Goal: Task Accomplishment & Management: Use online tool/utility

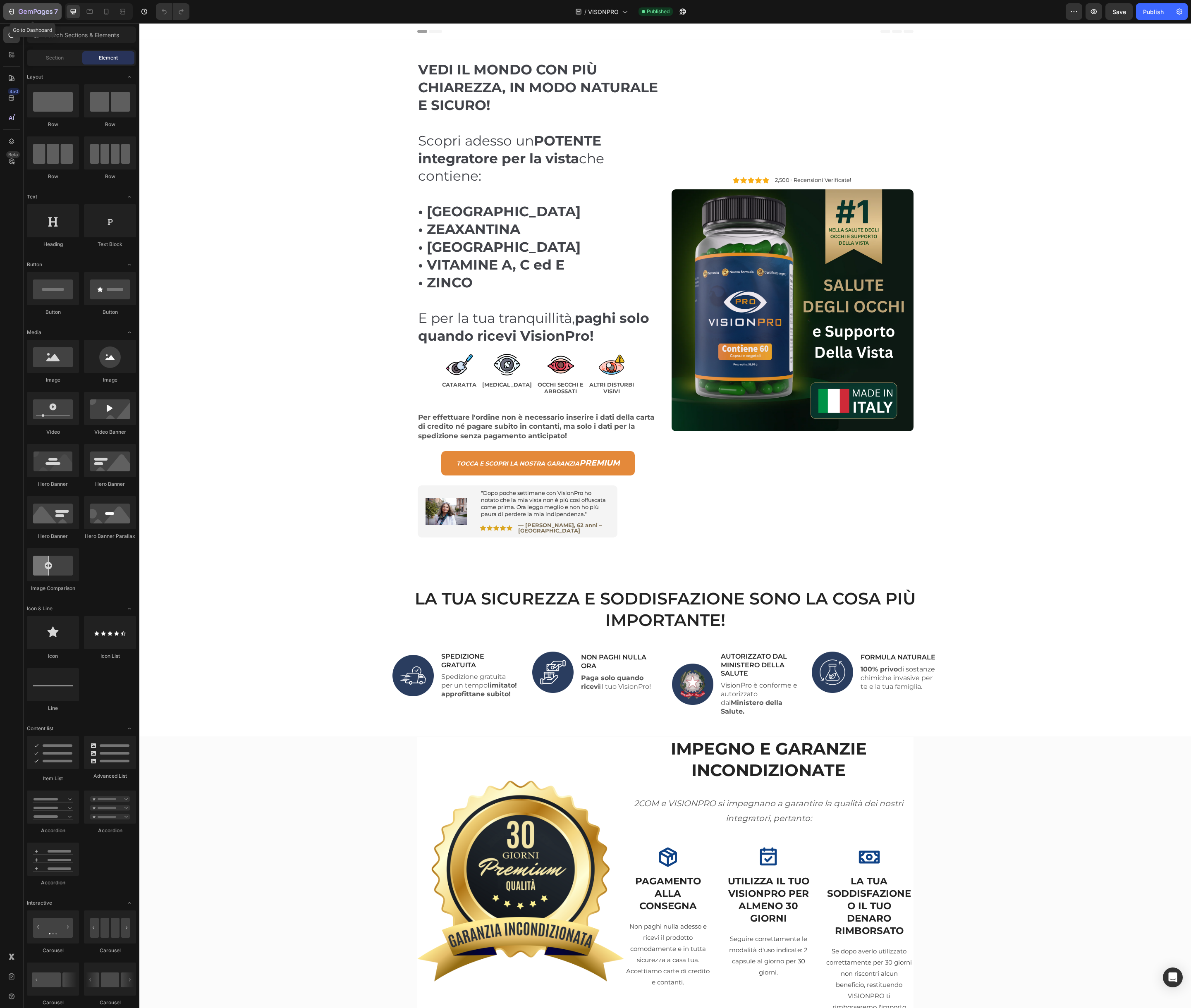
click at [40, 15] on div "7" at bounding box center [39, 11] width 40 height 10
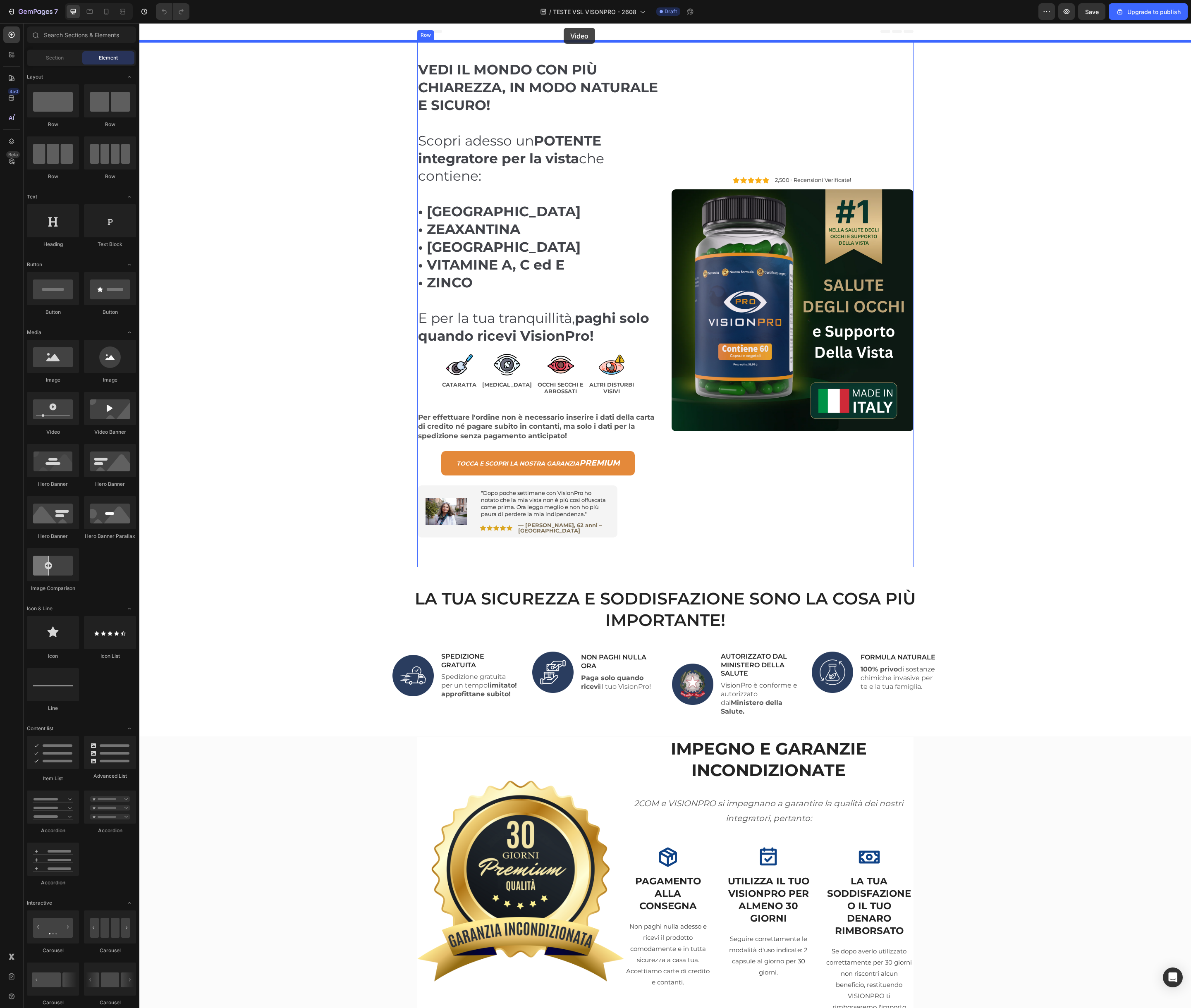
drag, startPoint x: 195, startPoint y: 436, endPoint x: 564, endPoint y: 28, distance: 550.1
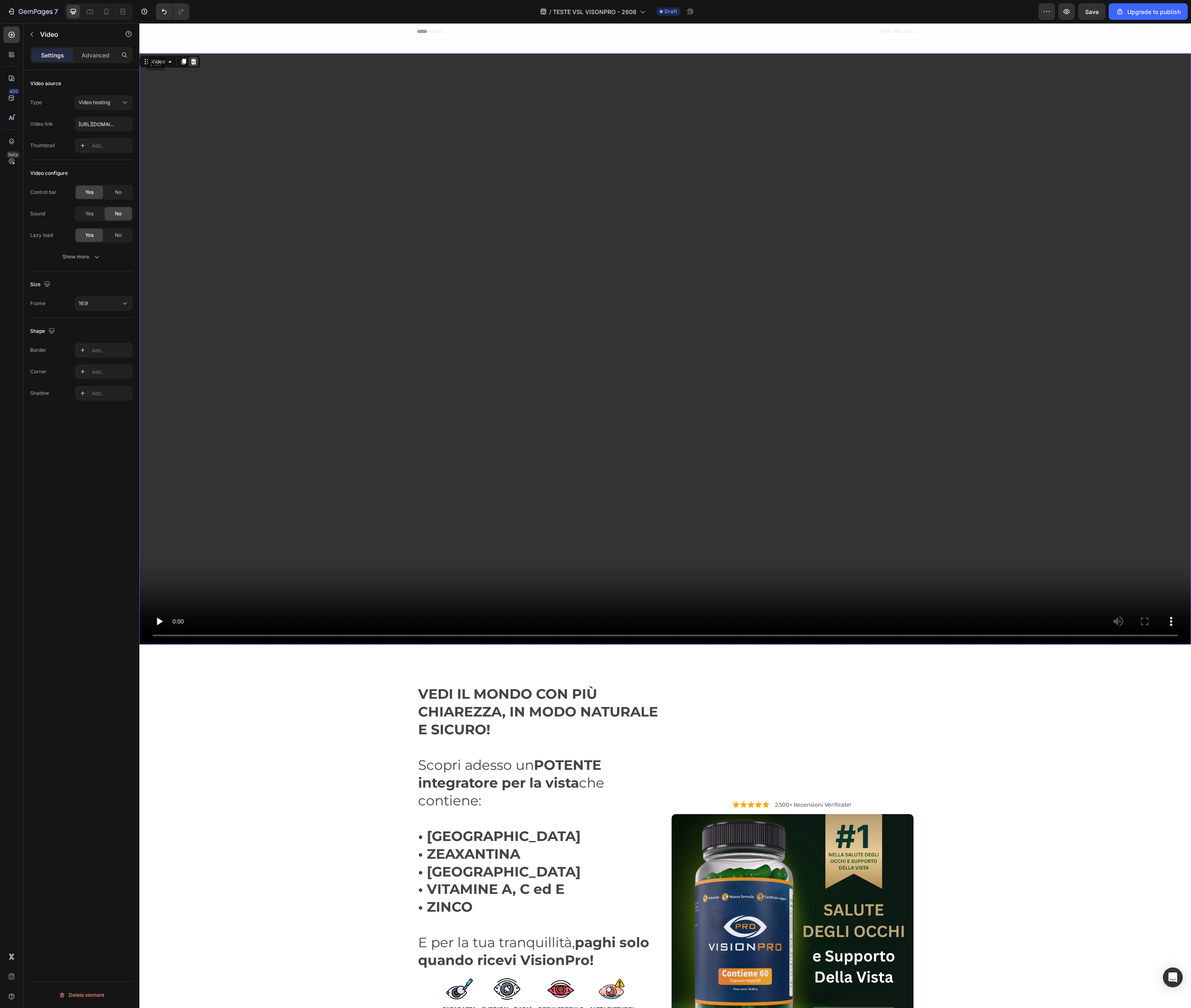
click at [196, 61] on icon at bounding box center [193, 61] width 6 height 6
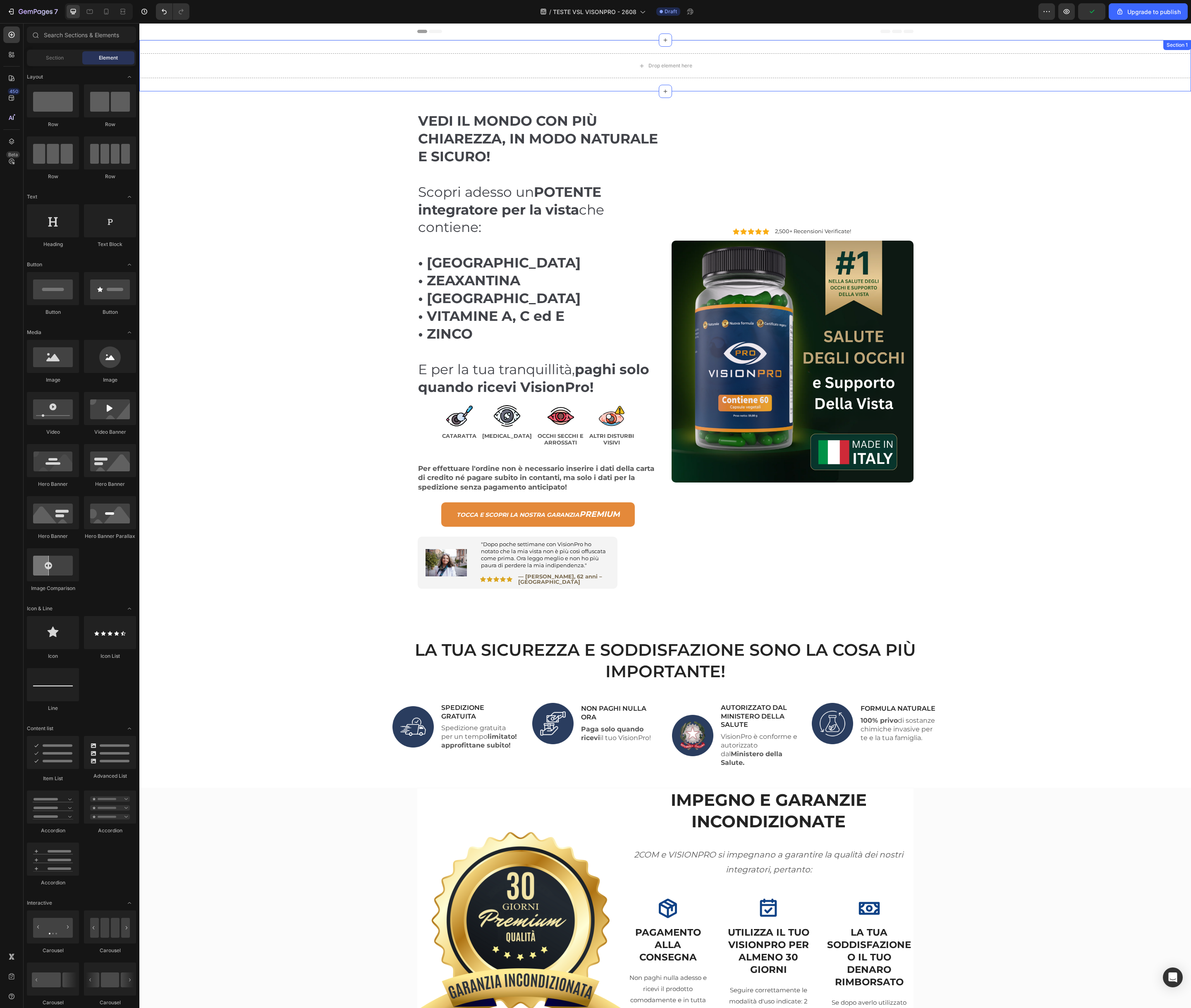
click at [476, 49] on div "Drop element here Section 1" at bounding box center [665, 66] width 1052 height 51
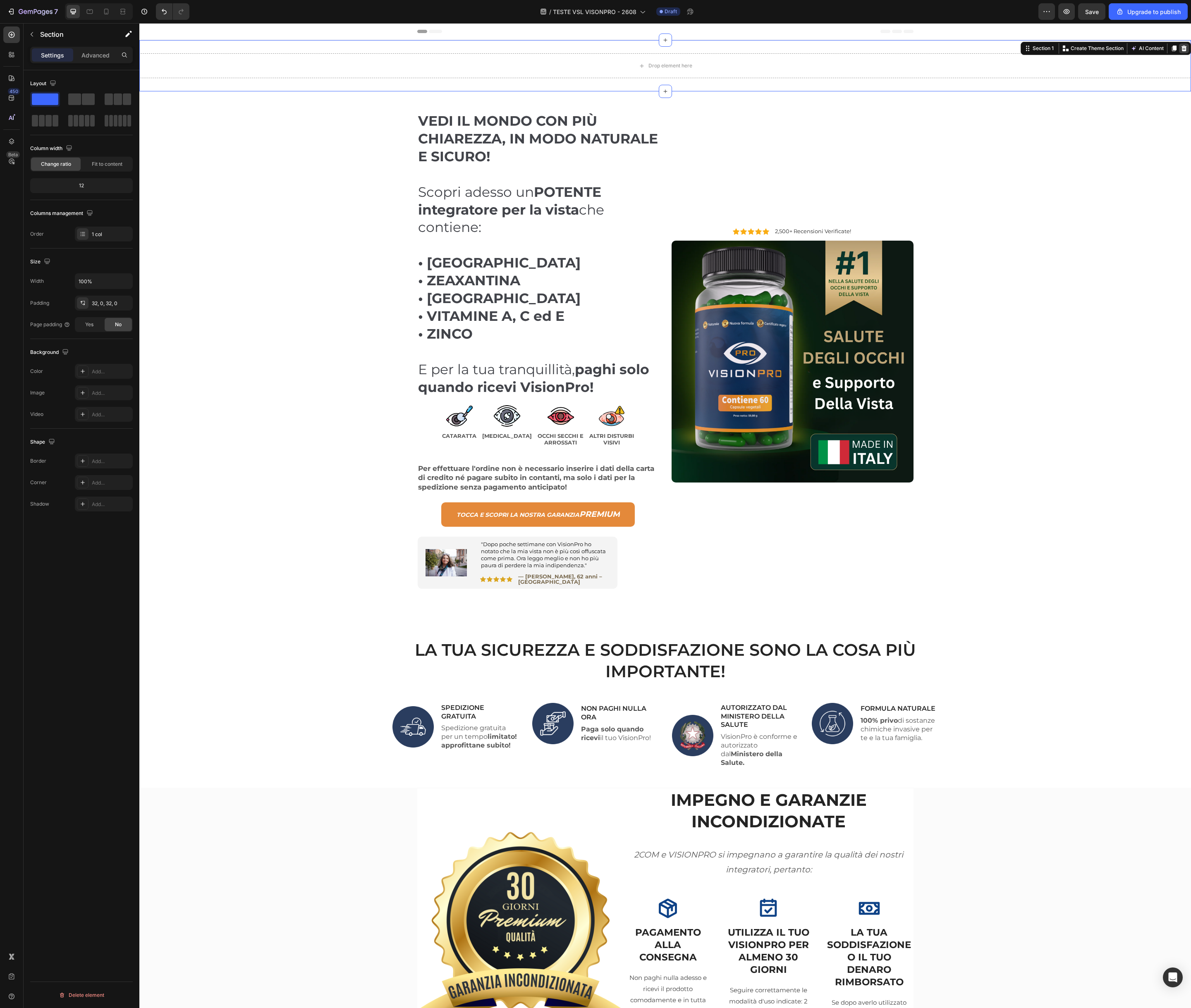
click at [1186, 47] on icon at bounding box center [1185, 49] width 5 height 5
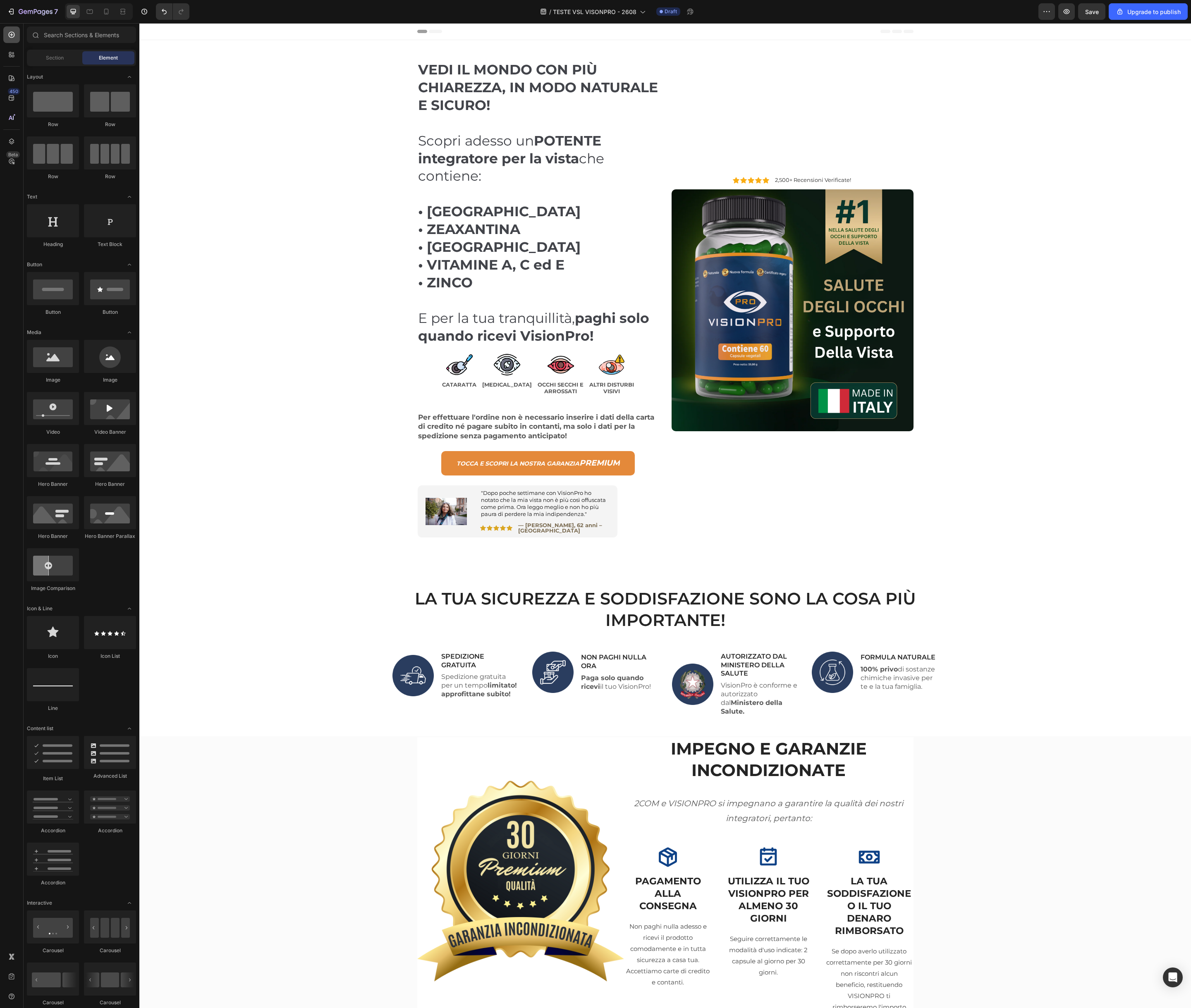
click at [7, 38] on icon at bounding box center [11, 34] width 8 height 8
click at [63, 61] on span "Section" at bounding box center [55, 58] width 18 height 7
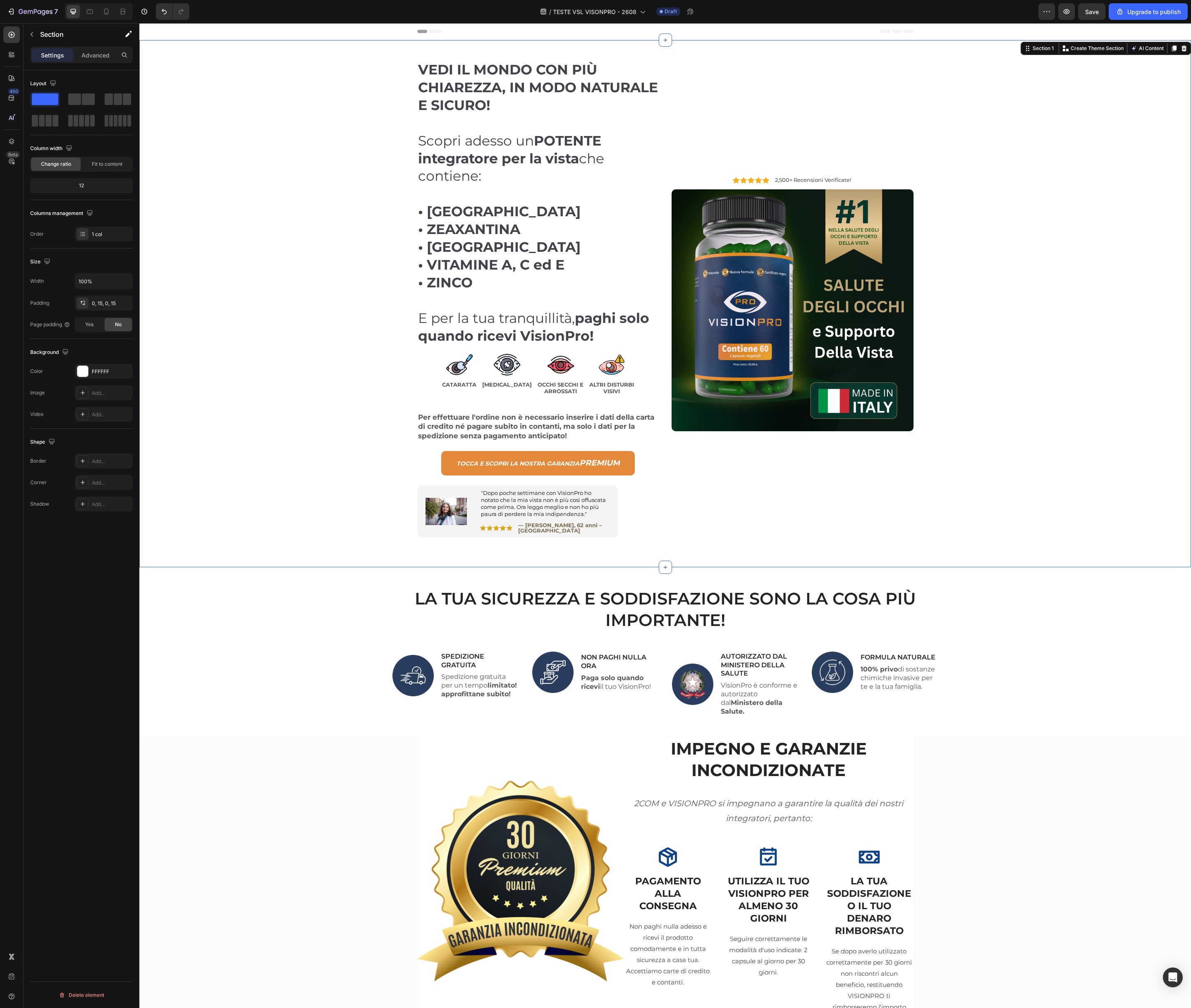
click at [294, 92] on div "VEDI IL MONDO CON PIÙ CHIAREZZA, IN MODO NATURALE E SICURO! Scopri adesso un PO…" at bounding box center [665, 304] width 1040 height 527
click at [1172, 48] on icon at bounding box center [1174, 48] width 6 height 6
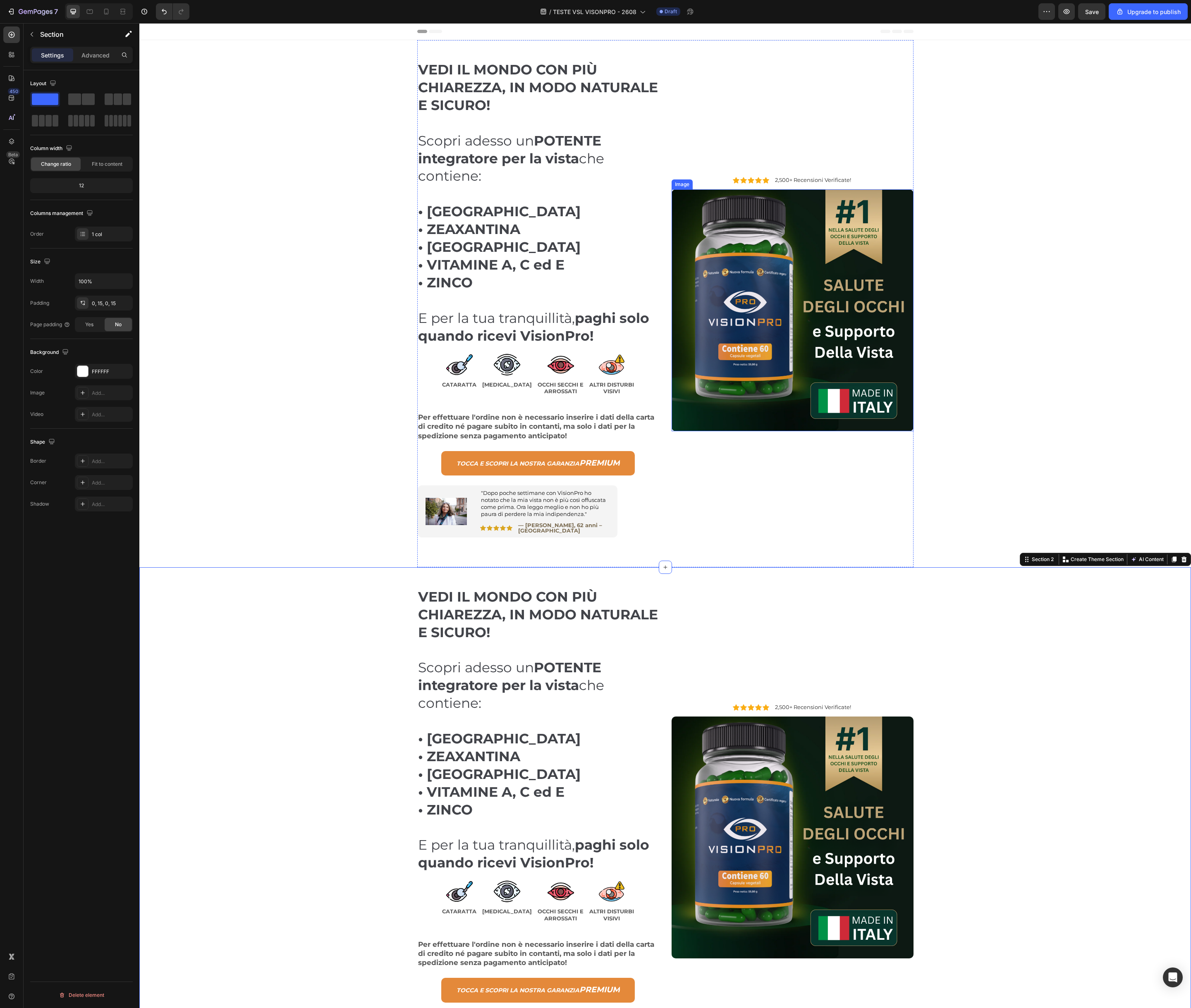
click at [864, 289] on img at bounding box center [792, 310] width 242 height 242
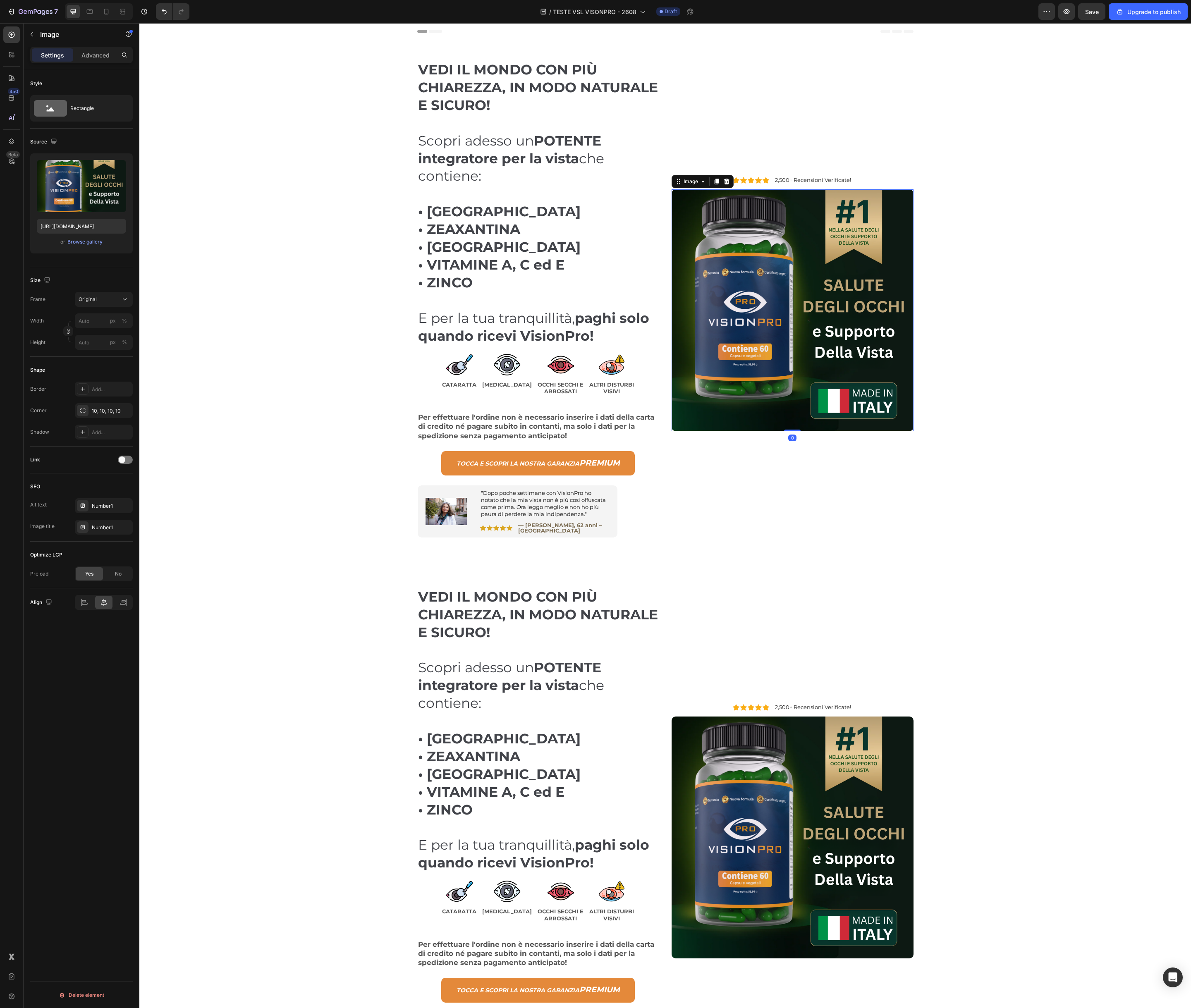
click at [784, 285] on img at bounding box center [792, 310] width 242 height 242
click at [35, 34] on icon "button" at bounding box center [32, 33] width 6 height 6
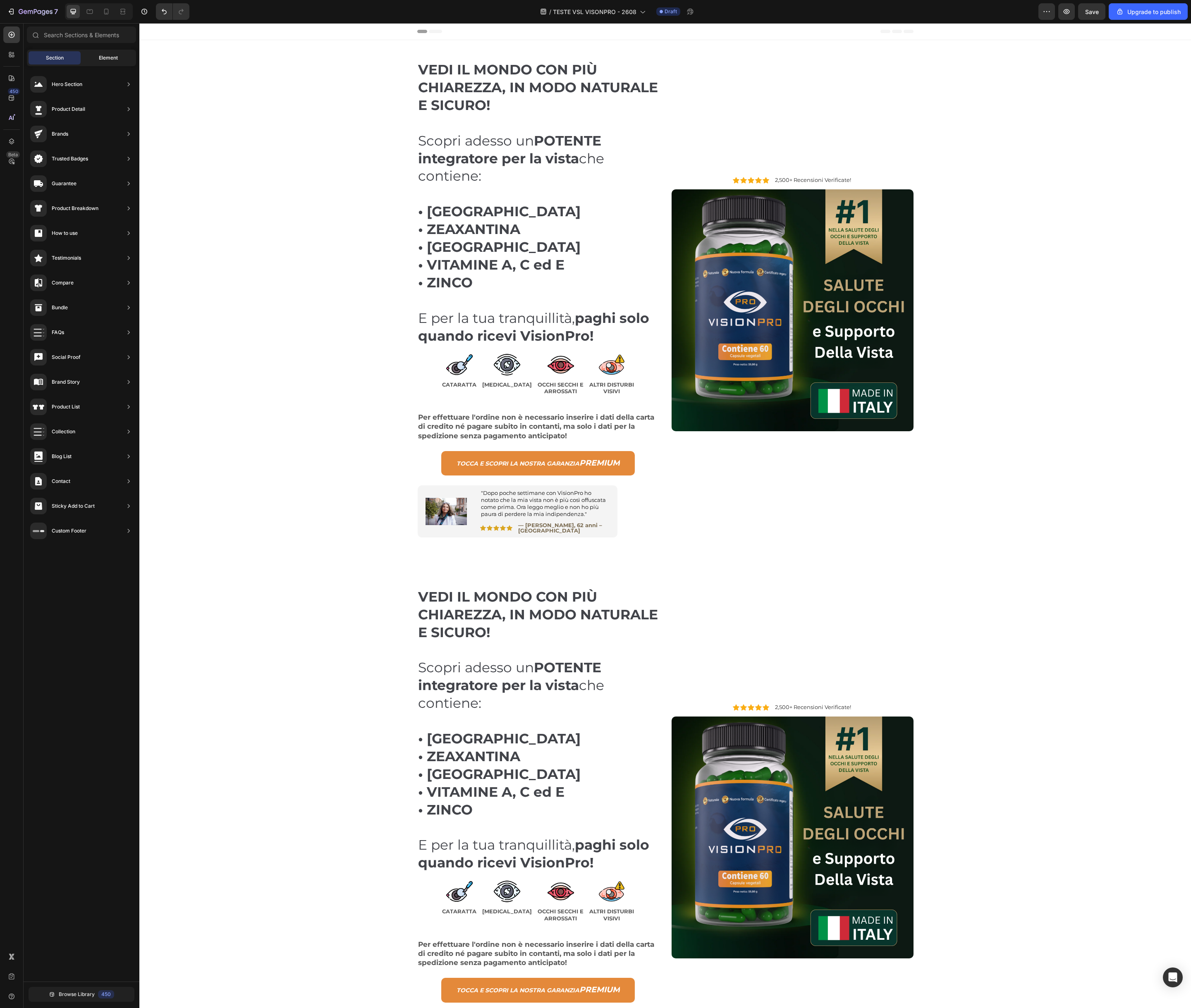
click at [103, 59] on span "Element" at bounding box center [108, 58] width 19 height 7
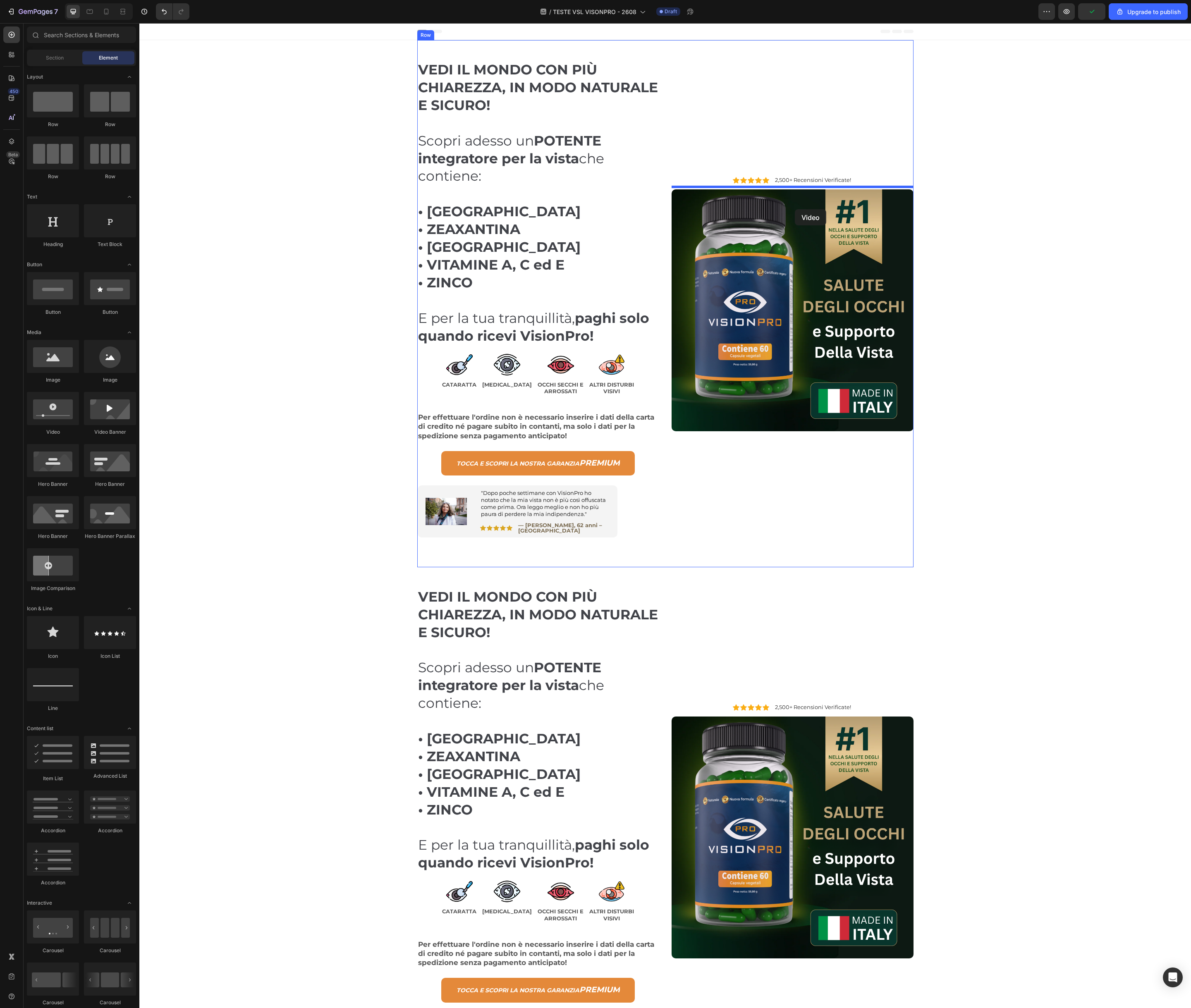
drag, startPoint x: 194, startPoint y: 435, endPoint x: 797, endPoint y: 208, distance: 644.3
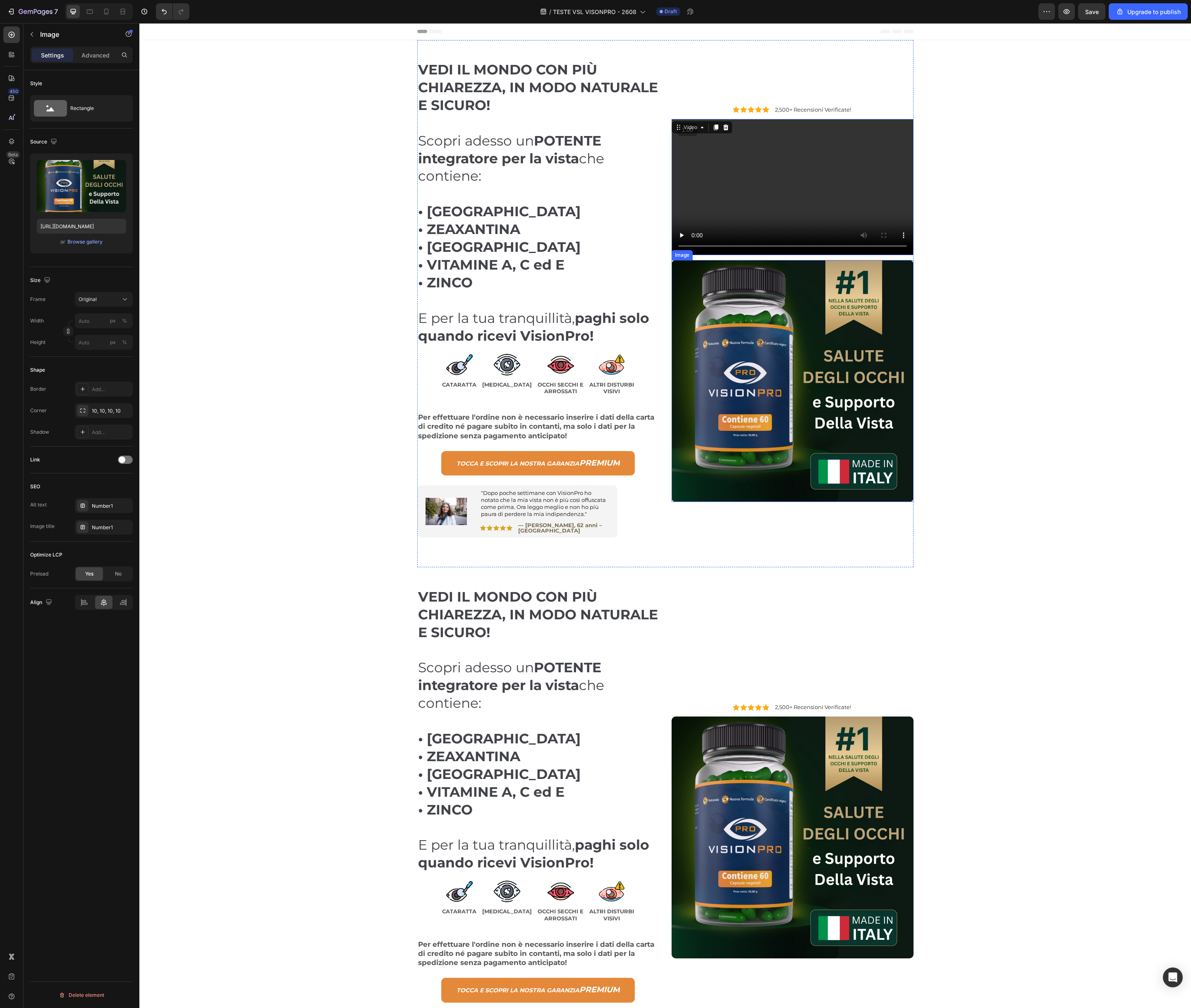
click at [785, 327] on img at bounding box center [792, 381] width 242 height 242
click at [744, 266] on img at bounding box center [792, 381] width 242 height 242
drag, startPoint x: 726, startPoint y: 249, endPoint x: 725, endPoint y: 257, distance: 8.1
click at [726, 249] on icon at bounding box center [726, 252] width 5 height 5
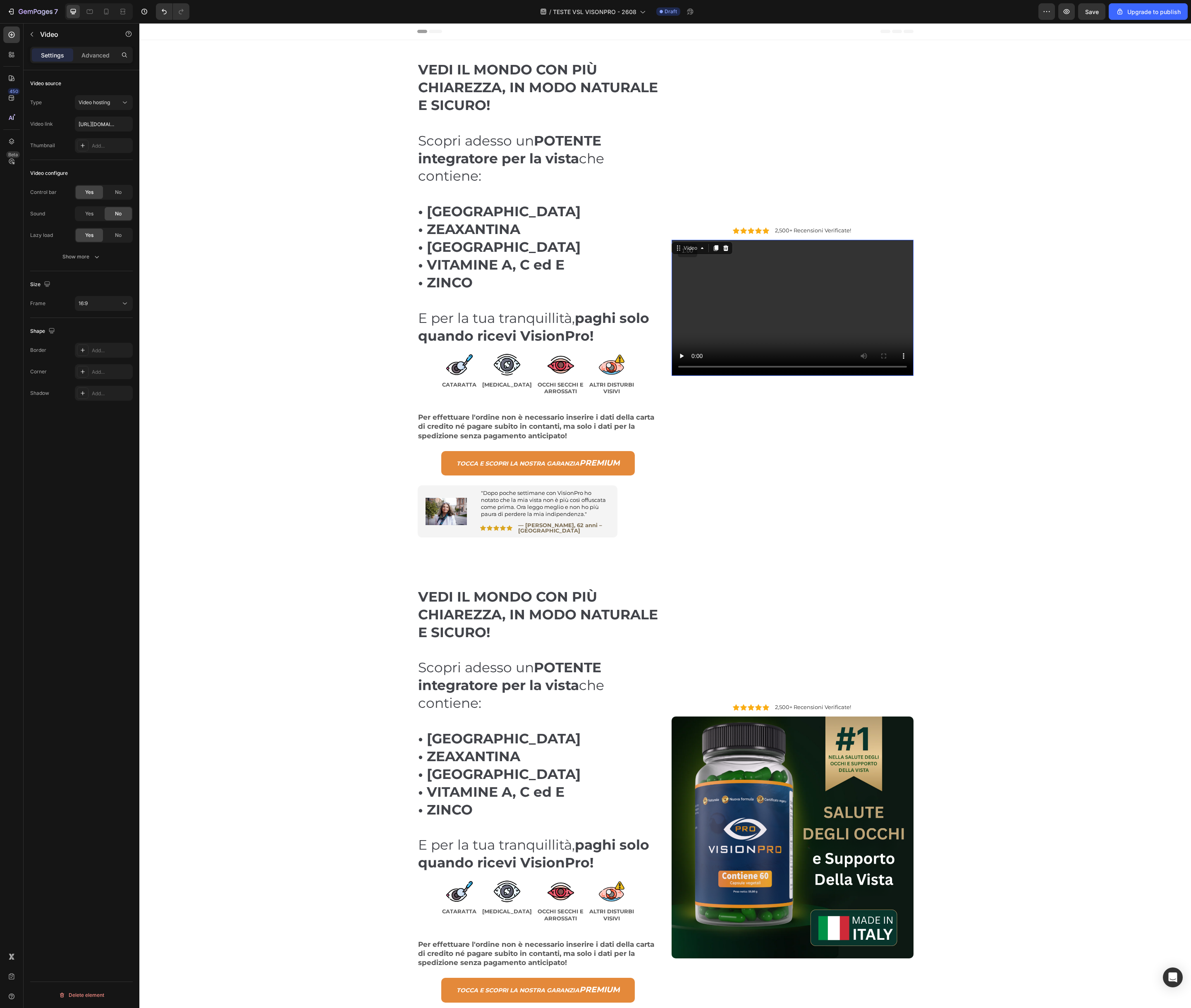
click at [799, 283] on video at bounding box center [792, 308] width 242 height 136
click at [784, 292] on video at bounding box center [792, 308] width 242 height 136
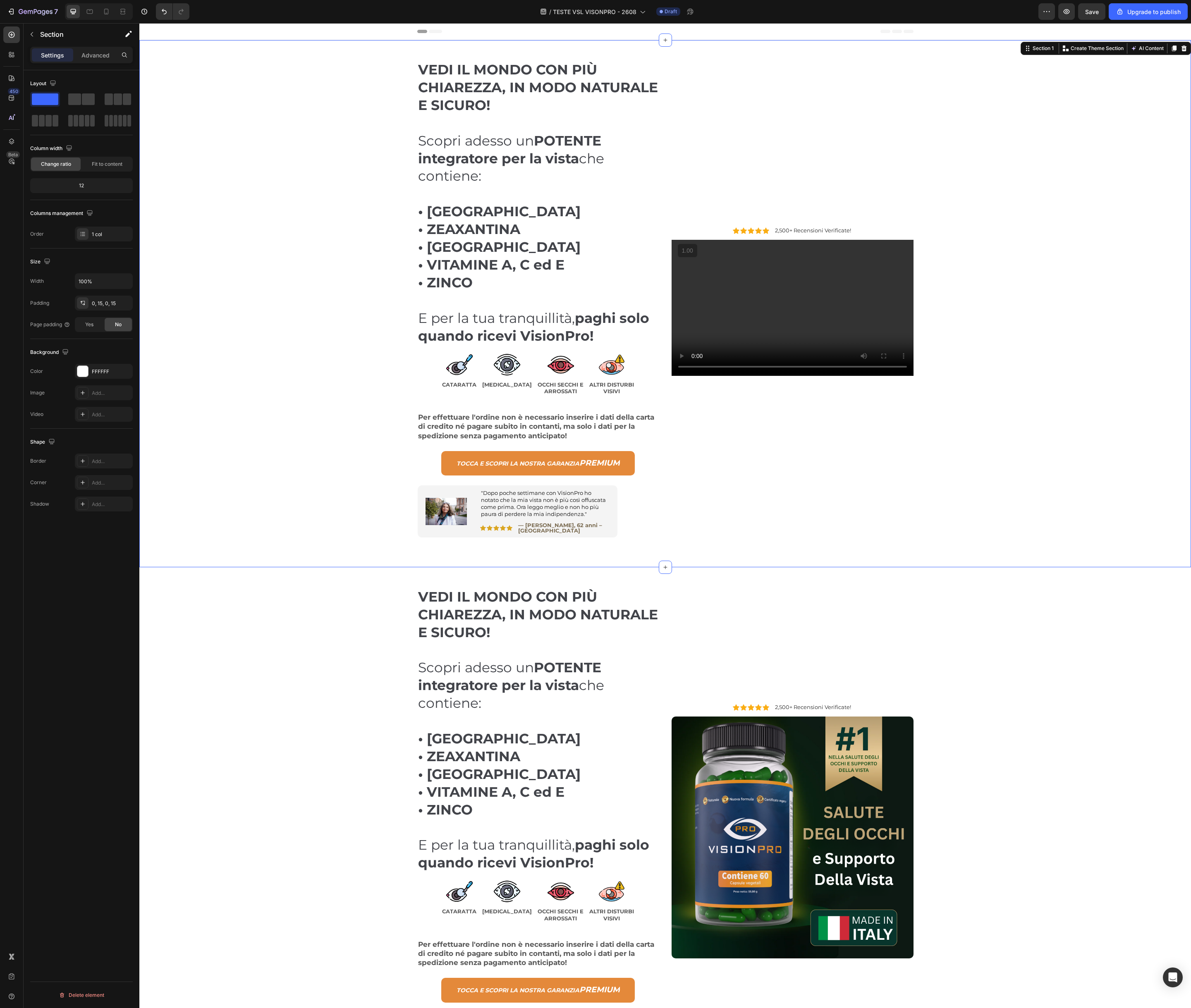
click at [981, 101] on div "VEDI IL MONDO CON PIÙ CHIAREZZA, IN MODO NATURALE E SICURO! Scopri adesso un PO…" at bounding box center [665, 304] width 1040 height 527
click at [1172, 48] on icon at bounding box center [1174, 49] width 5 height 5
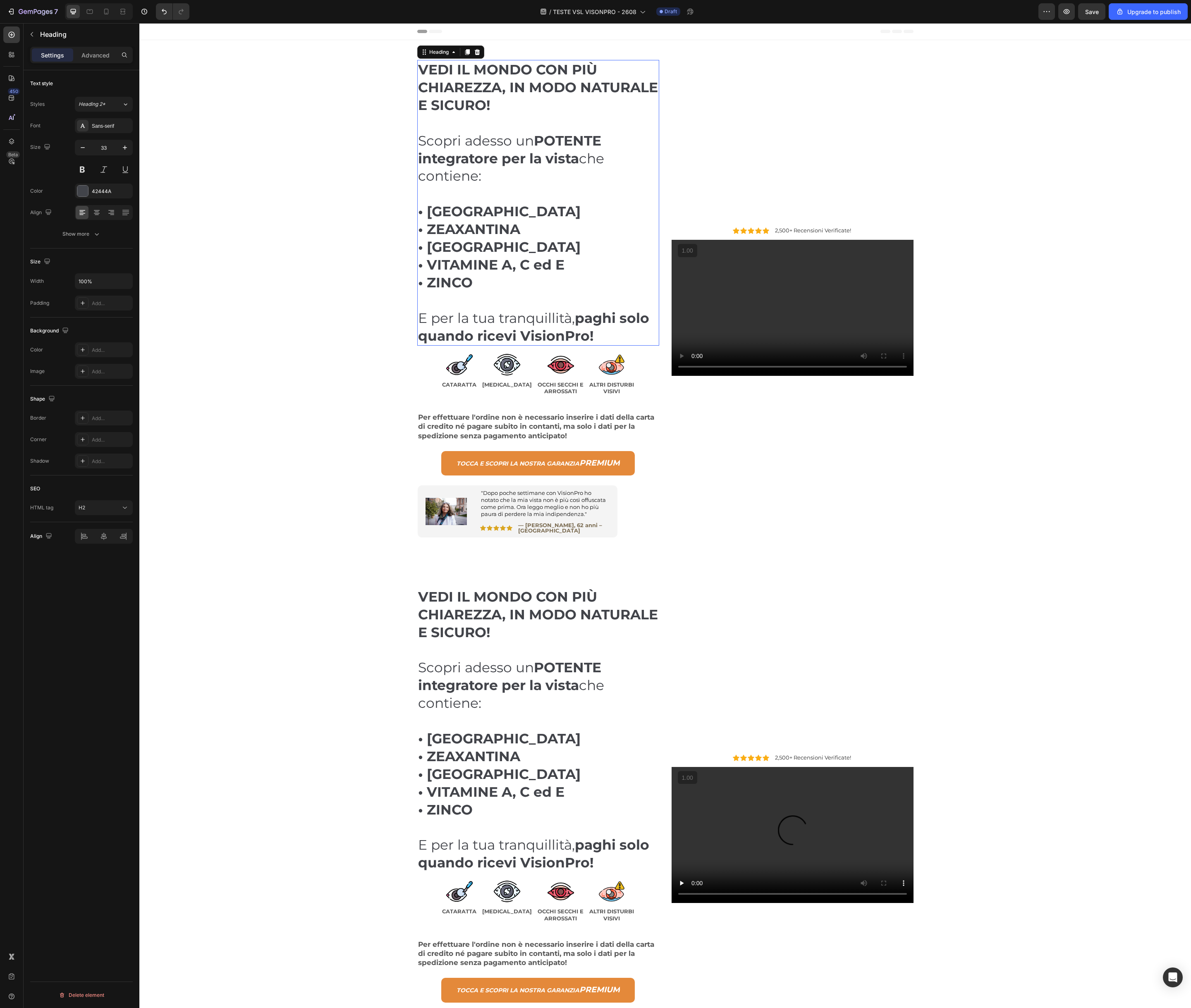
click at [585, 229] on h2 "VEDI IL MONDO CON PIÙ CHIAREZZA, IN MODO NATURALE E SICURO! Scopri adesso un PO…" at bounding box center [538, 203] width 242 height 286
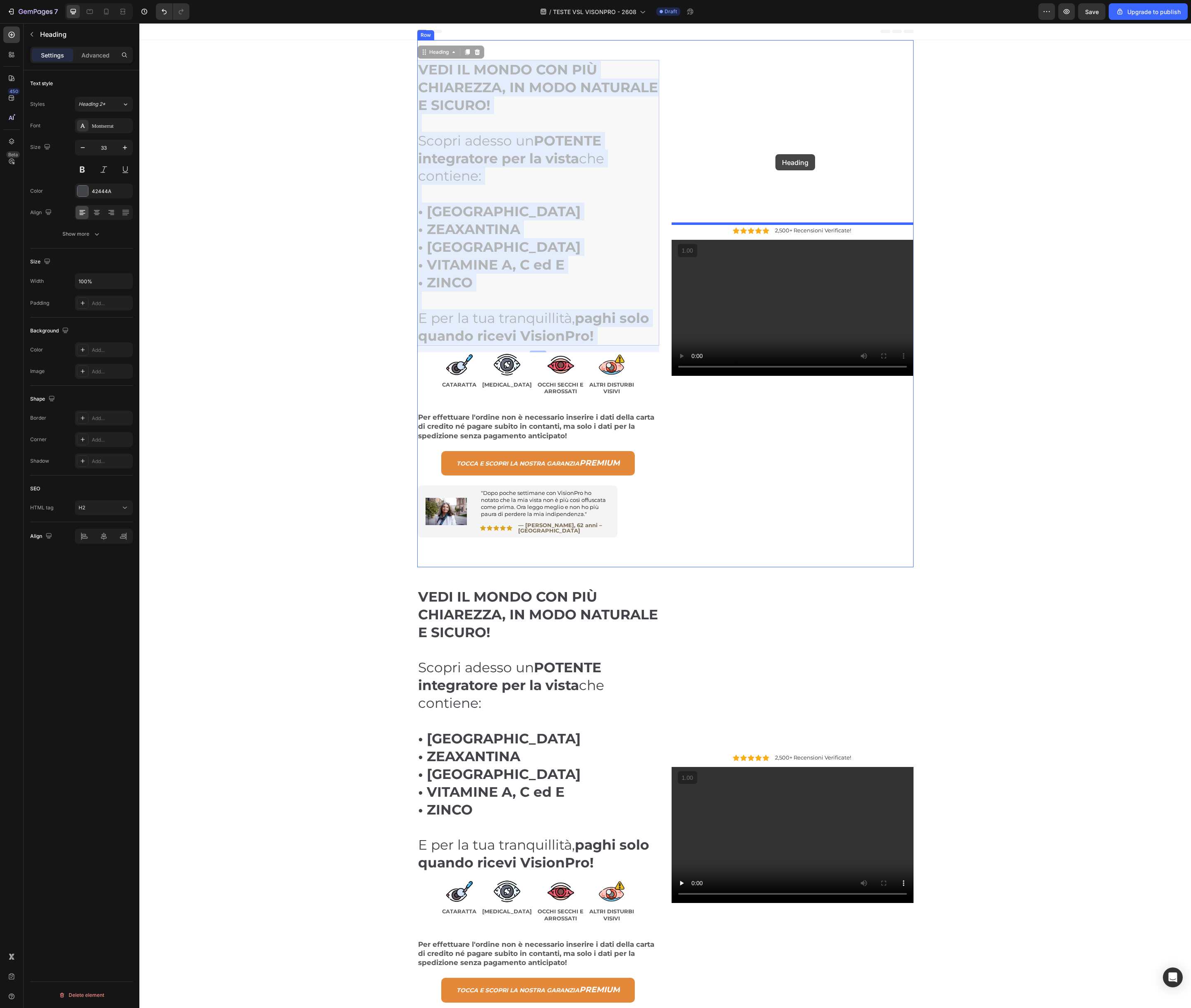
drag, startPoint x: 551, startPoint y: 185, endPoint x: 776, endPoint y: 154, distance: 227.1
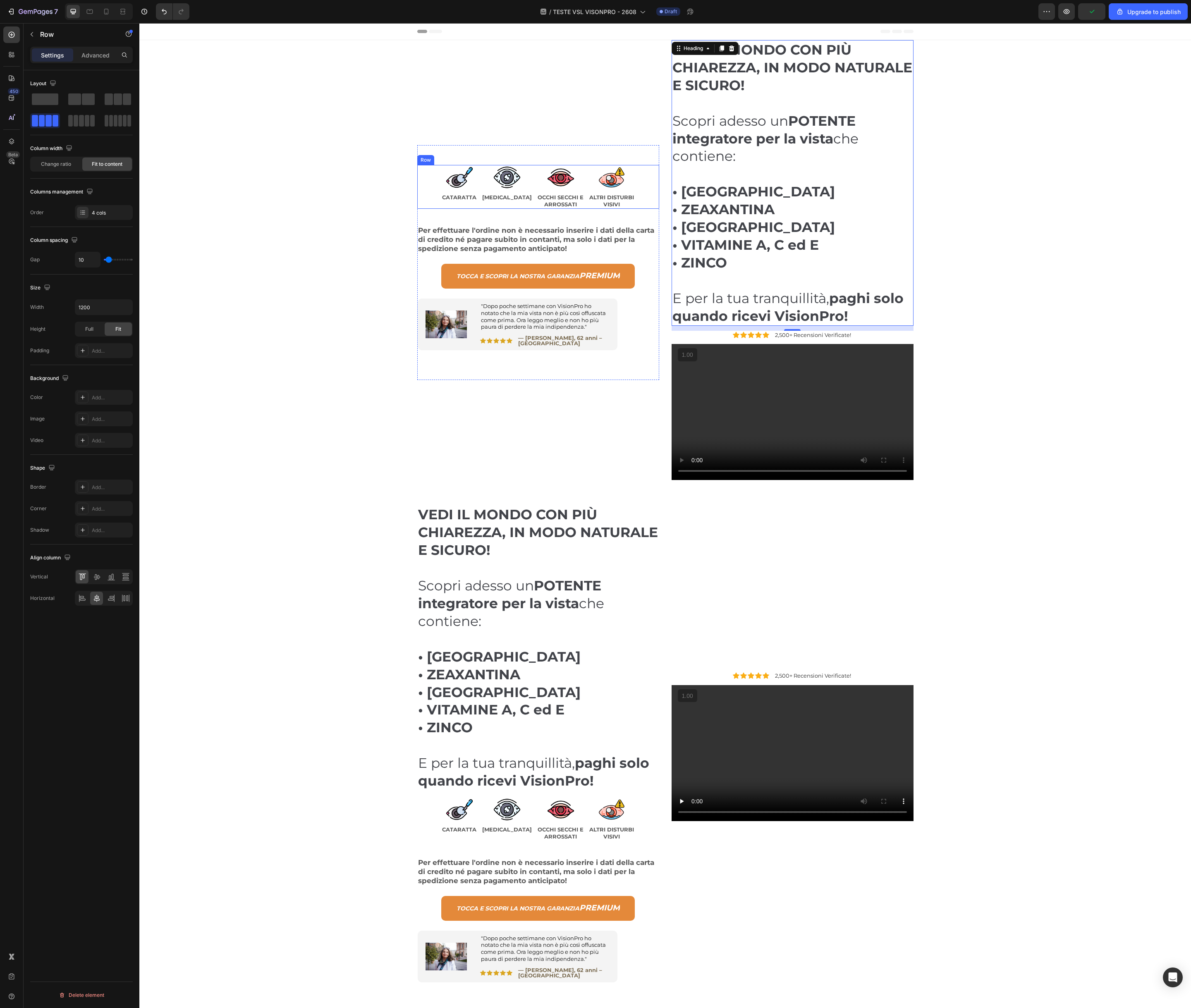
click at [424, 179] on div "Image CATARATTA Text Block Image GLAUCOMA Text Block Image OCCHI SECCHI E ARROS…" at bounding box center [538, 186] width 242 height 44
click at [467, 159] on icon at bounding box center [468, 157] width 6 height 6
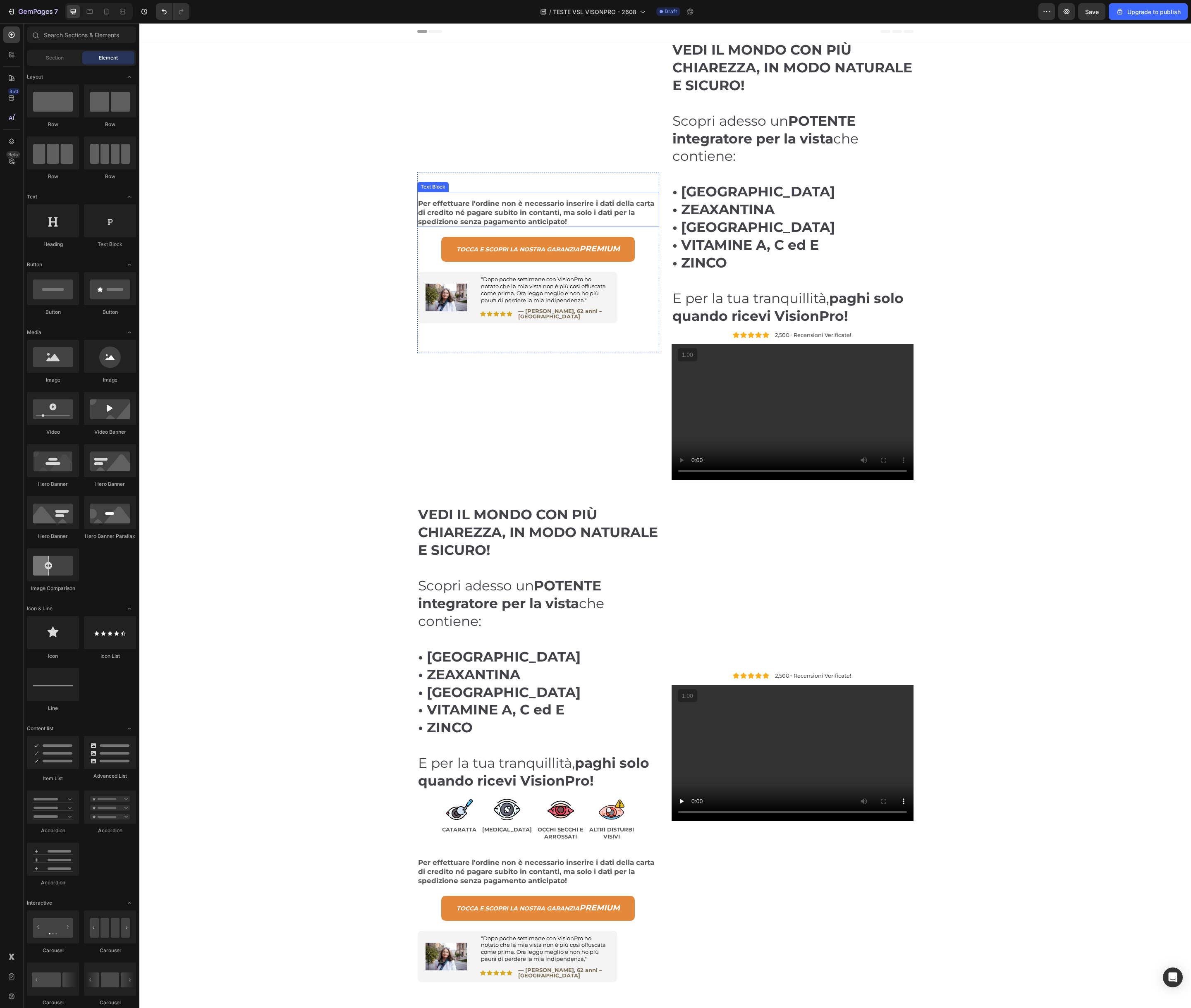
click at [437, 197] on div "Per effettuare l'ordine non è necessario inserire i dati della carta di credito…" at bounding box center [538, 209] width 242 height 35
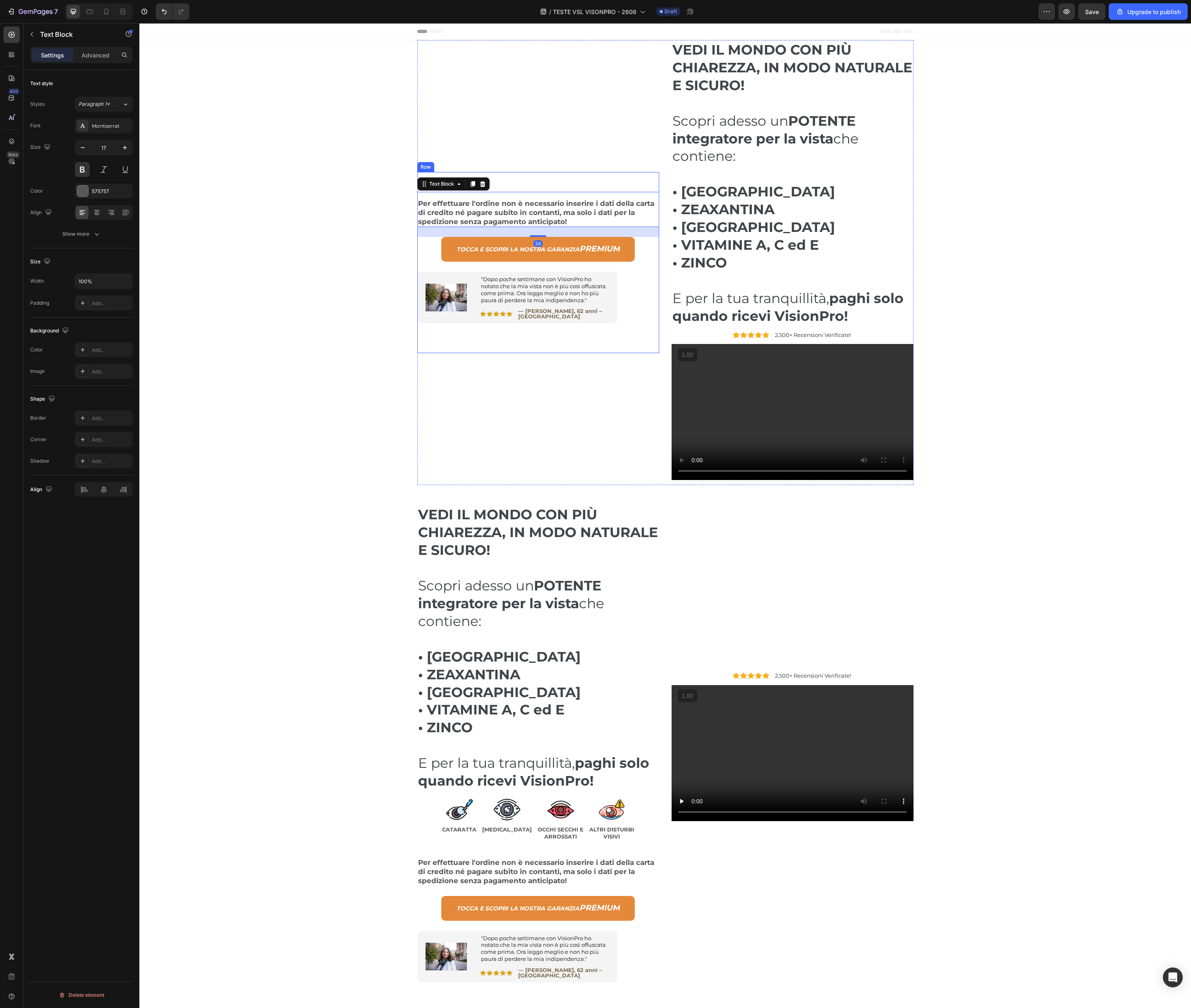
click at [511, 185] on div "Per effettuare l'ordine non è necessario inserire i dati della carta di credito…" at bounding box center [538, 262] width 242 height 181
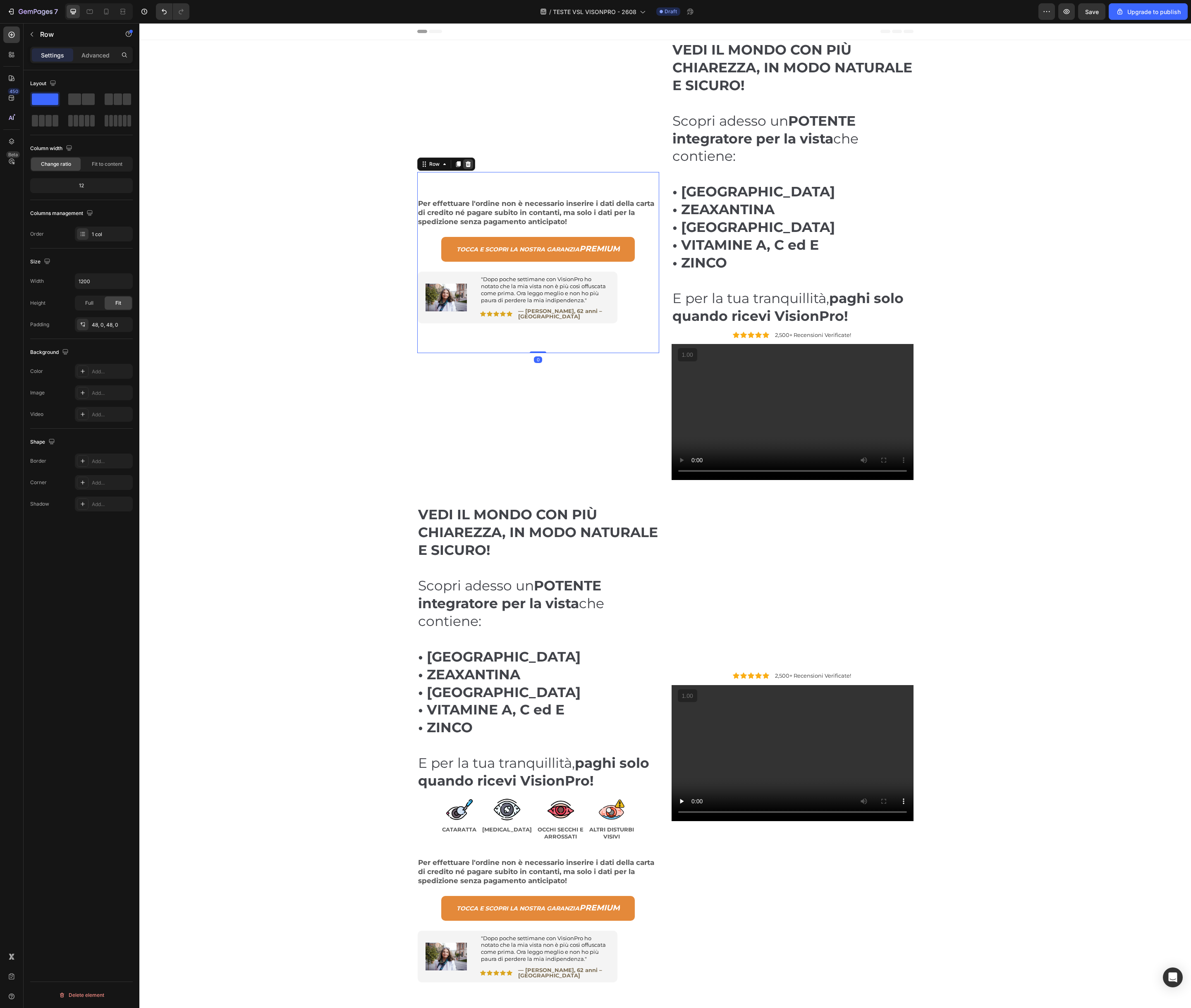
click at [466, 167] on icon at bounding box center [468, 164] width 6 height 6
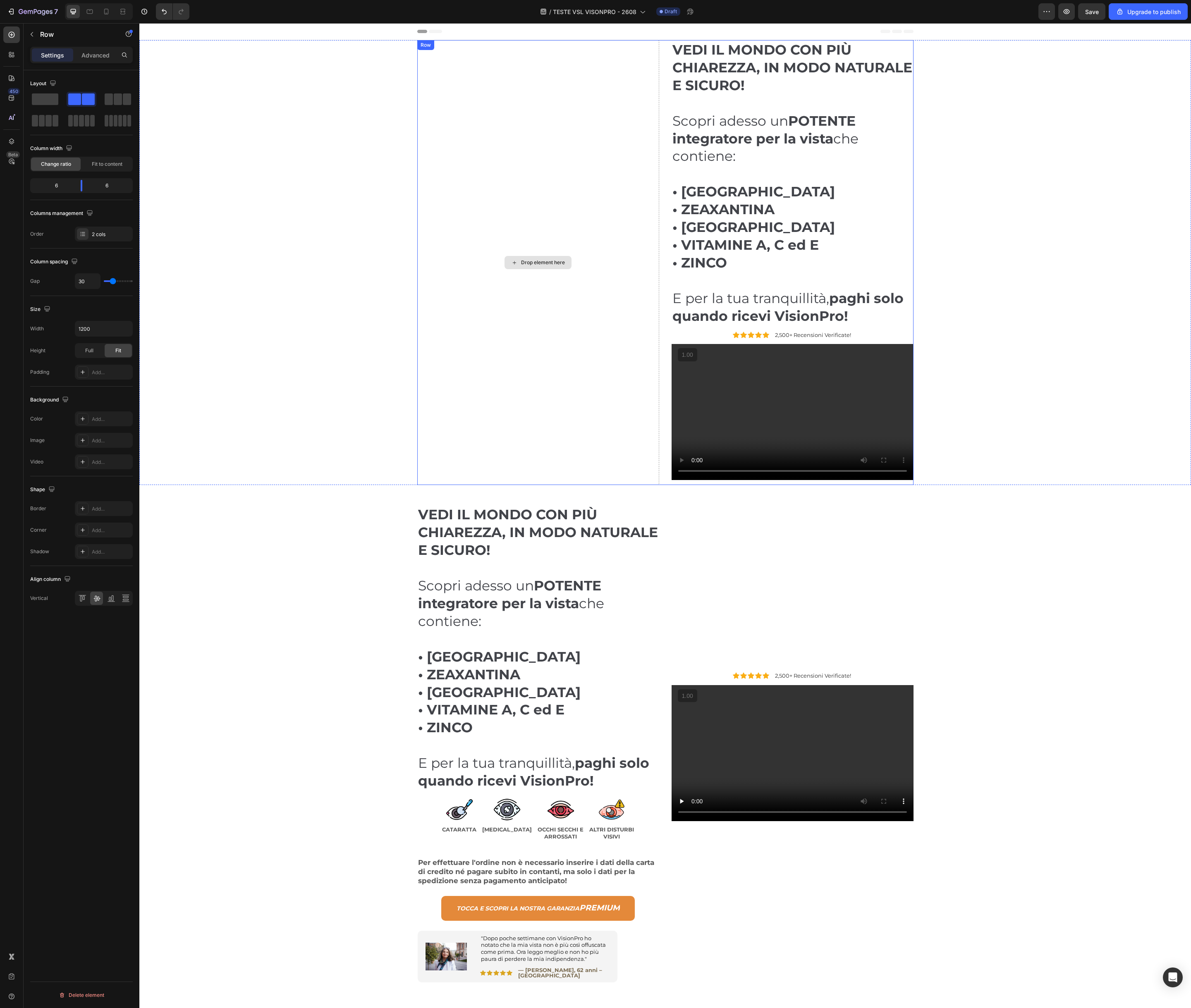
click at [491, 204] on div "Drop element here" at bounding box center [538, 263] width 242 height 445
click at [53, 98] on span at bounding box center [44, 99] width 26 height 12
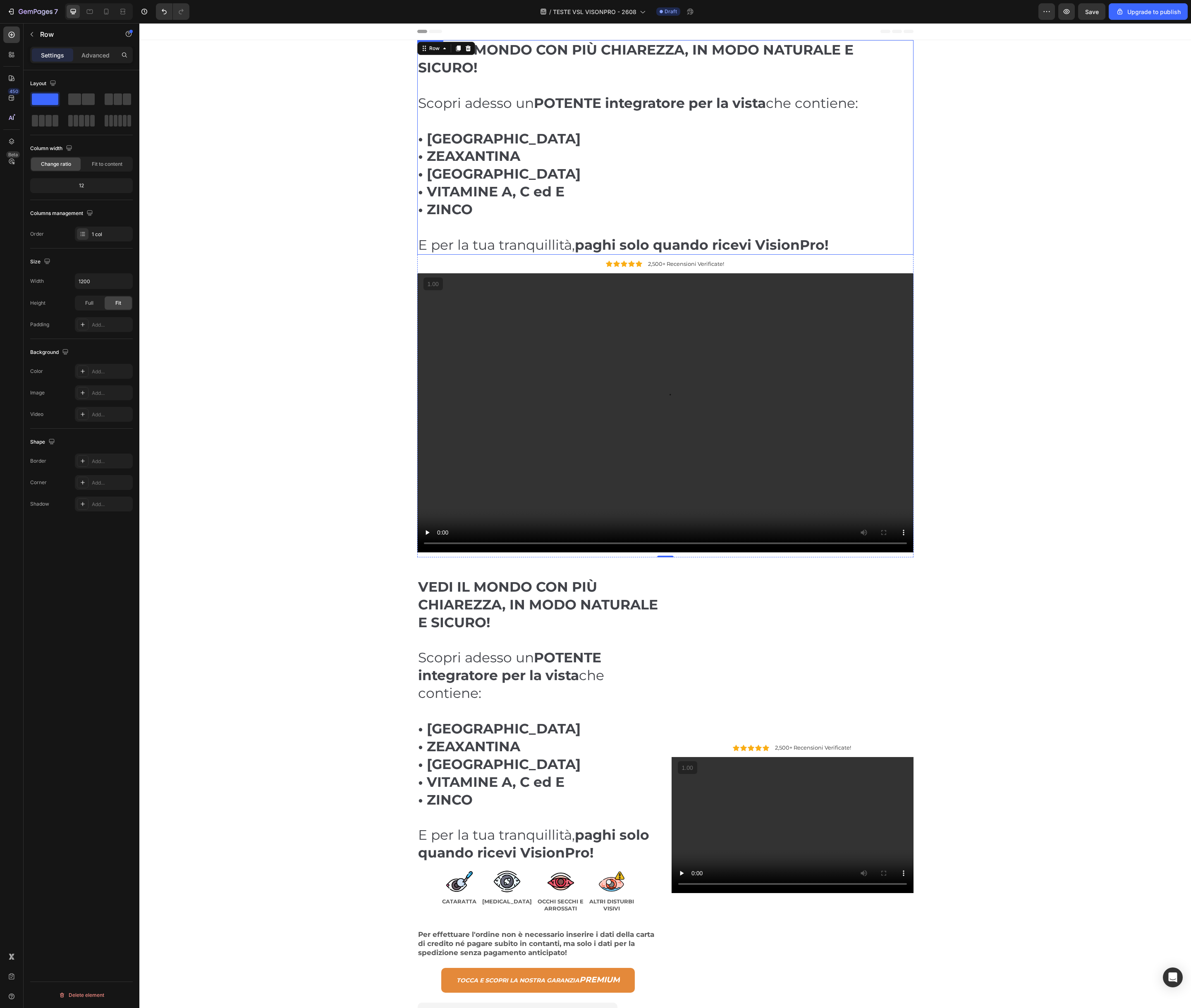
click at [661, 184] on h2 "VEDI IL MONDO CON PIÙ CHIAREZZA, IN MODO NATURALE E SICURO! Scopri adesso un PO…" at bounding box center [665, 148] width 496 height 214
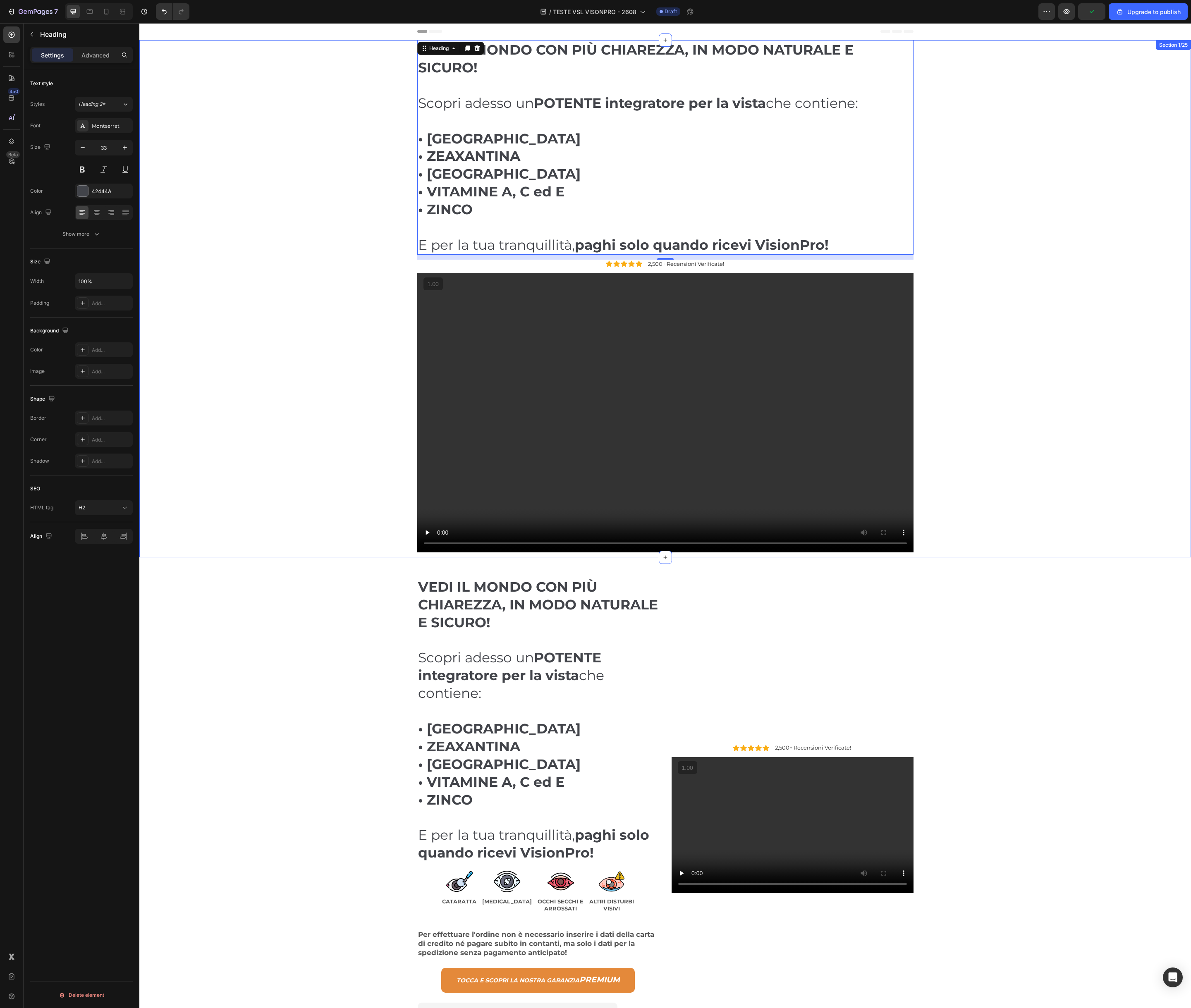
click at [339, 284] on div "VEDI IL MONDO CON PIÙ CHIAREZZA, IN MODO NATURALE E SICURO! Scopri adesso un PO…" at bounding box center [665, 299] width 1040 height 518
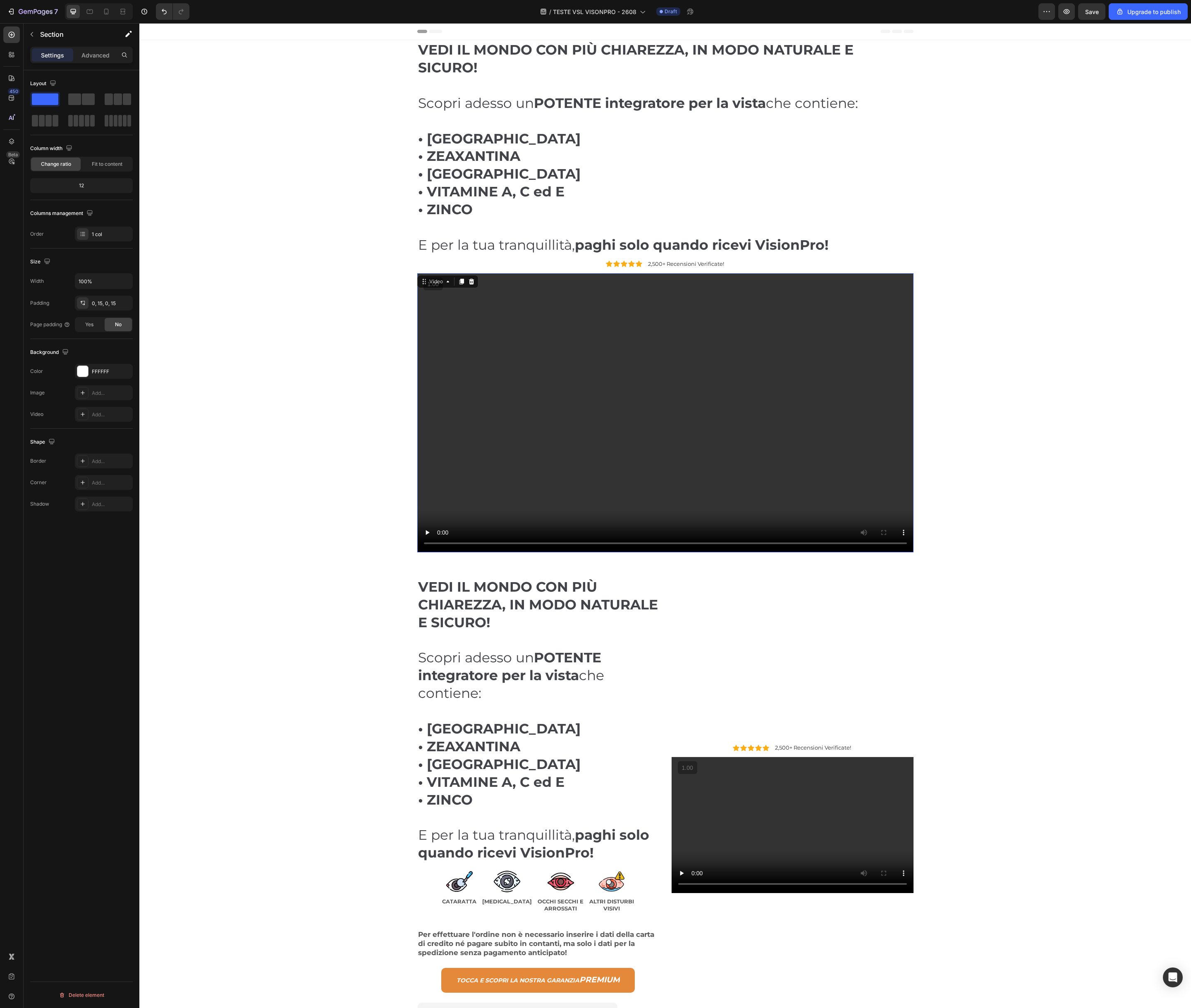
click at [555, 365] on video at bounding box center [665, 413] width 496 height 279
click at [36, 34] on button "button" at bounding box center [32, 34] width 14 height 14
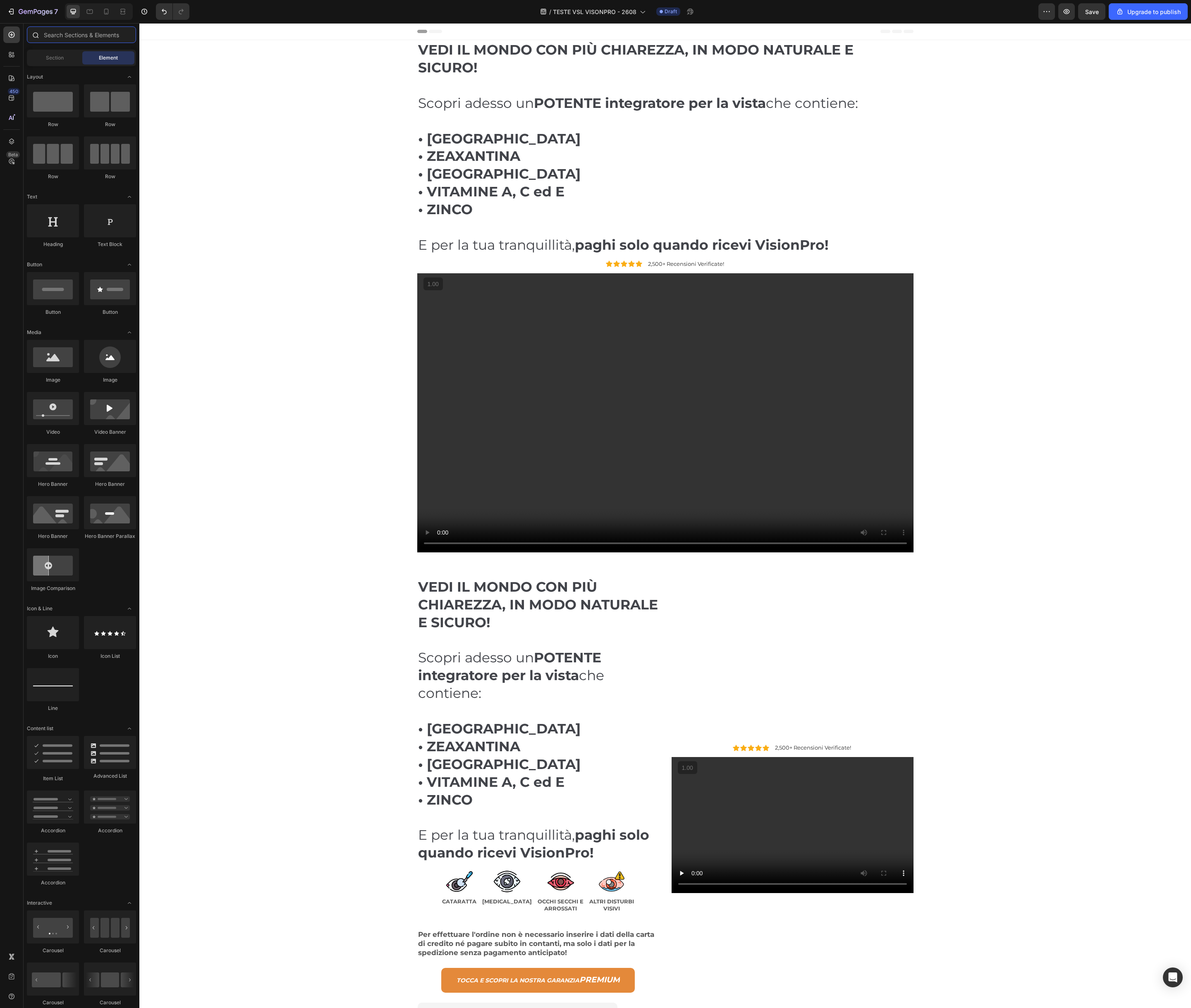
click at [92, 32] on input "text" at bounding box center [81, 34] width 109 height 16
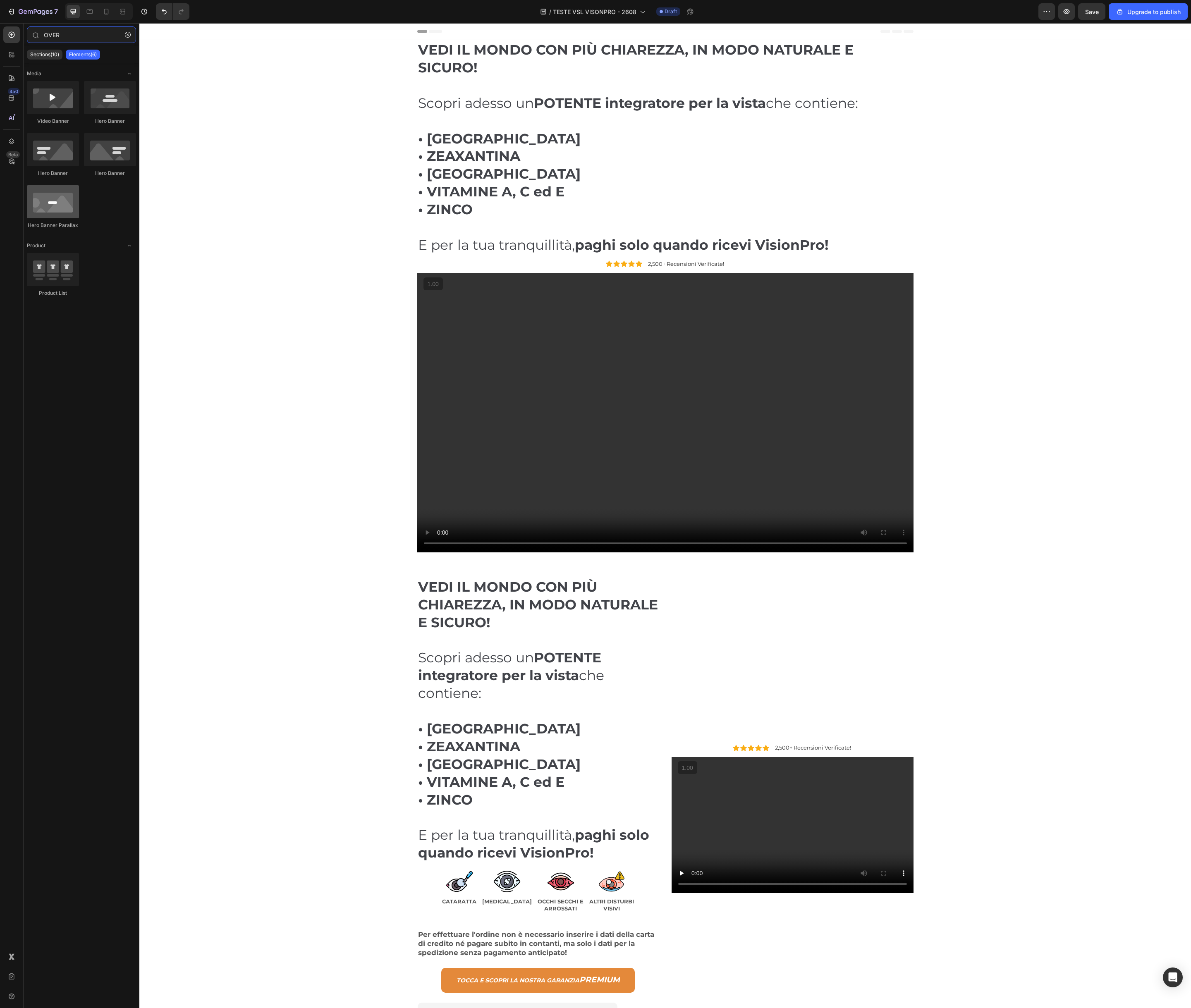
type input "OVER"
click at [56, 205] on div at bounding box center [53, 202] width 52 height 33
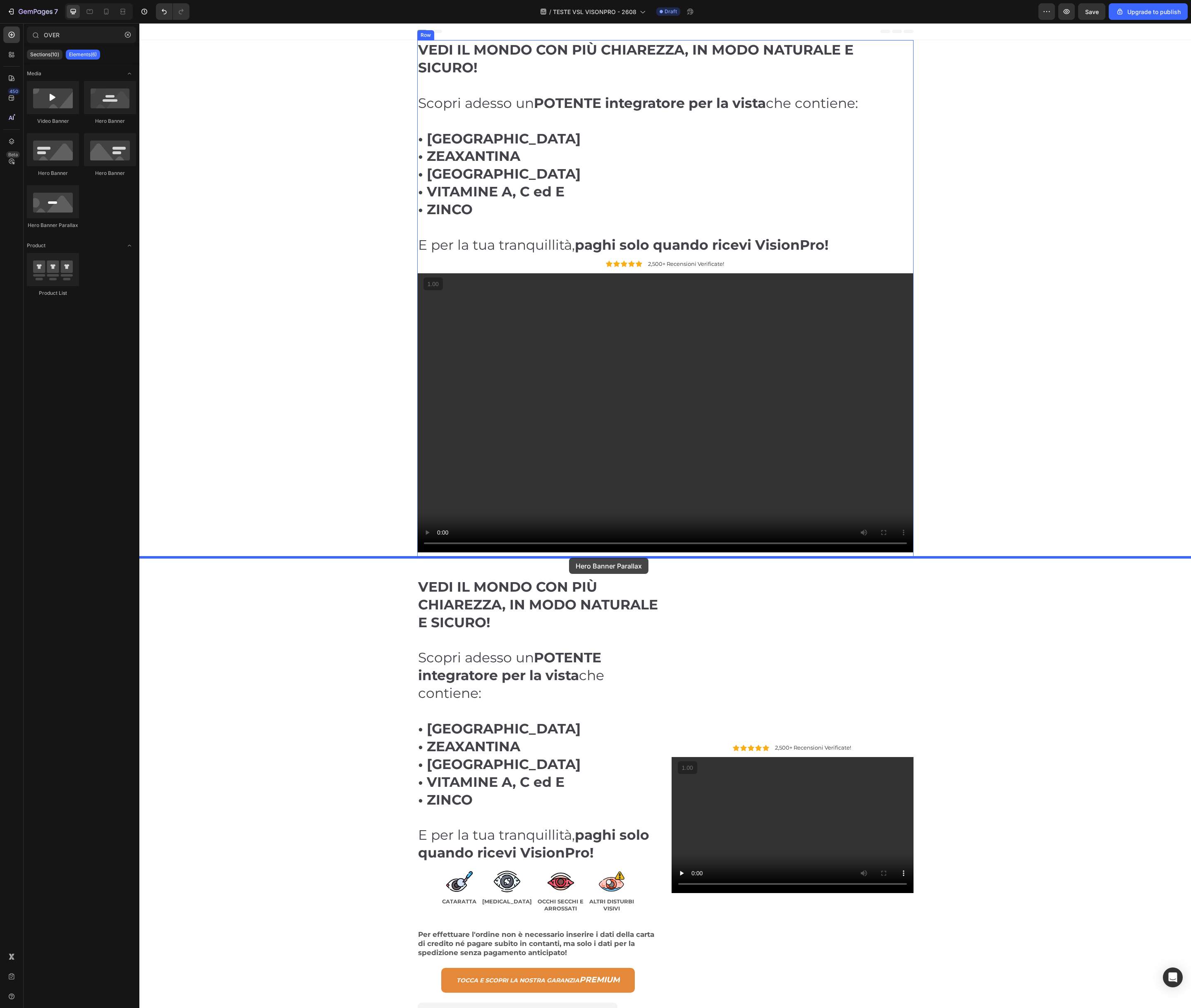
drag, startPoint x: 193, startPoint y: 227, endPoint x: 569, endPoint y: 558, distance: 500.9
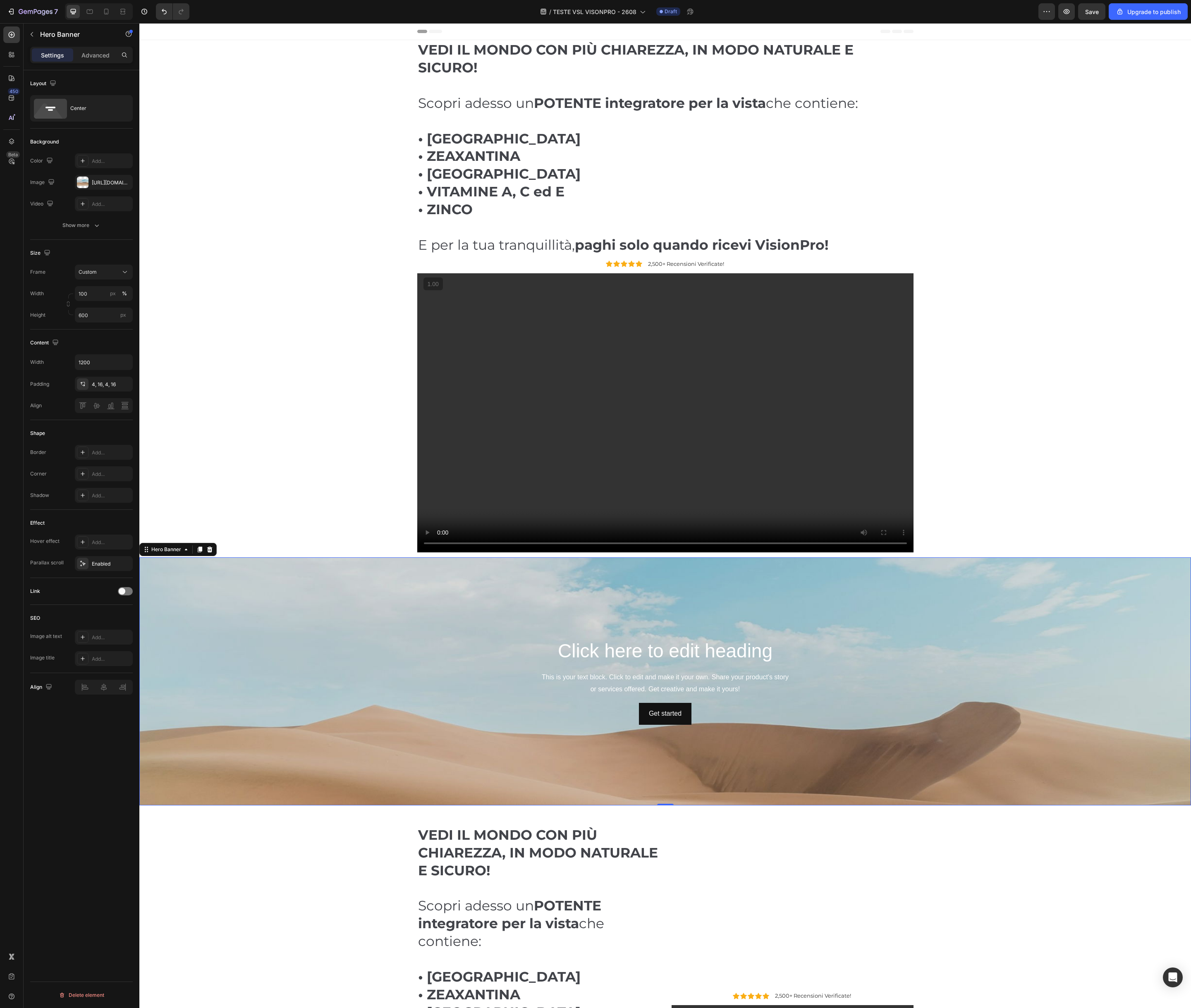
click at [455, 615] on div "Background Image" at bounding box center [665, 743] width 1052 height 373
click at [211, 552] on icon at bounding box center [210, 550] width 5 height 5
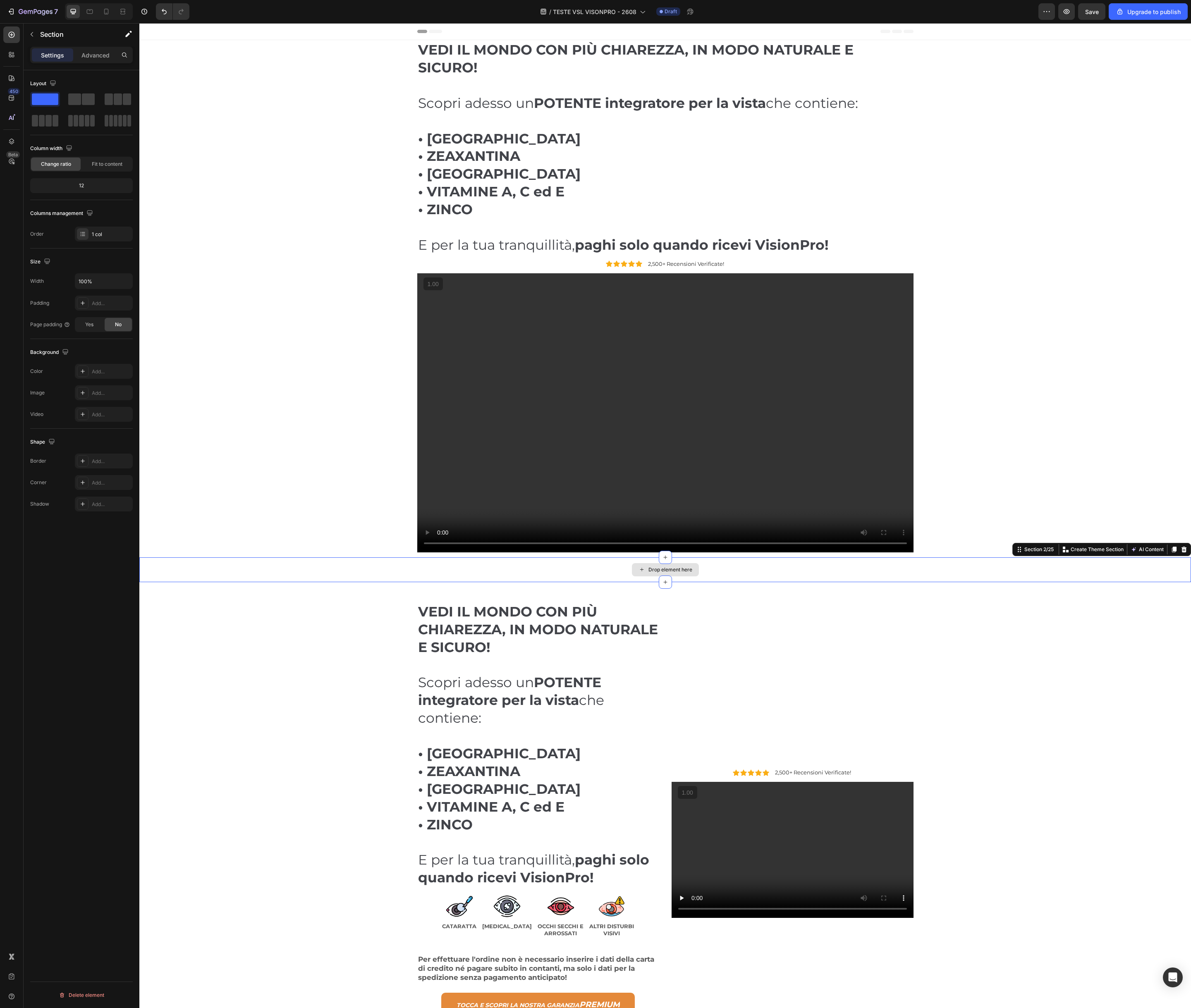
click at [262, 572] on div "Drop element here" at bounding box center [665, 570] width 1052 height 25
click at [1186, 551] on icon at bounding box center [1184, 549] width 6 height 6
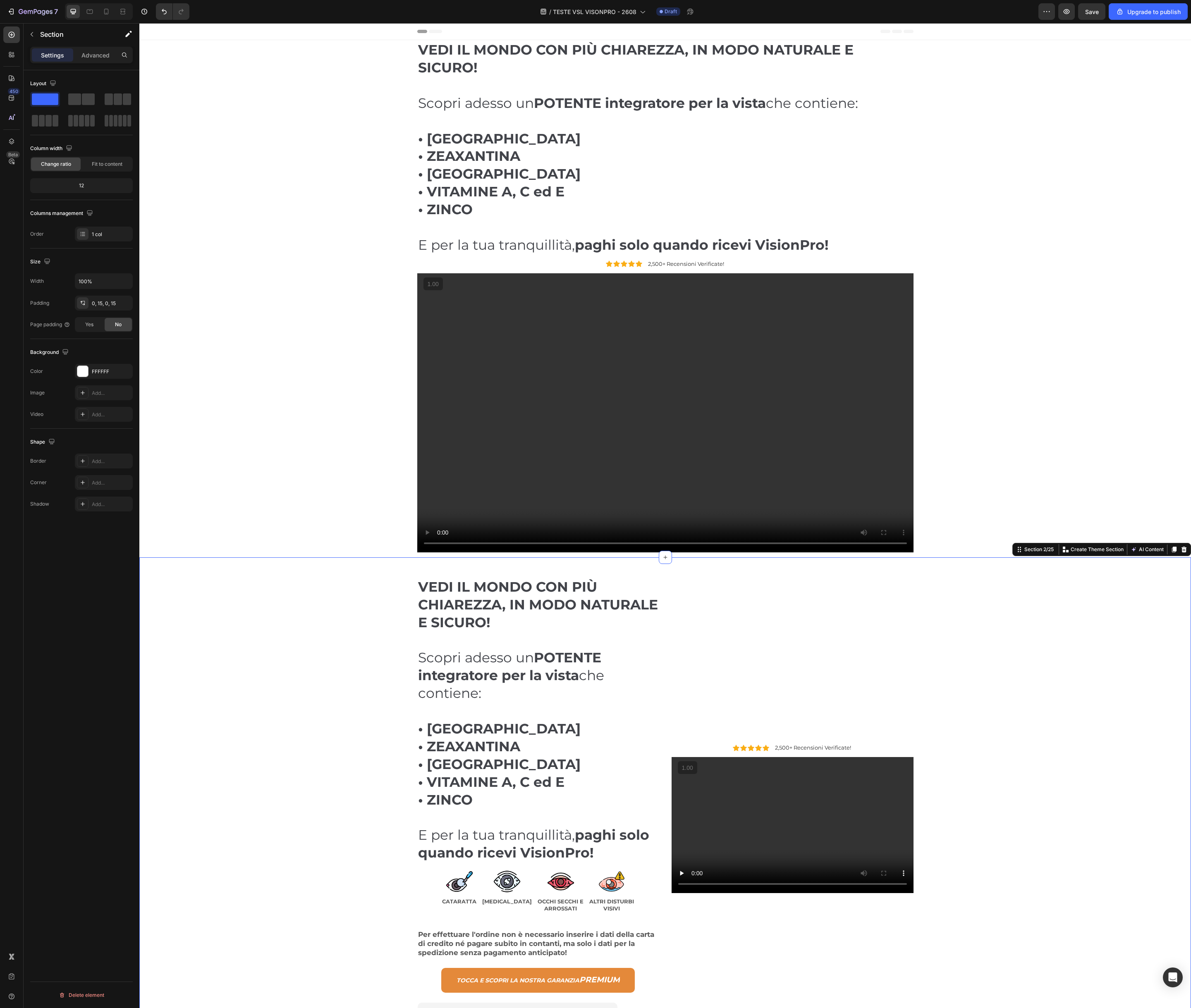
click at [305, 565] on div "VEDI IL MONDO CON PIÙ CHIAREZZA, IN MODO NATURALE E SICURO! Scopri adesso un PO…" at bounding box center [665, 821] width 1040 height 527
click at [1031, 552] on div "Section 2/25" at bounding box center [1039, 550] width 32 height 7
click at [1039, 554] on div "Section 2/25" at bounding box center [1035, 549] width 42 height 10
click at [295, 475] on div "VEDI IL MONDO CON PIÙ CHIAREZZA, IN MODO NATURALE E SICURO! Scopri adesso un PO…" at bounding box center [665, 299] width 1040 height 518
click at [278, 580] on div "VEDI IL MONDO CON PIÙ CHIAREZZA, IN MODO NATURALE E SICURO! Scopri adesso un PO…" at bounding box center [665, 821] width 1040 height 527
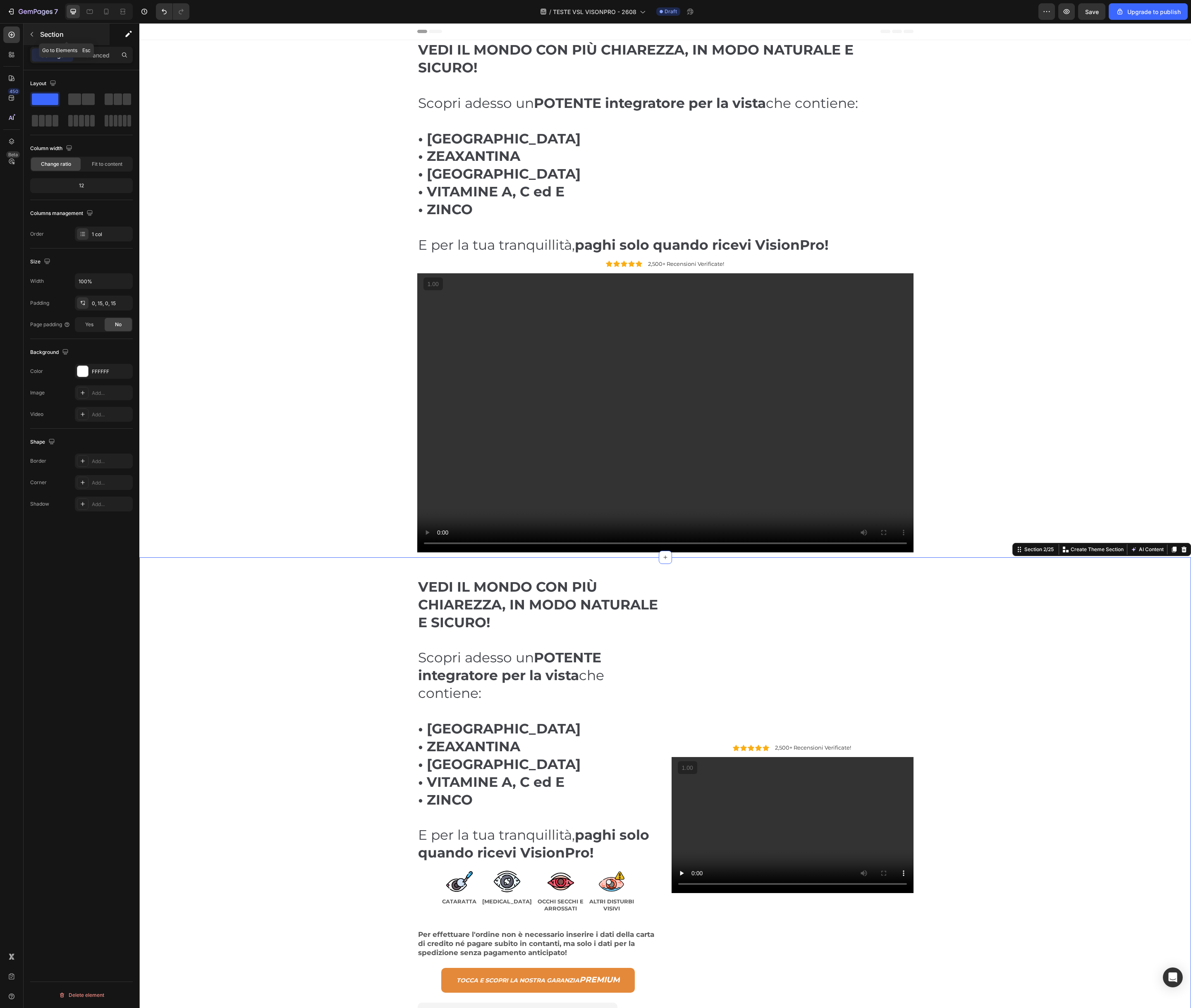
click at [30, 36] on icon "button" at bounding box center [32, 33] width 6 height 6
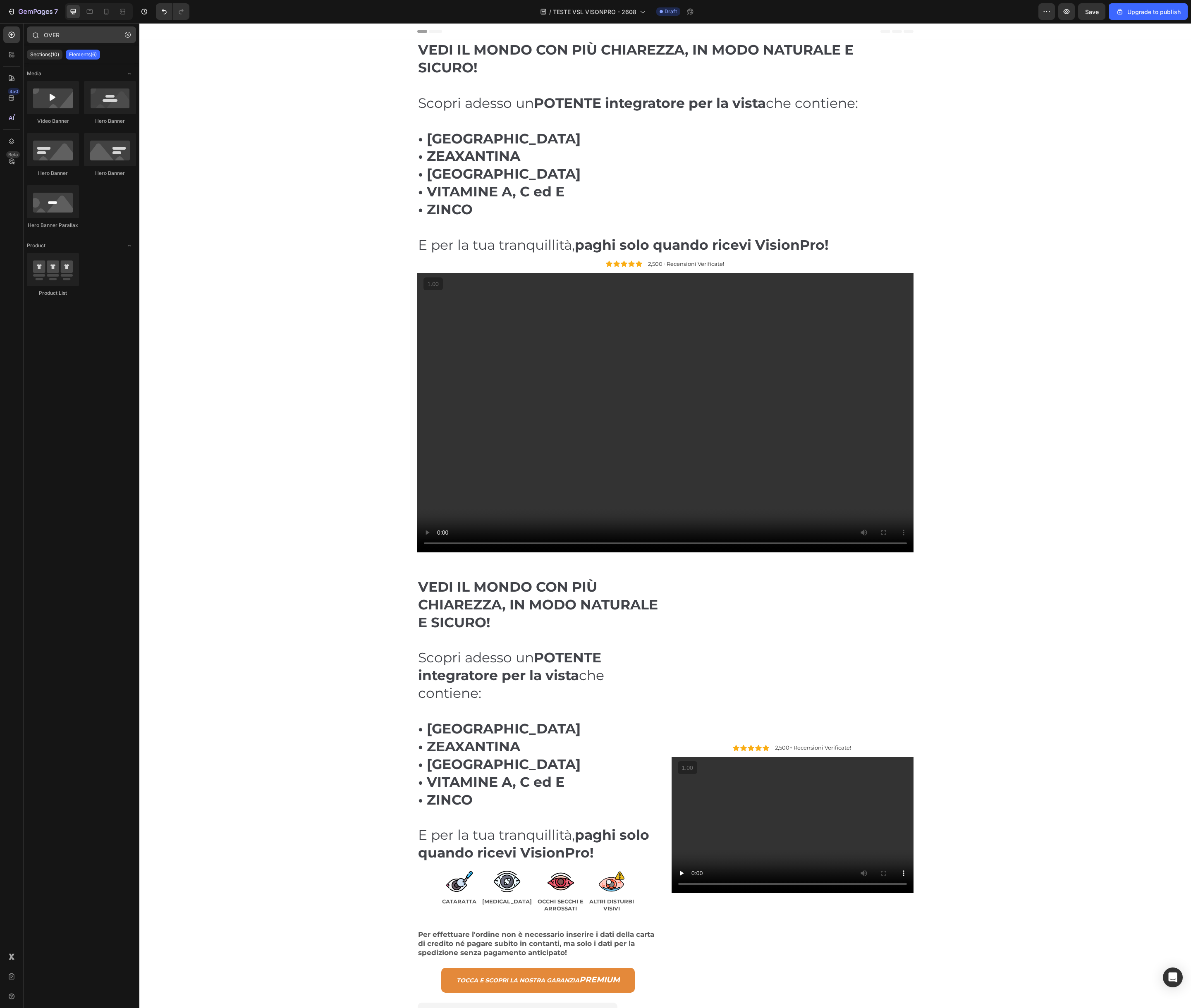
click at [125, 35] on icon "button" at bounding box center [128, 34] width 5 height 5
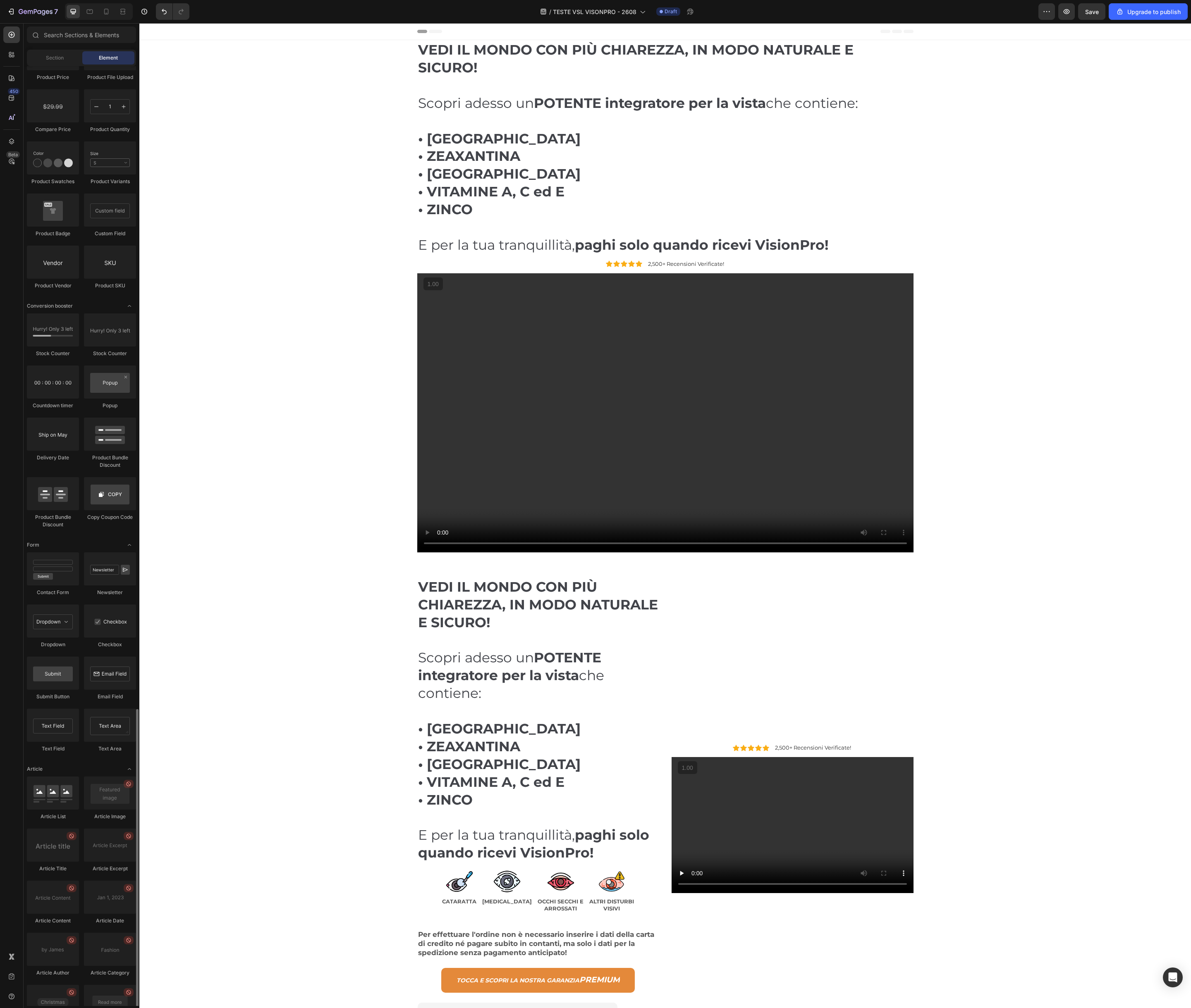
scroll to position [1511, 0]
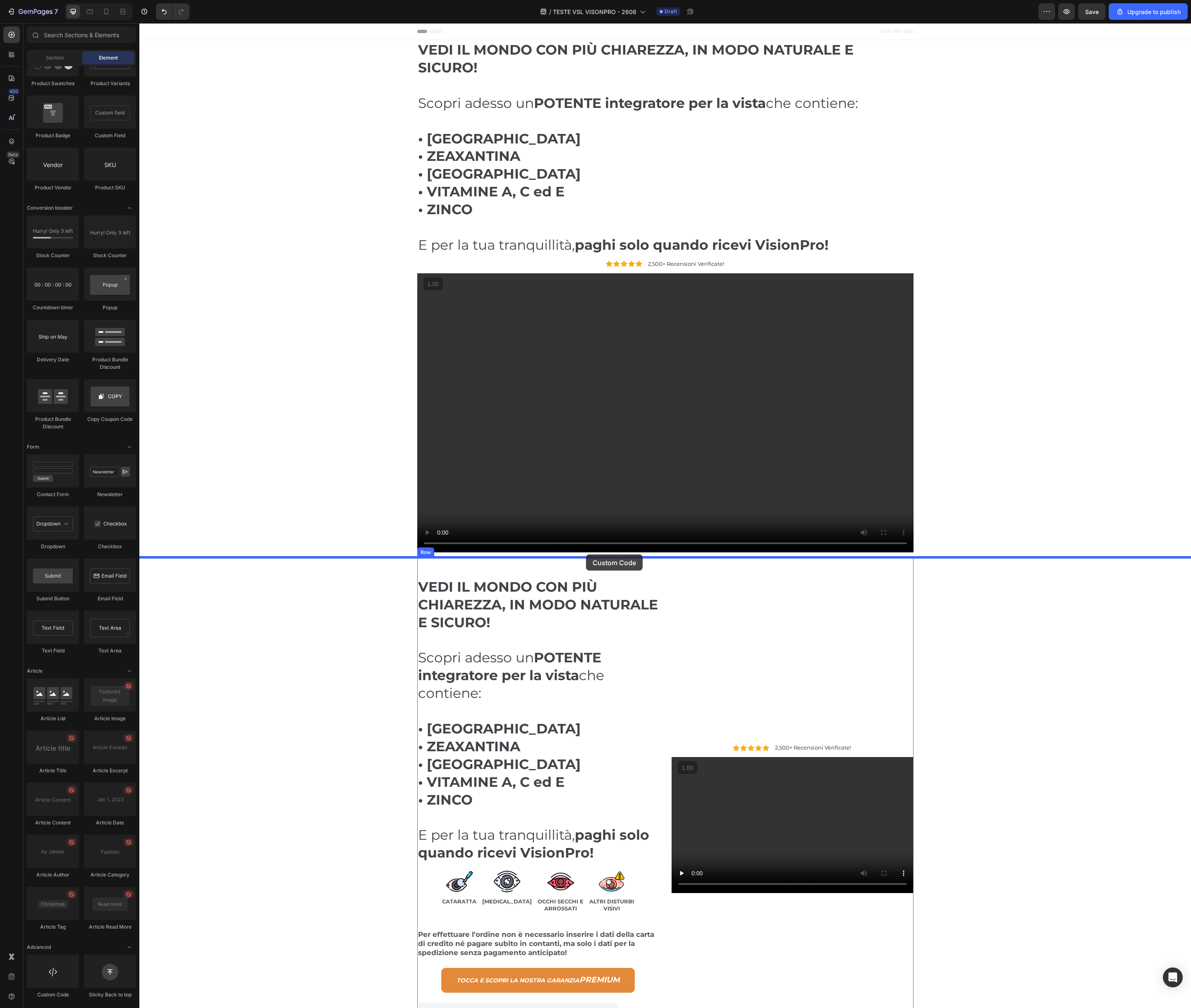
drag, startPoint x: 191, startPoint y: 1002, endPoint x: 586, endPoint y: 554, distance: 597.3
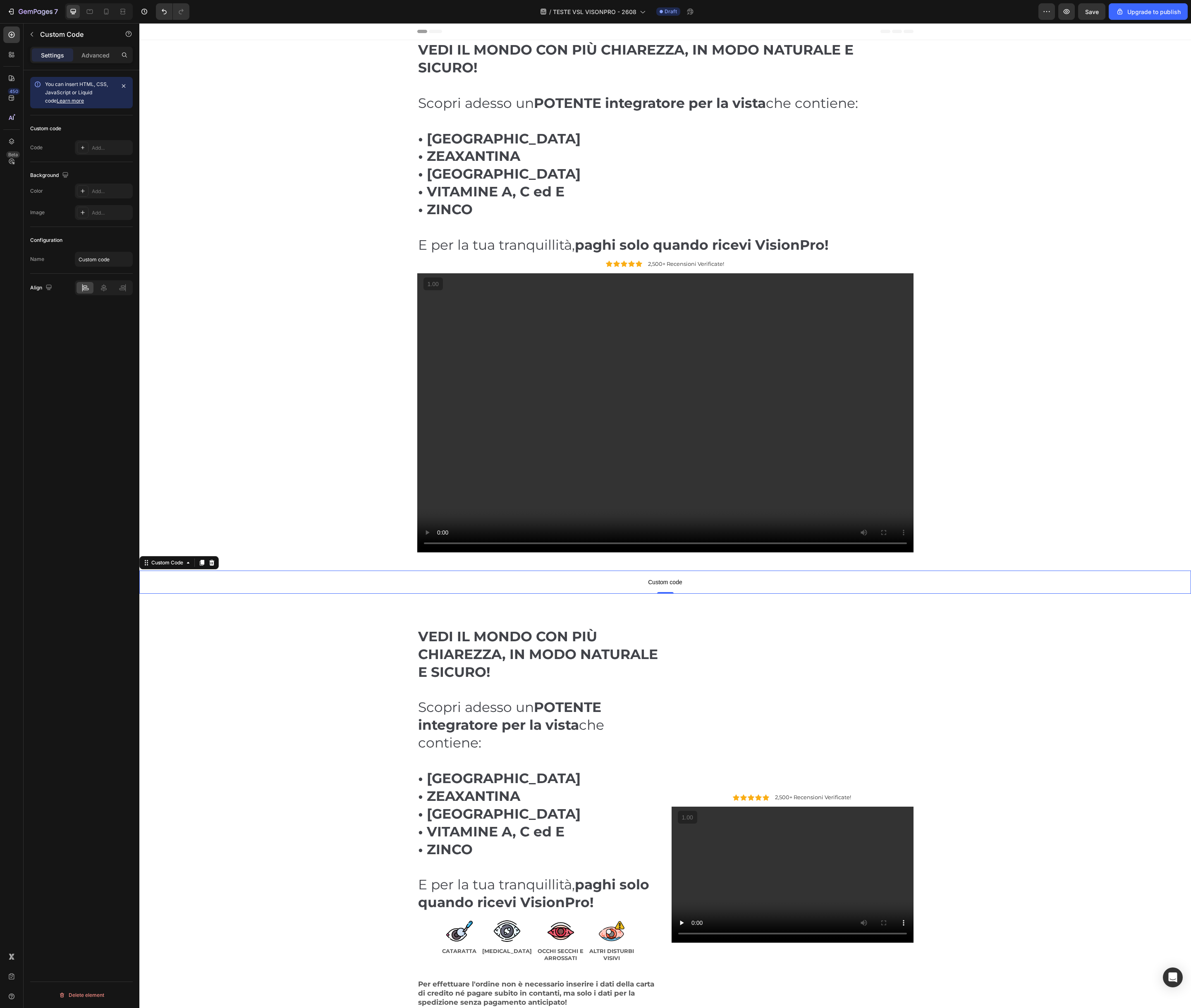
click at [543, 578] on span "Custom code" at bounding box center [665, 582] width 1052 height 10
click at [86, 145] on icon at bounding box center [82, 147] width 6 height 6
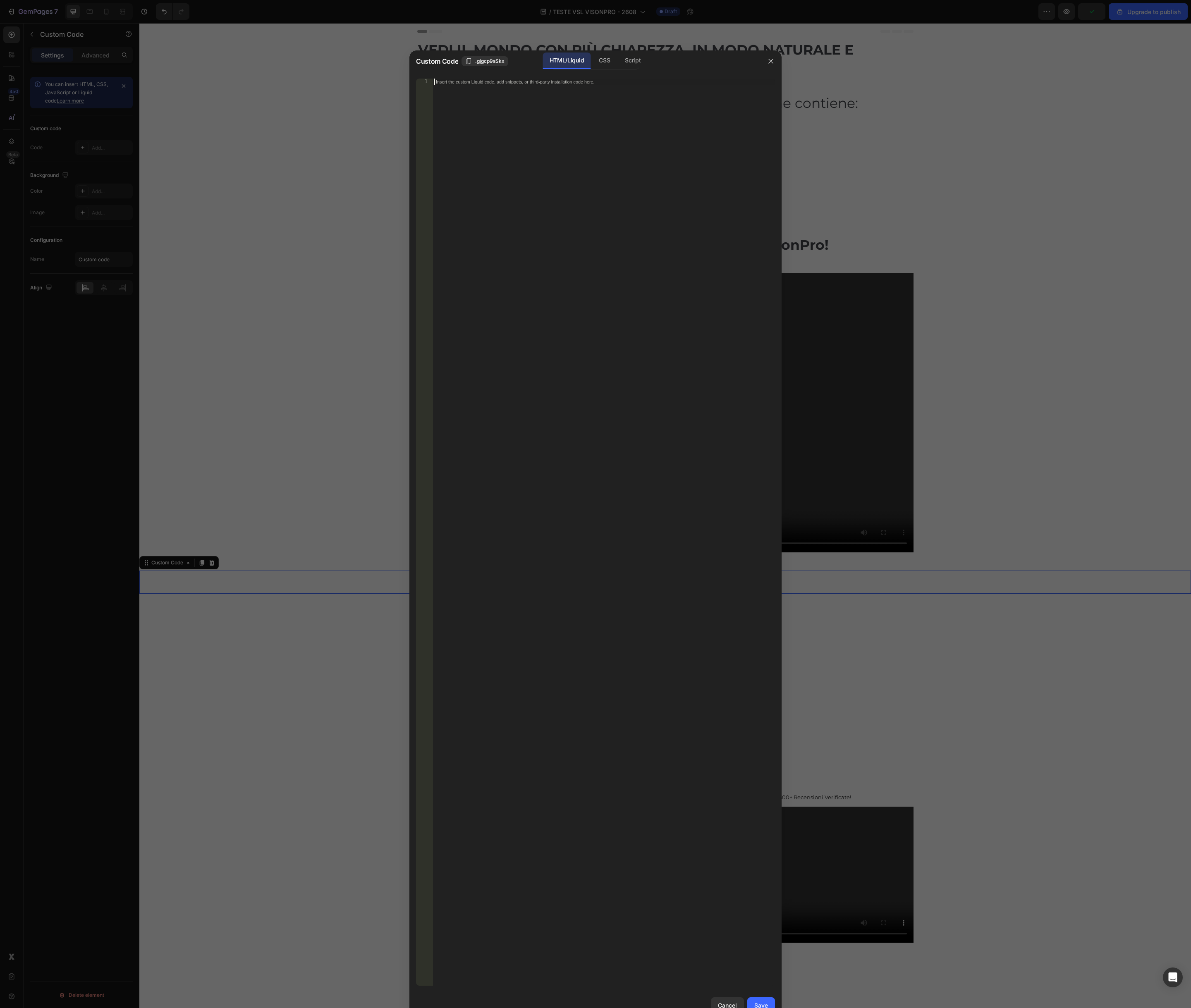
click at [575, 426] on div "Insert the custom Liquid code, add snippets, or third-party installation code h…" at bounding box center [604, 538] width 342 height 921
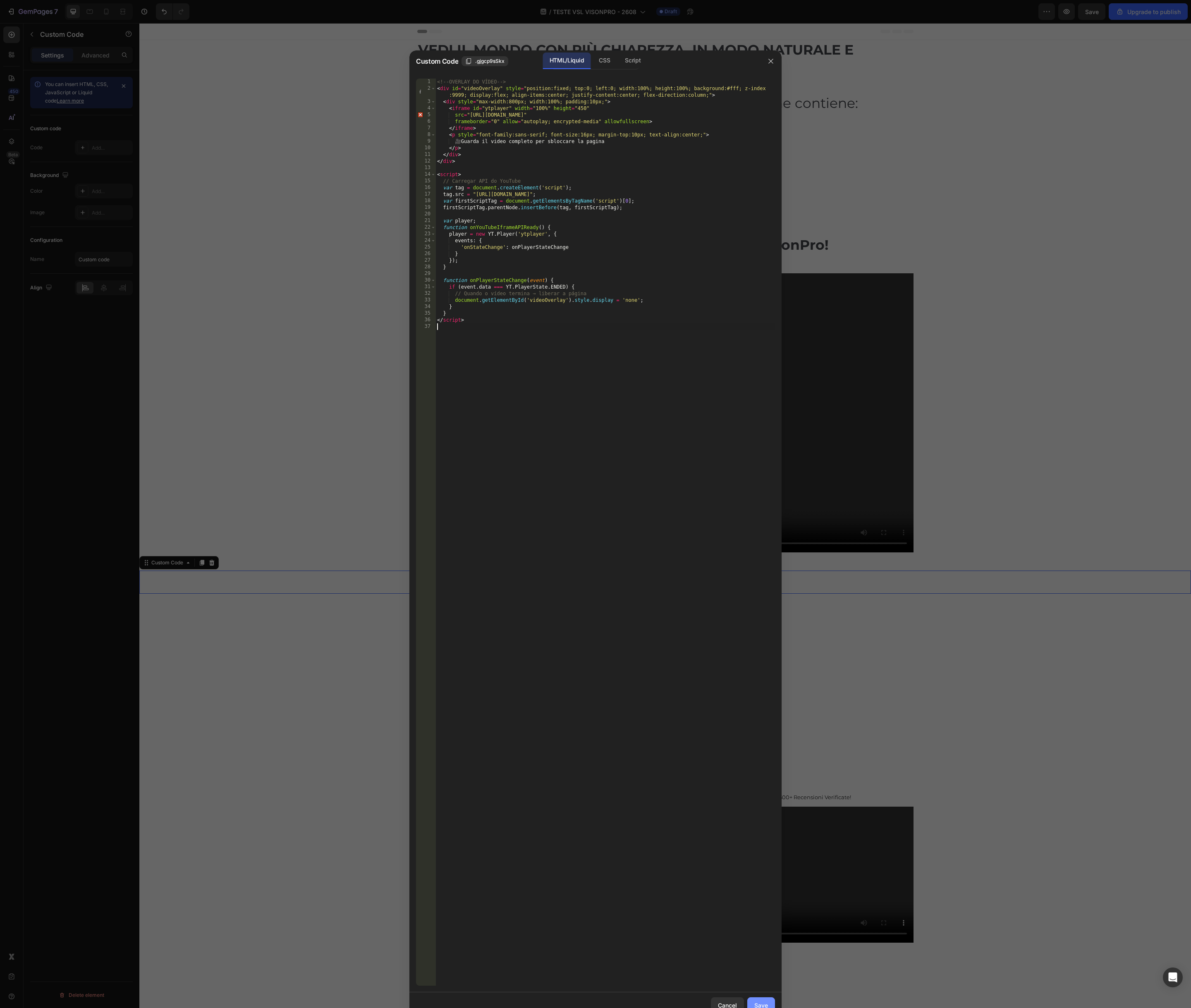
click at [764, 1007] on div "Save" at bounding box center [761, 1006] width 14 height 9
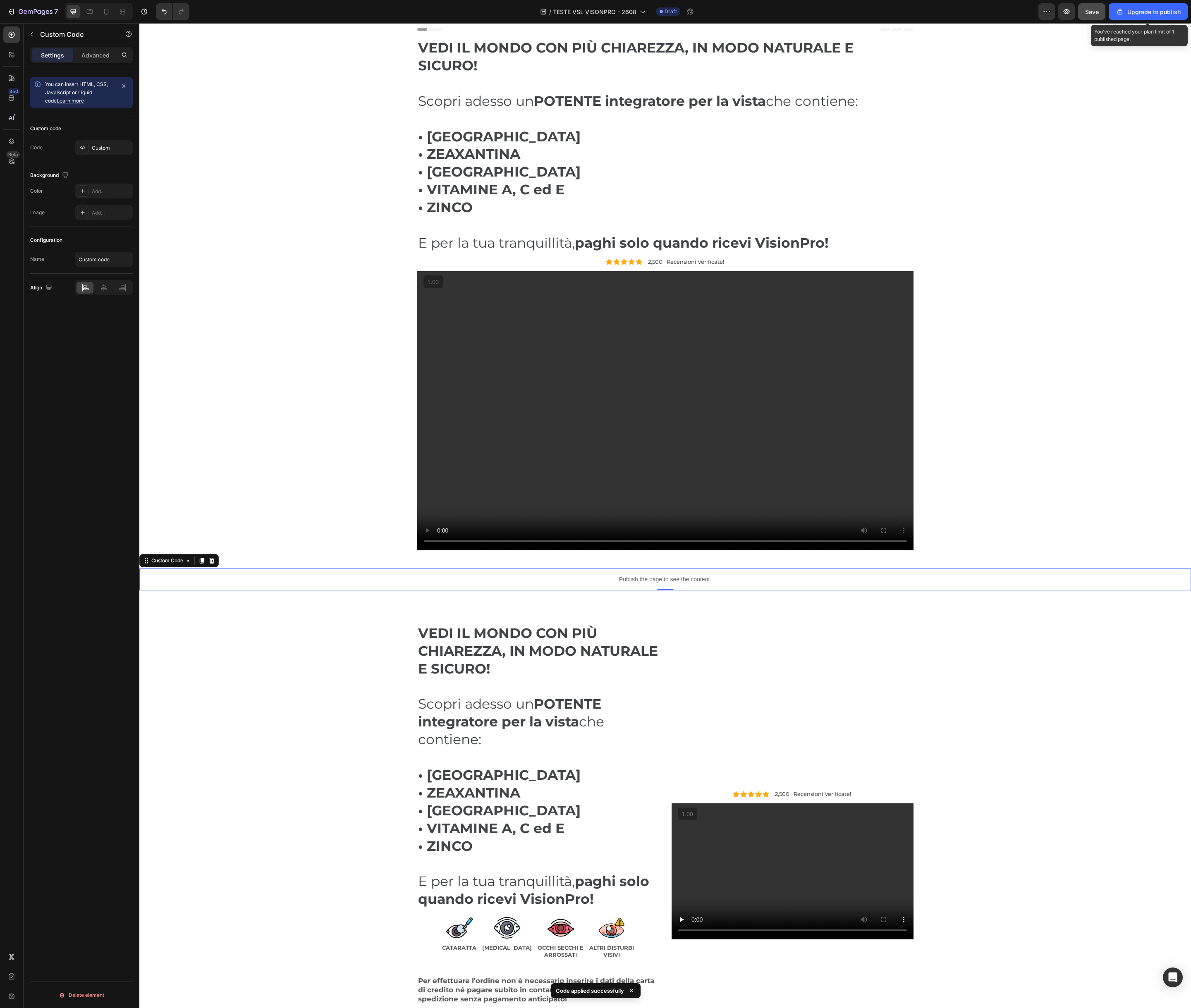
scroll to position [1, 0]
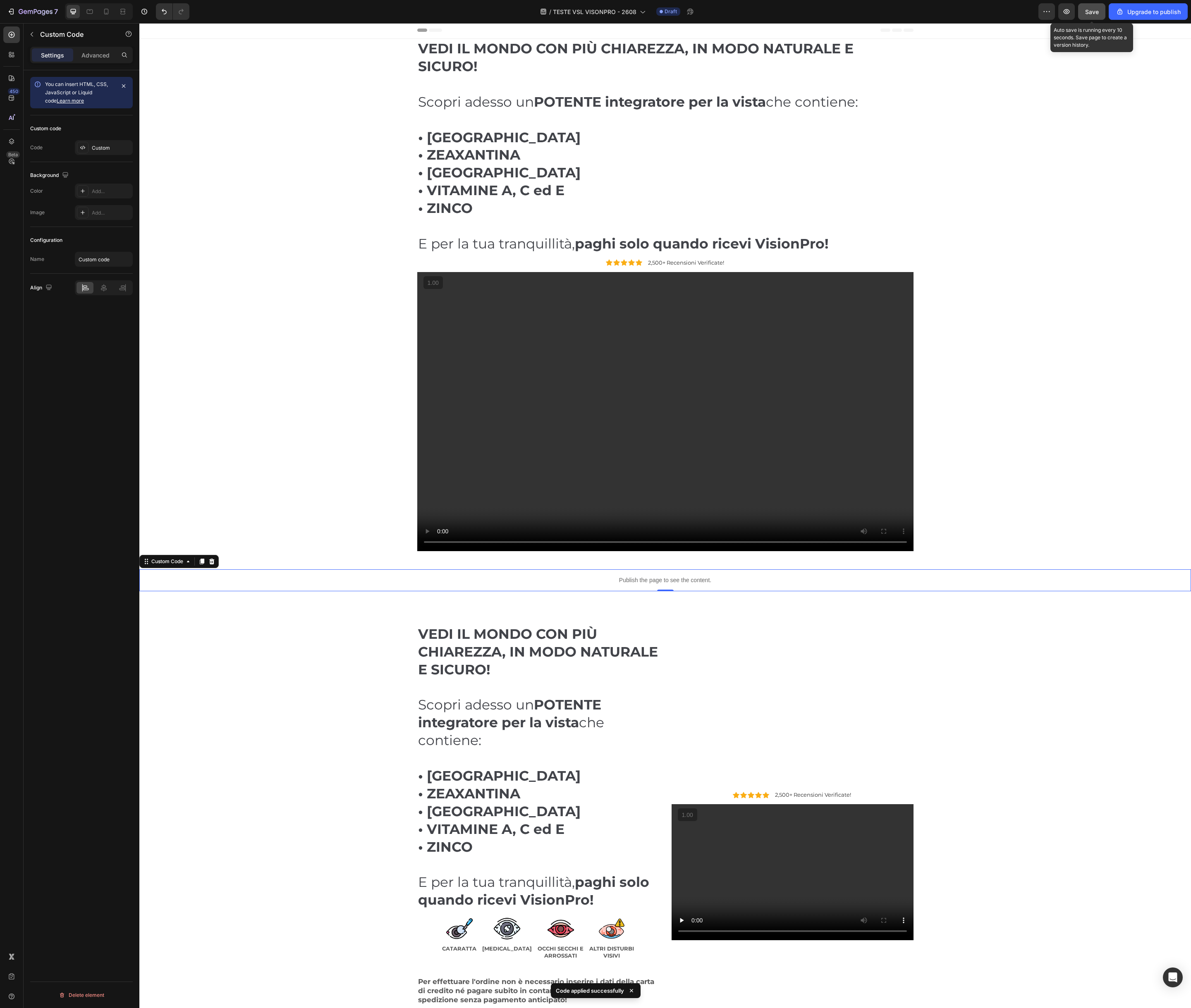
click at [1092, 12] on span "Save" at bounding box center [1092, 12] width 14 height 7
click at [1087, 10] on span "Save" at bounding box center [1092, 12] width 14 height 7
click at [35, 36] on icon "button" at bounding box center [32, 33] width 6 height 6
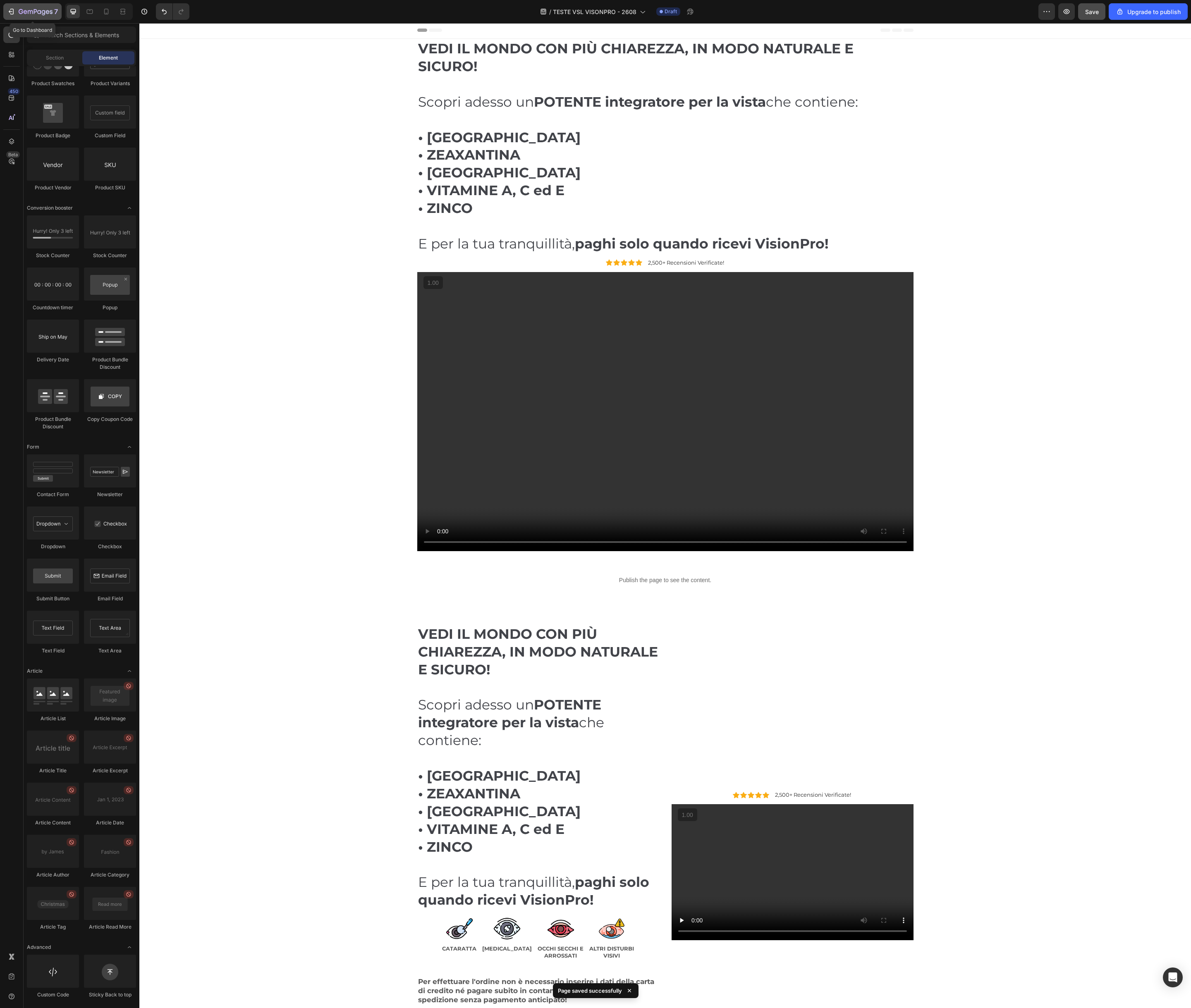
click at [31, 10] on icon "button" at bounding box center [36, 13] width 34 height 7
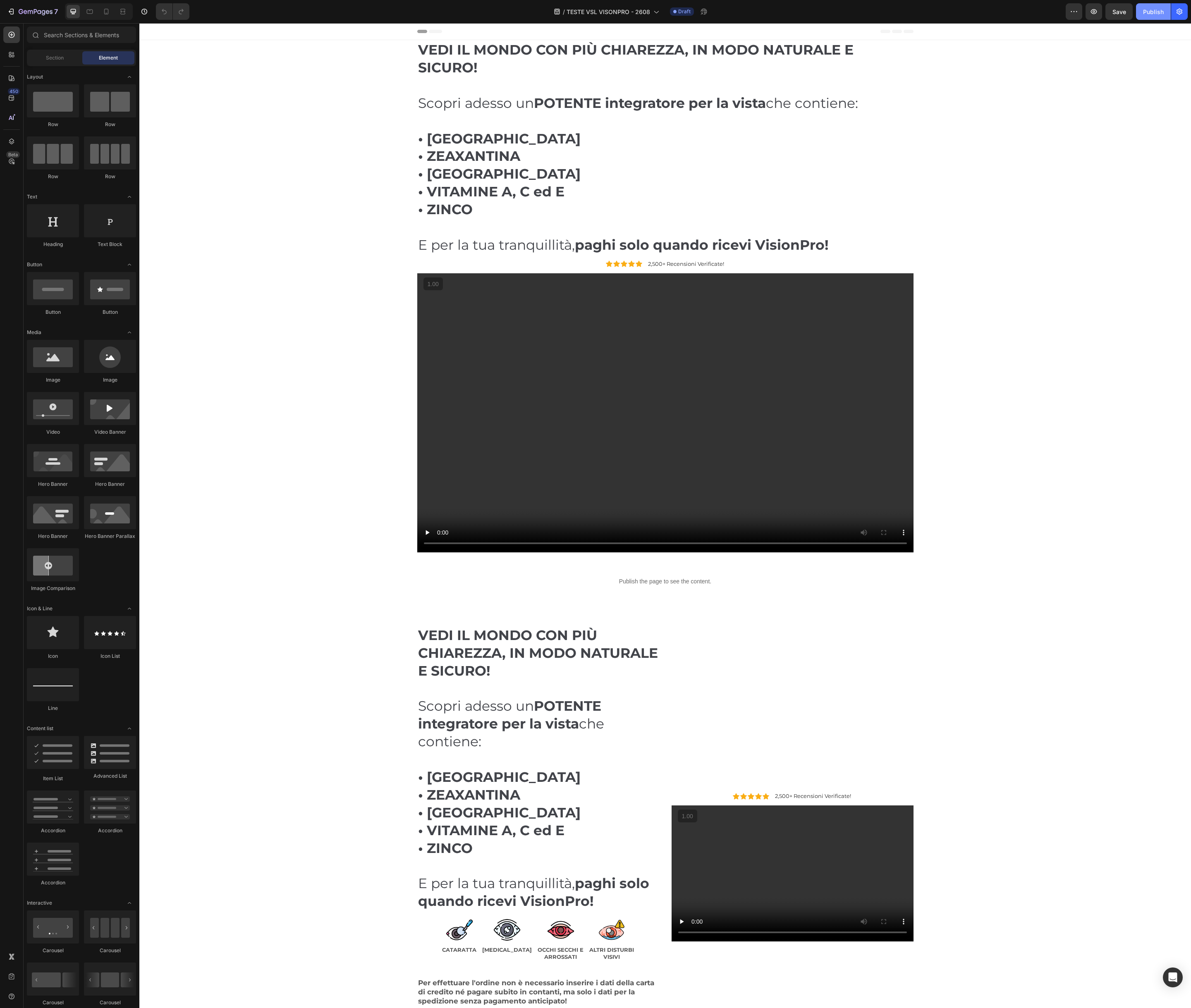
click at [1149, 11] on div "Publish" at bounding box center [1153, 12] width 21 height 9
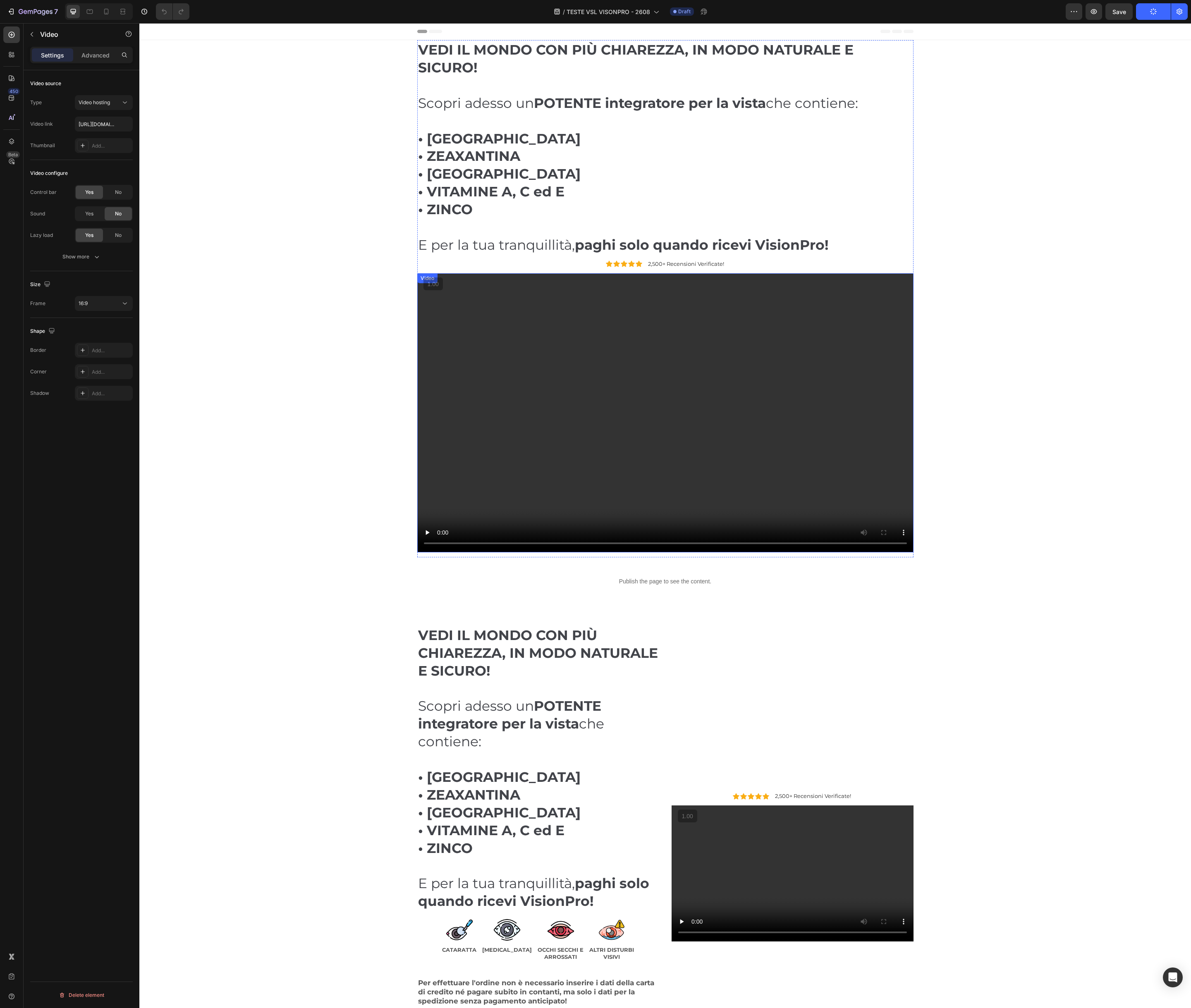
click at [529, 378] on video at bounding box center [665, 413] width 496 height 279
click at [557, 367] on video at bounding box center [665, 413] width 496 height 279
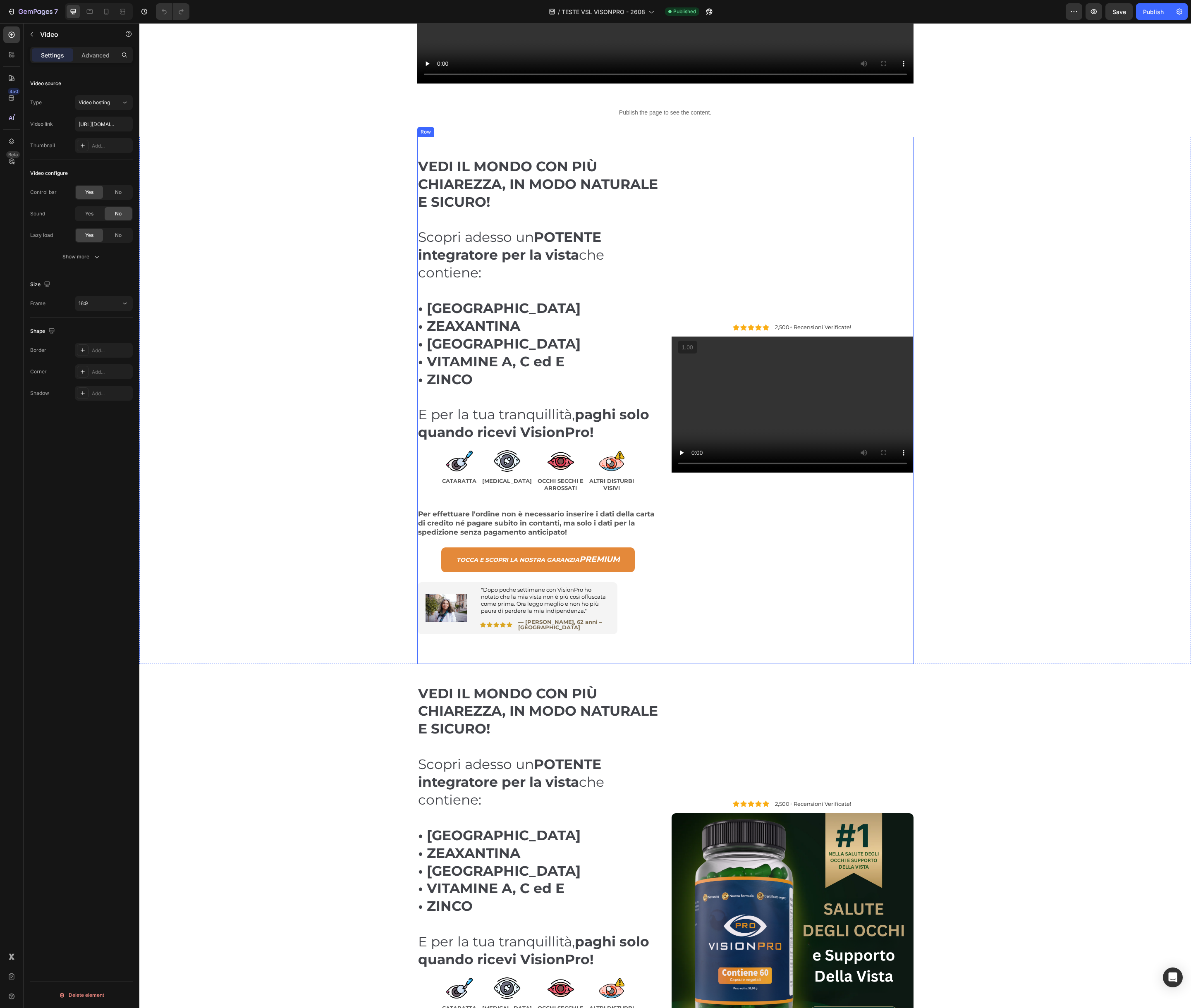
scroll to position [435, 0]
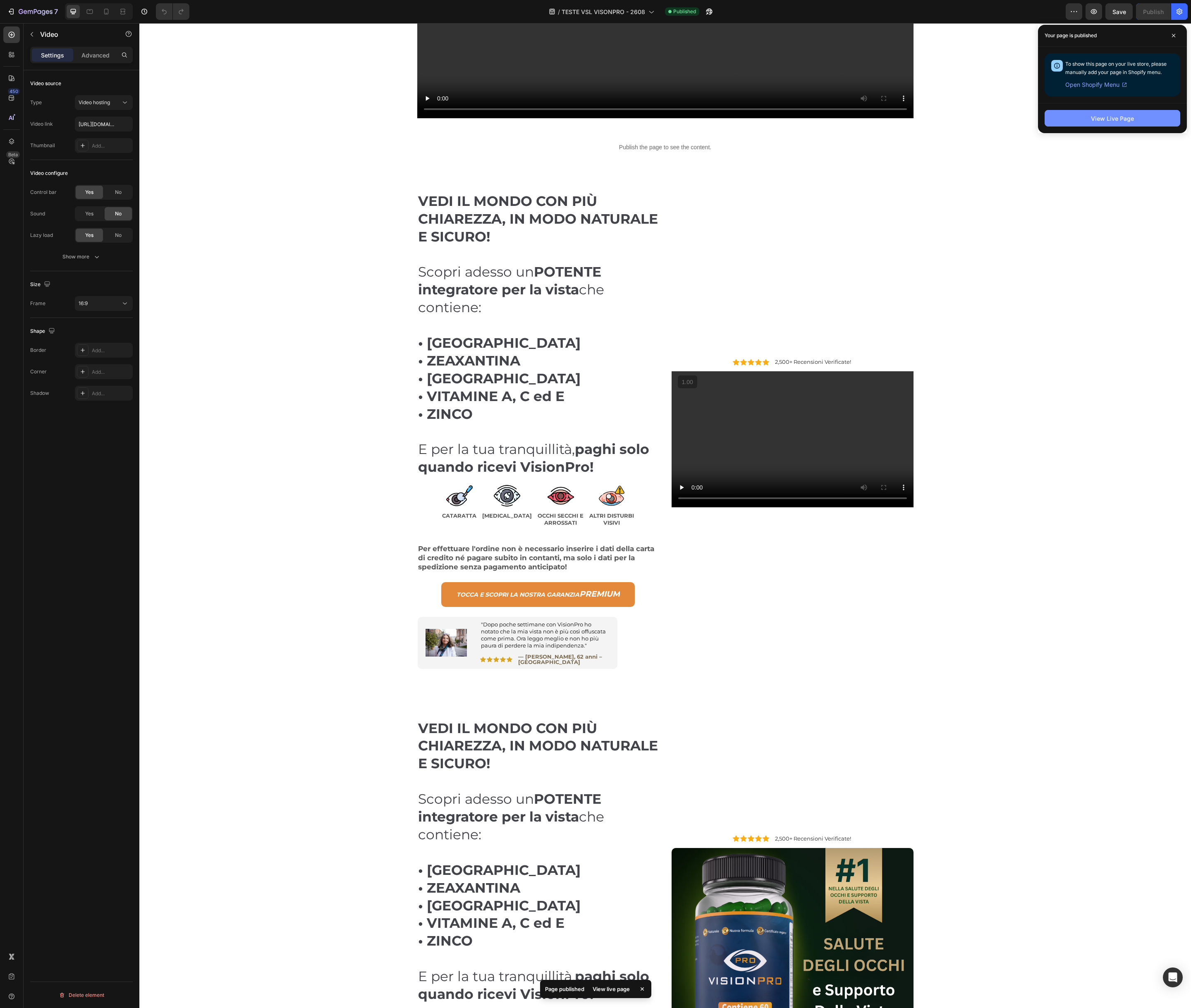
click at [1114, 120] on div "View Live Page" at bounding box center [1113, 119] width 43 height 9
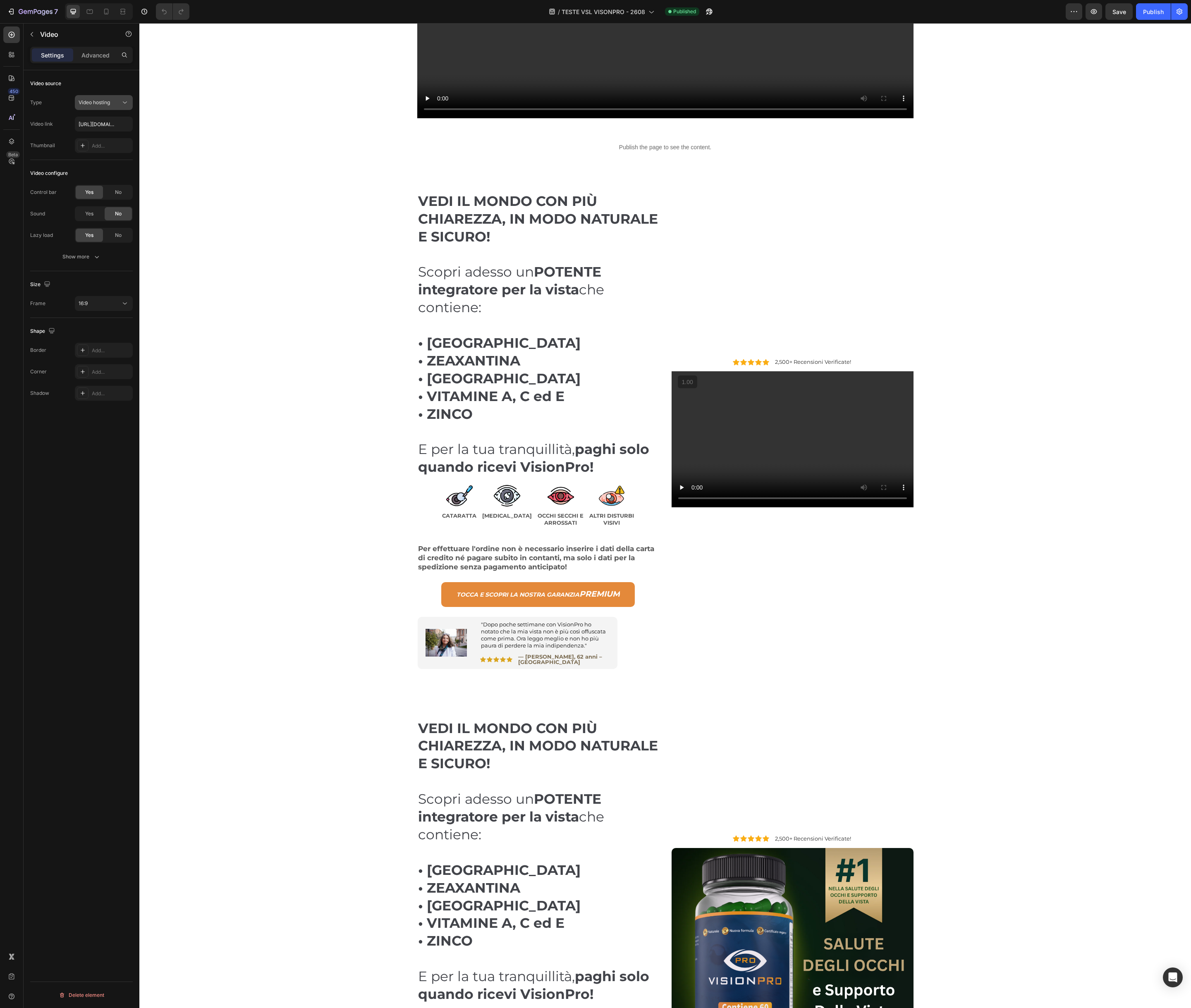
click at [125, 102] on icon at bounding box center [124, 102] width 8 height 8
click at [95, 122] on span "YouTube" at bounding box center [88, 122] width 20 height 7
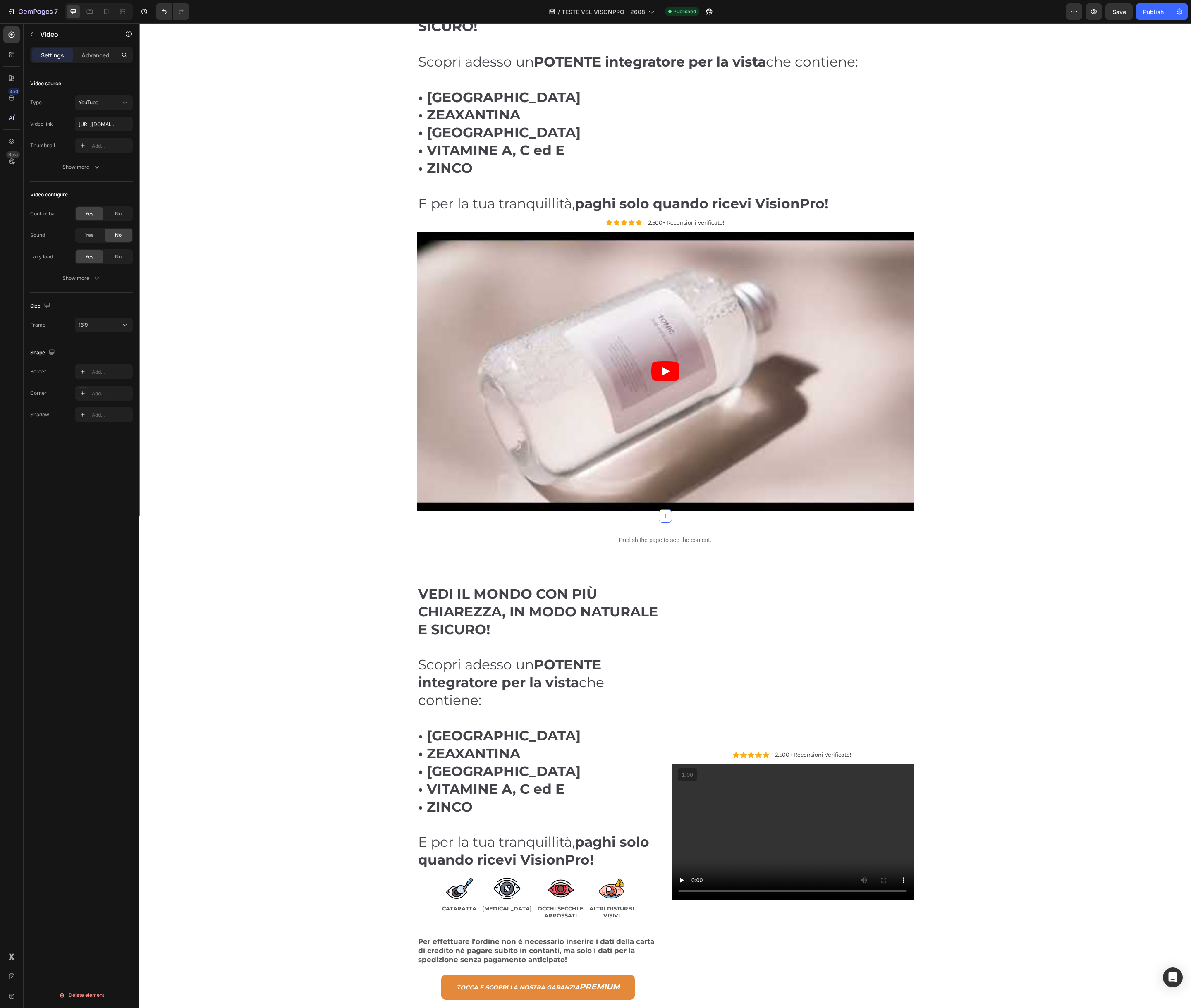
scroll to position [20, 0]
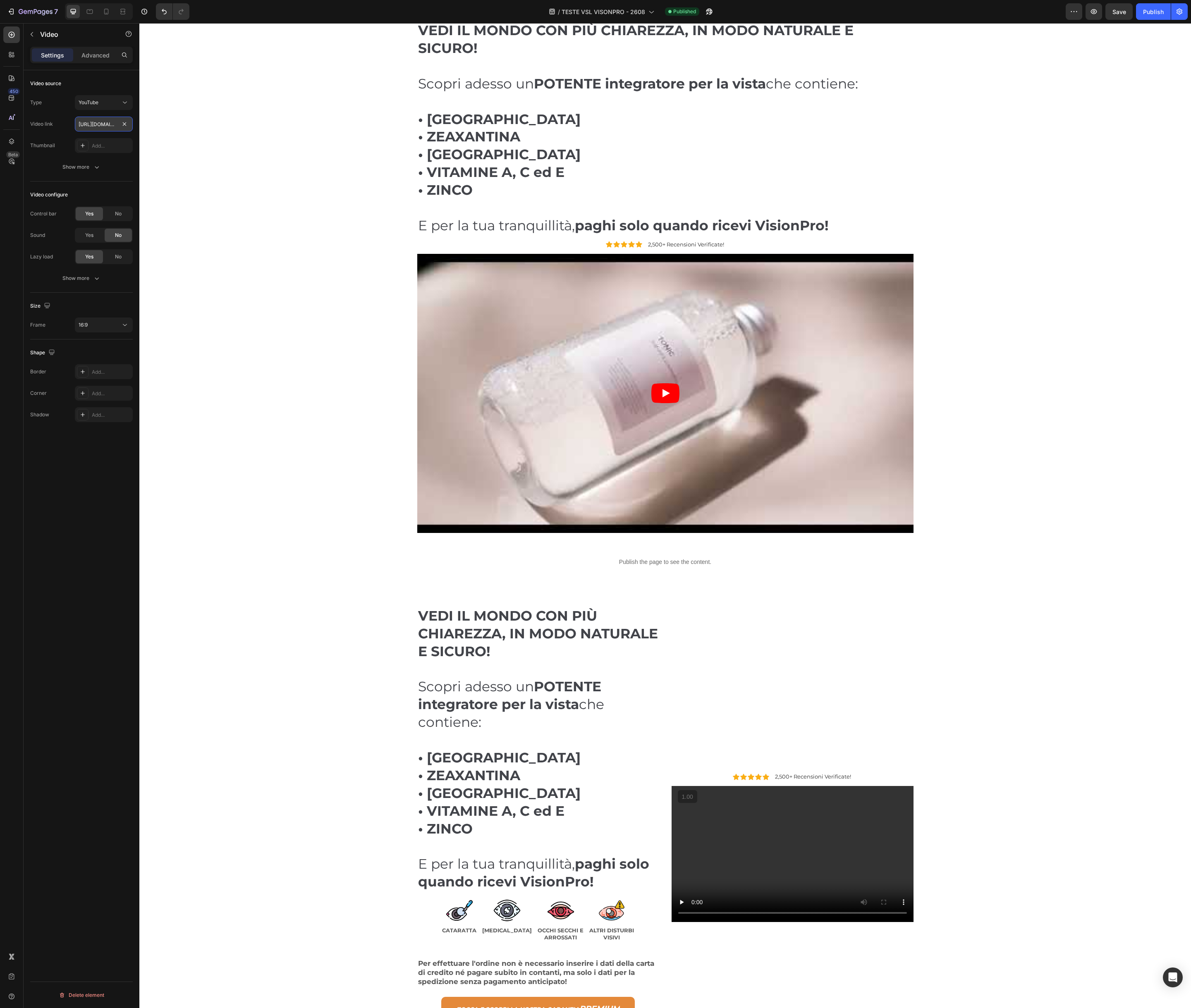
click at [89, 124] on input "https://www.youtube.com/watch?v=drIt4RH_kyQ" at bounding box center [104, 124] width 58 height 15
paste input "youtu.be/XRz8Aq1z2p0"
type input "https://youtu.be/XRz8Aq1z2p0"
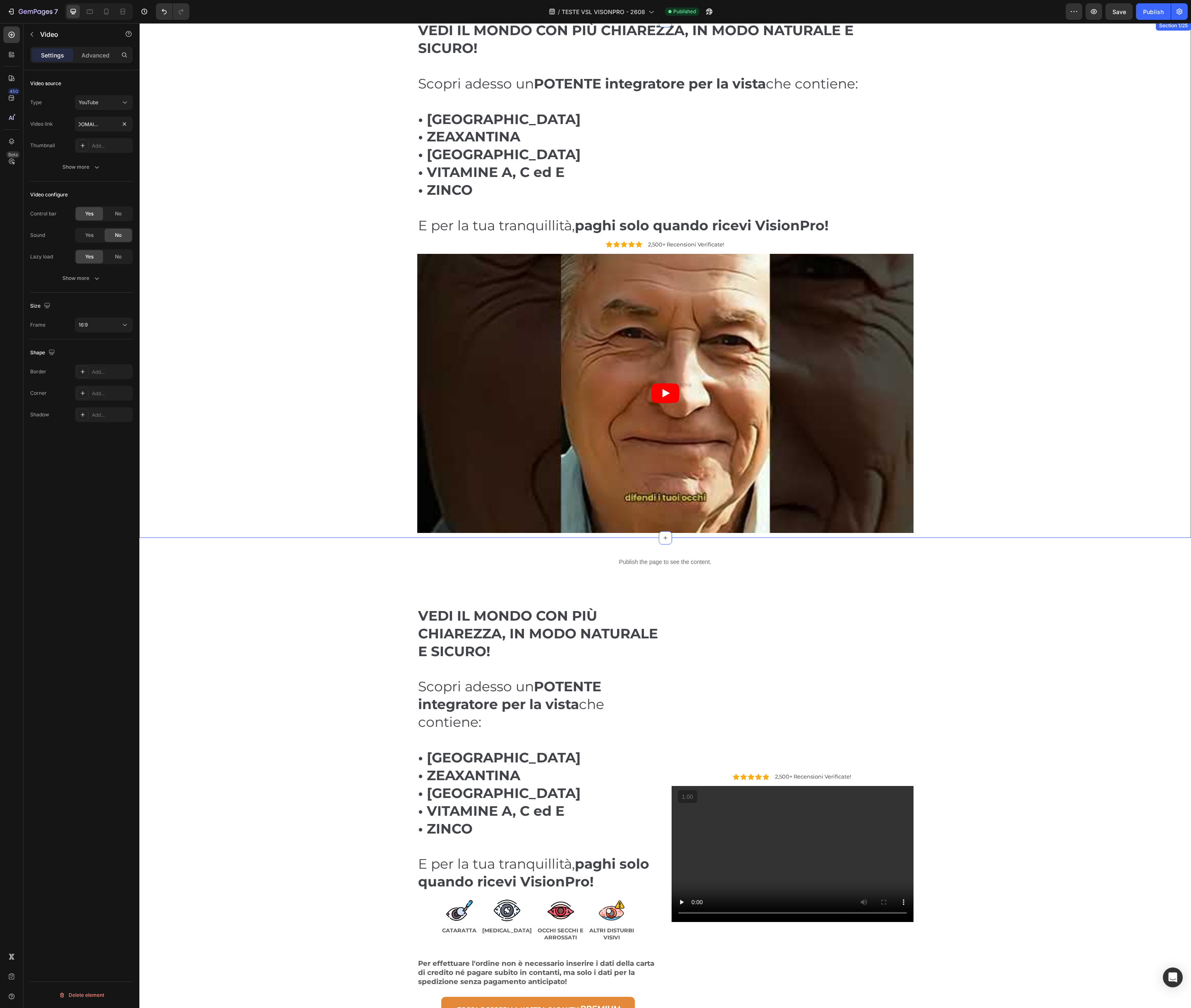
click at [190, 200] on div "VEDI IL MONDO CON PIÙ CHIAREZZA, IN MODO NATURALE E SICURO! Scopri adesso un PO…" at bounding box center [665, 279] width 1040 height 518
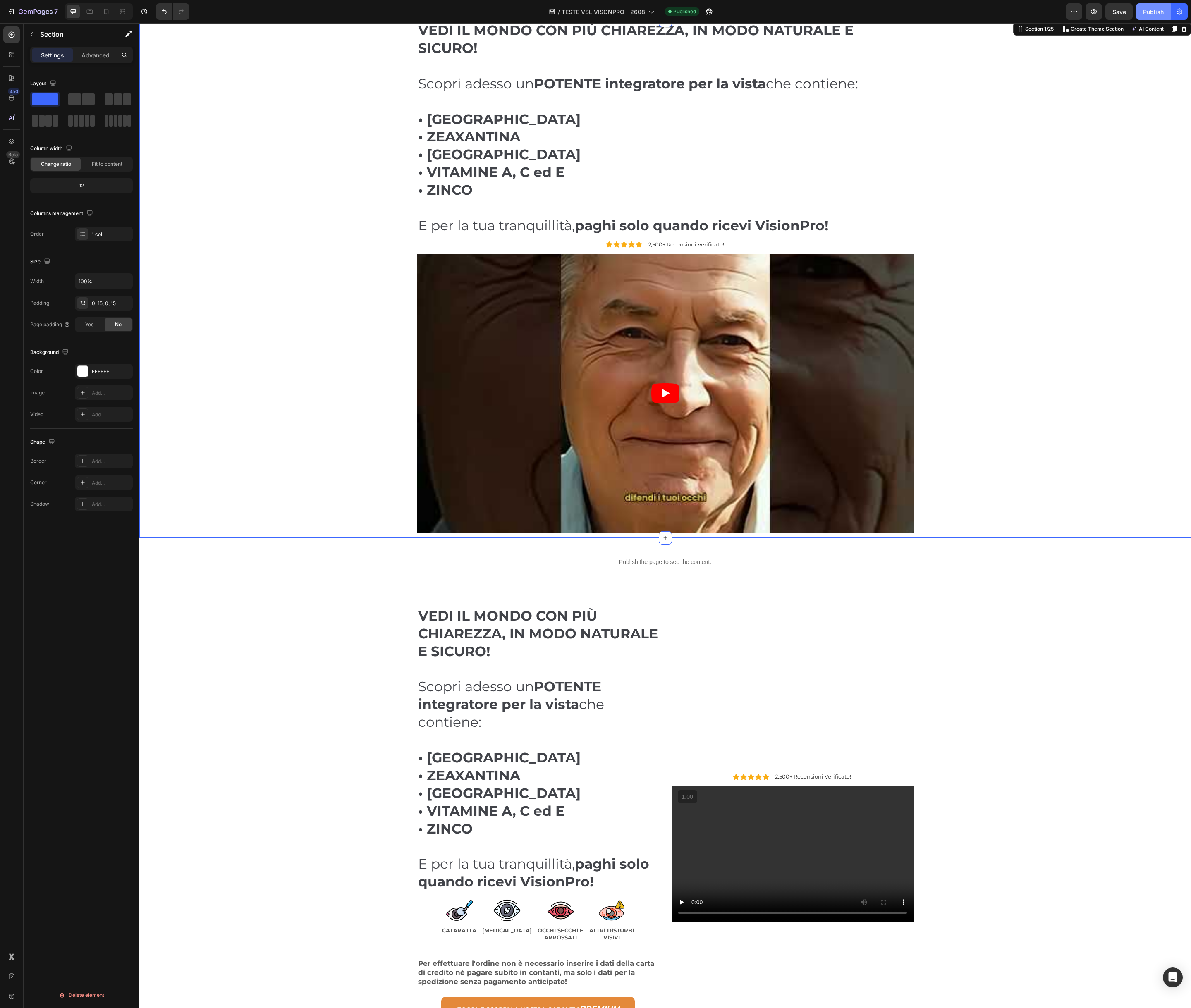
click at [1154, 10] on div "Publish" at bounding box center [1153, 12] width 21 height 9
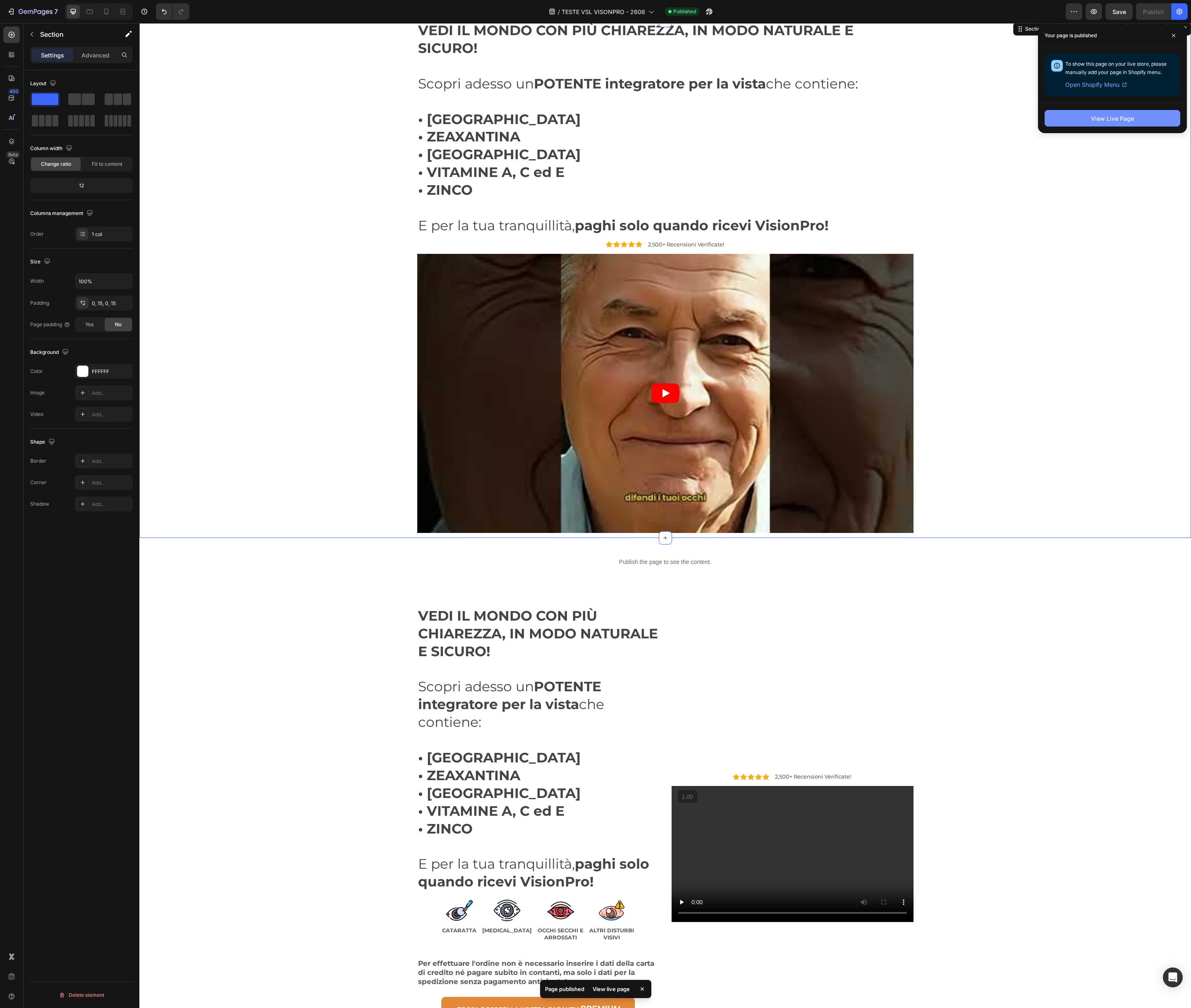
click at [1104, 122] on div "View Live Page" at bounding box center [1113, 119] width 43 height 9
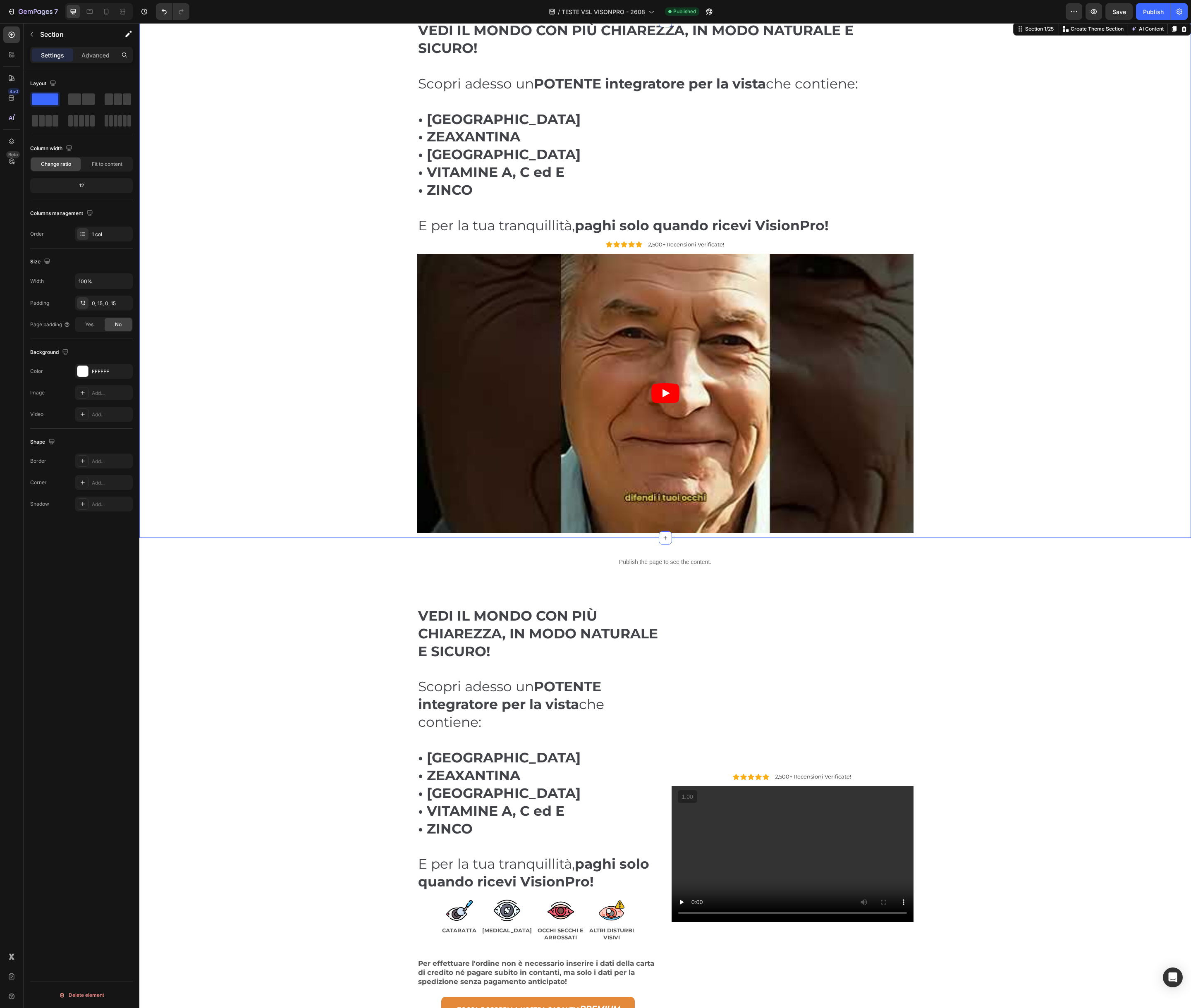
click at [243, 119] on div "VEDI IL MONDO CON PIÙ CHIAREZZA, IN MODO NATURALE E SICURO! Scopri adesso un PO…" at bounding box center [665, 279] width 1040 height 518
click at [1058, 100] on div "VEDI IL MONDO CON PIÙ CHIAREZZA, IN MODO NATURALE E SICURO! Scopri adesso un PO…" at bounding box center [665, 279] width 1040 height 518
click at [1038, 28] on div "Section 1/25" at bounding box center [1039, 29] width 32 height 7
click at [1037, 33] on div "Section 1/25" at bounding box center [1036, 29] width 41 height 10
click at [1044, 32] on div "Section 1/25" at bounding box center [1039, 29] width 32 height 7
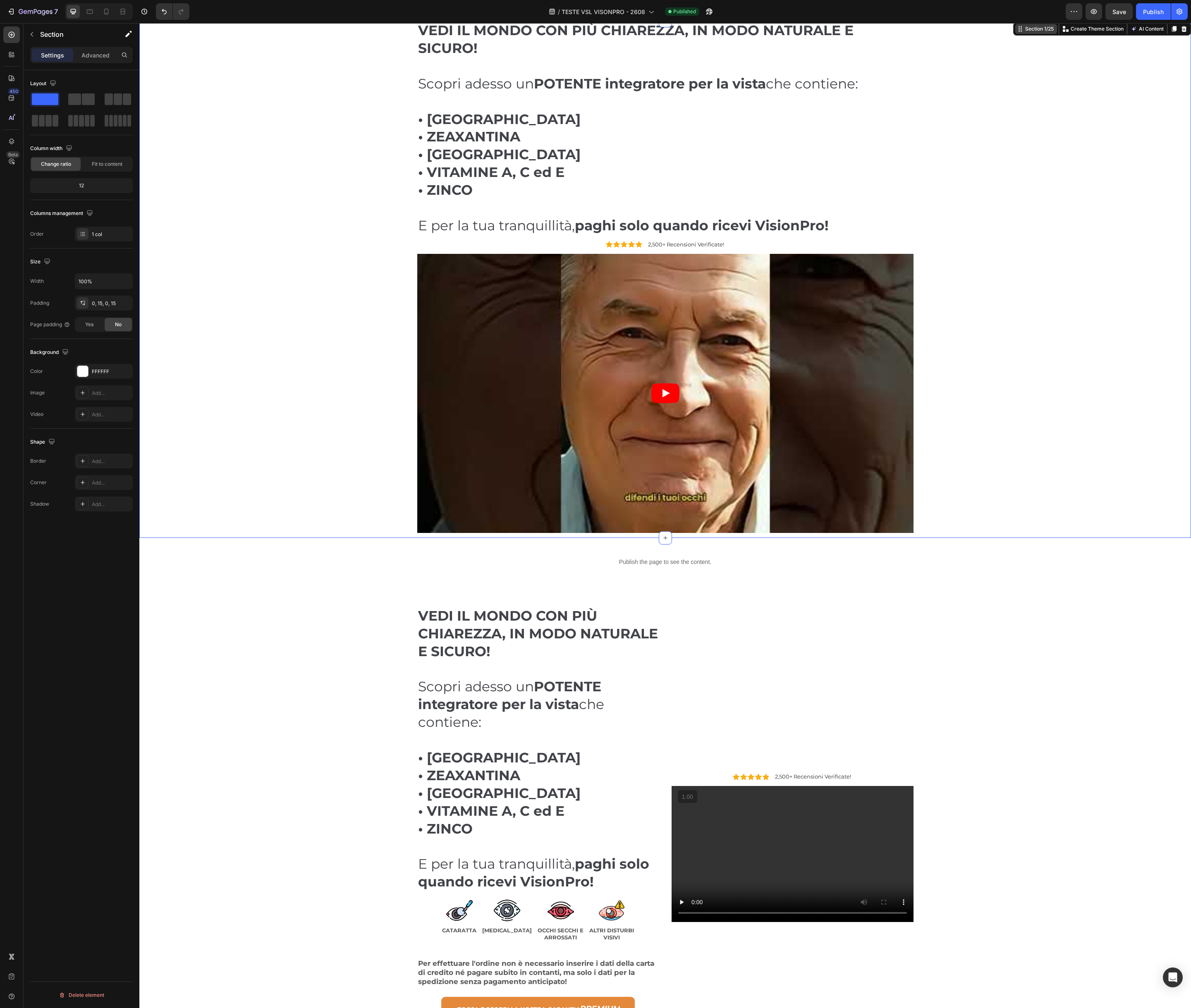
click at [1052, 33] on div "Section 1/25" at bounding box center [1036, 29] width 41 height 10
click at [1020, 31] on icon at bounding box center [1020, 28] width 6 height 6
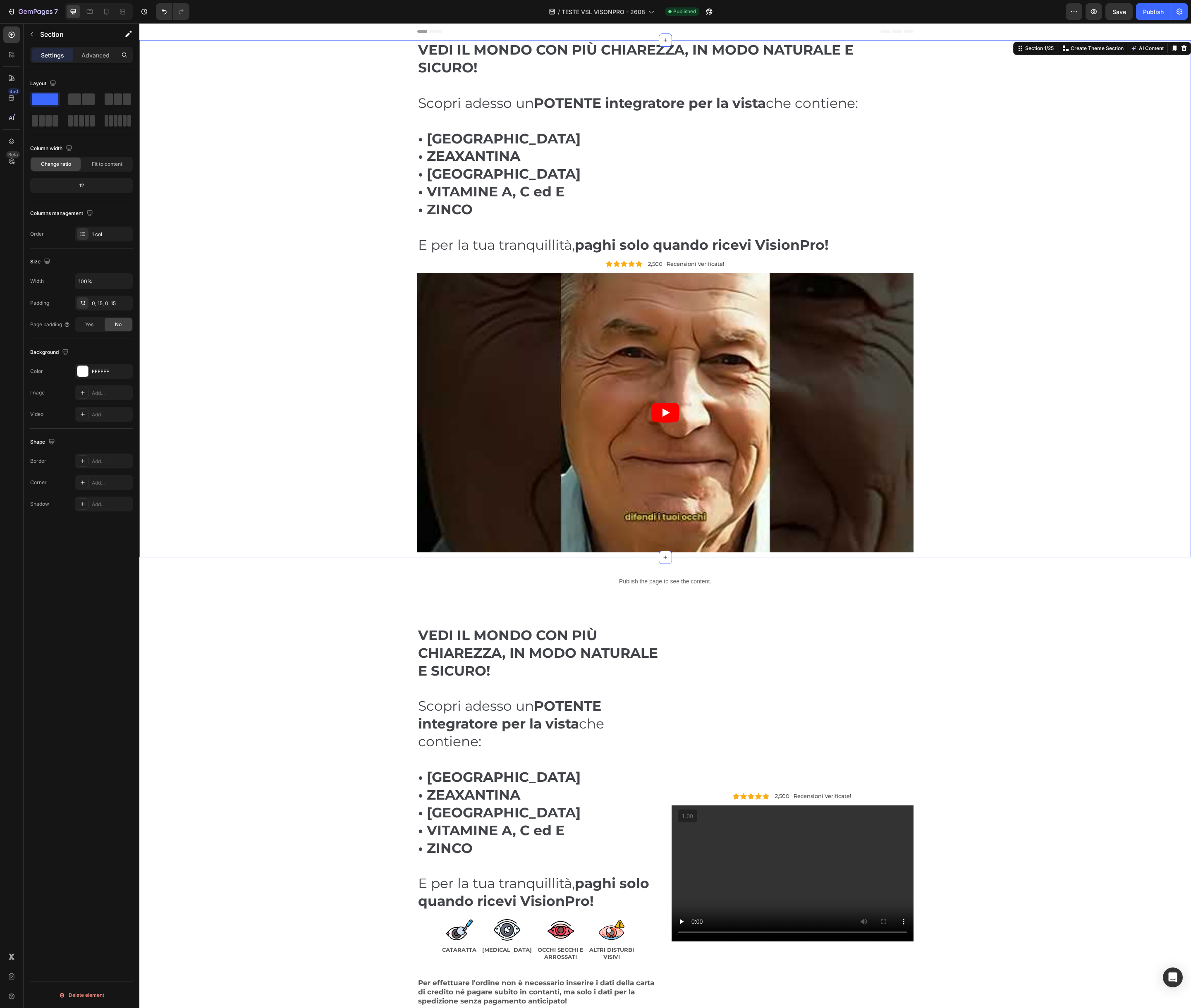
click at [205, 98] on div "VEDI IL MONDO CON PIÙ CHIAREZZA, IN MODO NATURALE E SICURO! Scopri adesso un PO…" at bounding box center [665, 299] width 1040 height 518
click at [87, 52] on p "Advanced" at bounding box center [95, 56] width 28 height 9
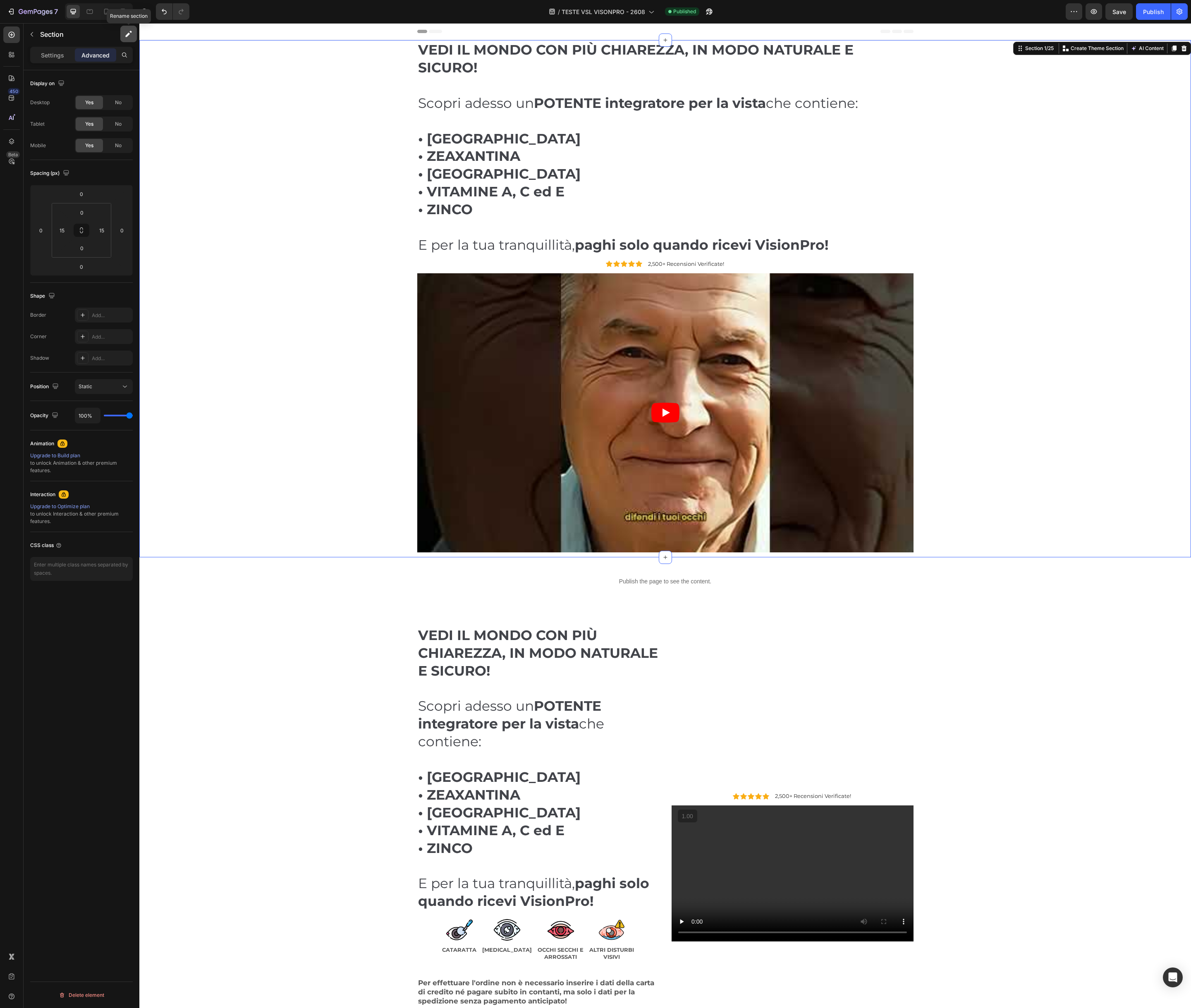
click at [130, 32] on icon "button" at bounding box center [128, 33] width 8 height 8
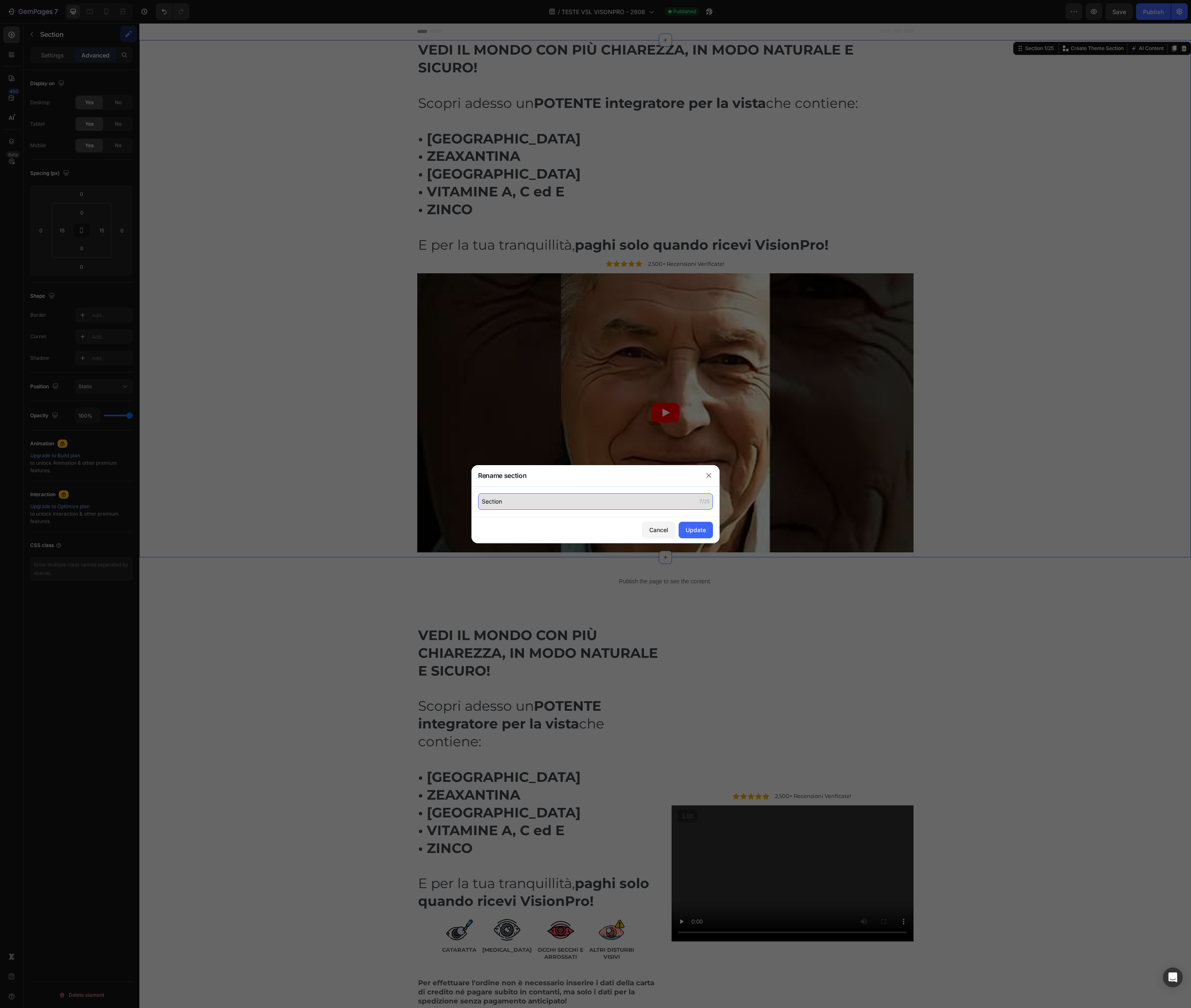
click at [511, 499] on input "Section" at bounding box center [595, 501] width 235 height 16
type input "vp-hero"
click at [684, 529] on button "Update" at bounding box center [696, 530] width 34 height 16
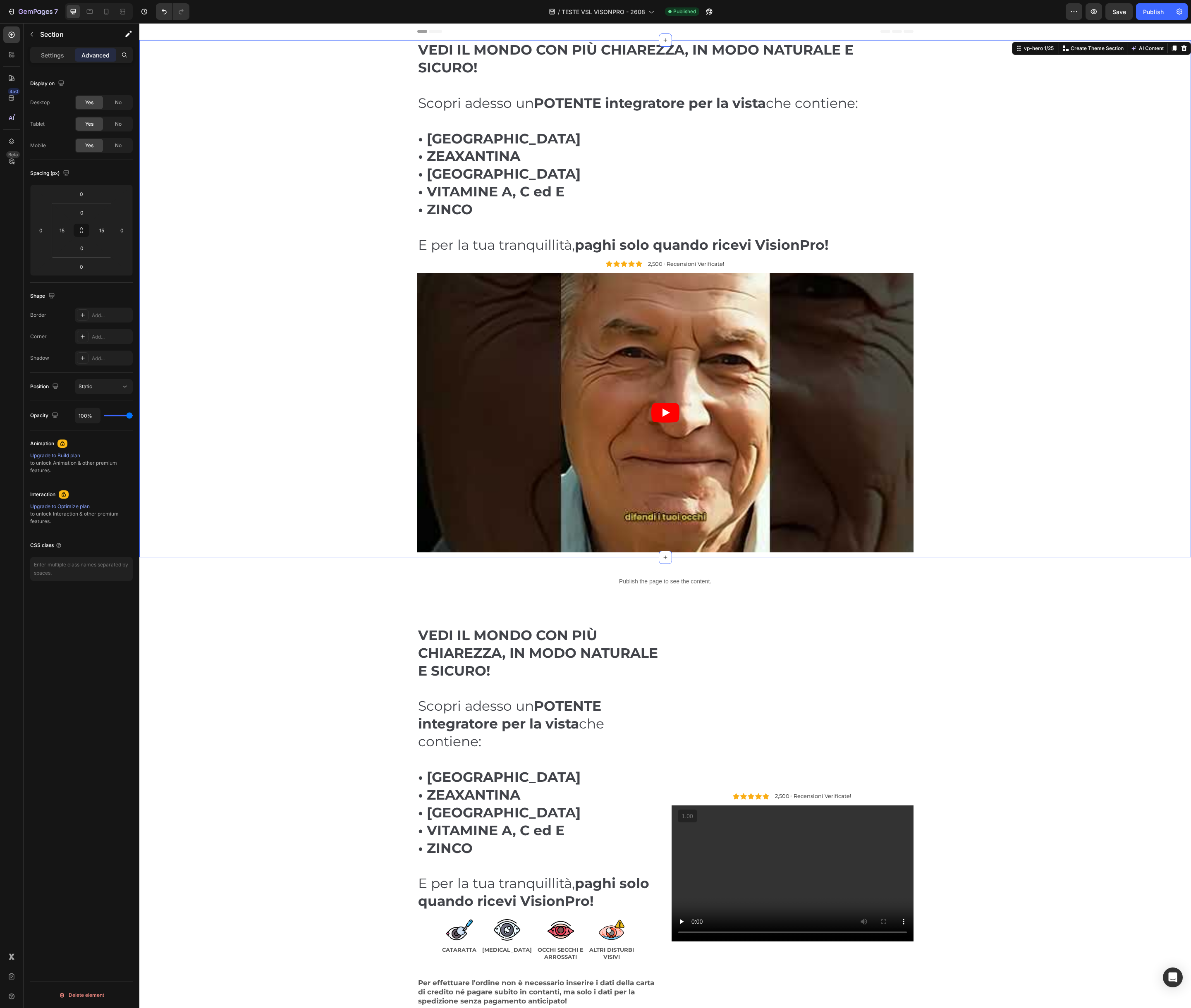
click at [294, 384] on div "VEDI IL MONDO CON PIÙ CHIAREZZA, IN MODO NATURALE E SICURO! Scopri adesso un PO…" at bounding box center [665, 299] width 1040 height 518
drag, startPoint x: 1119, startPoint y: 13, endPoint x: 1114, endPoint y: 15, distance: 5.4
click at [1119, 13] on span "Save" at bounding box center [1119, 12] width 14 height 7
click at [645, 10] on div "/ TESTE VSL VISONPRO - 2608" at bounding box center [591, 12] width 113 height 16
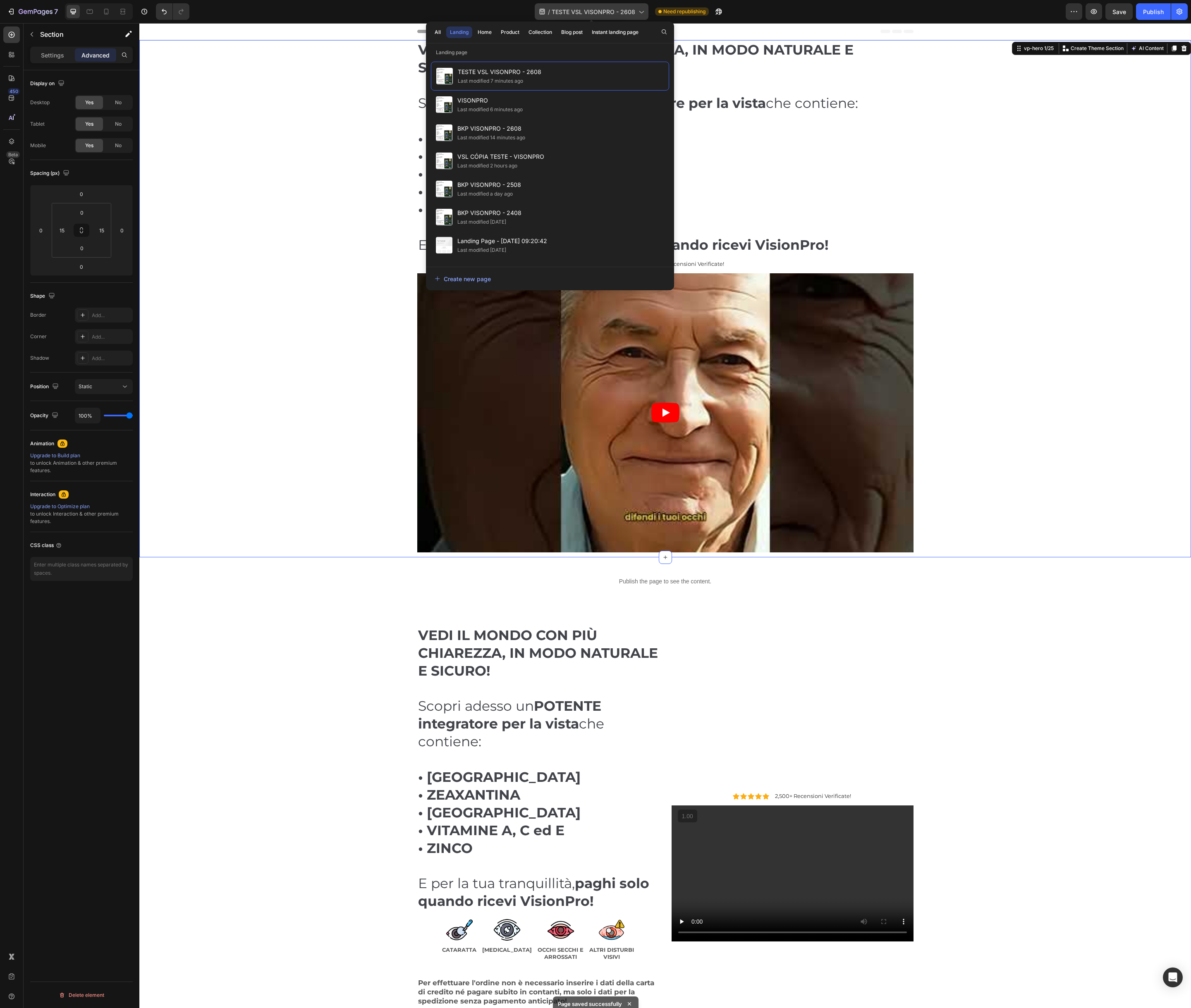
click at [645, 10] on div "/ TESTE VSL VISONPRO - 2608" at bounding box center [591, 12] width 113 height 16
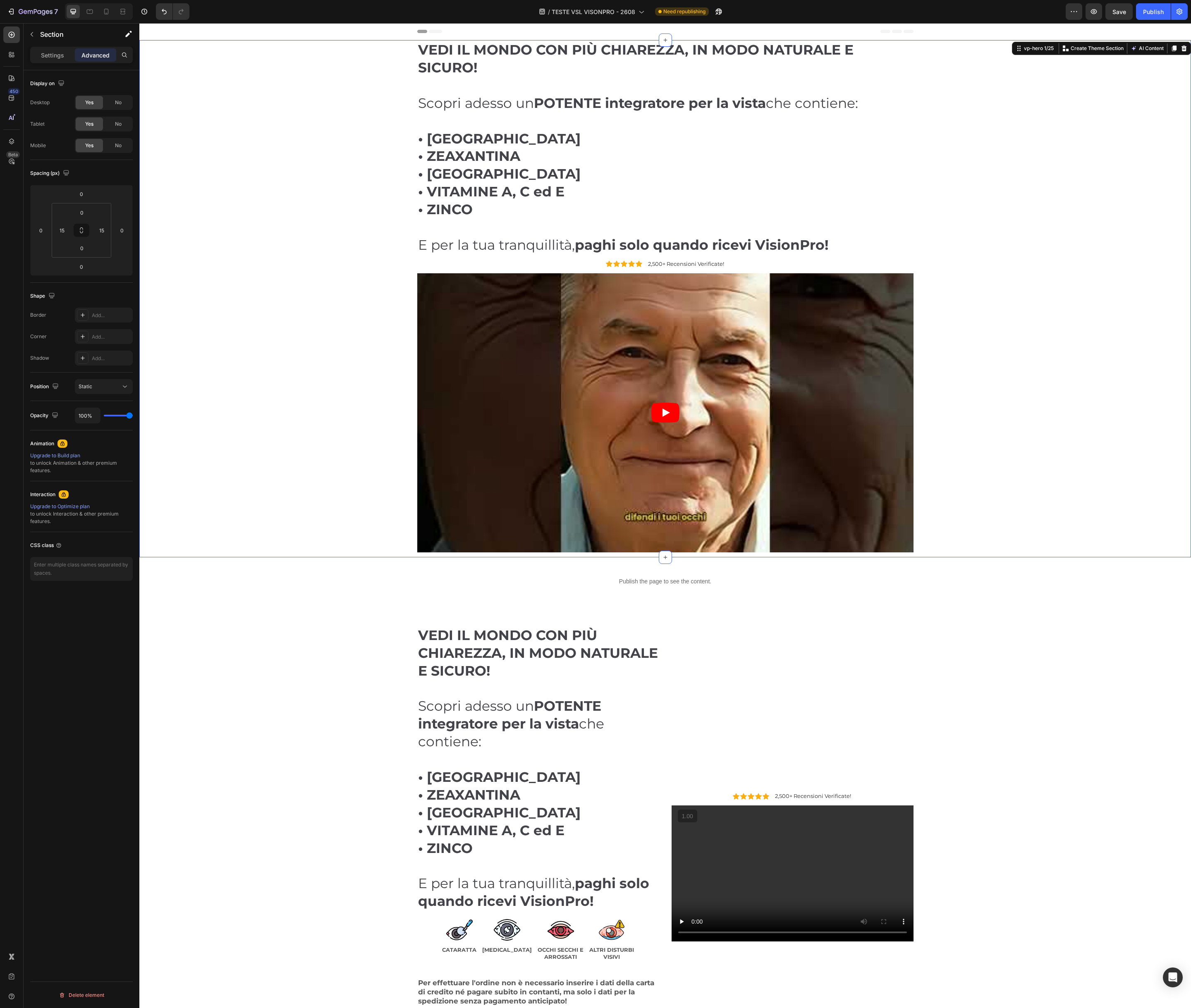
click at [282, 90] on div "VEDI IL MONDO CON PIÙ CHIAREZZA, IN MODO NATURALE E SICURO! Scopri adesso un PO…" at bounding box center [665, 299] width 1040 height 518
click at [609, 578] on p "Publish the page to see the content." at bounding box center [665, 582] width 1052 height 9
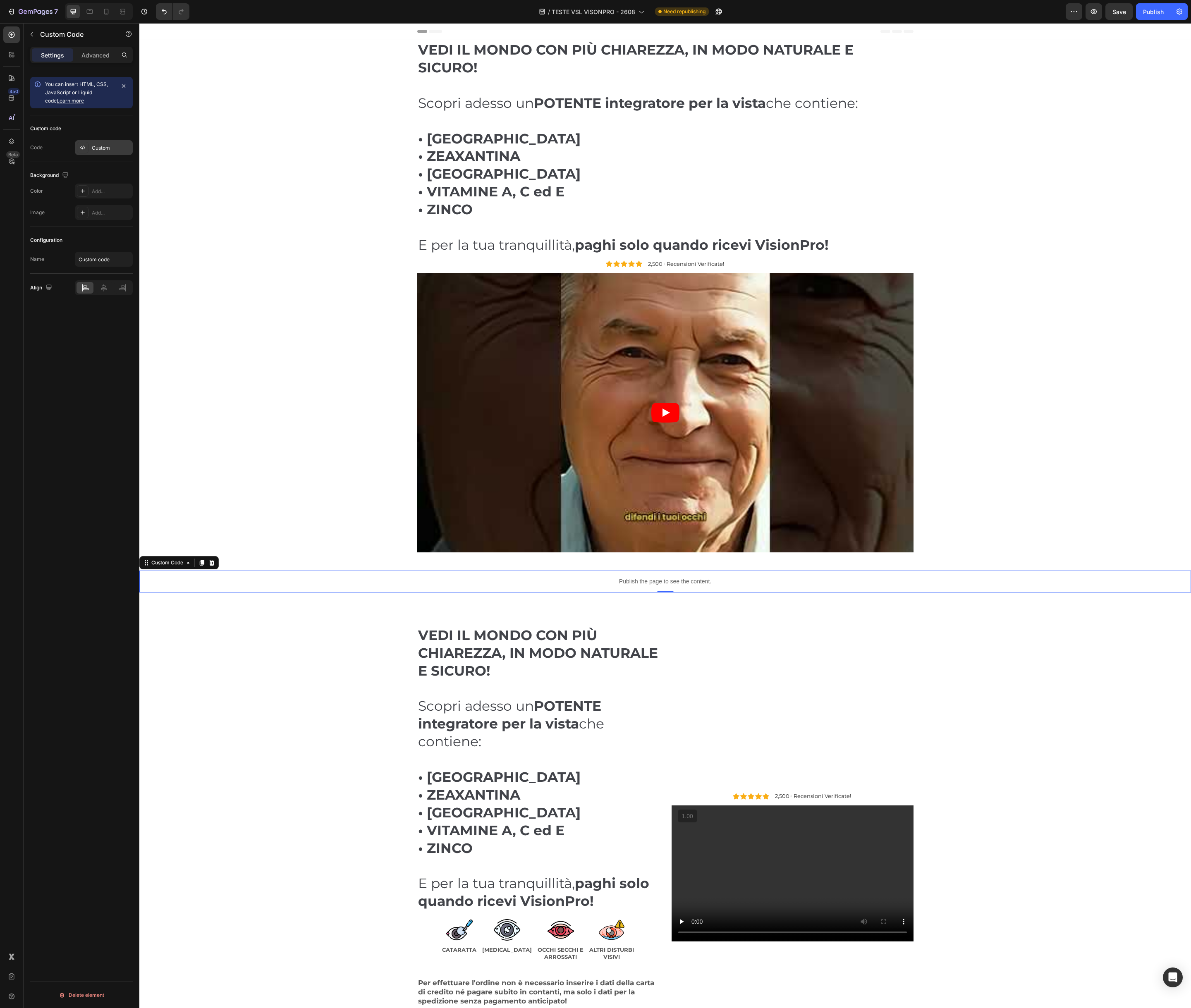
click at [102, 144] on div "Custom" at bounding box center [111, 148] width 39 height 7
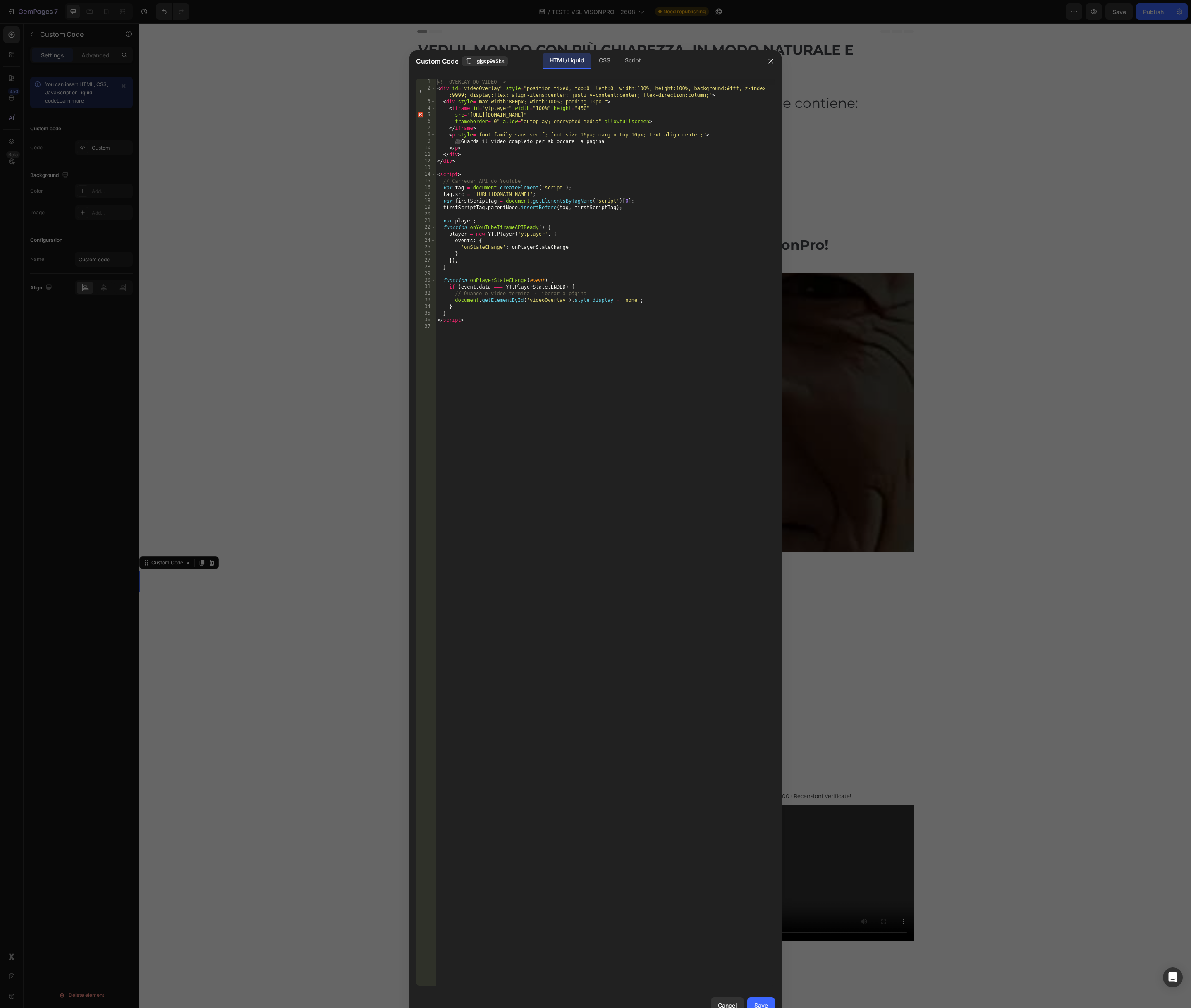
click at [615, 465] on div "<!-- OVERLAY DO VÍDEO --> < div id = "videoOverlay" style = "position:fixed; to…" at bounding box center [605, 538] width 339 height 921
type textarea "</script>"
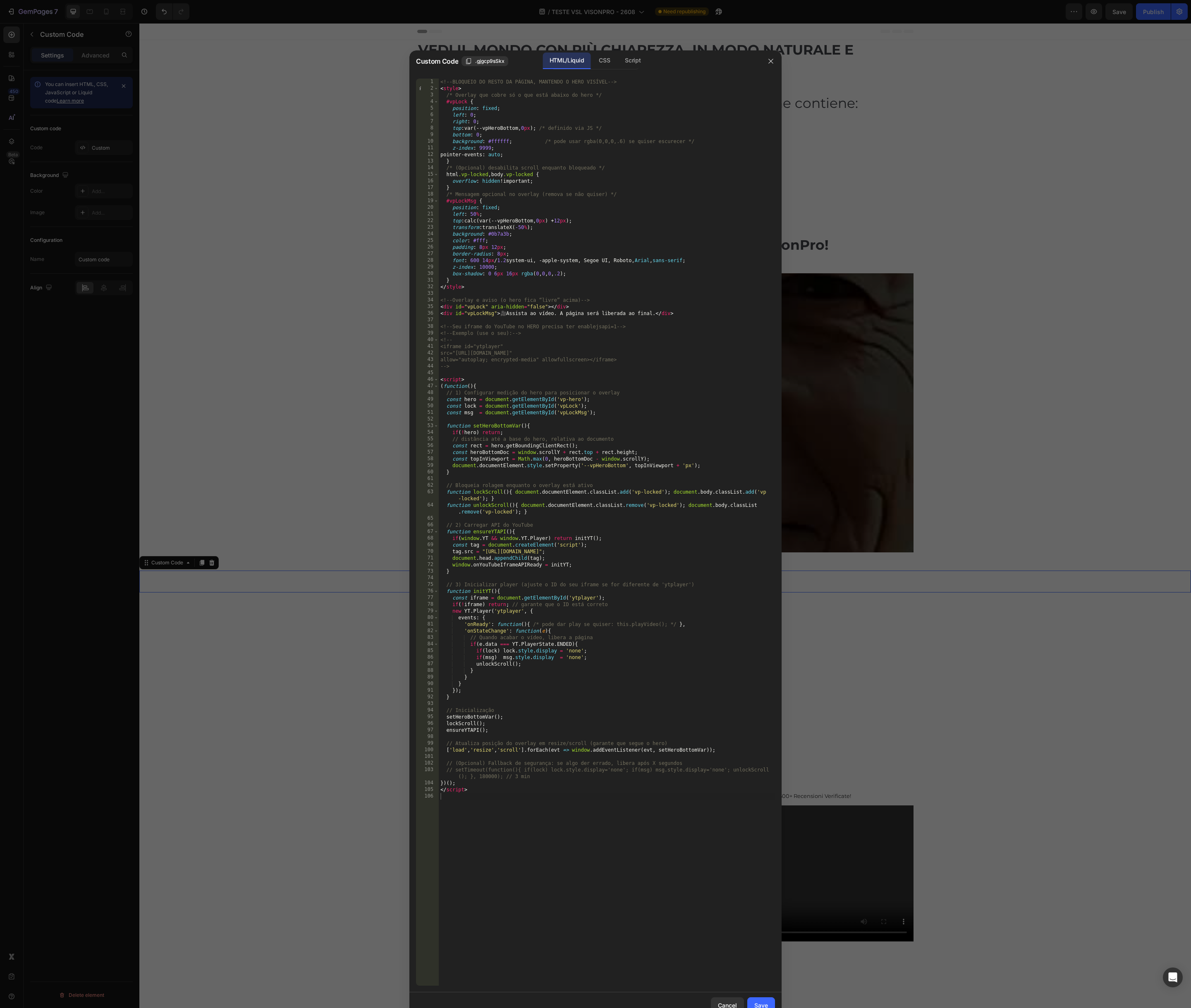
drag, startPoint x: 764, startPoint y: 1002, endPoint x: 722, endPoint y: 956, distance: 62.3
click at [764, 1002] on div "Save" at bounding box center [761, 1006] width 14 height 9
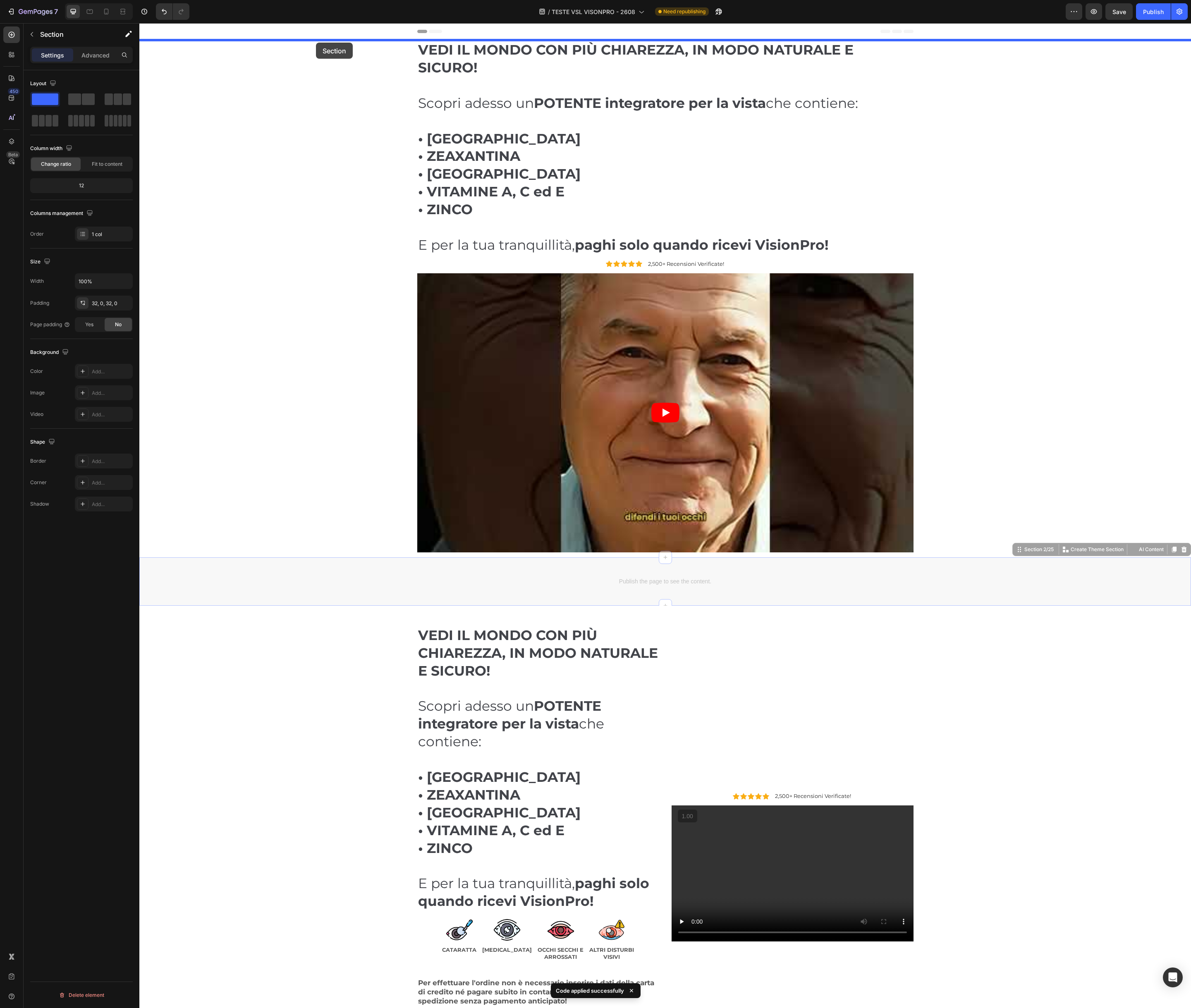
drag, startPoint x: 327, startPoint y: 565, endPoint x: 316, endPoint y: 42, distance: 523.1
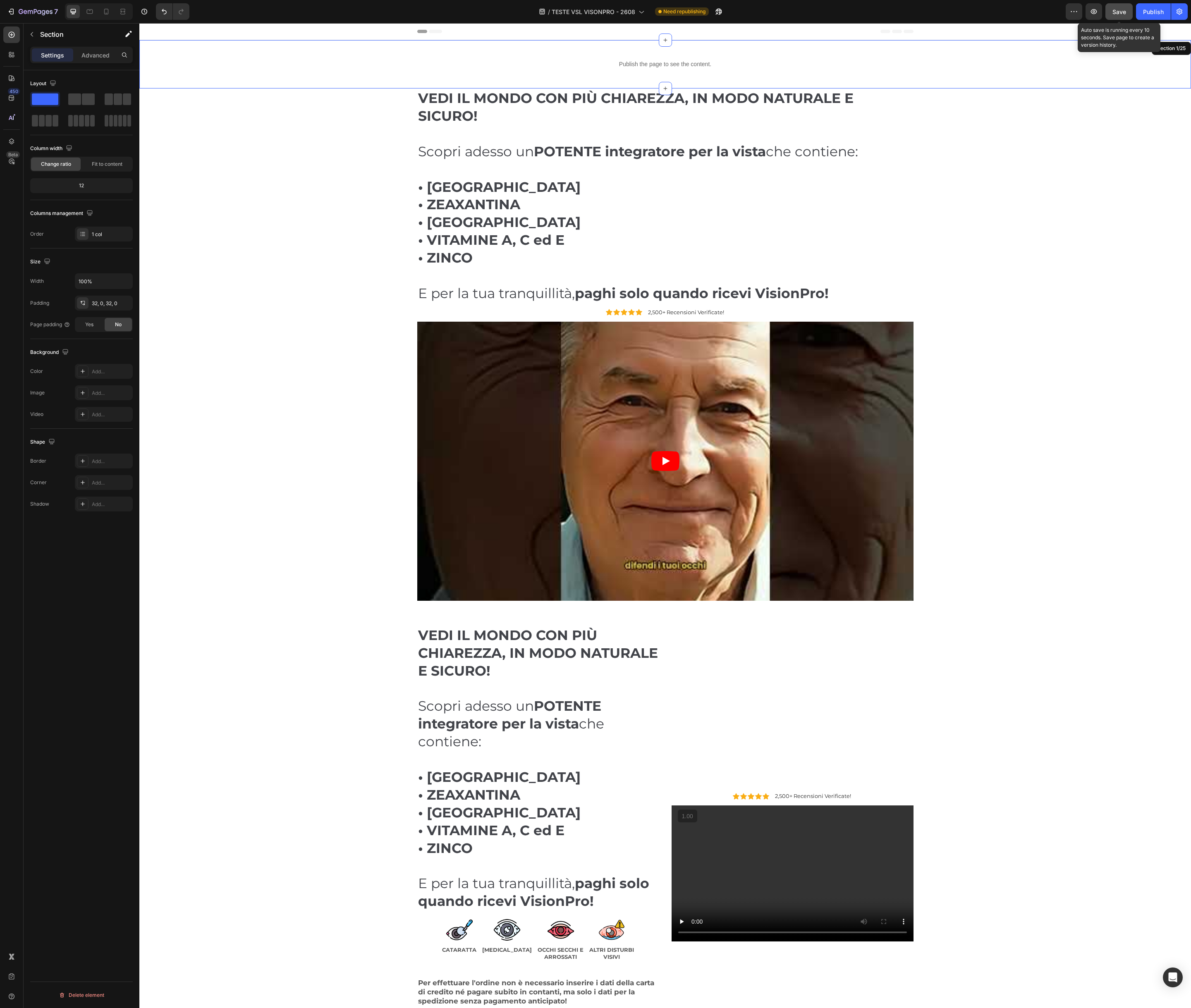
click at [1125, 10] on span "Save" at bounding box center [1119, 12] width 14 height 7
click at [1150, 11] on div "Publish" at bounding box center [1153, 12] width 21 height 9
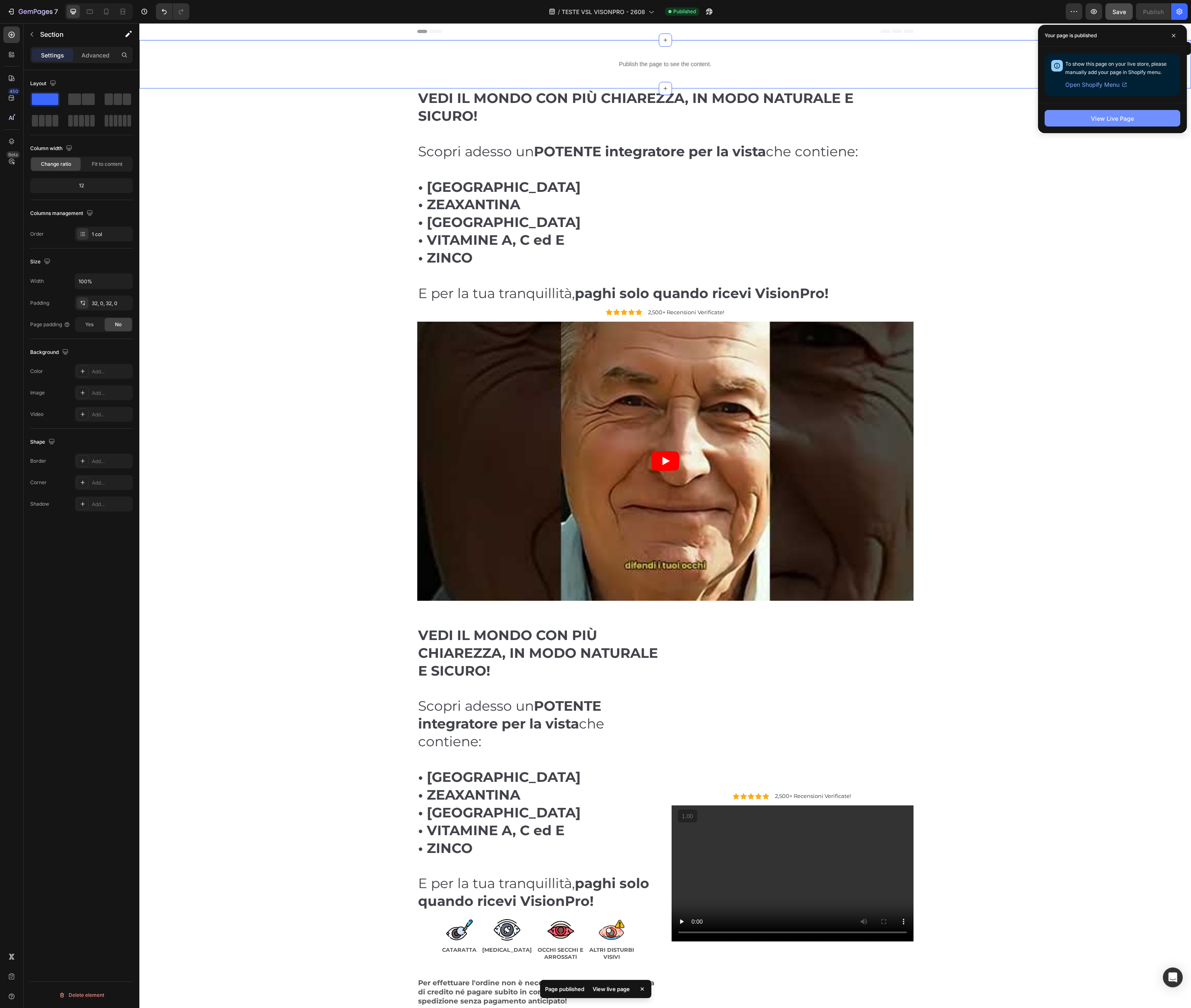
click at [1114, 121] on div "View Live Page" at bounding box center [1113, 119] width 43 height 9
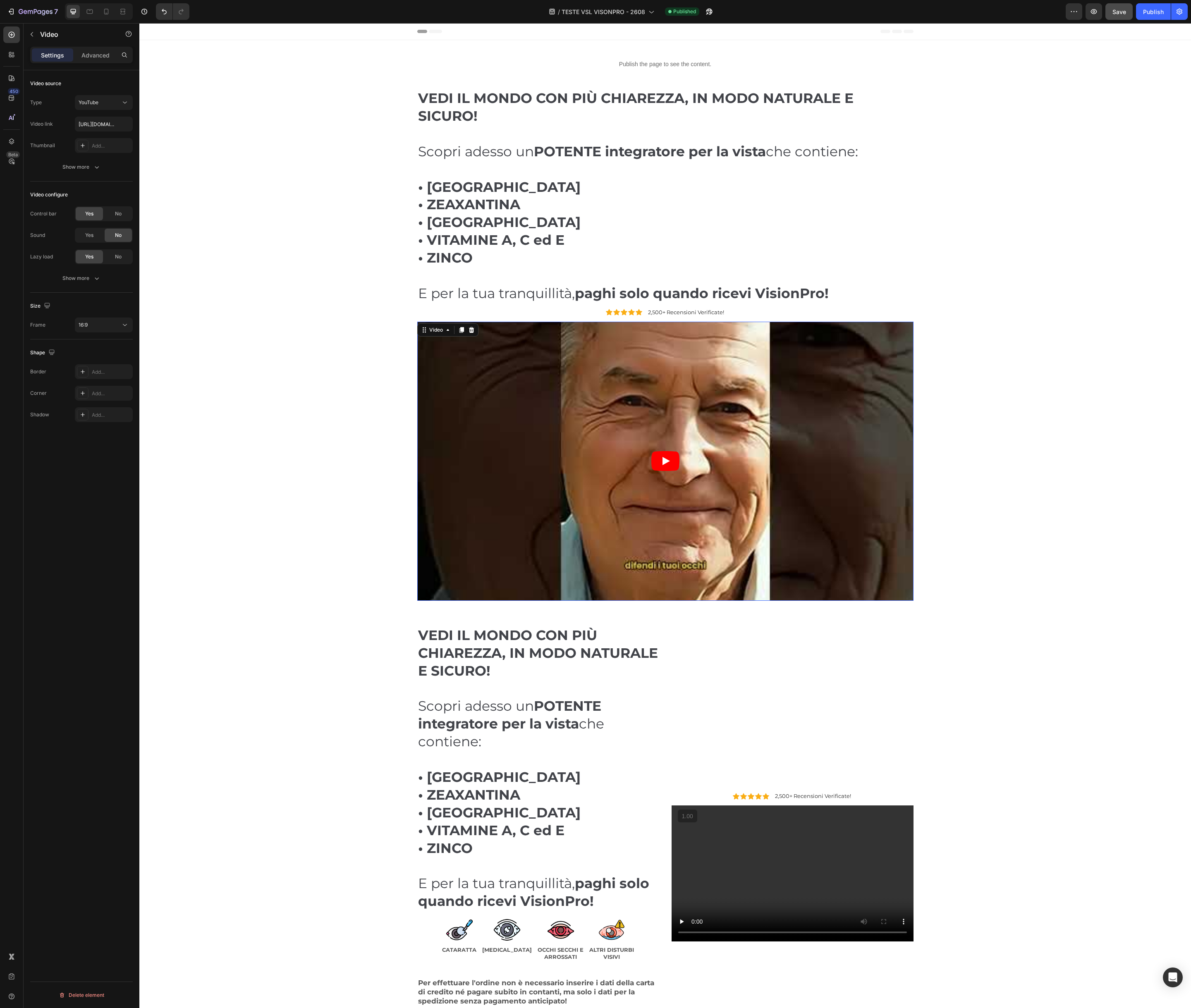
click at [566, 441] on article at bounding box center [665, 462] width 496 height 279
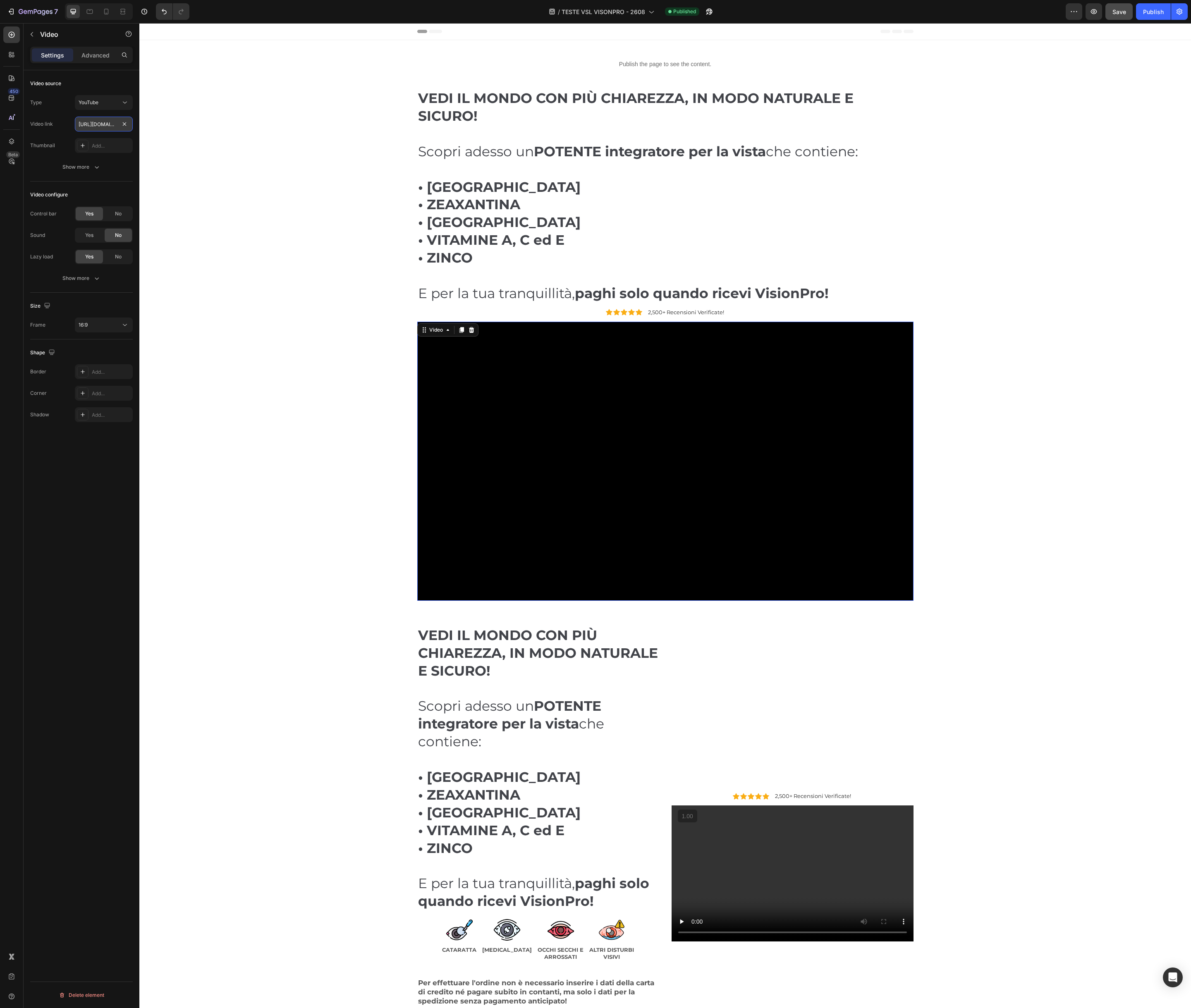
click at [101, 125] on input "https://youtu.be/XRz8Aq1z2p0" at bounding box center [104, 124] width 58 height 15
click at [98, 125] on input "https://youtu.be/XRz8Aq1z2p0" at bounding box center [104, 124] width 58 height 15
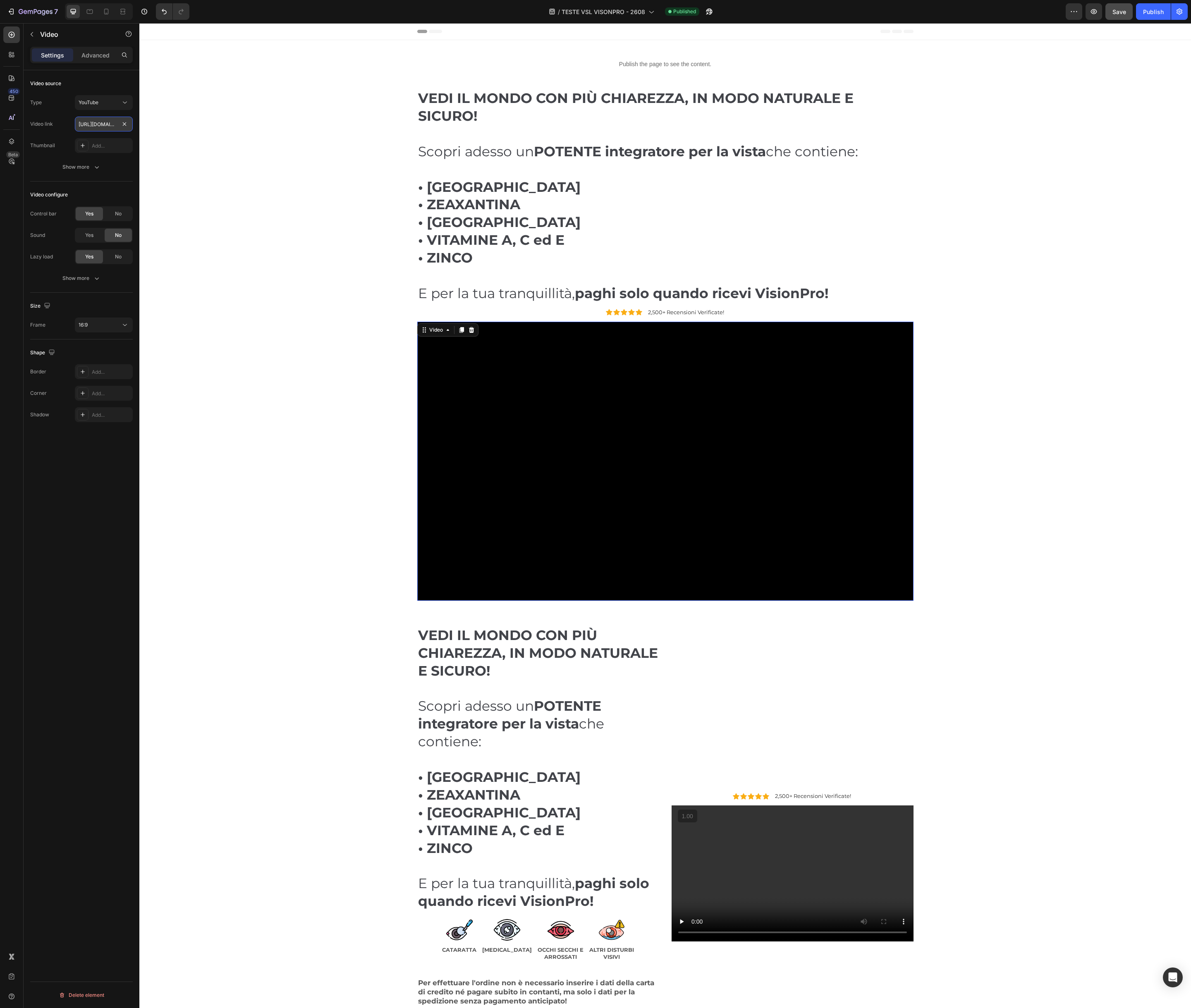
click at [98, 125] on input "https://youtu.be/XRz8Aq1z2p0" at bounding box center [104, 124] width 58 height 15
paste input "www.youtube.com/embed"
type input "[URL][DOMAIN_NAME]"
click at [162, 123] on div "VEDI IL MONDO CON PIÙ CHIAREZZA, IN MODO NATURALE E SICURO! Scopri adesso un PO…" at bounding box center [665, 346] width 1040 height 518
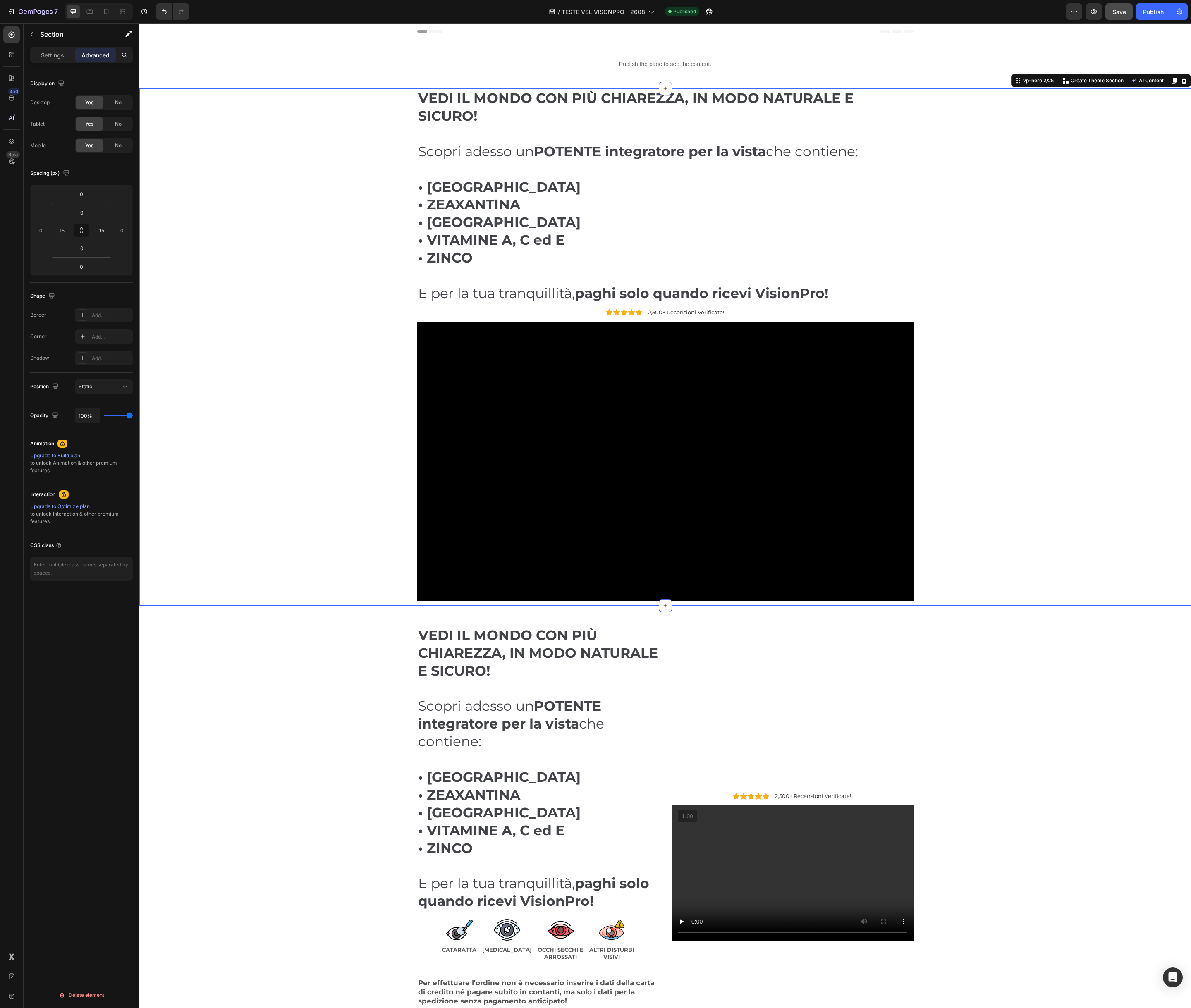
drag, startPoint x: 51, startPoint y: 53, endPoint x: 59, endPoint y: 67, distance: 16.1
click at [51, 53] on p "Settings" at bounding box center [52, 56] width 23 height 9
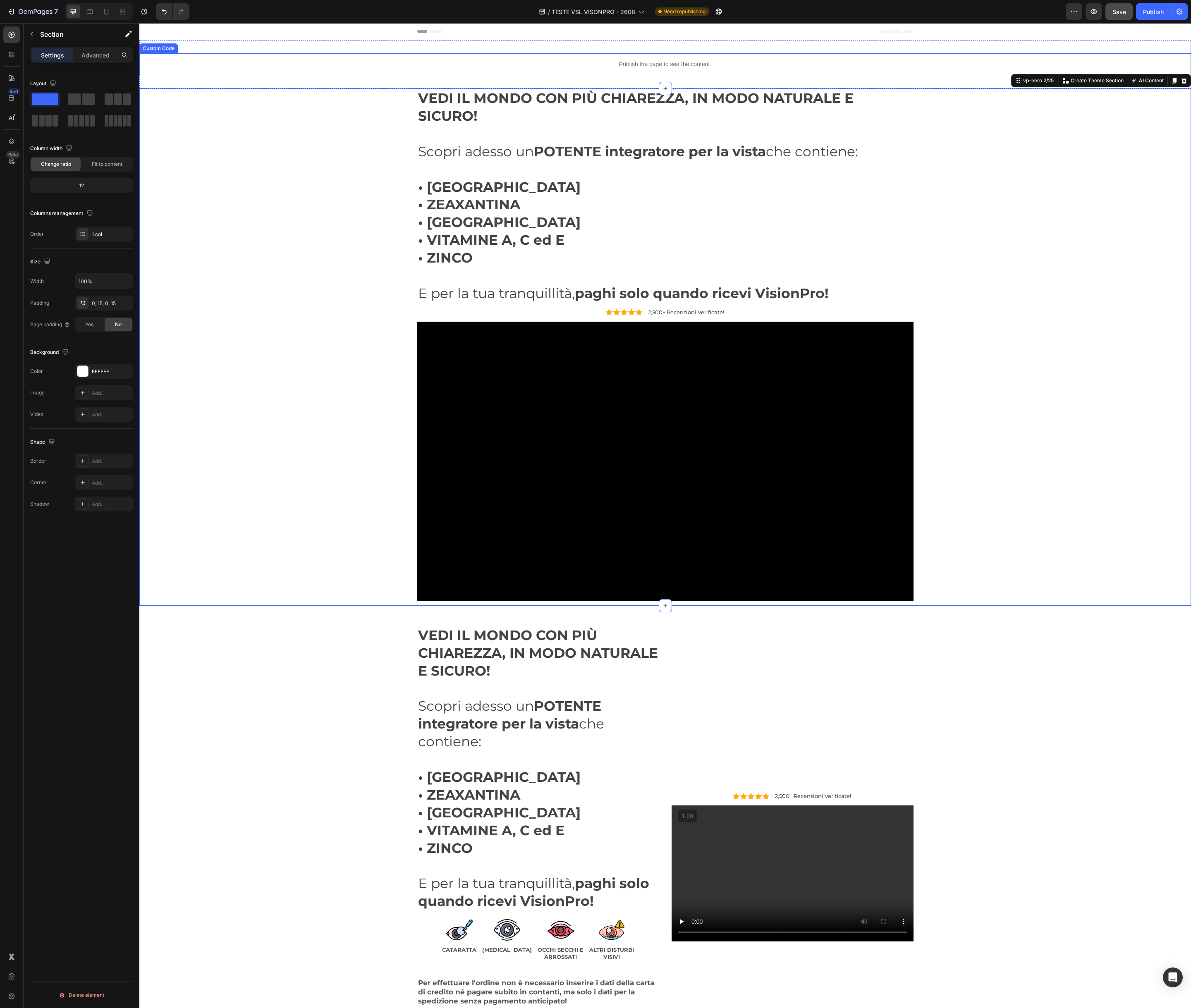
click at [618, 64] on p "Publish the page to see the content." at bounding box center [665, 65] width 1052 height 9
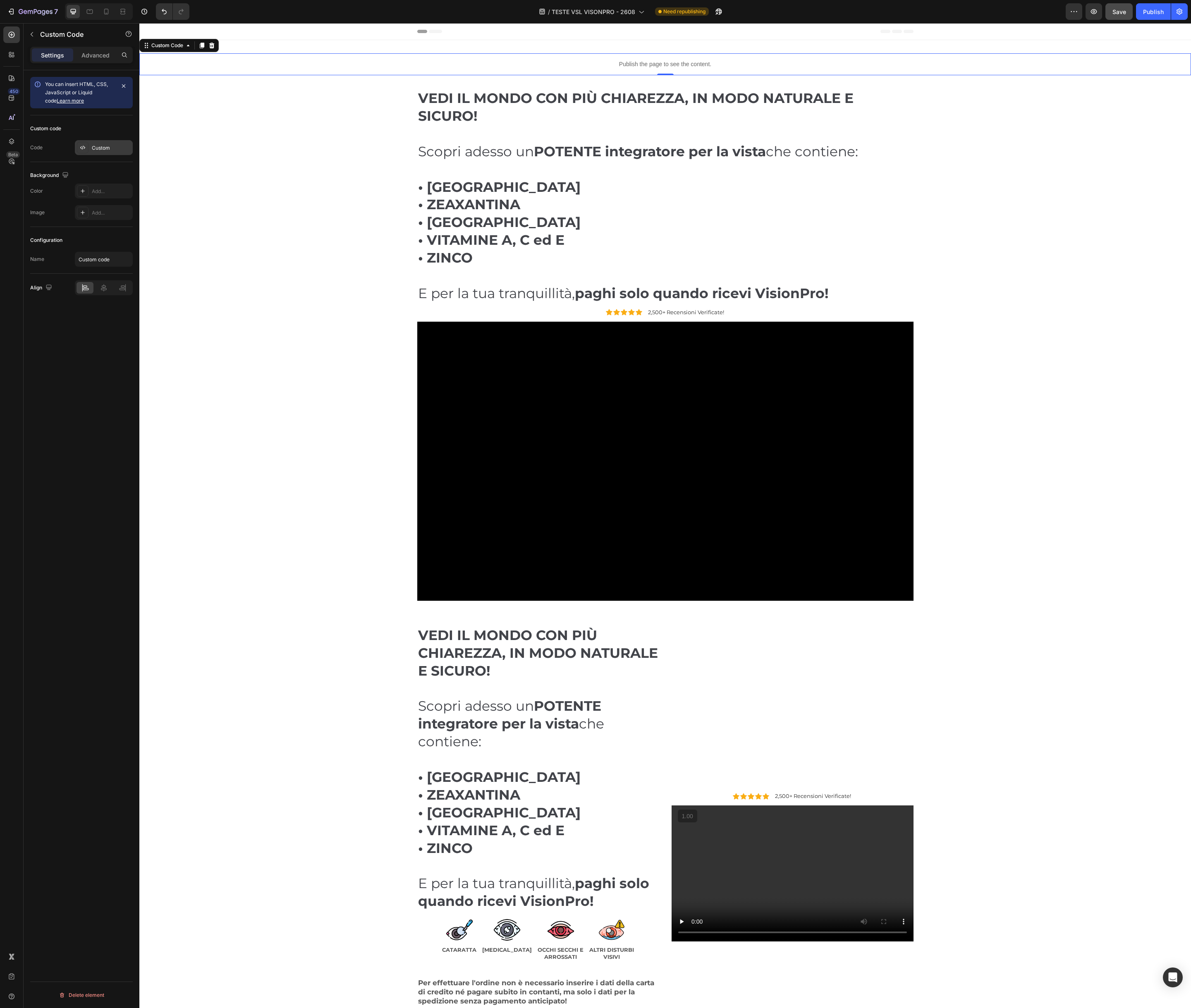
click at [113, 150] on div "Custom" at bounding box center [111, 148] width 39 height 7
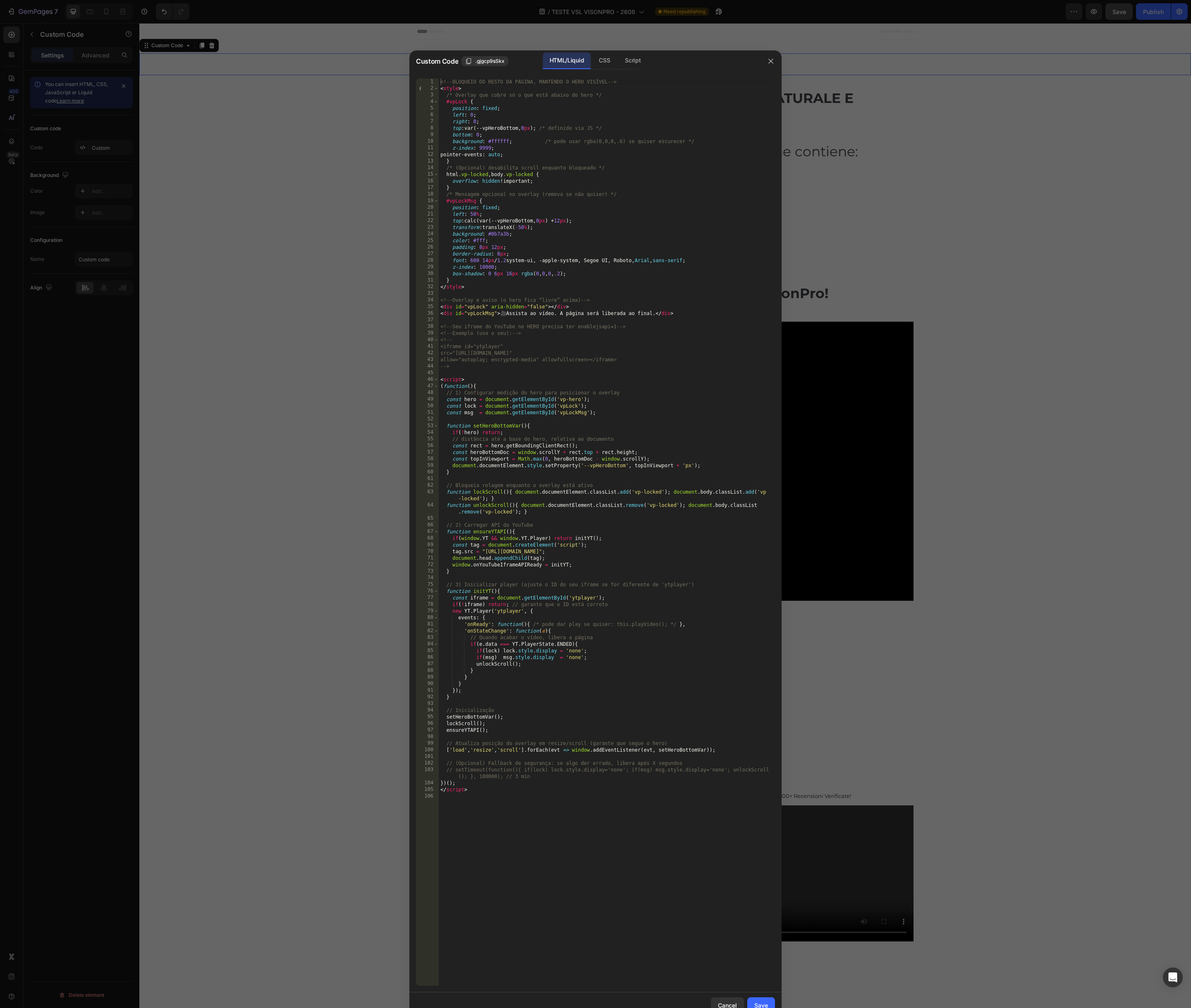
click at [571, 364] on div "<!-- BLOQUEIO DO RESTO DA PÁGINA, MANTENDO O HERO VISÍVEL --> < style > /* Over…" at bounding box center [608, 538] width 337 height 921
click at [540, 359] on div "<!-- BLOQUEIO DO RESTO DA PÁGINA, MANTENDO O HERO VISÍVEL --> < style > /* Over…" at bounding box center [608, 538] width 337 height 921
drag, startPoint x: 462, startPoint y: 353, endPoint x: 582, endPoint y: 351, distance: 120.0
click at [582, 351] on div "<!-- BLOQUEIO DO RESTO DA PÁGINA, MANTENDO O HERO VISÍVEL --> < style > /* Over…" at bounding box center [608, 538] width 337 height 921
click at [608, 227] on div "<!-- BLOQUEIO DO RESTO DA PÁGINA, MANTENDO O HERO VISÍVEL --> < style > /* Over…" at bounding box center [608, 538] width 337 height 921
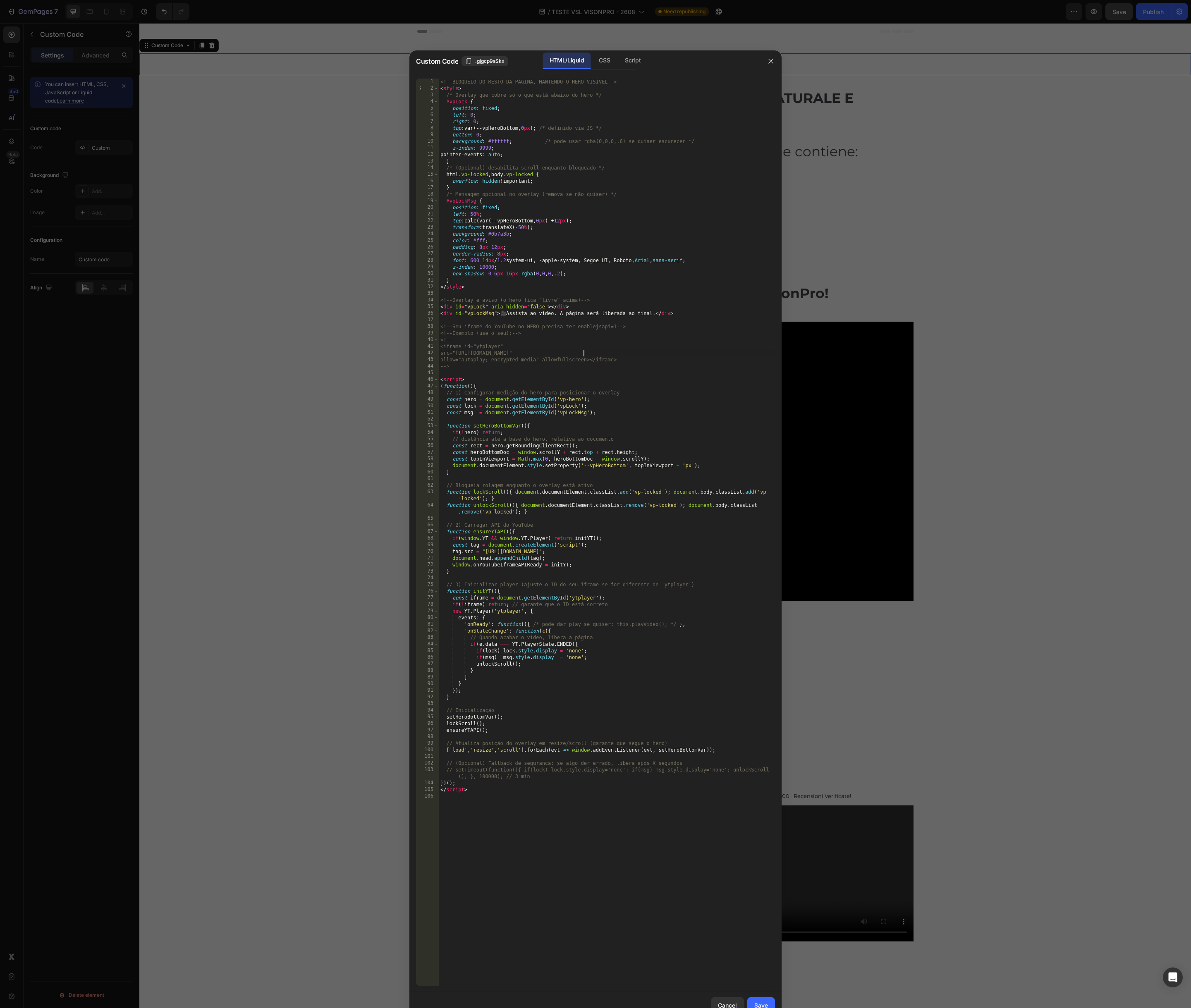
type textarea "transform: translateX(-50%);"
drag, startPoint x: 768, startPoint y: 1004, endPoint x: 763, endPoint y: 1000, distance: 6.4
click at [768, 1004] on div "Save" at bounding box center [761, 1006] width 14 height 9
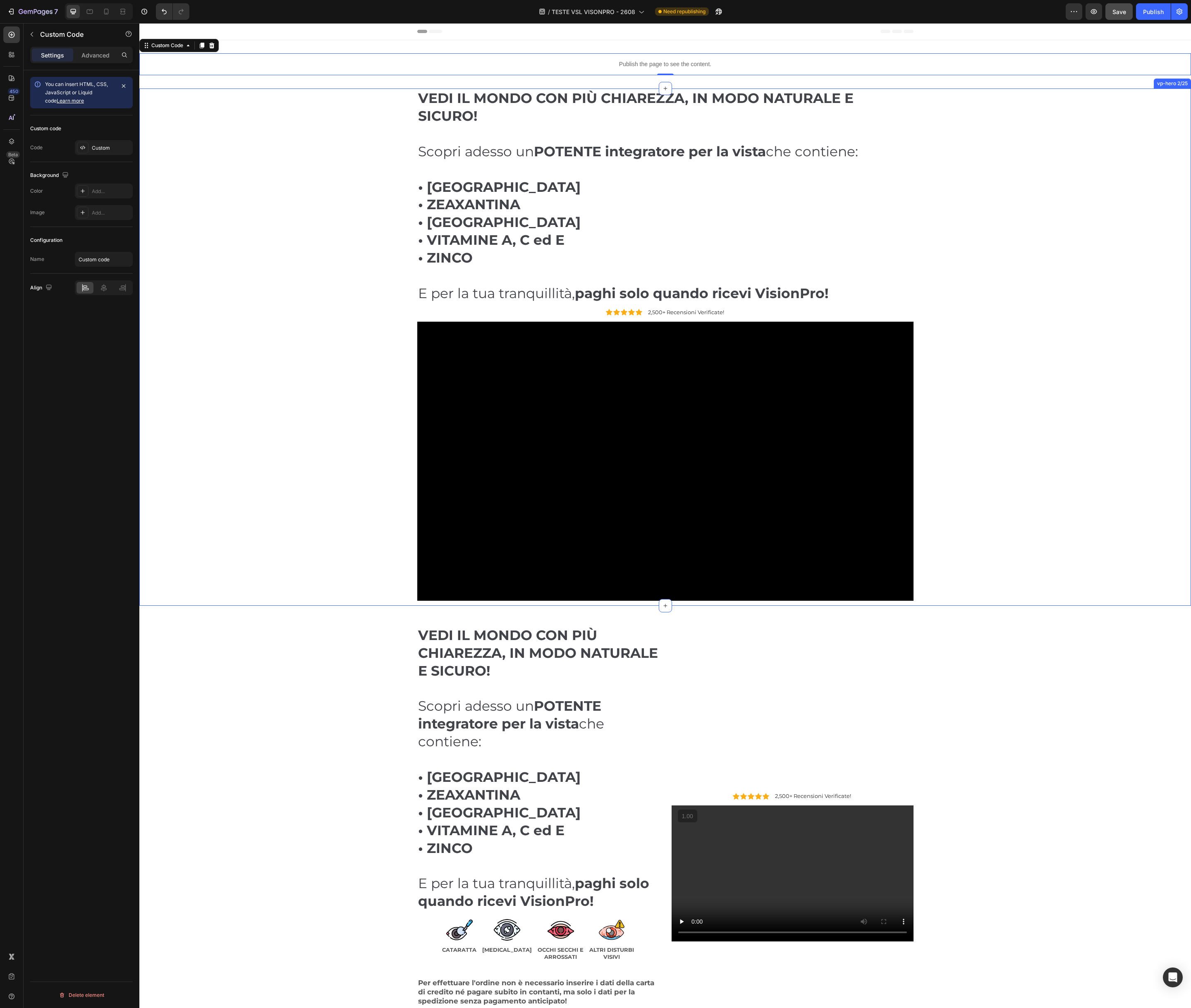
click at [296, 209] on div "VEDI IL MONDO CON PIÙ CHIAREZZA, IN MODO NATURALE E SICURO! Scopri adesso un PO…" at bounding box center [665, 346] width 1040 height 518
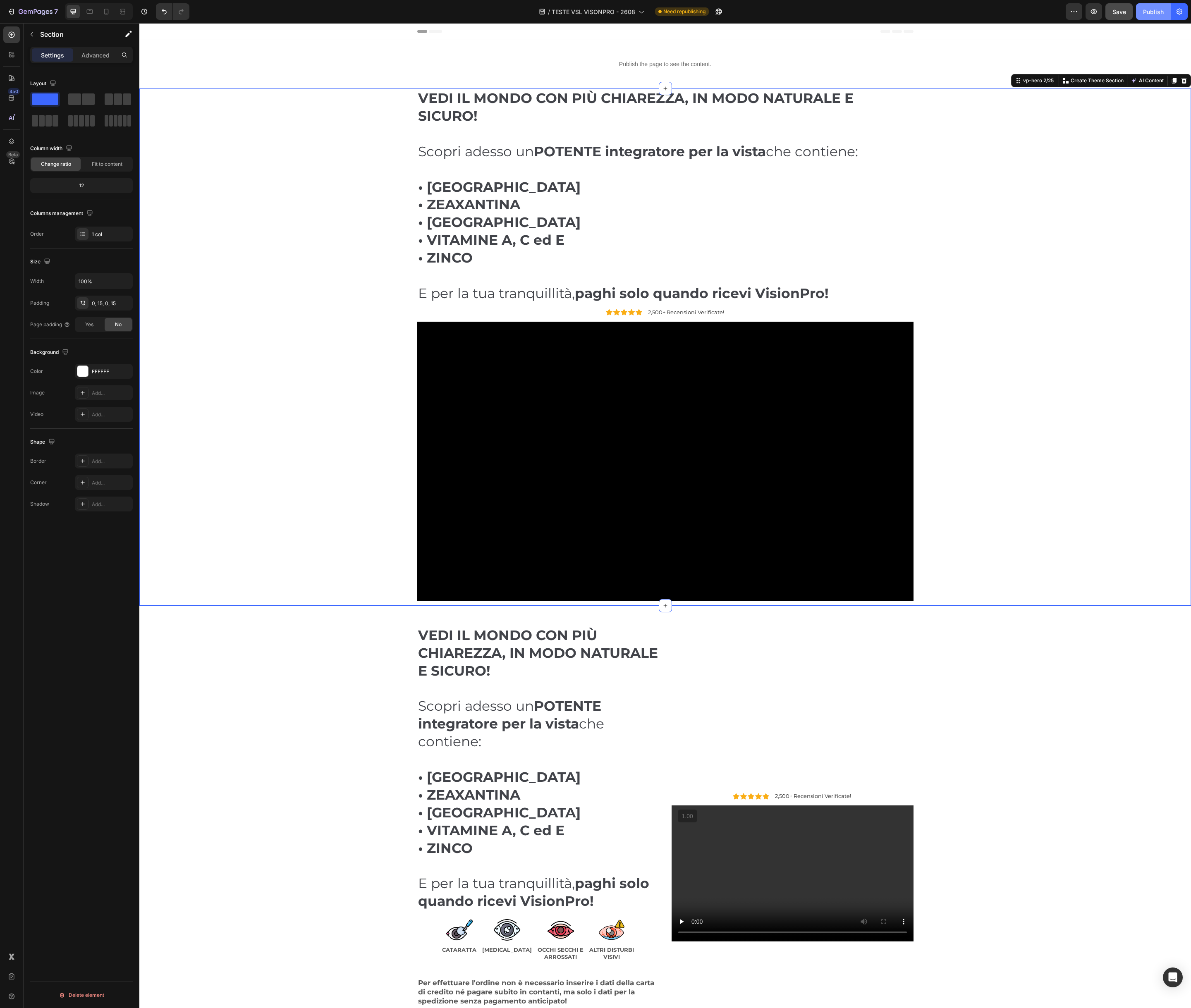
click at [1160, 10] on div "Publish" at bounding box center [1153, 12] width 21 height 9
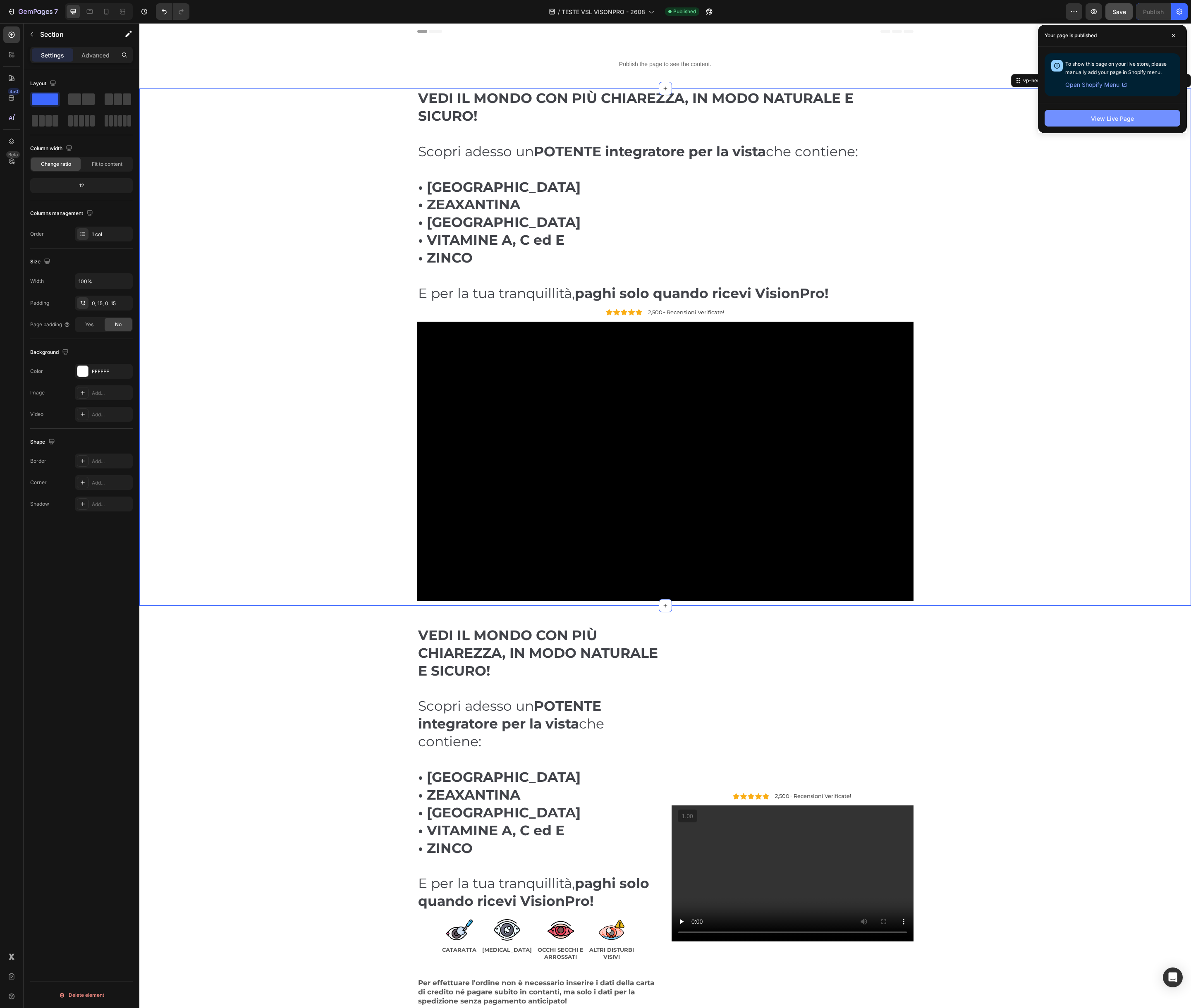
click at [1133, 116] on div "View Live Page" at bounding box center [1113, 119] width 43 height 9
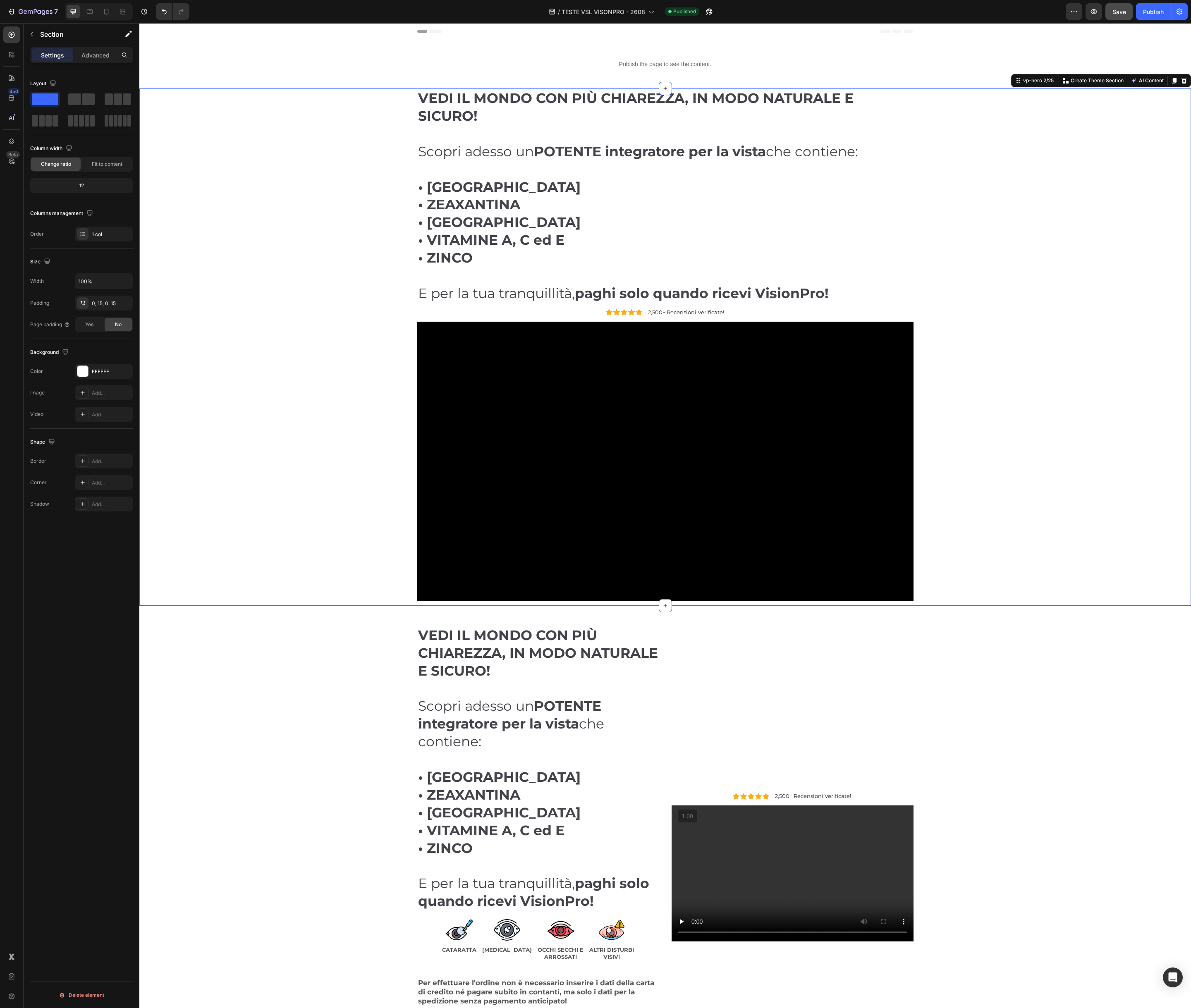
click at [203, 153] on div "VEDI IL MONDO CON PIÙ CHIAREZZA, IN MODO NATURALE E SICURO! Scopri adesso un PO…" at bounding box center [665, 346] width 1040 height 518
click at [194, 146] on div "VEDI IL MONDO CON PIÙ CHIAREZZA, IN MODO NATURALE E SICURO! Scopri adesso un PO…" at bounding box center [665, 346] width 1040 height 518
click at [271, 236] on div "VEDI IL MONDO CON PIÙ CHIAREZZA, IN MODO NATURALE E SICURO! Scopri adesso un PO…" at bounding box center [665, 346] width 1040 height 518
click at [230, 152] on div "VEDI IL MONDO CON PIÙ CHIAREZZA, IN MODO NATURALE E SICURO! Scopri adesso un PO…" at bounding box center [665, 346] width 1040 height 518
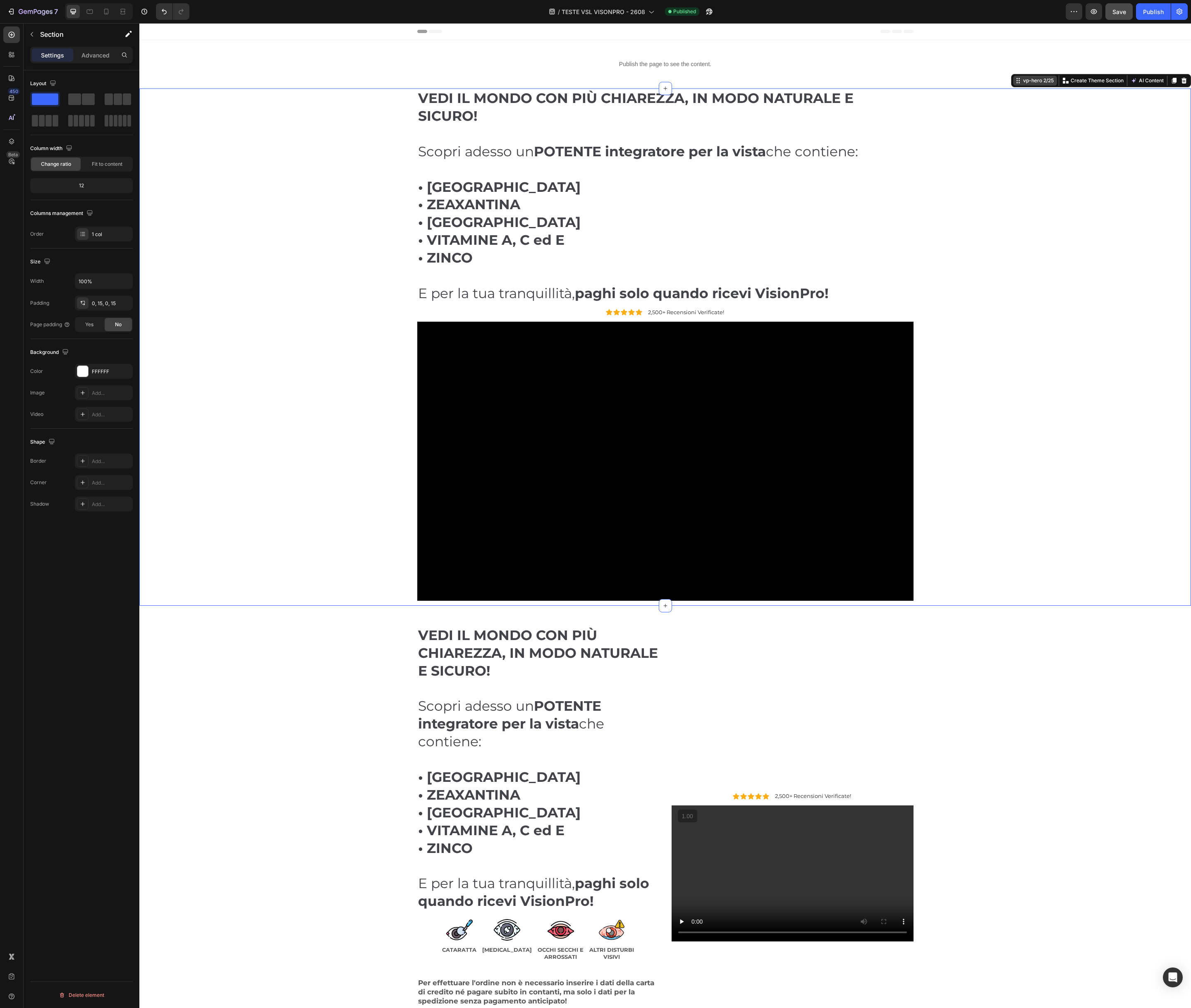
click at [1020, 82] on icon at bounding box center [1018, 80] width 6 height 6
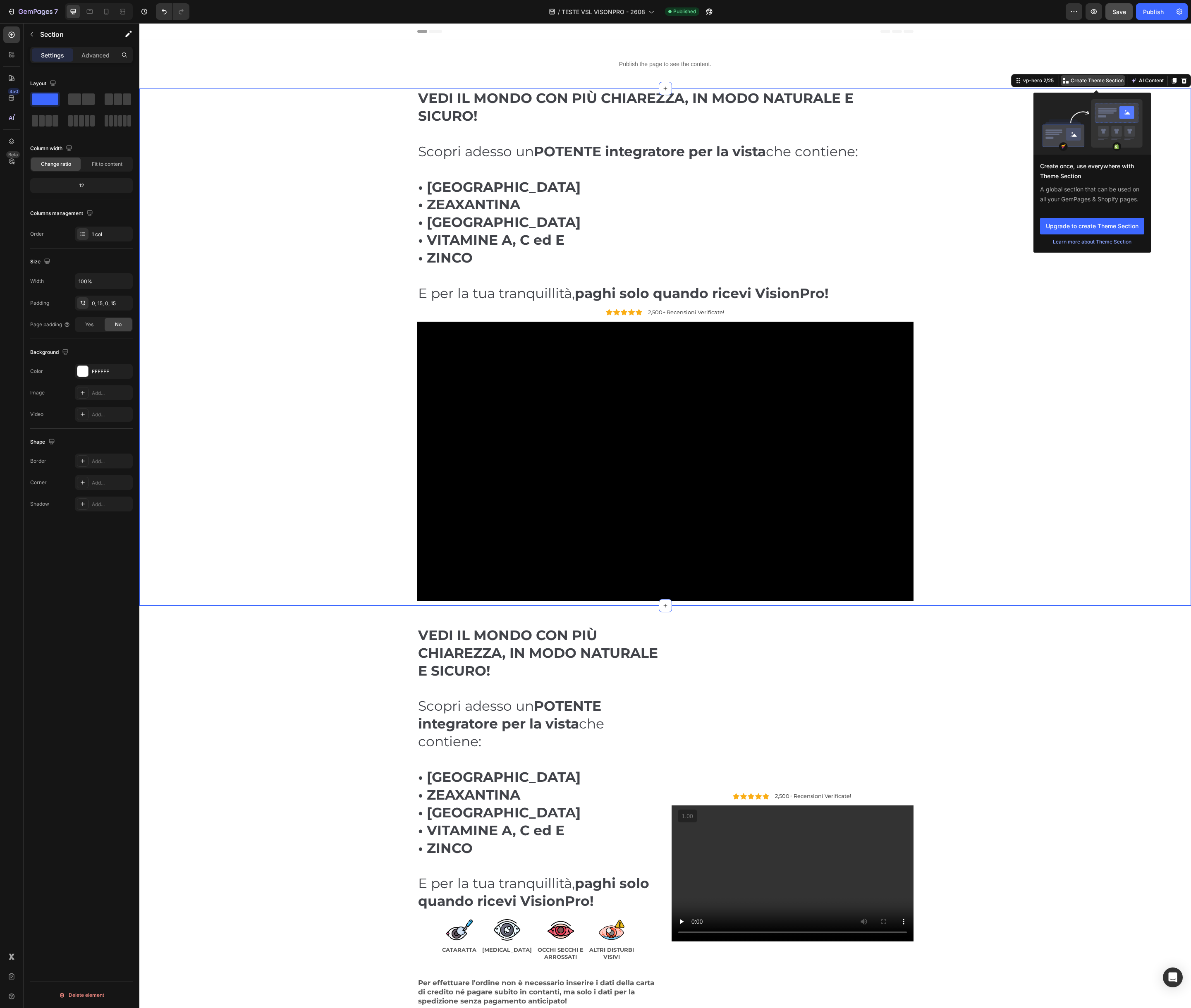
click at [1080, 80] on p "Create Theme Section" at bounding box center [1097, 80] width 53 height 7
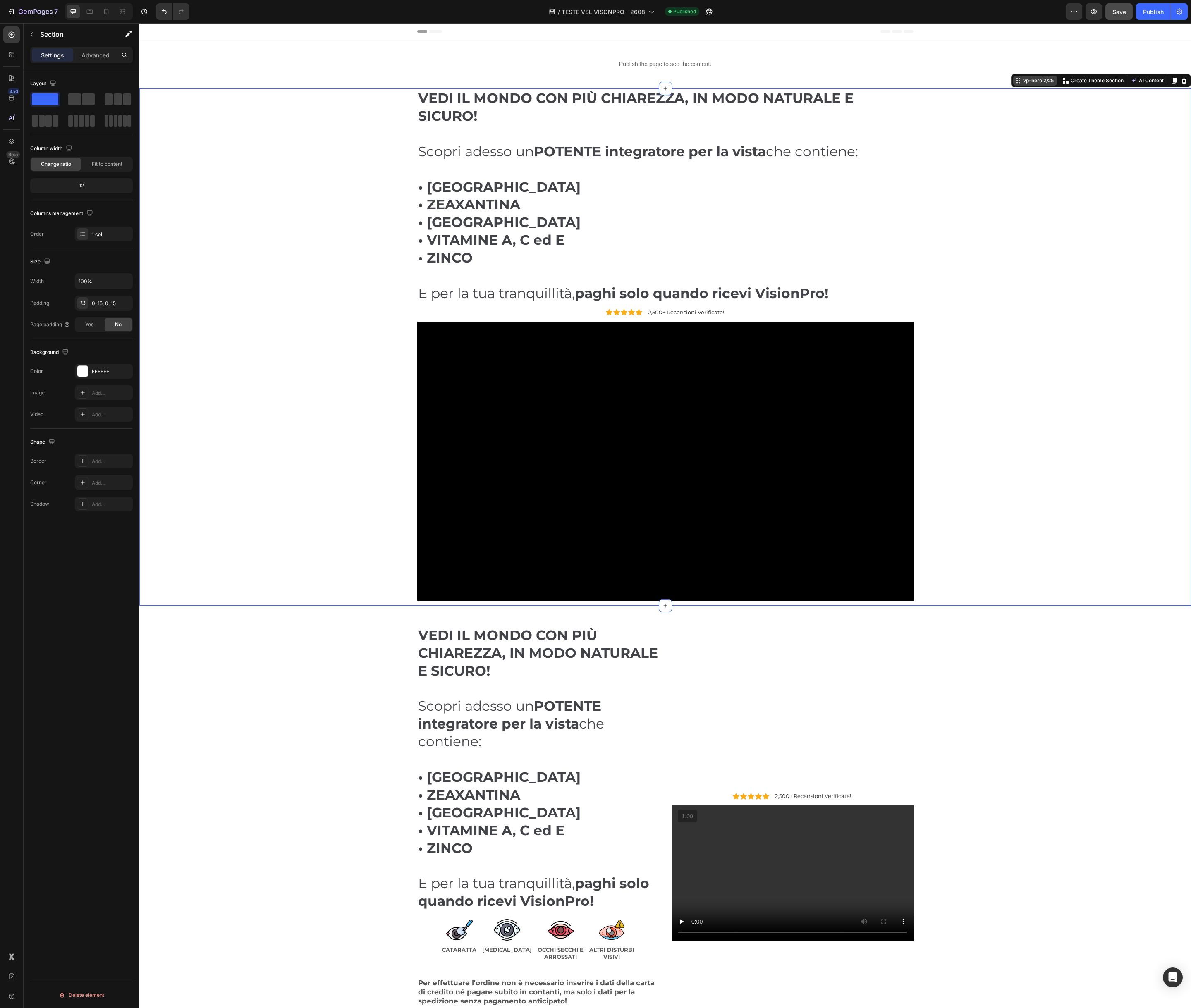
click at [1038, 82] on div "vp-hero 2/25" at bounding box center [1039, 80] width 34 height 7
click at [88, 53] on p "Advanced" at bounding box center [95, 56] width 28 height 9
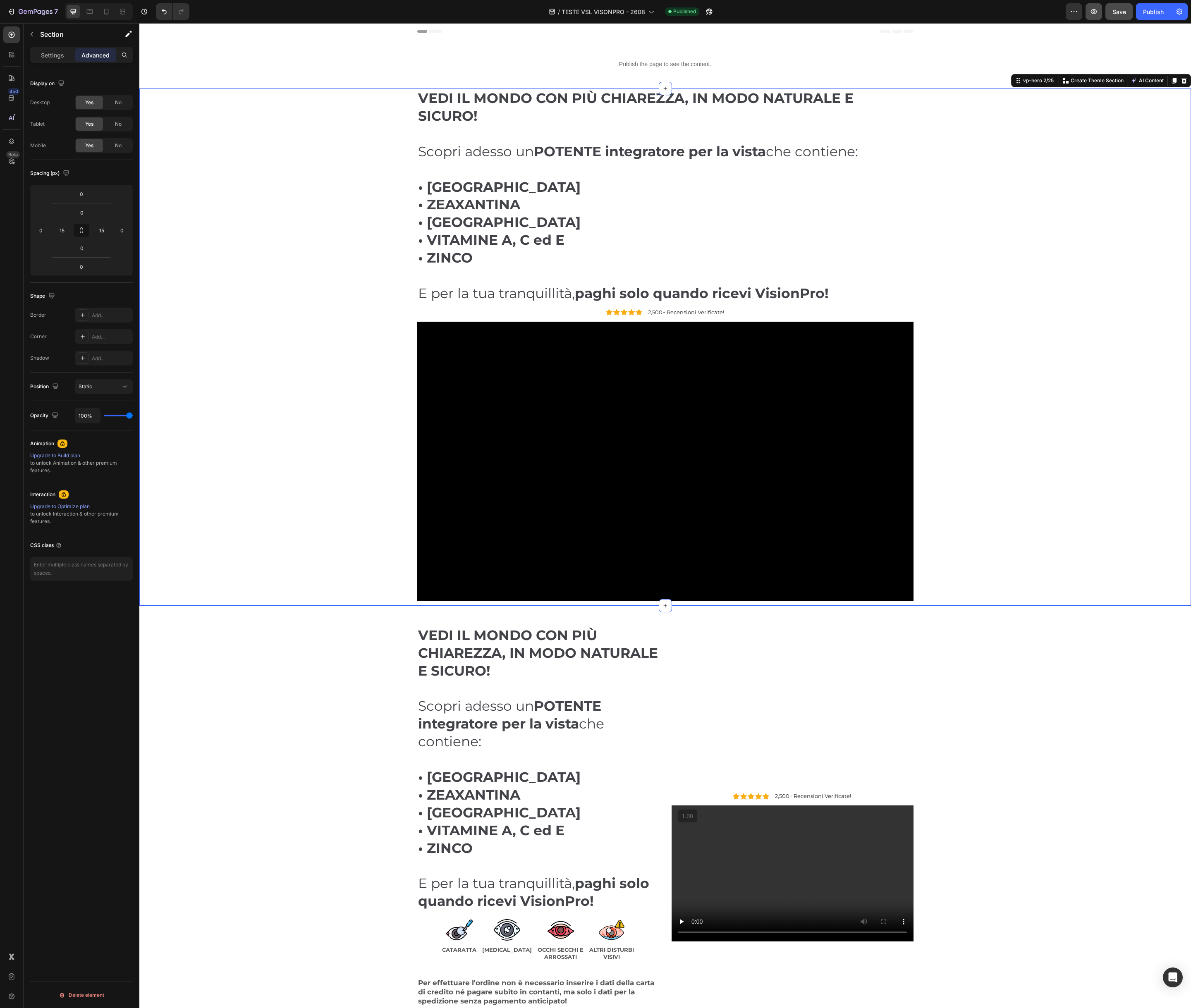
click at [1096, 12] on icon "button" at bounding box center [1094, 12] width 6 height 5
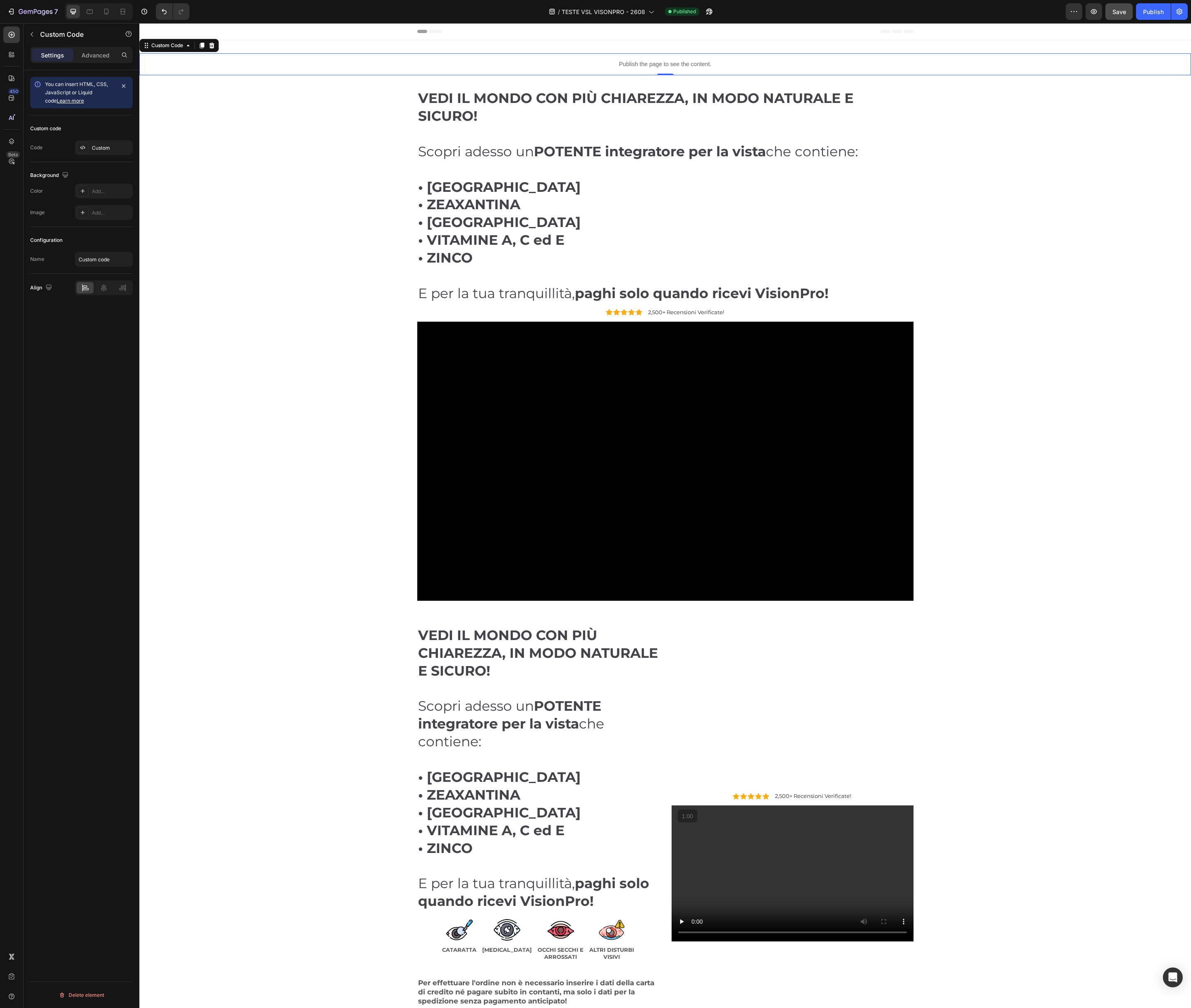
click at [650, 68] on div "Publish the page to see the content." at bounding box center [665, 64] width 1052 height 22
click at [105, 150] on div "Custom" at bounding box center [111, 148] width 39 height 7
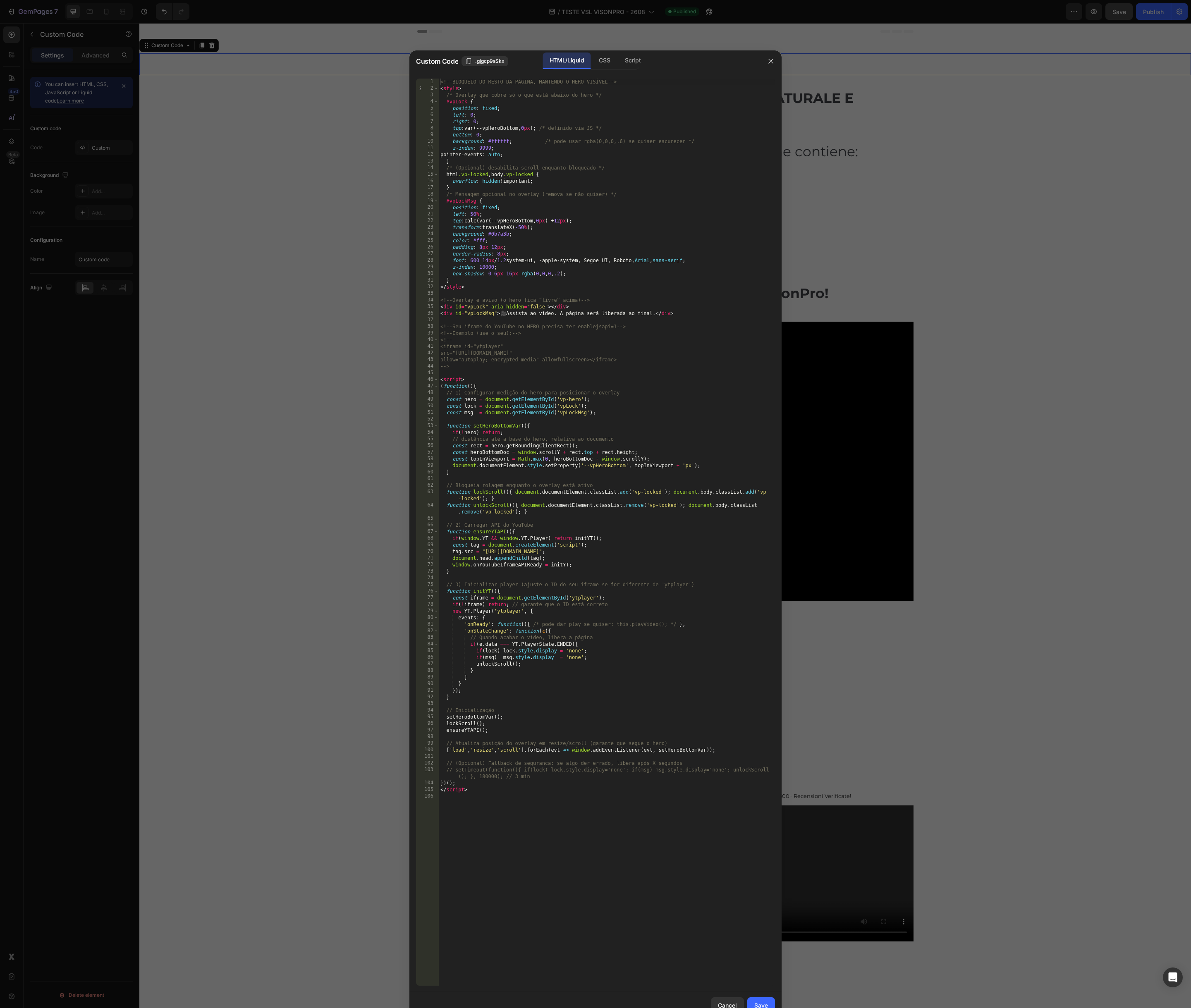
click at [637, 461] on div "<!-- BLOQUEIO DO RESTO DA PÁGINA, MANTENDO O HERO VISÍVEL --> < style > /* Over…" at bounding box center [608, 538] width 337 height 921
type textarea "</script>"
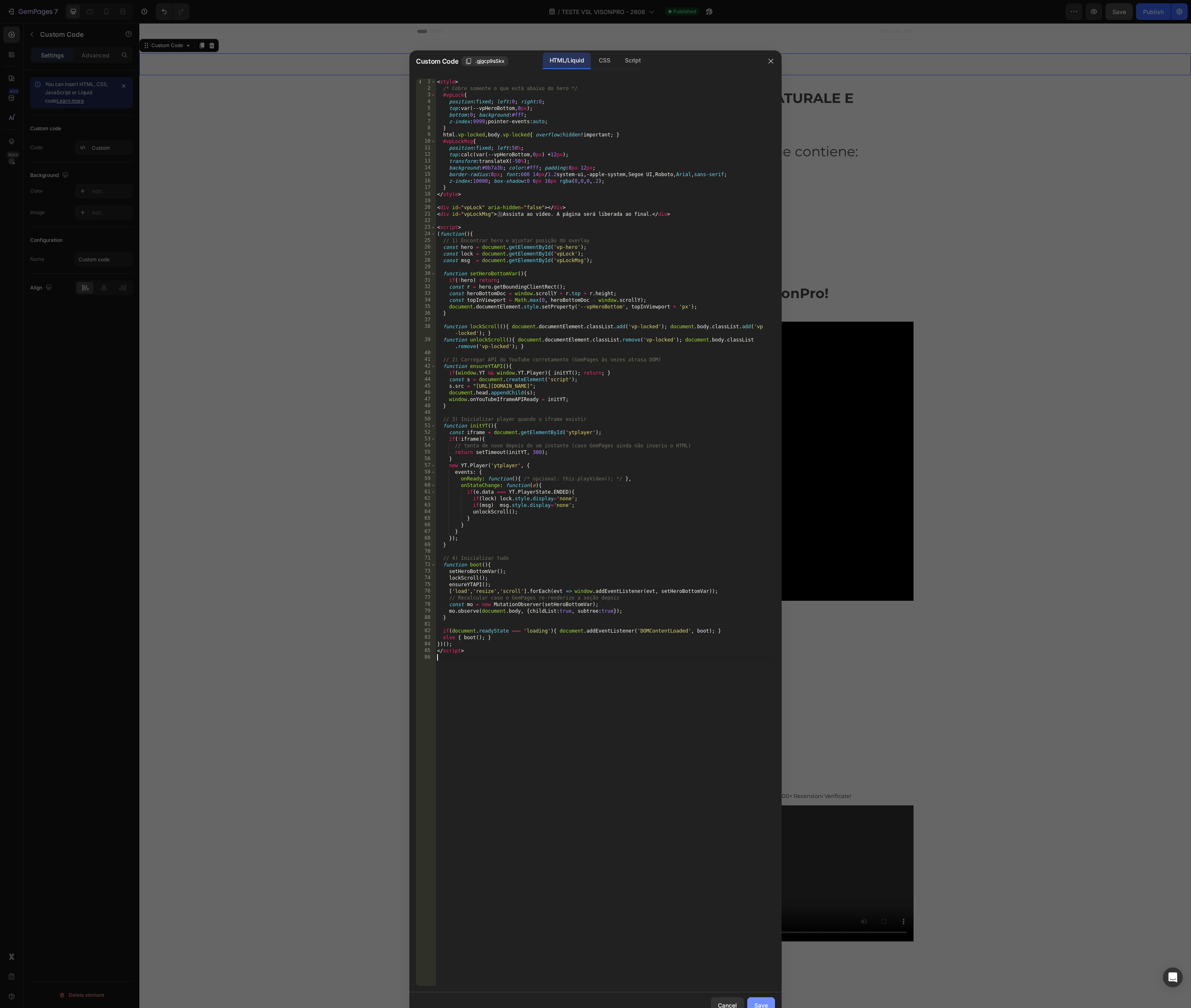
click at [760, 1000] on button "Save" at bounding box center [761, 1005] width 28 height 16
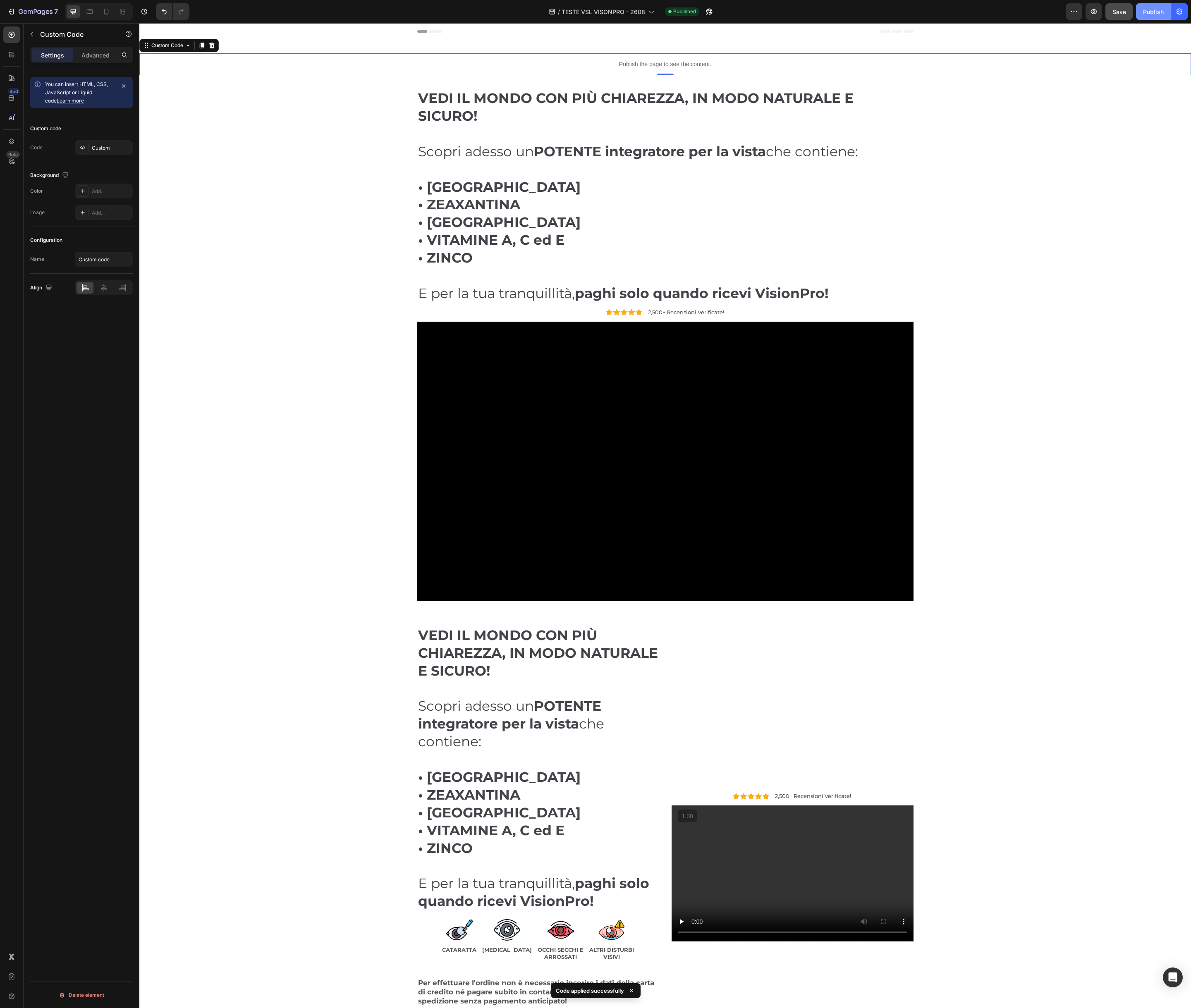
click at [1154, 11] on div "Publish" at bounding box center [1153, 12] width 21 height 9
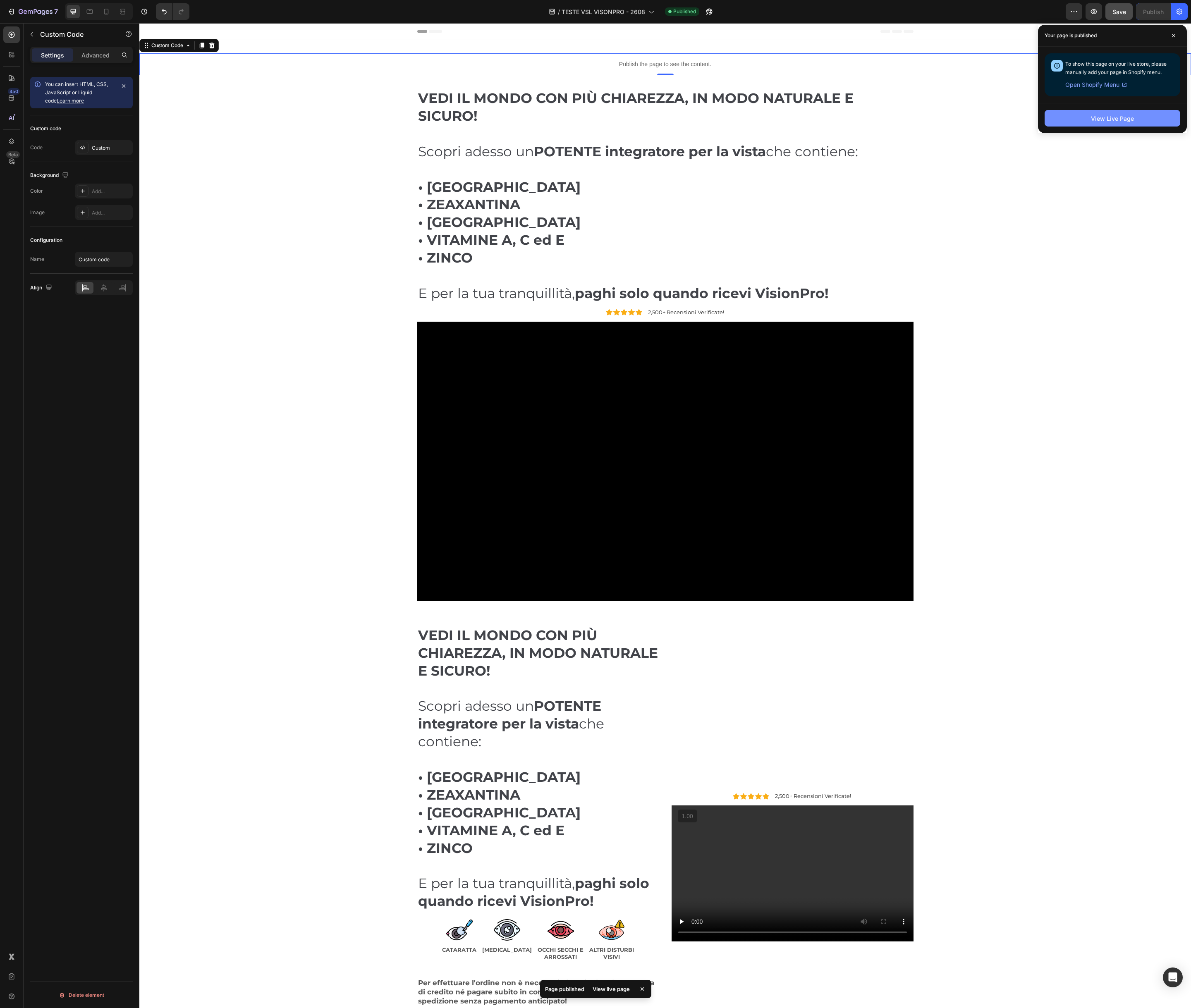
click at [1101, 115] on div "View Live Page" at bounding box center [1113, 119] width 43 height 9
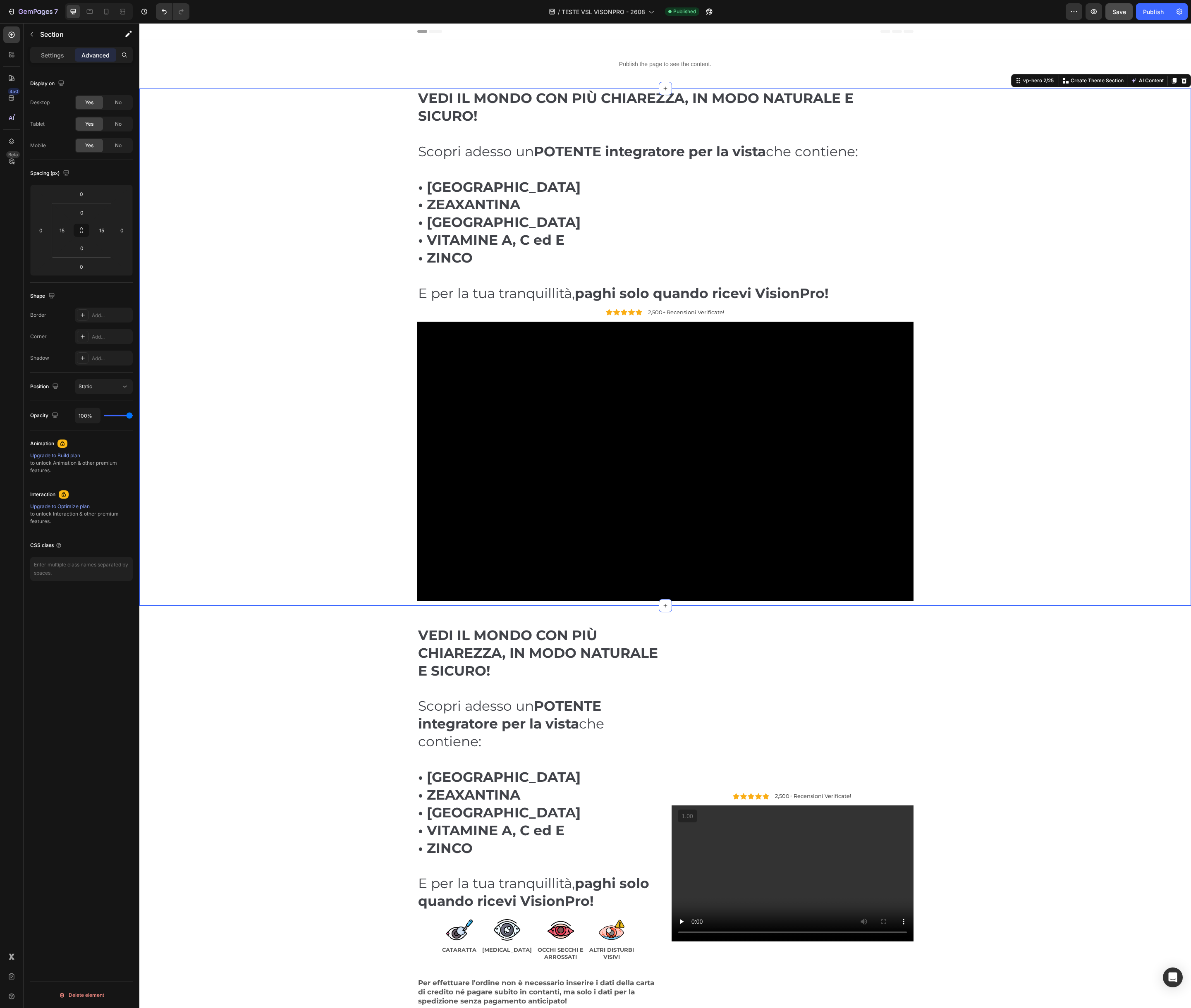
click at [193, 109] on div "VEDI IL MONDO CON PIÙ CHIAREZZA, IN MODO NATURALE E SICURO! Scopri adesso un PO…" at bounding box center [665, 346] width 1040 height 518
click at [274, 248] on div "VEDI IL MONDO CON PIÙ CHIAREZZA, IN MODO NATURALE E SICURO! Scopri adesso un PO…" at bounding box center [665, 346] width 1040 height 518
click at [52, 55] on p "Settings" at bounding box center [52, 56] width 23 height 9
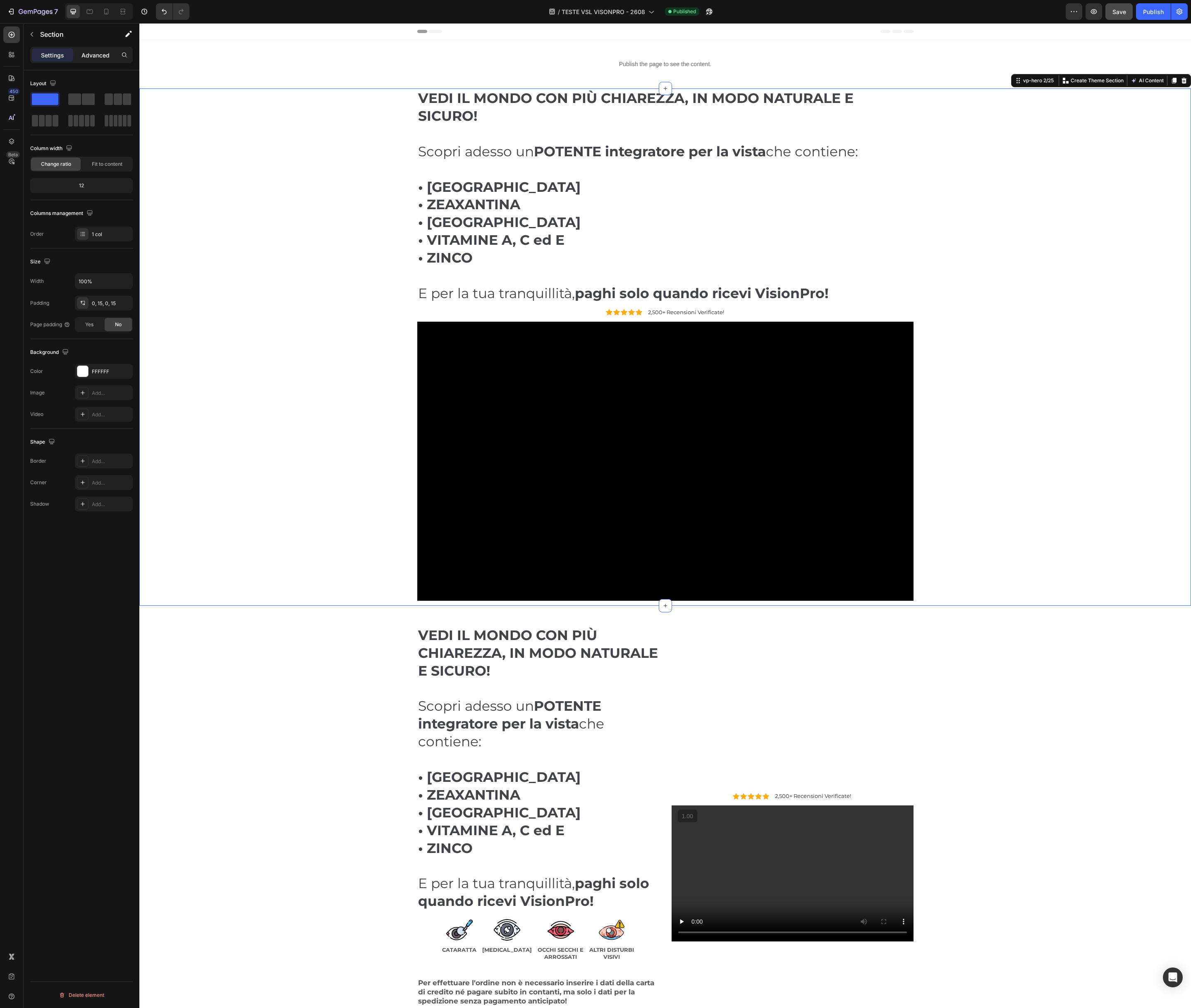
click at [91, 56] on p "Advanced" at bounding box center [95, 56] width 28 height 9
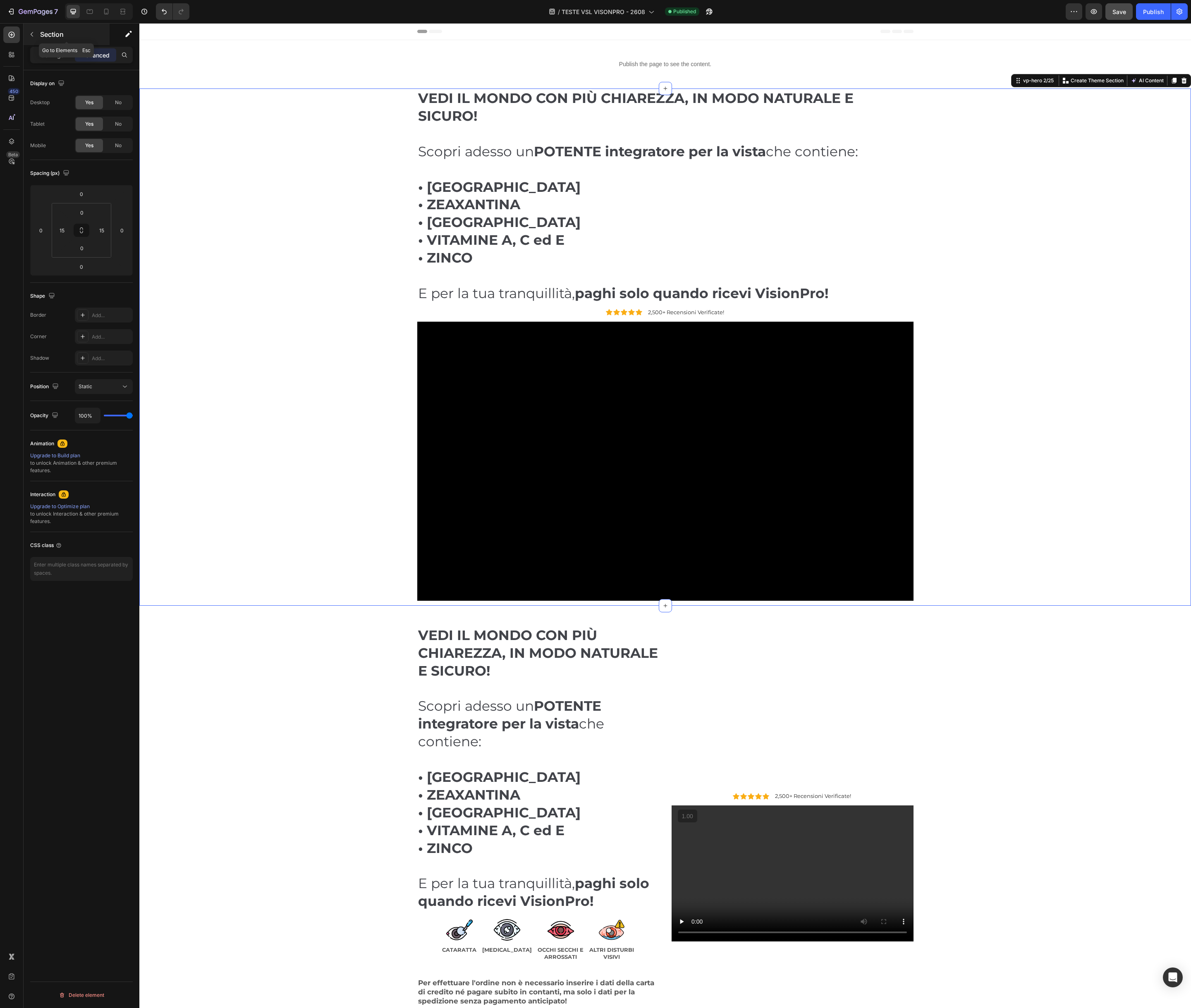
click at [52, 32] on p "Section" at bounding box center [74, 34] width 68 height 10
click at [289, 409] on div "VEDI IL MONDO CON PIÙ CHIAREZZA, IN MODO NATURALE E SICURO! Scopri adesso un PO…" at bounding box center [665, 346] width 1040 height 518
click at [254, 336] on div "VEDI IL MONDO CON PIÙ CHIAREZZA, IN MODO NATURALE E SICURO! Scopri adesso un PO…" at bounding box center [665, 346] width 1040 height 518
click at [30, 34] on icon "button" at bounding box center [32, 33] width 6 height 6
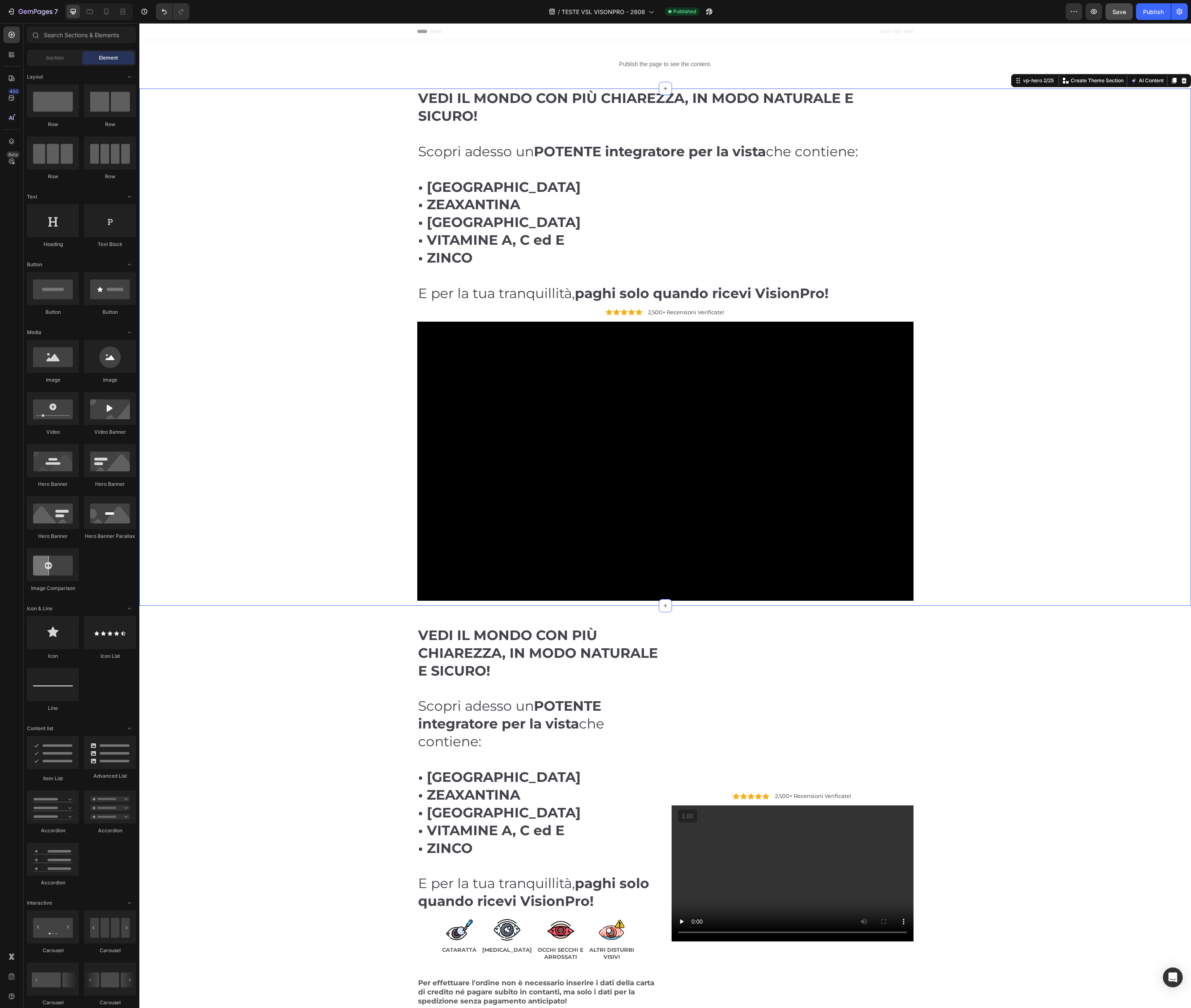
click at [230, 165] on div "VEDI IL MONDO CON PIÙ CHIAREZZA, IN MODO NATURALE E SICURO! Scopri adesso un PO…" at bounding box center [665, 346] width 1040 height 518
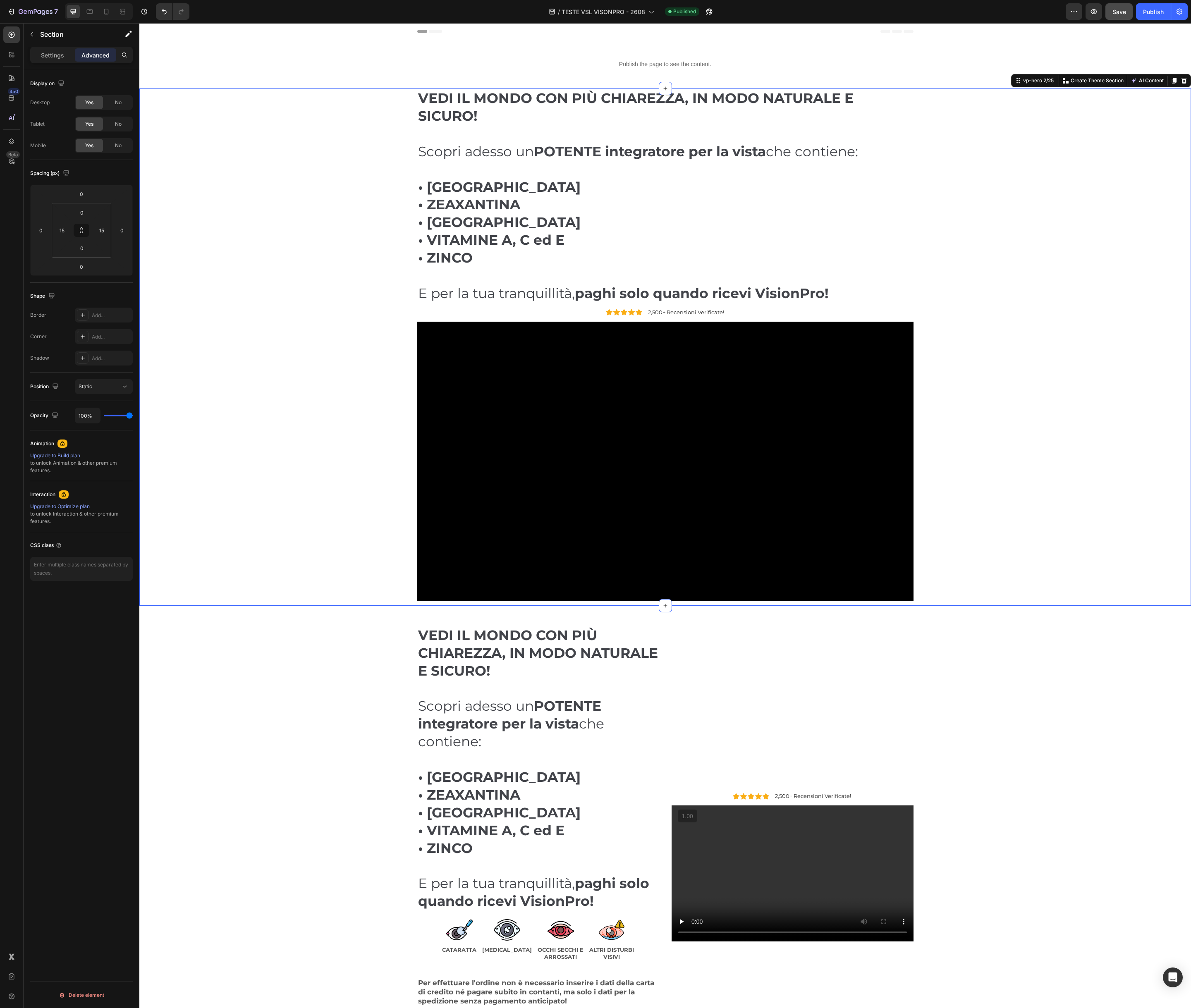
click at [230, 165] on div "VEDI IL MONDO CON PIÙ CHIAREZZA, IN MODO NATURALE E SICURO! Scopri adesso un PO…" at bounding box center [665, 346] width 1040 height 518
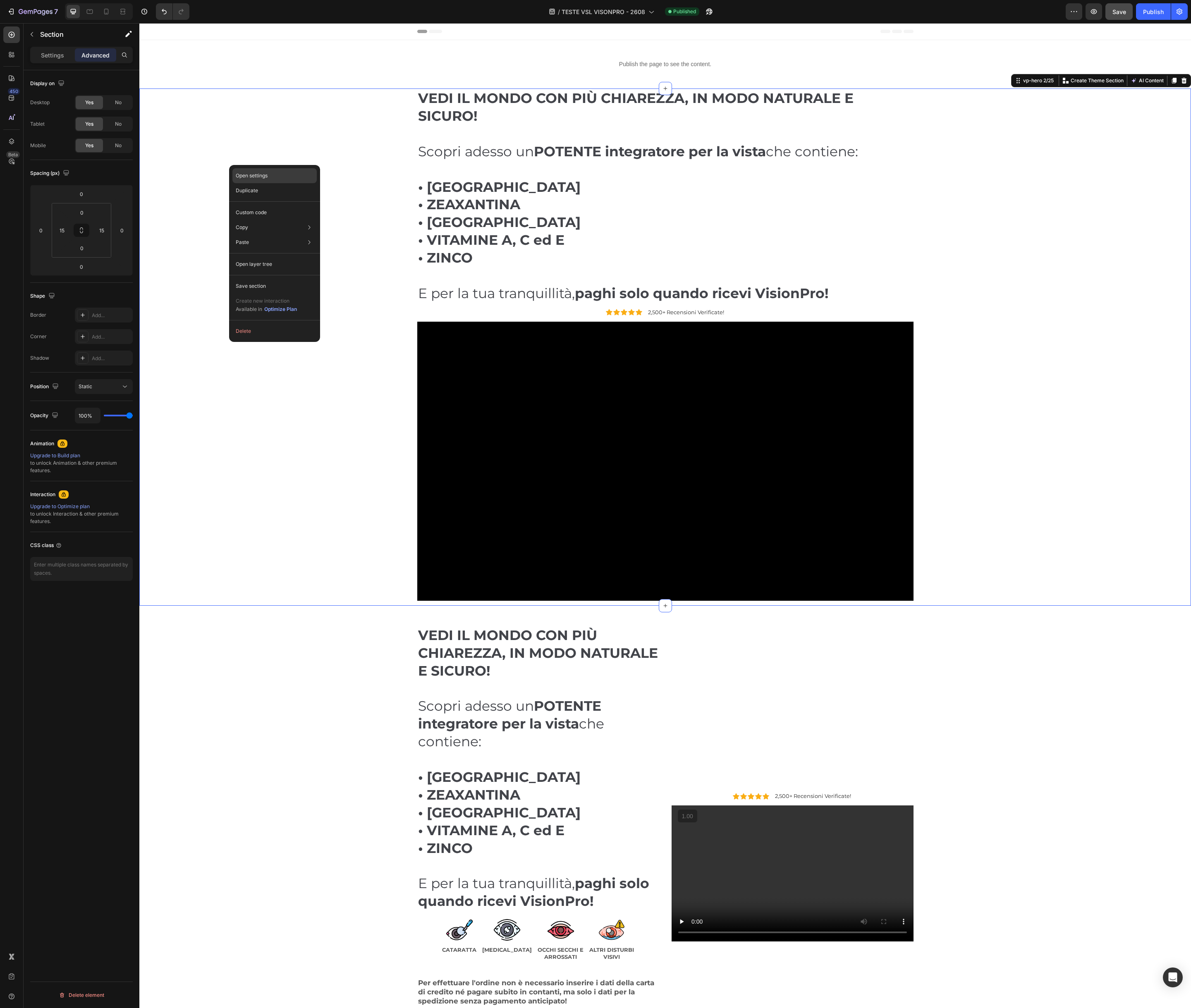
click at [267, 177] on p "Open settings" at bounding box center [251, 176] width 32 height 7
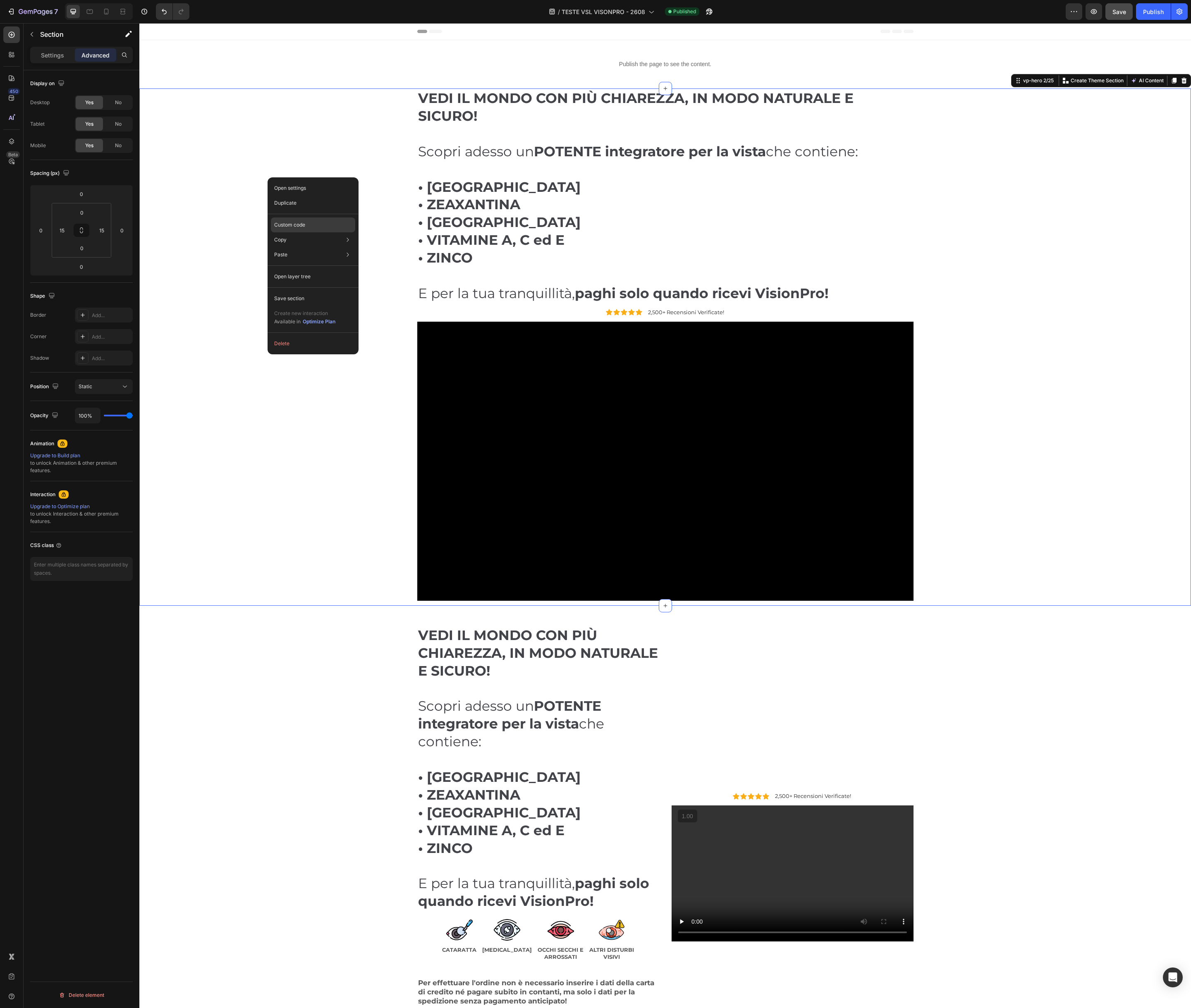
click at [311, 248] on div "Custom code" at bounding box center [313, 255] width 85 height 15
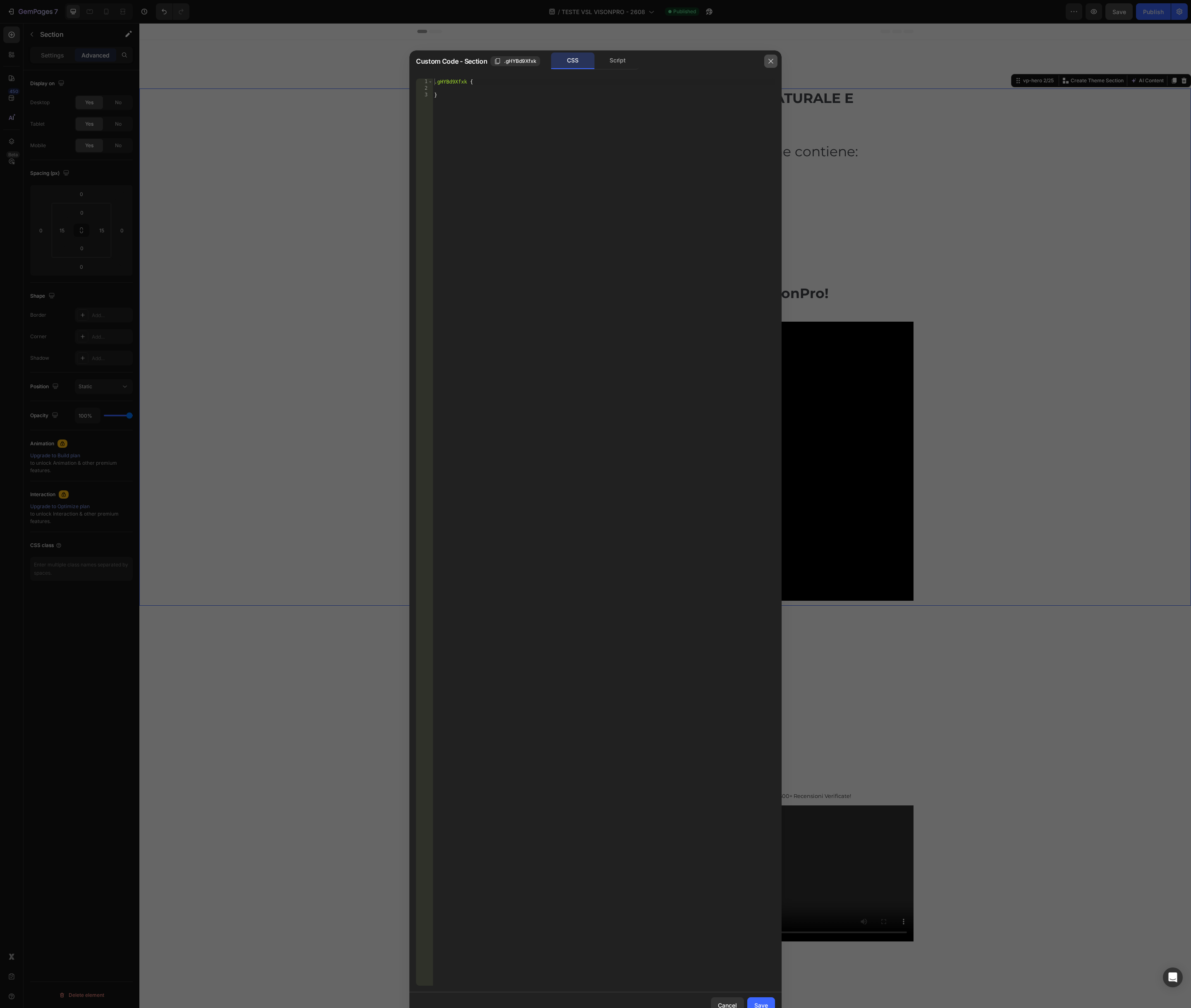
click at [768, 62] on icon "button" at bounding box center [771, 60] width 6 height 6
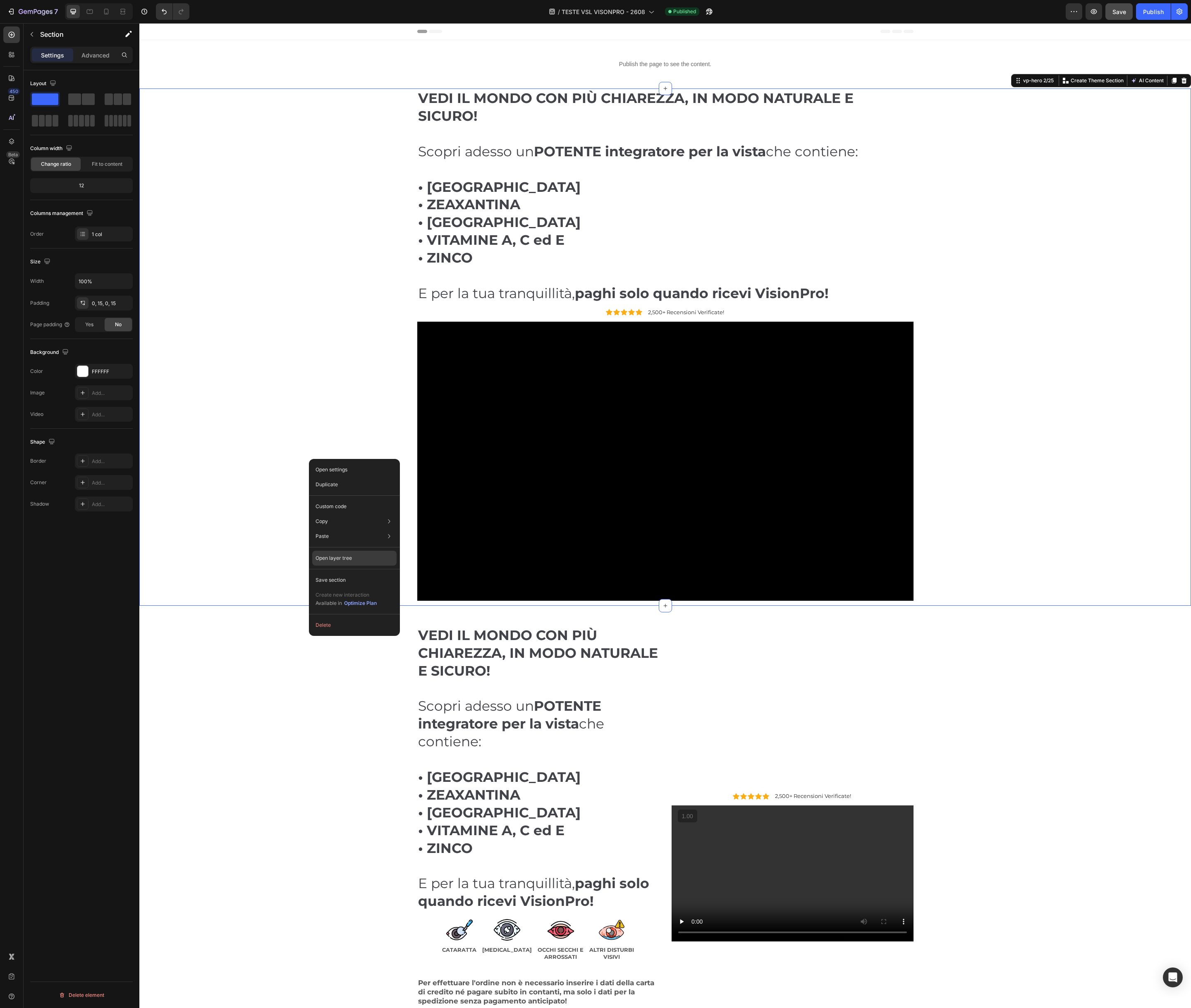
click at [349, 561] on p "Open layer tree" at bounding box center [334, 558] width 36 height 7
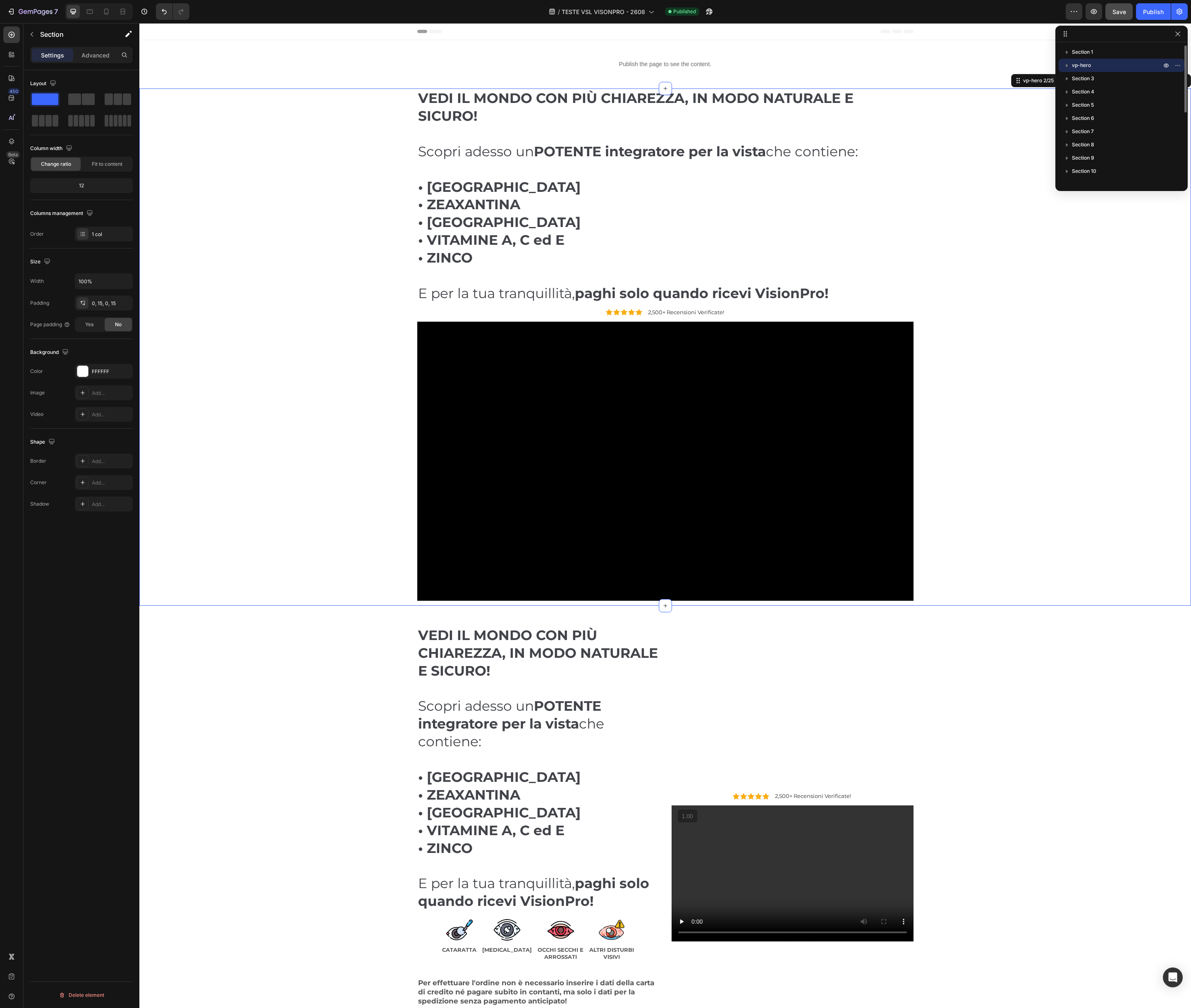
click at [1069, 65] on icon "button" at bounding box center [1067, 65] width 8 height 8
click at [1091, 56] on p "vp-hero" at bounding box center [1117, 57] width 91 height 8
click at [1091, 56] on p "vp-hero" at bounding box center [1117, 58] width 91 height 8
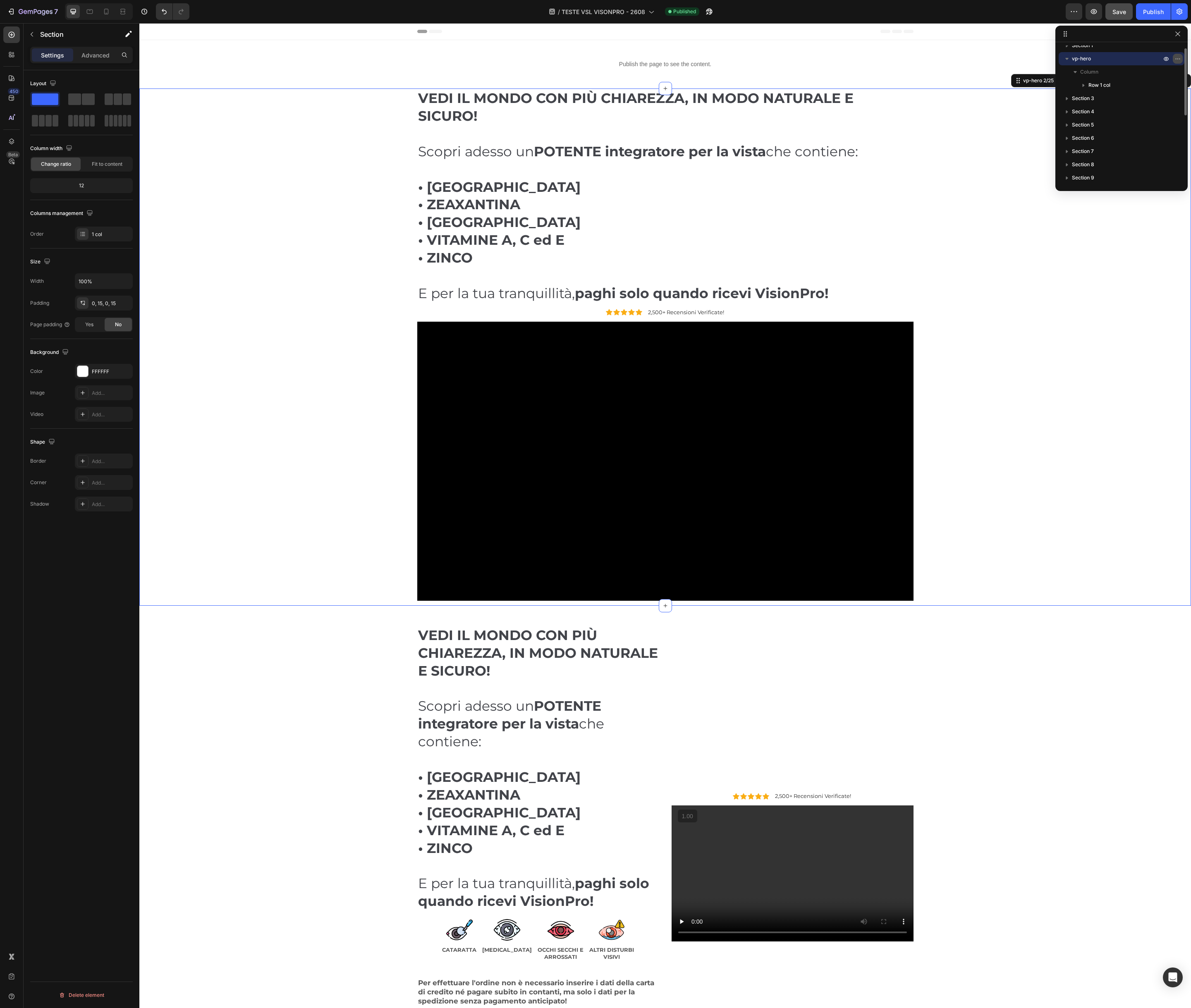
click at [1179, 58] on icon "button" at bounding box center [1179, 58] width 1 height 1
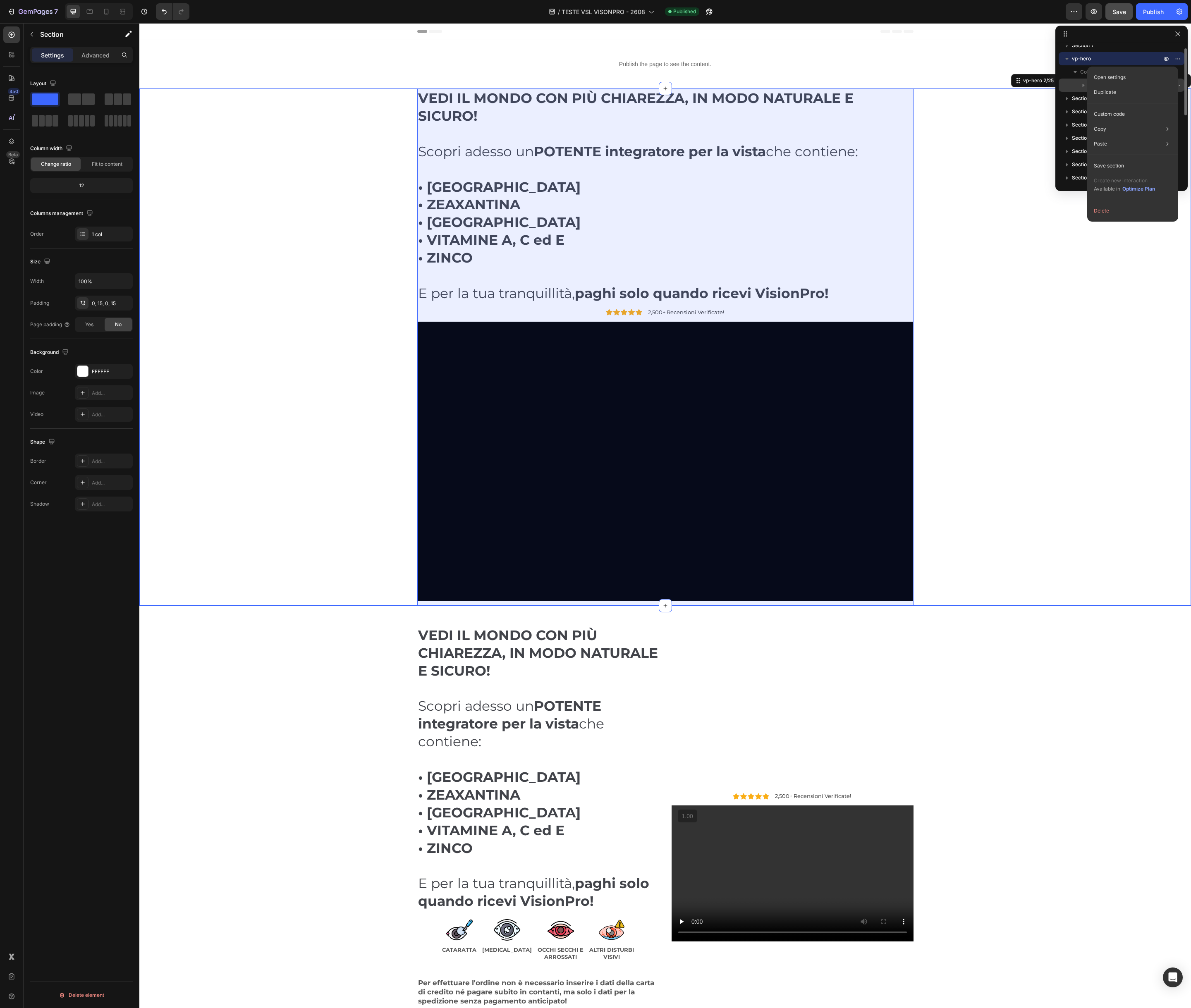
click at [1070, 80] on div "Row 1 col" at bounding box center [1122, 85] width 119 height 14
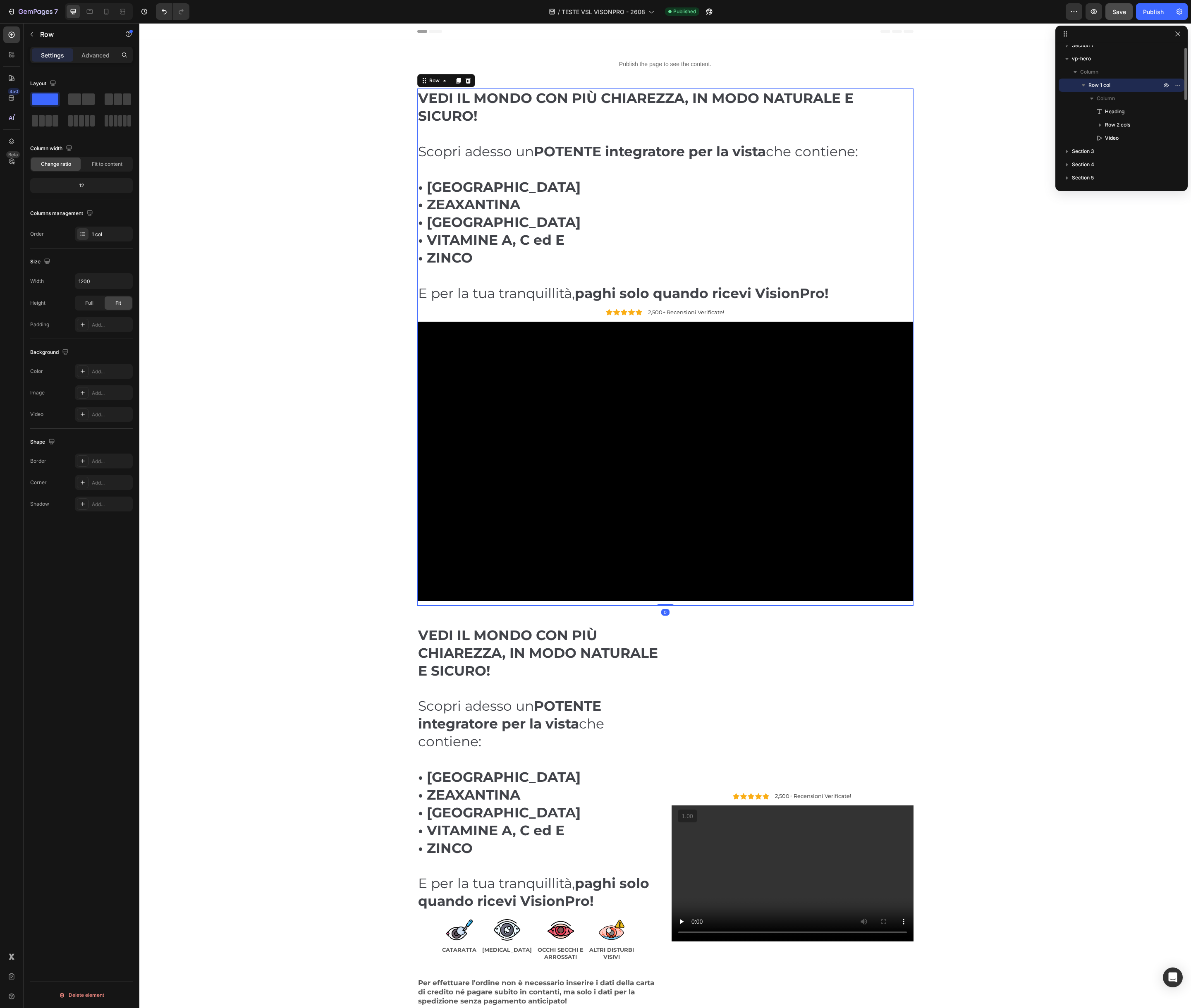
click at [1109, 83] on span "Row 1 col" at bounding box center [1099, 85] width 22 height 8
click at [1104, 82] on span "Row 1 col" at bounding box center [1099, 85] width 22 height 8
click at [1099, 86] on span "Row 1 col" at bounding box center [1099, 85] width 22 height 8
click at [1177, 85] on icon "button" at bounding box center [1177, 85] width 6 height 6
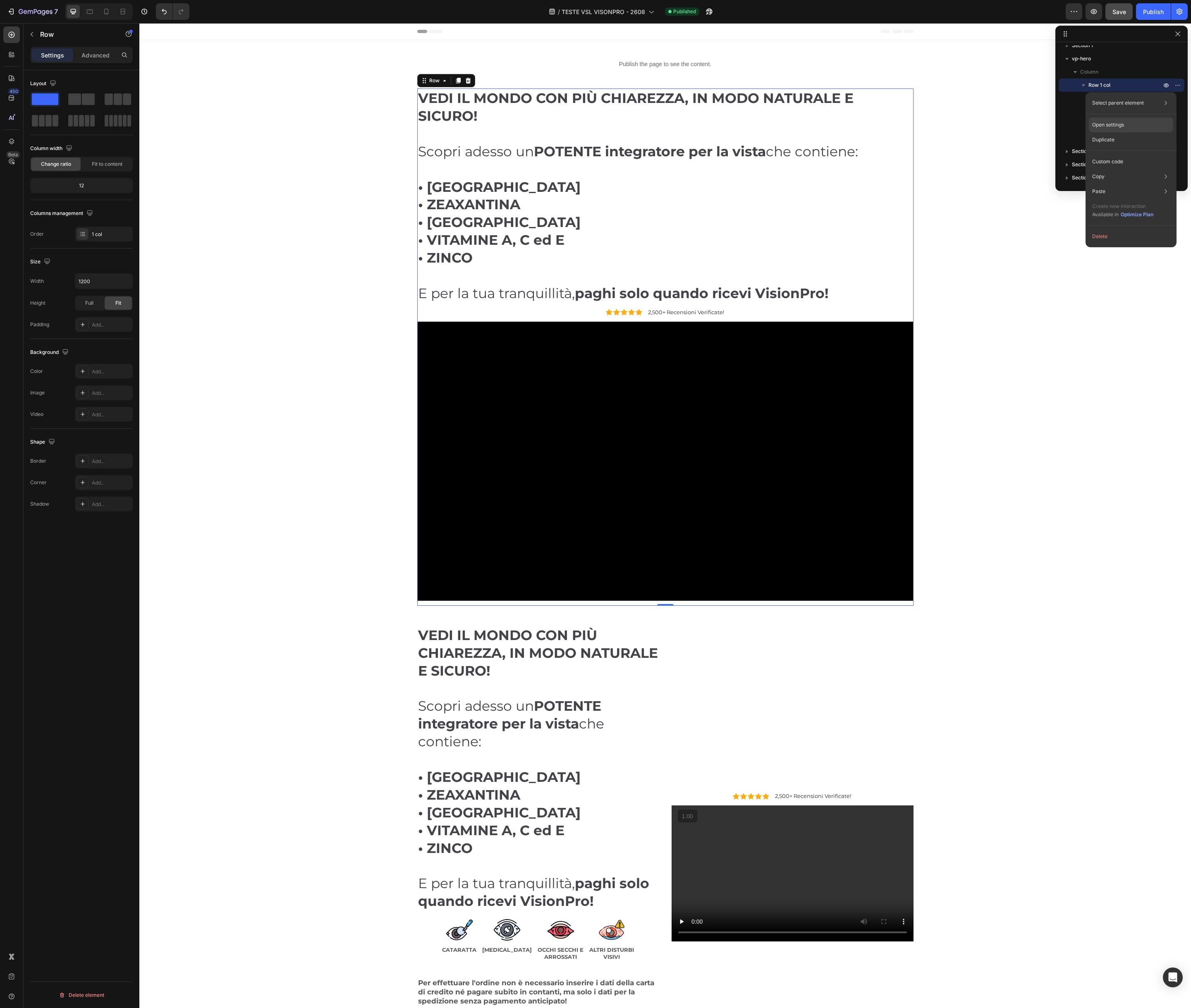
click at [1123, 122] on p "Open settings" at bounding box center [1108, 125] width 32 height 7
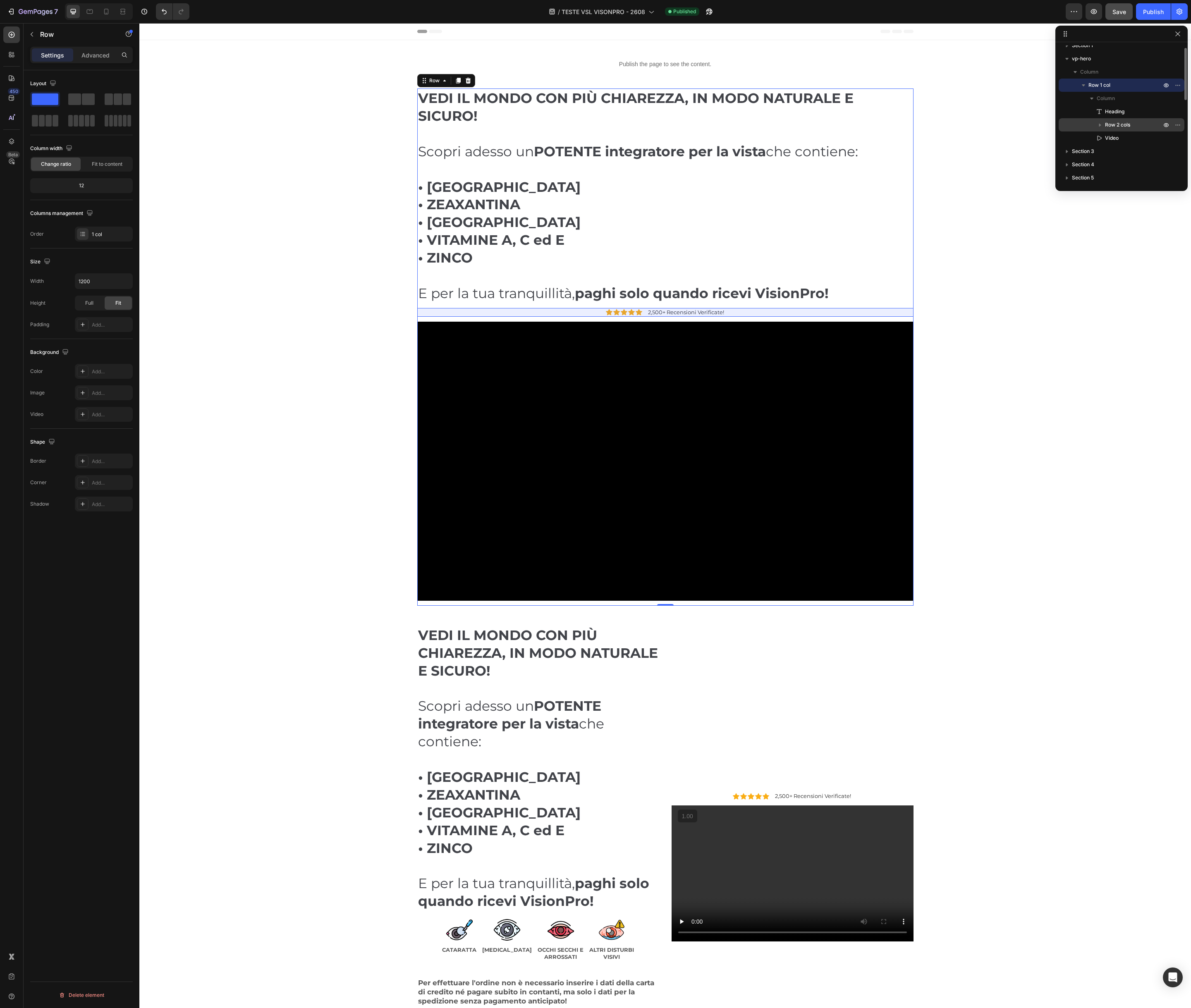
click at [1103, 123] on icon "button" at bounding box center [1100, 124] width 8 height 8
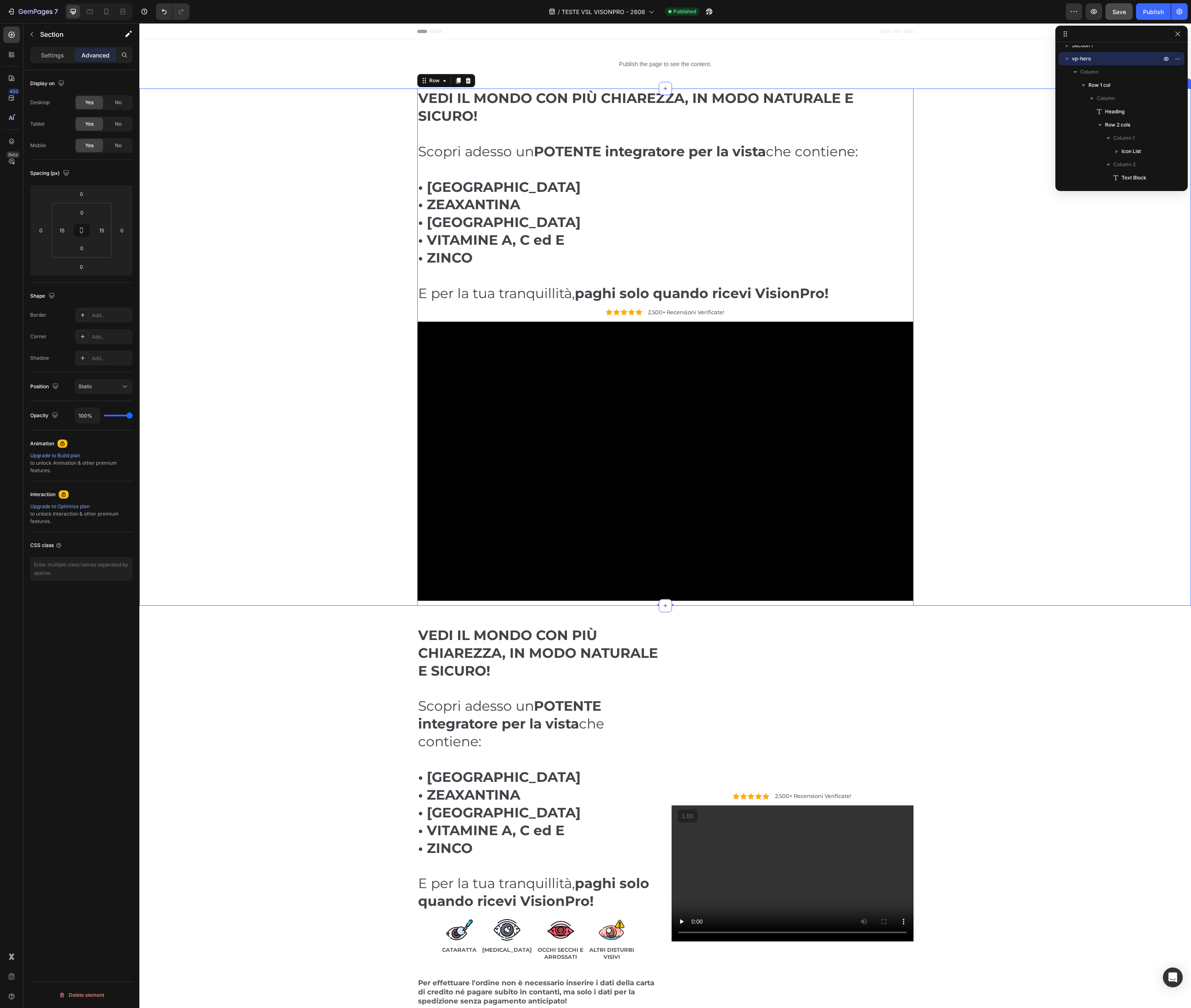
click at [956, 129] on div "VEDI IL MONDO CON PIÙ CHIAREZZA, IN MODO NATURALE E SICURO! Scopri adesso un PO…" at bounding box center [665, 346] width 1040 height 518
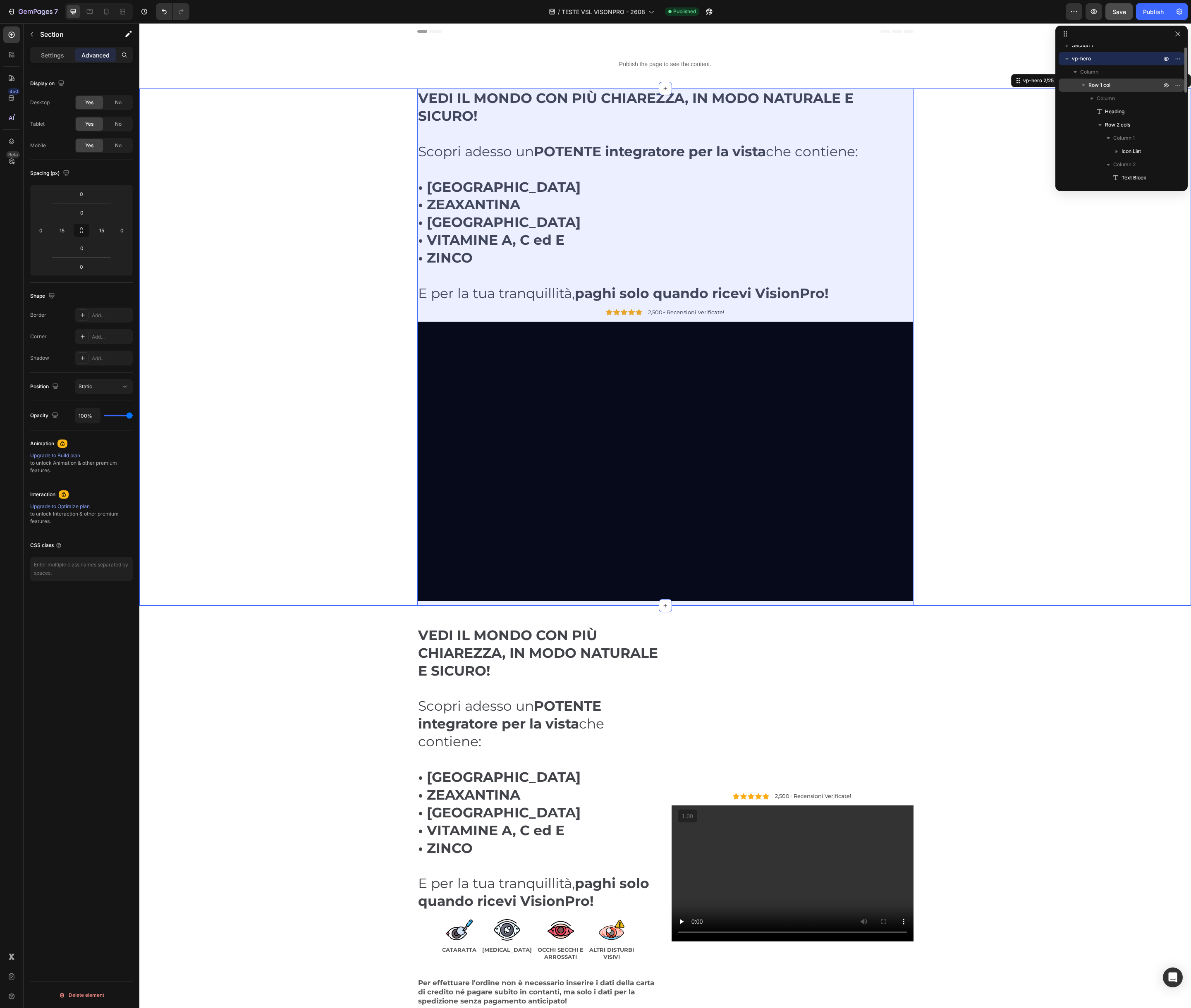
click at [1105, 86] on span "Row 1 col" at bounding box center [1099, 85] width 22 height 8
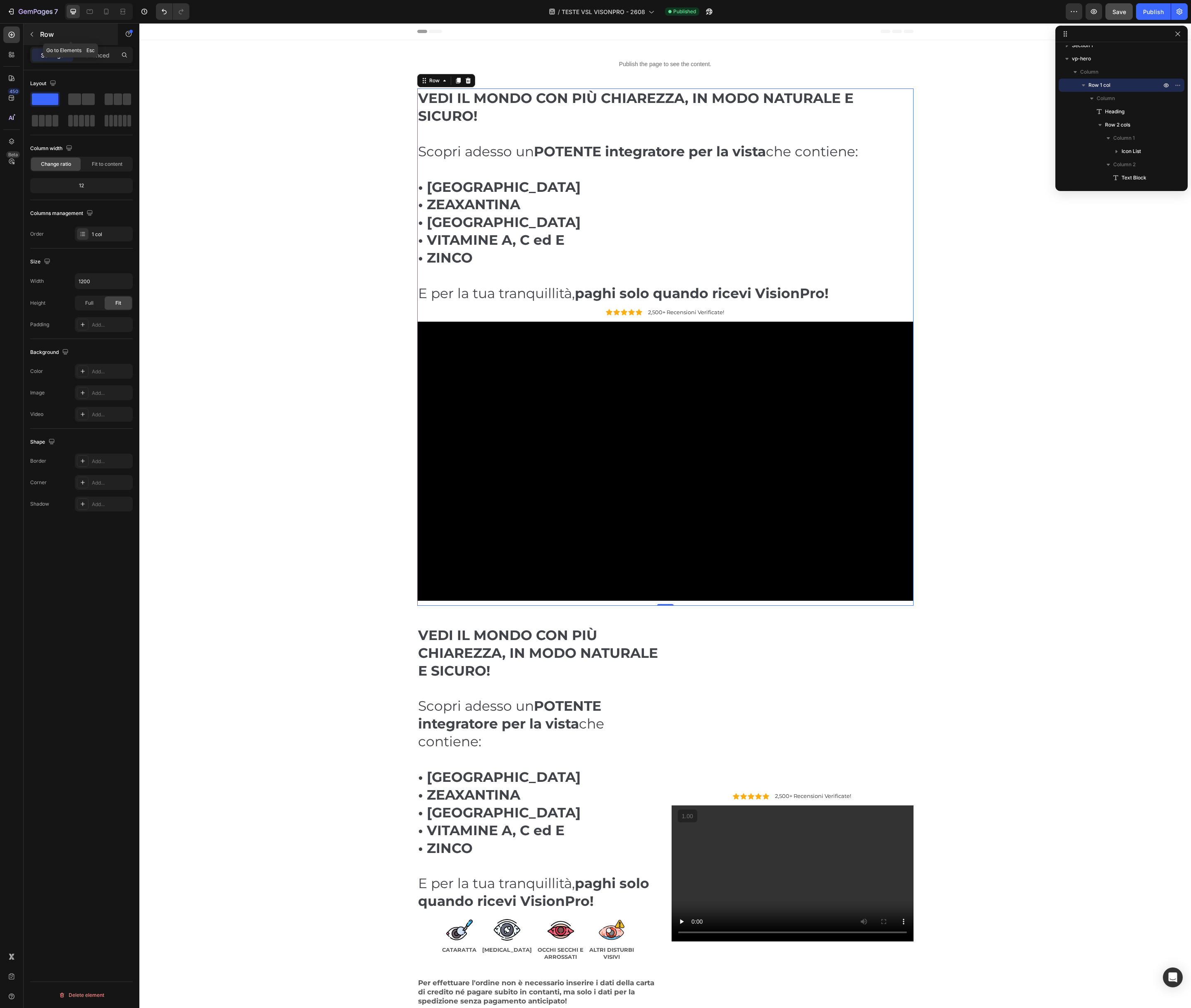
click at [50, 33] on p "Row" at bounding box center [76, 34] width 70 height 10
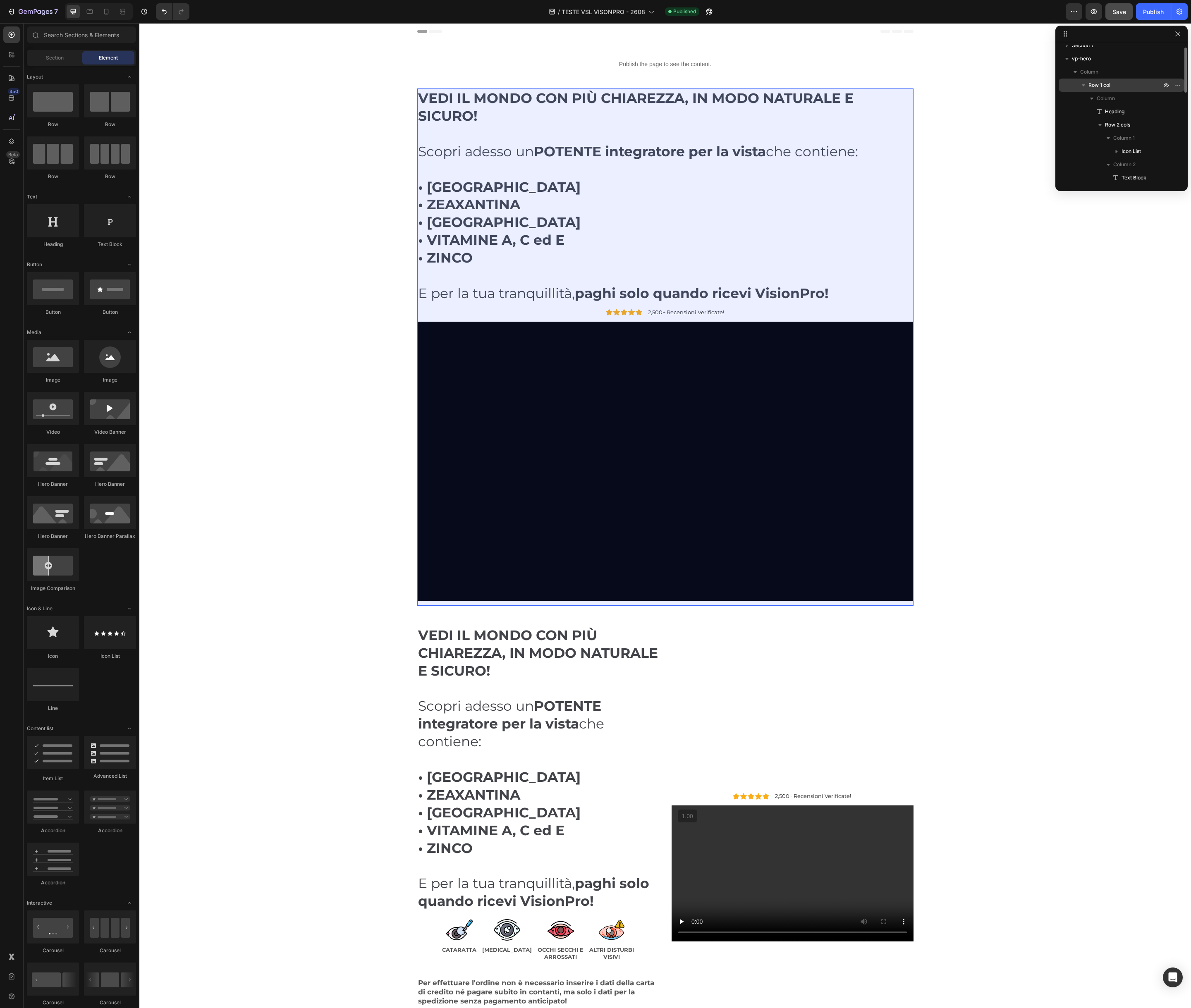
click at [1096, 87] on span "Row 1 col" at bounding box center [1099, 85] width 22 height 8
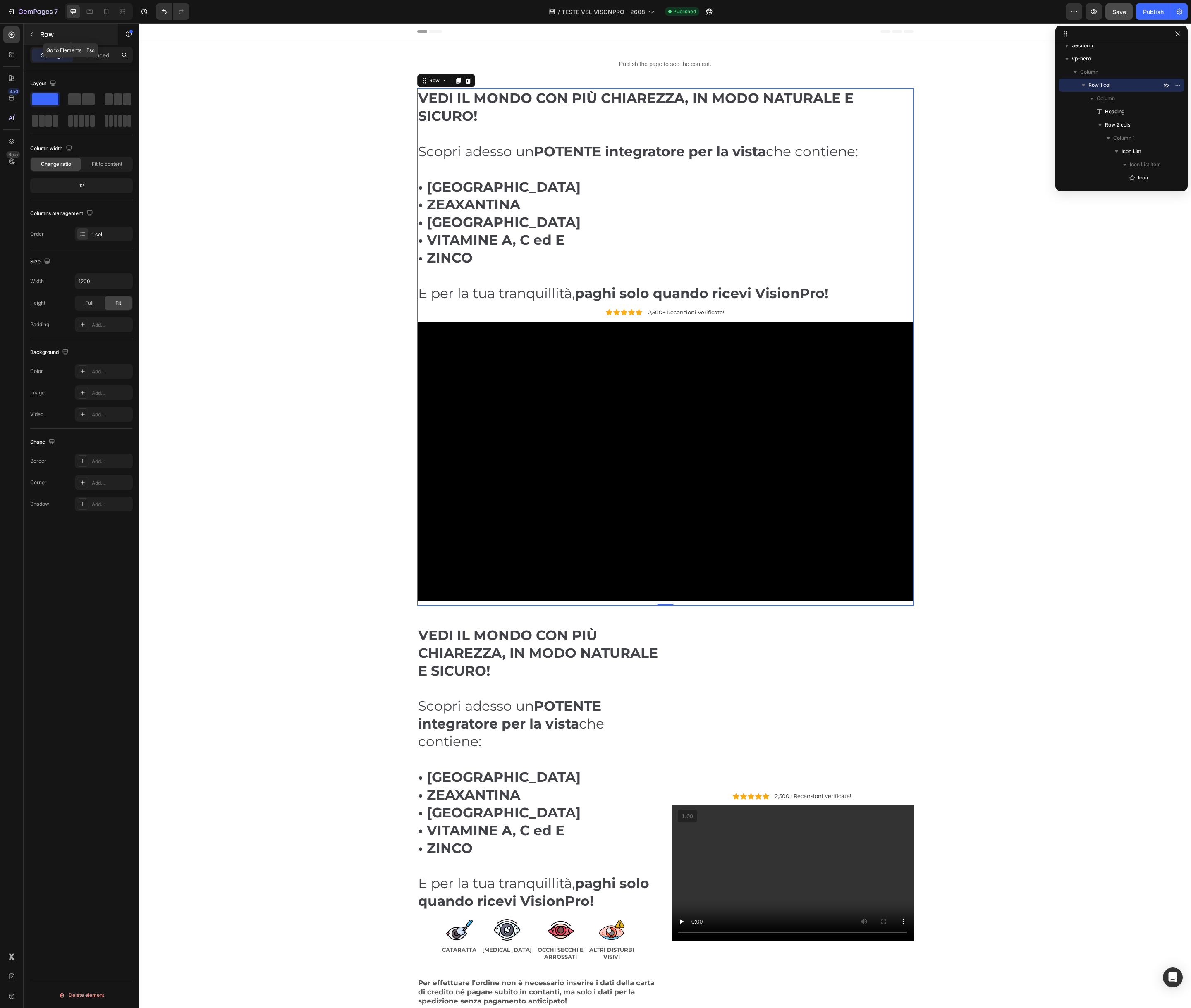
click at [32, 34] on icon "button" at bounding box center [32, 33] width 6 height 6
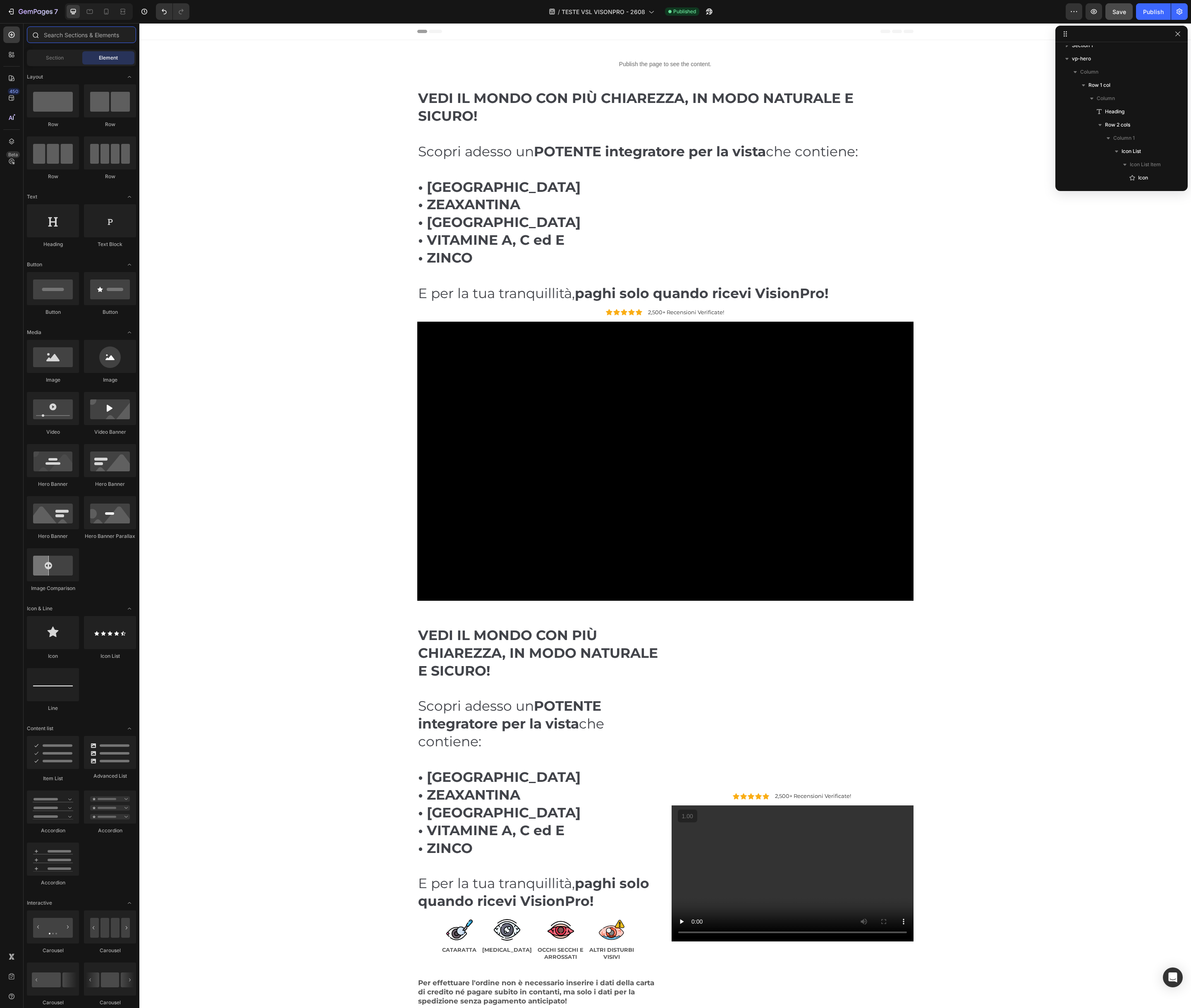
click at [100, 38] on input "text" at bounding box center [81, 34] width 109 height 16
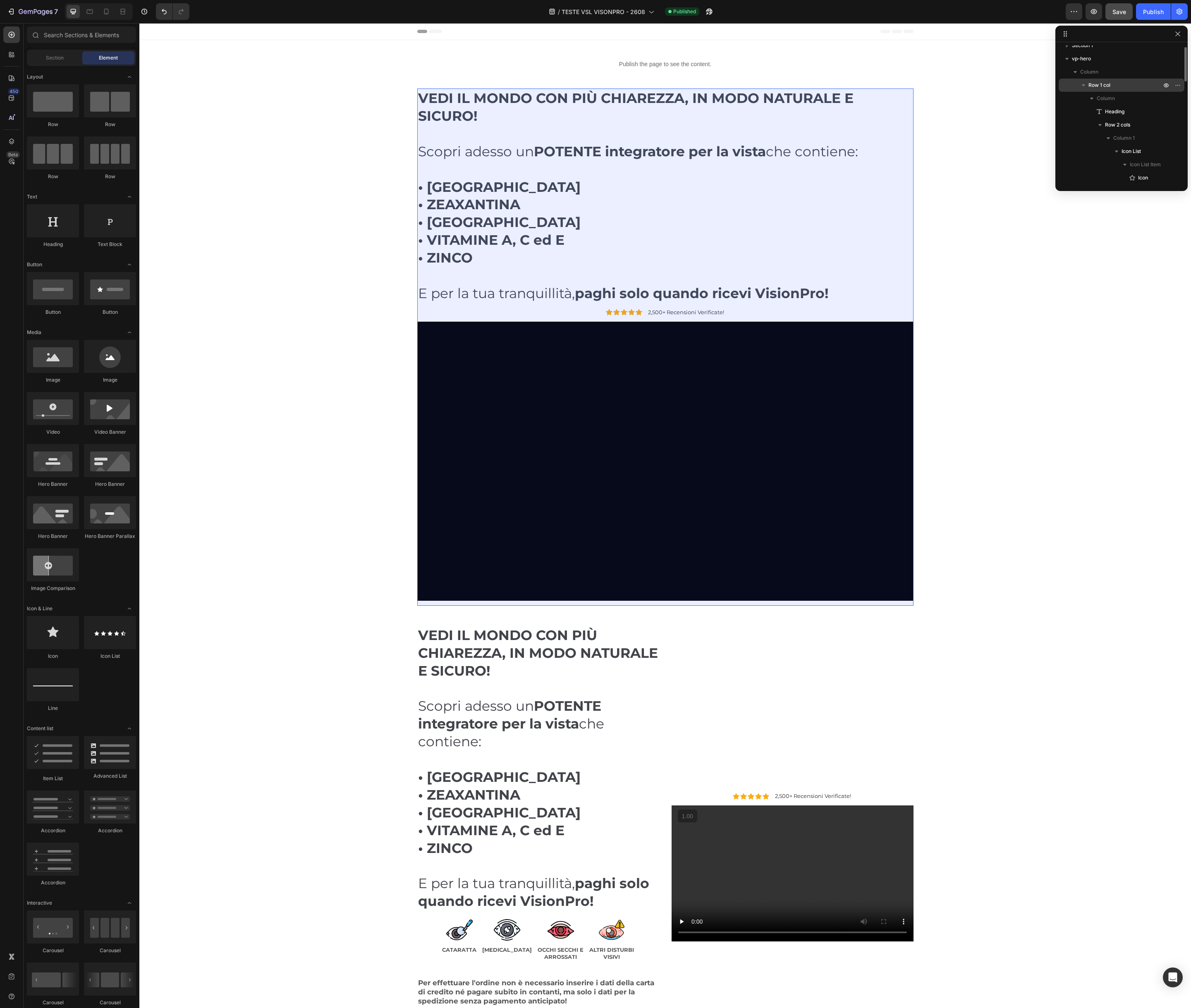
click at [1089, 83] on span "Row 1 col" at bounding box center [1099, 85] width 22 height 8
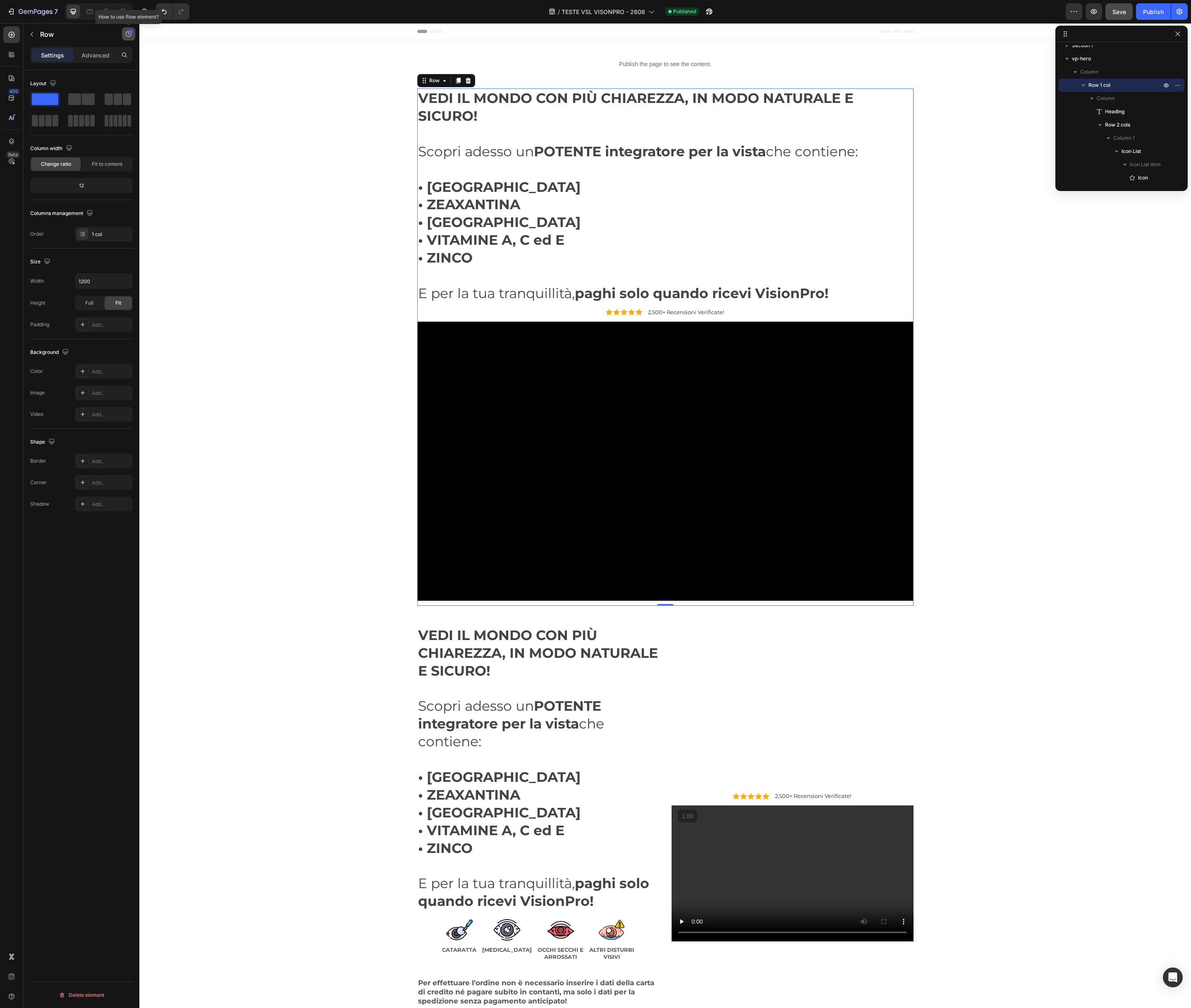
click at [127, 35] on icon "button" at bounding box center [128, 33] width 6 height 6
click at [97, 58] on p "Advanced" at bounding box center [95, 56] width 28 height 9
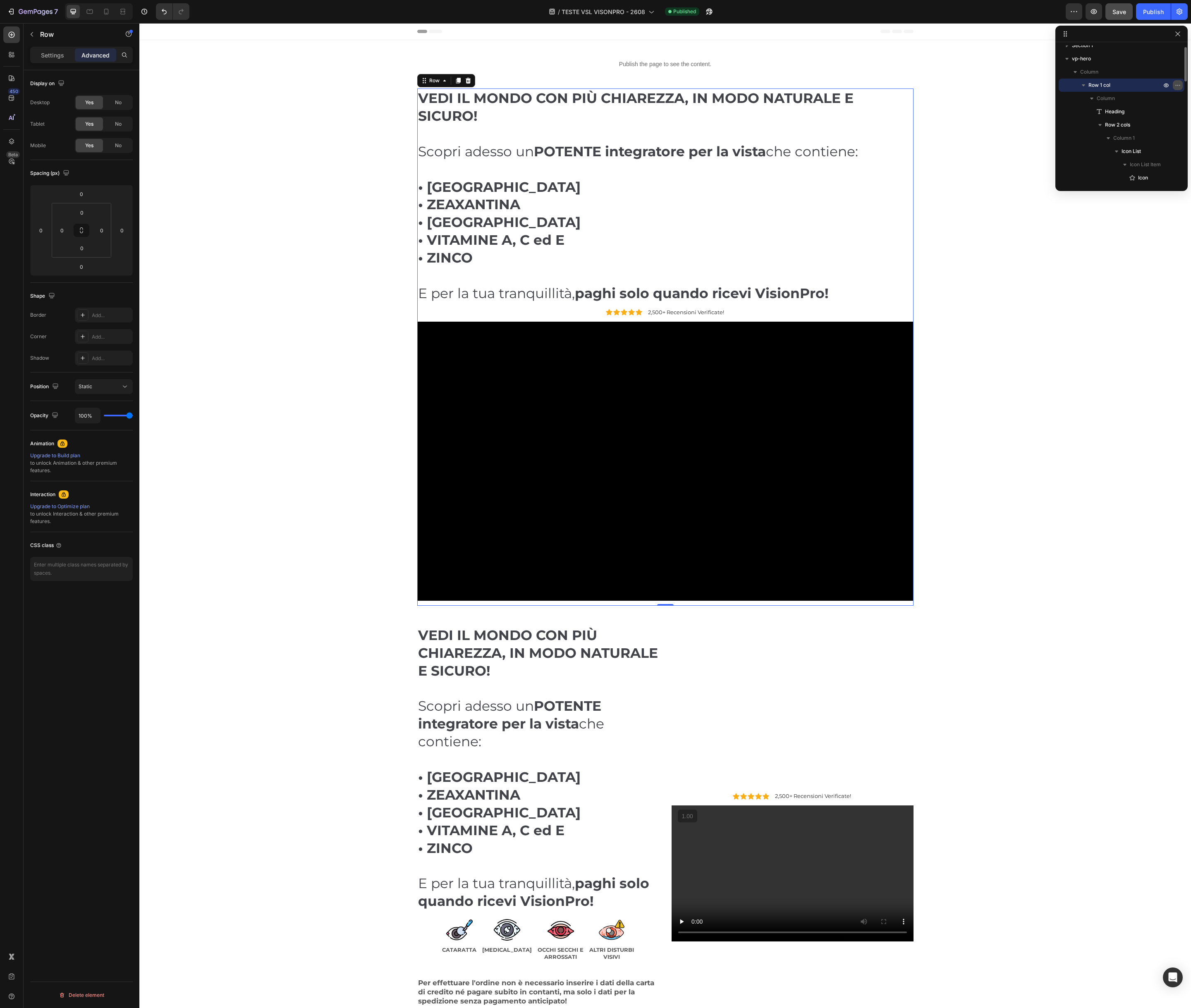
click at [1176, 86] on icon "button" at bounding box center [1177, 85] width 6 height 6
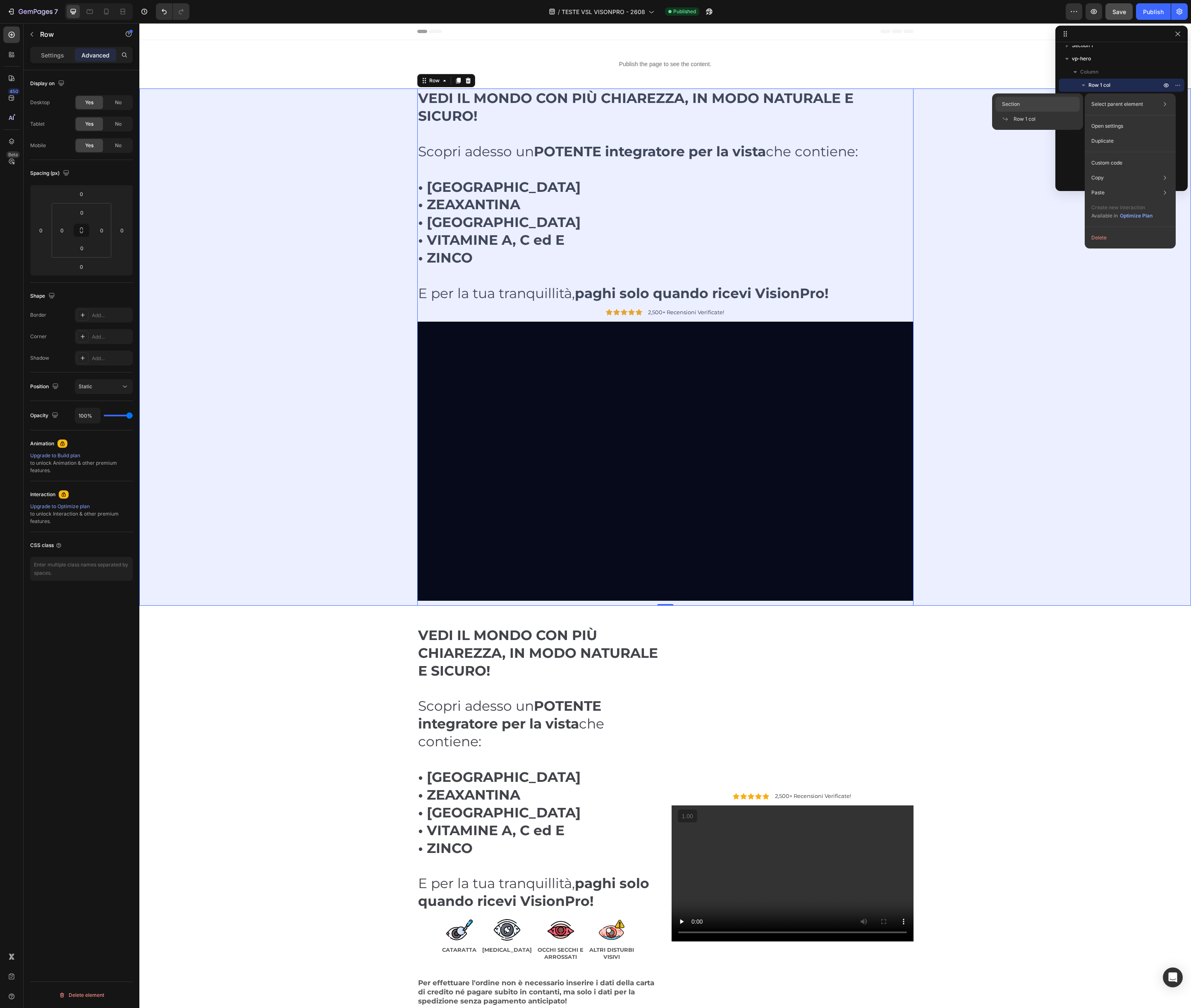
click at [1012, 103] on span "Section" at bounding box center [1011, 104] width 18 height 7
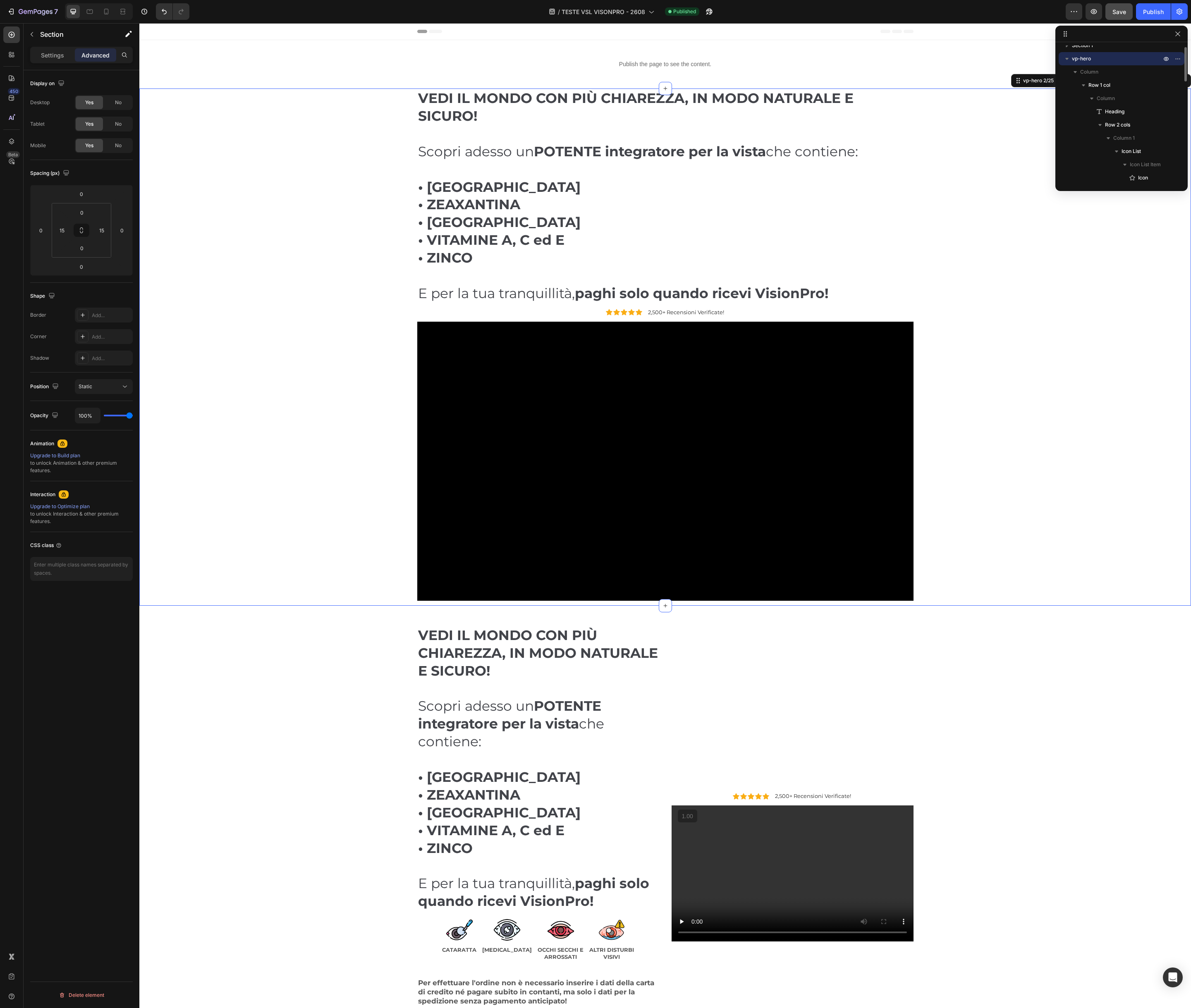
click at [1082, 58] on span "vp-hero" at bounding box center [1081, 58] width 19 height 8
click at [335, 112] on div "VEDI IL MONDO CON PIÙ CHIAREZZA, IN MODO NATURALE E SICURO! Scopri adesso un PO…" at bounding box center [665, 346] width 1040 height 518
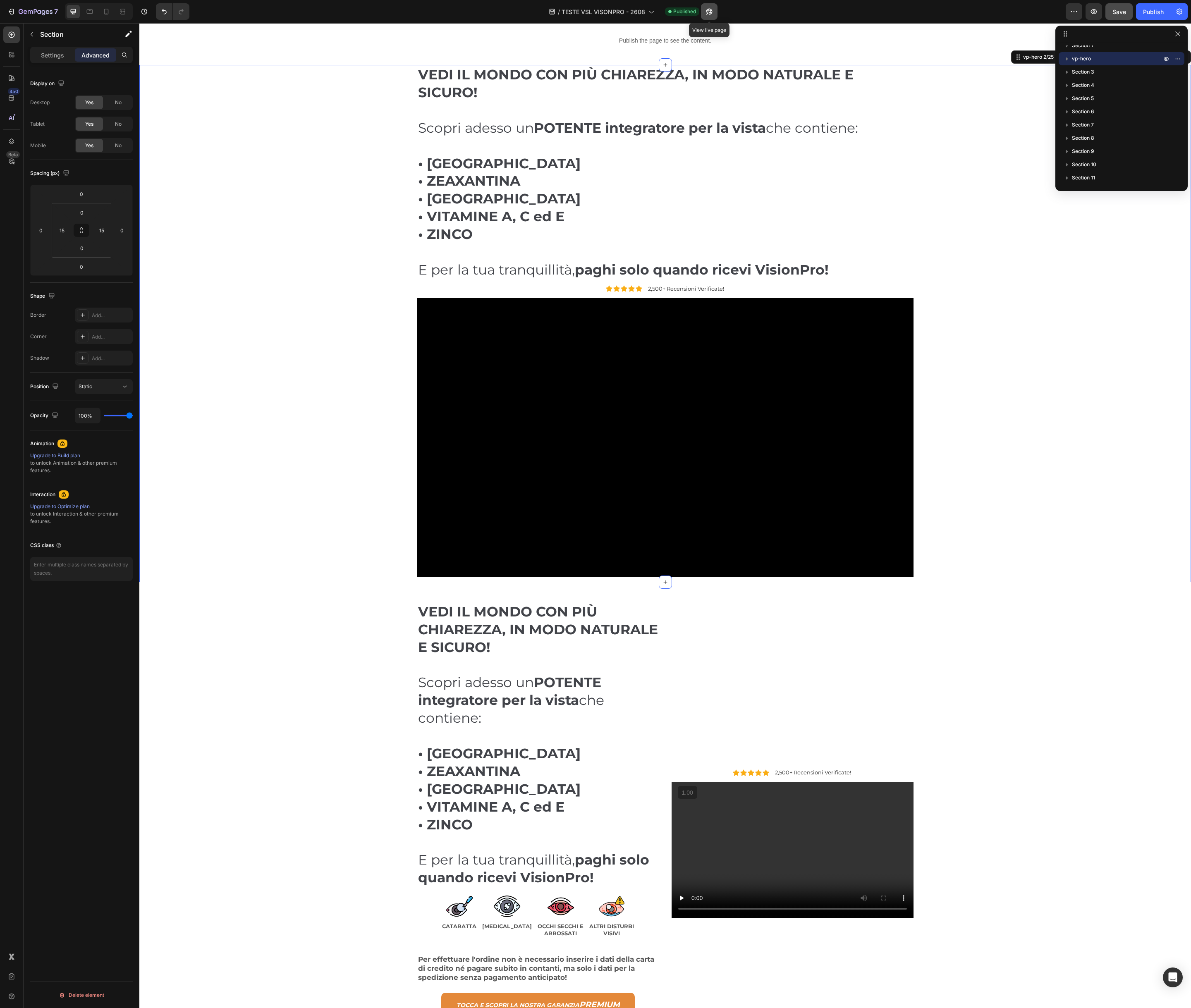
click at [708, 13] on icon "button" at bounding box center [707, 14] width 2 height 2
click at [812, 840] on video at bounding box center [792, 850] width 242 height 136
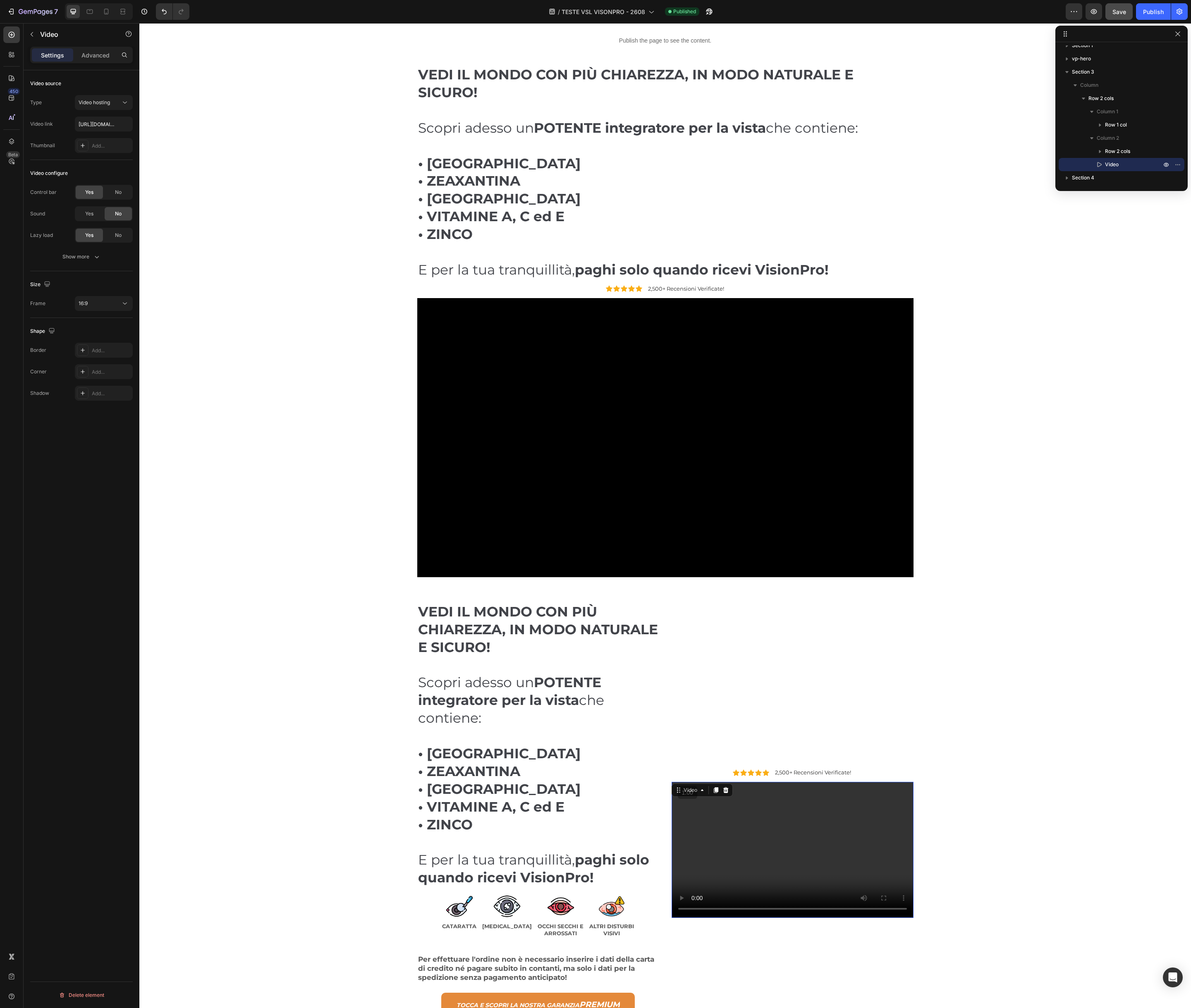
click at [907, 788] on video at bounding box center [792, 850] width 242 height 136
click at [922, 931] on button "Delete" at bounding box center [952, 932] width 85 height 15
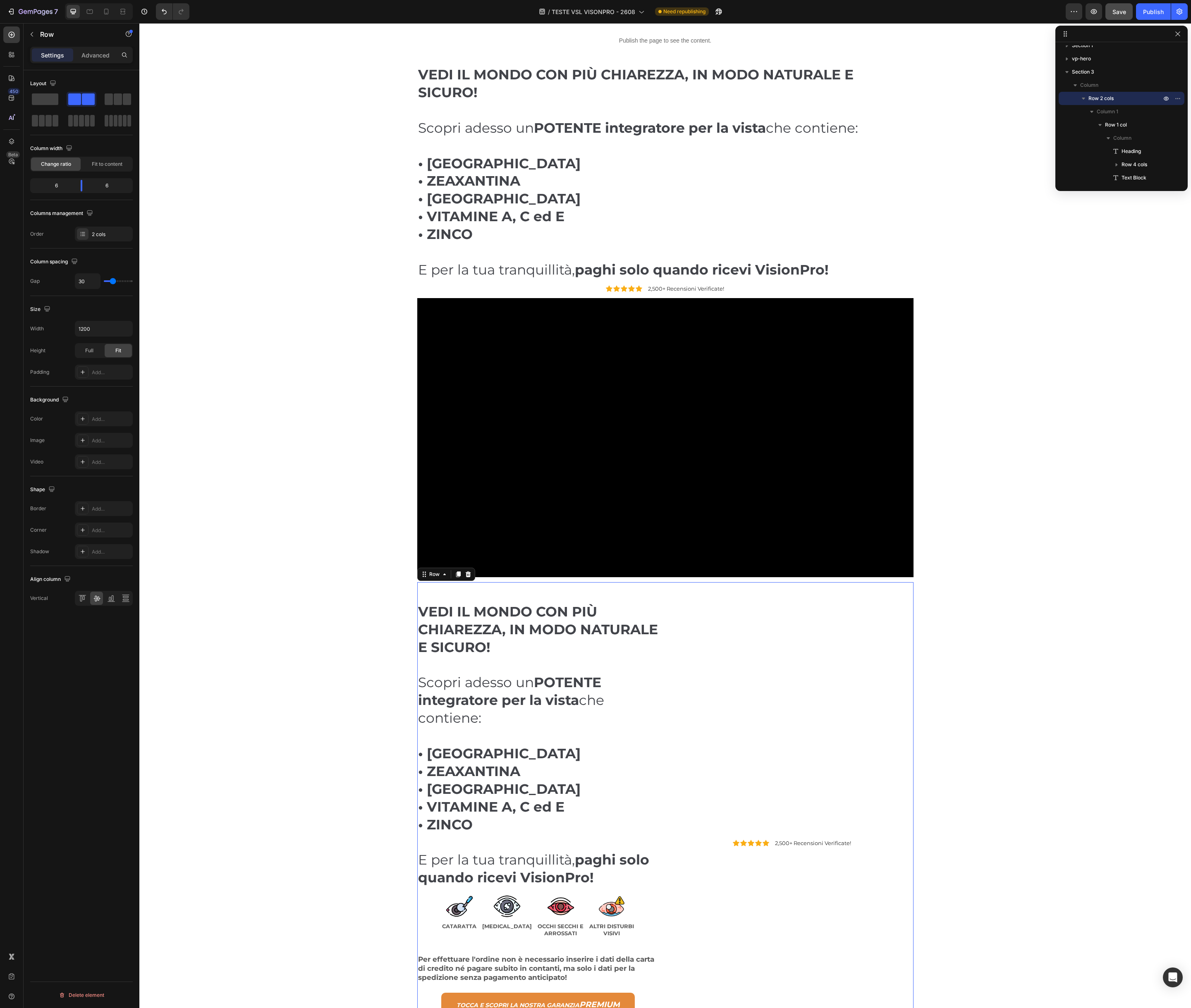
click at [696, 760] on div "Icon Icon Icon Icon Icon Icon List 2,500+ Recensioni Verificate! Text Block Row" at bounding box center [792, 846] width 242 height 527
click at [33, 98] on span at bounding box center [44, 99] width 26 height 12
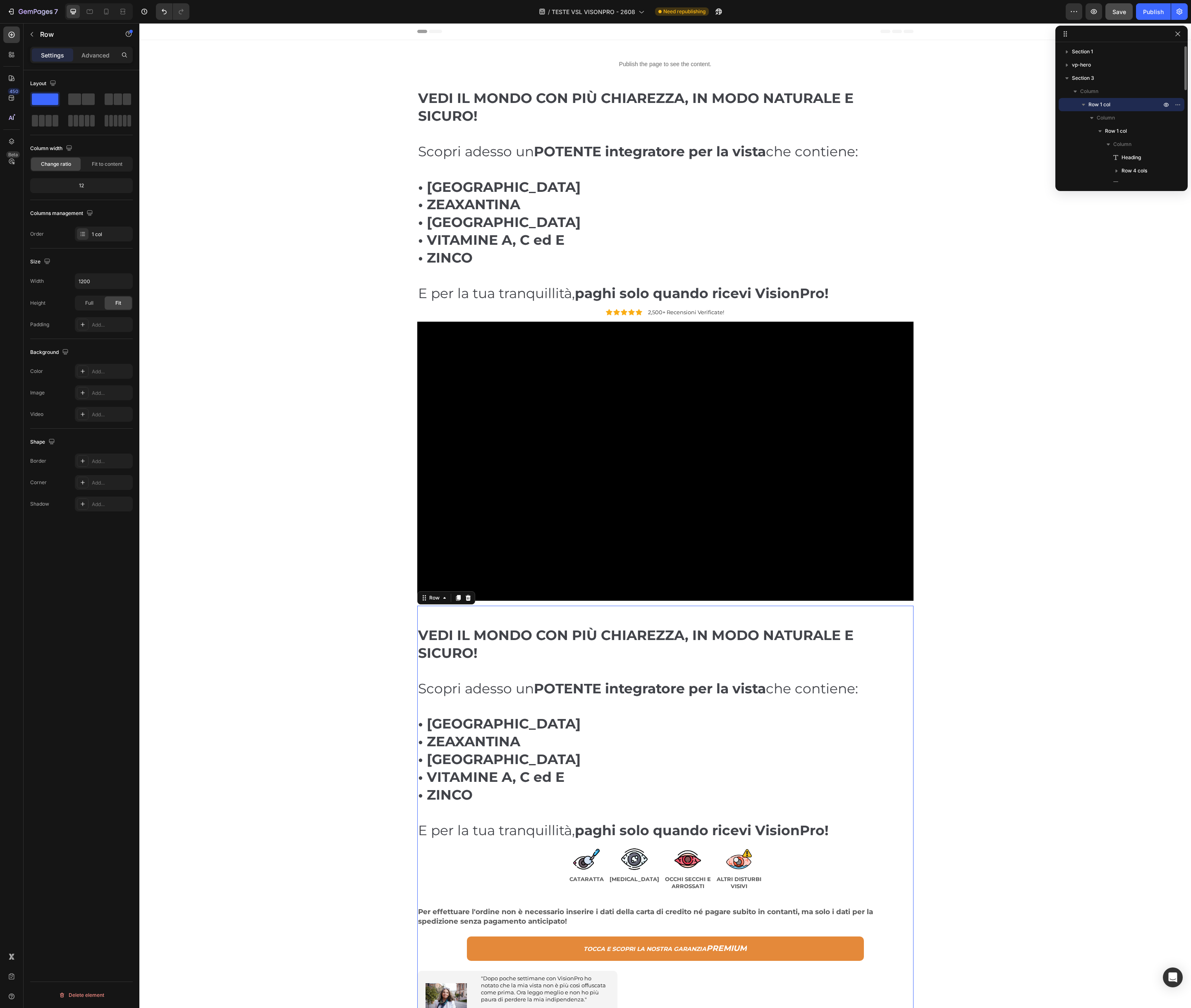
scroll to position [3, 0]
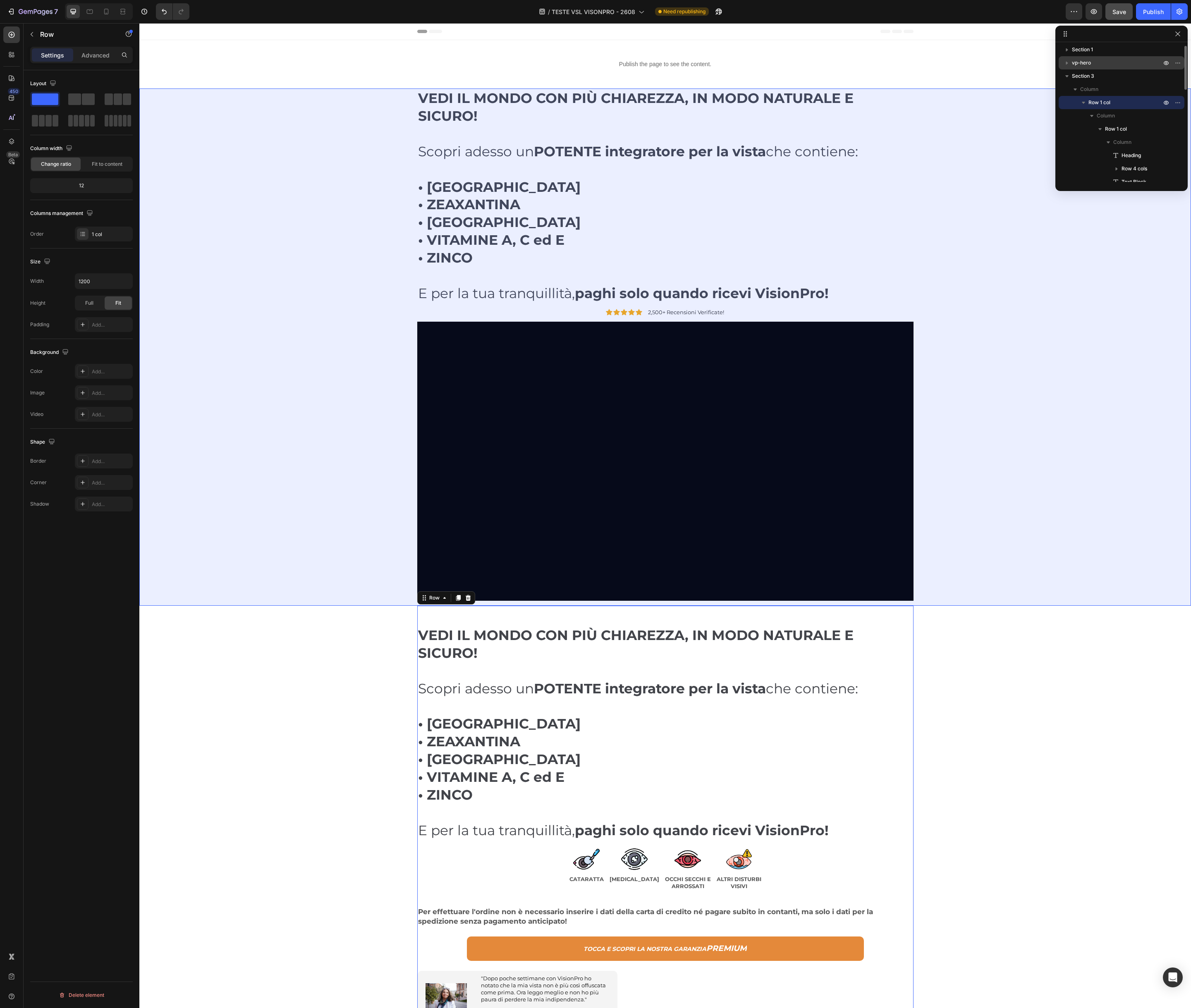
click at [1076, 63] on span "vp-hero" at bounding box center [1081, 62] width 19 height 8
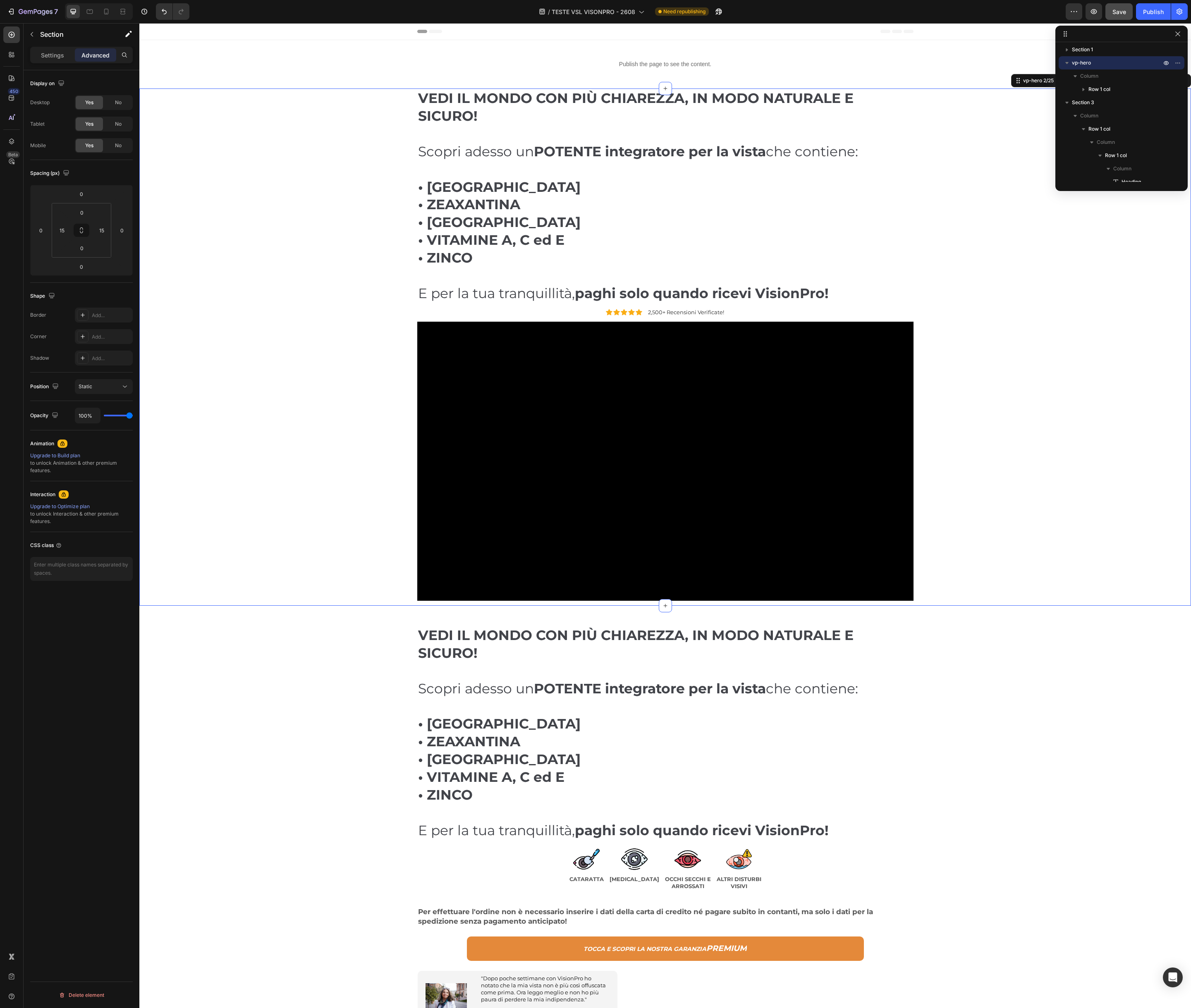
click at [290, 129] on div "VEDI IL MONDO CON PIÙ CHIAREZZA, IN MODO NATURALE E SICURO! Scopri adesso un PO…" at bounding box center [665, 346] width 1040 height 518
click at [285, 125] on div "VEDI IL MONDO CON PIÙ CHIAREZZA, IN MODO NATURALE E SICURO! Scopri adesso un PO…" at bounding box center [665, 346] width 1040 height 518
click at [127, 31] on icon "button" at bounding box center [128, 33] width 8 height 8
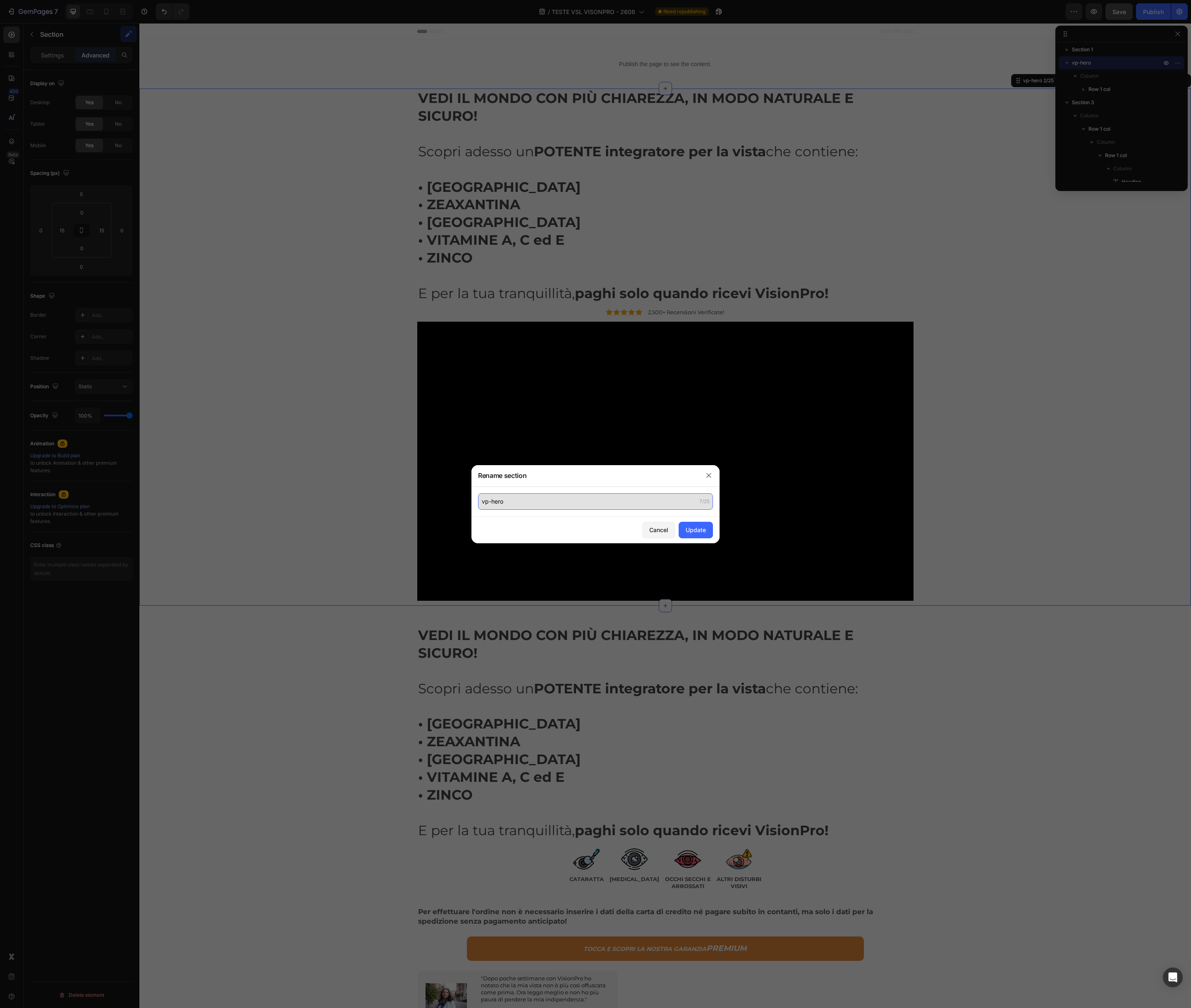
click at [592, 506] on input "vp-hero" at bounding box center [595, 501] width 235 height 16
click at [695, 530] on div "Update" at bounding box center [696, 530] width 21 height 9
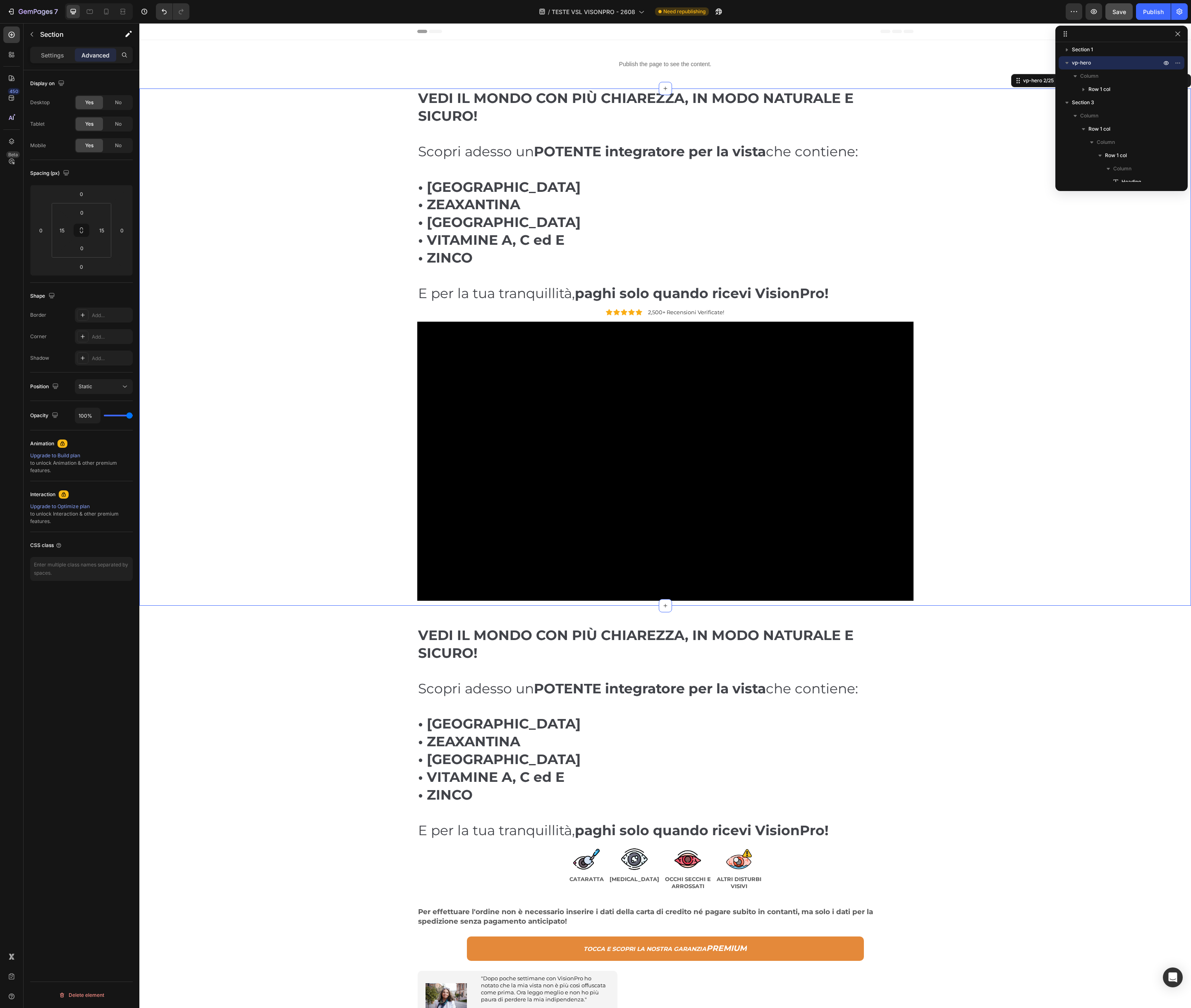
click at [319, 287] on div "VEDI IL MONDO CON PIÙ CHIAREZZA, IN MODO NATURALE E SICURO! Scopri adesso un PO…" at bounding box center [665, 346] width 1040 height 518
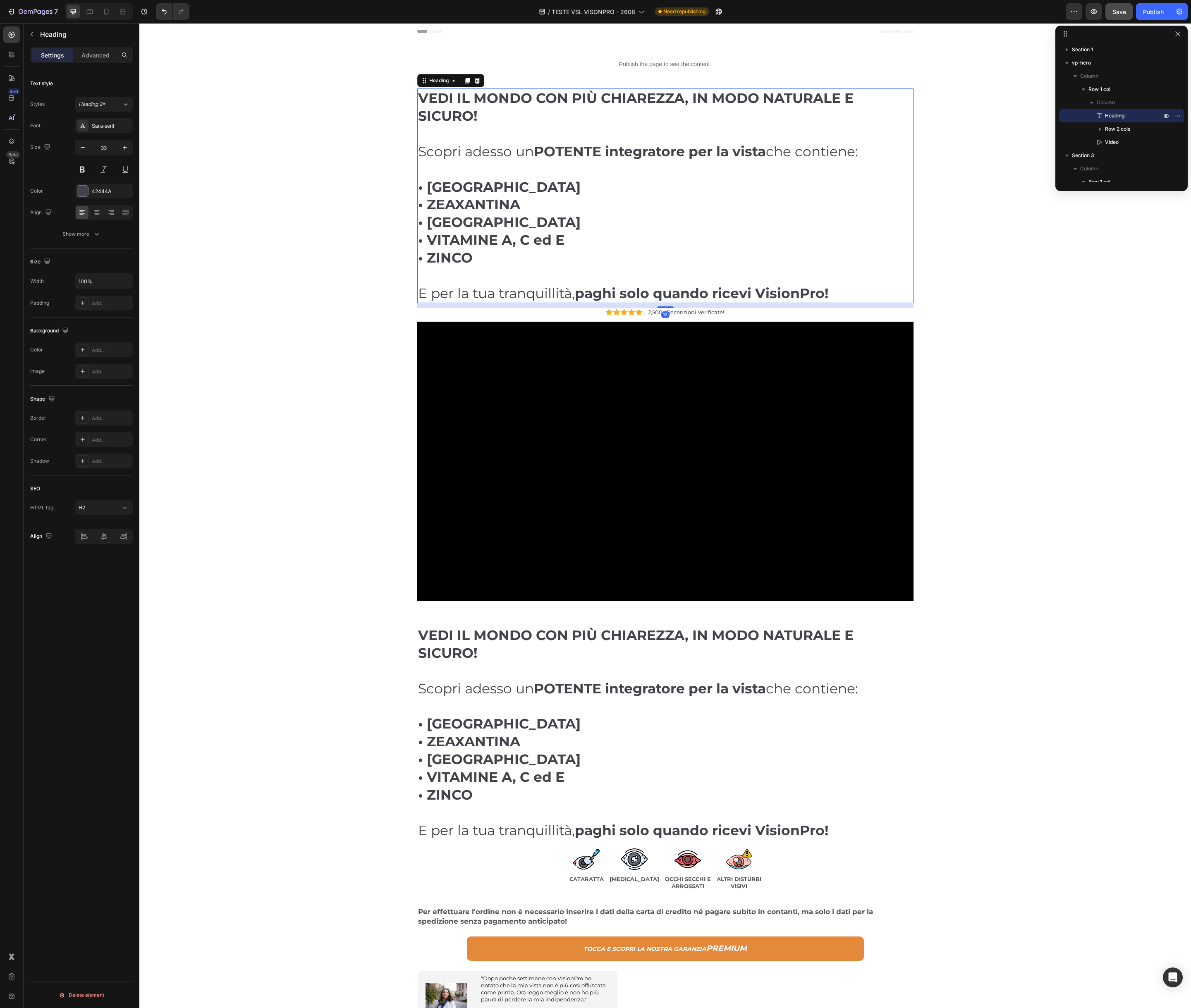
click at [419, 90] on strong "VEDI IL MONDO CON PIÙ CHIAREZZA, IN MODO NATURALE E SICURO!" at bounding box center [636, 107] width 436 height 34
click at [415, 92] on div "VEDI IL MONDO CON PIÙ CHIAREZZA, IN MODO NATURALE E SICURO! Scopri adesso un PO…" at bounding box center [665, 346] width 1040 height 518
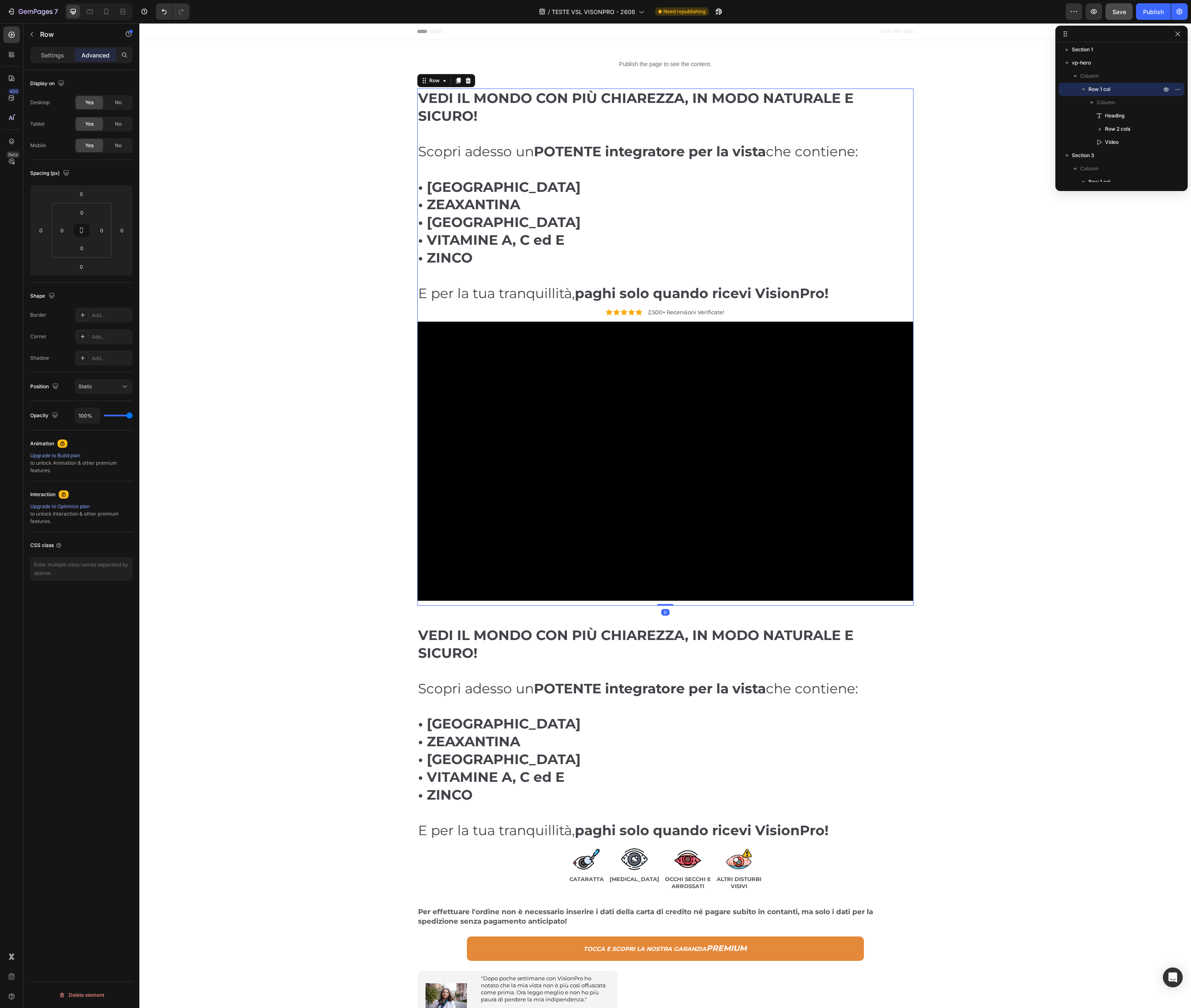
click at [437, 304] on div "⁠⁠⁠⁠⁠⁠⁠ VEDI IL MONDO CON PIÙ CHIAREZZA, IN MODO NATURALE E SICURO! Scopri ades…" at bounding box center [665, 346] width 496 height 518
click at [440, 80] on div "Row" at bounding box center [434, 80] width 14 height 7
click at [443, 82] on icon at bounding box center [444, 80] width 6 height 6
click at [436, 82] on div "Row" at bounding box center [434, 80] width 14 height 7
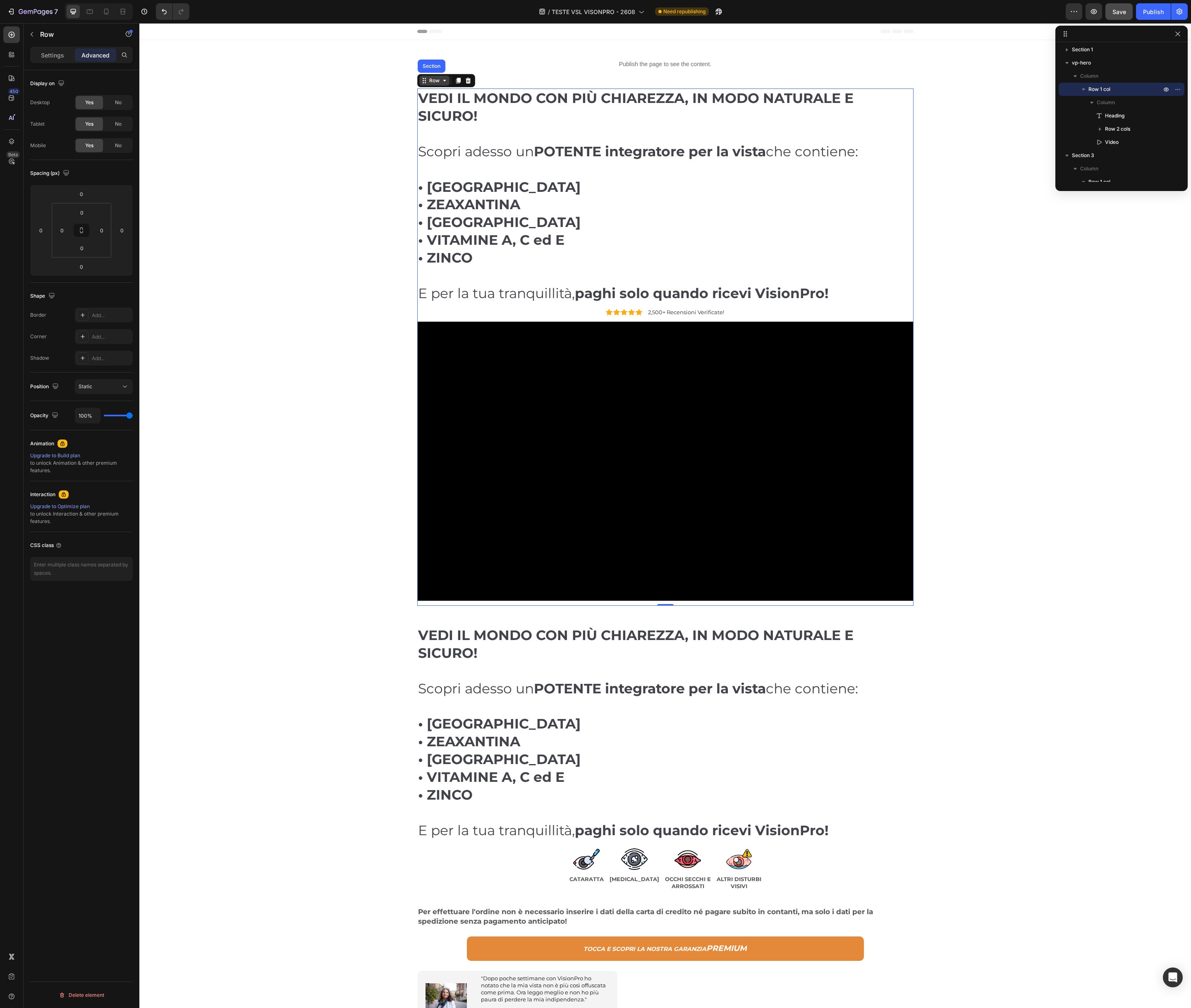
click at [431, 82] on div "Row" at bounding box center [434, 80] width 14 height 7
click at [112, 36] on div "Row" at bounding box center [70, 34] width 95 height 22
click at [422, 317] on div "⁠⁠⁠⁠⁠⁠⁠ VEDI IL MONDO CON PIÙ CHIAREZZA, IN MODO NATURALE E SICURO! Scopri ades…" at bounding box center [665, 346] width 496 height 518
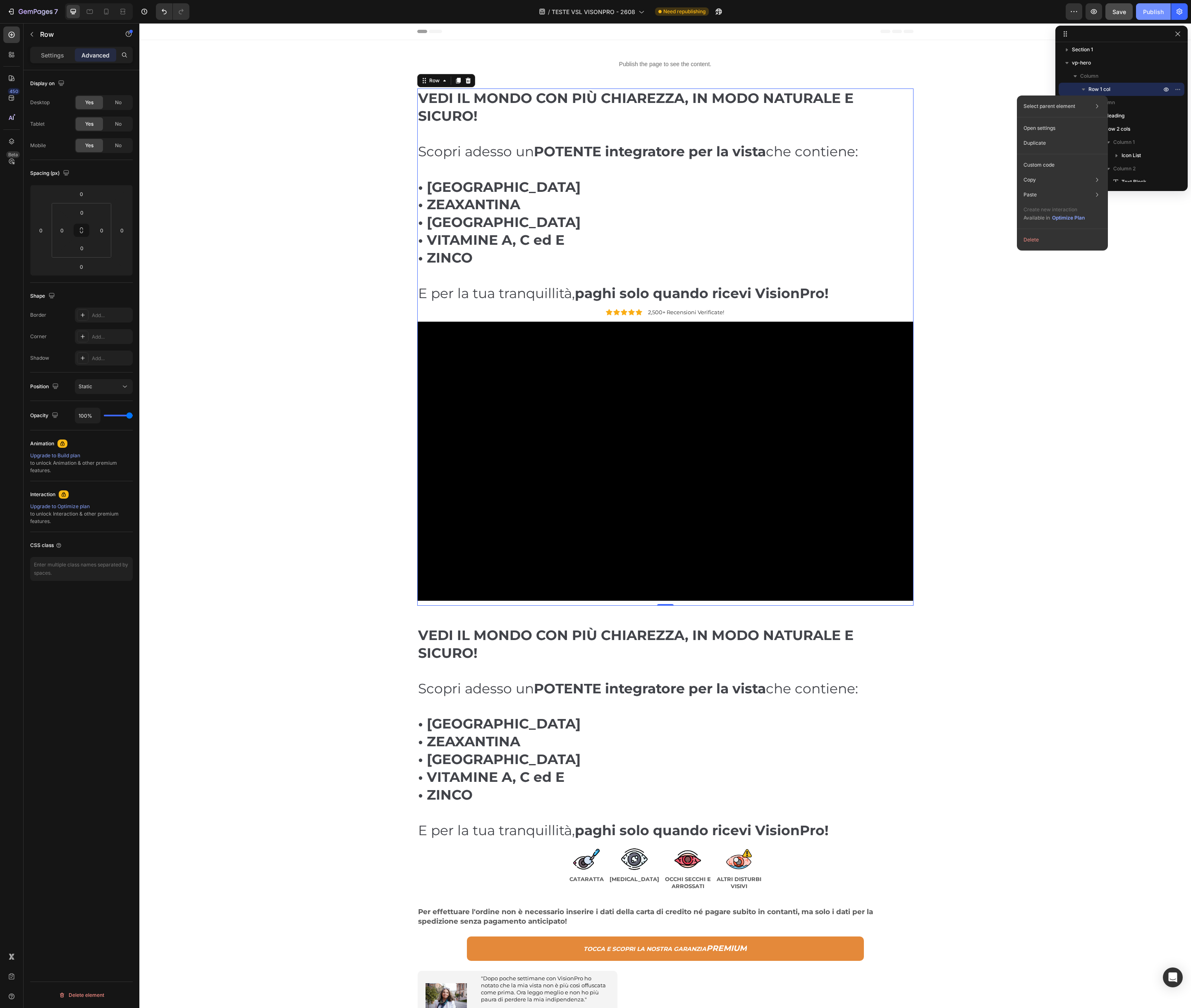
click at [1147, 12] on div "Publish" at bounding box center [1153, 12] width 21 height 9
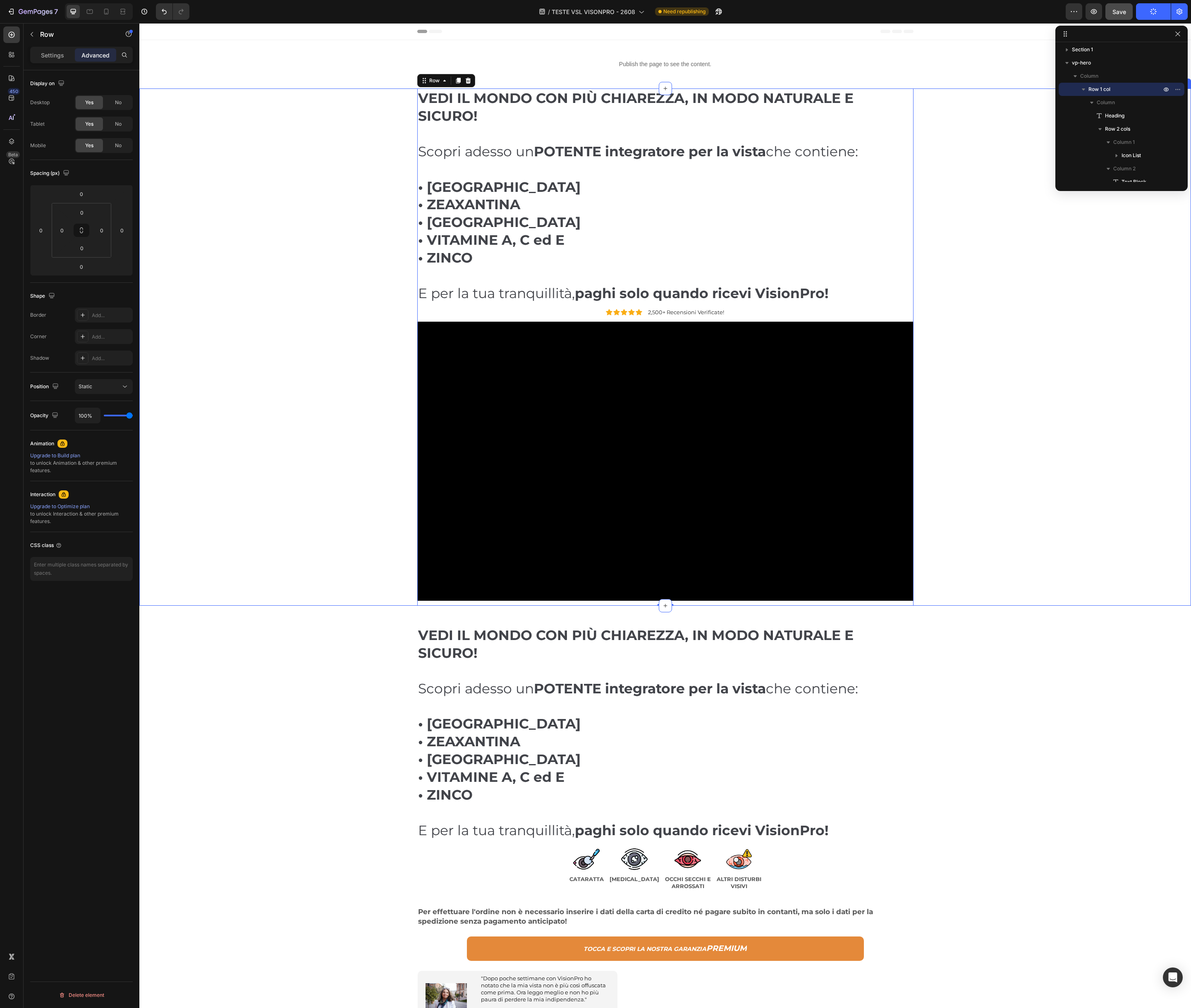
scroll to position [0, 0]
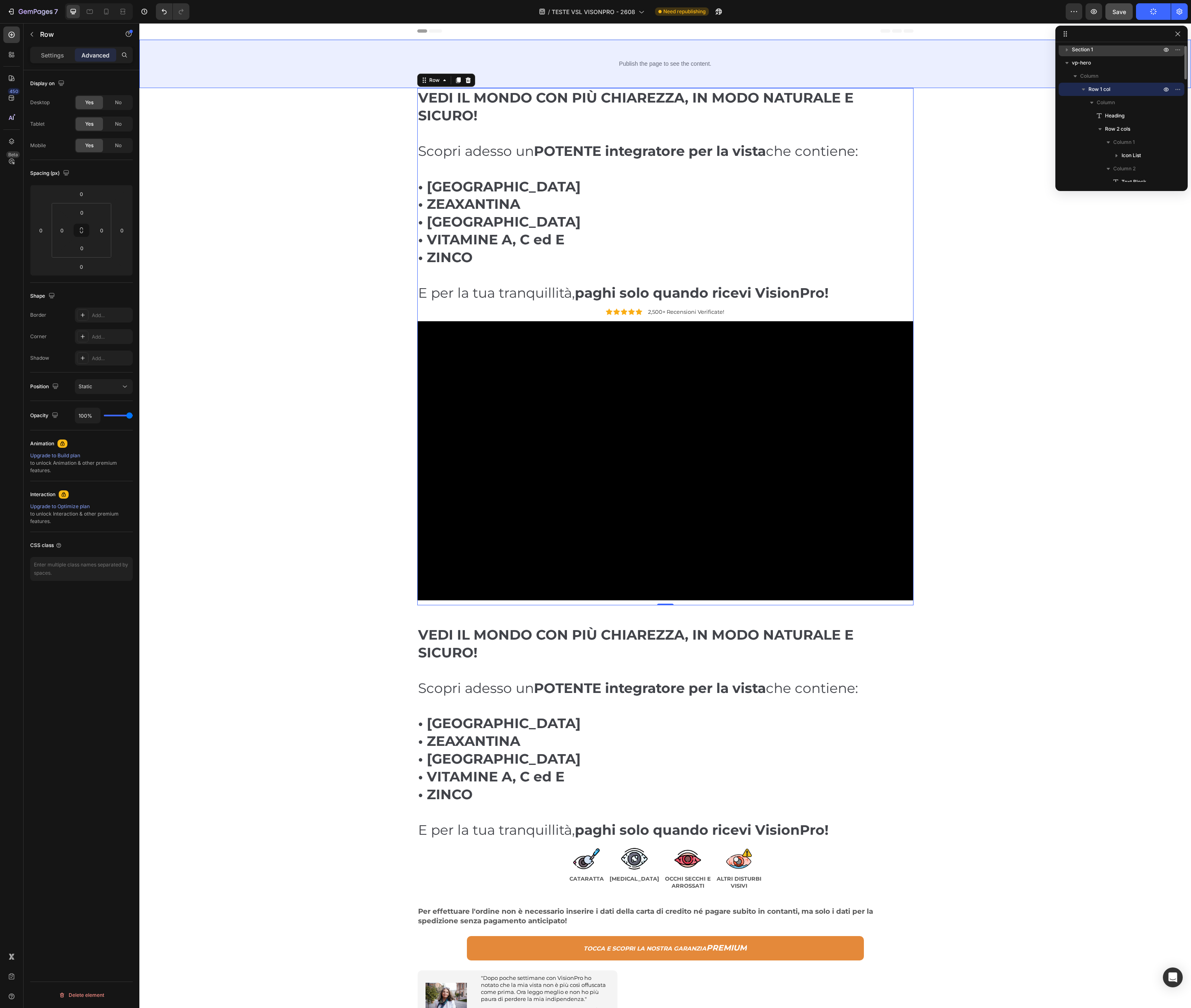
click at [1068, 50] on icon "button" at bounding box center [1068, 50] width 2 height 3
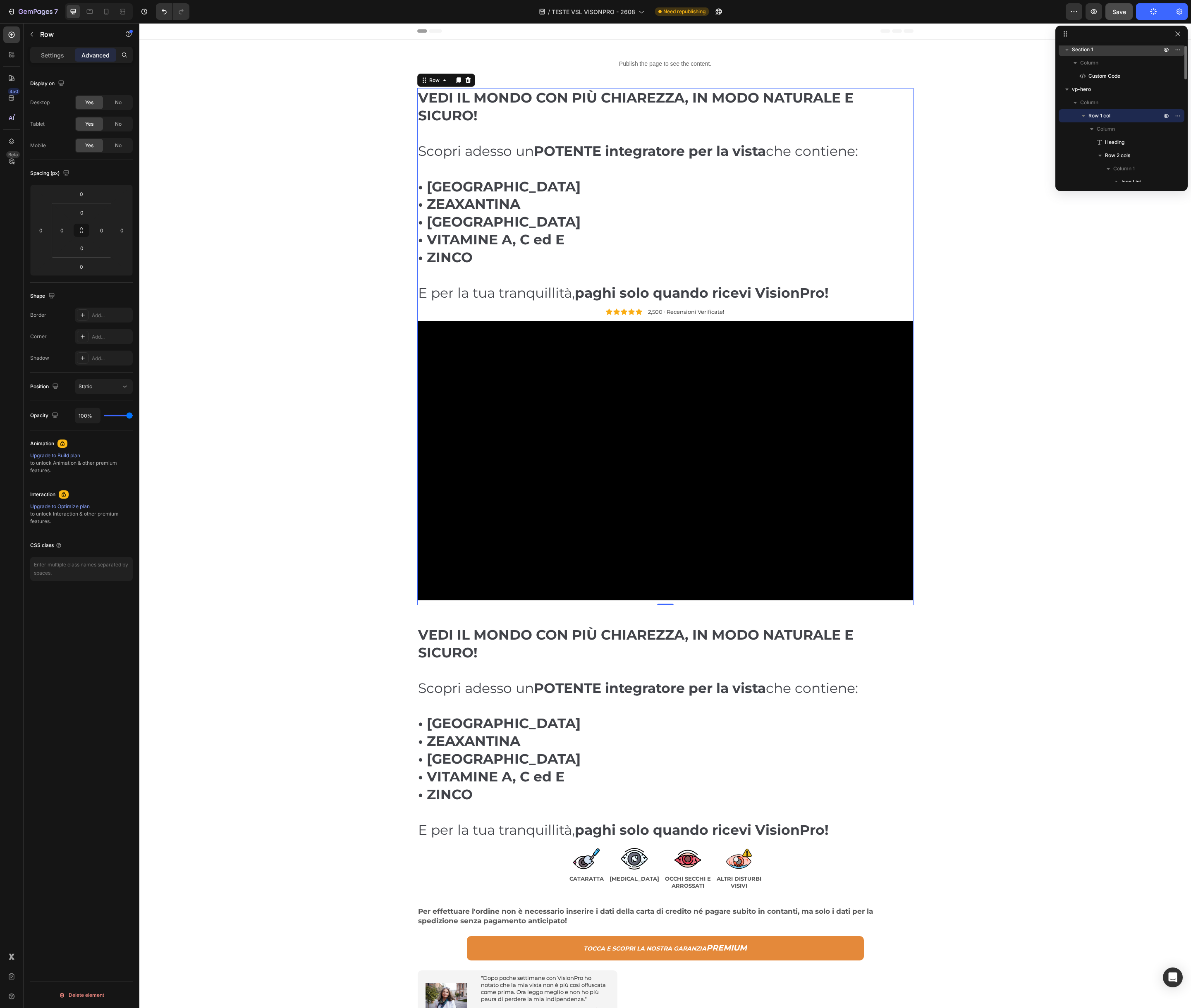
click at [1108, 114] on span "Row 1 col" at bounding box center [1099, 115] width 22 height 8
click at [1101, 117] on span "Row 1 col" at bounding box center [1099, 115] width 22 height 8
click at [445, 80] on icon at bounding box center [445, 80] width 3 height 2
click at [281, 129] on div "⁠⁠⁠⁠⁠⁠⁠ VEDI IL MONDO CON PIÙ CHIAREZZA, IN MODO NATURALE E SICURO! Scopri ades…" at bounding box center [665, 346] width 1040 height 518
click at [279, 133] on div "⁠⁠⁠⁠⁠⁠⁠ VEDI IL MONDO CON PIÙ CHIAREZZA, IN MODO NATURALE E SICURO! Scopri ades…" at bounding box center [665, 346] width 1040 height 518
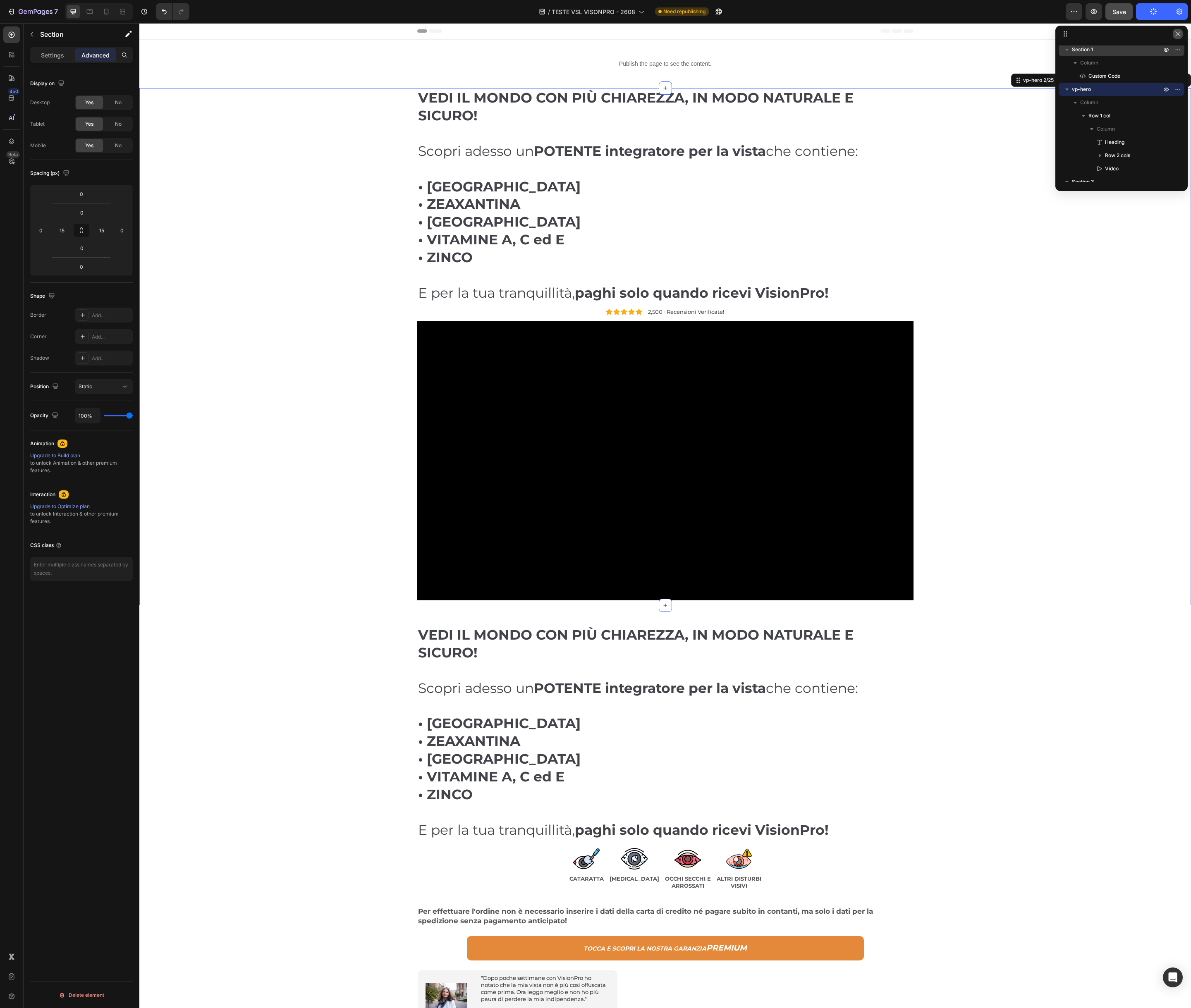
click at [1176, 34] on icon "button" at bounding box center [1177, 33] width 6 height 6
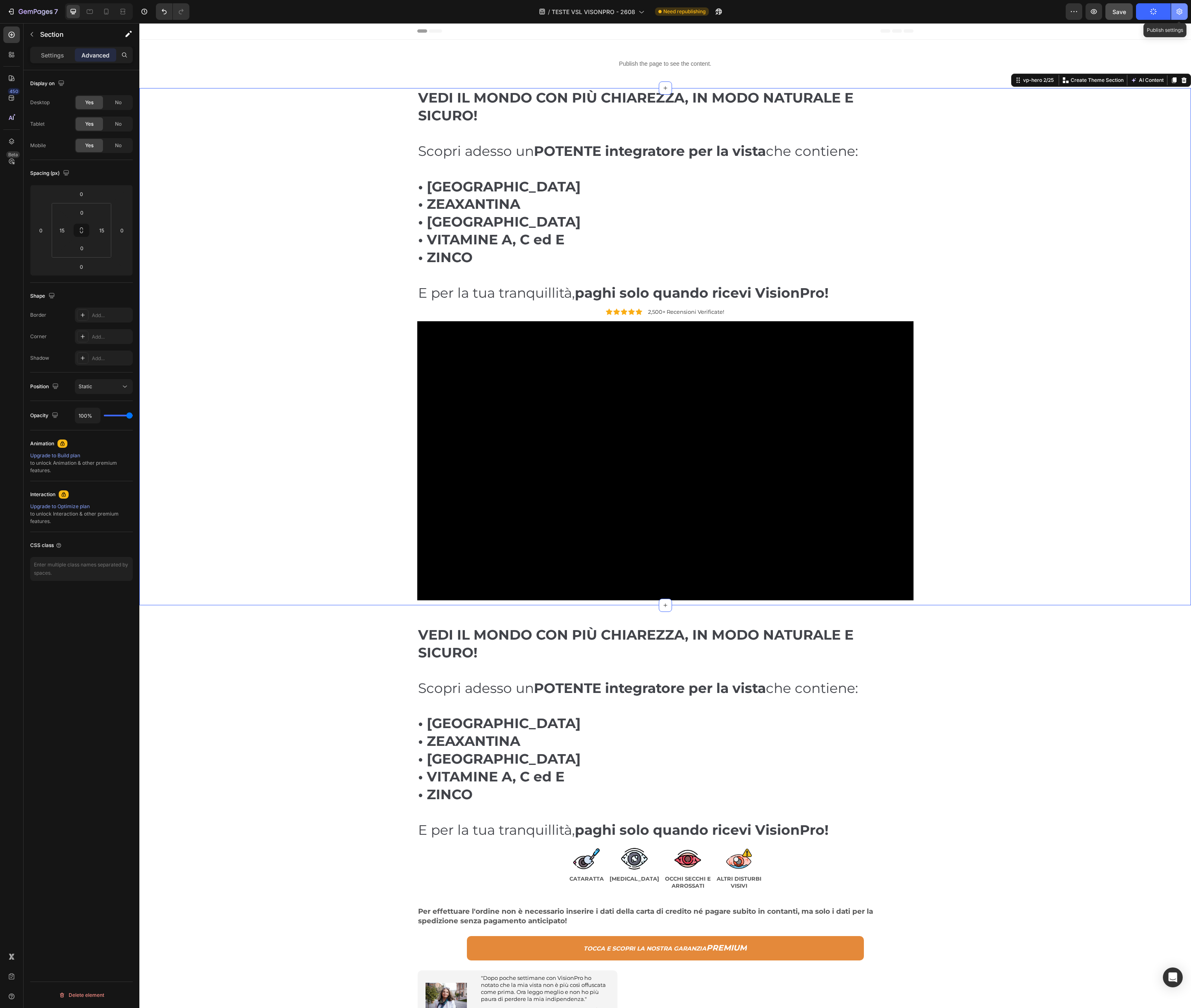
click at [1181, 12] on icon "button" at bounding box center [1179, 11] width 8 height 8
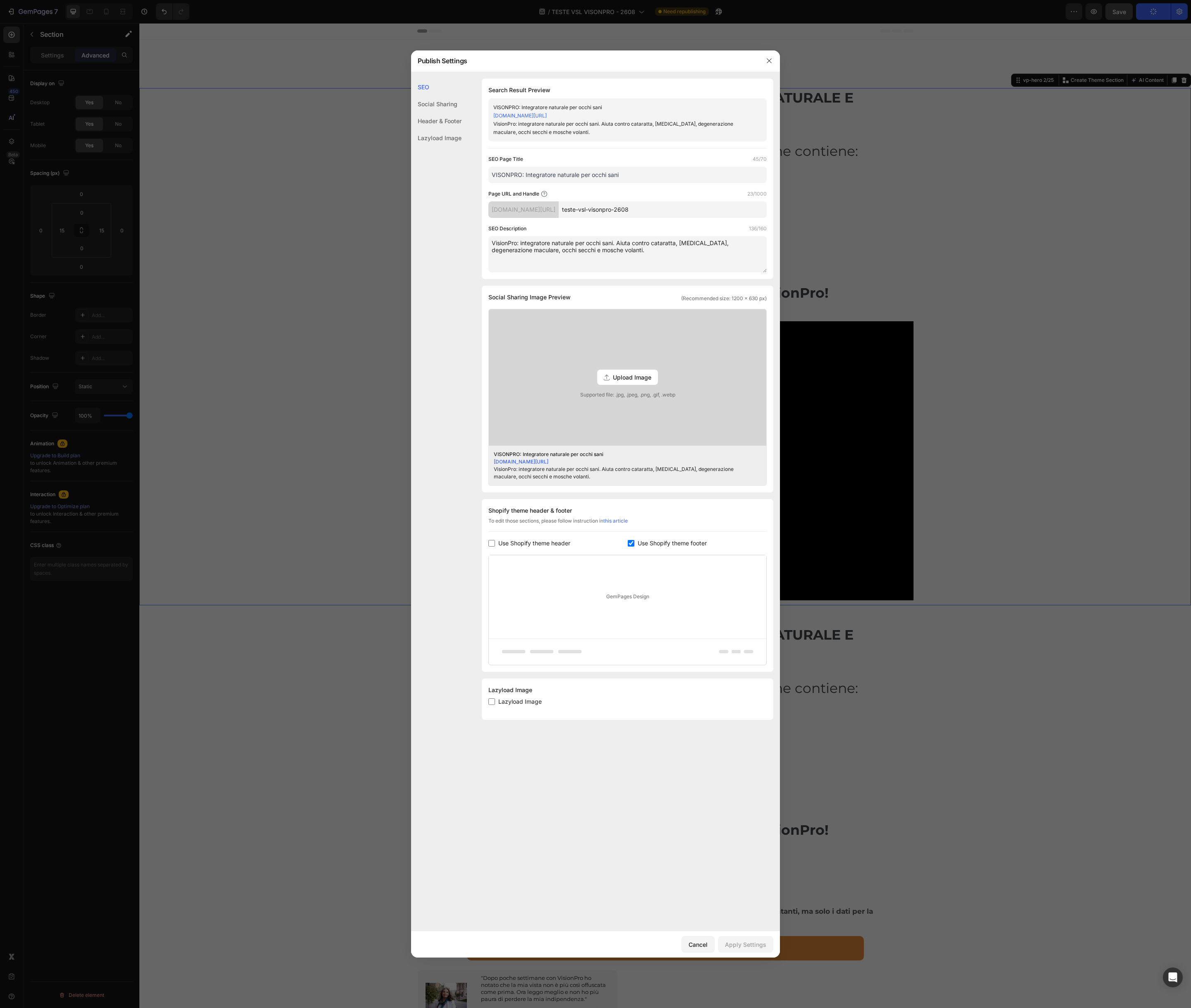
click at [447, 112] on div "Social Sharing" at bounding box center [437, 121] width 50 height 17
click at [447, 106] on div "Social Sharing" at bounding box center [437, 104] width 50 height 17
click at [441, 130] on div "Header & Footer" at bounding box center [437, 138] width 50 height 17
click at [439, 136] on div "Lazyload Image" at bounding box center [437, 138] width 50 height 17
click at [773, 61] on button "button" at bounding box center [769, 60] width 14 height 14
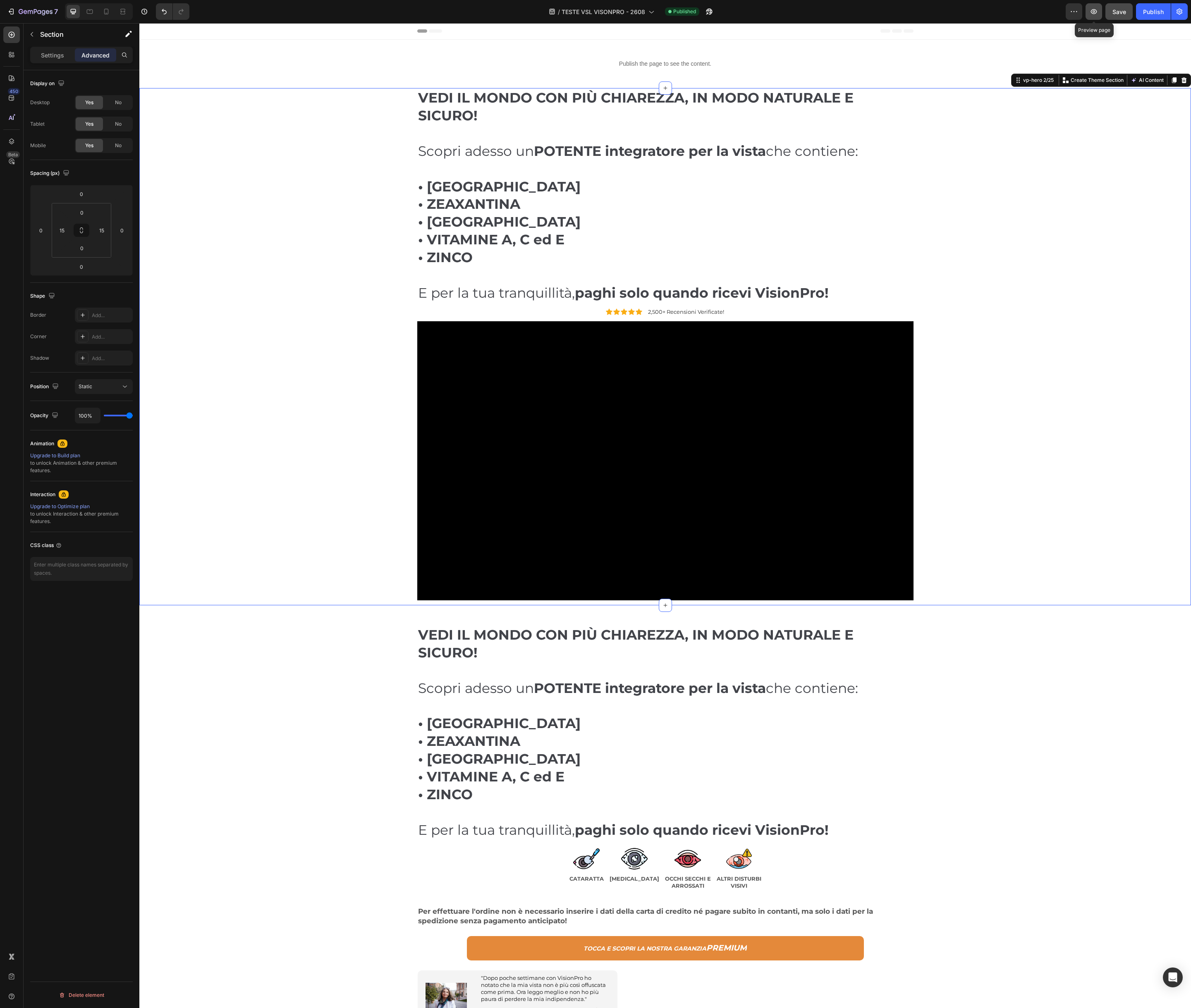
click at [1096, 15] on icon "button" at bounding box center [1094, 11] width 8 height 8
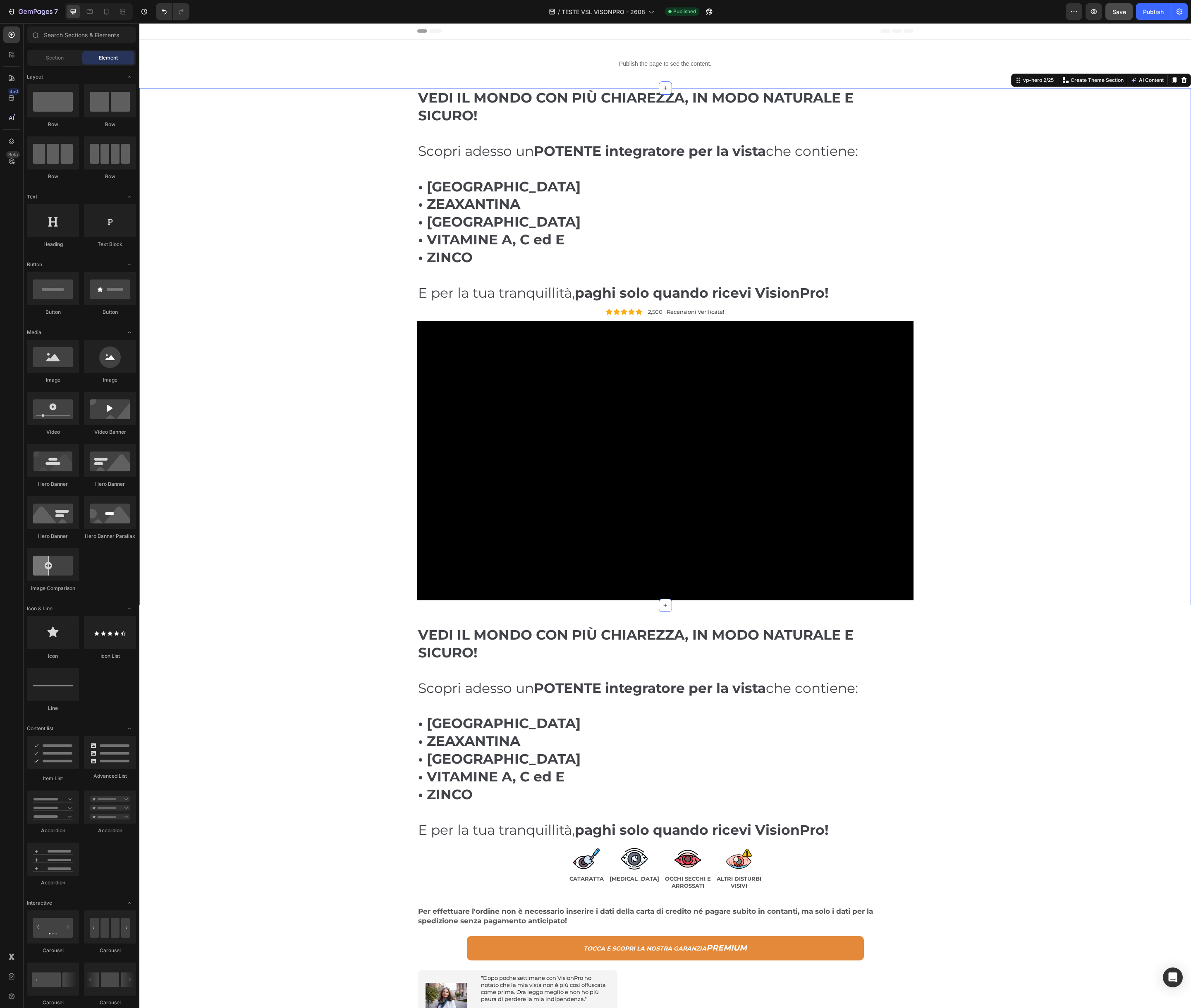
click at [509, 24] on div "Header" at bounding box center [665, 31] width 496 height 16
click at [493, 53] on div "Publish the page to see the content." at bounding box center [665, 64] width 1052 height 22
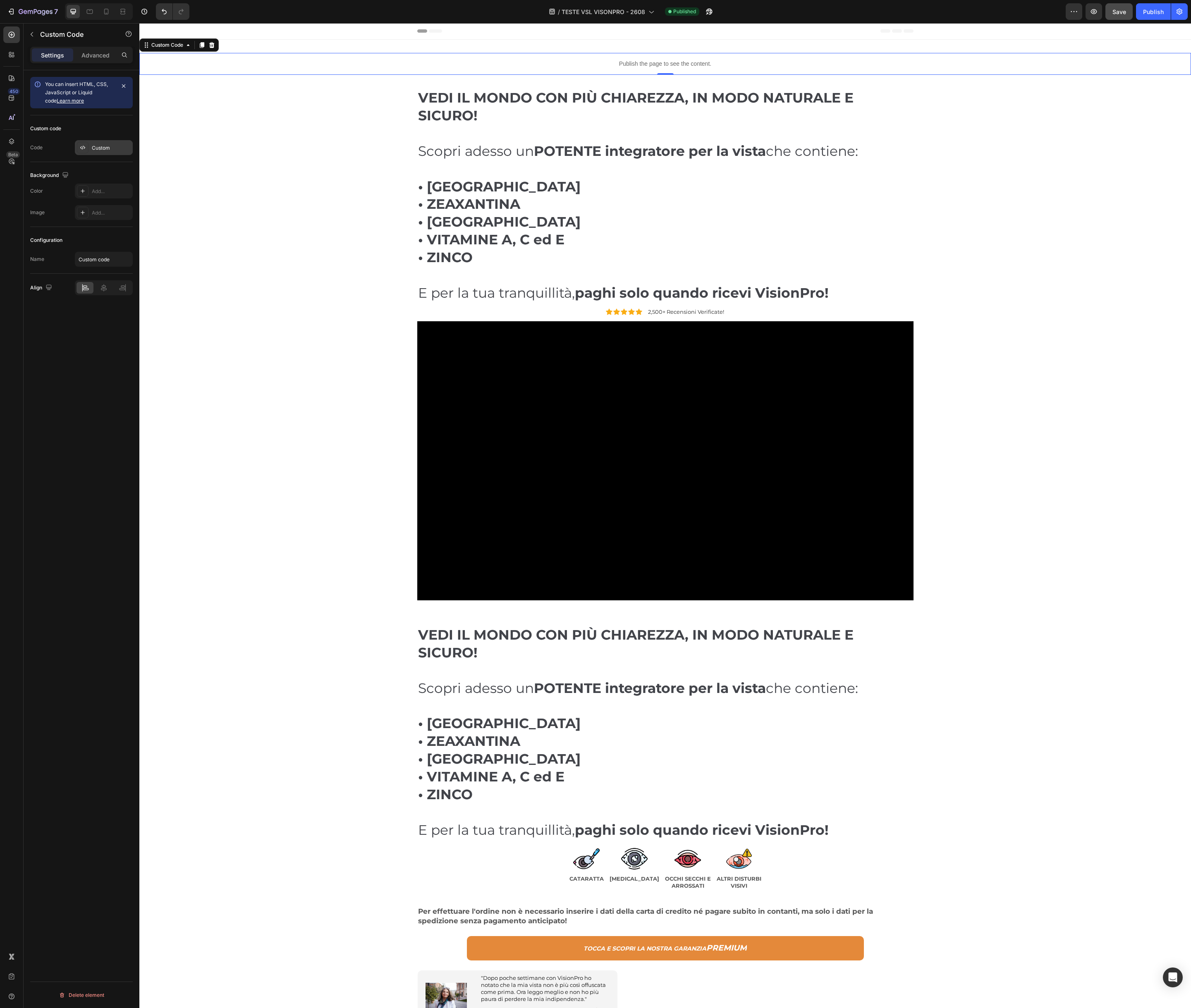
click at [104, 149] on div "Custom" at bounding box center [111, 148] width 39 height 7
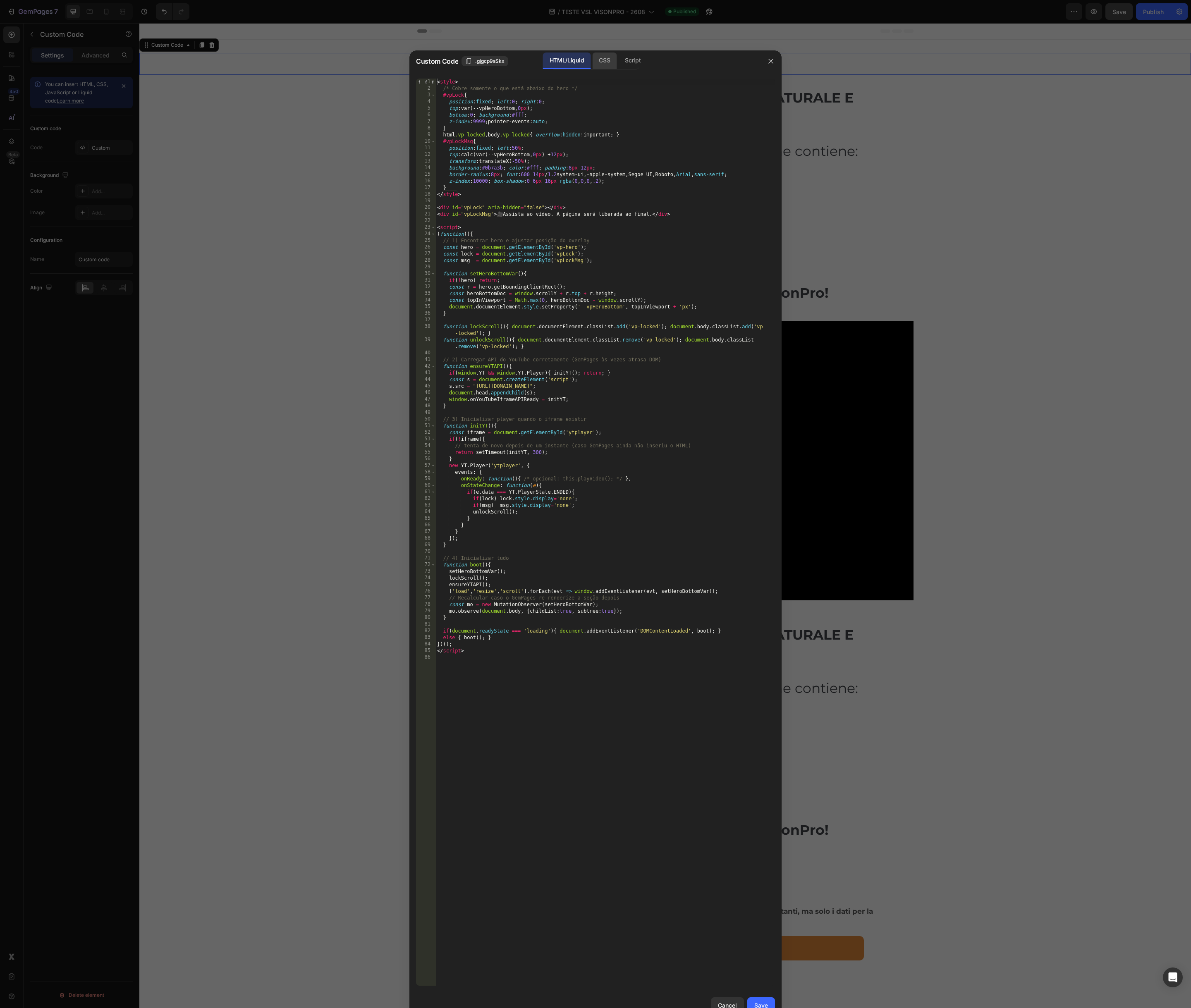
click at [618, 63] on div "CSS" at bounding box center [633, 60] width 29 height 16
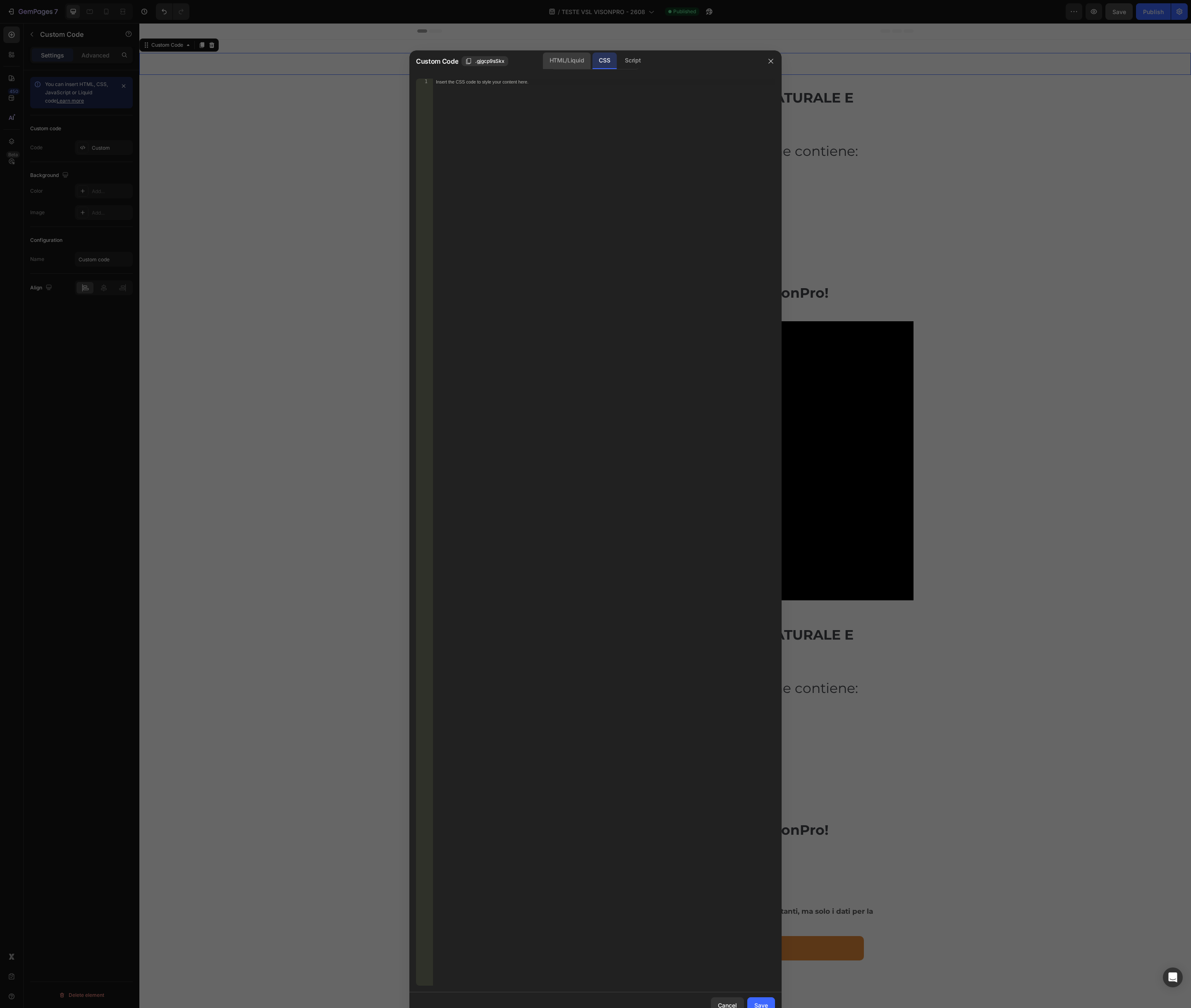
click at [573, 63] on div "HTML/Liquid" at bounding box center [566, 60] width 48 height 16
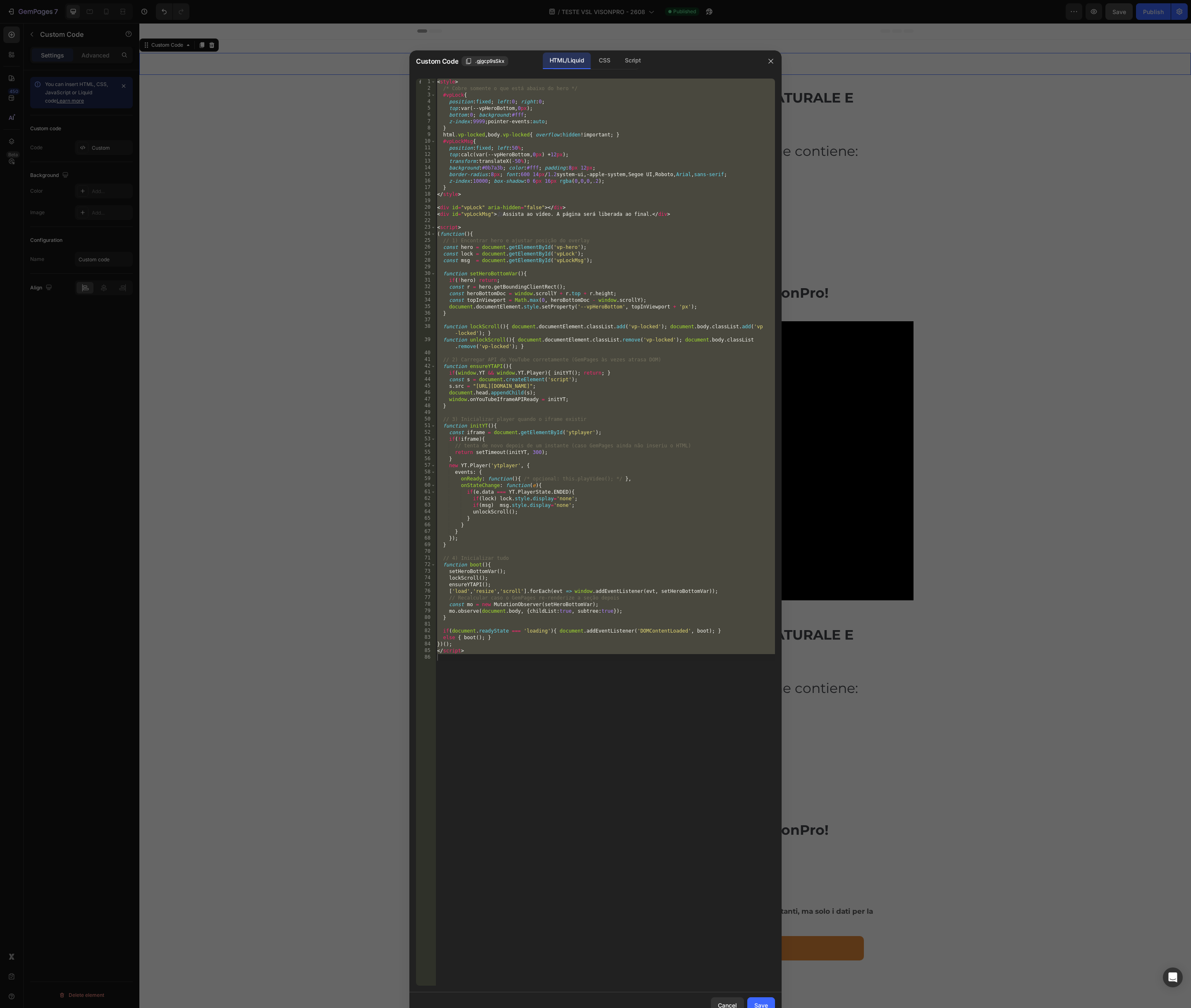
type textarea "</script>"
click at [510, 760] on div "< style > /* Cobre somente o que está abaixo do hero */ #vpLock { position : fi…" at bounding box center [605, 538] width 339 height 921
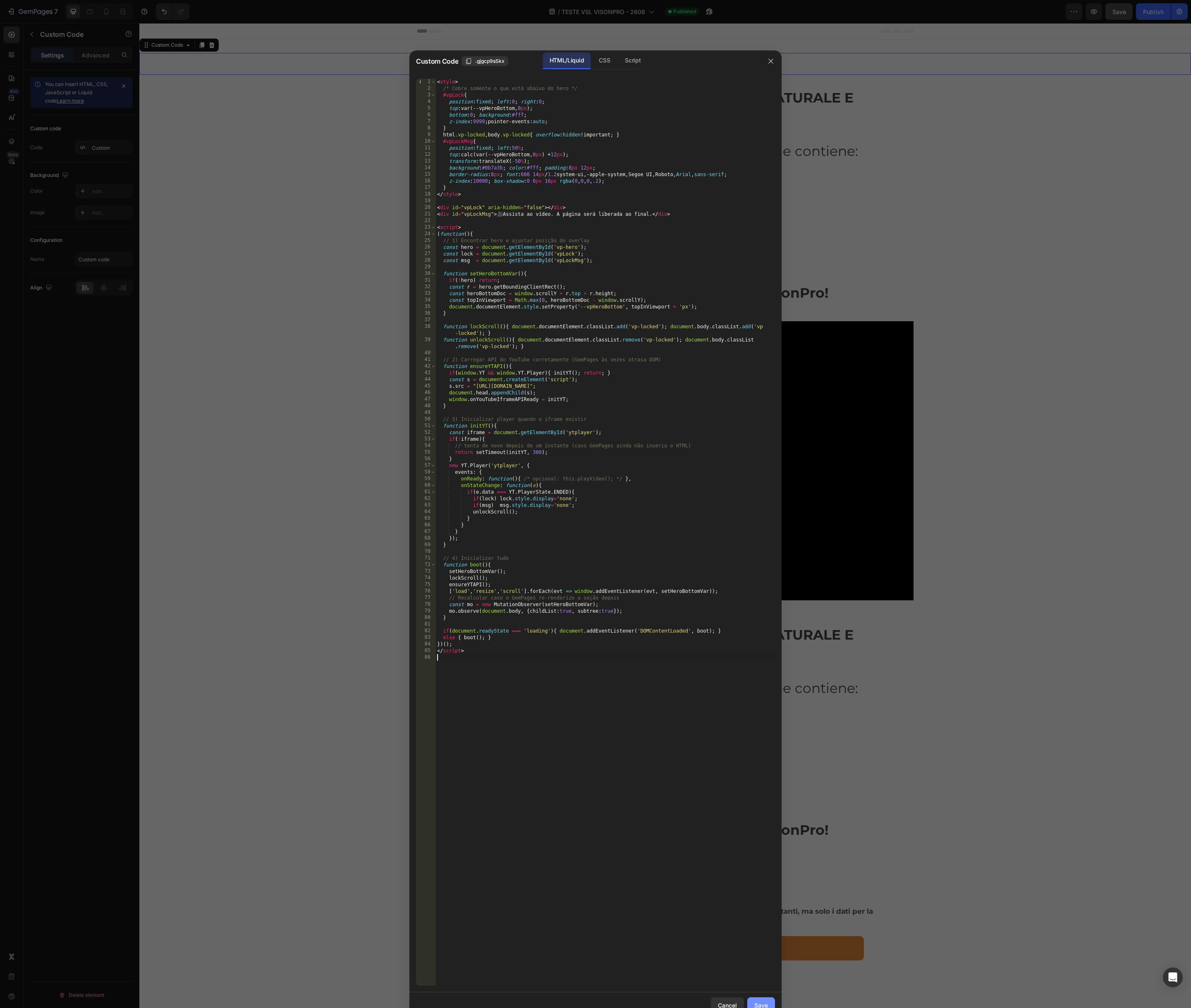
click at [758, 1002] on div "Save" at bounding box center [761, 1006] width 14 height 9
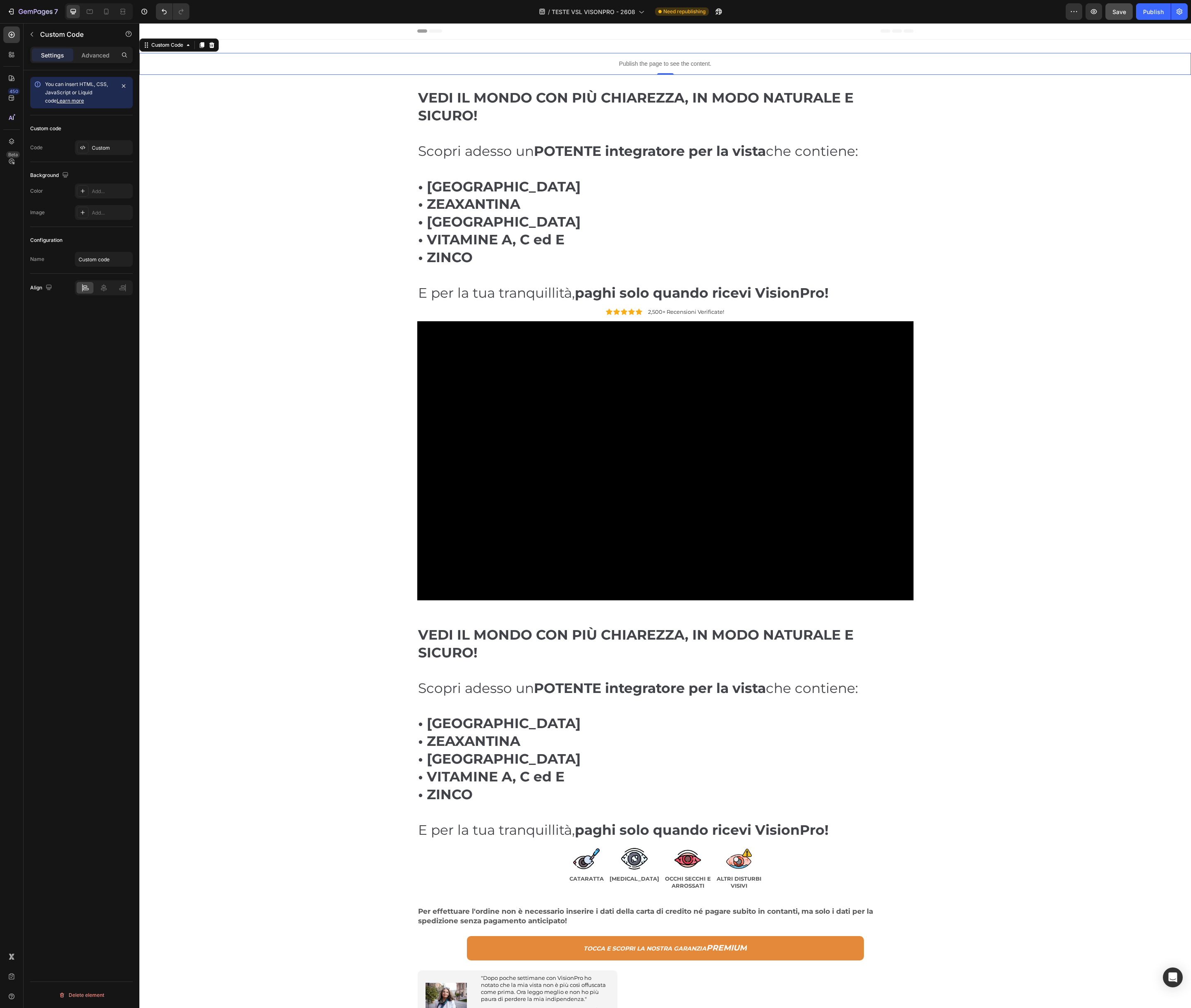
scroll to position [0, 0]
click at [591, 66] on p "Publish the page to see the content." at bounding box center [665, 65] width 1052 height 9
drag, startPoint x: 495, startPoint y: 61, endPoint x: 465, endPoint y: 64, distance: 30.1
click at [489, 61] on p "Publish the page to see the content." at bounding box center [665, 65] width 1052 height 9
click at [95, 148] on div "Custom" at bounding box center [111, 148] width 39 height 7
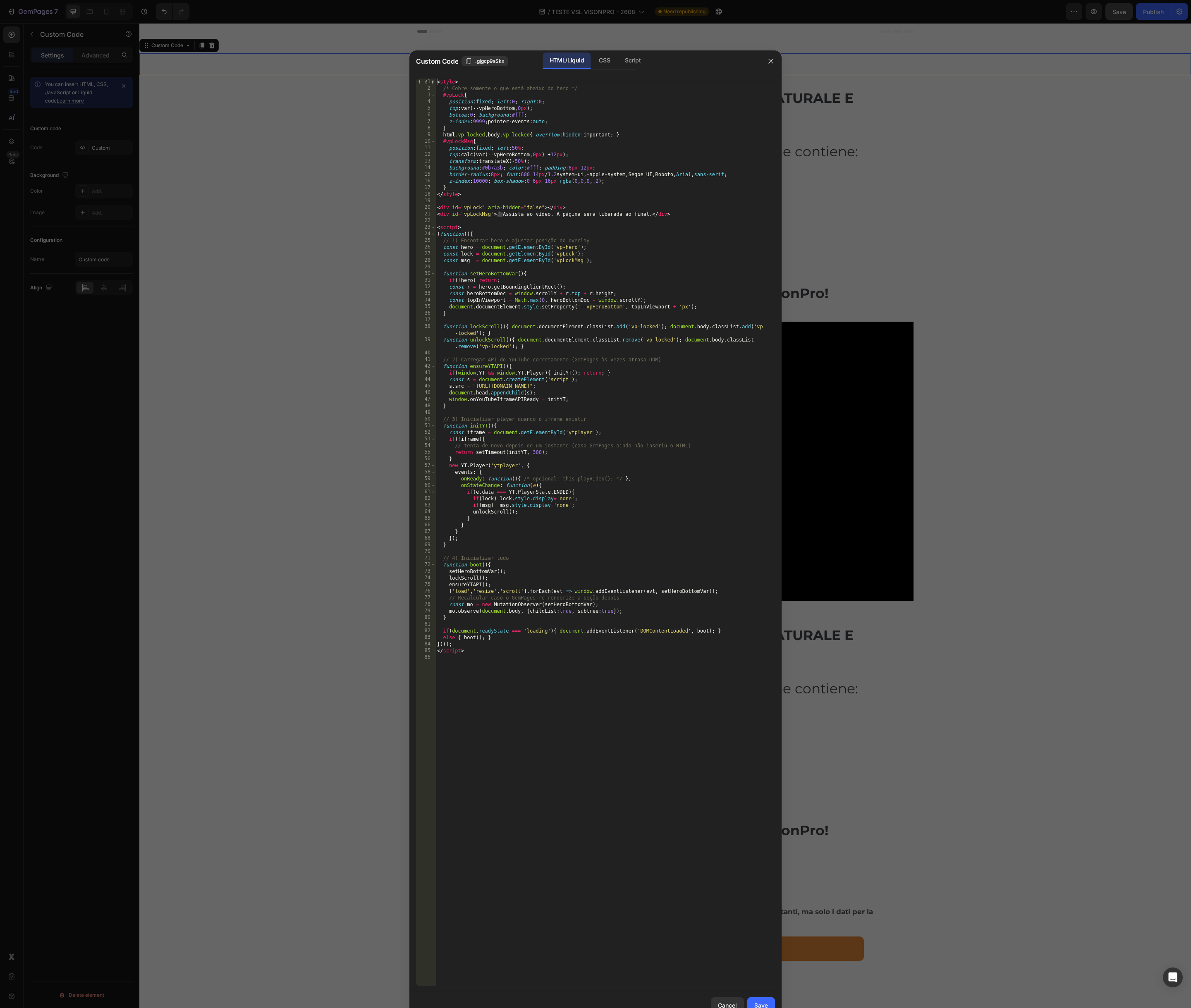
click at [559, 320] on div "< style > /* Cobre somente o que está abaixo do hero */ #vpLock { position : fi…" at bounding box center [605, 538] width 339 height 921
click at [548, 393] on div "< style > /* Cobre somente o que está abaixo do hero */ #vpLock { position : fi…" at bounding box center [605, 538] width 339 height 921
drag, startPoint x: 477, startPoint y: 386, endPoint x: 546, endPoint y: 384, distance: 69.0
click at [546, 384] on div "< style > /* Cobre somente o que está abaixo do hero */ #vpLock { position : fi…" at bounding box center [605, 538] width 339 height 921
paste textarea "embed/XRz8Aq1z2p0"
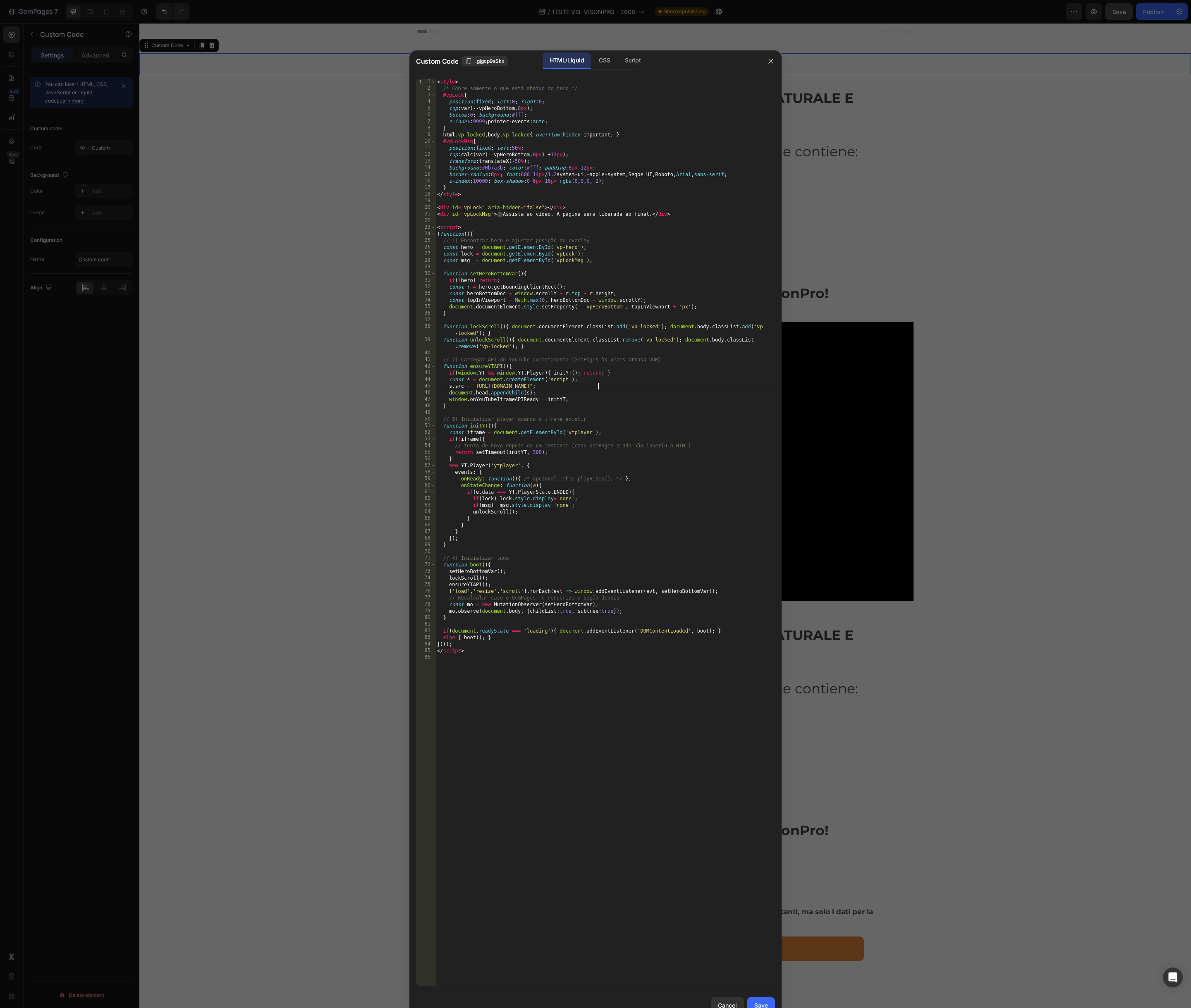
type textarea "s.src = "https://www.youtube.com/embed/XRz8Aq1z2p0?iframe_api";"
click at [644, 410] on div "< style > /* Cobre somente o que está abaixo do hero */ #vpLock { position : fi…" at bounding box center [605, 538] width 339 height 921
drag, startPoint x: 762, startPoint y: 1003, endPoint x: 803, endPoint y: 721, distance: 285.0
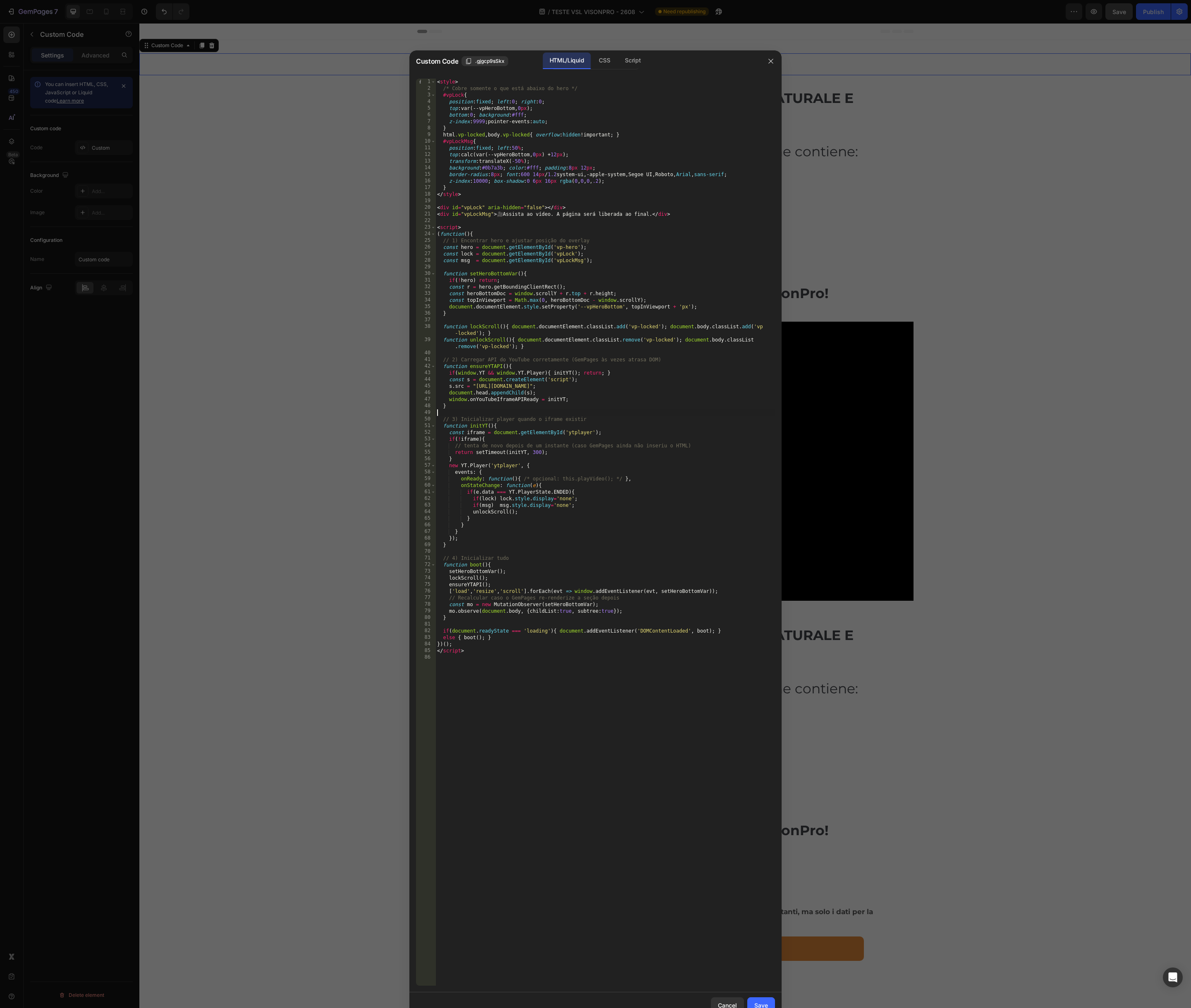
click at [762, 1003] on div "Save" at bounding box center [761, 1006] width 14 height 9
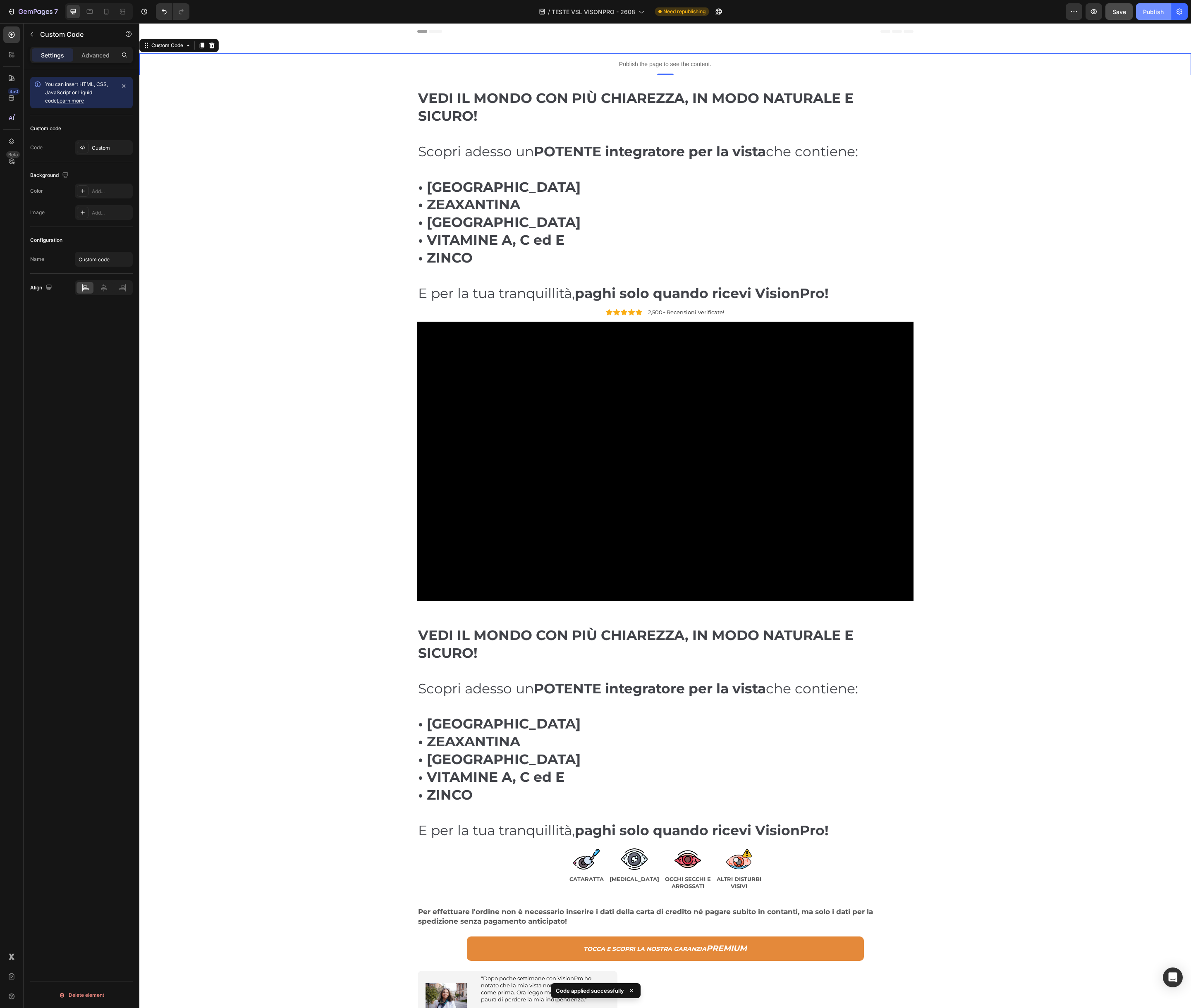
click at [1152, 9] on div "Publish" at bounding box center [1153, 12] width 21 height 9
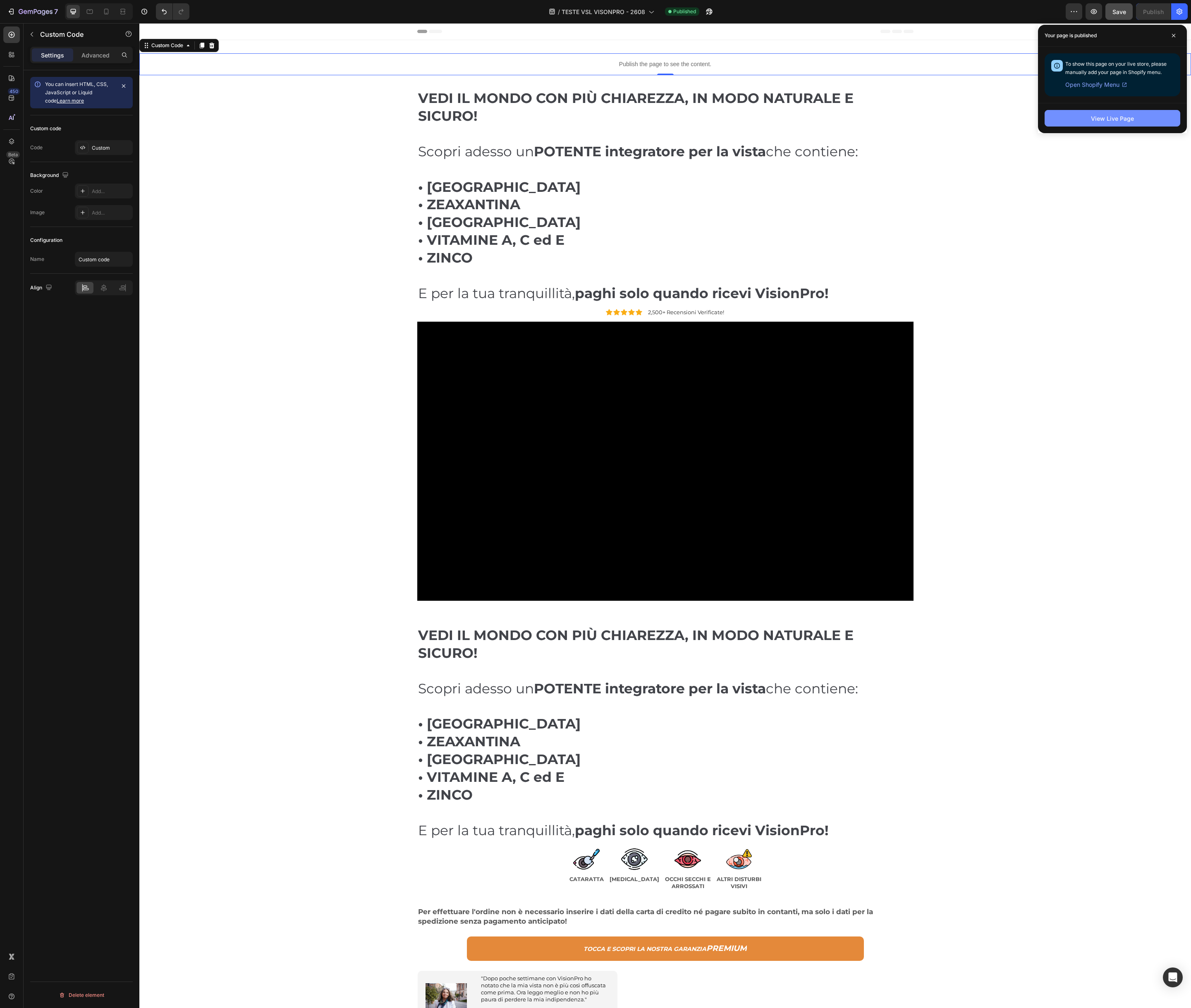
click at [1109, 122] on div "View Live Page" at bounding box center [1113, 119] width 43 height 9
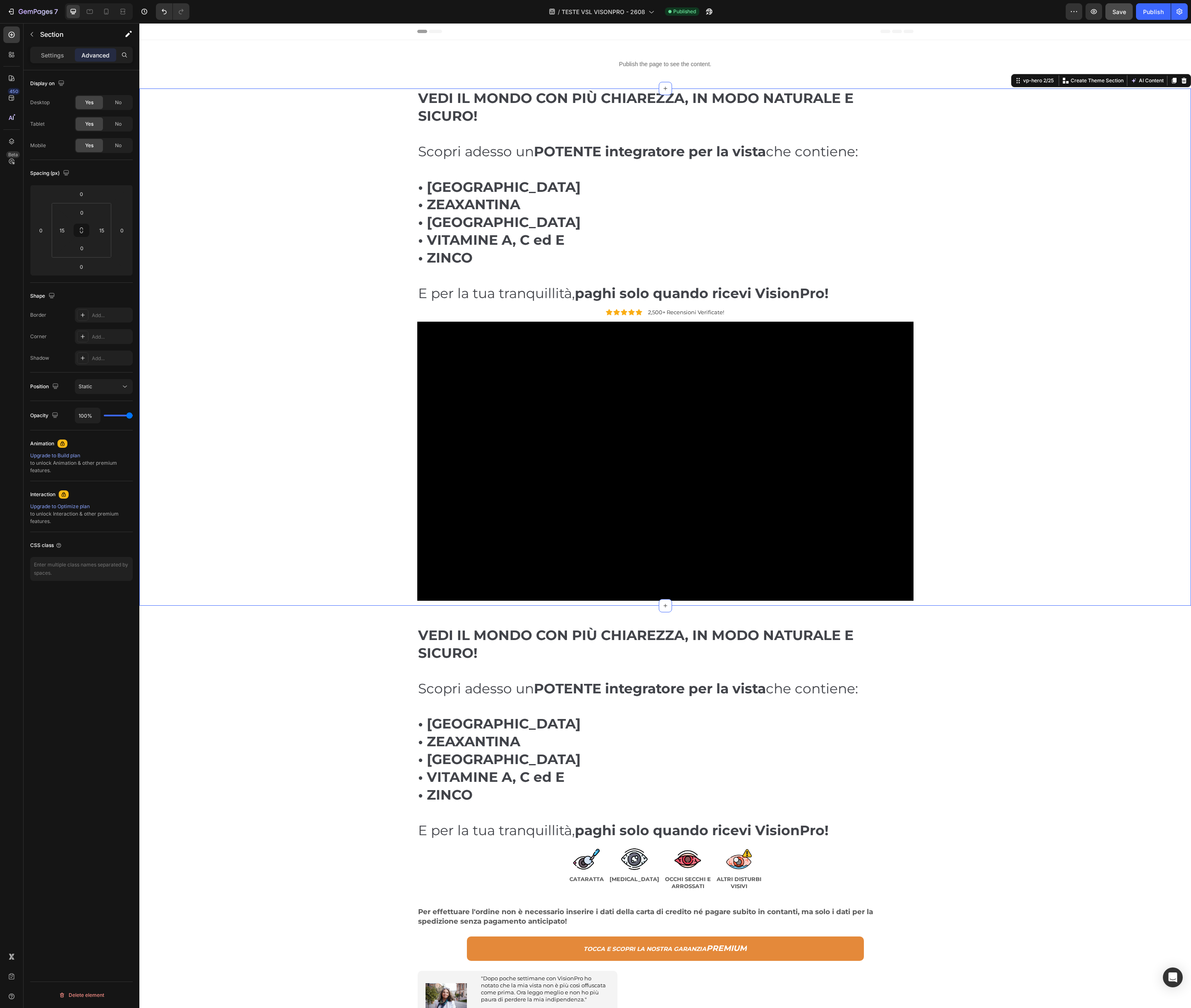
click at [285, 164] on div "⁠⁠⁠⁠⁠⁠⁠ VEDI IL MONDO CON PIÙ CHIAREZZA, IN MODO NATURALE E SICURO! Scopri ades…" at bounding box center [665, 346] width 1040 height 518
click at [305, 80] on div "Publish the page to see the content. Custom Code Section 1/25 You can create re…" at bounding box center [665, 65] width 1052 height 49
click at [1183, 49] on icon at bounding box center [1185, 49] width 5 height 5
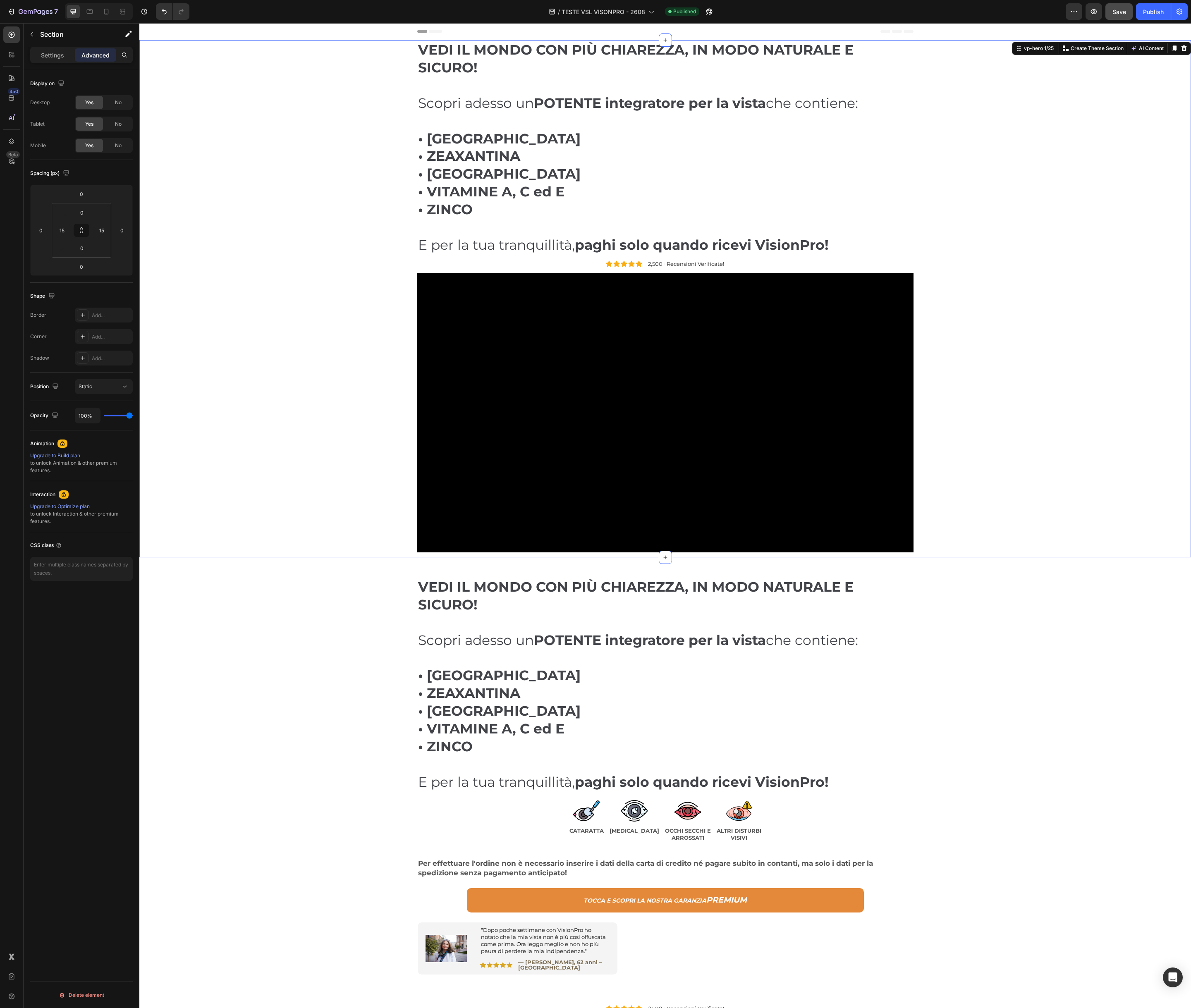
click at [253, 149] on div "⁠⁠⁠⁠⁠⁠⁠ VEDI IL MONDO CON PIÙ CHIAREZZA, IN MODO NATURALE E SICURO! Scopri ades…" at bounding box center [665, 299] width 1040 height 518
click at [41, 54] on div "Settings" at bounding box center [52, 55] width 41 height 14
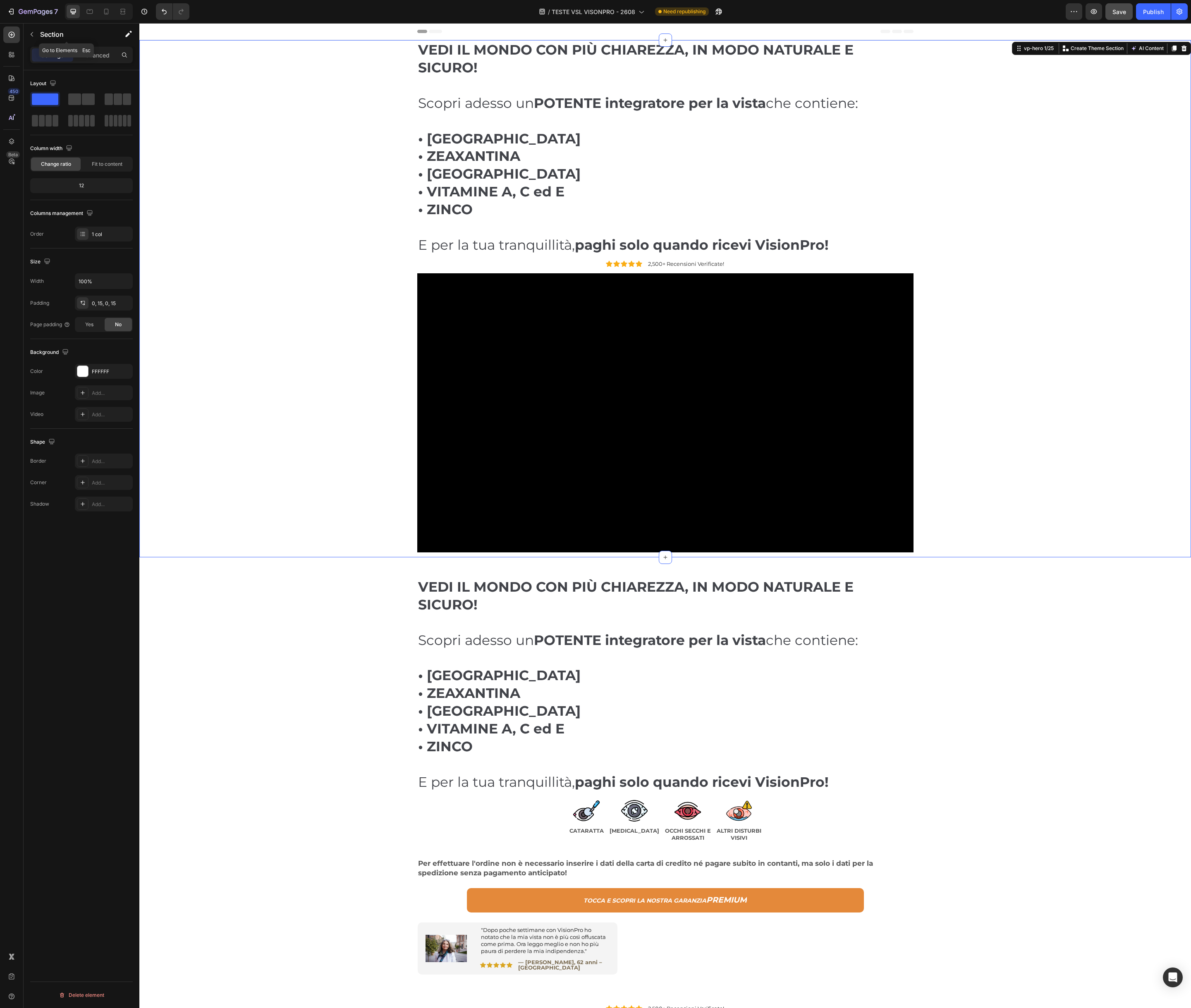
click at [32, 37] on icon "button" at bounding box center [32, 33] width 6 height 6
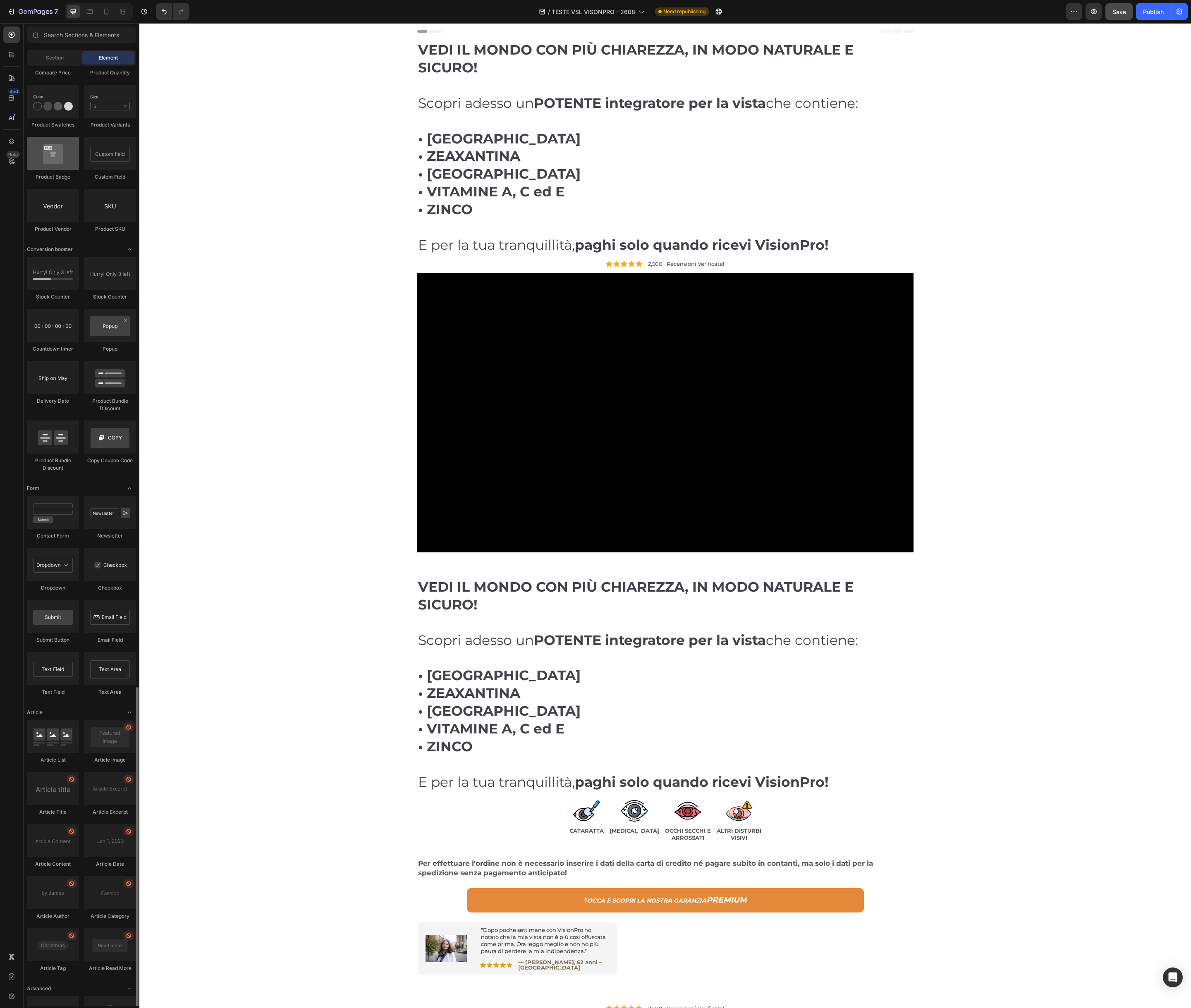
scroll to position [1511, 0]
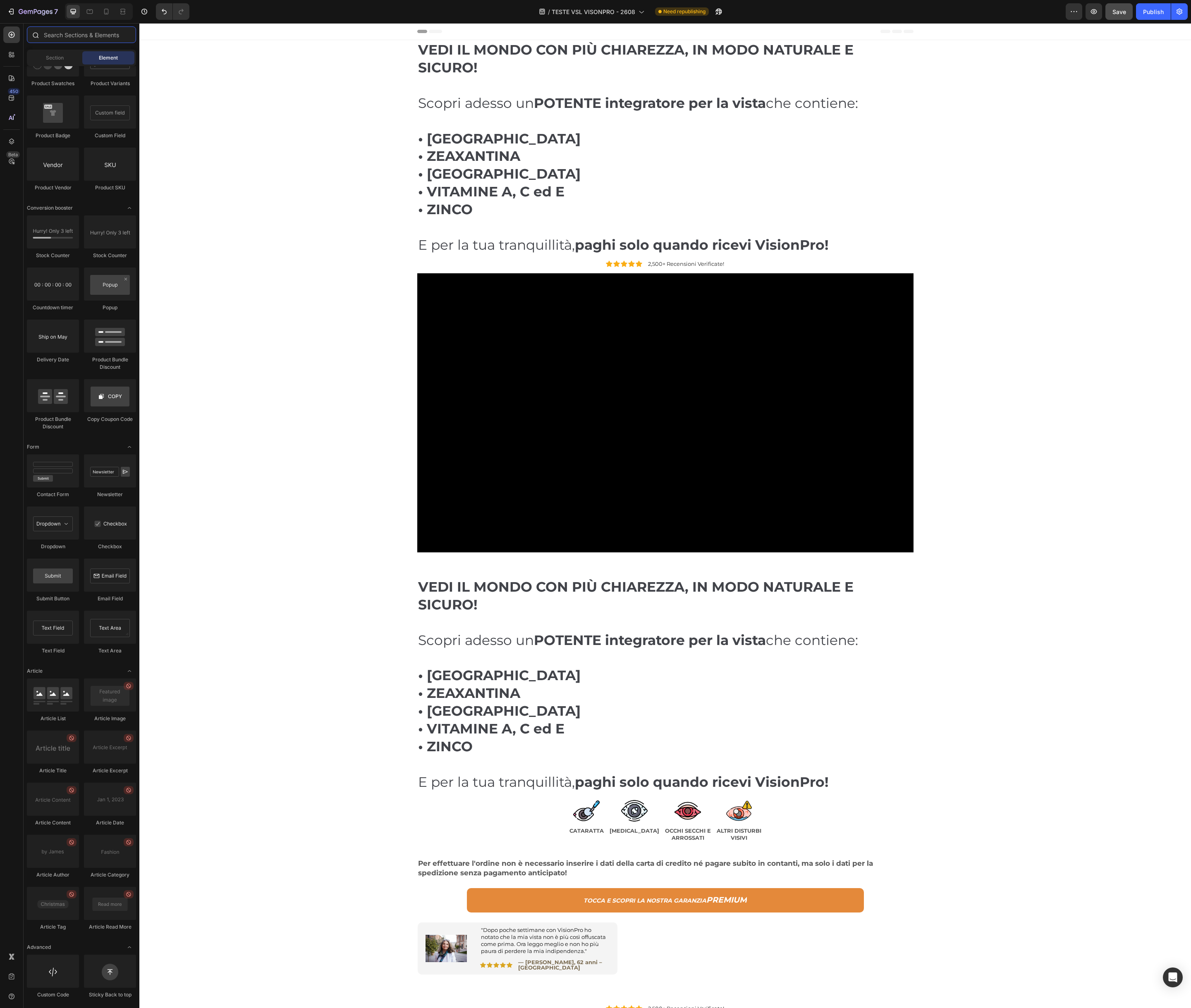
click at [85, 35] on input "text" at bounding box center [81, 34] width 109 height 16
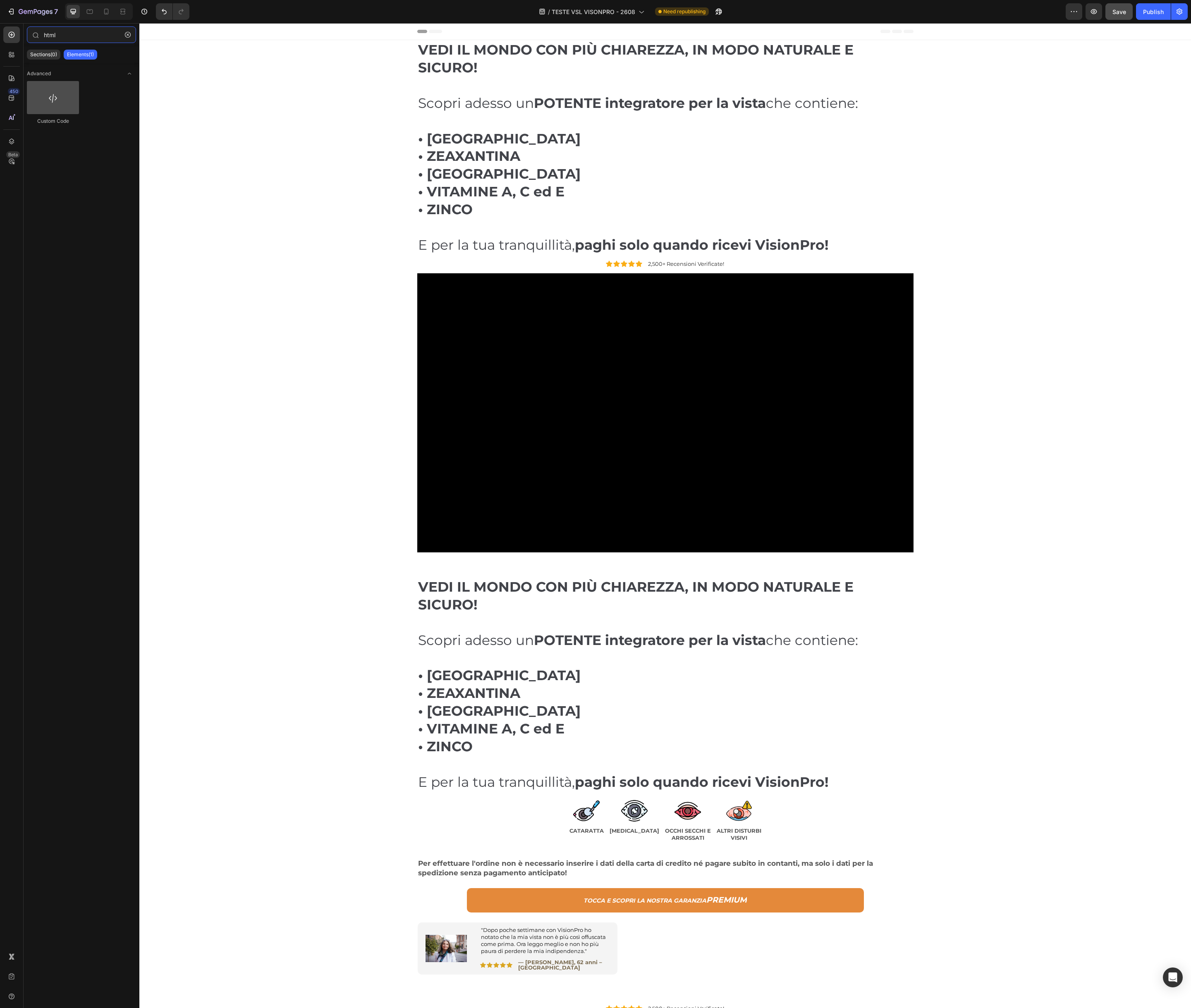
type input "html"
drag, startPoint x: 182, startPoint y: 130, endPoint x: 570, endPoint y: 254, distance: 407.3
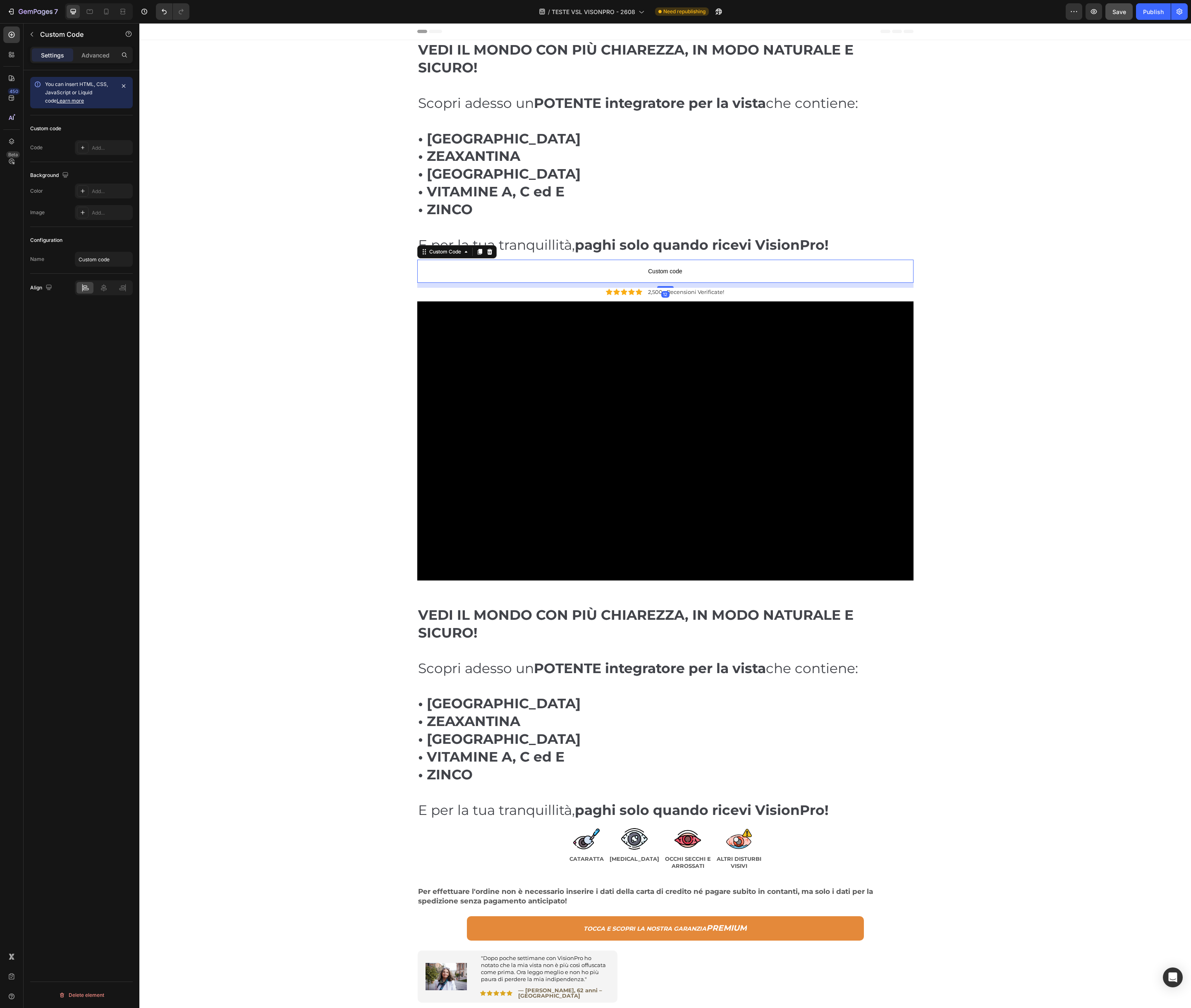
click at [636, 279] on p "Custom code" at bounding box center [665, 272] width 496 height 23
click at [105, 150] on div "Add..." at bounding box center [111, 148] width 39 height 7
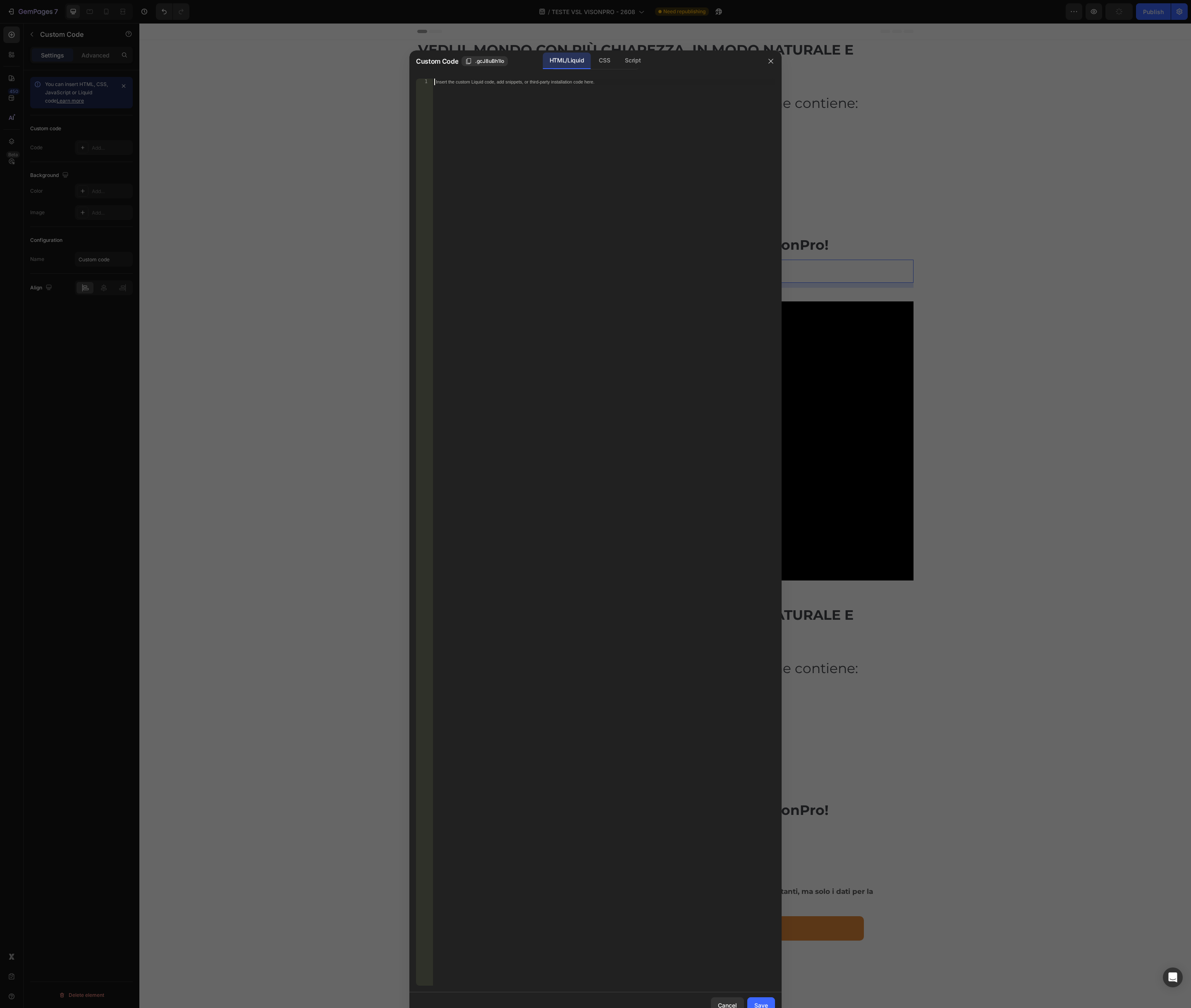
click at [519, 178] on div "Insert the custom Liquid code, add snippets, or third-party installation code h…" at bounding box center [604, 538] width 342 height 921
click at [576, 107] on div "<!-- HERO: Headline fica acima, mantenha normalmente --> < div style = "max-wid…" at bounding box center [605, 538] width 339 height 921
type textarea "src="https://www.youtube.com/embed/XRz8Aq1z2p0?enablejsapi=1&rel=0&modestbrandi…"
click at [576, 107] on div "<!-- HERO: Headline fica acima, mantenha normalmente --> < div style = "max-wid…" at bounding box center [605, 538] width 339 height 921
paste textarea
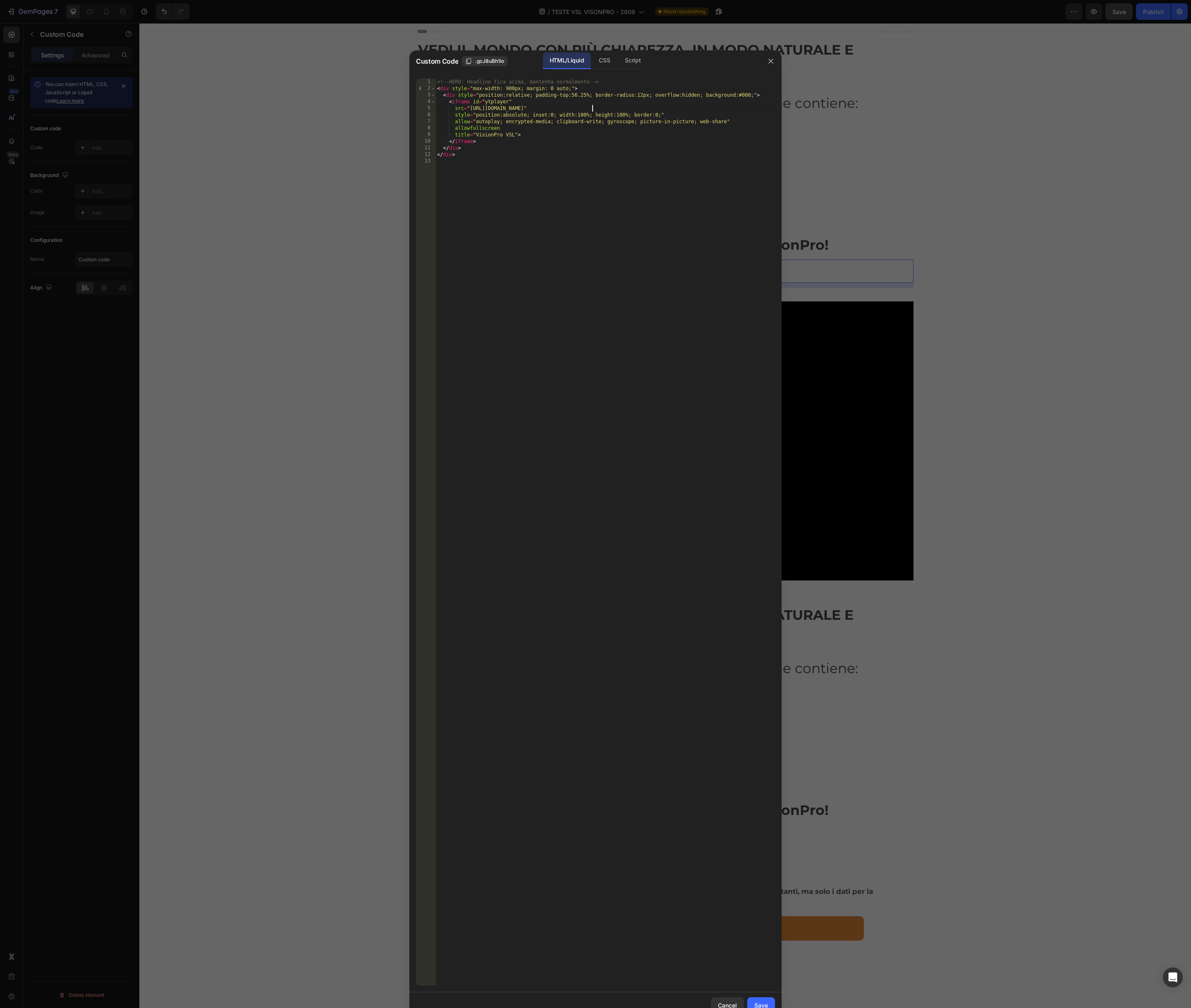
click at [543, 199] on div "<!-- HERO: Headline fica acima, mantenha normalmente --> < div style = "max-wid…" at bounding box center [605, 538] width 339 height 921
click at [756, 1002] on div "Save" at bounding box center [761, 1006] width 14 height 9
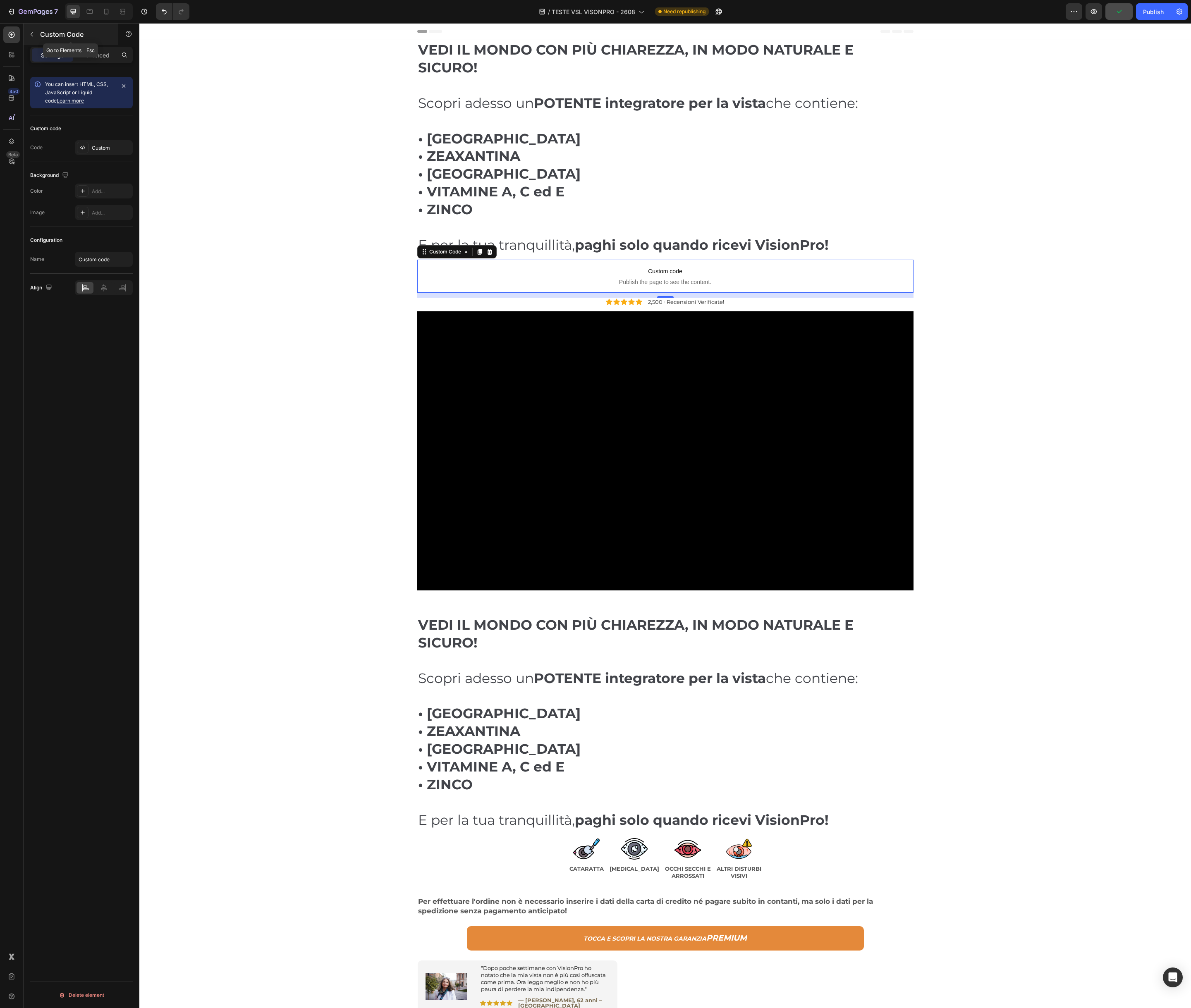
click at [31, 33] on icon "button" at bounding box center [32, 33] width 6 height 6
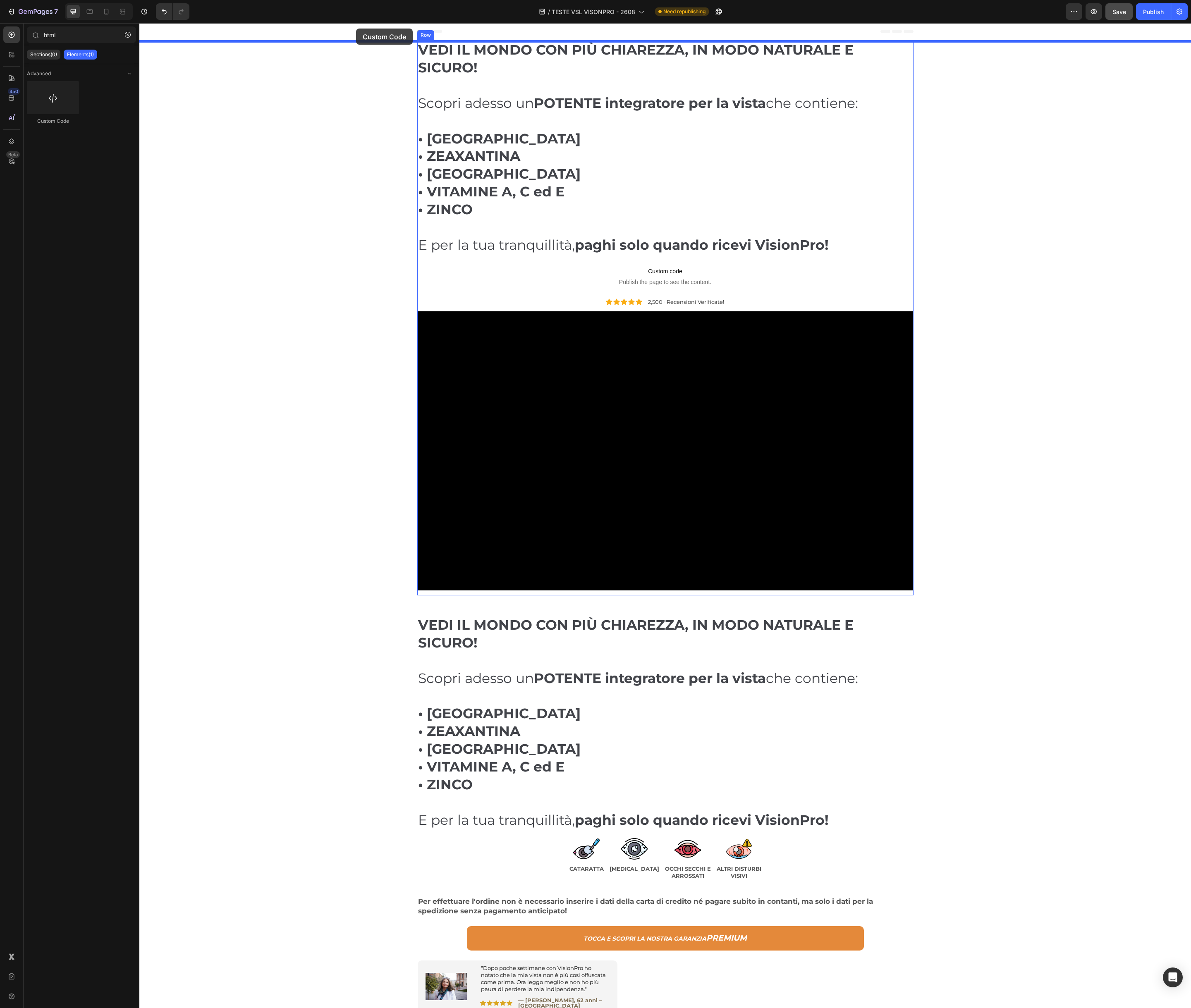
drag, startPoint x: 179, startPoint y: 126, endPoint x: 356, endPoint y: 29, distance: 201.8
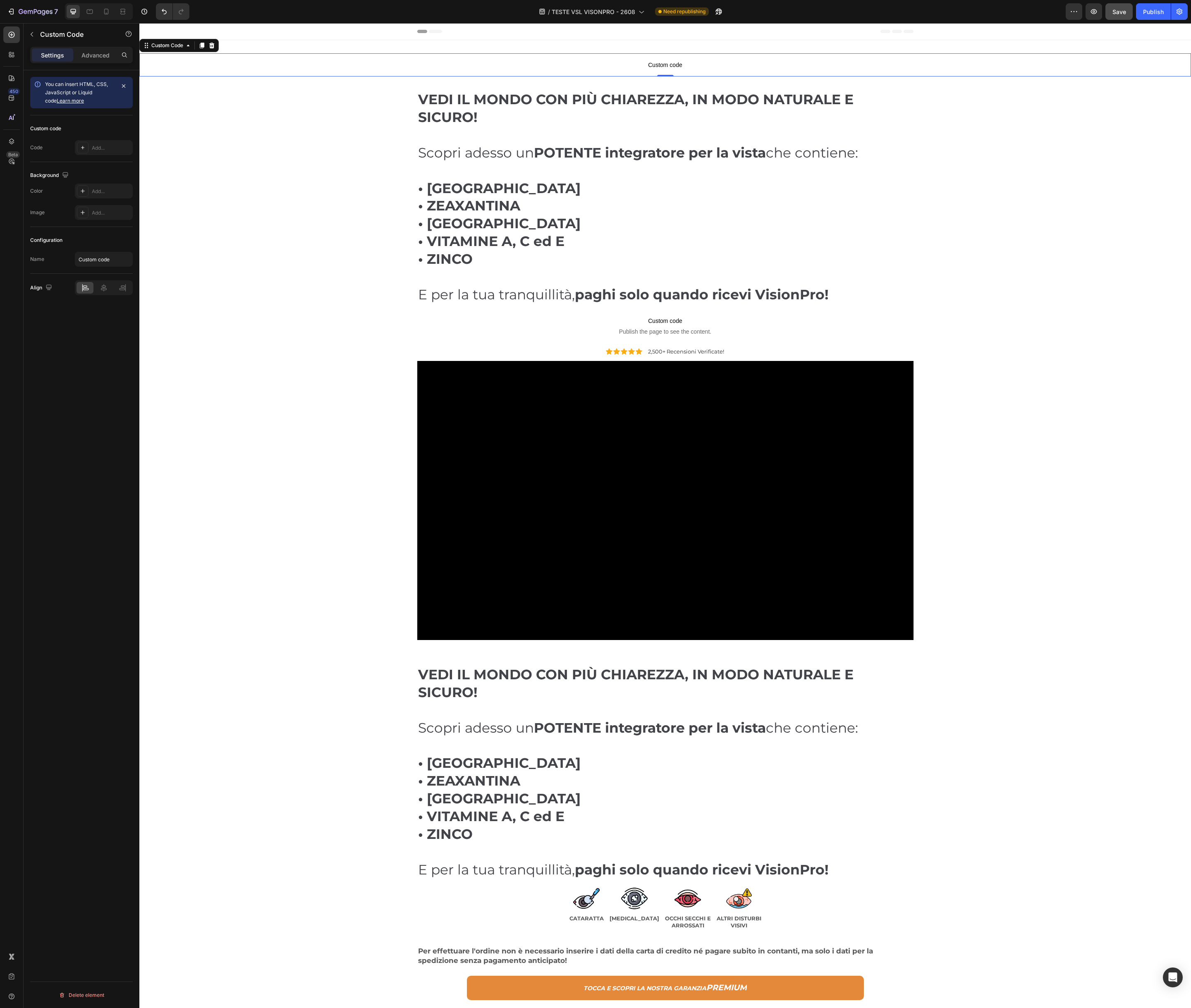
click at [567, 65] on span "Custom code" at bounding box center [665, 65] width 1052 height 10
click at [92, 153] on div "Add..." at bounding box center [104, 148] width 58 height 15
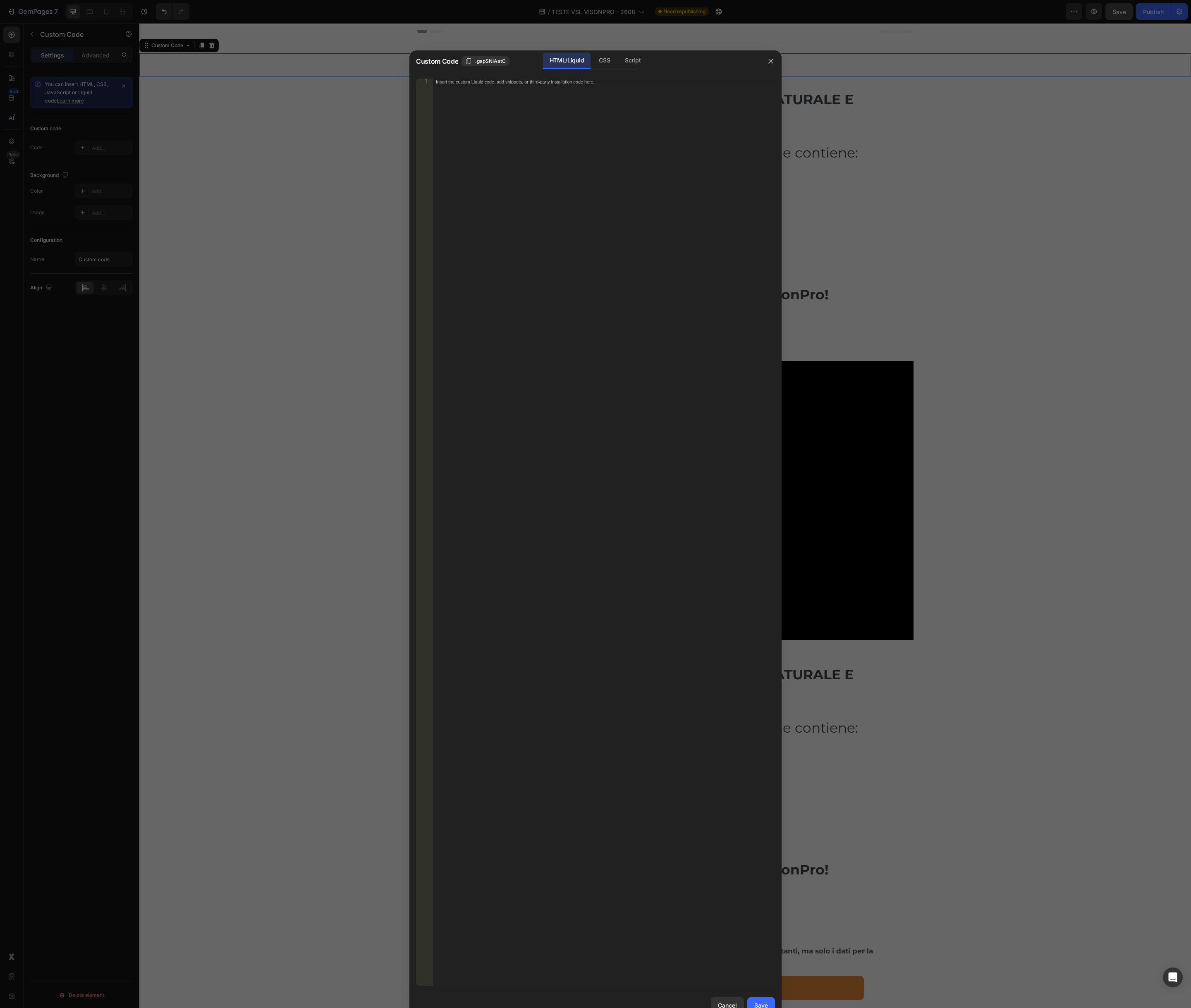
click at [483, 118] on div "Insert the custom Liquid code, add snippets, or third-party installation code h…" at bounding box center [604, 538] width 342 height 921
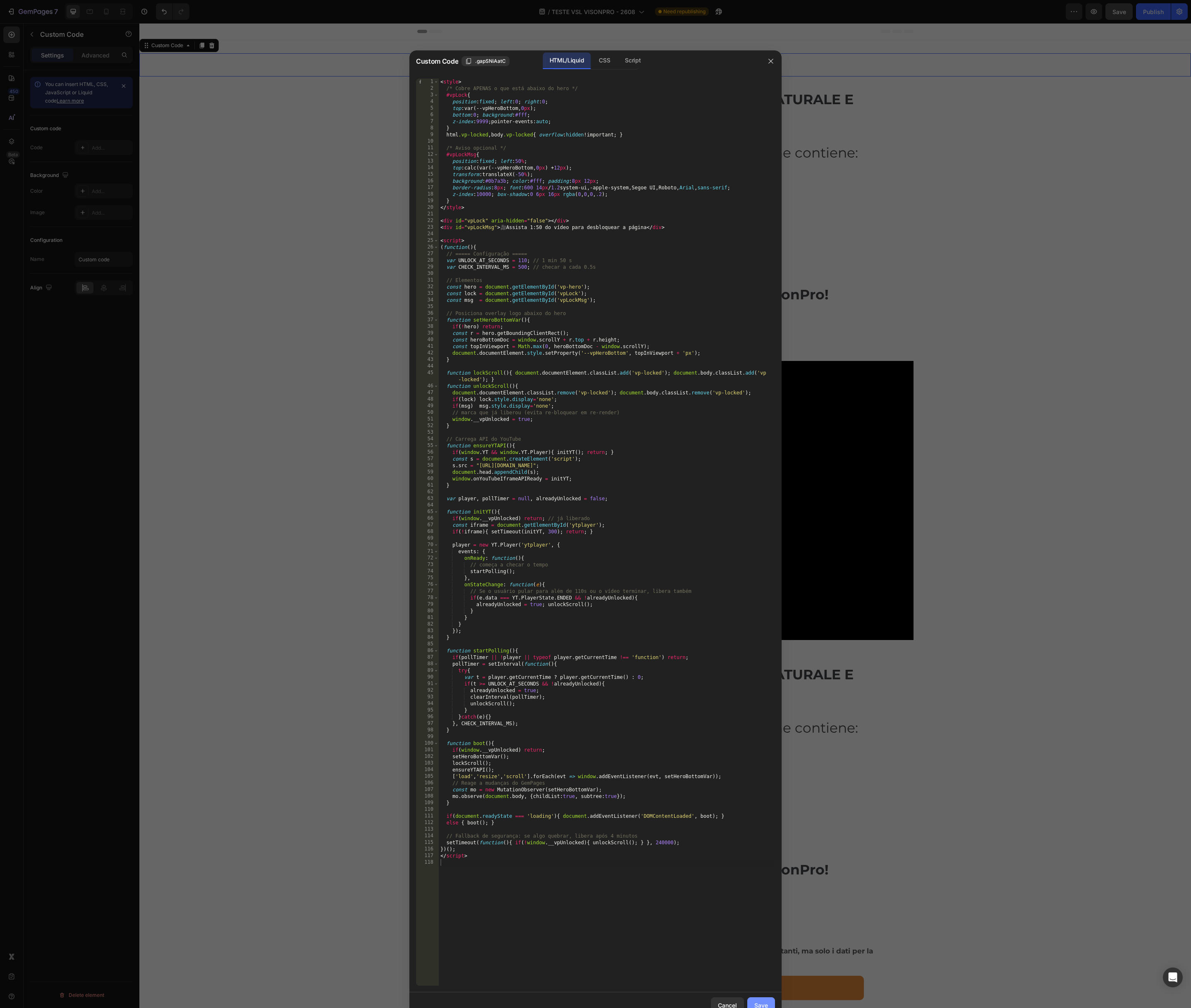
click at [759, 1000] on button "Save" at bounding box center [761, 1005] width 28 height 16
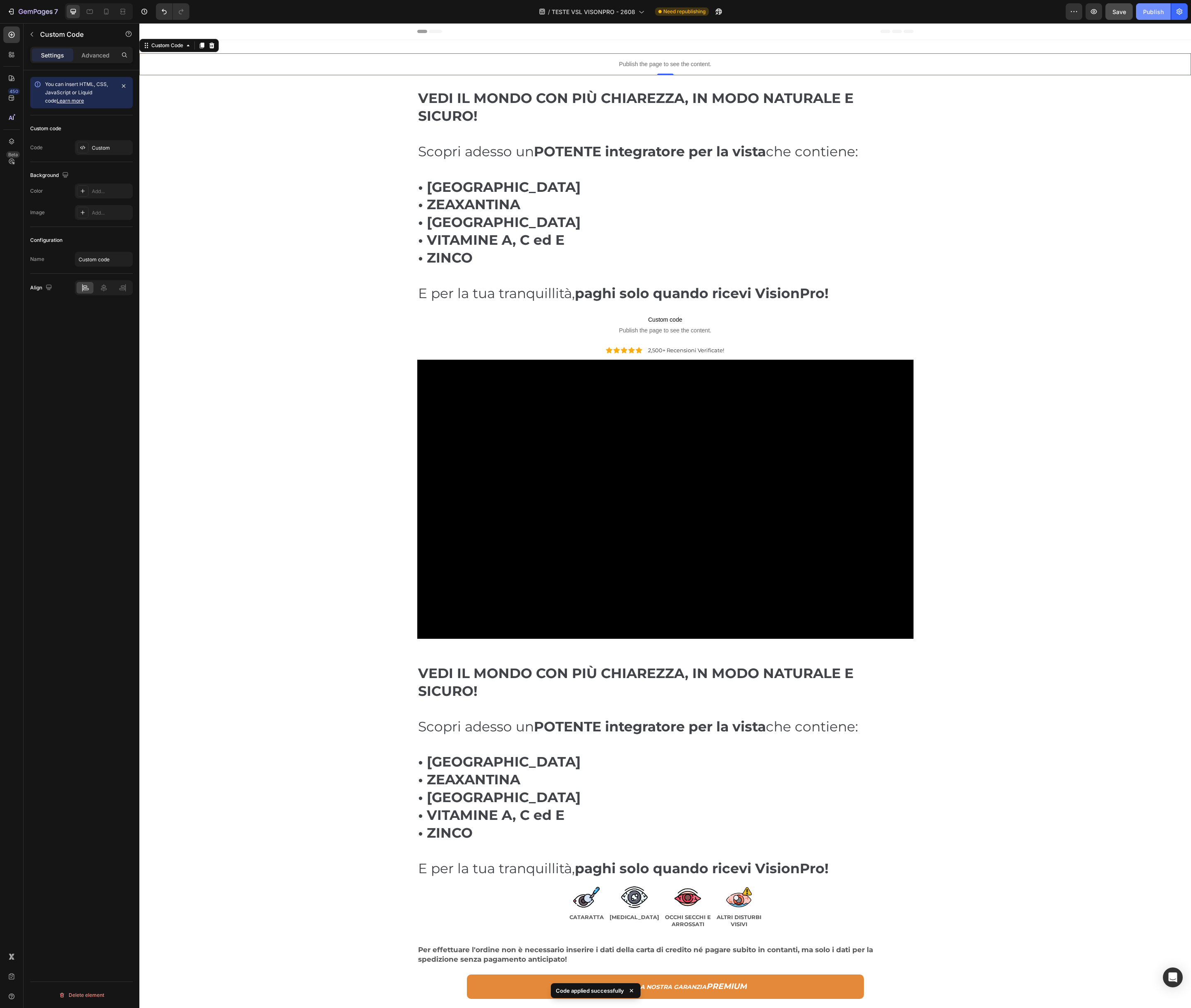
click at [1152, 14] on div "Publish" at bounding box center [1153, 12] width 21 height 9
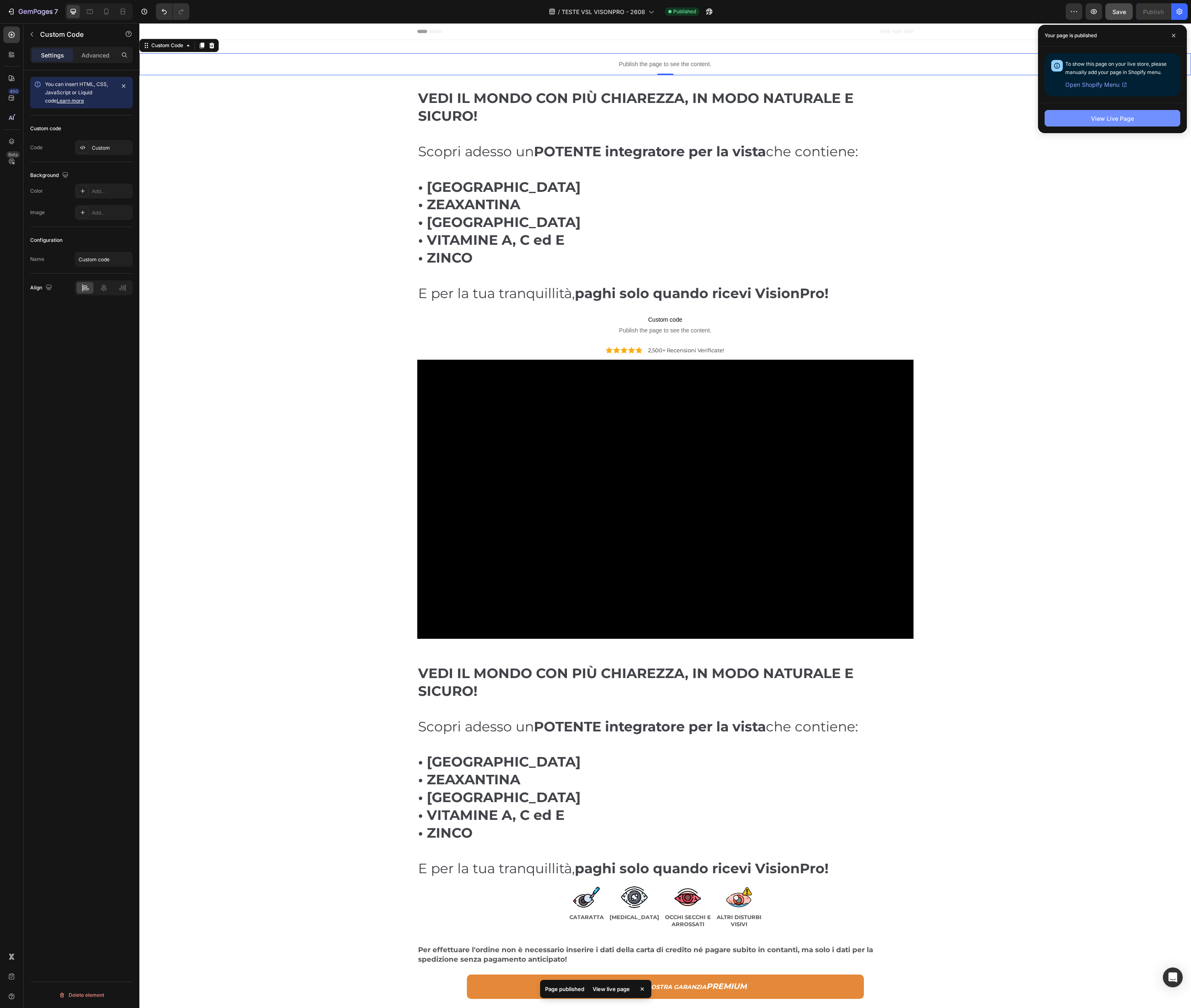
click at [1125, 122] on div "View Live Page" at bounding box center [1113, 119] width 43 height 9
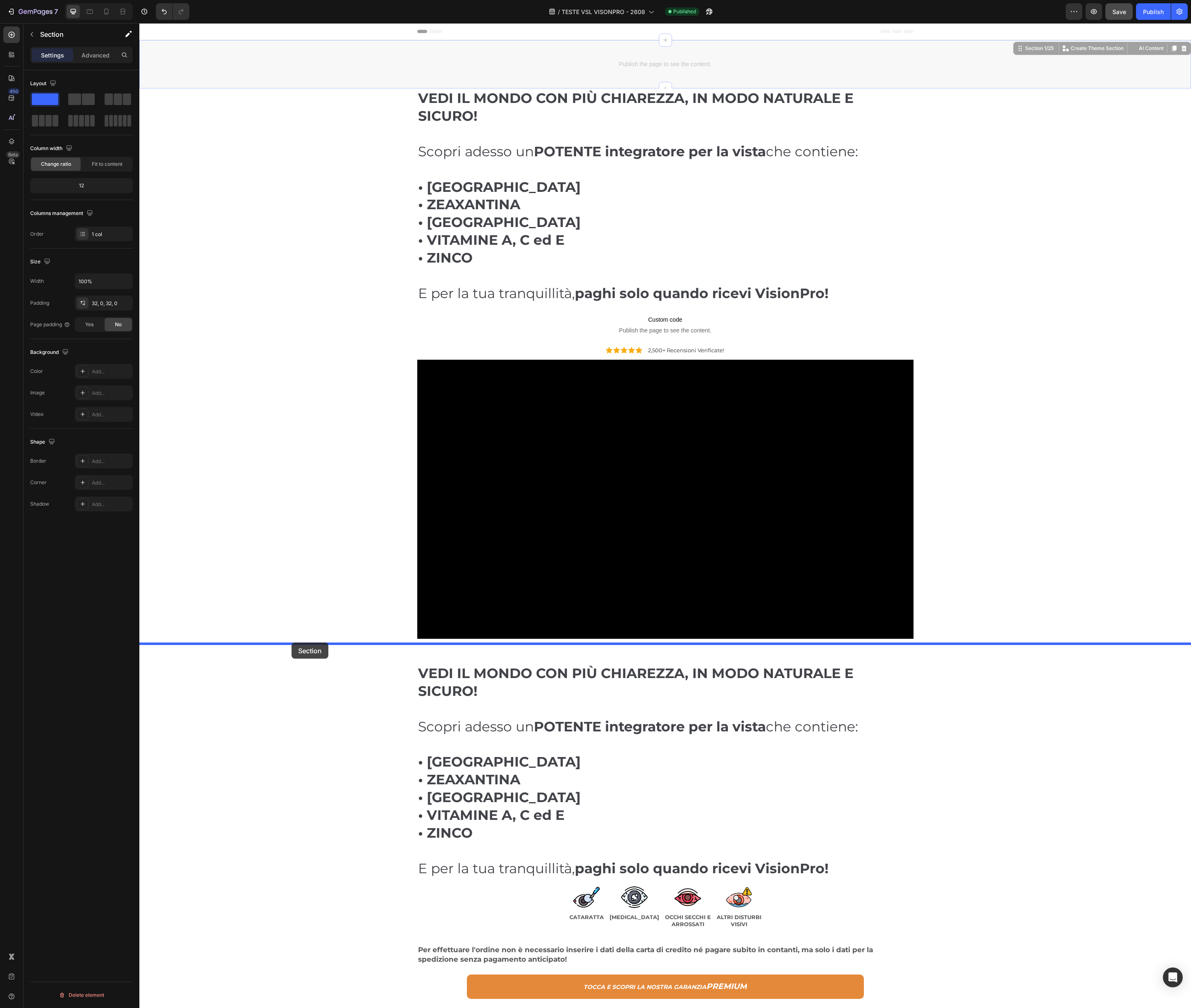
drag, startPoint x: 329, startPoint y: 46, endPoint x: 292, endPoint y: 643, distance: 598.1
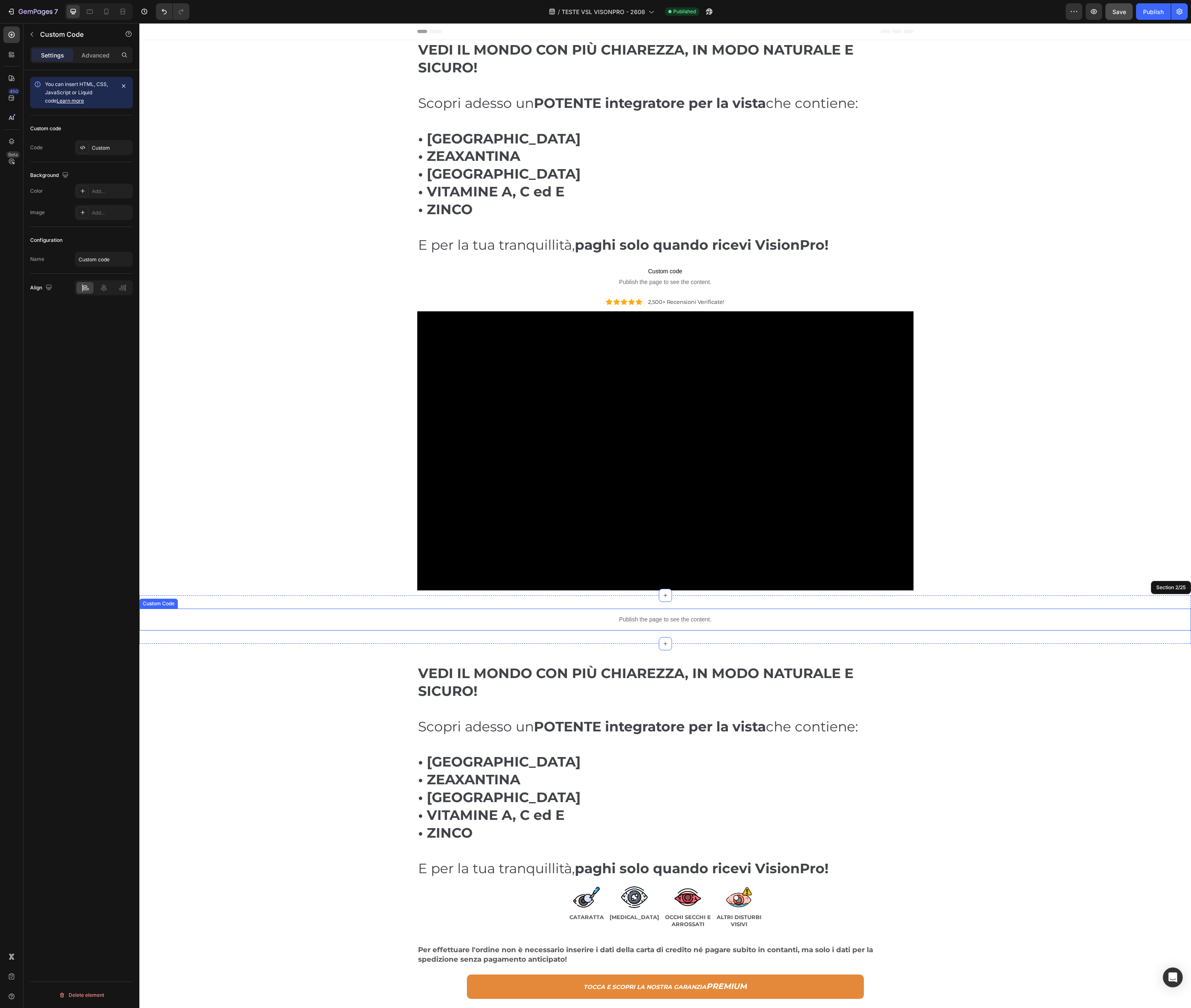
click at [585, 623] on p "Publish the page to see the content." at bounding box center [665, 620] width 1052 height 9
click at [104, 148] on div "Custom" at bounding box center [111, 148] width 39 height 7
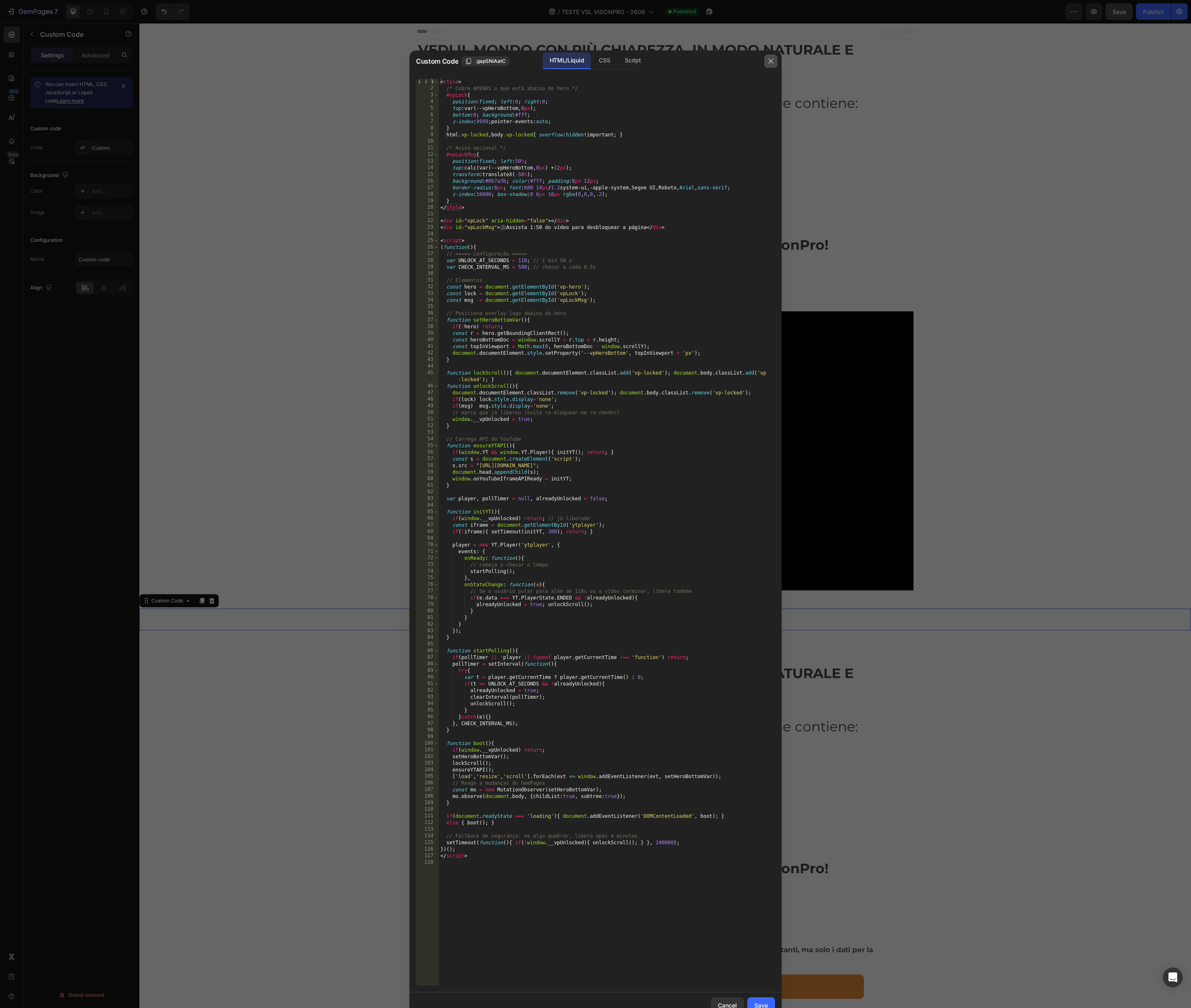
click at [769, 57] on button "button" at bounding box center [771, 61] width 14 height 14
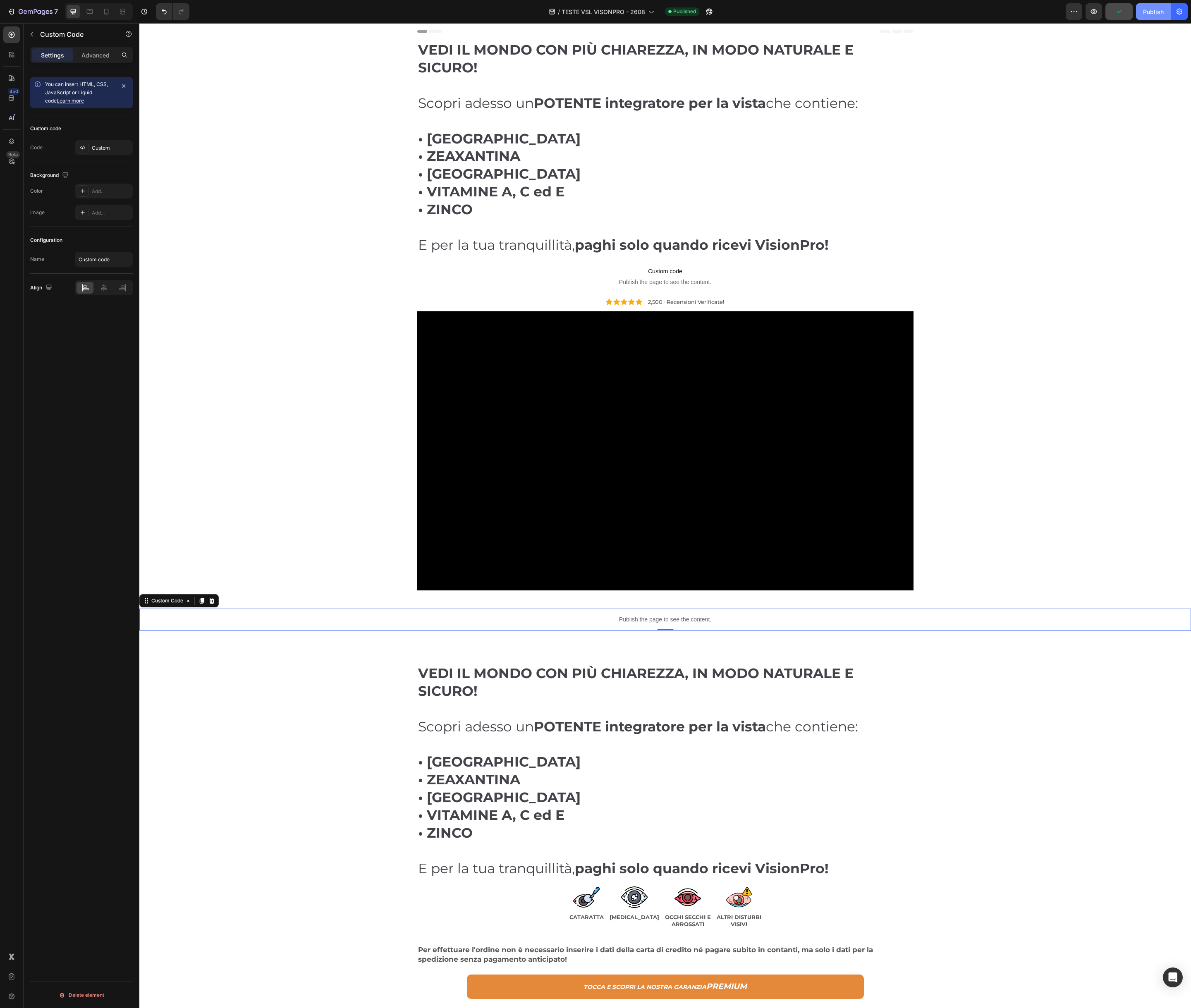
drag, startPoint x: 1153, startPoint y: 11, endPoint x: 1150, endPoint y: 15, distance: 5.0
click at [1152, 13] on div "Publish" at bounding box center [1153, 12] width 21 height 9
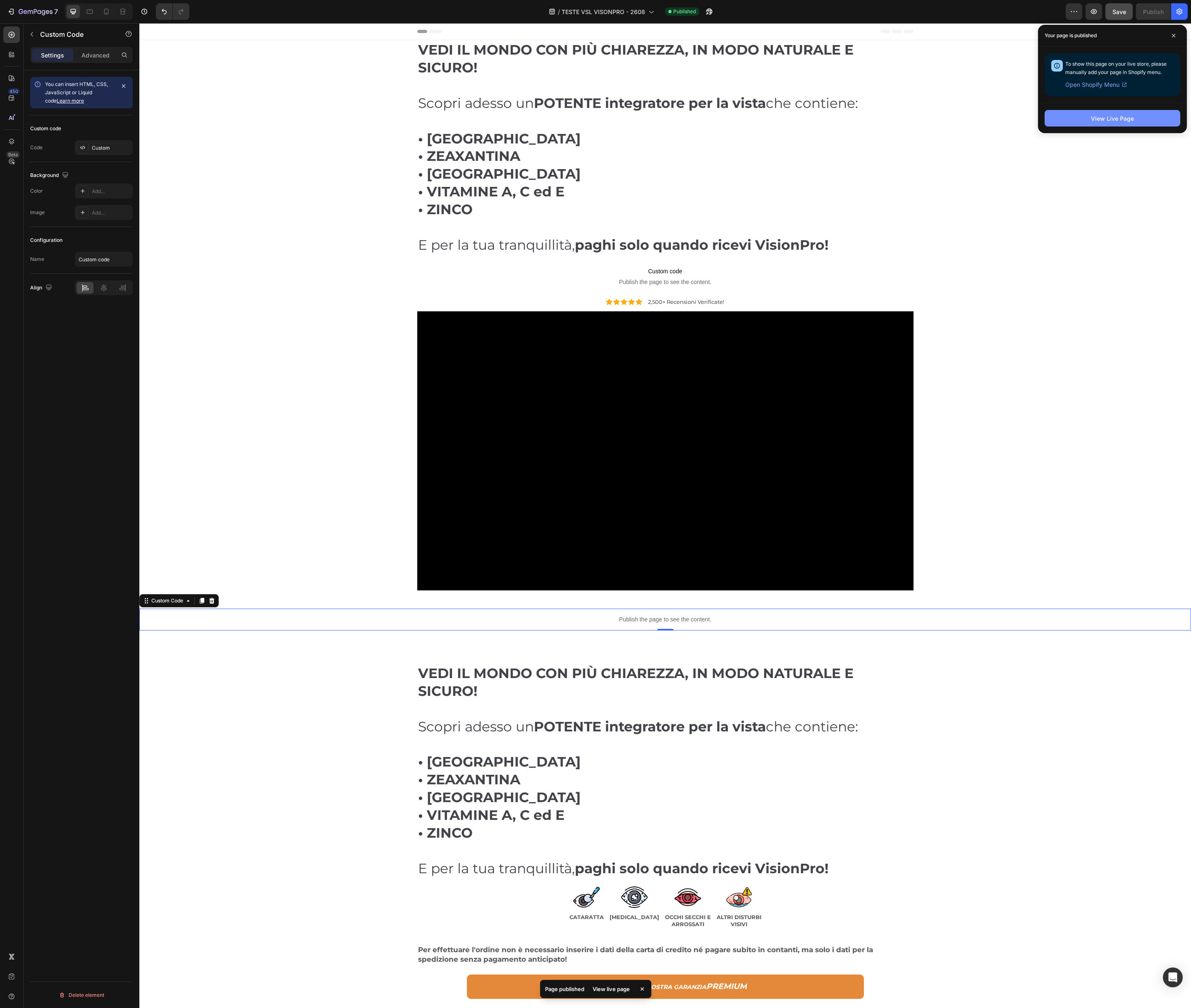
drag, startPoint x: 1134, startPoint y: 127, endPoint x: 1130, endPoint y: 124, distance: 5.0
click at [1134, 127] on div "View Live Page" at bounding box center [1112, 118] width 149 height 31
click at [1121, 122] on div "View Live Page" at bounding box center [1113, 119] width 43 height 9
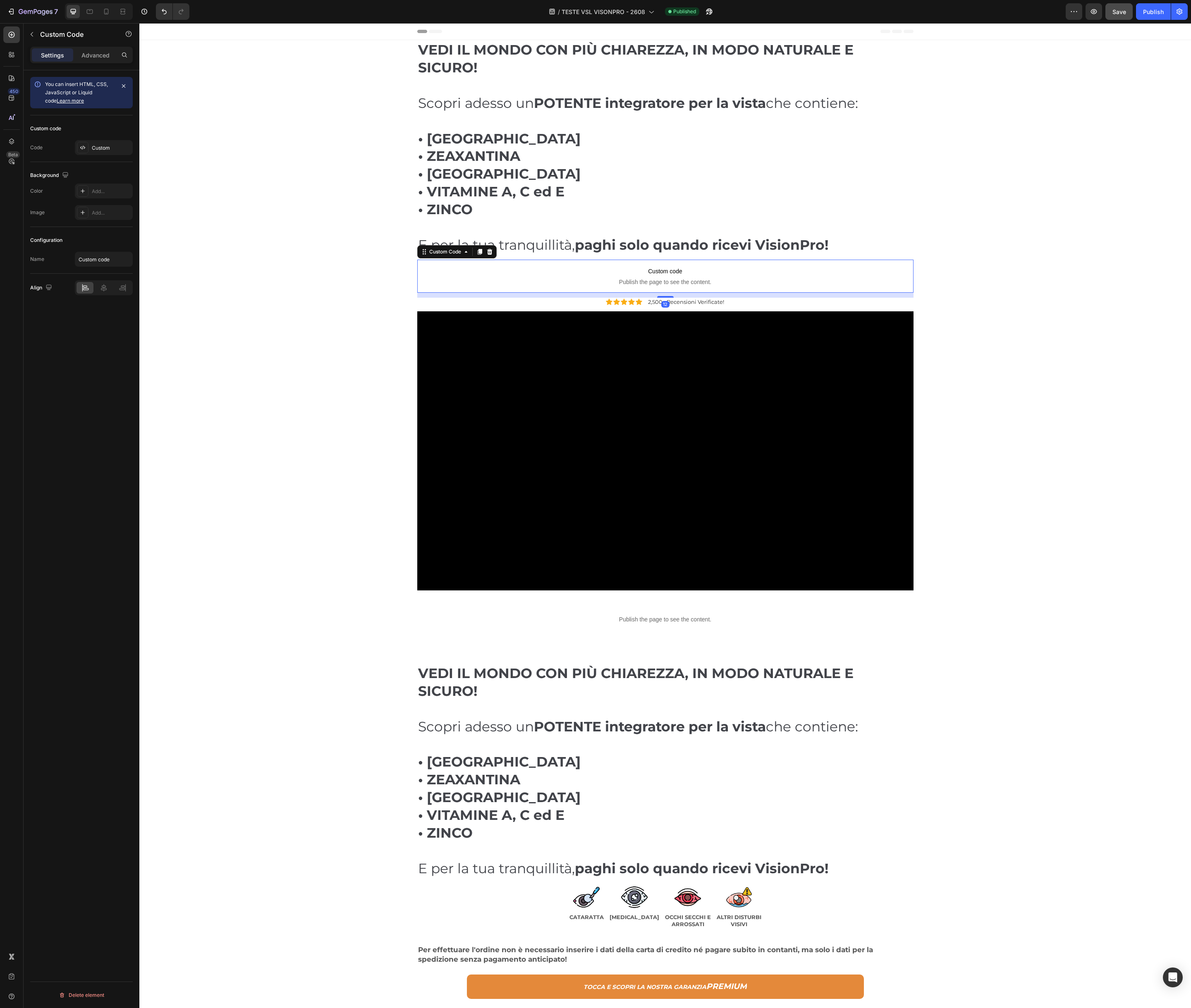
click at [550, 276] on p "Custom code Publish the page to see the content." at bounding box center [665, 276] width 496 height 33
click at [308, 194] on div "⁠⁠⁠⁠⁠⁠⁠ VEDI IL MONDO CON PIÙ CHIAREZZA, IN MODO NATURALE E SICURO! Scopri ades…" at bounding box center [665, 318] width 1040 height 555
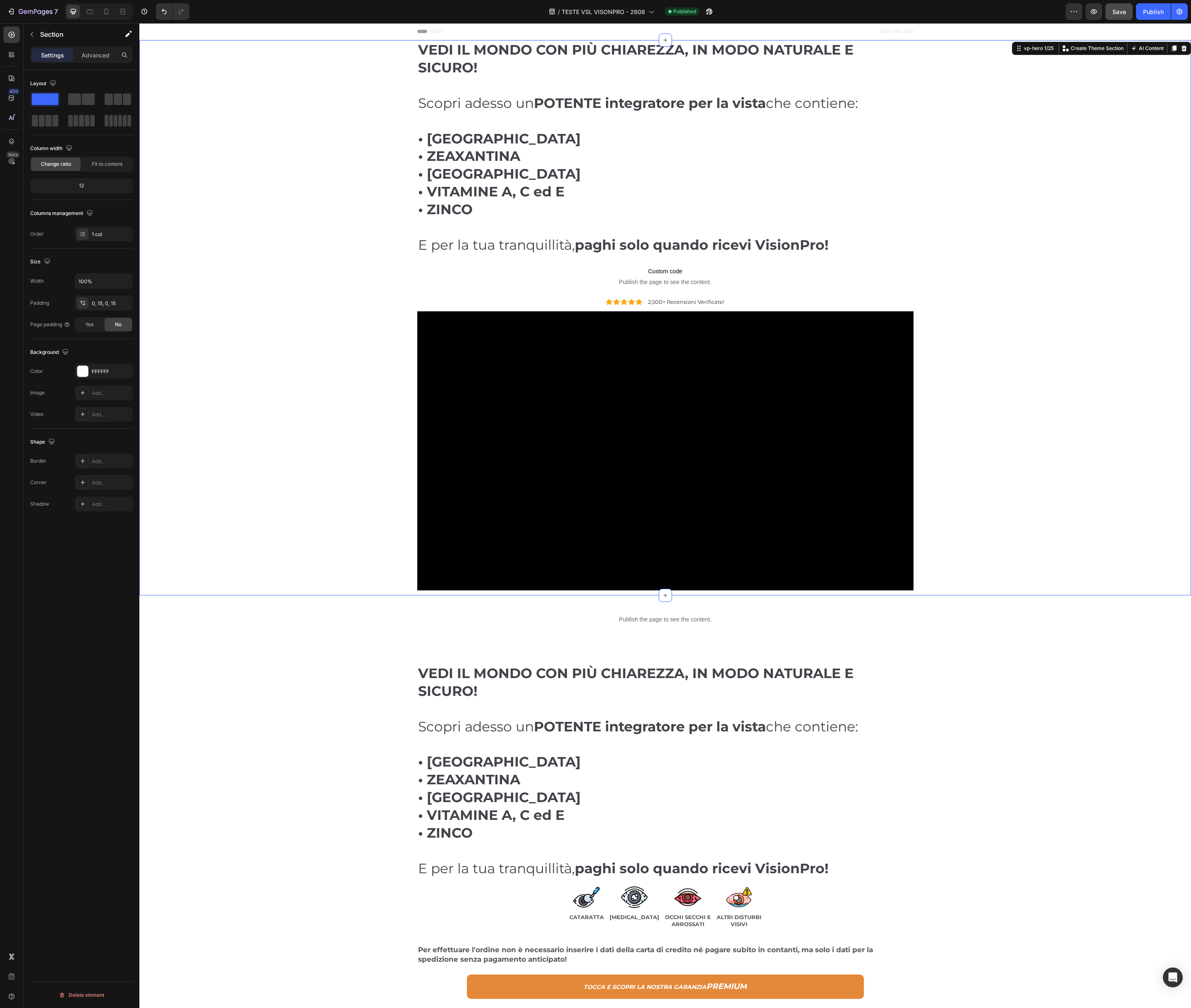
click at [247, 133] on div "⁠⁠⁠⁠⁠⁠⁠ VEDI IL MONDO CON PIÙ CHIAREZZA, IN MODO NATURALE E SICURO! Scopri ades…" at bounding box center [665, 318] width 1040 height 555
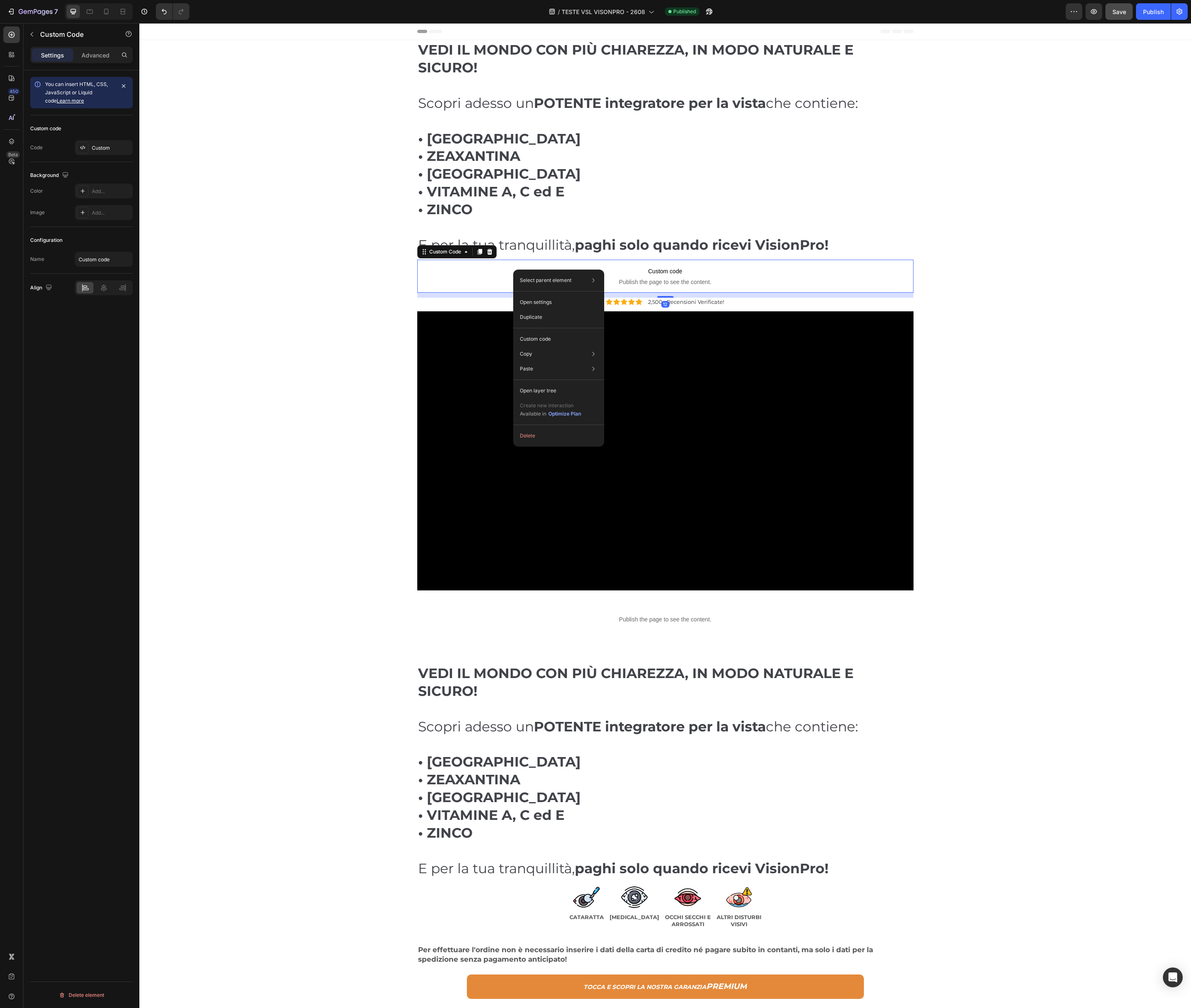
click at [493, 269] on span "Custom code" at bounding box center [665, 271] width 496 height 10
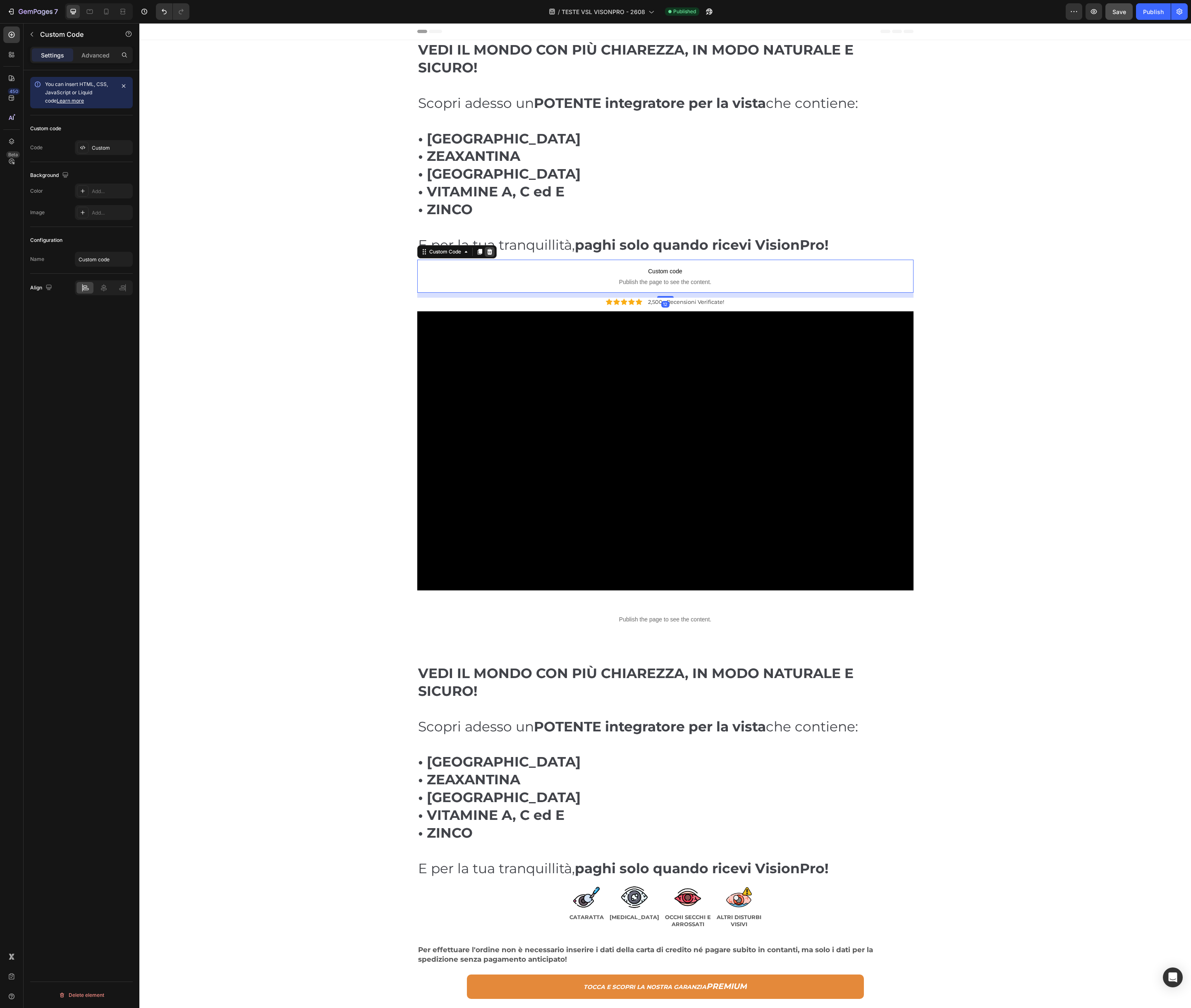
click at [488, 254] on icon at bounding box center [490, 252] width 5 height 5
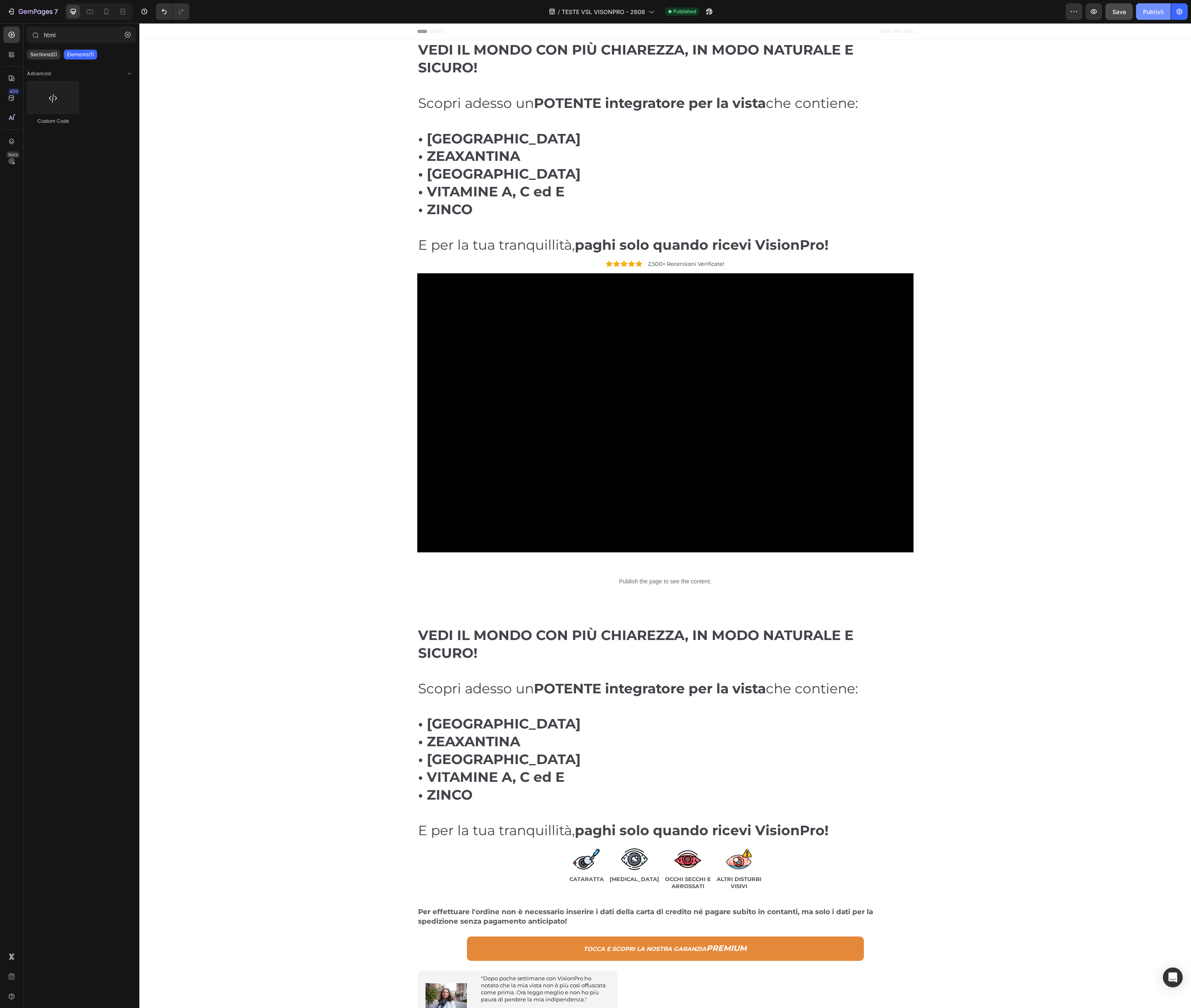
drag, startPoint x: 1155, startPoint y: 9, endPoint x: 1146, endPoint y: 13, distance: 9.8
click at [1155, 9] on div "Publish" at bounding box center [1153, 12] width 21 height 9
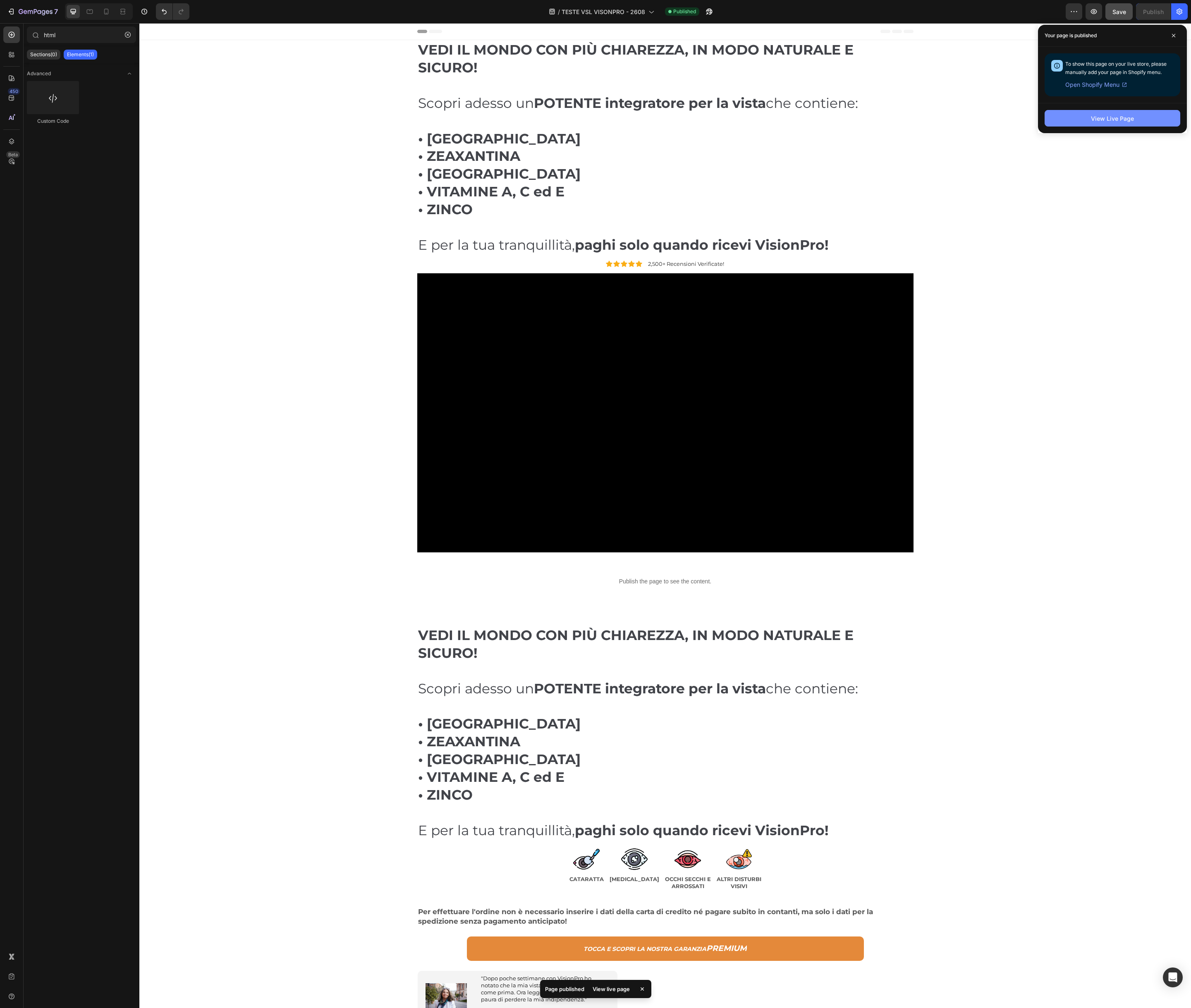
click at [1111, 118] on div "View Live Page" at bounding box center [1113, 119] width 43 height 9
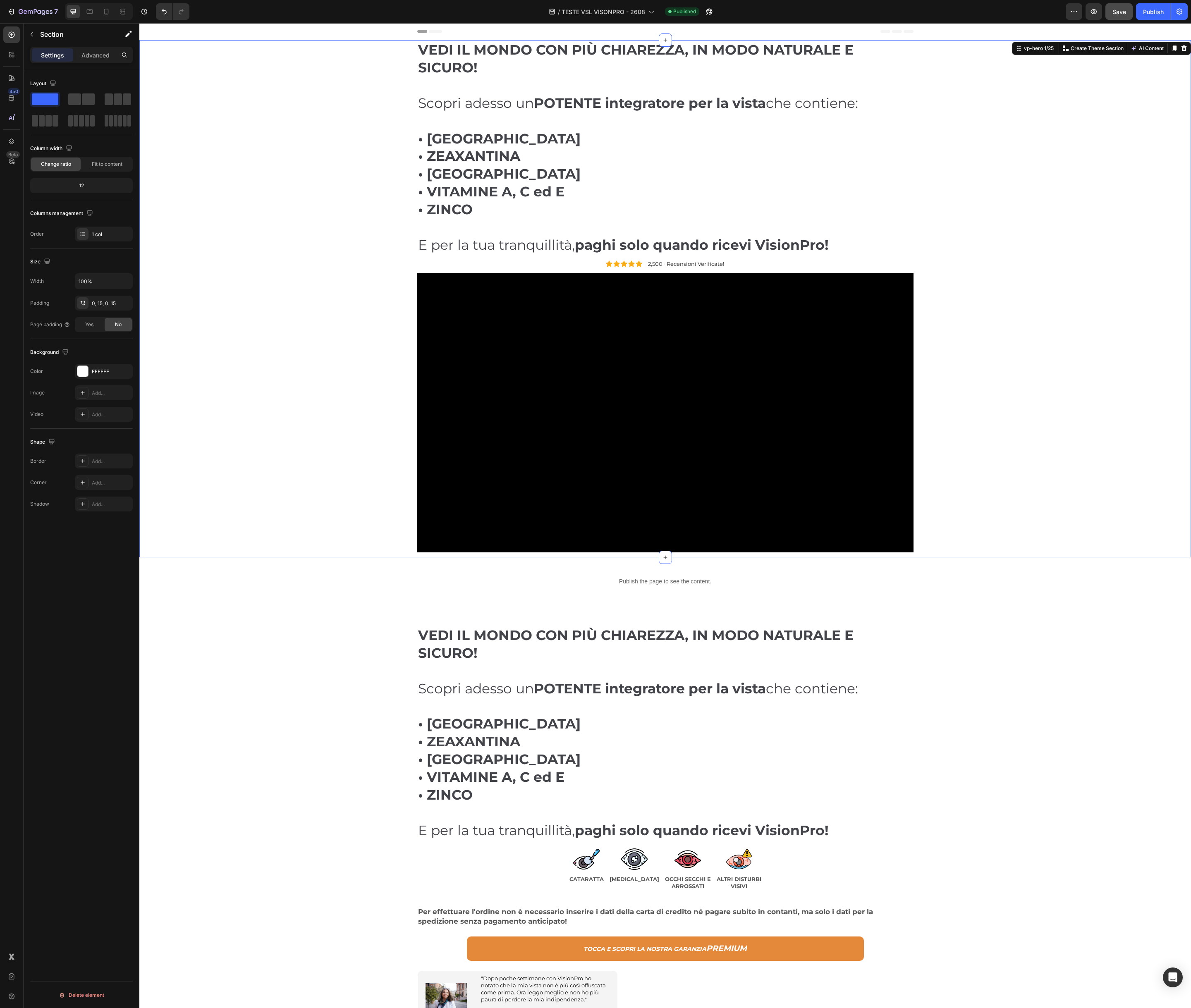
click at [245, 178] on div "⁠⁠⁠⁠⁠⁠⁠ VEDI IL MONDO CON PIÙ CHIAREZZA, IN MODO NATURALE E SICURO! Scopri ades…" at bounding box center [665, 299] width 1040 height 518
drag, startPoint x: 294, startPoint y: 241, endPoint x: 291, endPoint y: 239, distance: 3.6
click at [294, 241] on div "⁠⁠⁠⁠⁠⁠⁠ VEDI IL MONDO CON PIÙ CHIAREZZA, IN MODO NATURALE E SICURO! Scopri ades…" at bounding box center [665, 299] width 1040 height 518
click at [275, 230] on div "⁠⁠⁠⁠⁠⁠⁠ VEDI IL MONDO CON PIÙ CHIAREZZA, IN MODO NATURALE E SICURO! Scopri ades…" at bounding box center [665, 299] width 1040 height 518
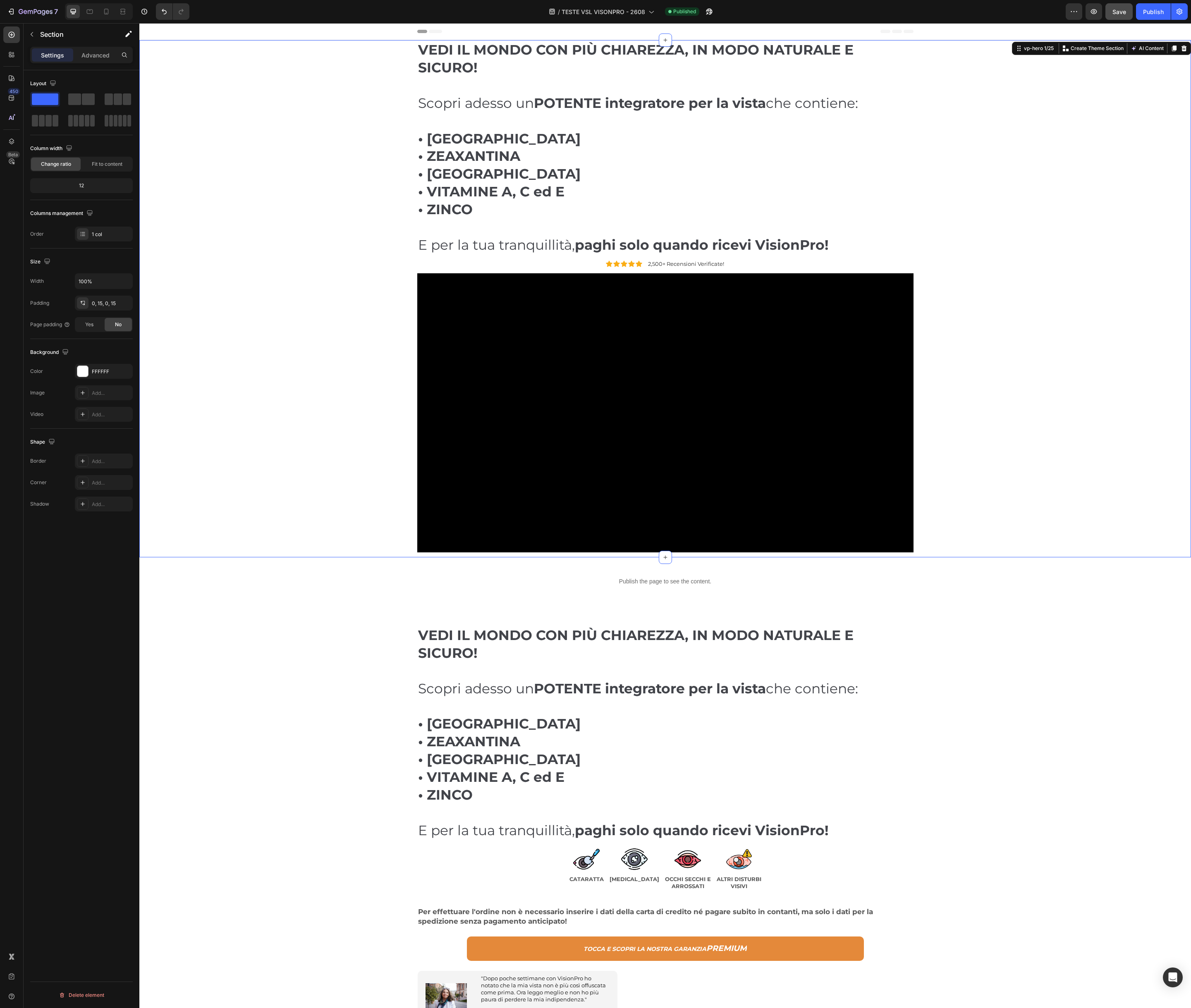
click at [275, 230] on div "⁠⁠⁠⁠⁠⁠⁠ VEDI IL MONDO CON PIÙ CHIAREZZA, IN MODO NATURALE E SICURO! Scopri ades…" at bounding box center [665, 299] width 1040 height 518
click at [127, 33] on icon "button" at bounding box center [128, 33] width 8 height 8
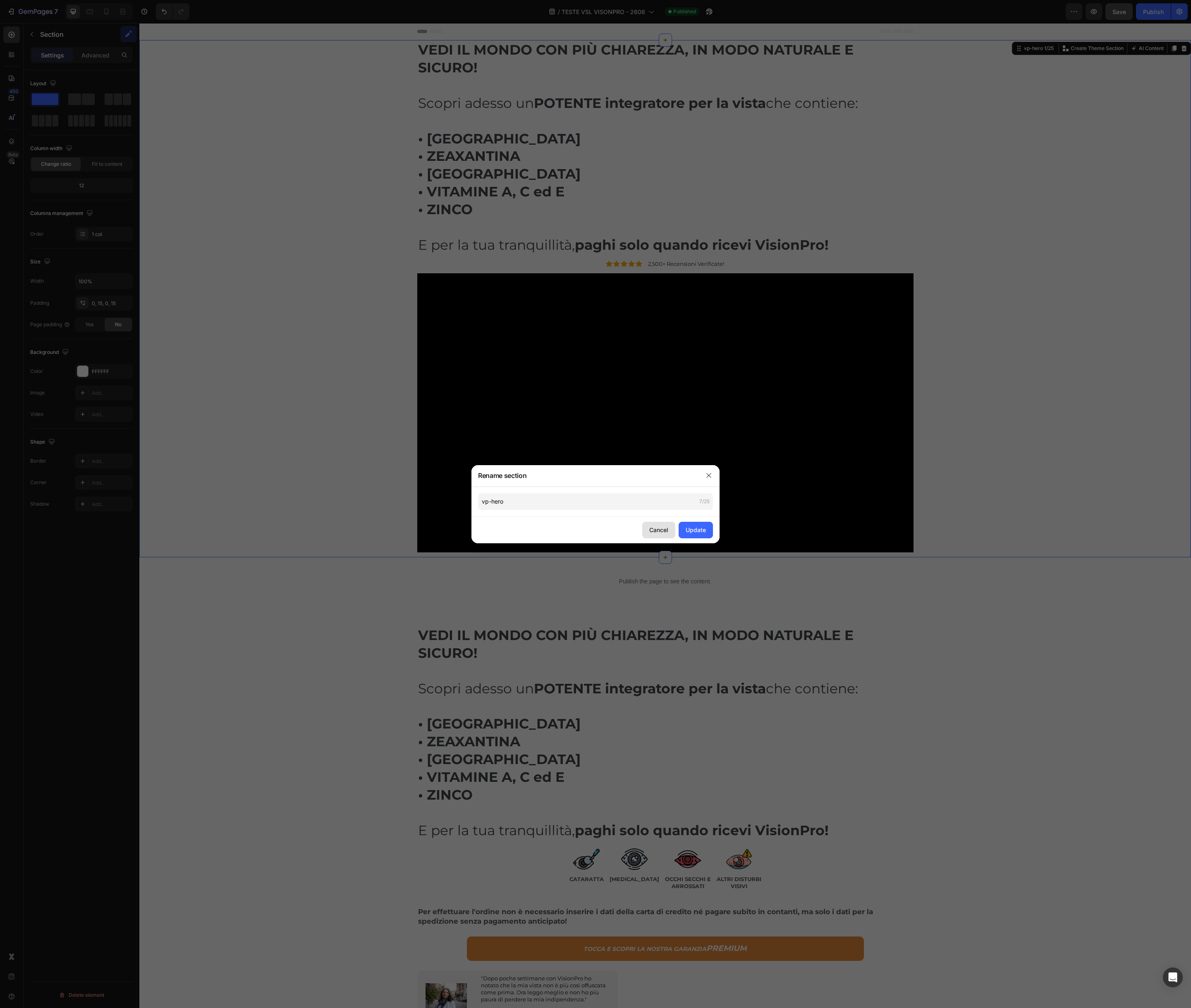
drag, startPoint x: 659, startPoint y: 530, endPoint x: 519, endPoint y: 507, distance: 141.9
click at [659, 530] on div "Cancel" at bounding box center [658, 530] width 19 height 9
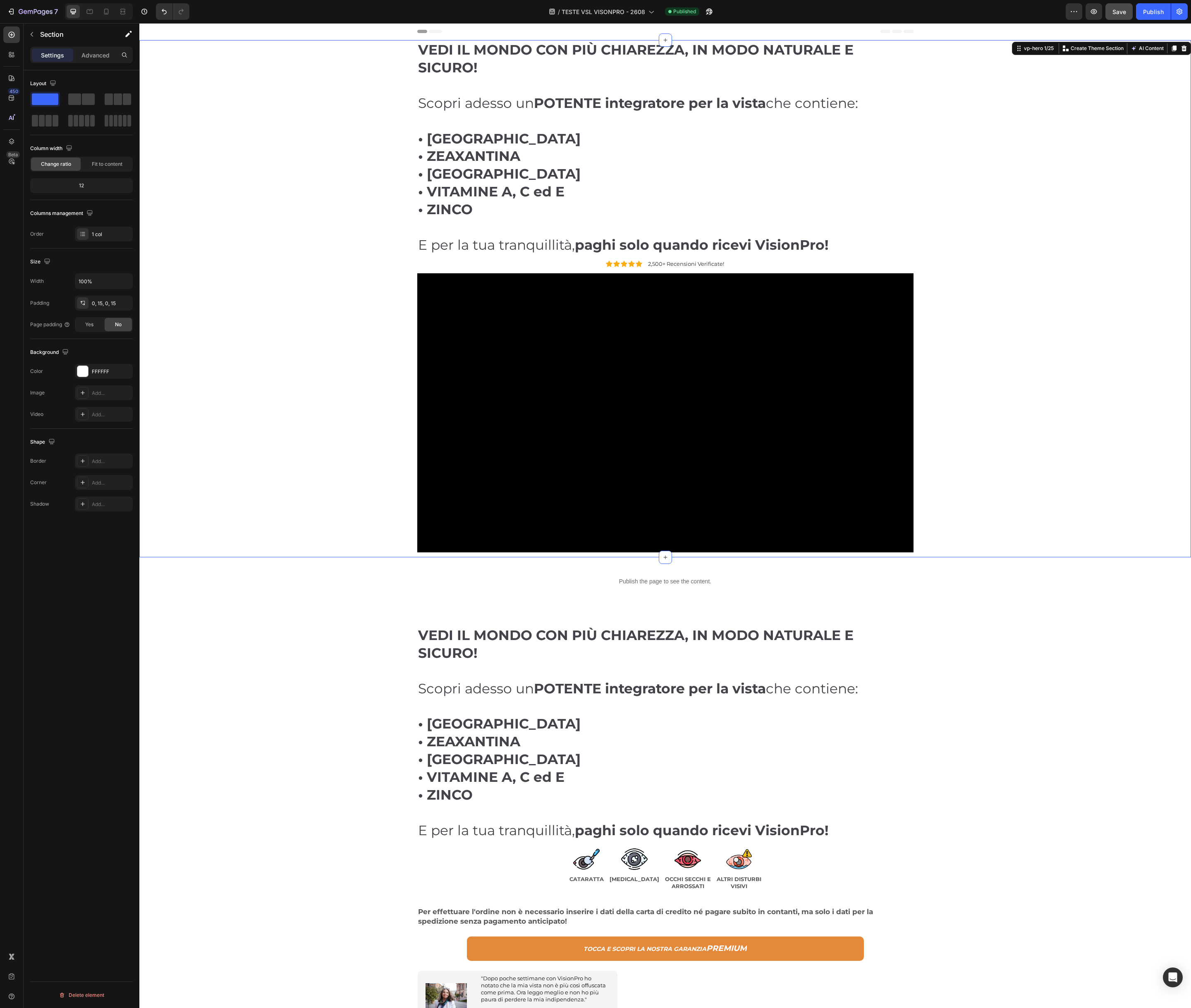
click at [272, 234] on div "⁠⁠⁠⁠⁠⁠⁠ VEDI IL MONDO CON PIÙ CHIAREZZA, IN MODO NATURALE E SICURO! Scopri ades…" at bounding box center [665, 299] width 1040 height 518
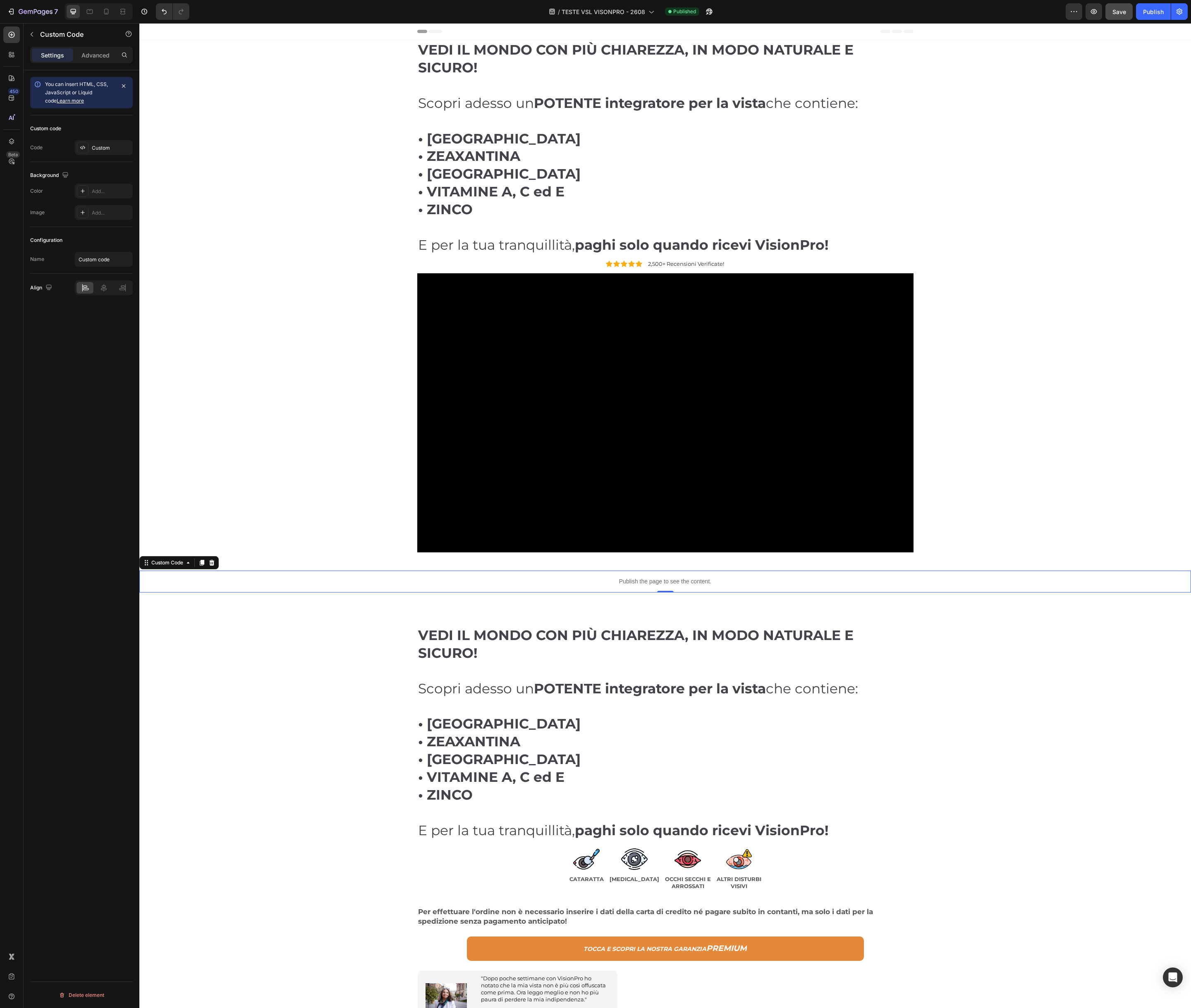
click at [558, 588] on div "Publish the page to see the content." at bounding box center [665, 581] width 1052 height 22
click at [650, 579] on p "Publish the page to see the content." at bounding box center [665, 582] width 1052 height 9
click at [107, 151] on div "Custom" at bounding box center [104, 148] width 58 height 15
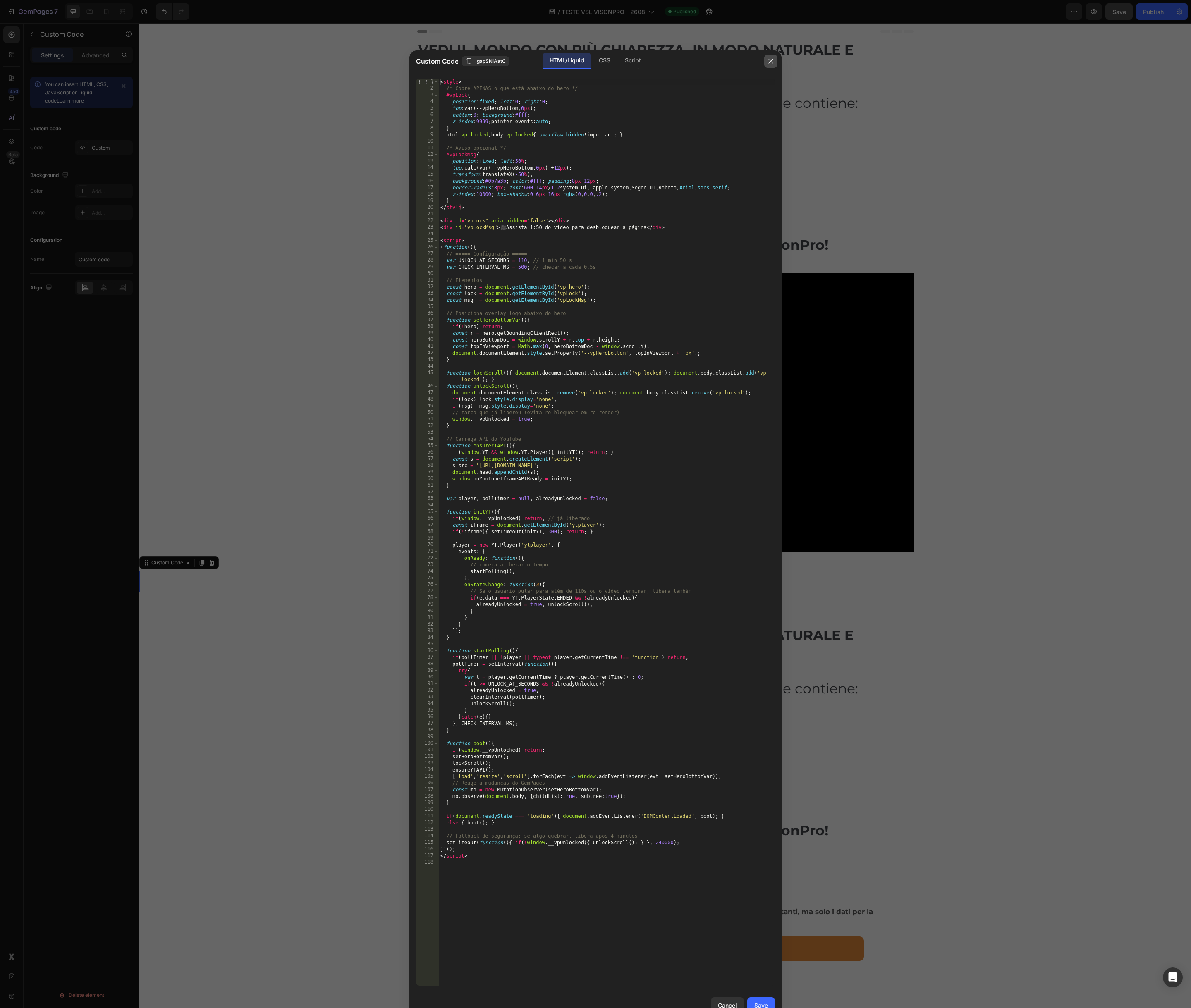
click at [771, 62] on icon "button" at bounding box center [771, 60] width 6 height 6
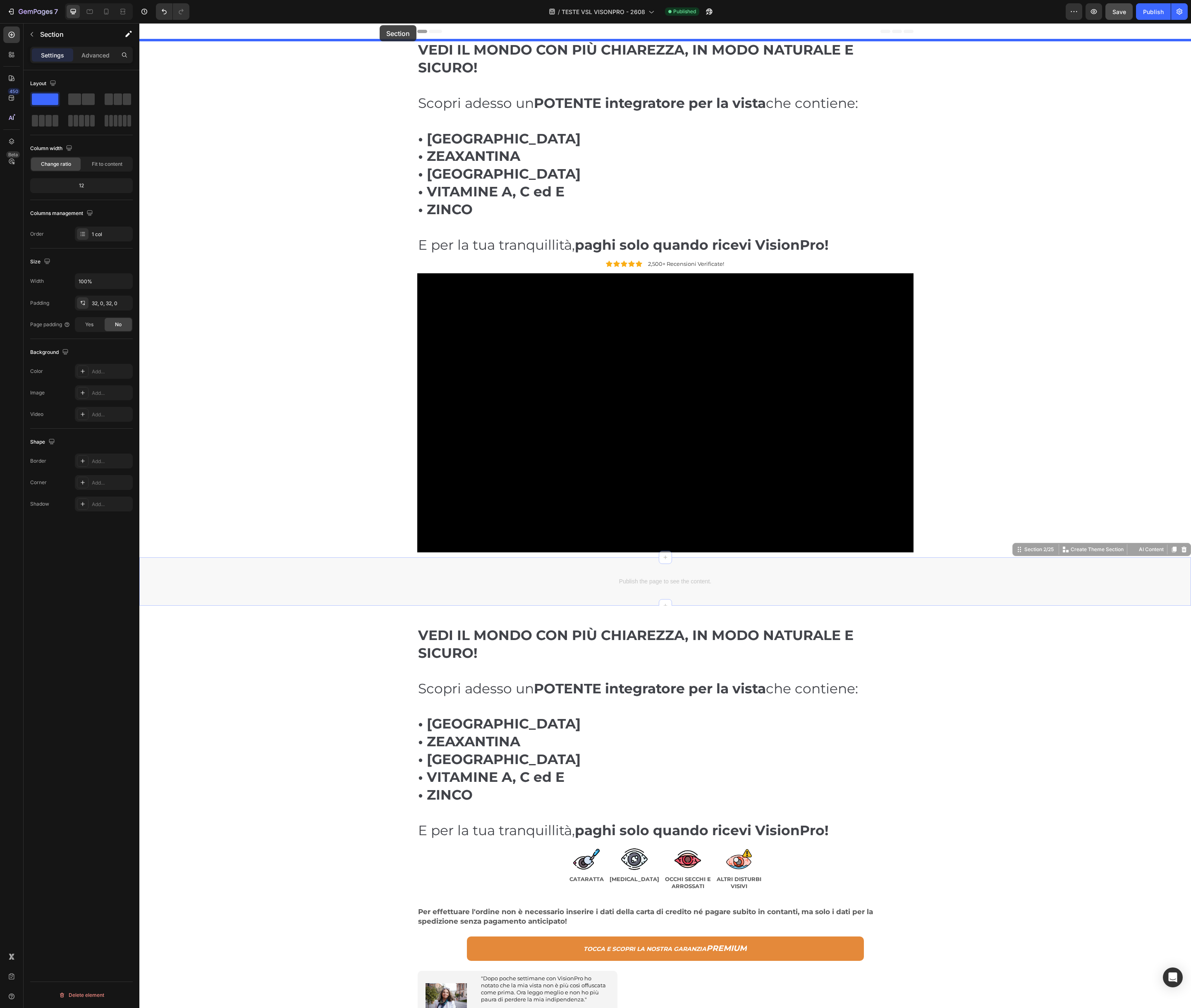
drag, startPoint x: 368, startPoint y: 566, endPoint x: 380, endPoint y: 25, distance: 541.1
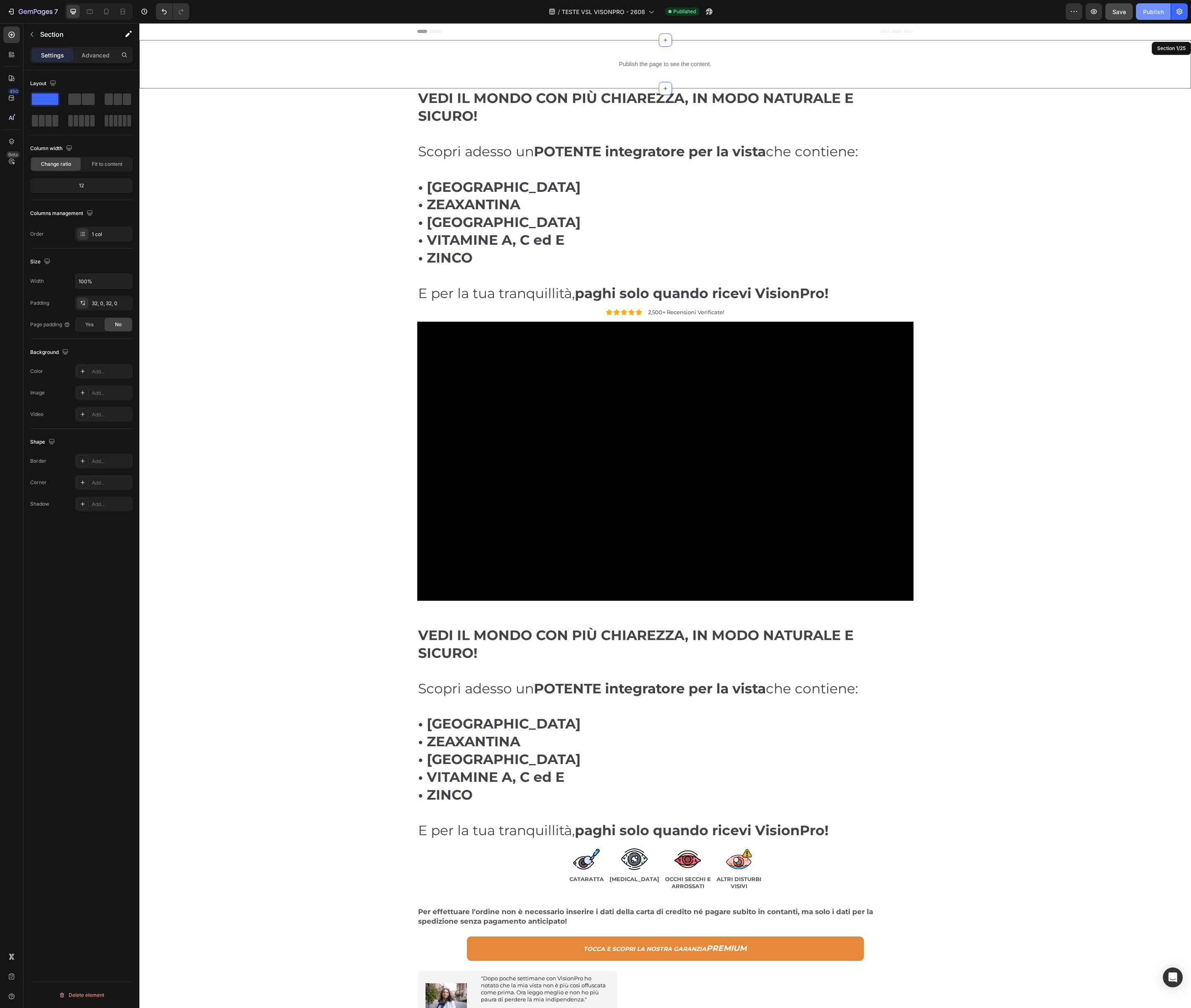
click at [1160, 15] on div "Publish" at bounding box center [1153, 12] width 21 height 9
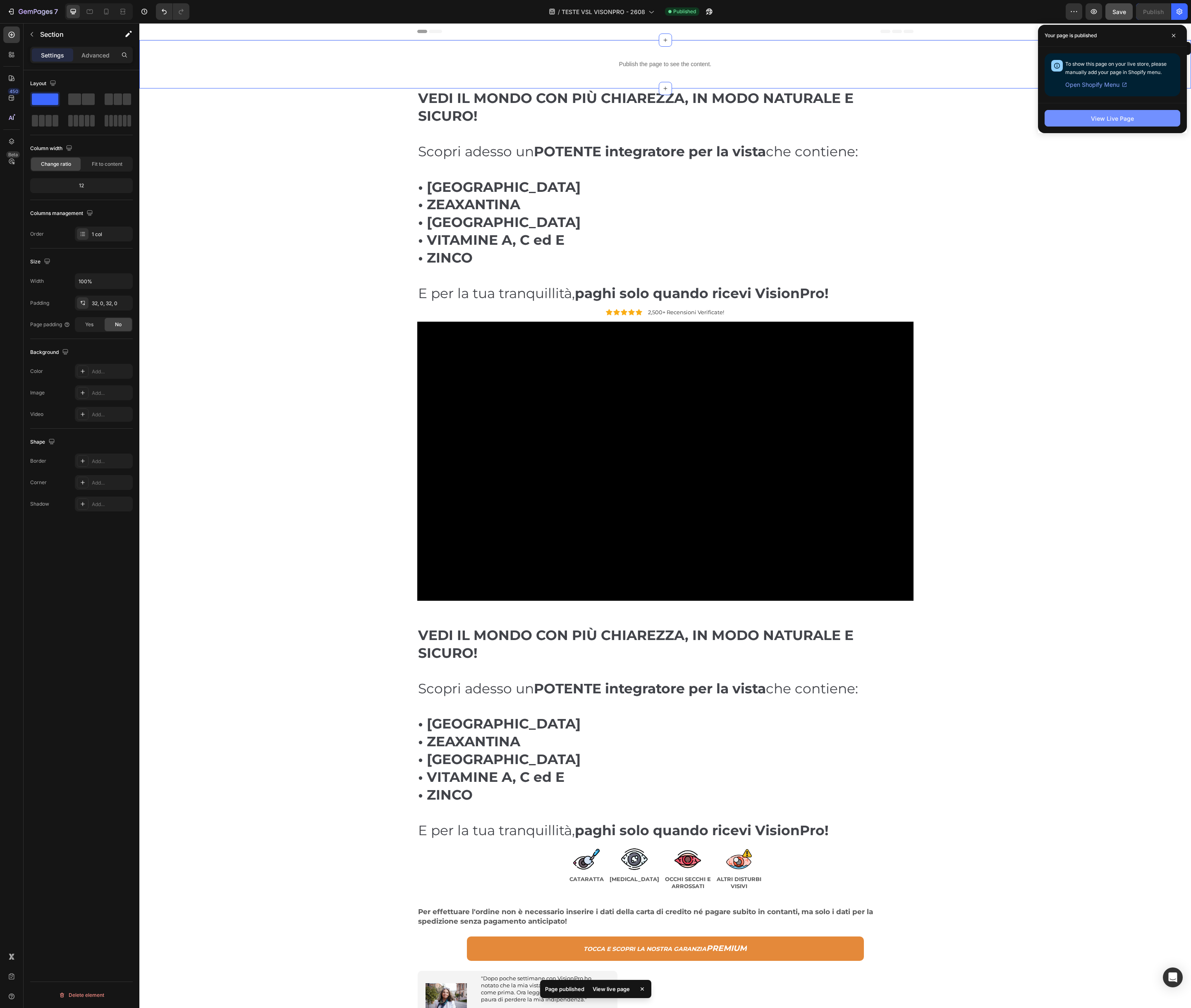
click at [1079, 117] on button "View Live Page" at bounding box center [1113, 118] width 136 height 16
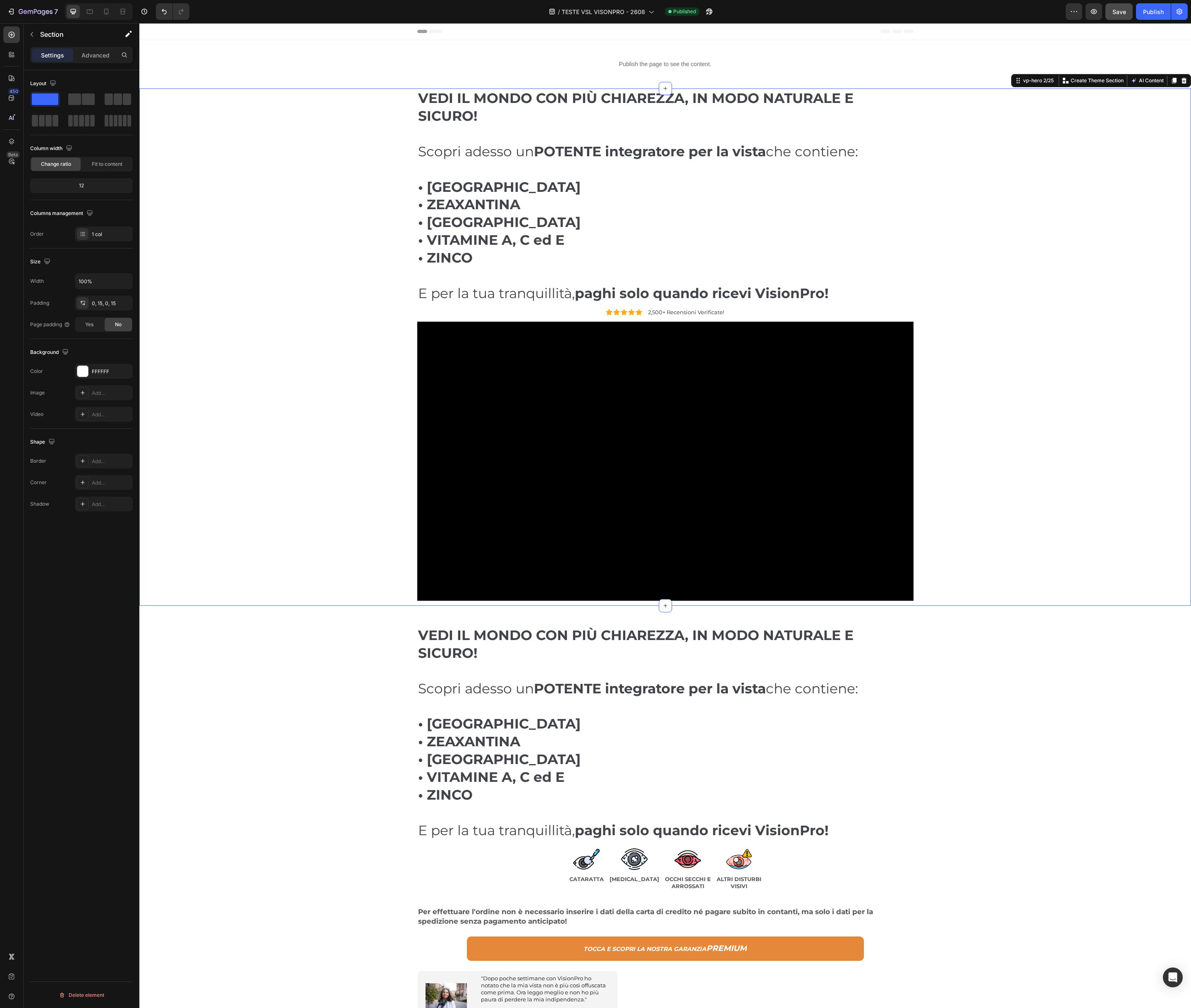
click at [240, 172] on div "⁠⁠⁠⁠⁠⁠⁠ VEDI IL MONDO CON PIÙ CHIAREZZA, IN MODO NATURALE E SICURO! Scopri ades…" at bounding box center [665, 346] width 1040 height 518
click at [1094, 11] on icon "button" at bounding box center [1094, 12] width 6 height 5
click at [341, 52] on div "Publish the page to see the content. Custom Code Section 1/25" at bounding box center [665, 65] width 1052 height 49
click at [590, 67] on p "Publish the page to see the content." at bounding box center [665, 65] width 1052 height 9
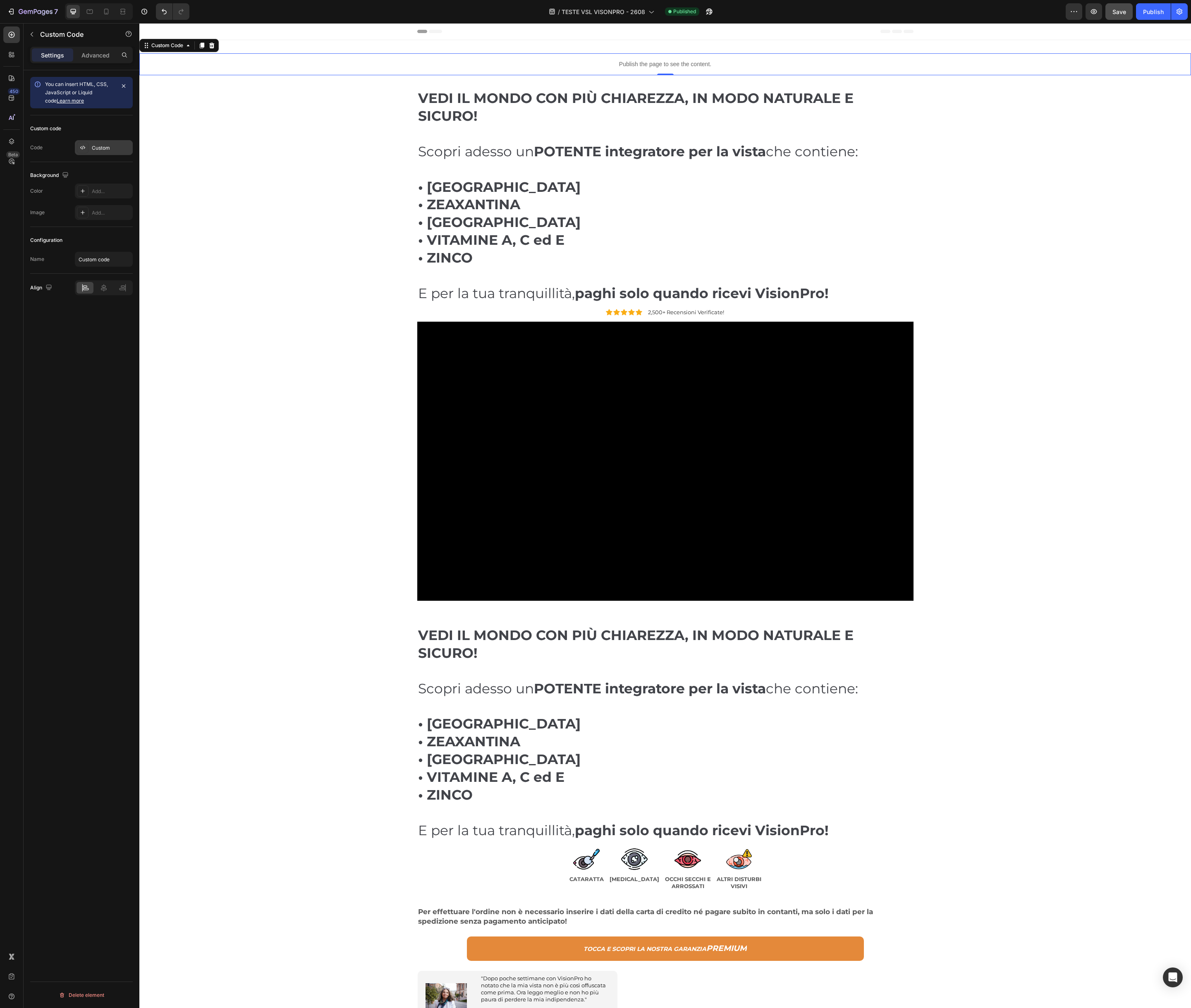
click at [97, 144] on div "Custom" at bounding box center [111, 148] width 39 height 7
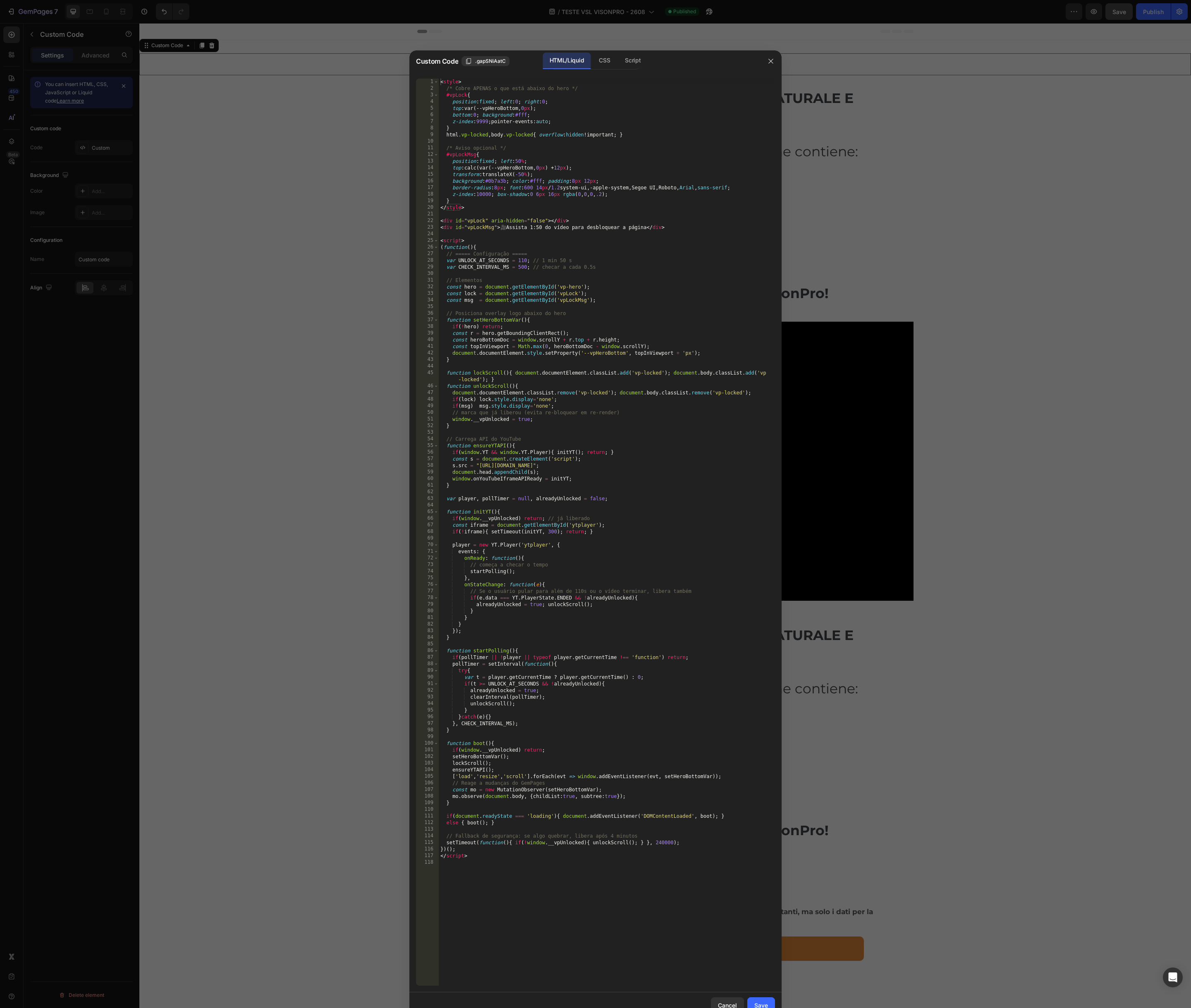
click at [570, 268] on div "< style > /* Cobre APENAS o que está abaixo do hero */ #vpLock { position : fix…" at bounding box center [608, 538] width 337 height 921
click at [566, 263] on div "< style > /* Cobre APENAS o que está abaixo do hero */ #vpLock { position : fix…" at bounding box center [608, 538] width 337 height 921
type textarea "</script>"
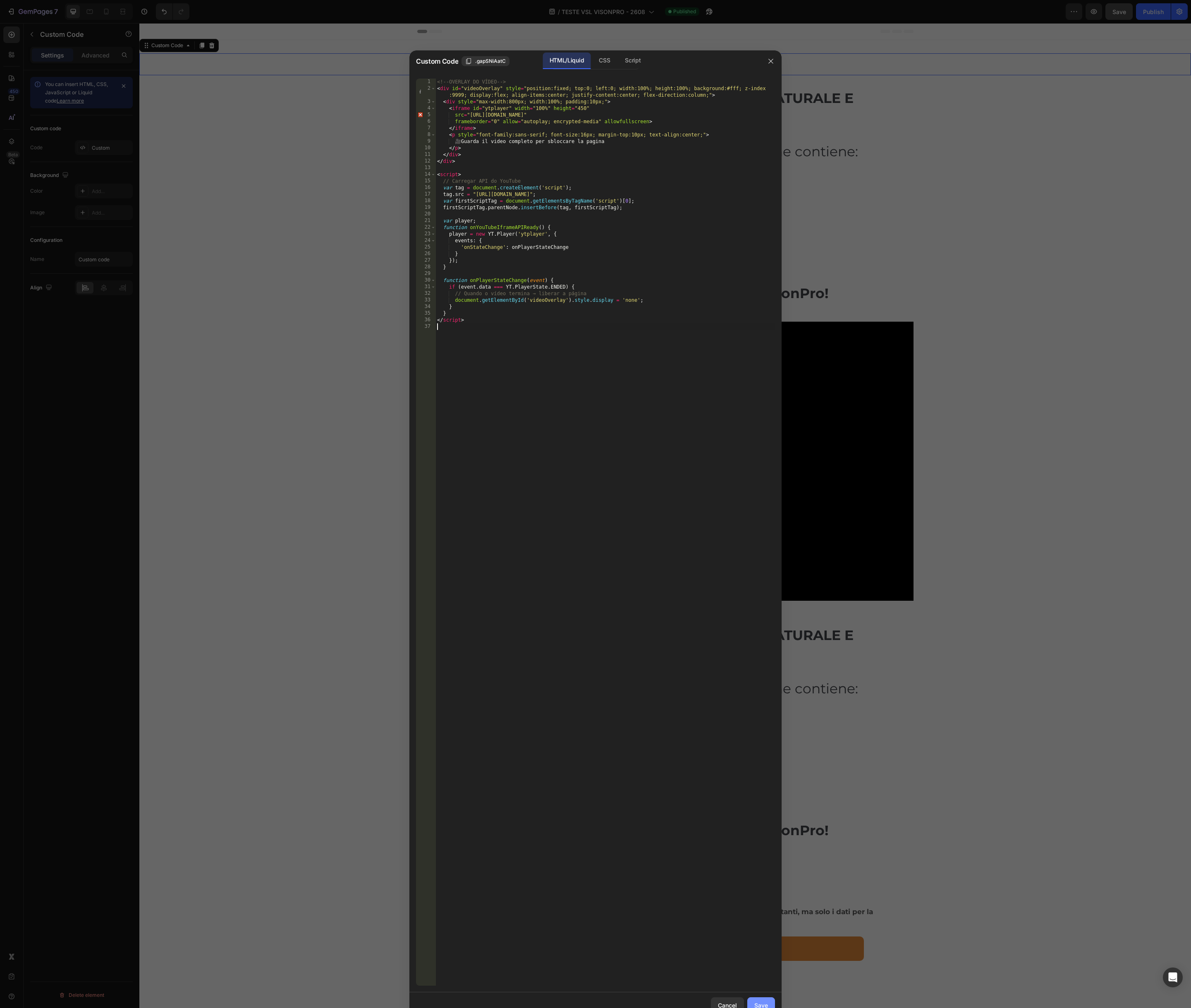
click at [766, 1003] on div "Save" at bounding box center [761, 1006] width 14 height 9
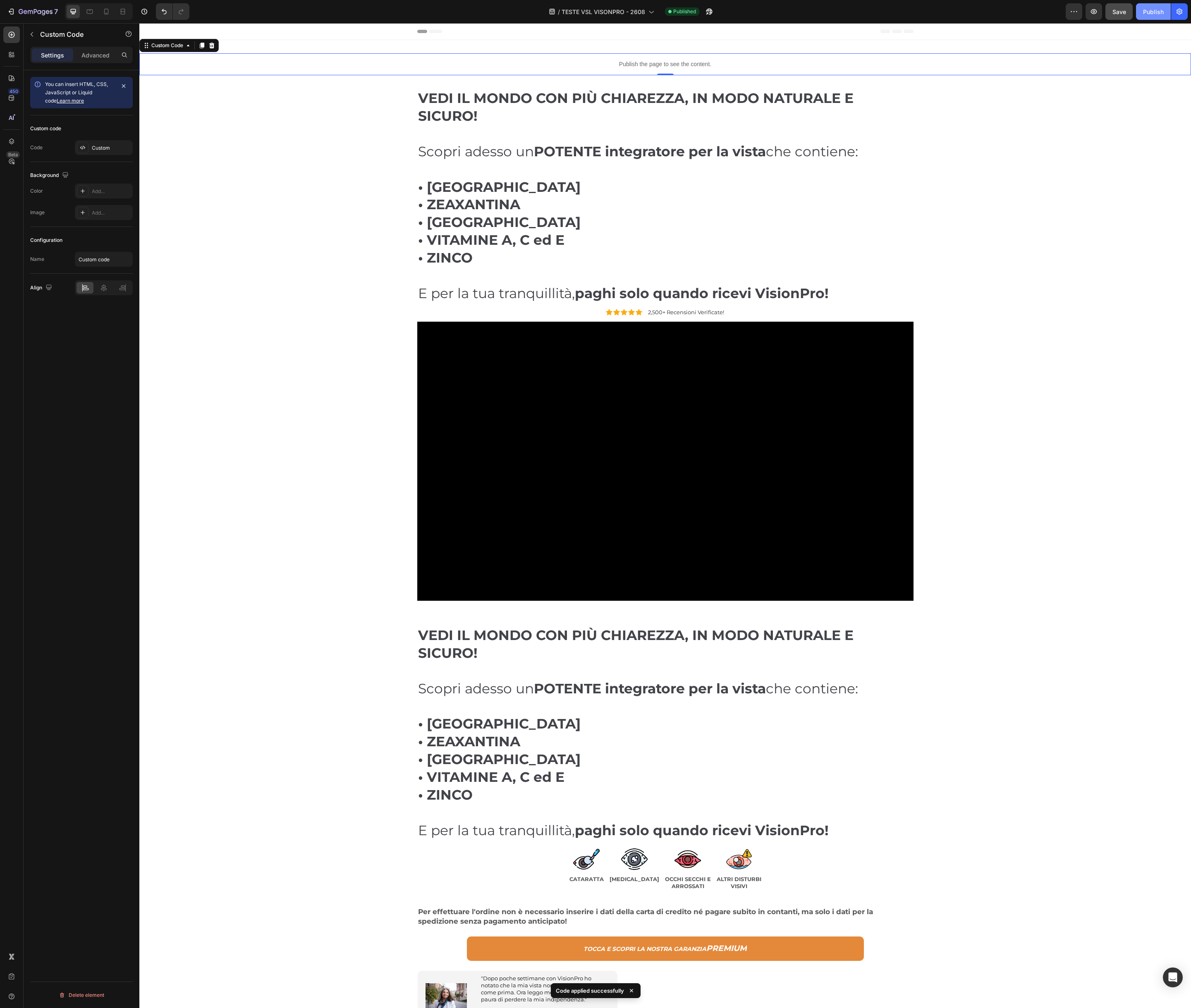
click at [1157, 9] on div "Publish" at bounding box center [1153, 12] width 21 height 9
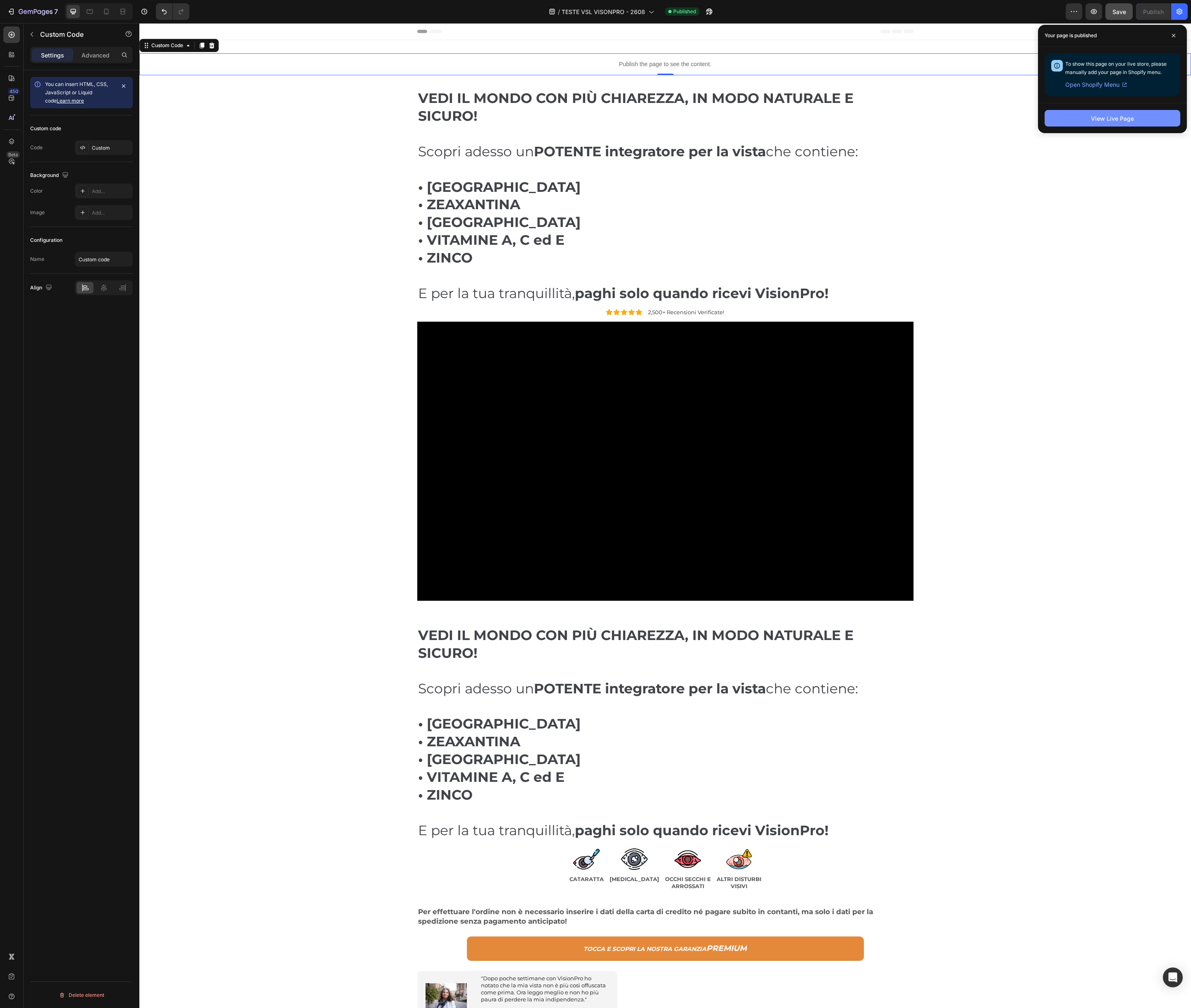
click at [1121, 122] on div "View Live Page" at bounding box center [1113, 119] width 43 height 9
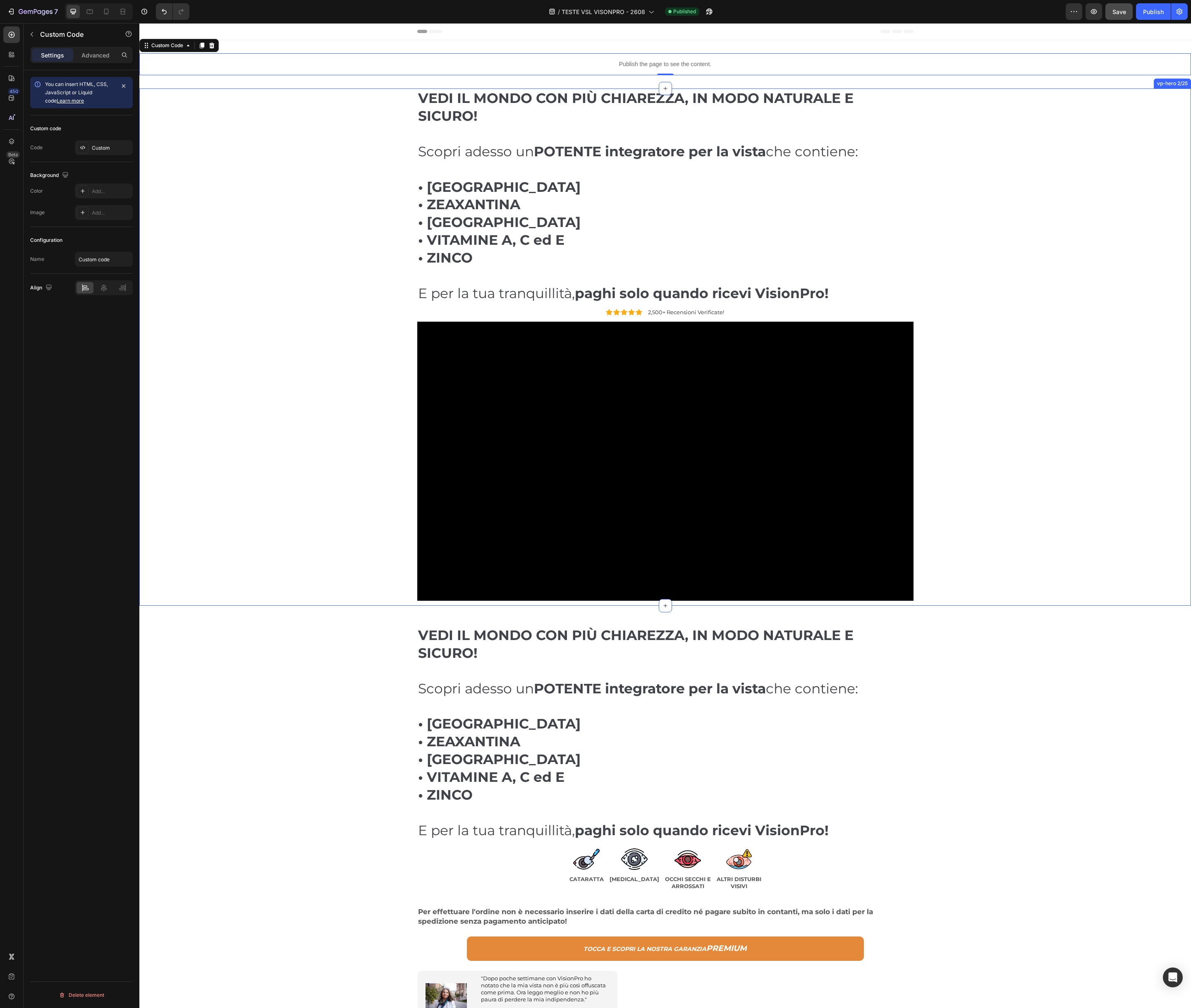
click at [188, 101] on div "⁠⁠⁠⁠⁠⁠⁠ VEDI IL MONDO CON PIÙ CHIAREZZA, IN MODO NATURALE E SICURO! Scopri ades…" at bounding box center [665, 346] width 1040 height 518
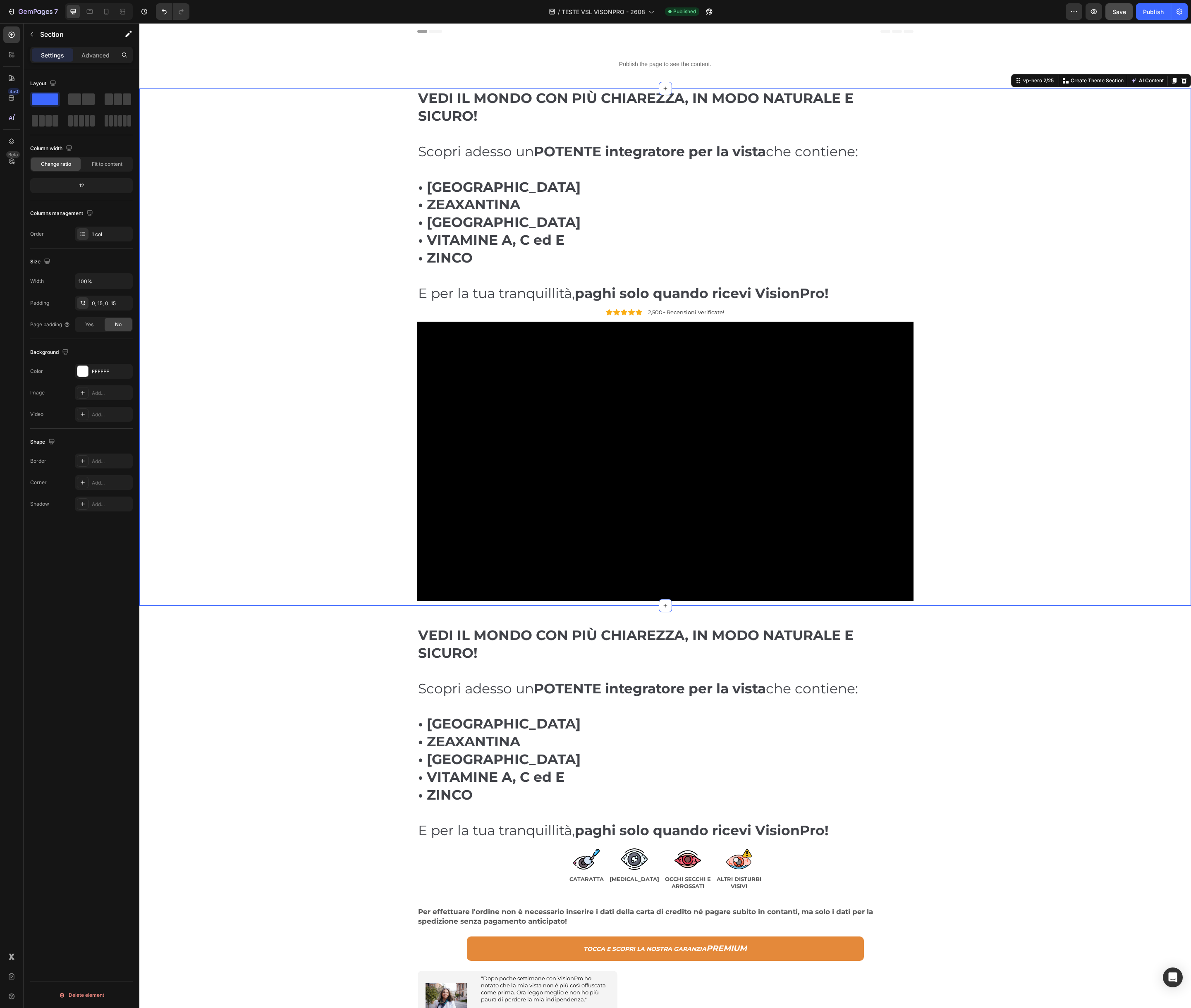
click at [188, 101] on div "⁠⁠⁠⁠⁠⁠⁠ VEDI IL MONDO CON PIÙ CHIAREZZA, IN MODO NATURALE E SICURO! Scopri ades…" at bounding box center [665, 346] width 1040 height 518
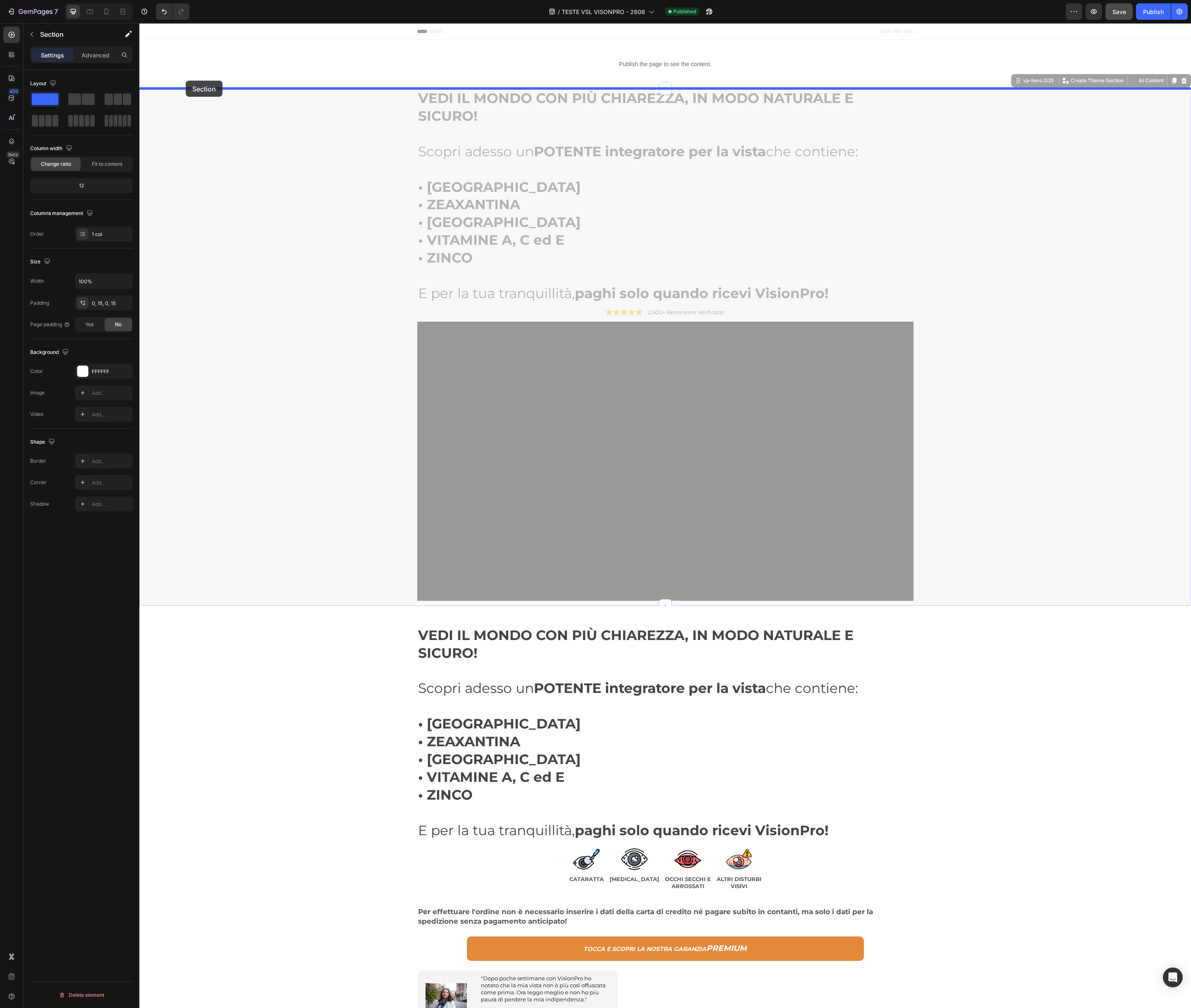
drag, startPoint x: 1017, startPoint y: 82, endPoint x: 178, endPoint y: 78, distance: 839.0
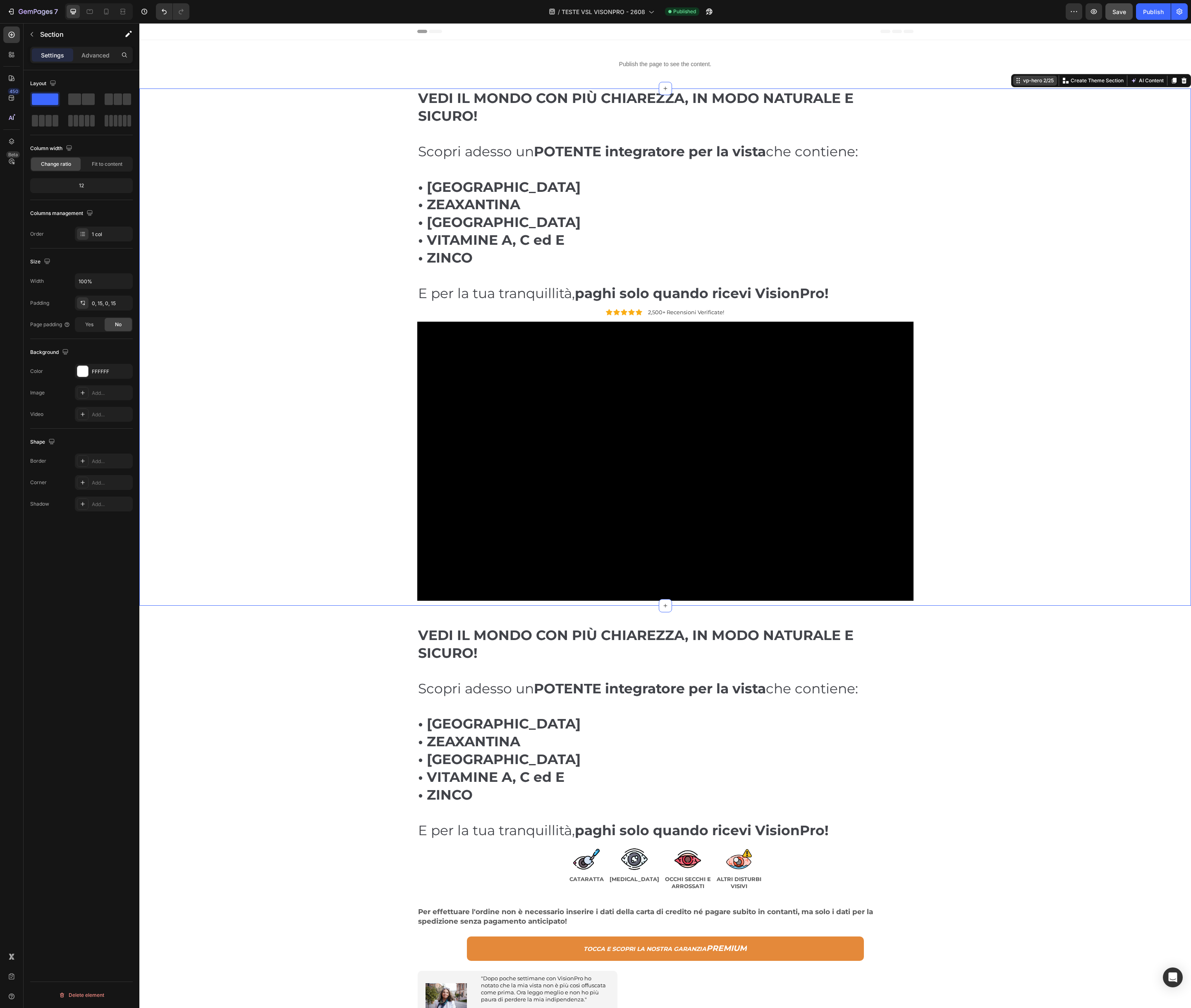
click at [1028, 81] on div "vp-hero 2/25" at bounding box center [1039, 80] width 34 height 7
click at [1017, 82] on icon at bounding box center [1018, 80] width 6 height 6
click at [1016, 80] on icon at bounding box center [1018, 80] width 6 height 6
click at [243, 130] on div "⁠⁠⁠⁠⁠⁠⁠ VEDI IL MONDO CON PIÙ CHIAREZZA, IN MODO NATURALE E SICURO! Scopri ades…" at bounding box center [665, 346] width 1040 height 518
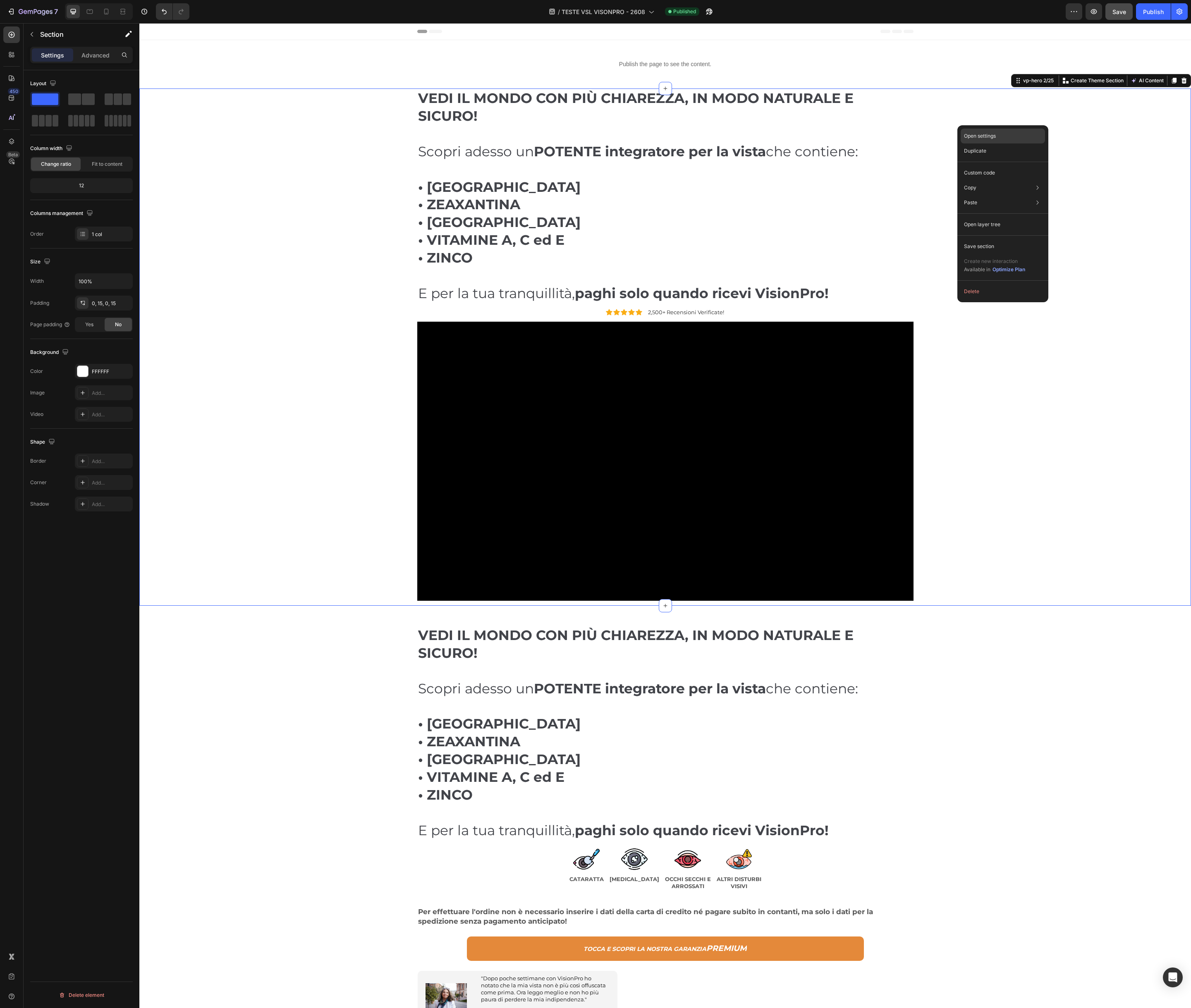
click at [985, 134] on p "Open settings" at bounding box center [979, 136] width 32 height 7
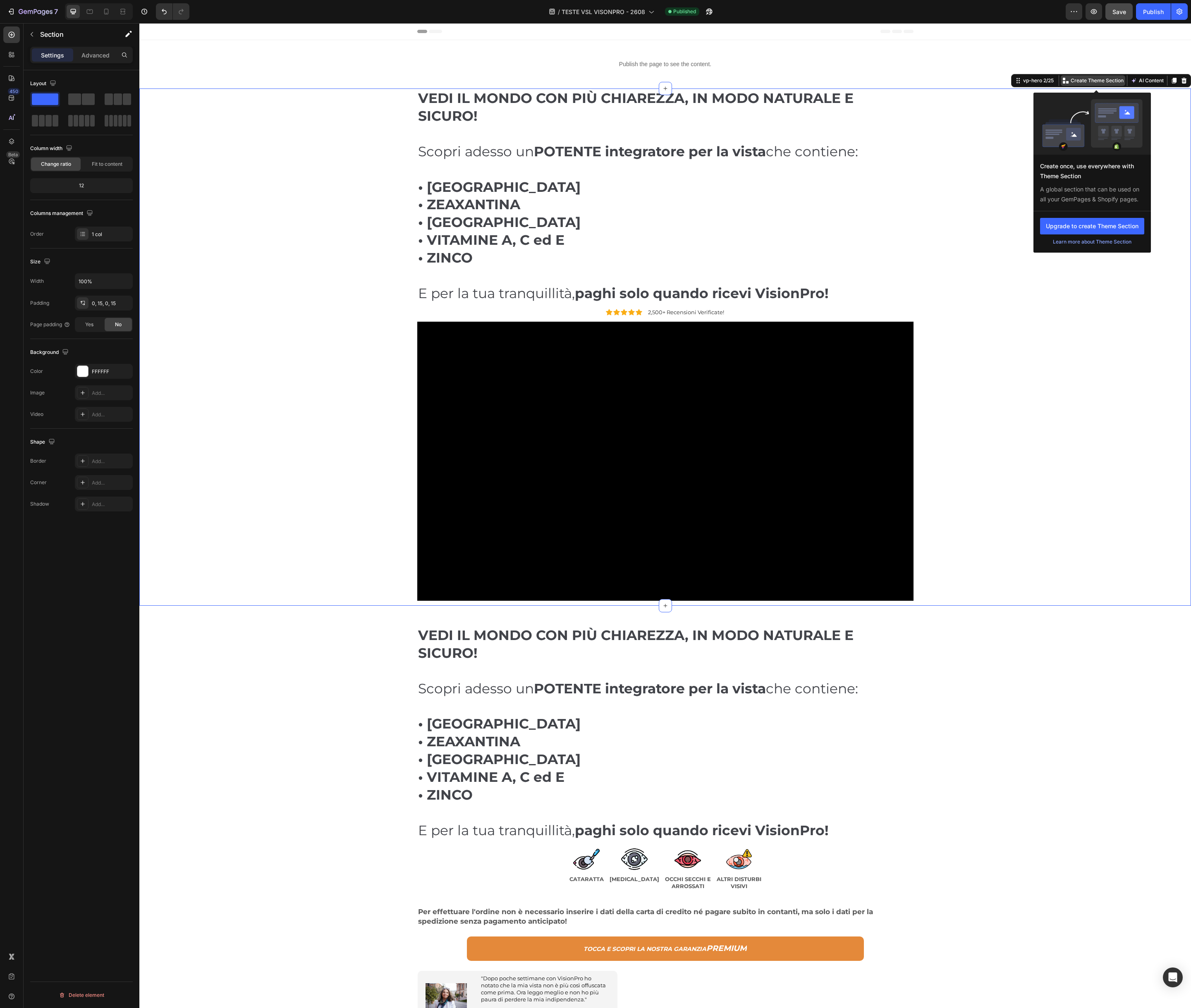
click at [1084, 80] on p "Create Theme Section" at bounding box center [1097, 80] width 53 height 7
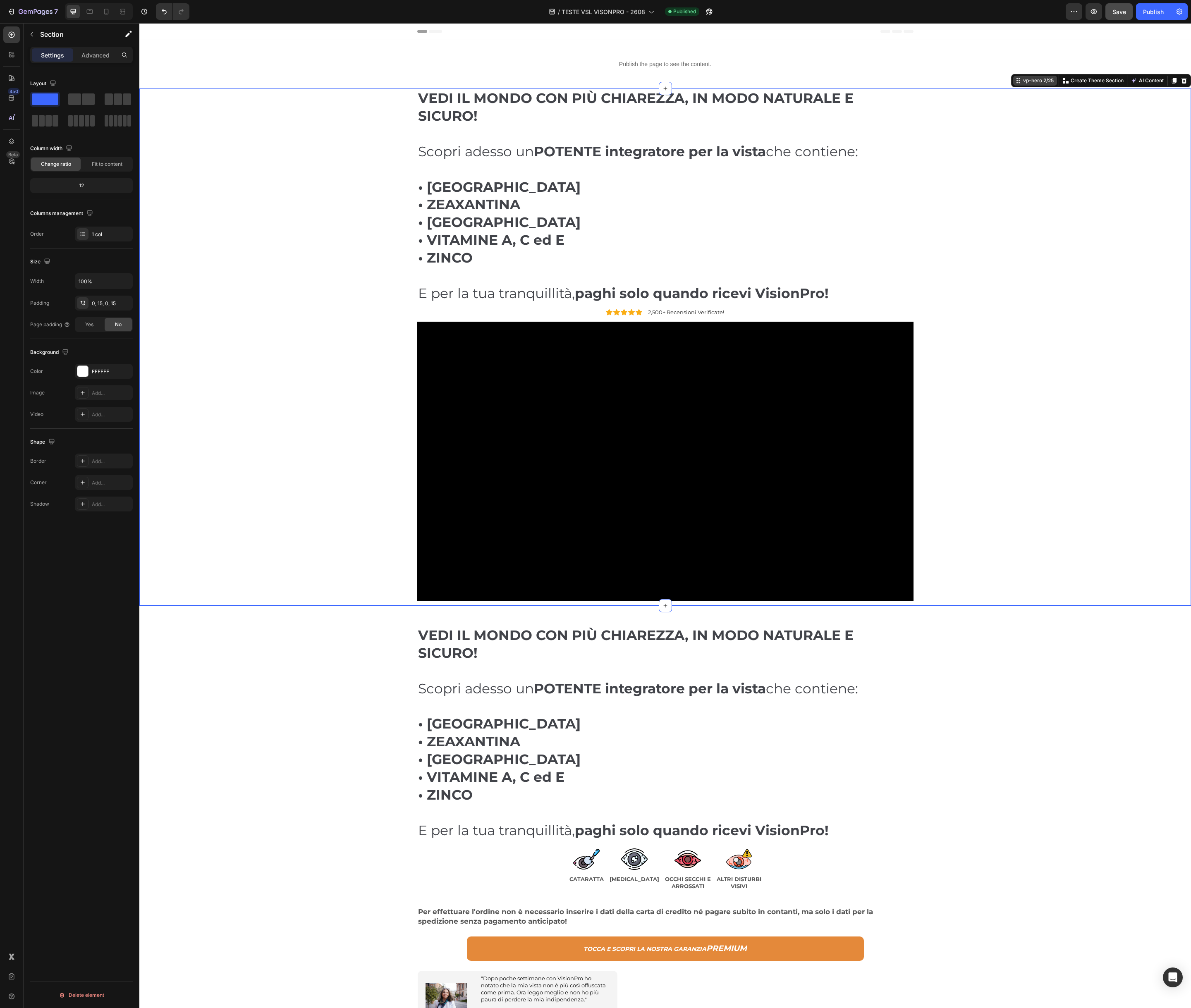
click at [1029, 83] on div "vp-hero 2/25" at bounding box center [1039, 80] width 34 height 7
click at [1040, 81] on div "vp-hero 2/25" at bounding box center [1039, 80] width 34 height 7
click at [1019, 82] on icon at bounding box center [1018, 80] width 6 height 6
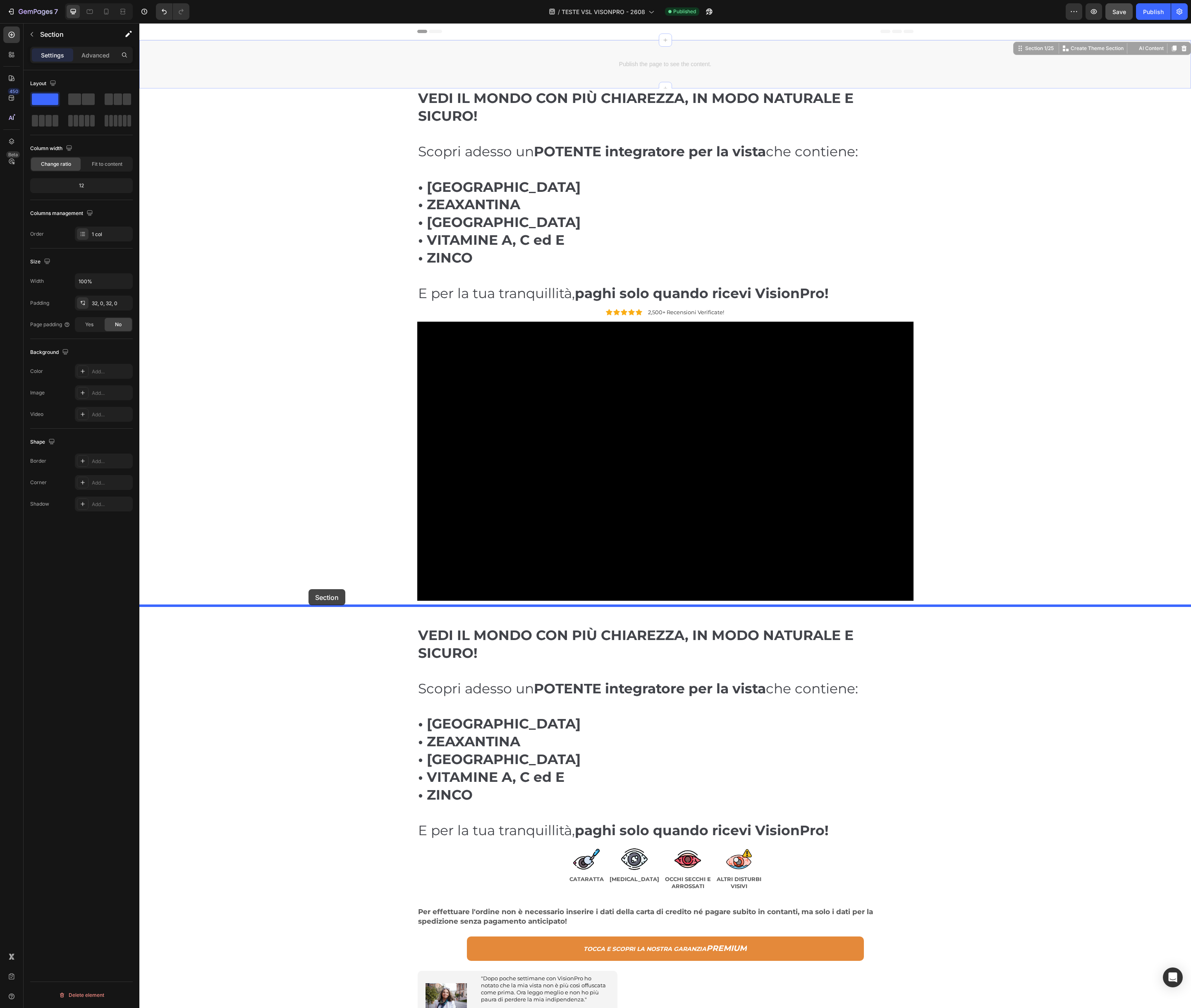
drag, startPoint x: 302, startPoint y: 46, endPoint x: 309, endPoint y: 590, distance: 544.0
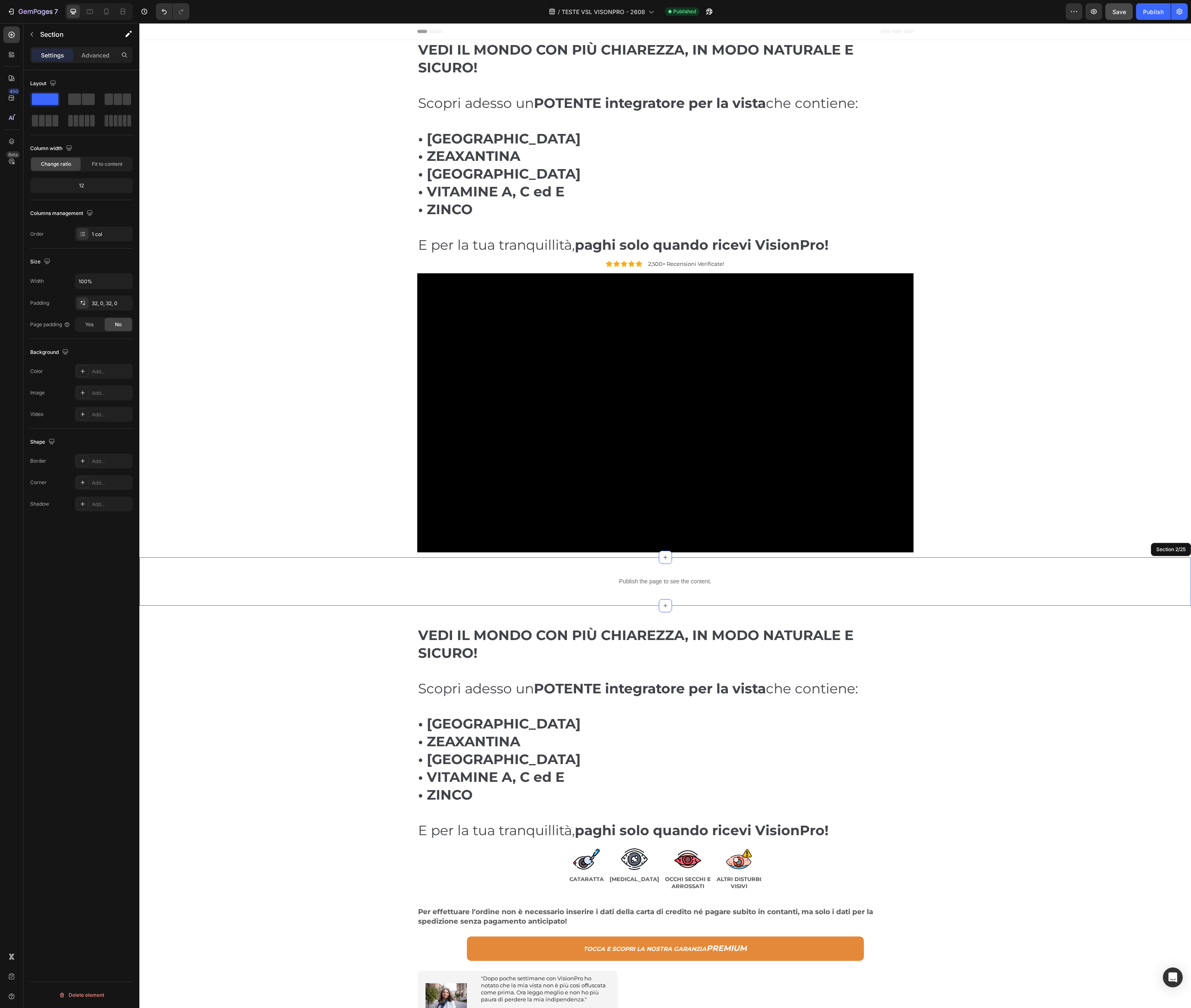
click at [612, 593] on div "Publish the page to see the content. Custom Code Section 2/25" at bounding box center [665, 581] width 1052 height 49
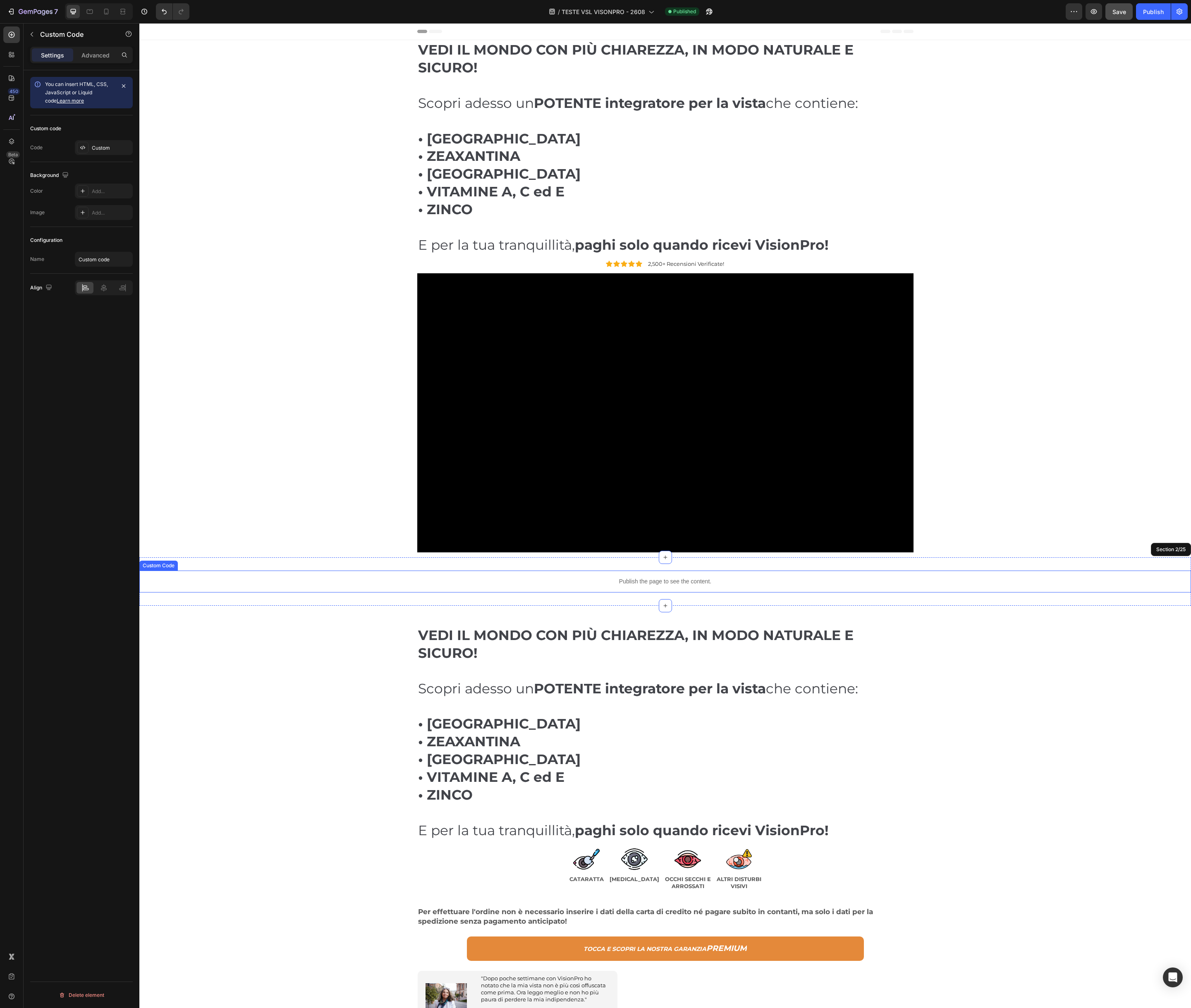
click at [623, 585] on p "Publish the page to see the content." at bounding box center [665, 582] width 1052 height 9
click at [99, 149] on div "Custom" at bounding box center [111, 148] width 39 height 7
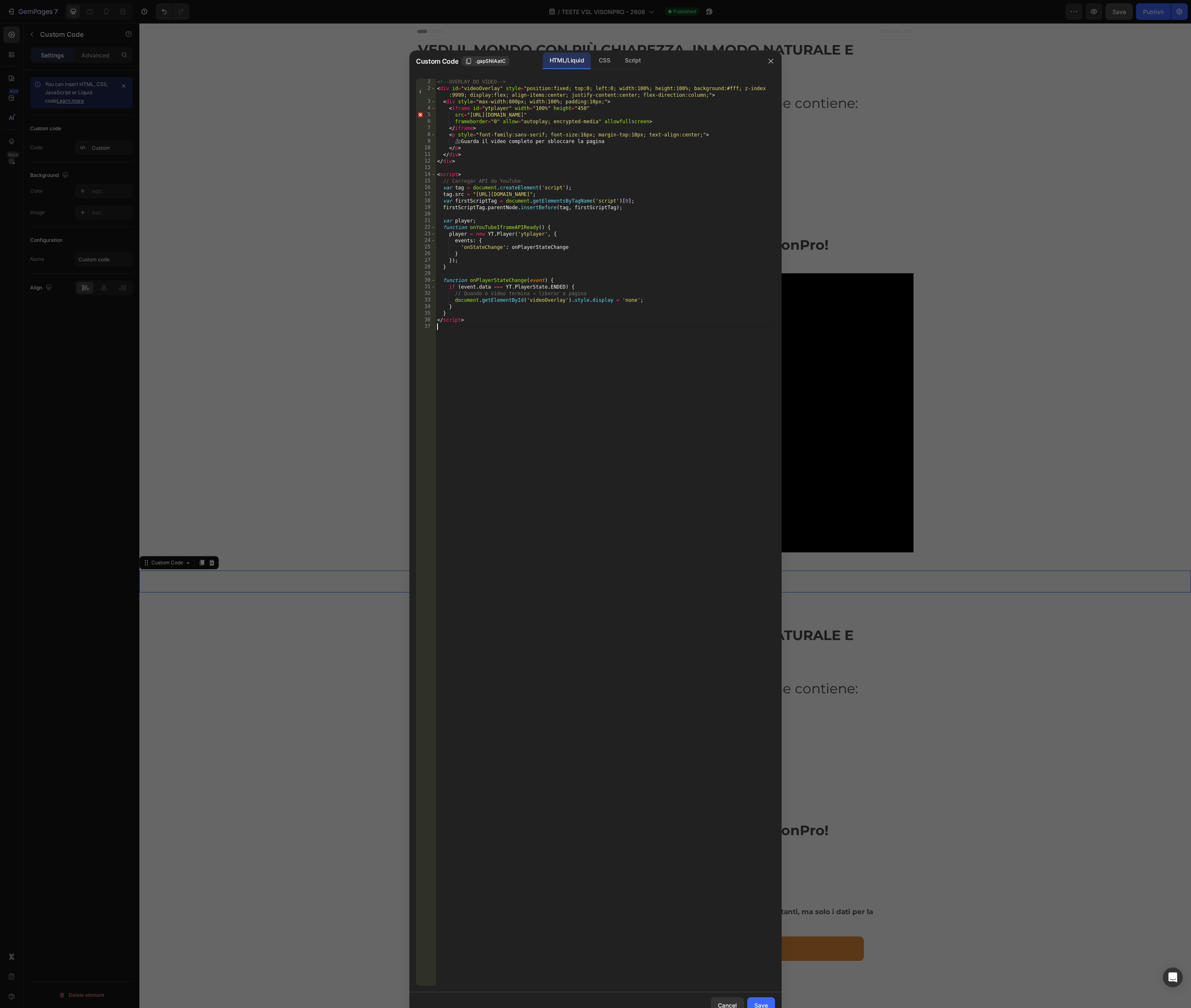
drag, startPoint x: 615, startPoint y: 346, endPoint x: 604, endPoint y: 346, distance: 11.0
click at [615, 346] on div "<!-- OVERLAY DO VÍDEO --> < div id = "videoOverlay" style = "position:fixed; to…" at bounding box center [605, 538] width 339 height 921
type textarea "</script>"
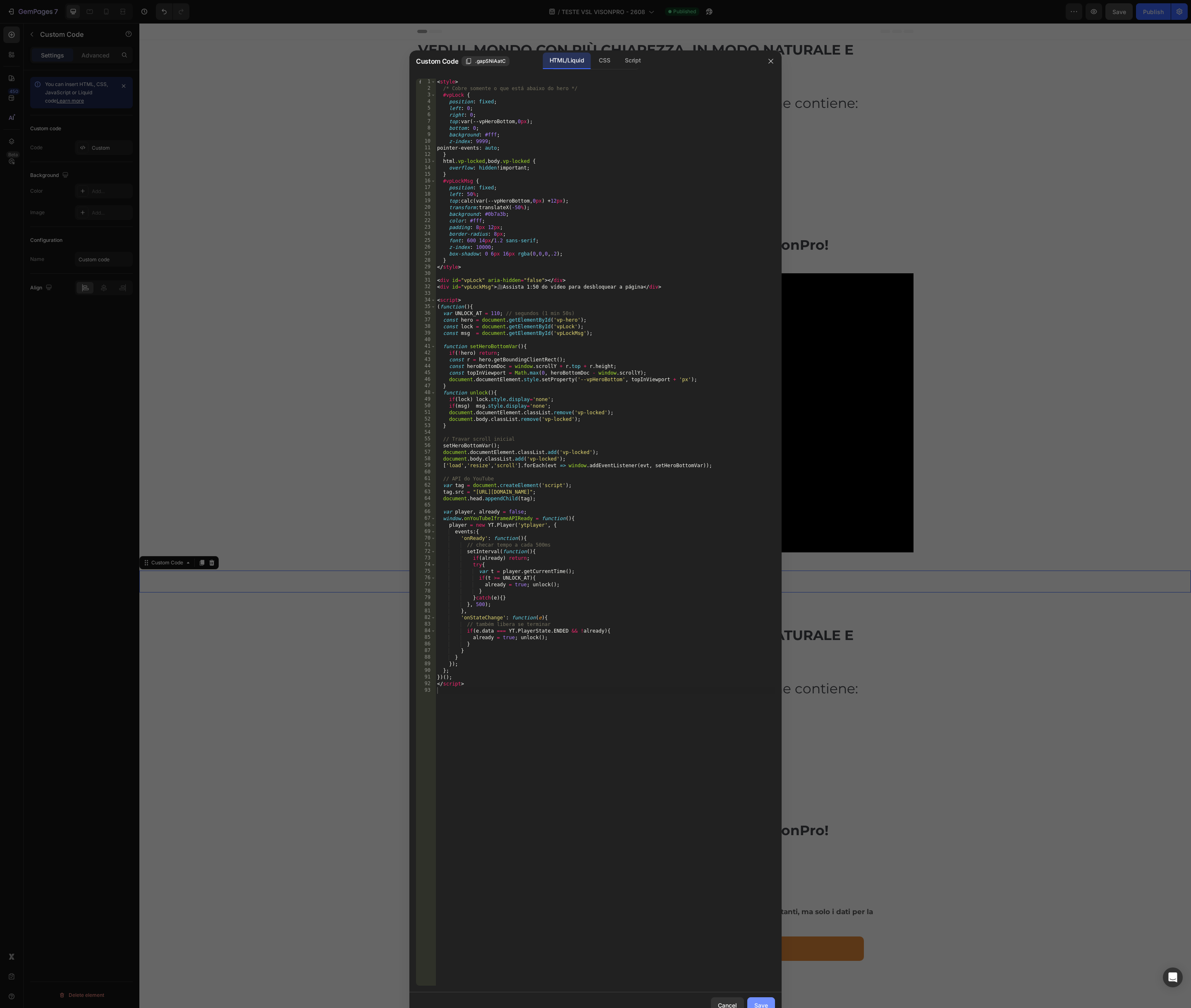
click at [759, 1002] on div "Save" at bounding box center [761, 1006] width 14 height 9
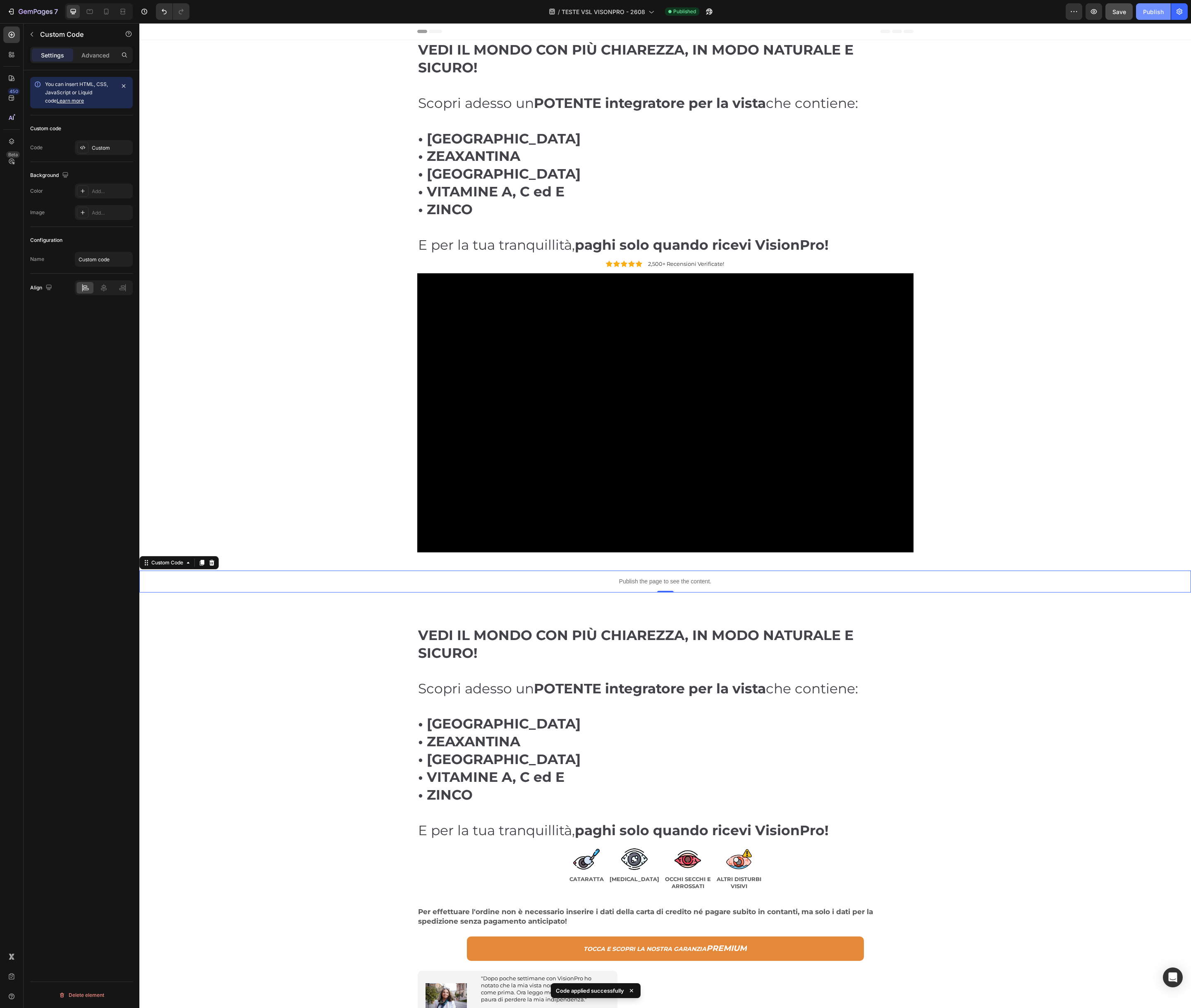
click at [1154, 13] on div "Publish" at bounding box center [1153, 12] width 21 height 9
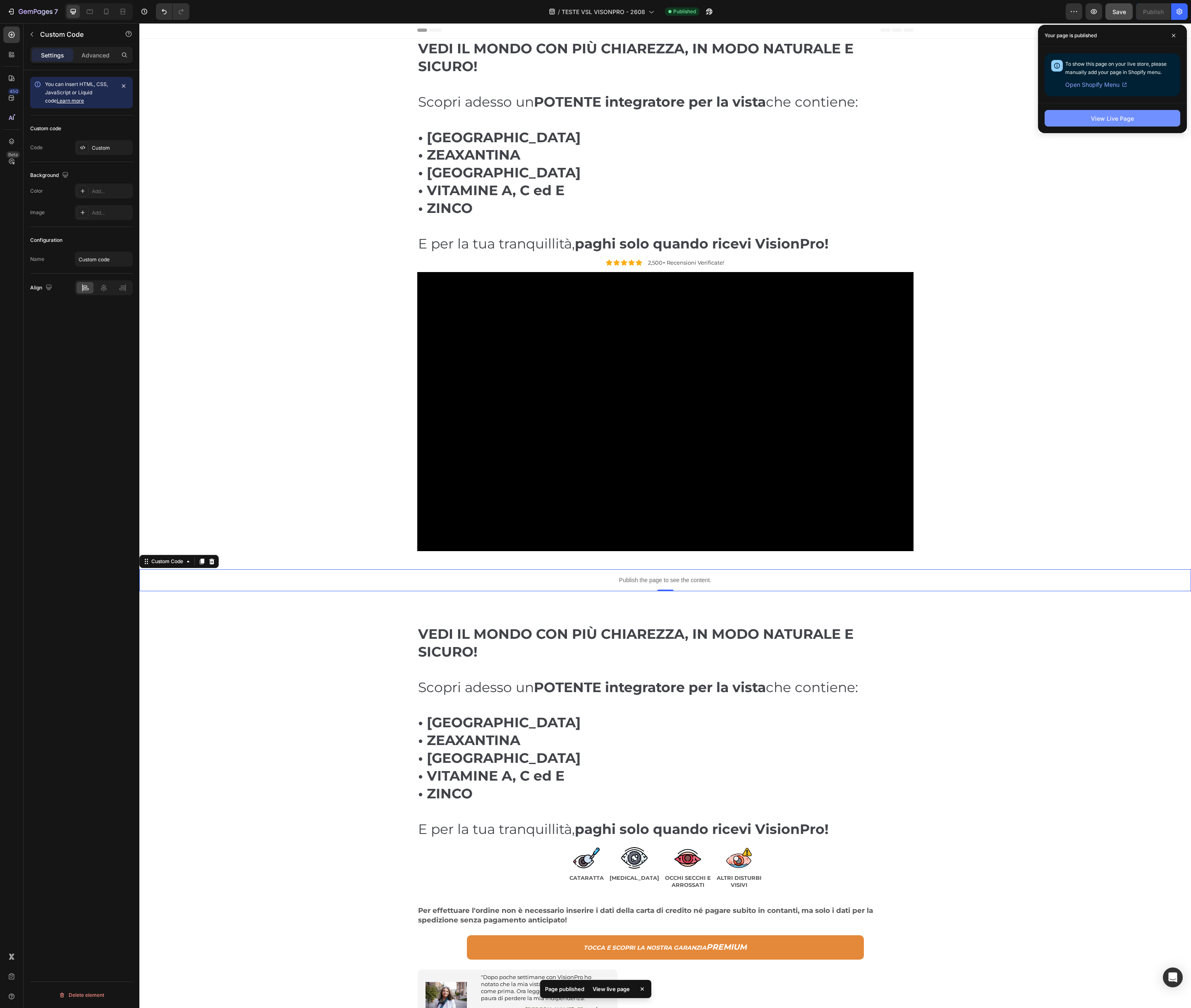
click at [1129, 122] on div "View Live Page" at bounding box center [1113, 119] width 43 height 9
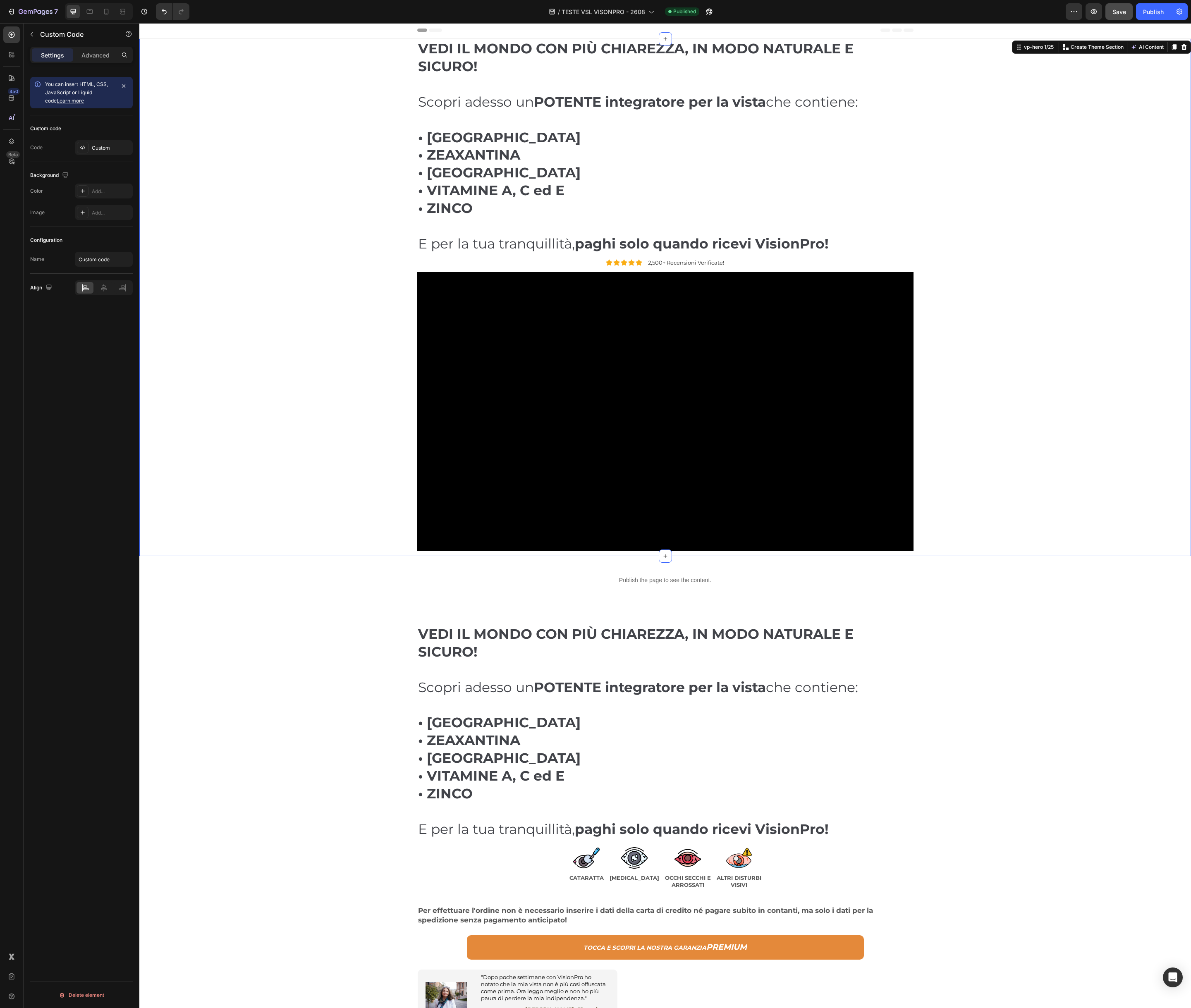
click at [1172, 48] on div "vp-hero 1/25 You can create reusable sections Create Theme Section AI Content W…" at bounding box center [1101, 47] width 179 height 14
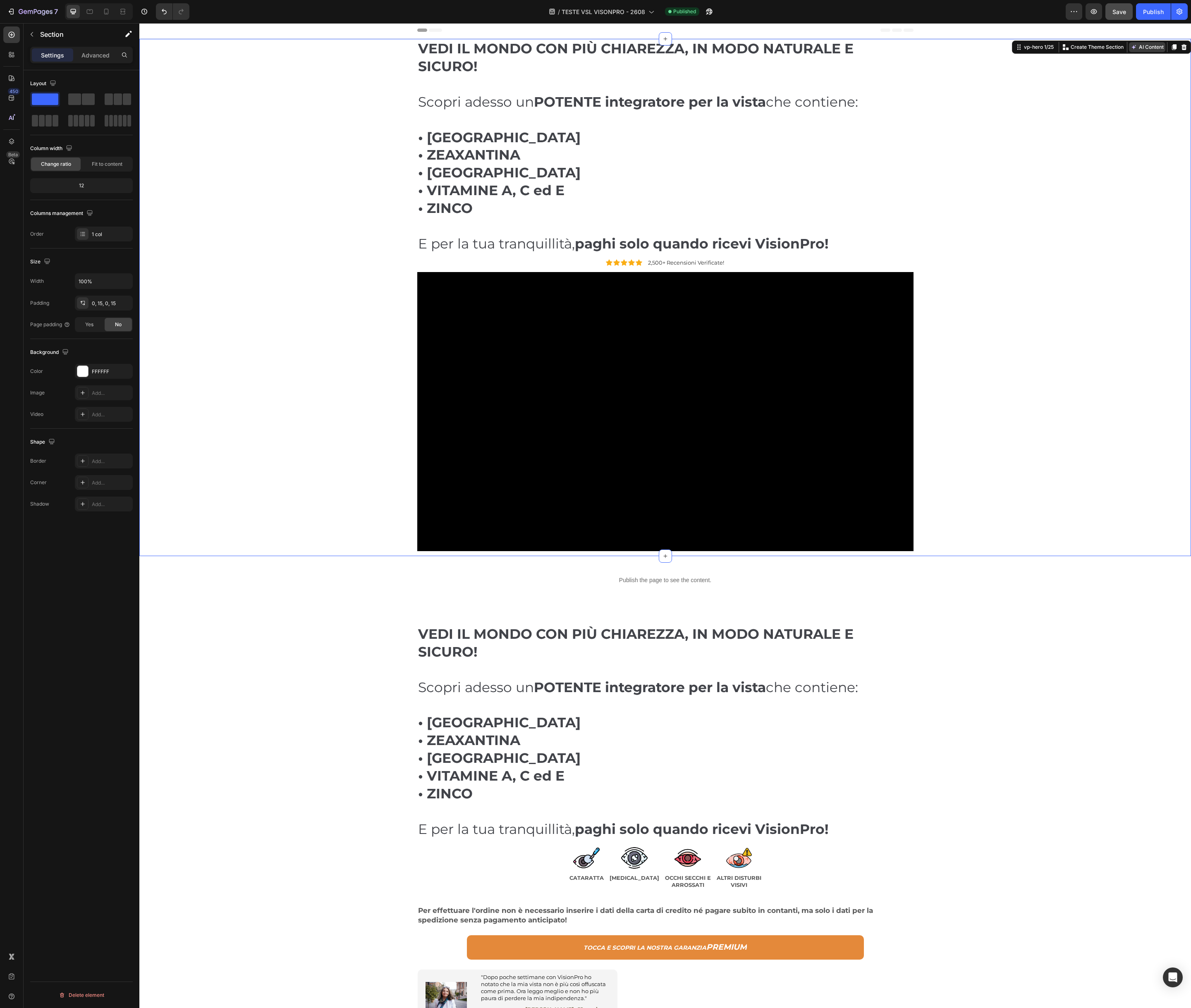
scroll to position [2, 0]
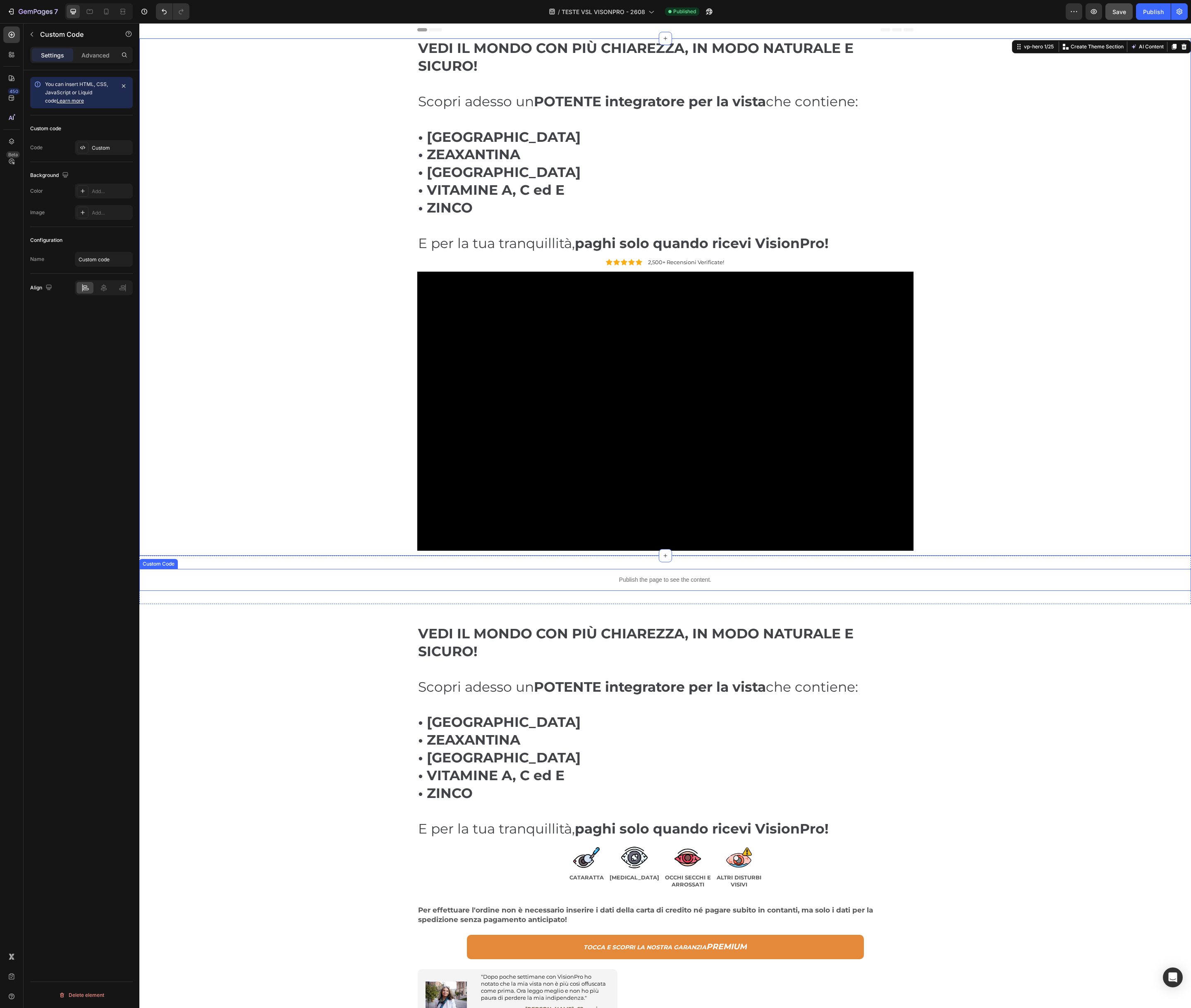
click at [618, 577] on p "Publish the page to see the content." at bounding box center [665, 580] width 1052 height 9
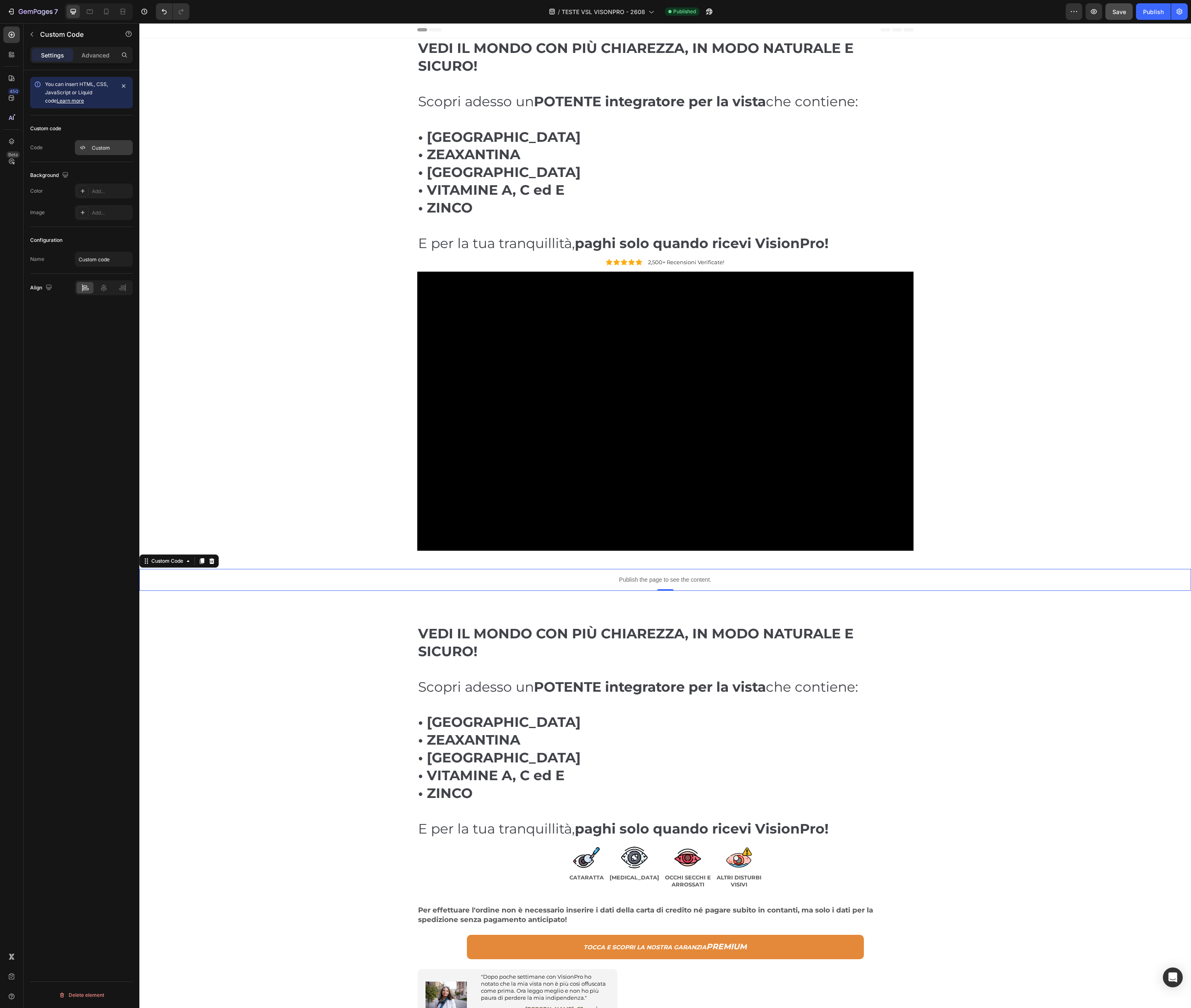
click at [111, 150] on div "Custom" at bounding box center [111, 148] width 39 height 7
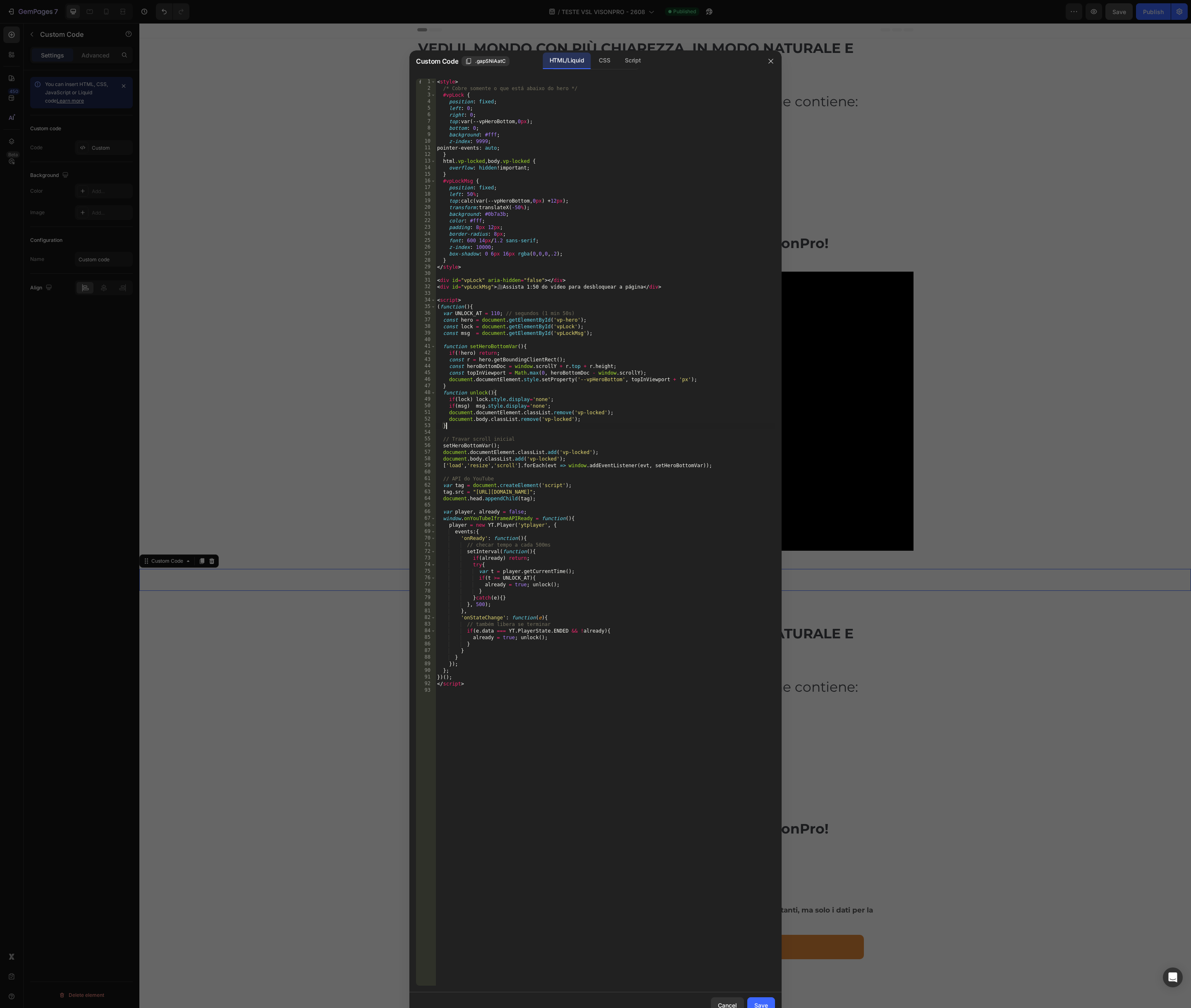
click at [595, 423] on div "< style > /* Cobre somente o que está abaixo do hero */ #vpLock { position : fi…" at bounding box center [605, 538] width 339 height 921
type textarea "</script>"
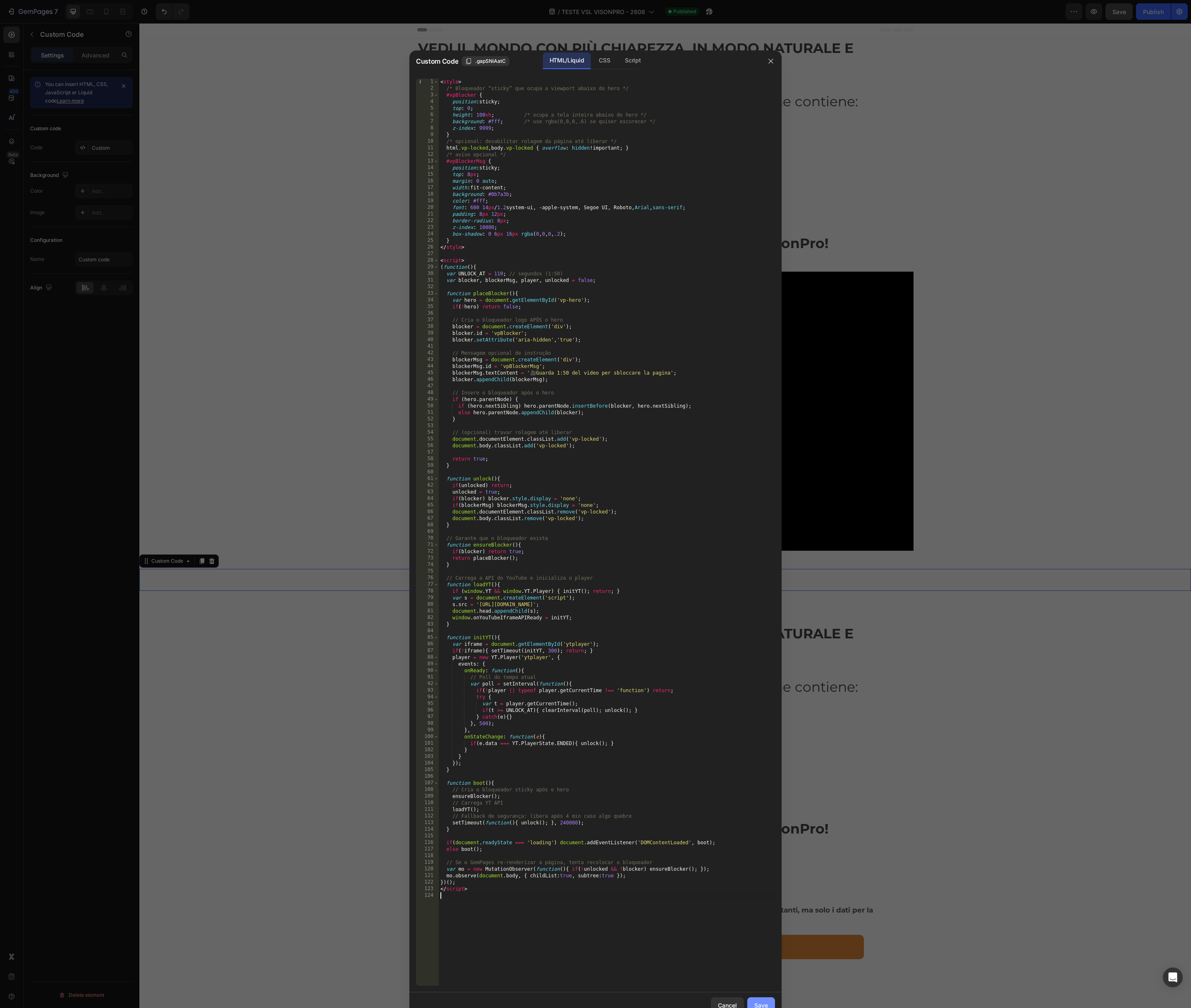
click at [753, 1004] on button "Save" at bounding box center [761, 1005] width 28 height 16
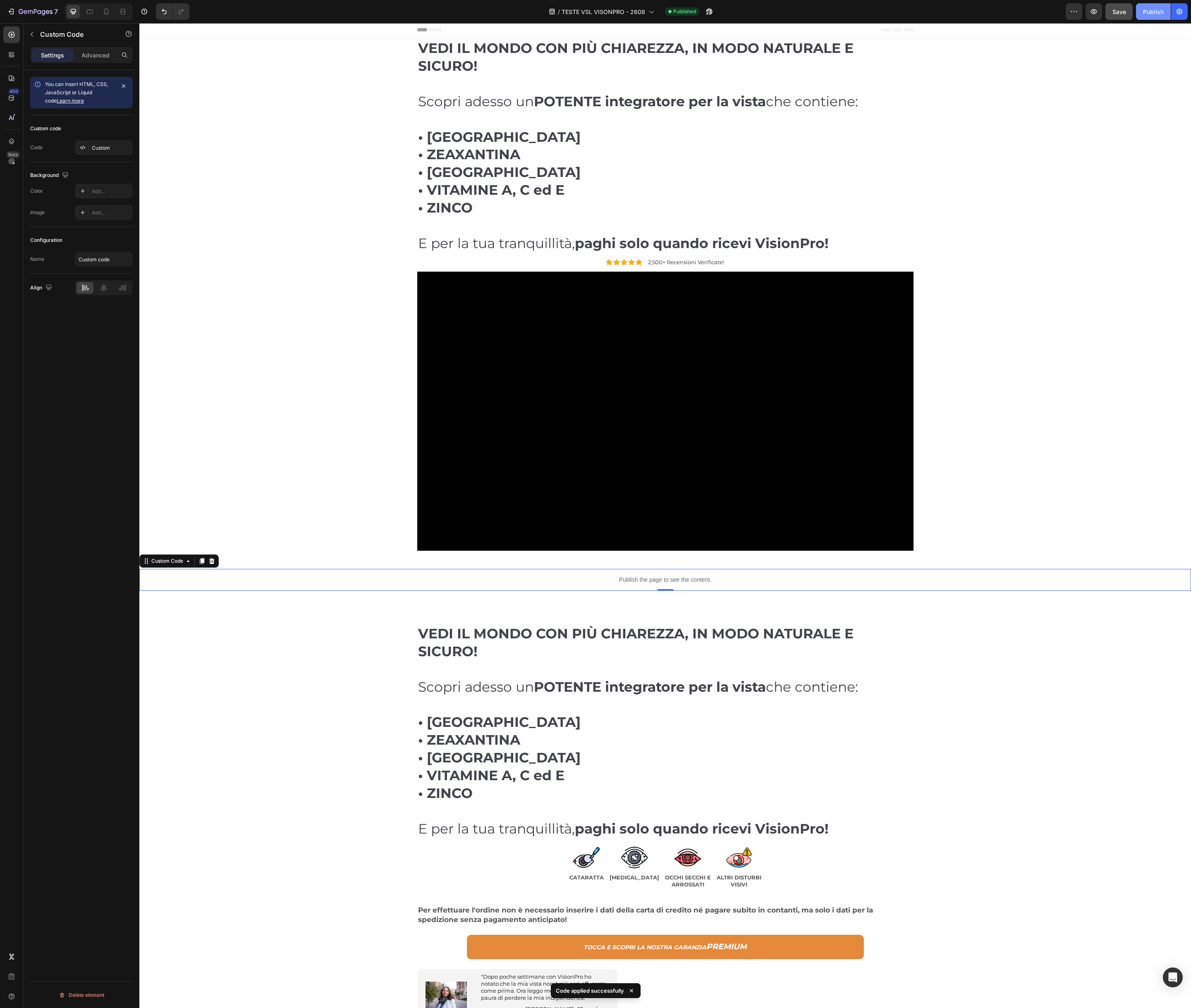
drag, startPoint x: 1151, startPoint y: 12, endPoint x: 1147, endPoint y: 18, distance: 7.2
click at [1151, 12] on div "Publish" at bounding box center [1153, 12] width 21 height 9
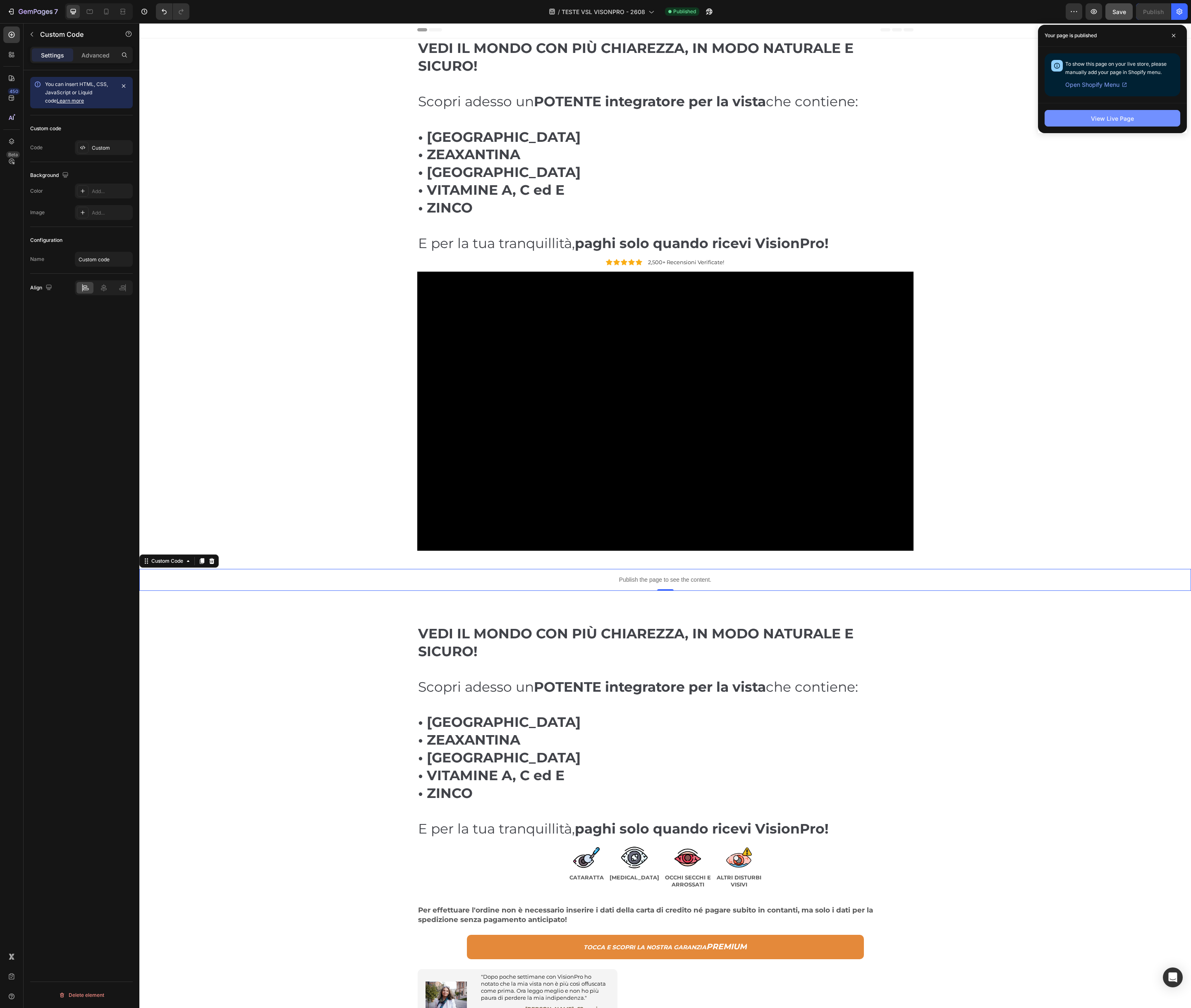
click at [1113, 121] on div "View Live Page" at bounding box center [1113, 119] width 43 height 9
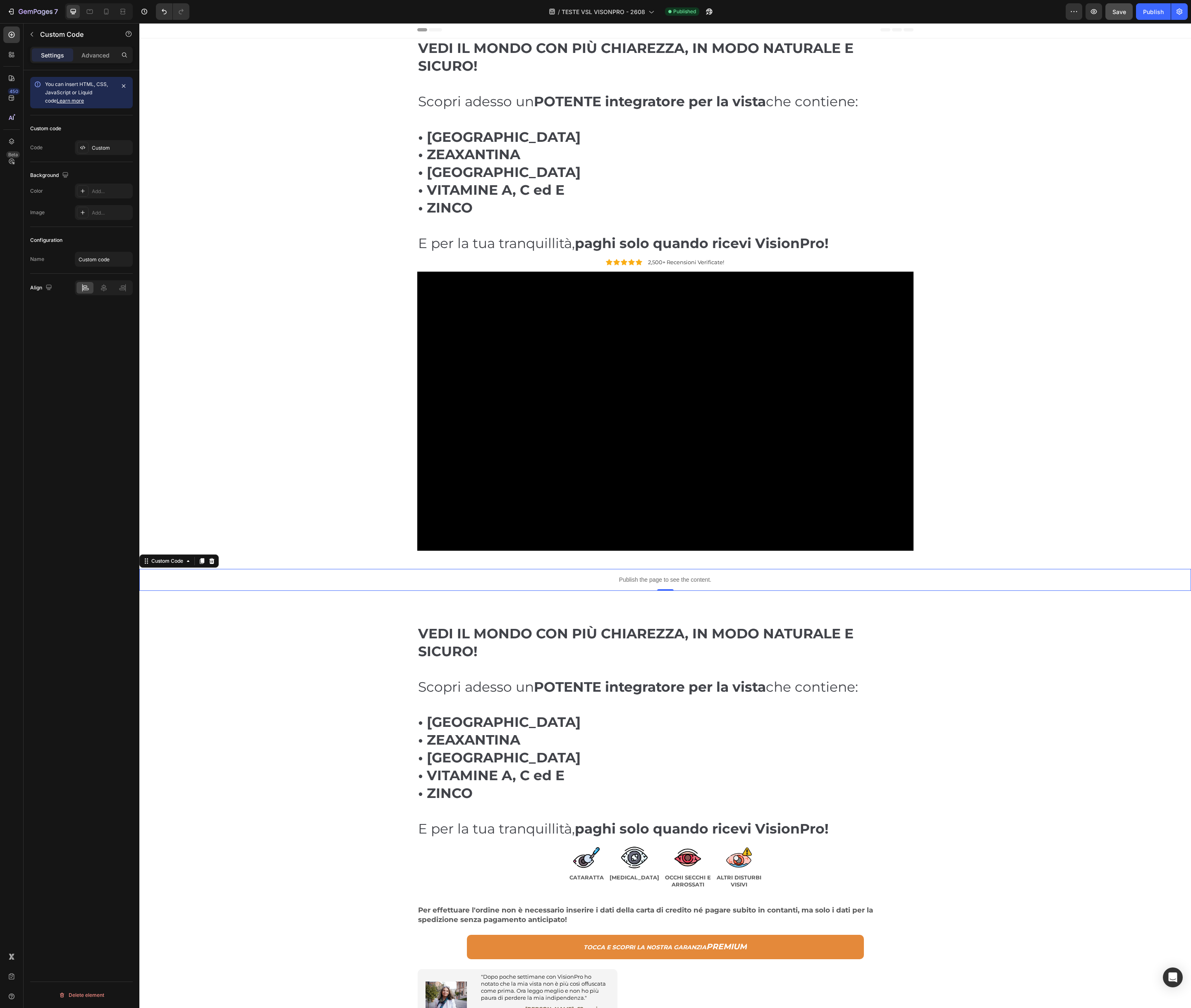
click at [681, 583] on p "Publish the page to see the content." at bounding box center [665, 580] width 1052 height 9
click at [101, 148] on div "Custom" at bounding box center [111, 148] width 39 height 7
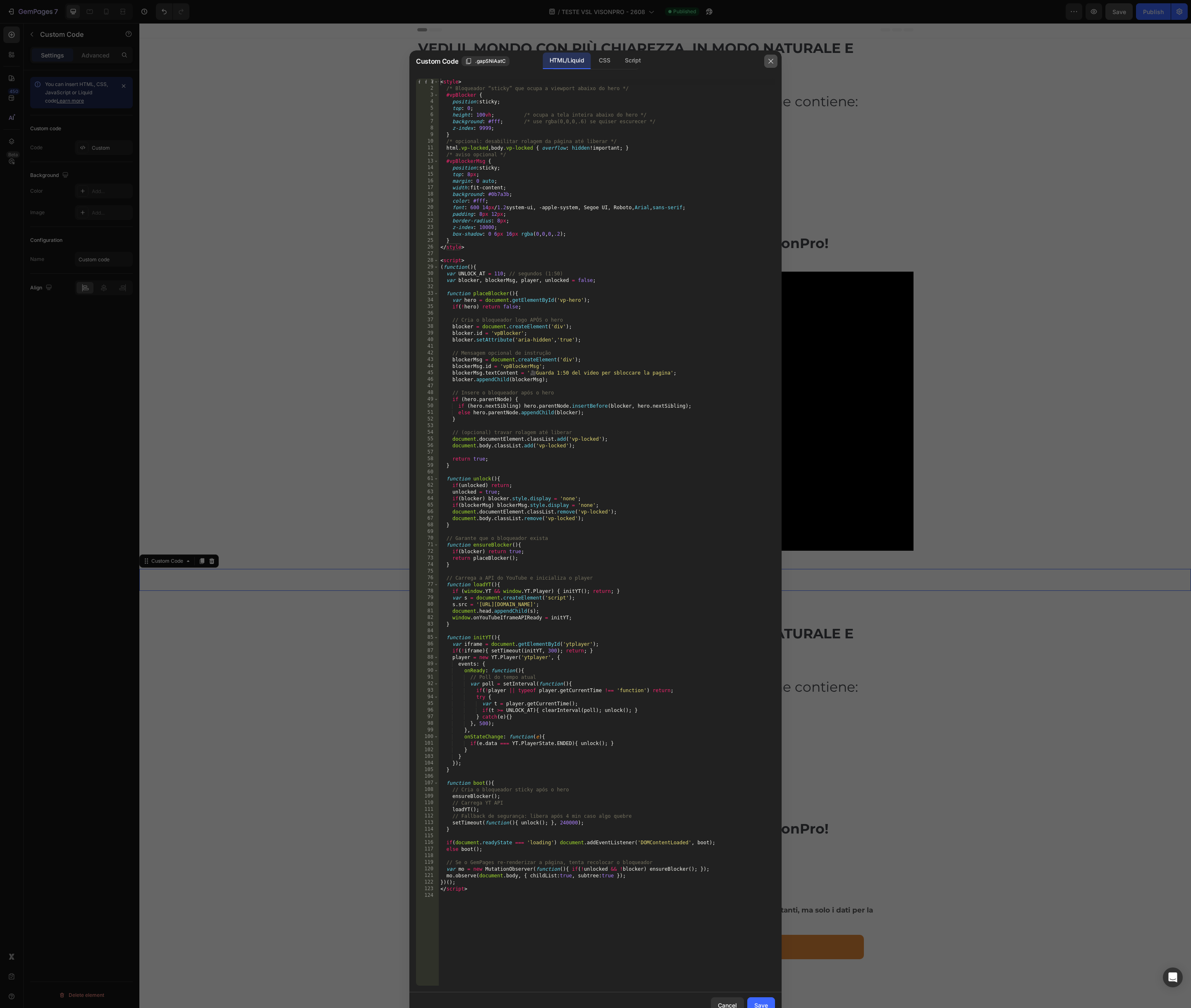
click at [771, 63] on icon "button" at bounding box center [771, 60] width 6 height 6
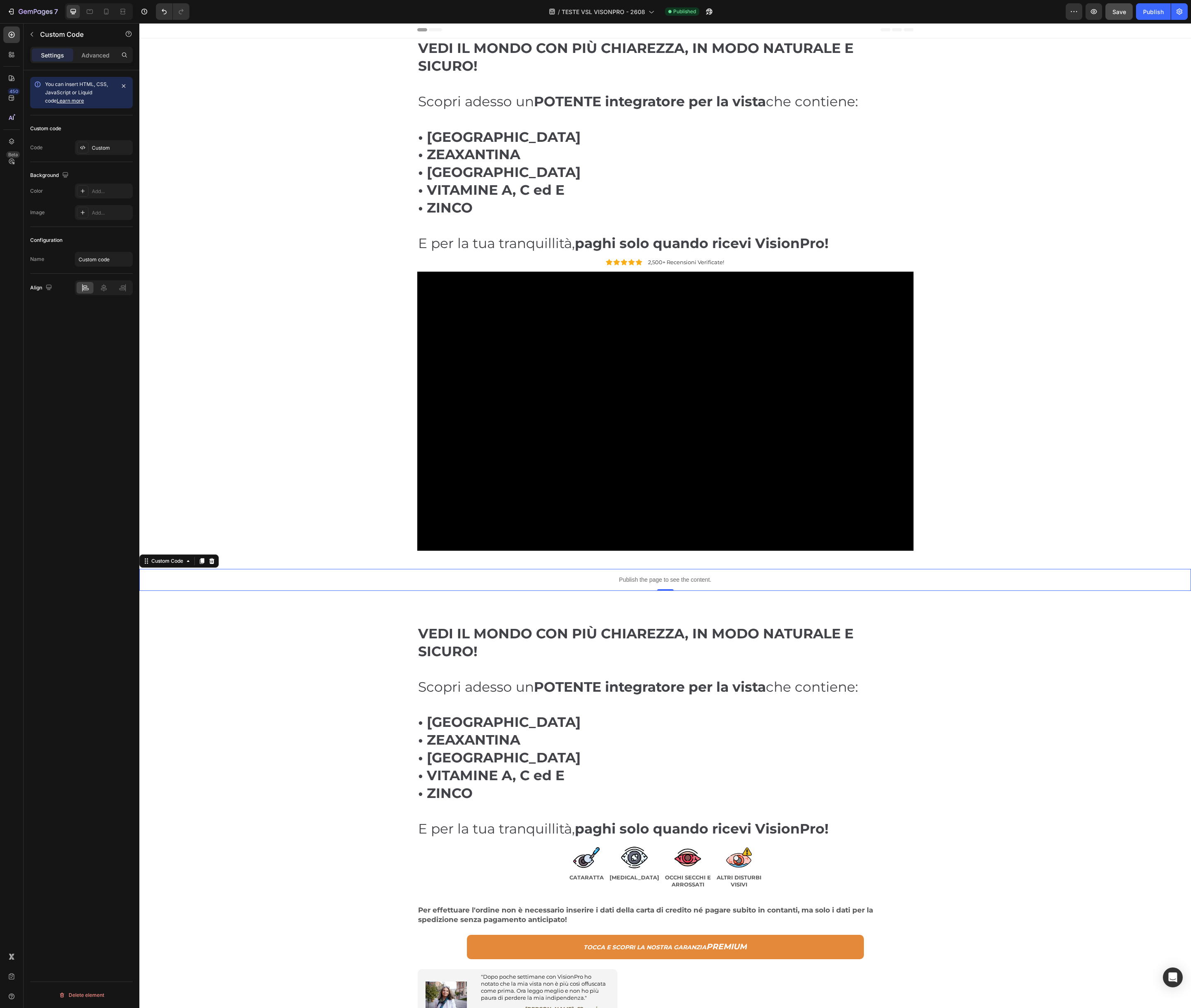
click at [598, 578] on p "Publish the page to see the content." at bounding box center [665, 580] width 1052 height 9
click at [101, 148] on div "Custom" at bounding box center [111, 148] width 39 height 7
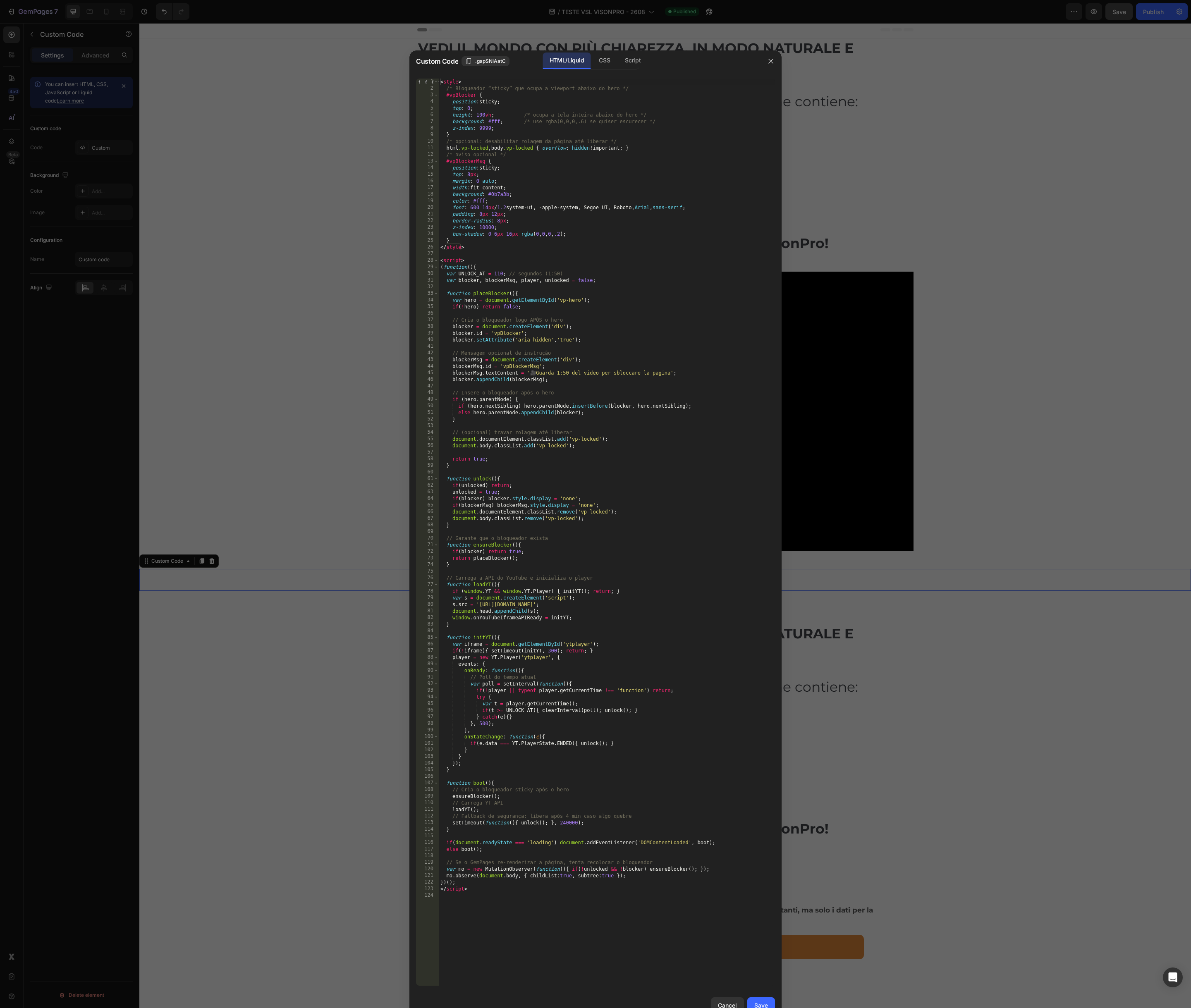
click at [524, 383] on div "< style > /* Bloqueador “sticky” que ocupa a viewport abaixo do hero */ #vpBloc…" at bounding box center [608, 538] width 337 height 921
click at [542, 368] on div "< style > /* Bloqueador “sticky” que ocupa a viewport abaixo do hero */ #vpBloc…" at bounding box center [608, 538] width 337 height 921
type textarea "</script>"
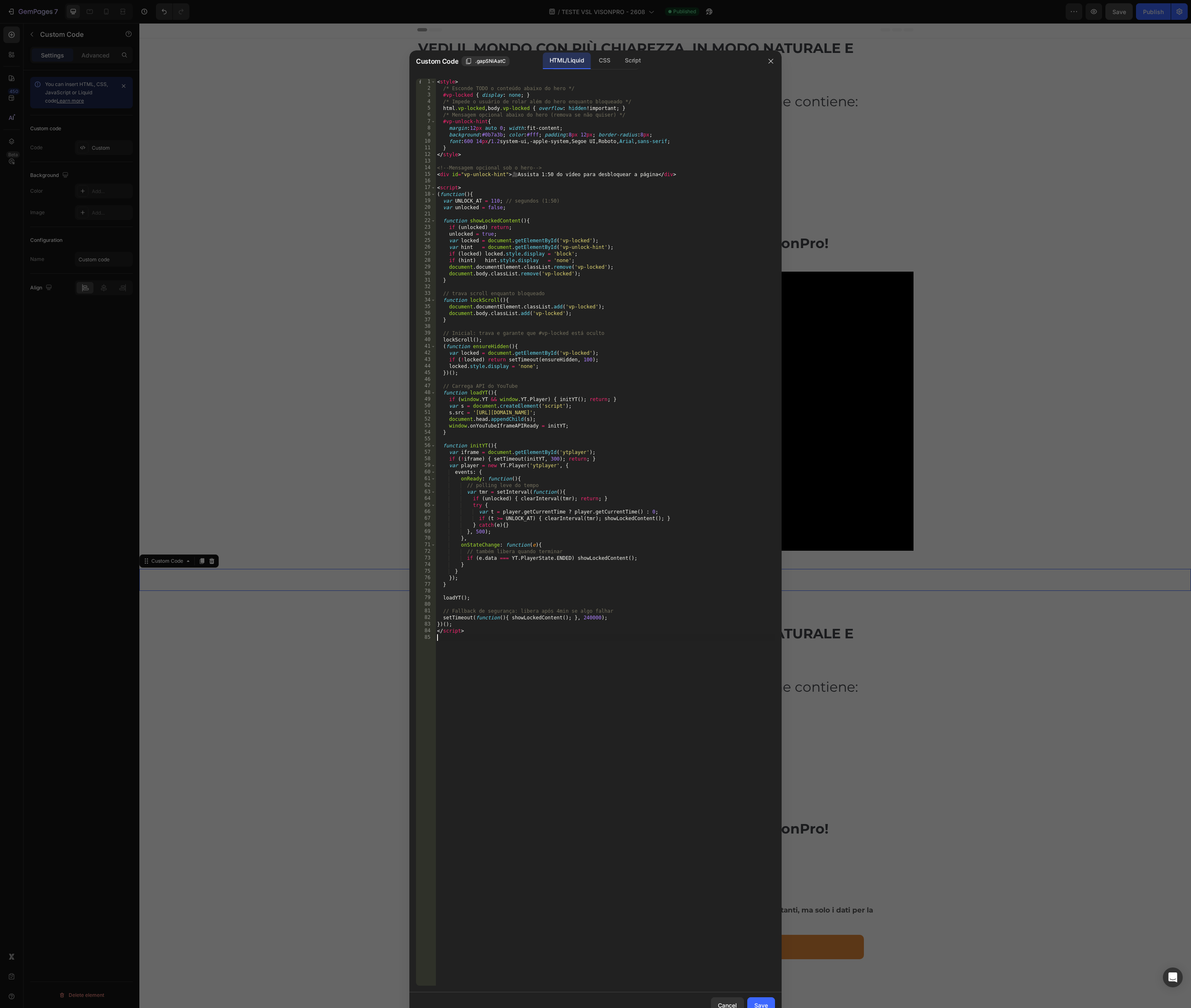
drag, startPoint x: 761, startPoint y: 1002, endPoint x: 749, endPoint y: 974, distance: 30.5
click at [761, 1002] on div "Save" at bounding box center [761, 1006] width 14 height 9
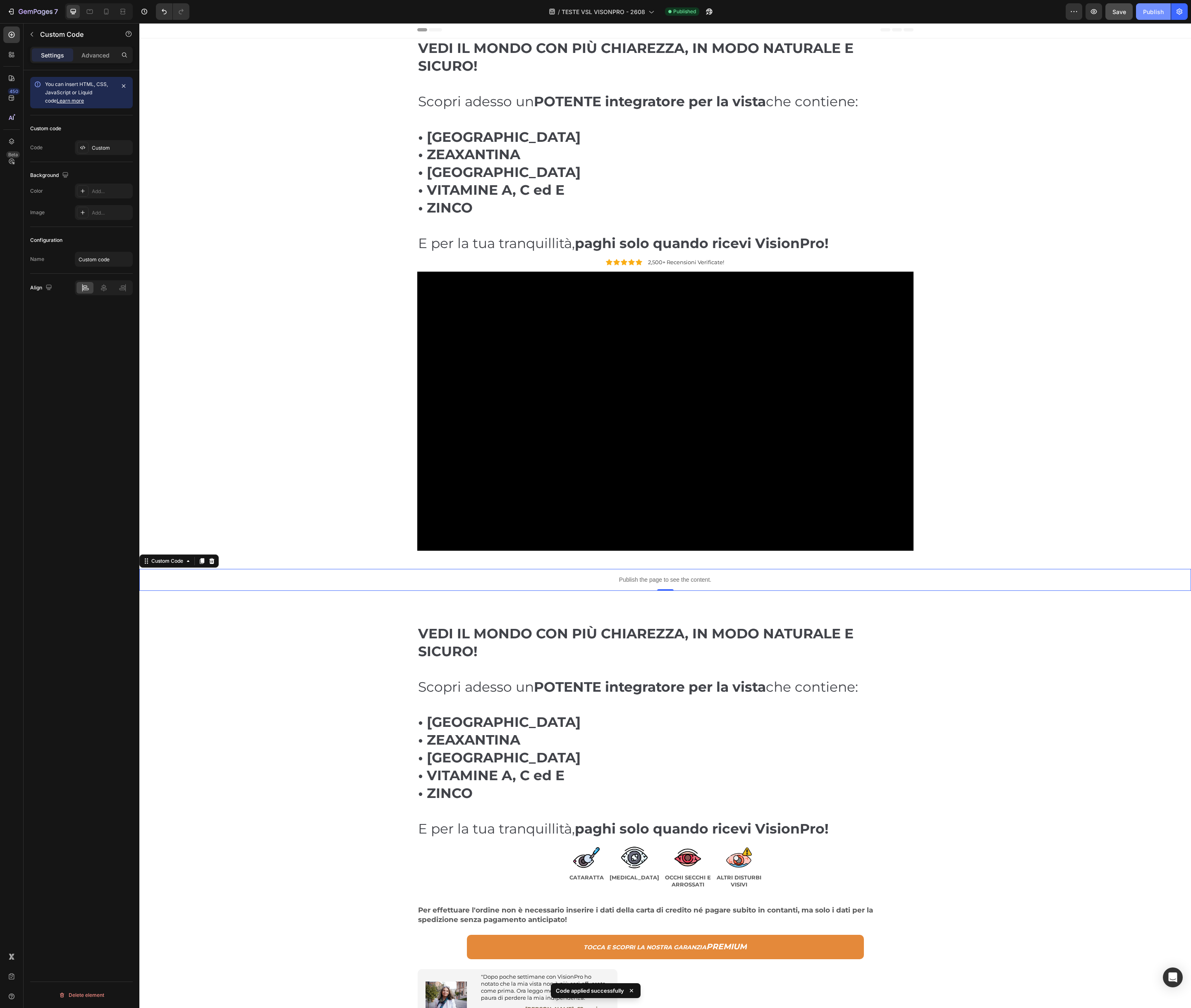
click at [1155, 14] on div "Publish" at bounding box center [1153, 12] width 21 height 9
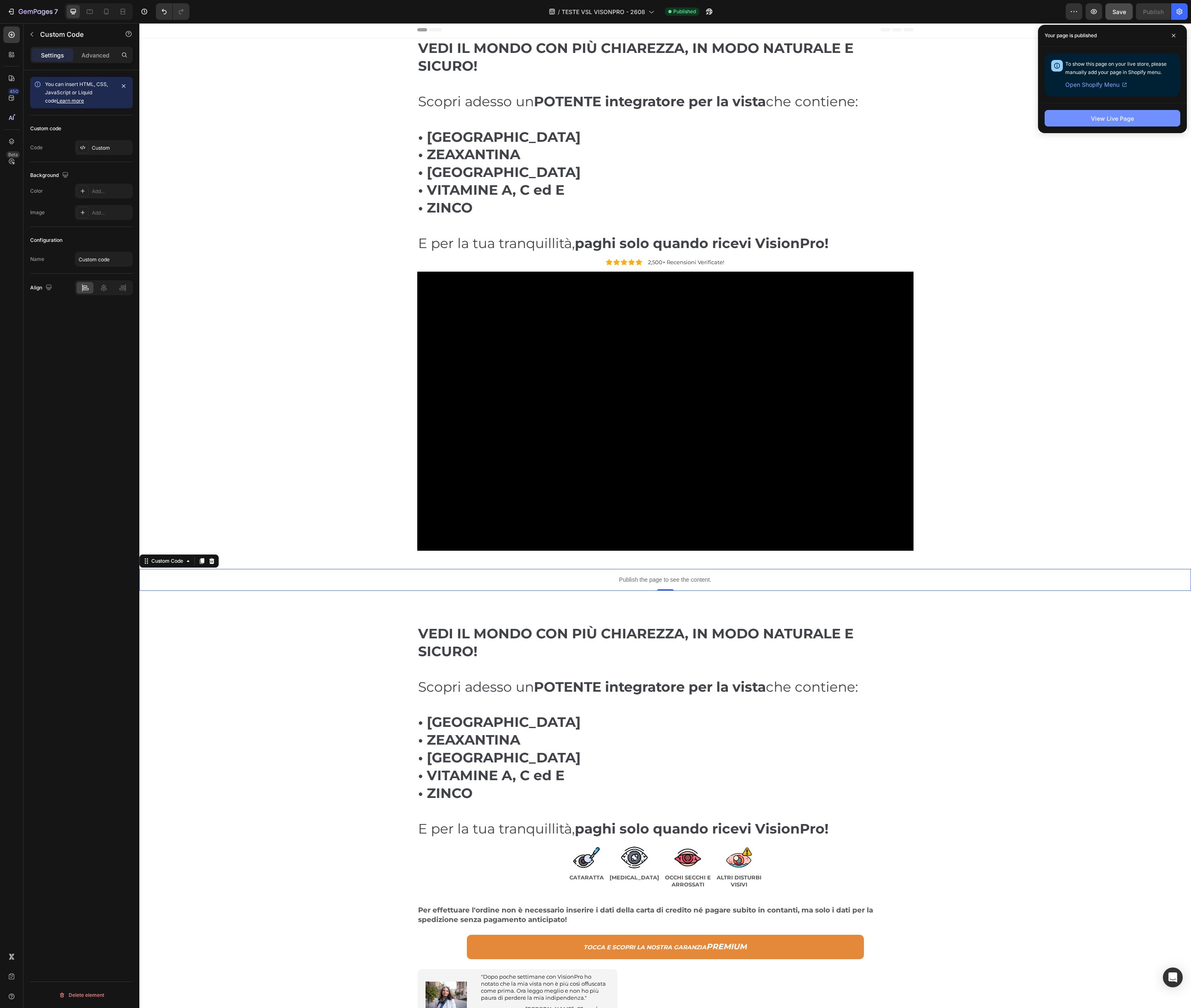
click at [1111, 115] on div "View Live Page" at bounding box center [1113, 119] width 43 height 9
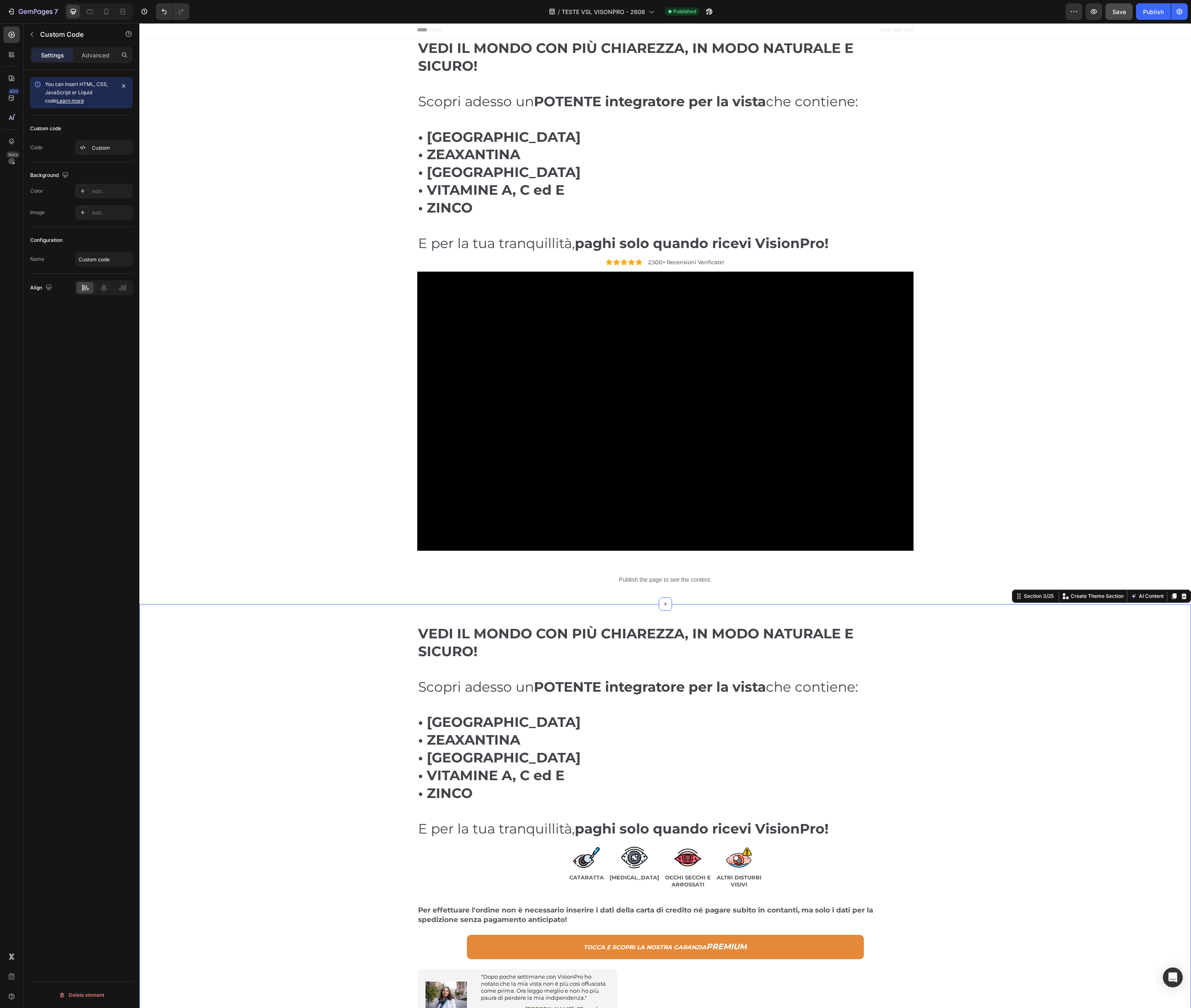
click at [335, 628] on div "VEDI IL MONDO CON PIÙ CHIAREZZA, IN MODO NATURALE E SICURO! Scopri adesso un PO…" at bounding box center [665, 834] width 1040 height 461
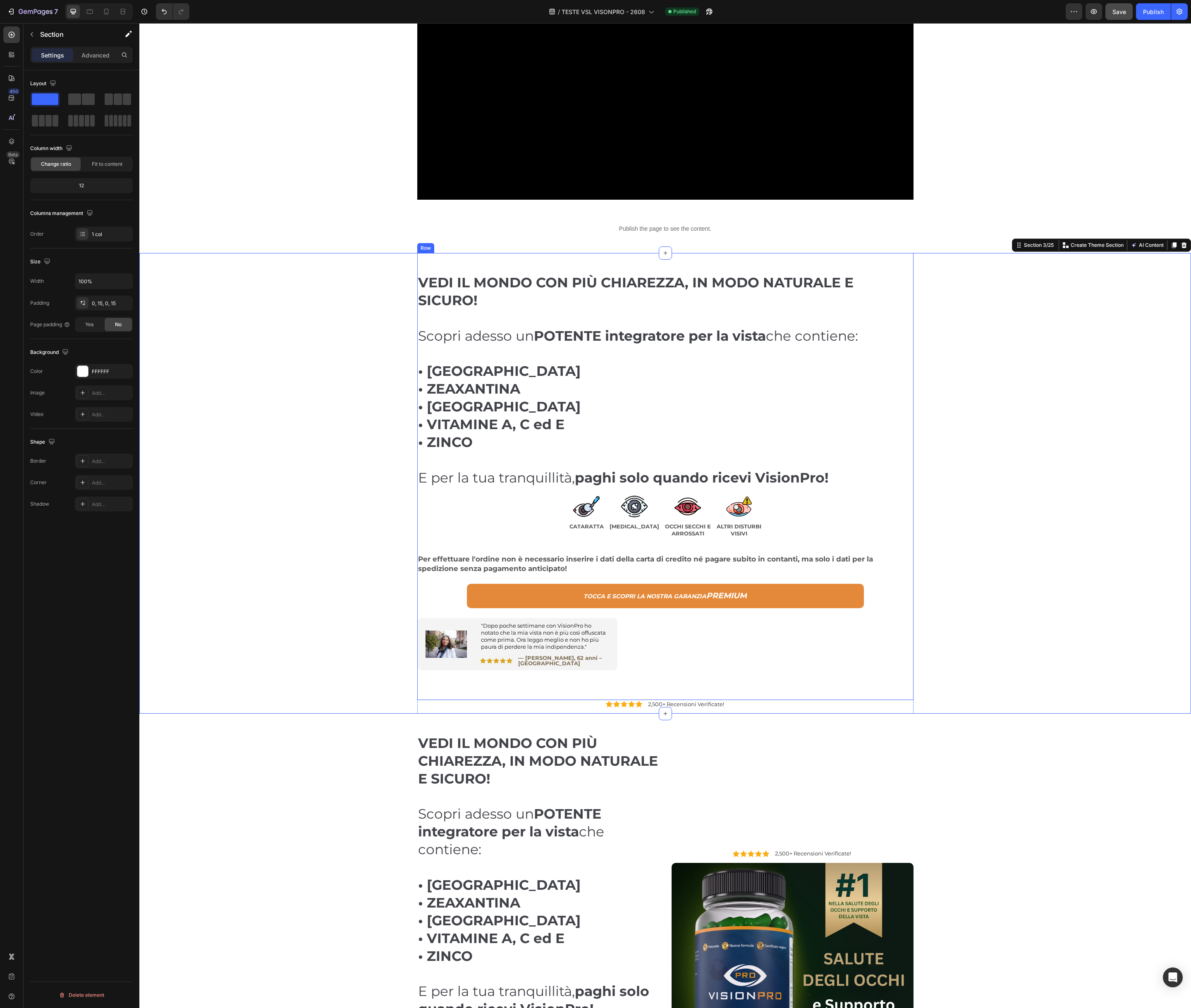
scroll to position [360, 0]
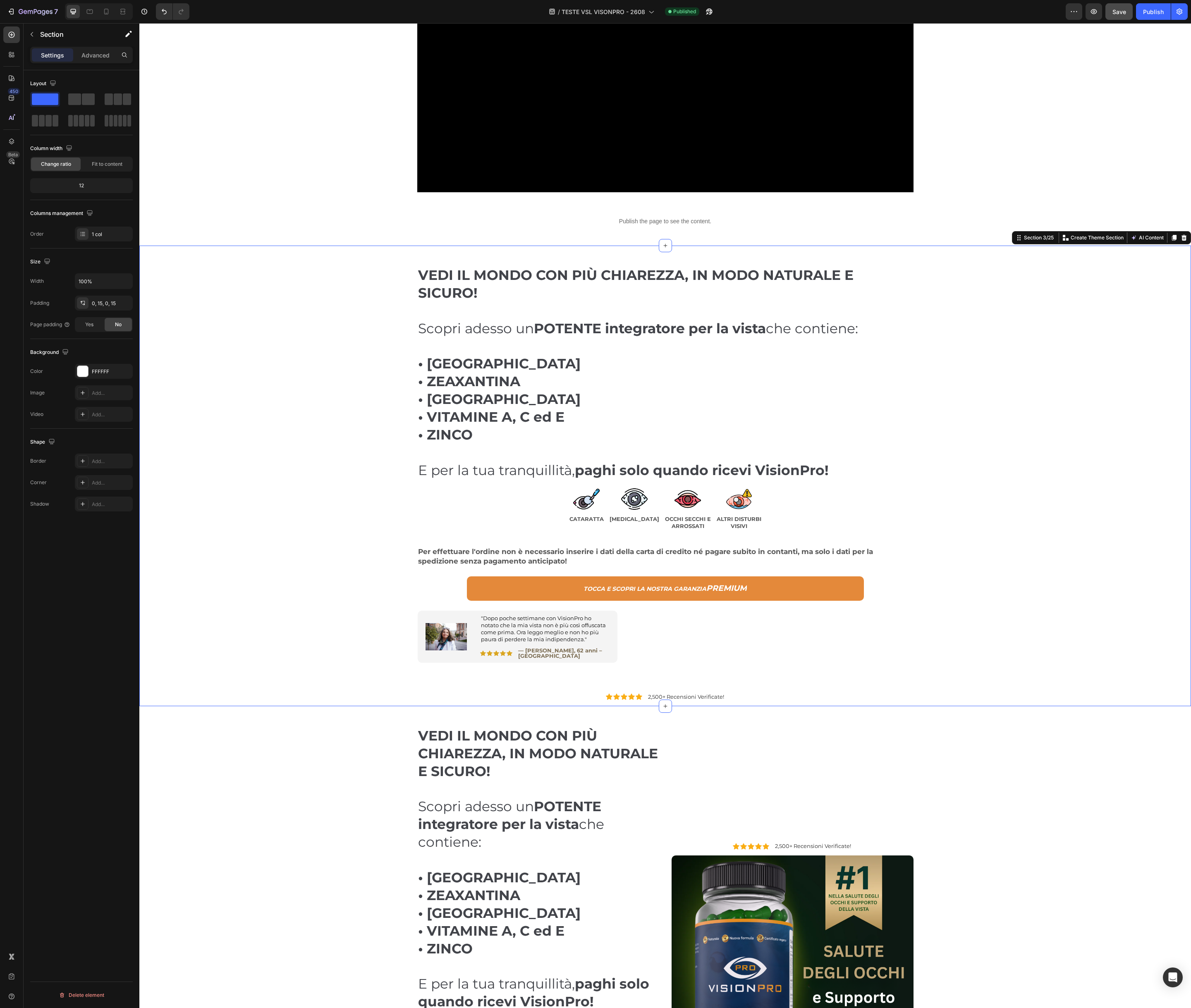
click at [1051, 325] on div "VEDI IL MONDO CON PIÙ CHIAREZZA, IN MODO NATURALE E SICURO! Scopri adesso un PO…" at bounding box center [665, 476] width 1040 height 461
click at [1185, 238] on icon at bounding box center [1185, 238] width 5 height 5
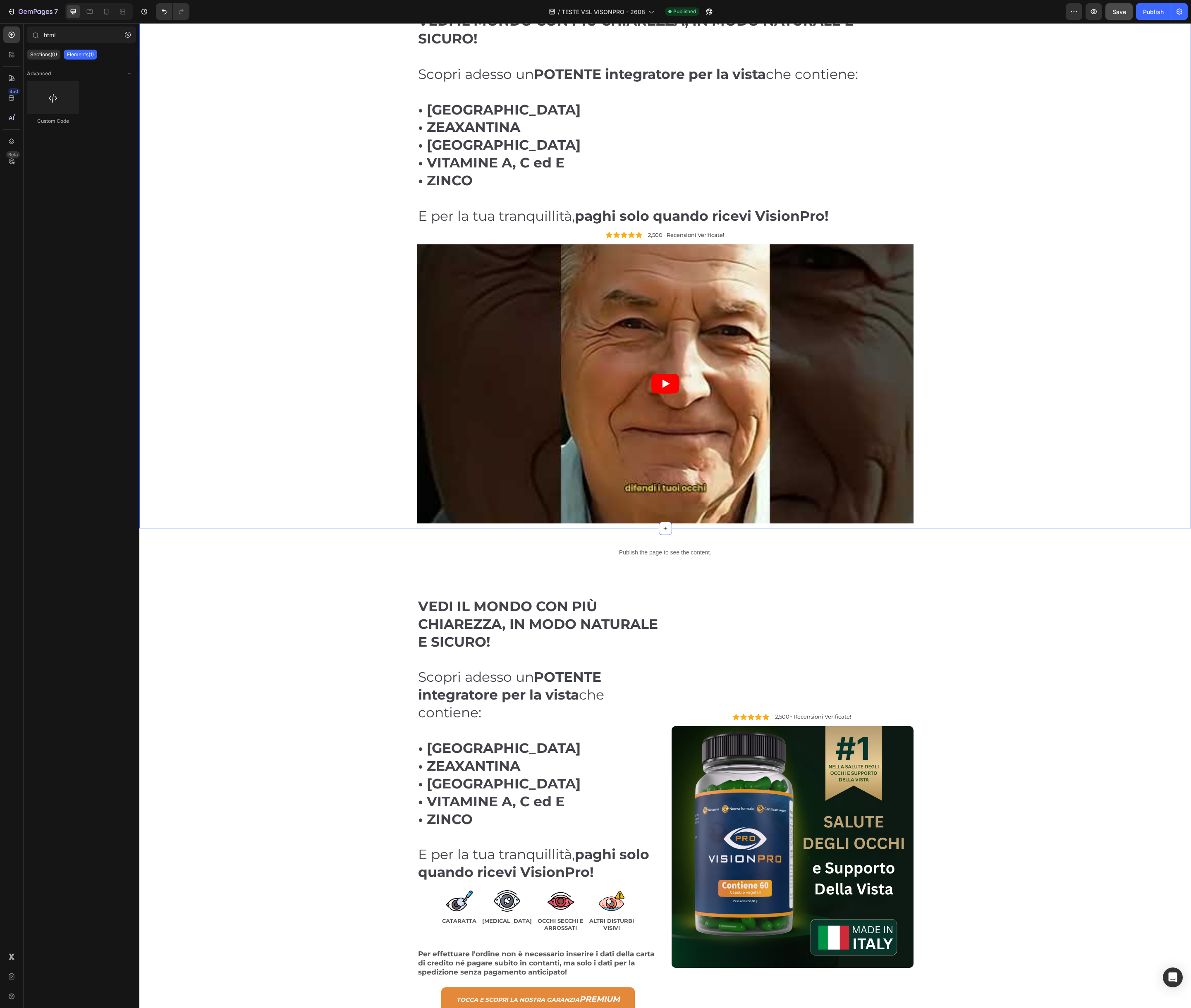
scroll to position [31, 0]
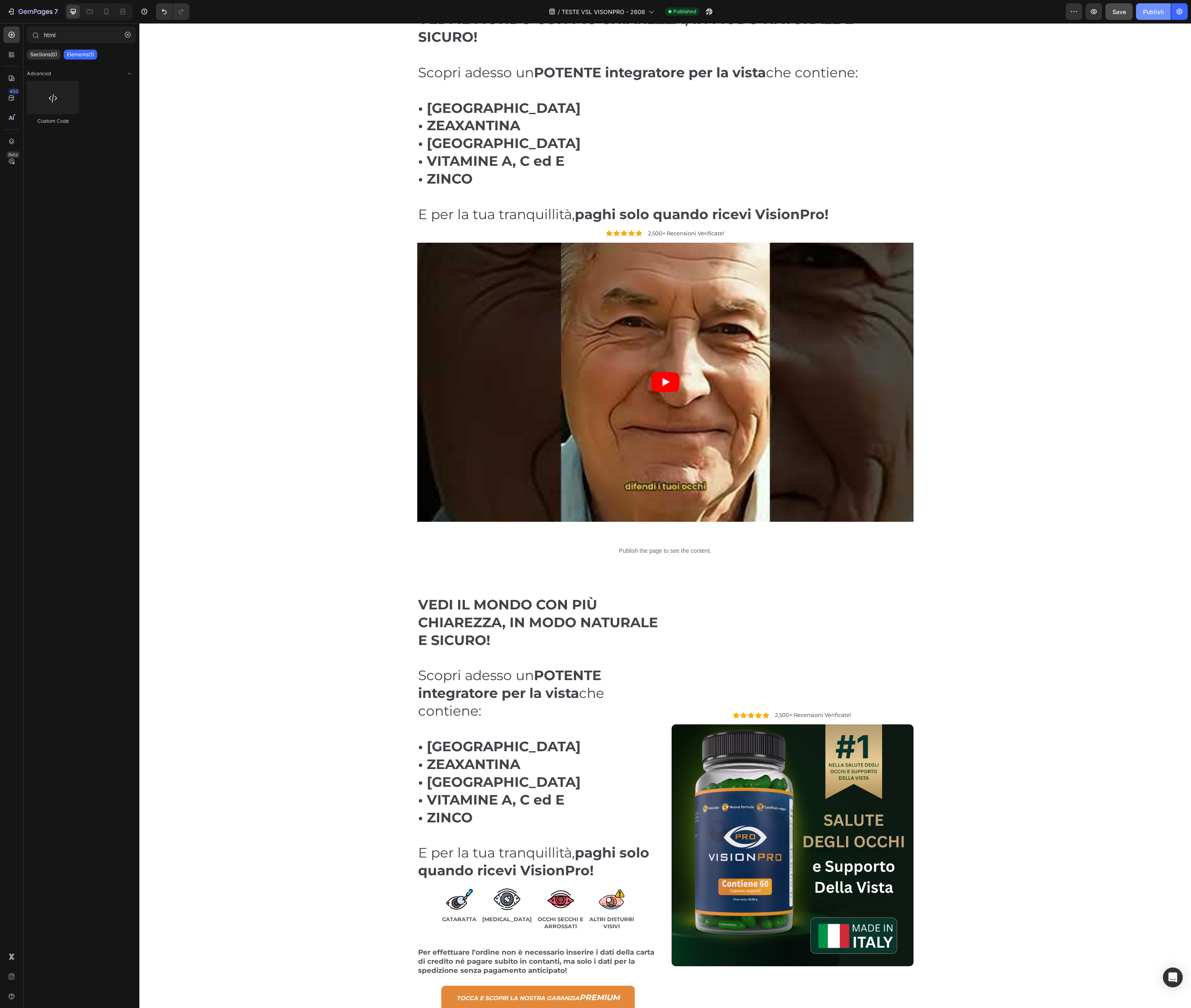
click at [1159, 7] on div "Publish" at bounding box center [1153, 12] width 21 height 9
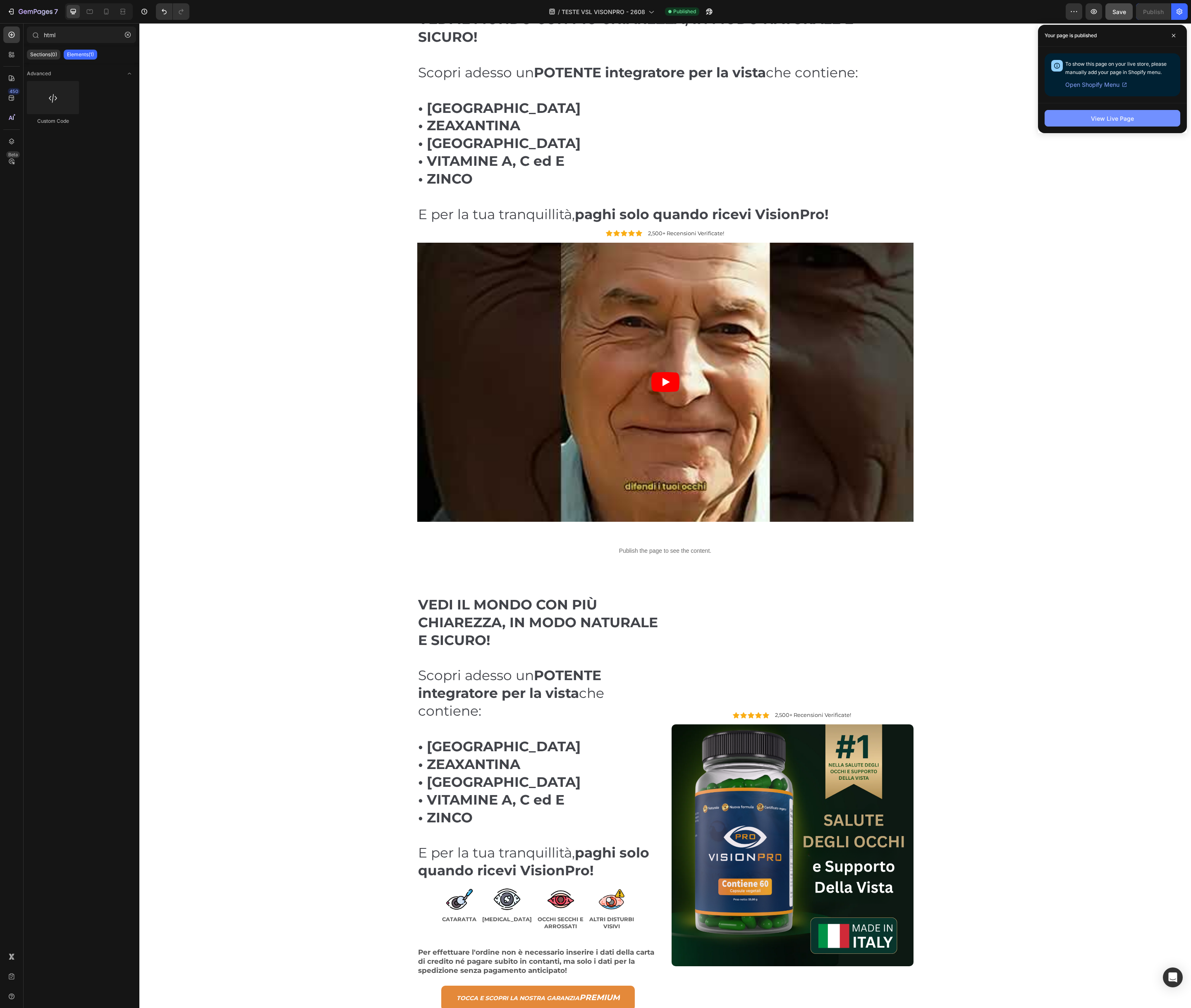
click at [1127, 118] on div "View Live Page" at bounding box center [1113, 119] width 43 height 9
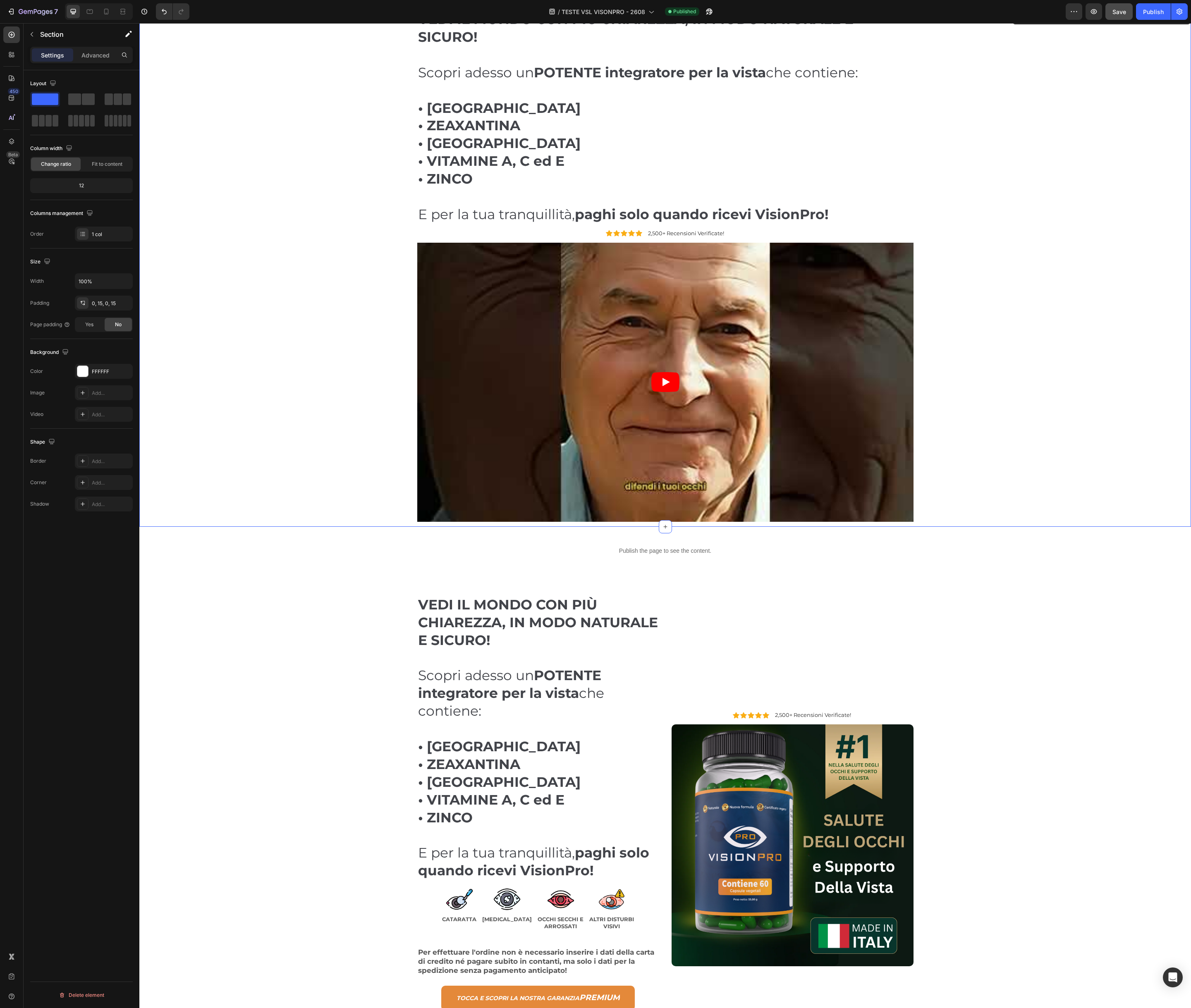
drag, startPoint x: 284, startPoint y: 353, endPoint x: 270, endPoint y: 346, distance: 15.7
click at [284, 353] on div "VEDI IL MONDO CON PIÙ CHIAREZZA, IN MODO NATURALE E SICURO! Scopri adesso un PO…" at bounding box center [665, 268] width 1040 height 518
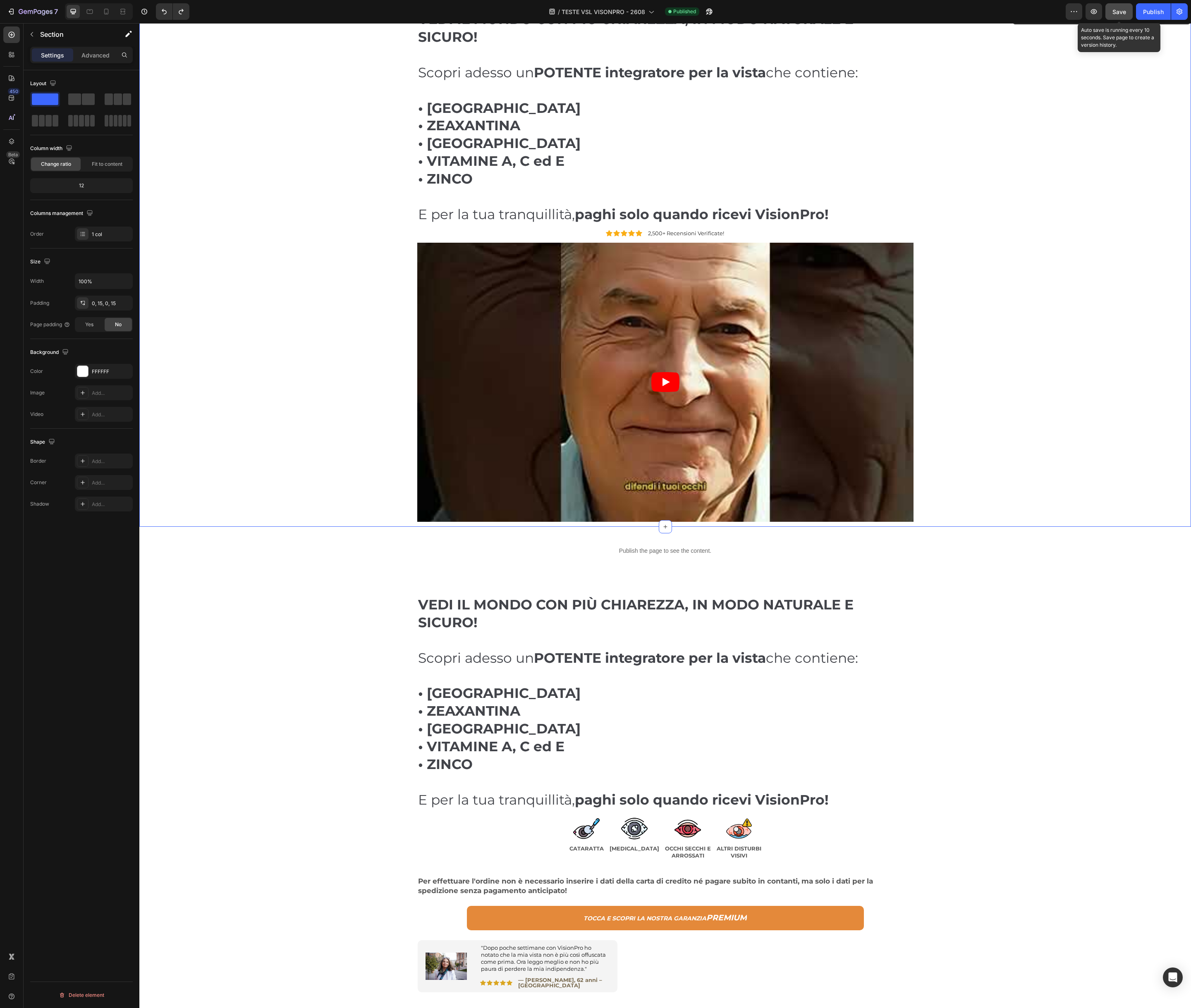
click at [1118, 16] on button "Save" at bounding box center [1119, 12] width 27 height 16
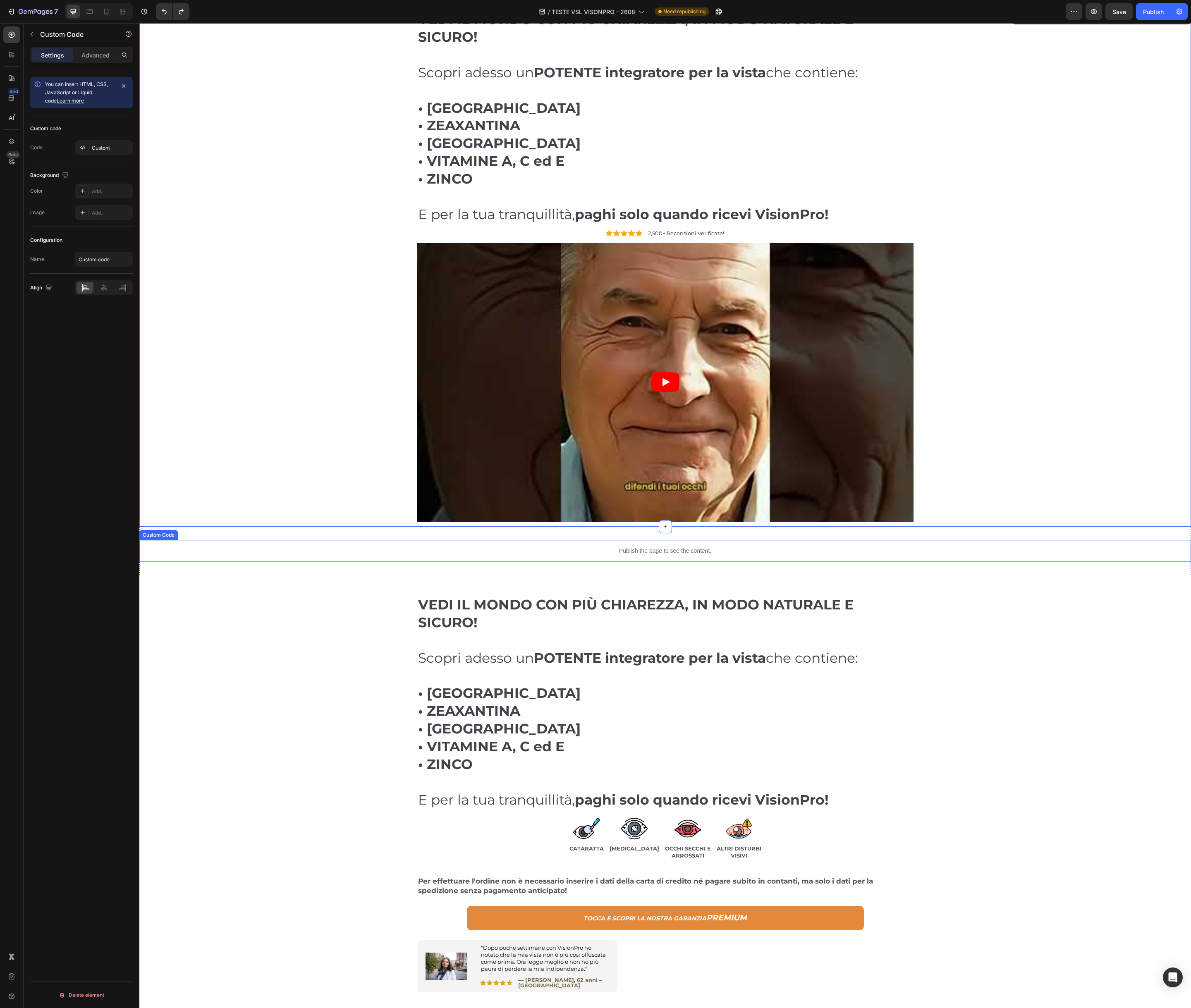
click at [405, 543] on div "Publish the page to see the content." at bounding box center [665, 551] width 1052 height 22
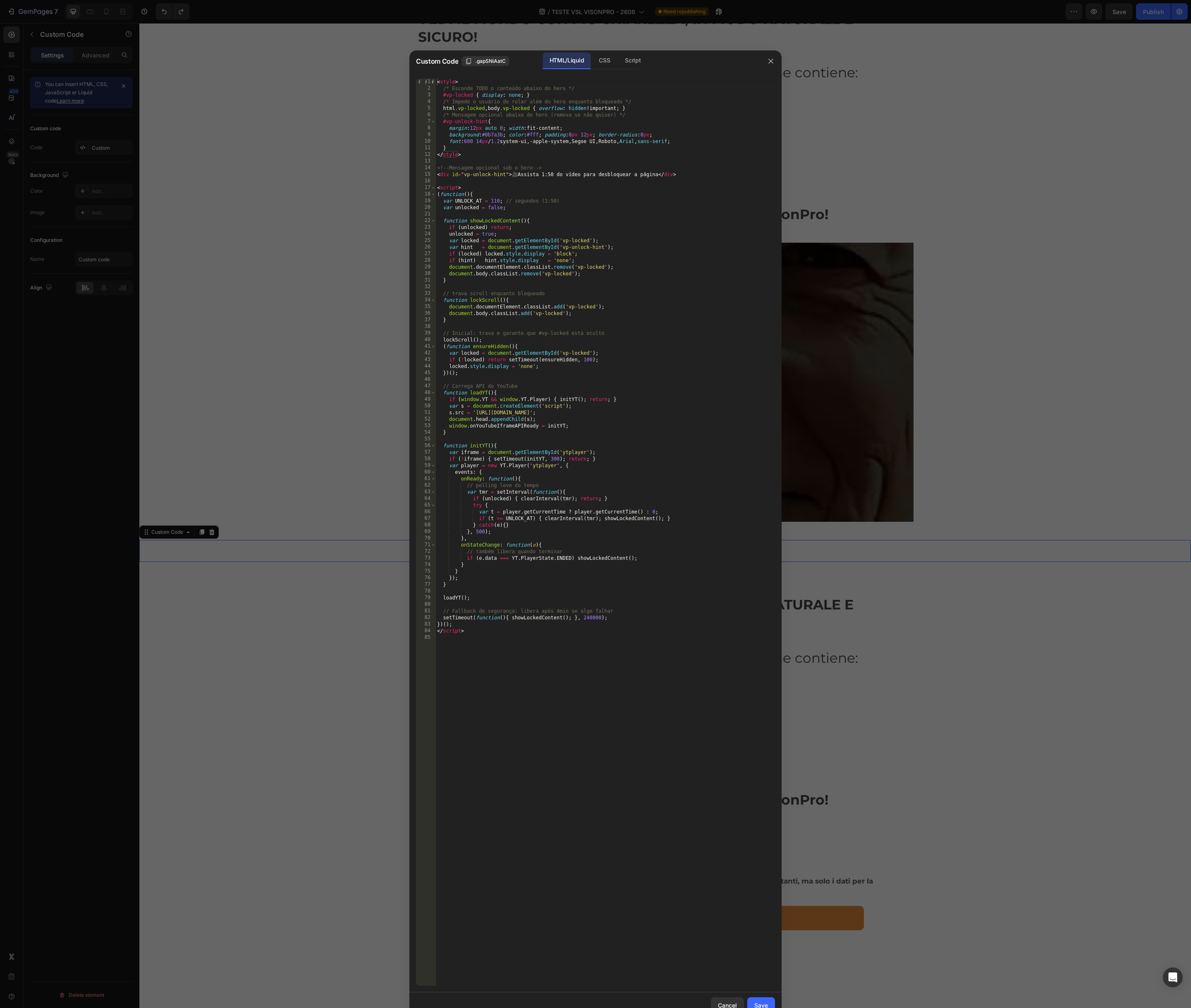
click at [318, 606] on div at bounding box center [595, 504] width 1191 height 1008
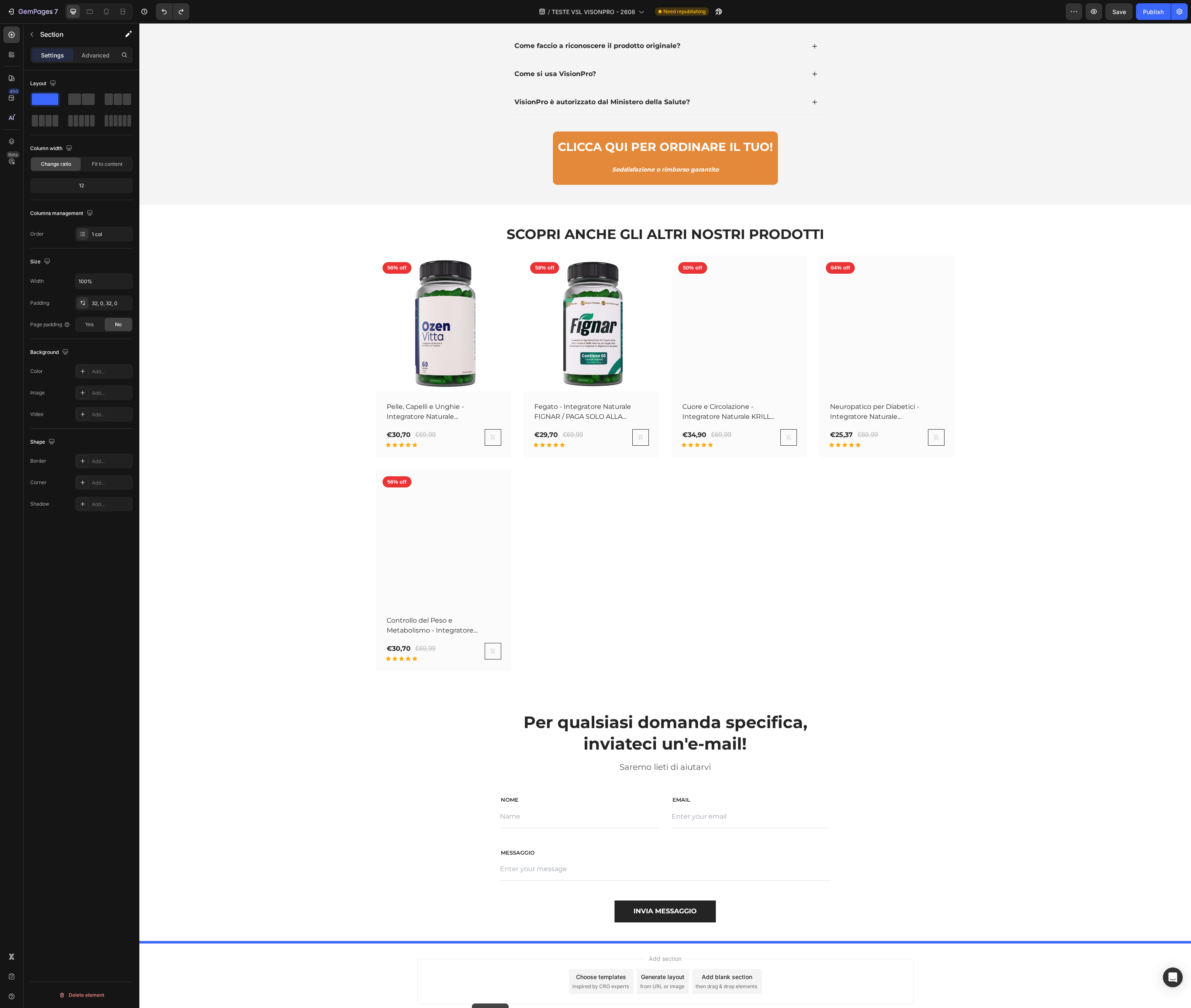
scroll to position [7556, 0]
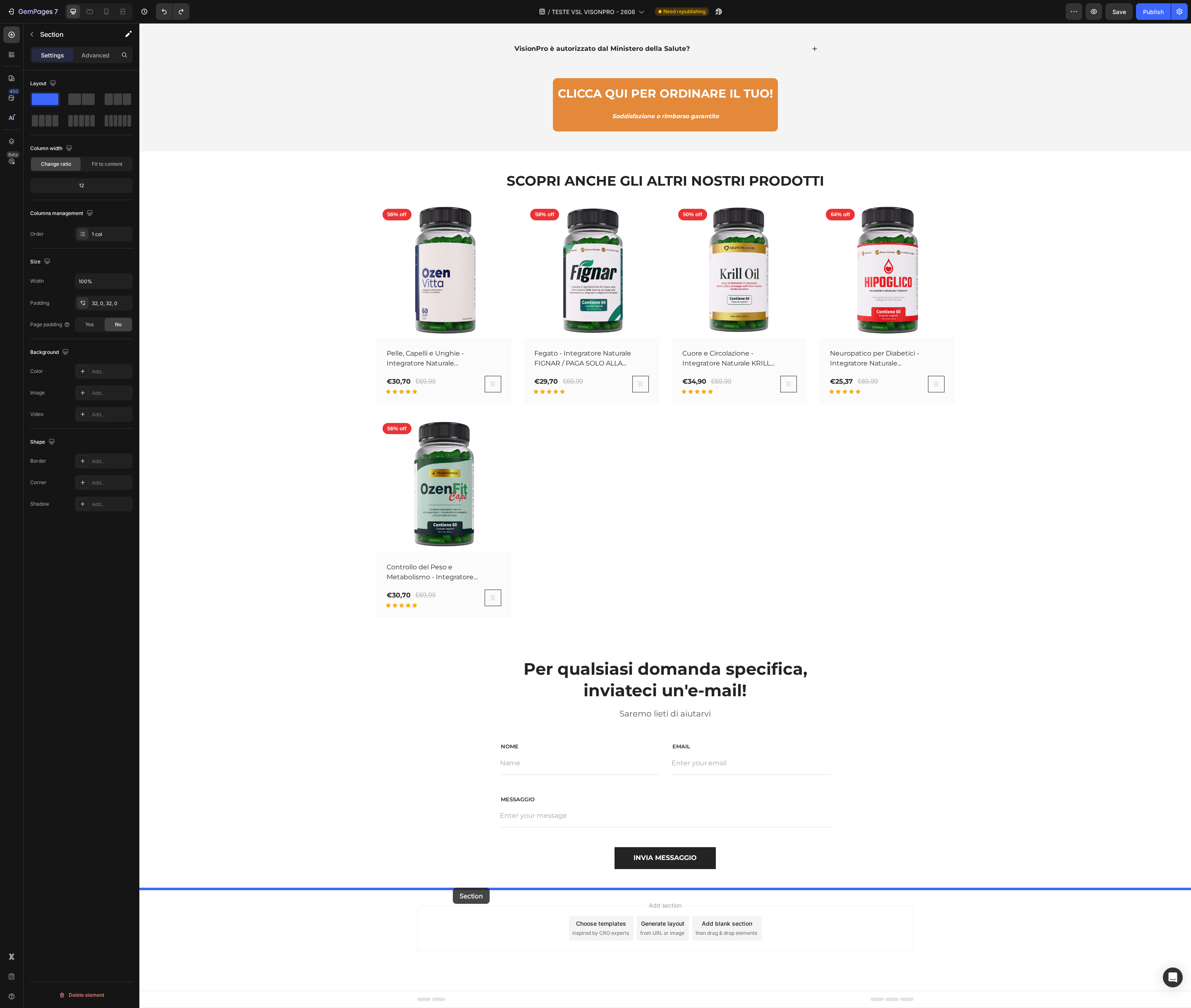
drag, startPoint x: 328, startPoint y: 534, endPoint x: 453, endPoint y: 888, distance: 375.4
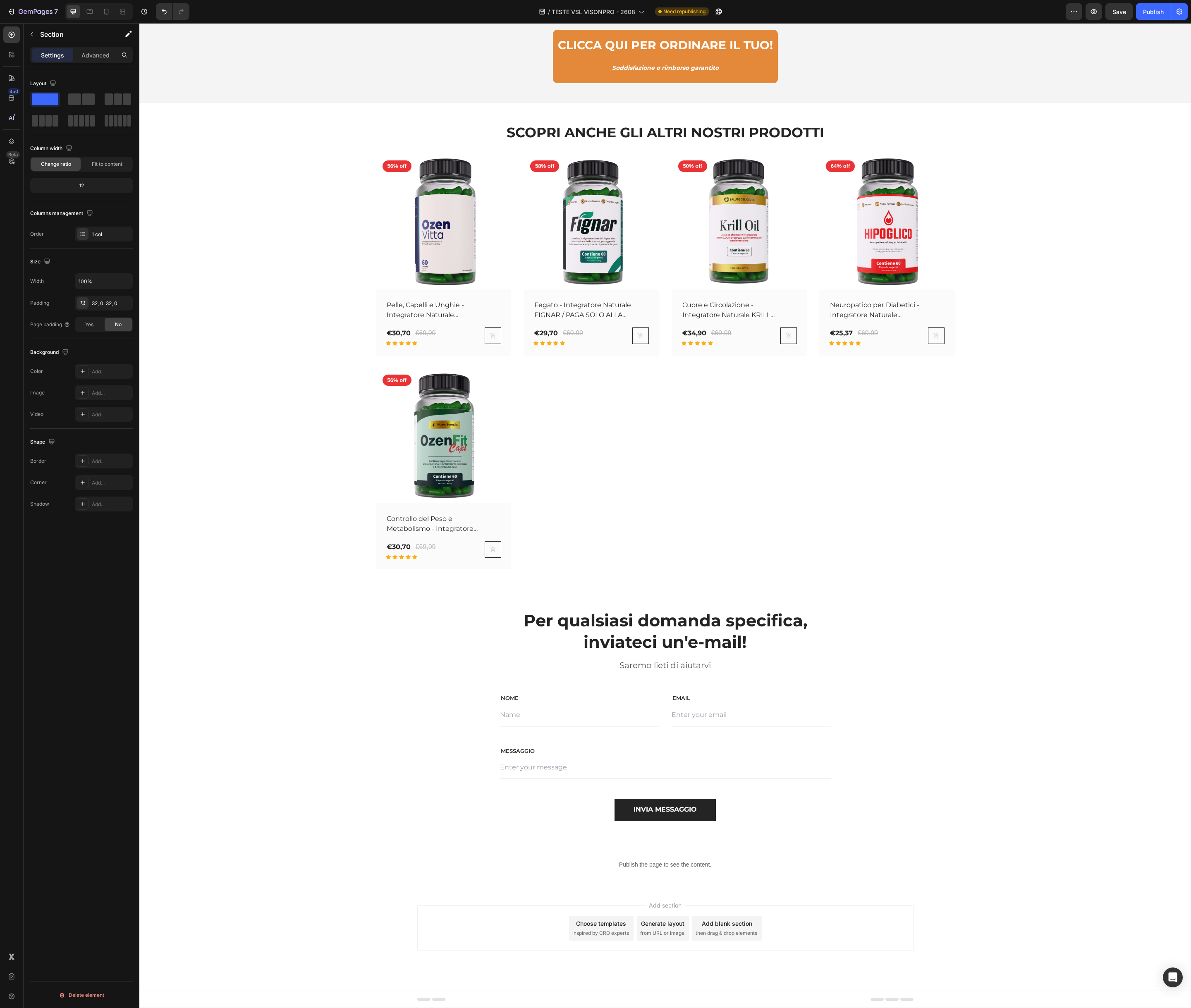
scroll to position [7507, 0]
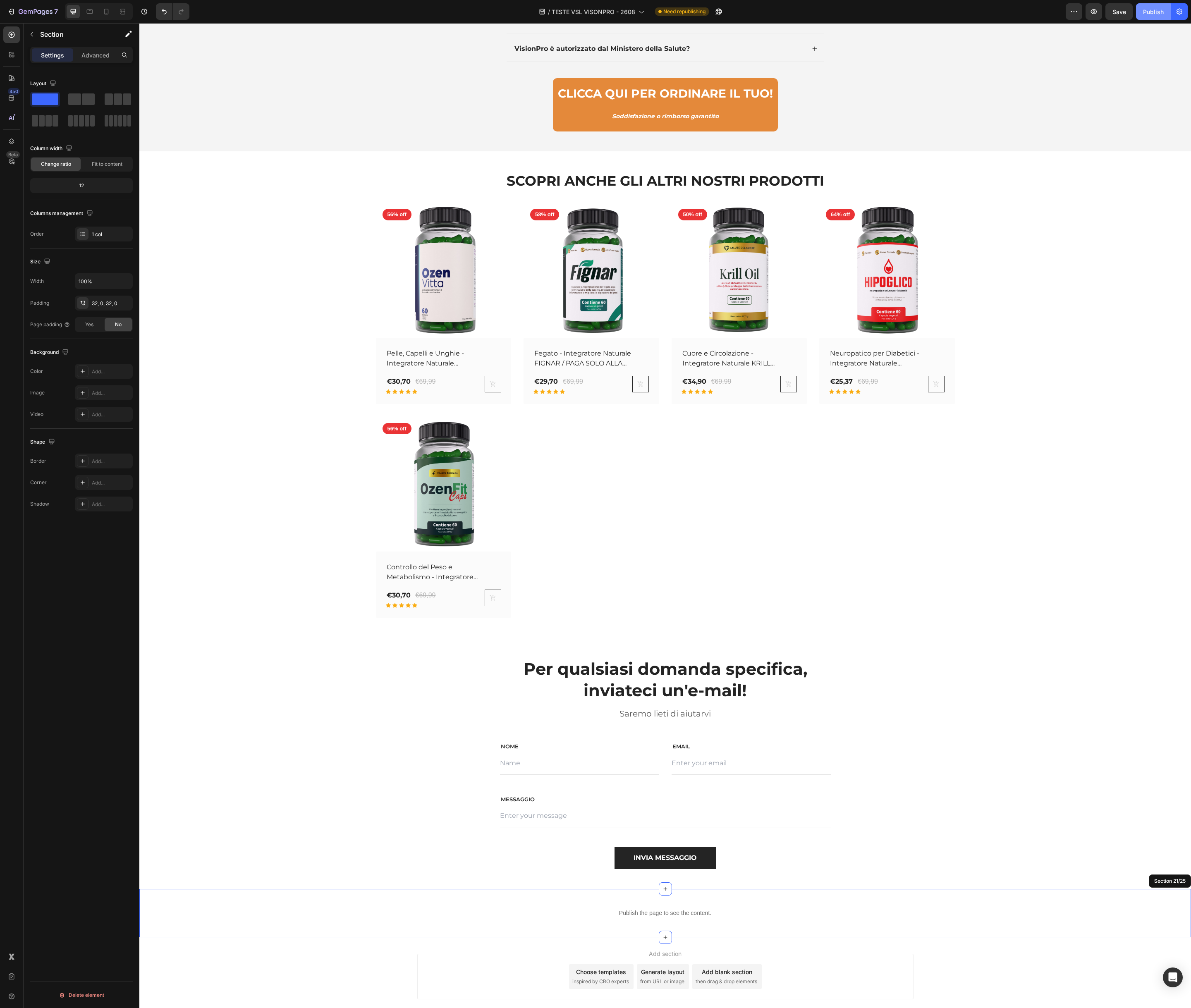
click at [1151, 12] on div "Publish" at bounding box center [1153, 12] width 21 height 9
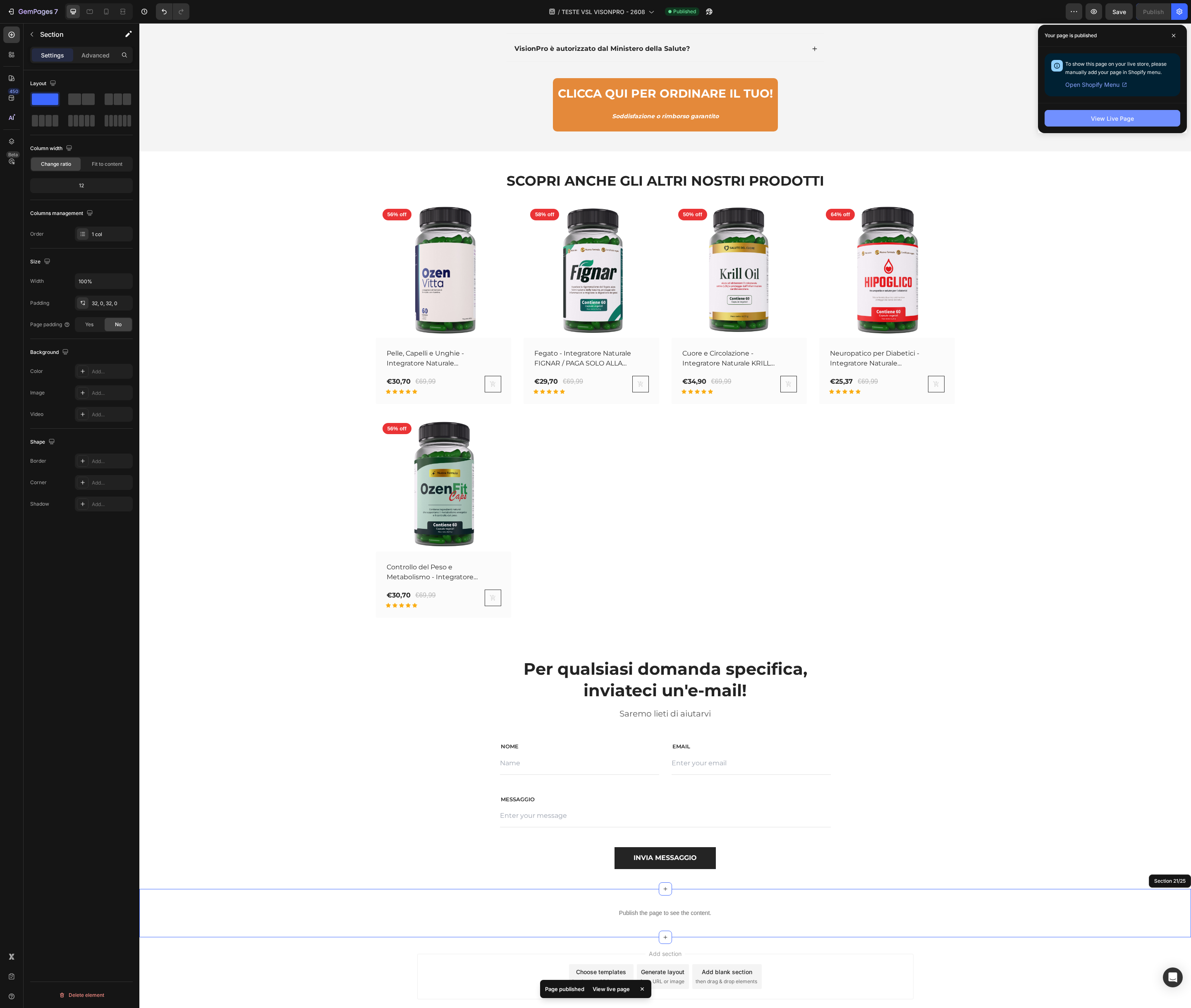
click at [1093, 117] on div "View Live Page" at bounding box center [1113, 119] width 43 height 9
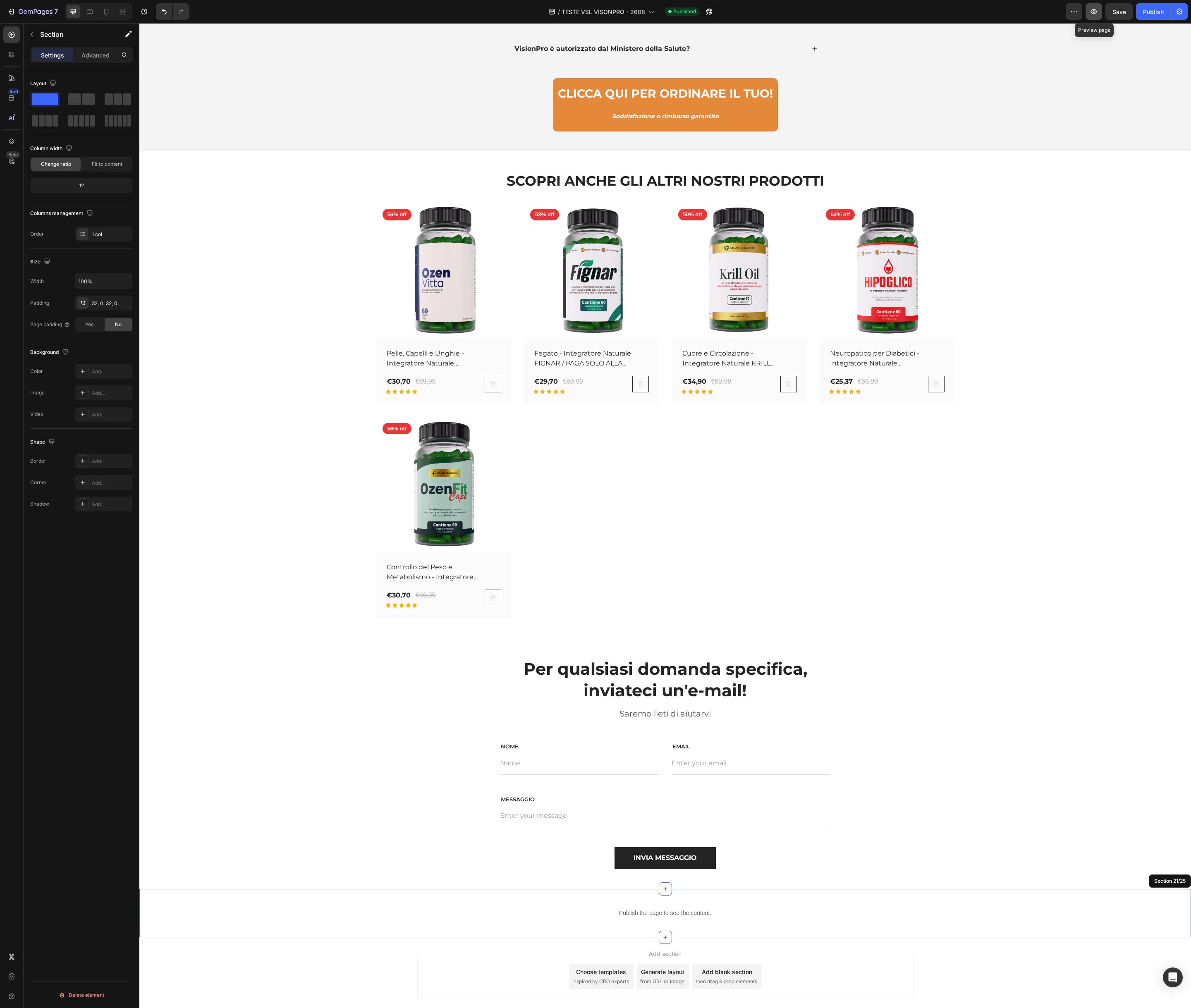
click at [1097, 14] on icon "button" at bounding box center [1094, 11] width 8 height 8
click at [289, 432] on div "SCOPRI ANCHE GLI ALTRI NOSTRI PRODOTTI Heading Row (P) Images 56% off Product B…" at bounding box center [665, 394] width 1040 height 446
click at [557, 924] on div "Publish the page to see the content. Custom Code Section 21/25 You can create r…" at bounding box center [665, 914] width 1052 height 49
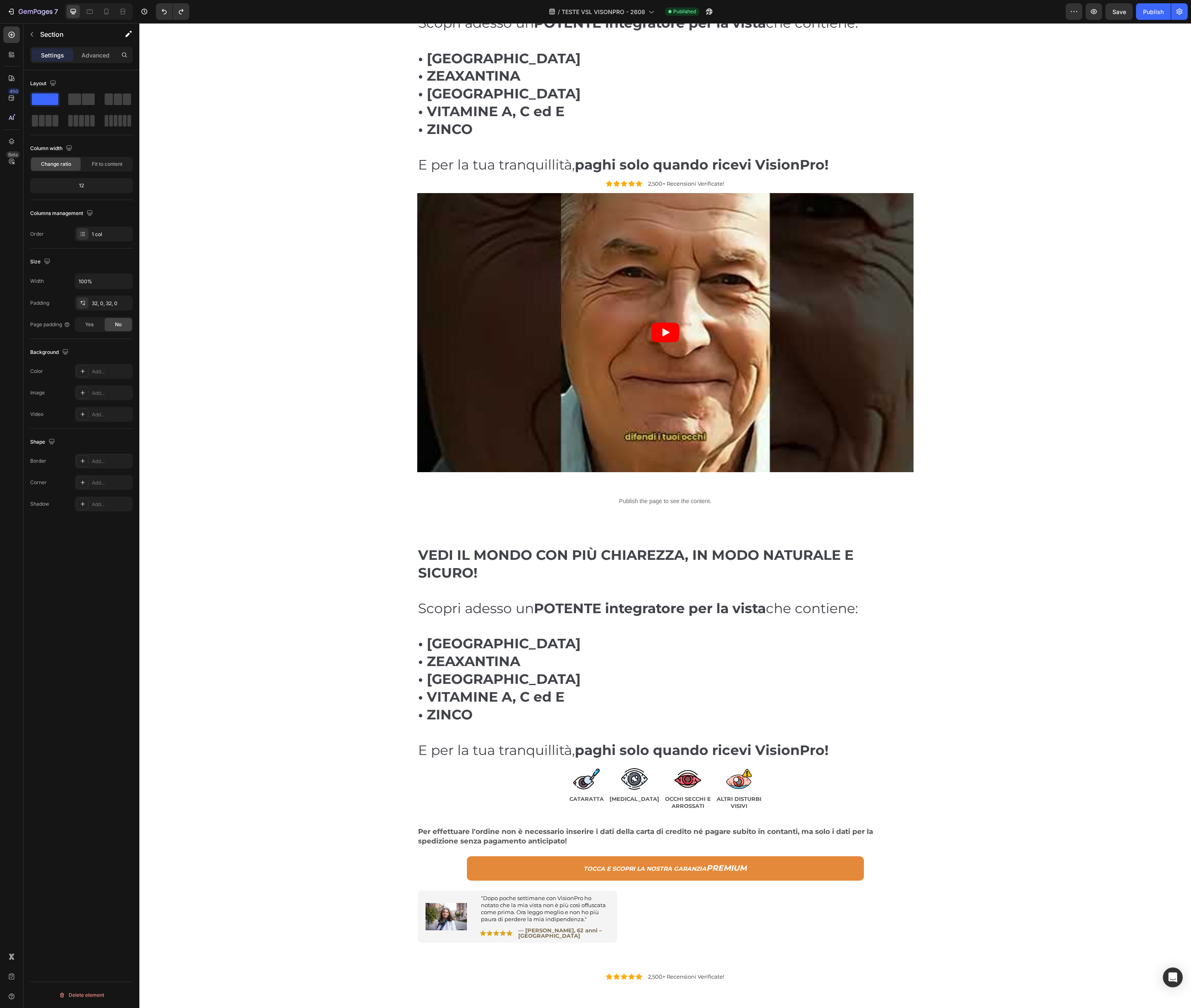
scroll to position [0, 0]
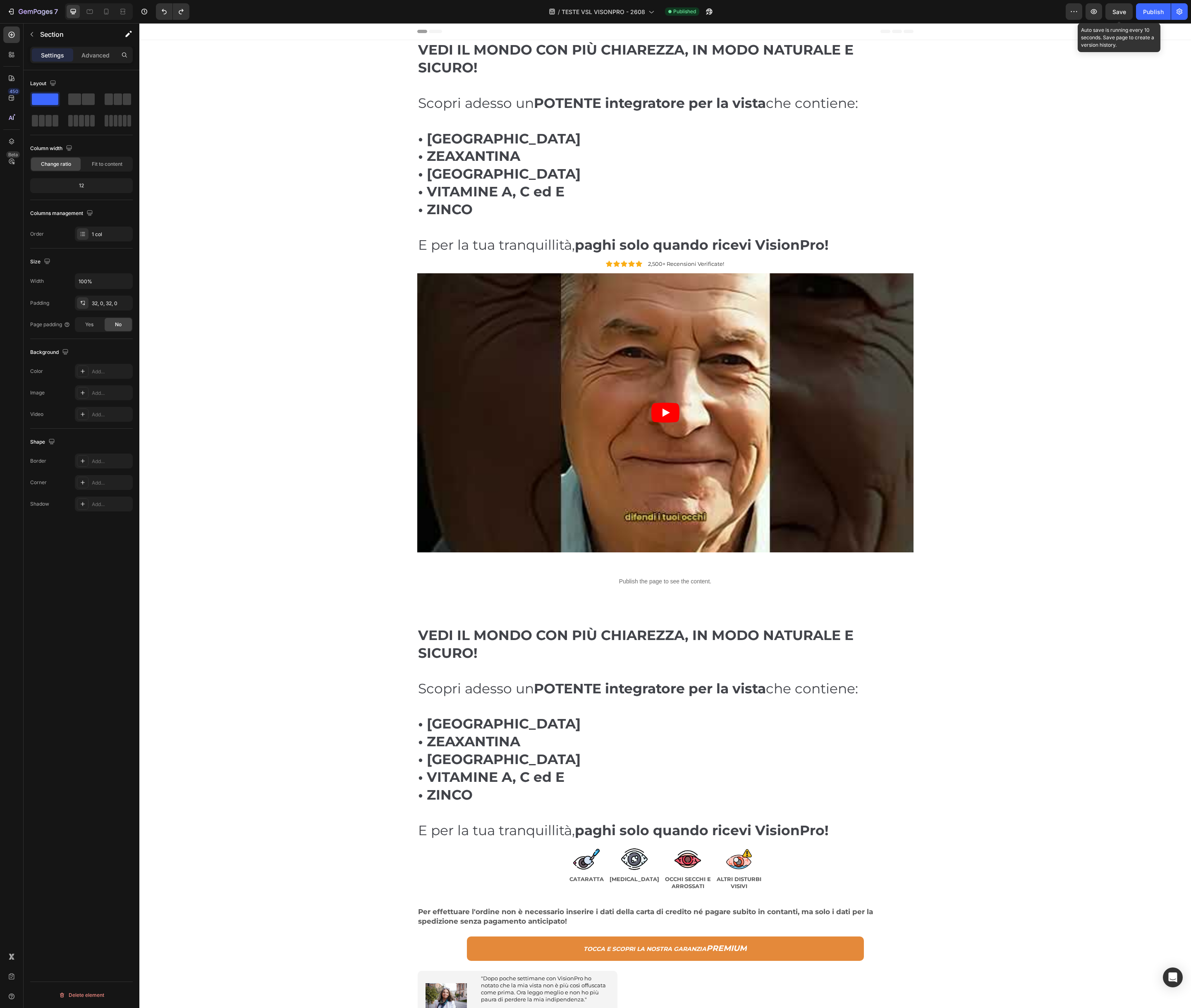
drag, startPoint x: 1122, startPoint y: 14, endPoint x: 1119, endPoint y: 22, distance: 8.5
click at [1122, 14] on span "Save" at bounding box center [1119, 12] width 14 height 7
click at [1157, 12] on div "Publish" at bounding box center [1153, 12] width 21 height 9
click at [1155, 13] on icon "button" at bounding box center [1154, 12] width 7 height 7
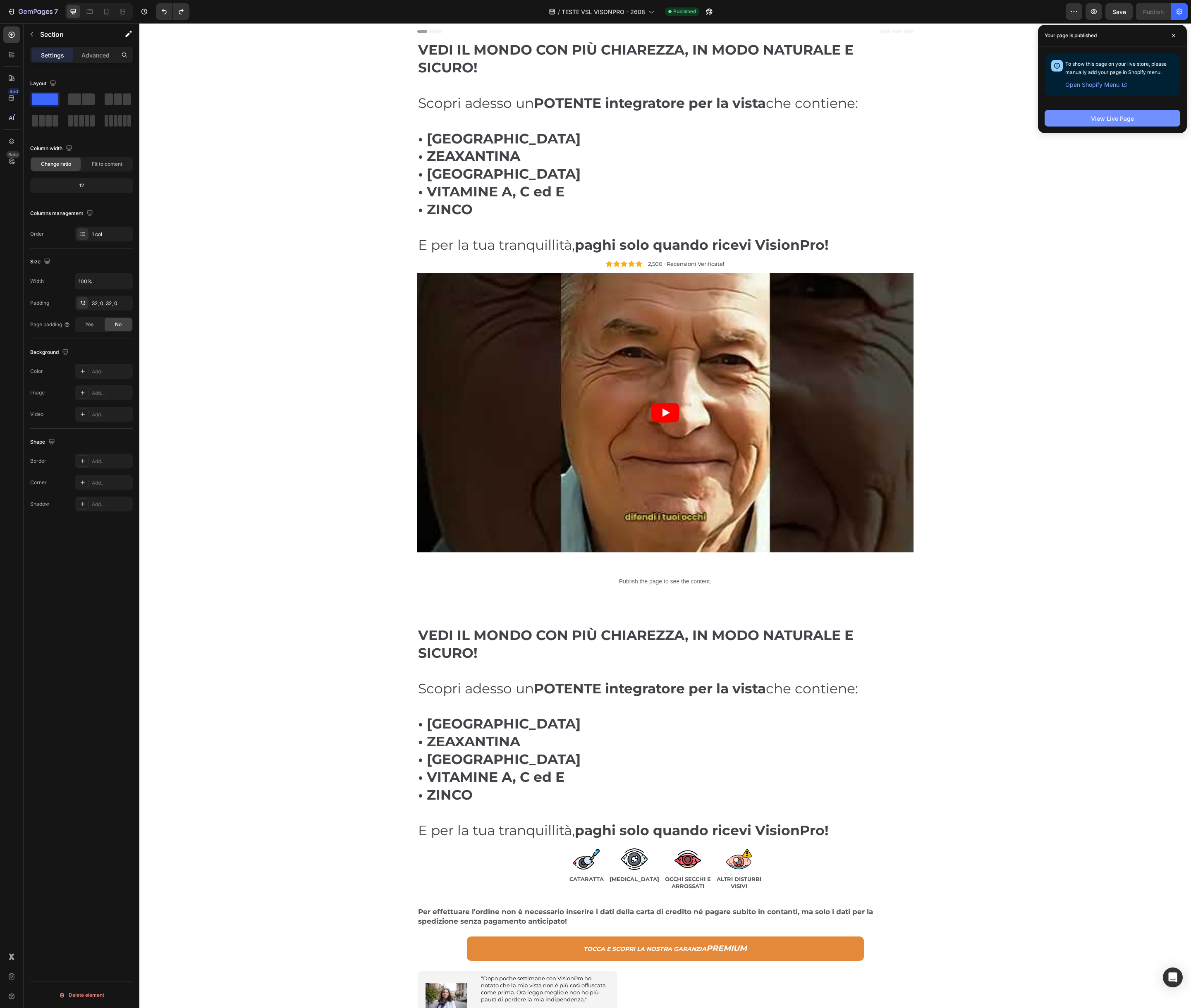
click at [1103, 118] on div "View Live Page" at bounding box center [1113, 119] width 43 height 9
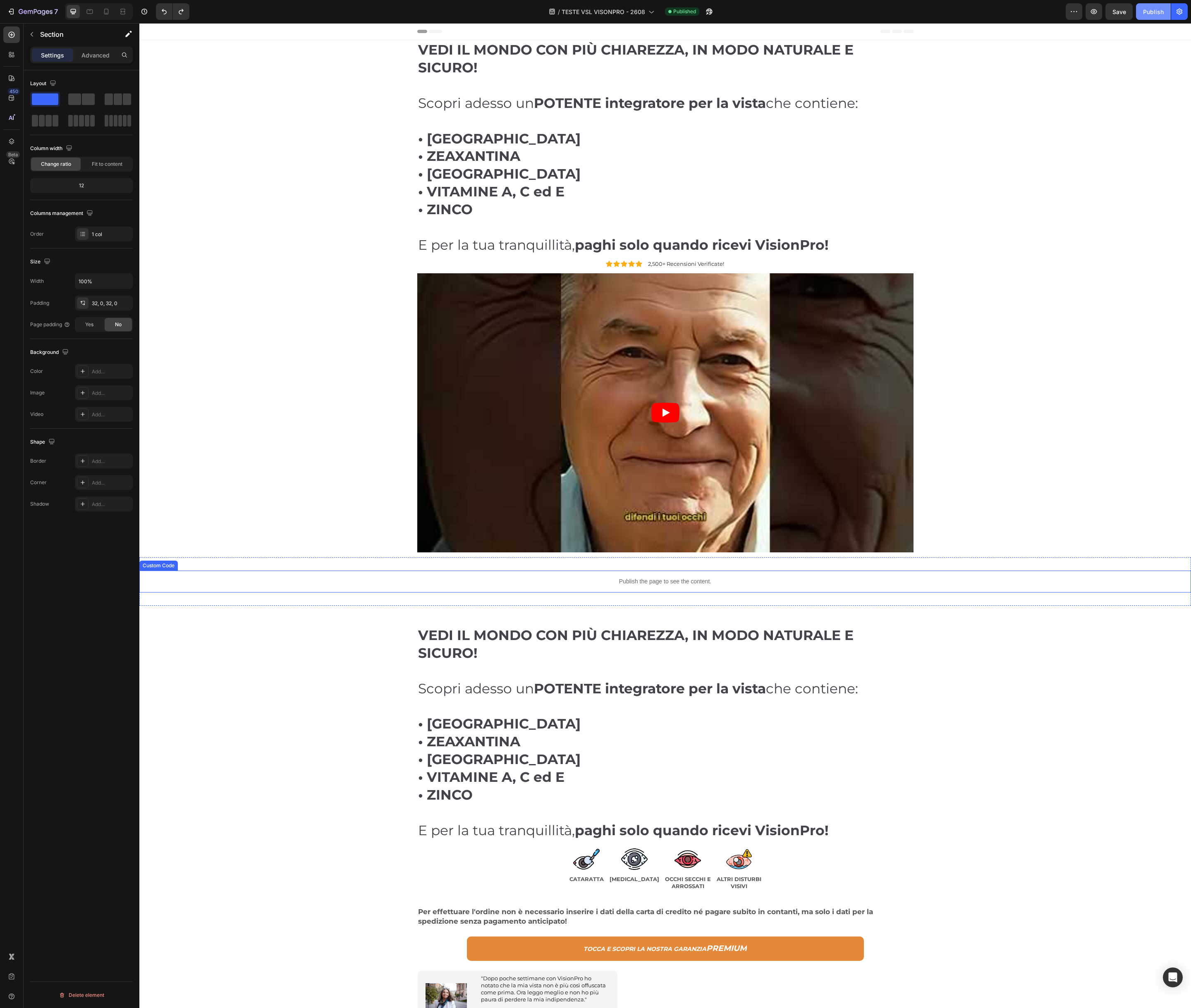
click at [612, 584] on p "Publish the page to see the content." at bounding box center [665, 582] width 1052 height 9
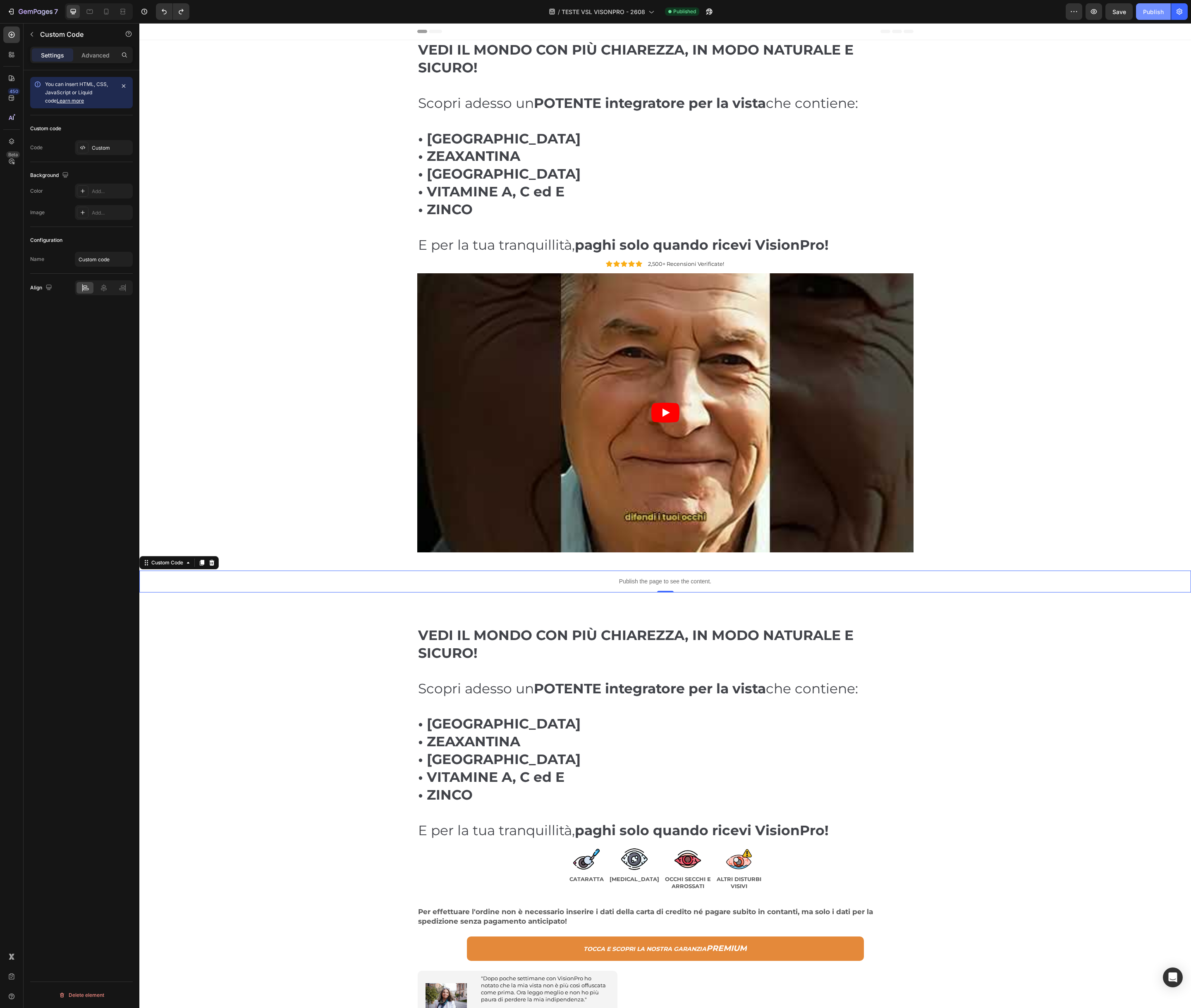
click at [417, 578] on p "Publish the page to see the content." at bounding box center [665, 582] width 1052 height 9
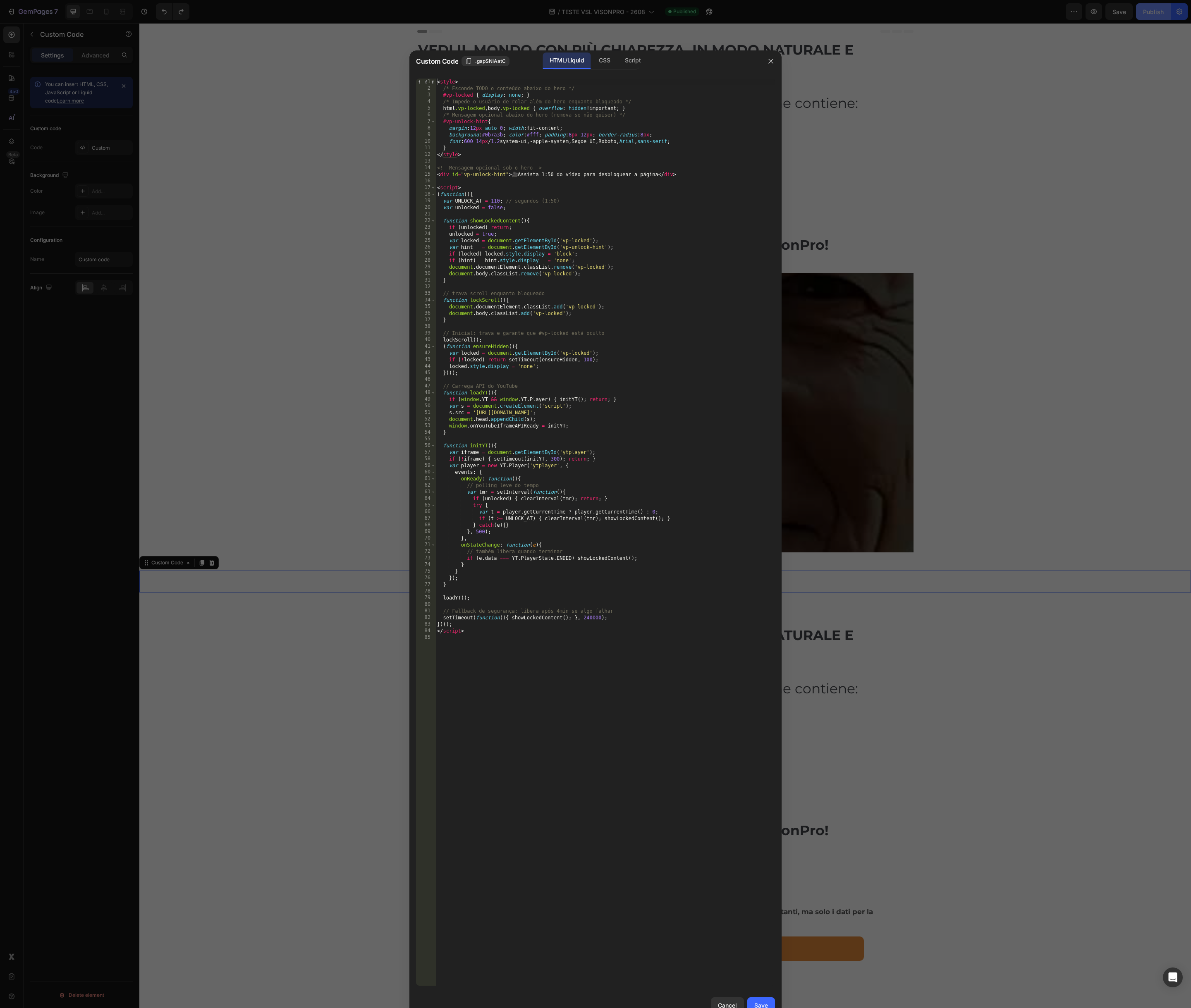
click at [544, 496] on div "< style > /* Esconde TODO o conteúdo abaixo do hero */ #vp-locked { display : n…" at bounding box center [605, 538] width 339 height 921
type textarea "</script>"
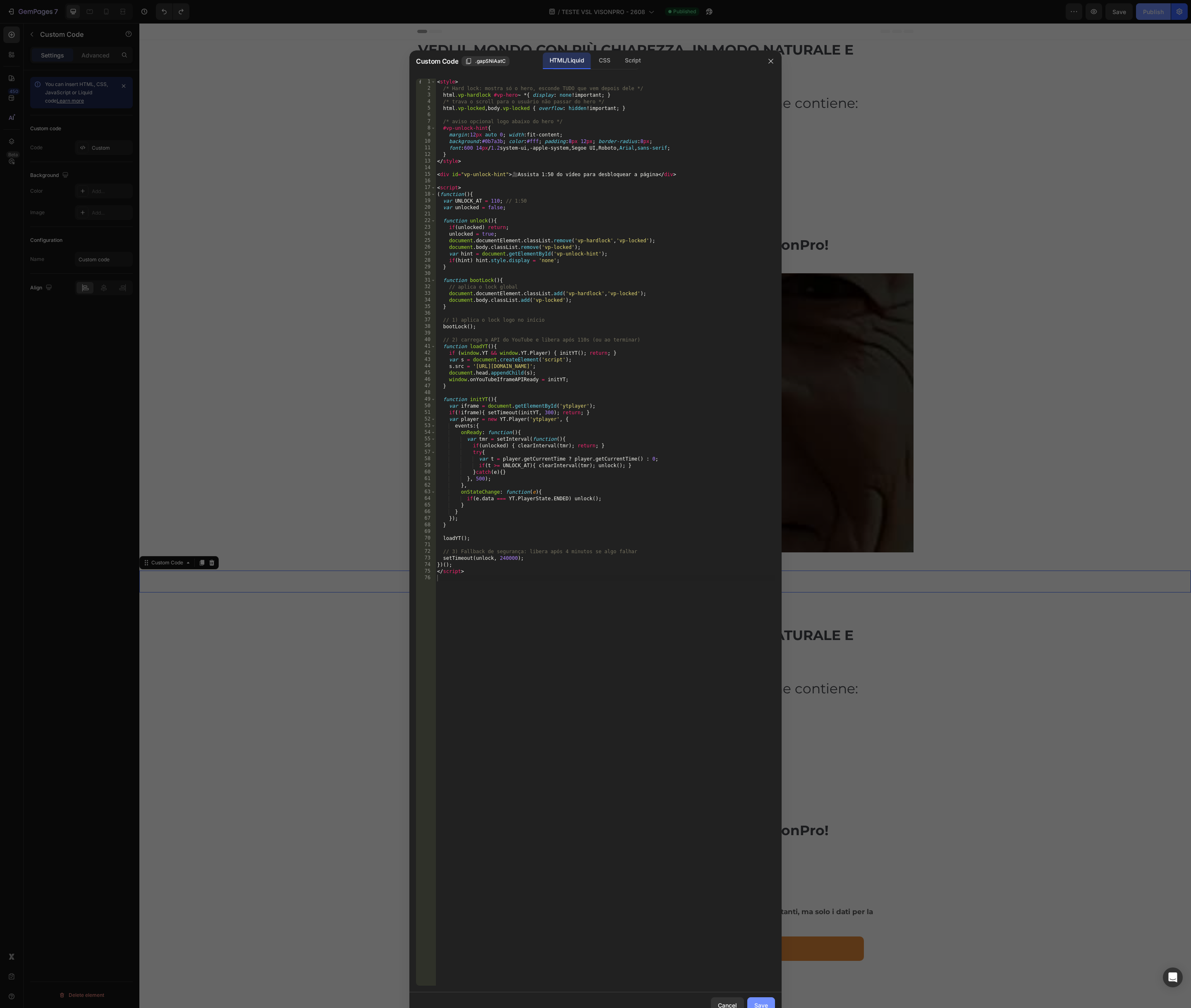
click at [758, 1001] on button "Save" at bounding box center [761, 1005] width 28 height 16
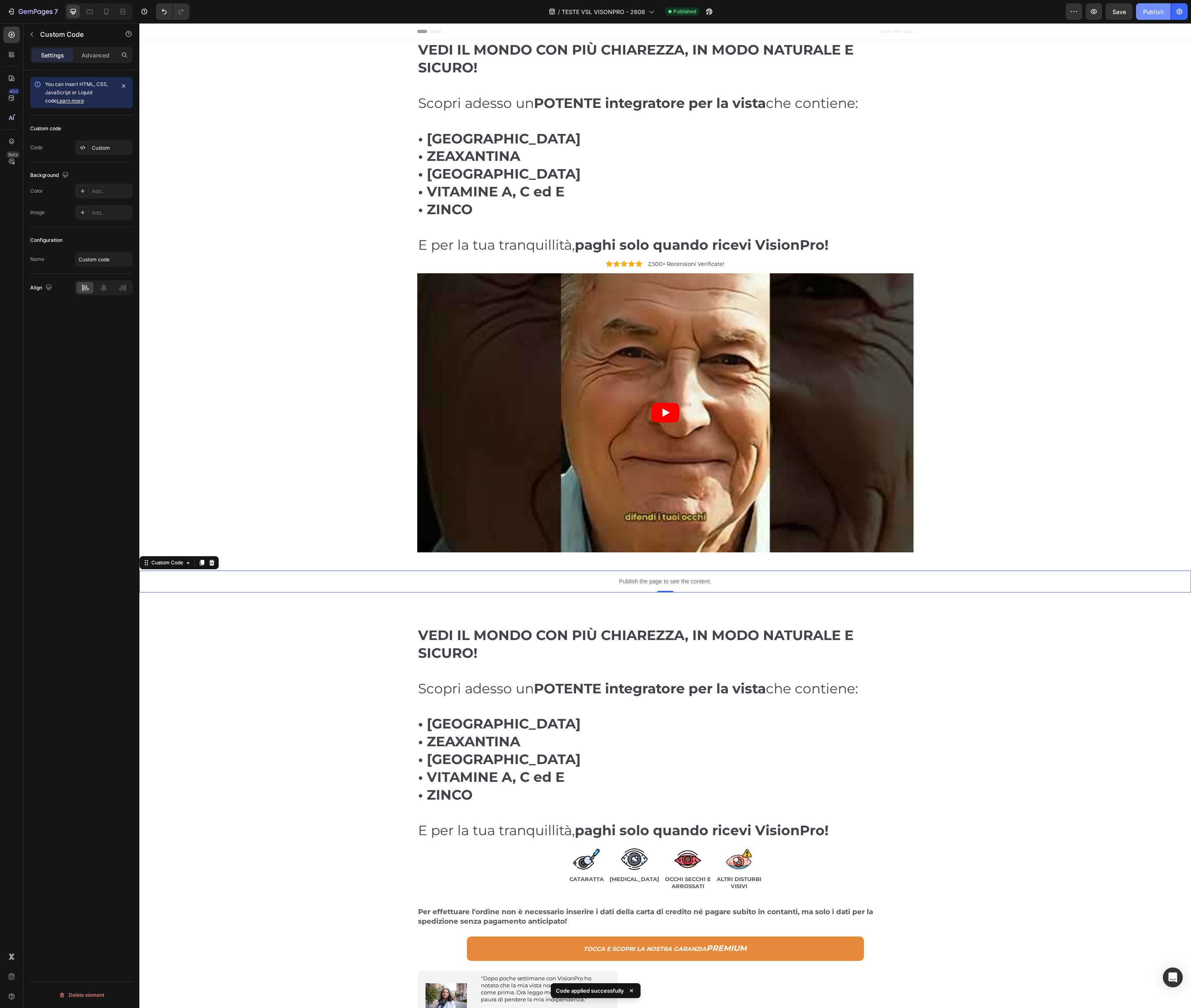
click at [1151, 15] on div "Publish" at bounding box center [1153, 12] width 21 height 9
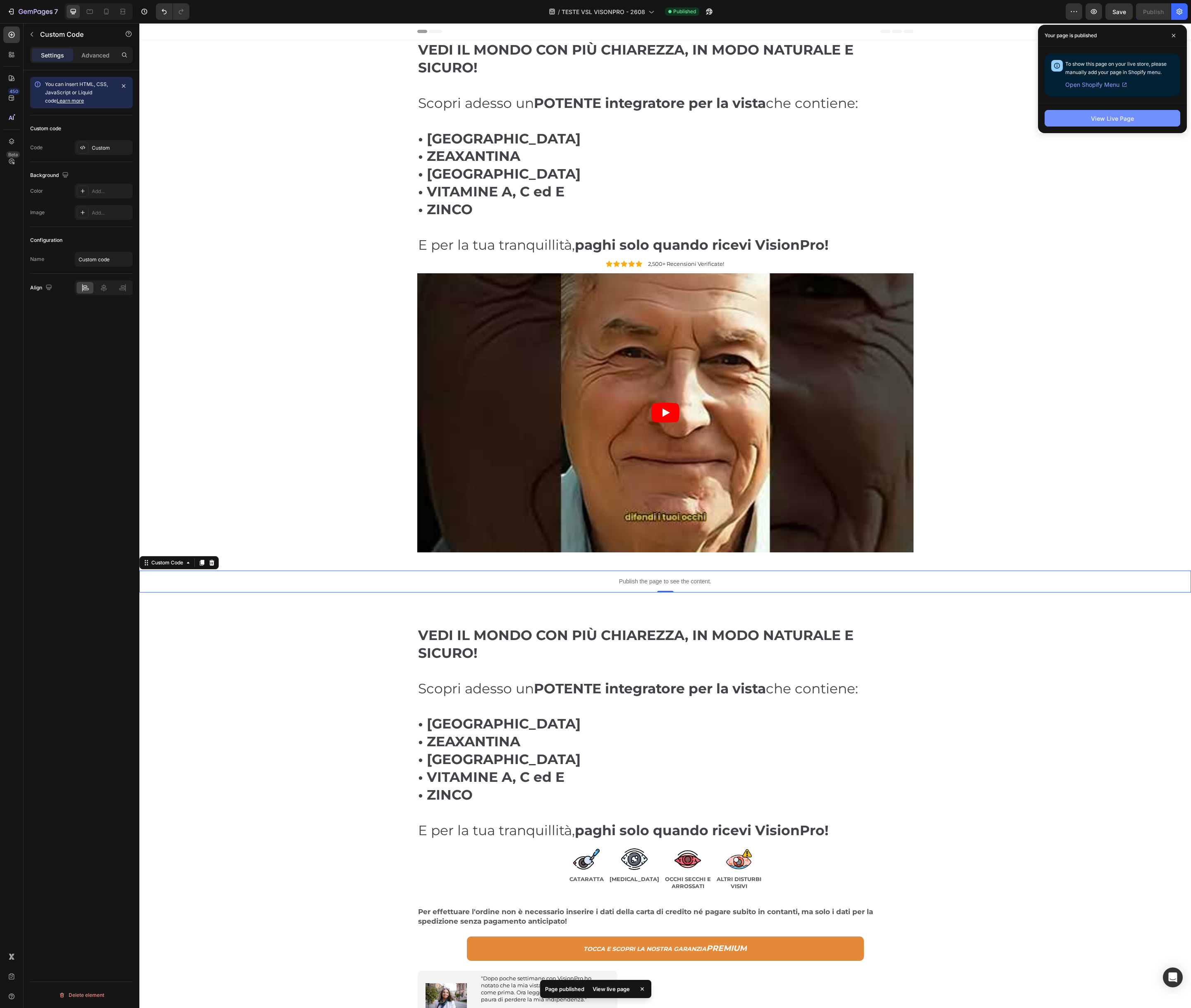
click at [1113, 123] on button "View Live Page" at bounding box center [1113, 118] width 136 height 16
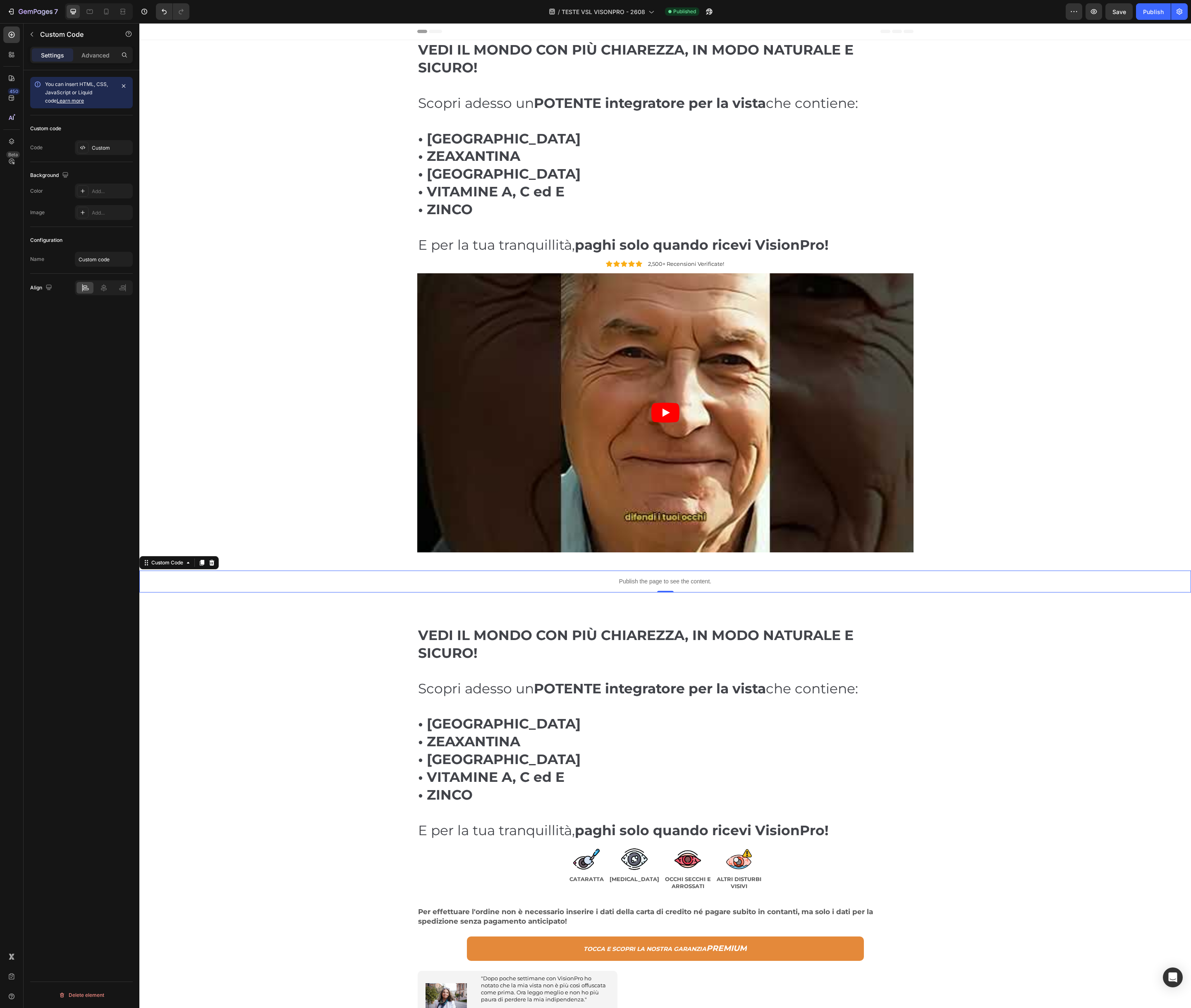
click at [609, 587] on div "Publish the page to see the content." at bounding box center [665, 581] width 1052 height 22
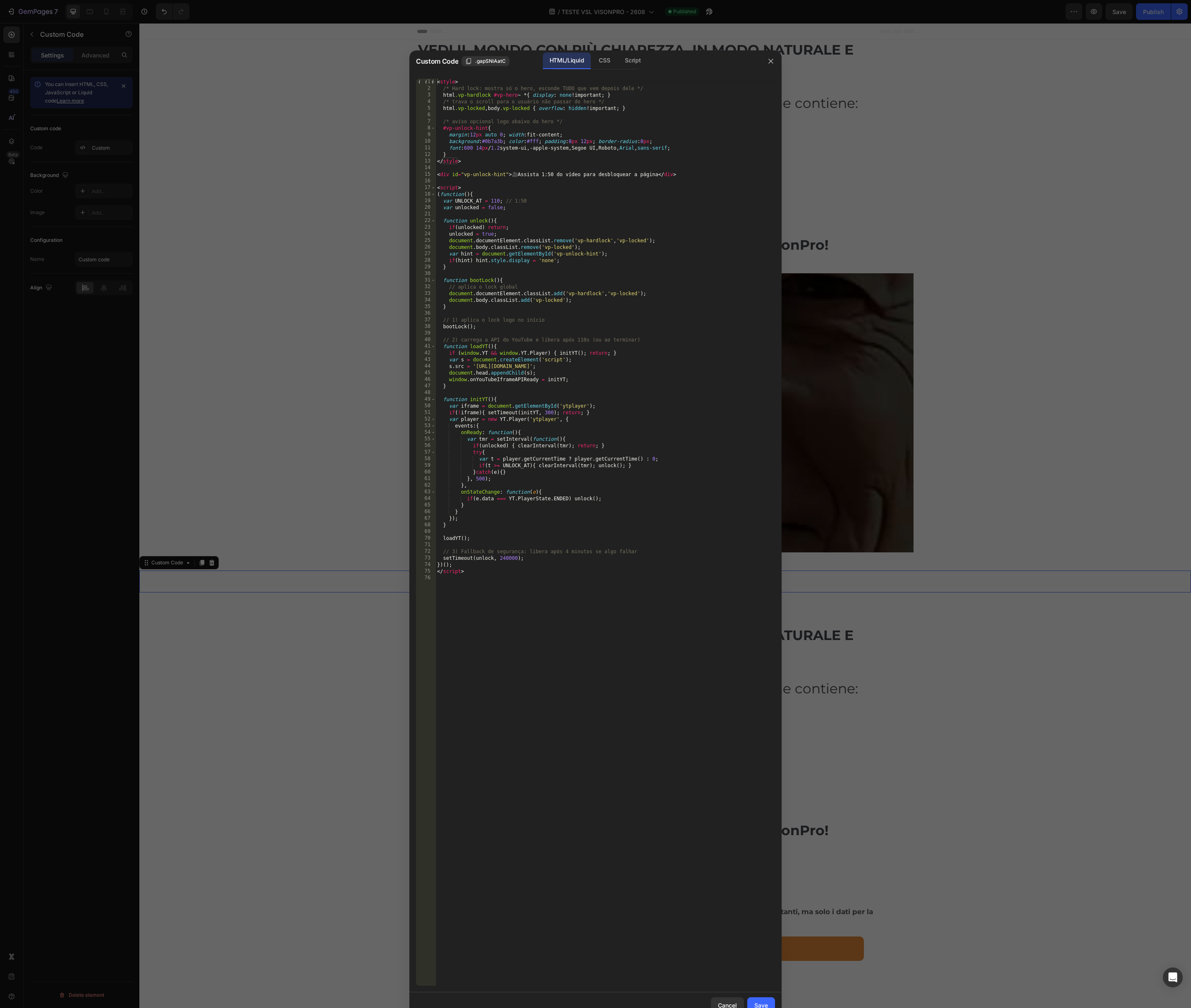
click at [628, 403] on div "< style > /* Hard lock: mostra só o hero, esconde TUDO que vem depois dele */ h…" at bounding box center [605, 538] width 339 height 921
type textarea "</script>"
click at [762, 1003] on div "Save" at bounding box center [761, 1006] width 14 height 9
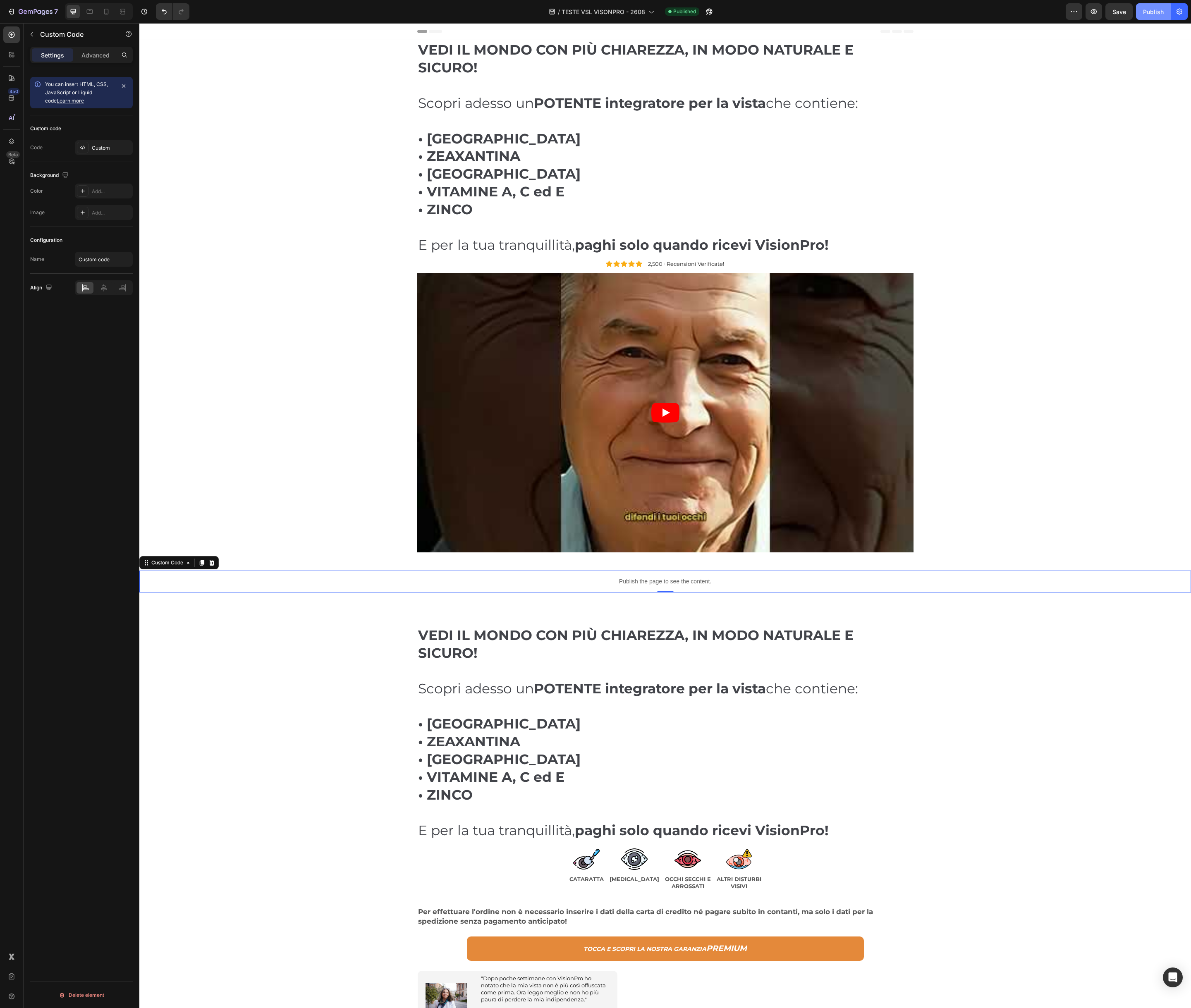
click at [1146, 15] on div "Publish" at bounding box center [1153, 12] width 21 height 9
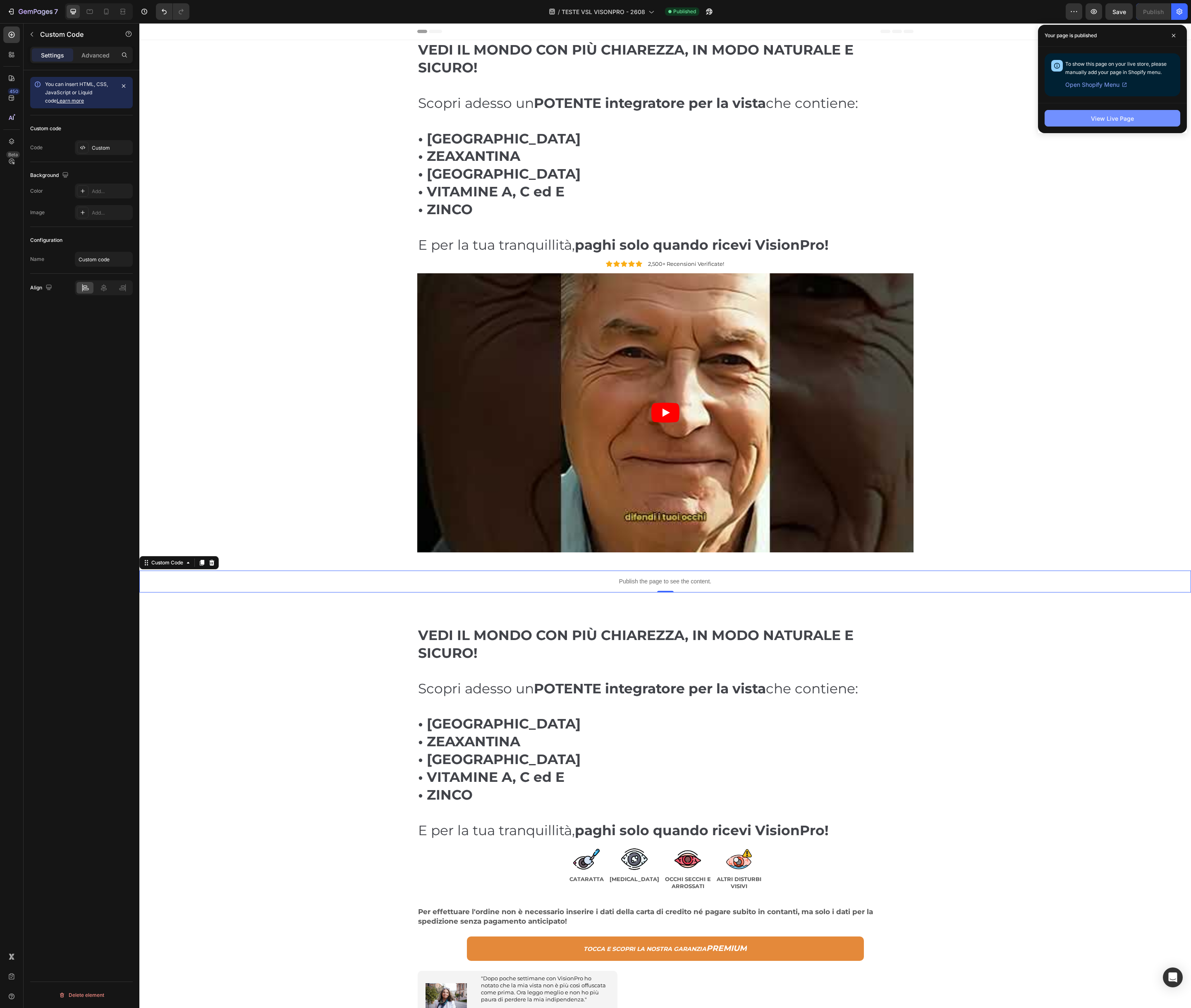
click at [1100, 116] on div "View Live Page" at bounding box center [1113, 119] width 43 height 9
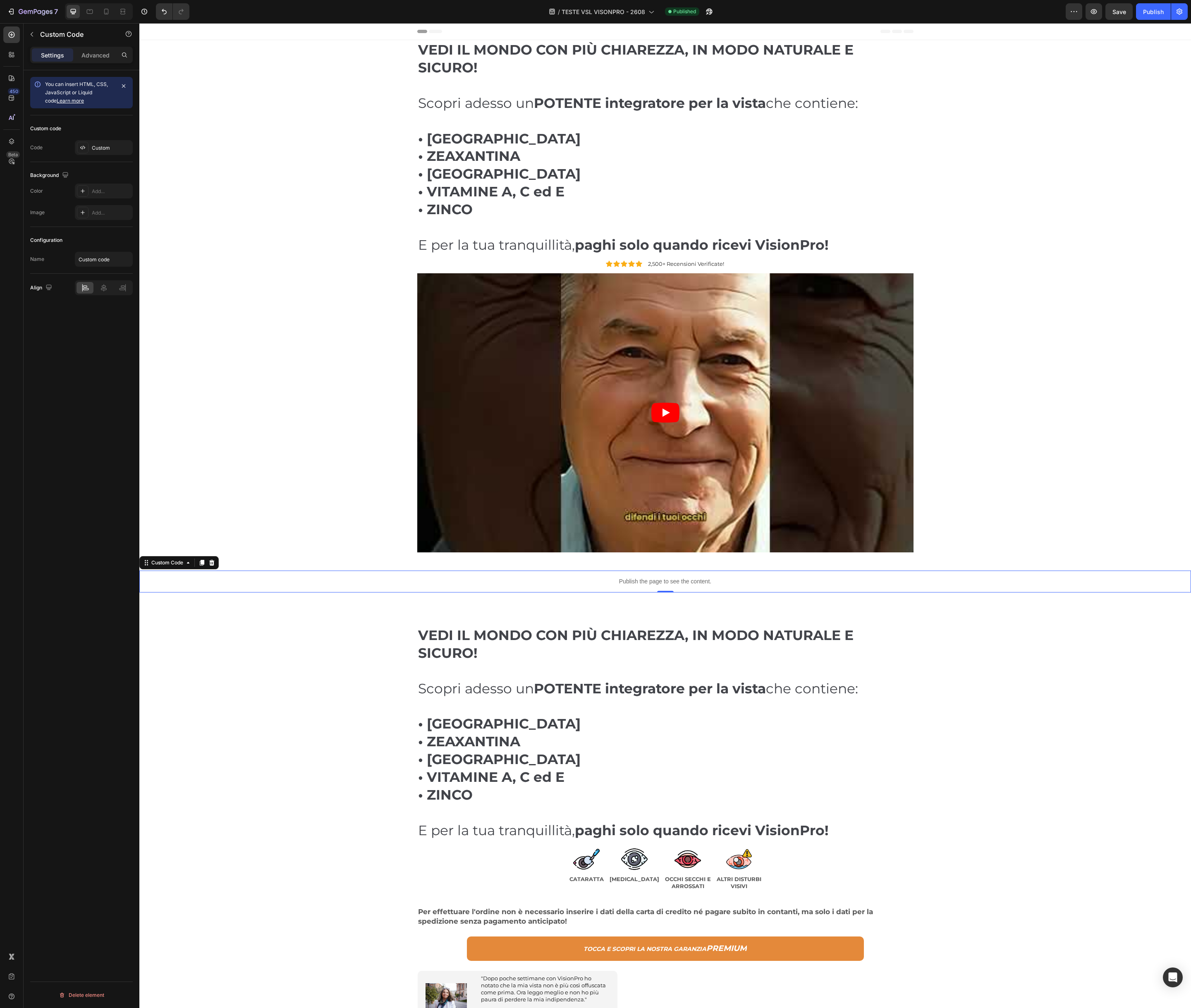
click at [666, 581] on p "Publish the page to see the content." at bounding box center [665, 582] width 1052 height 9
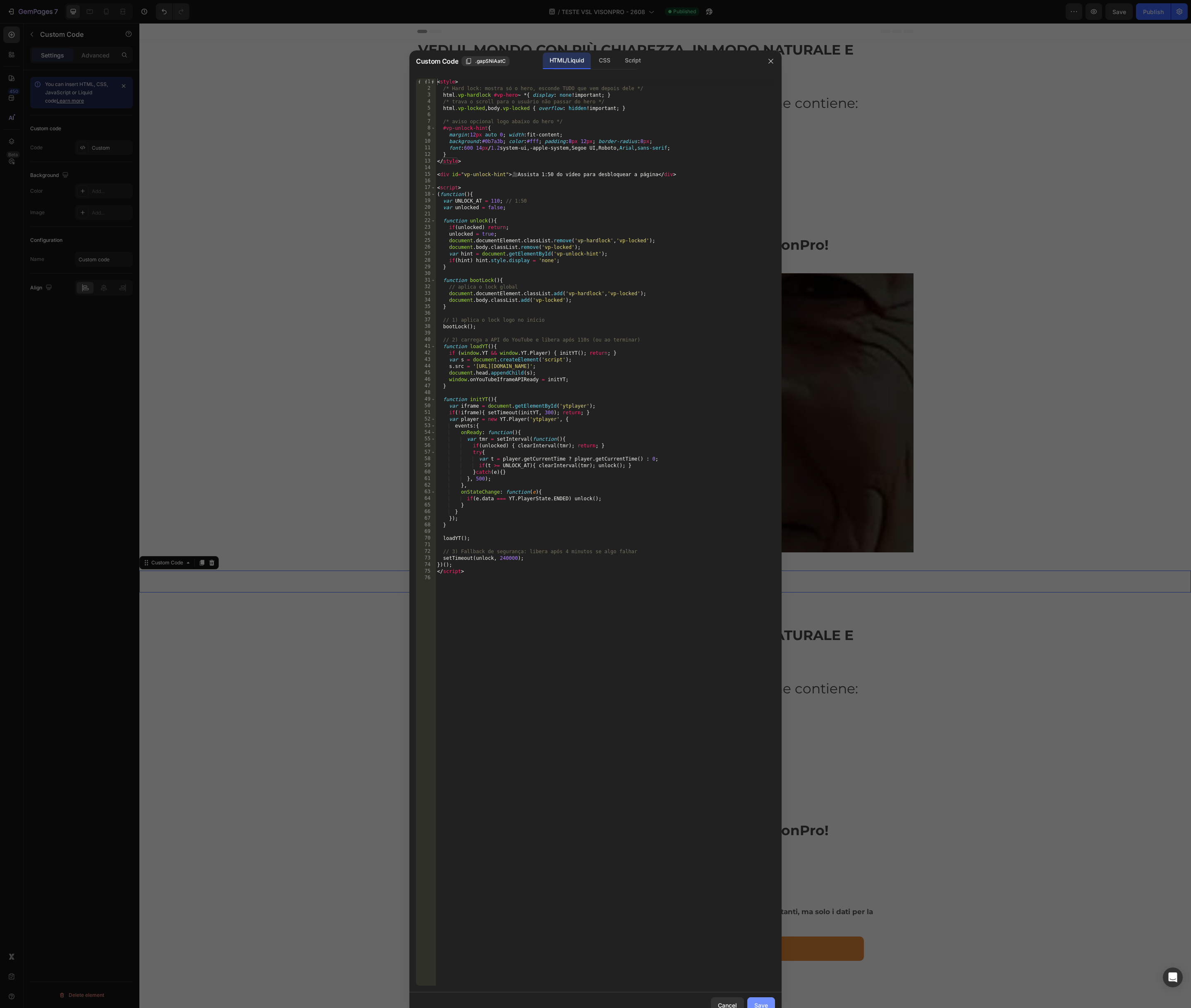
click at [770, 1005] on button "Save" at bounding box center [761, 1005] width 28 height 16
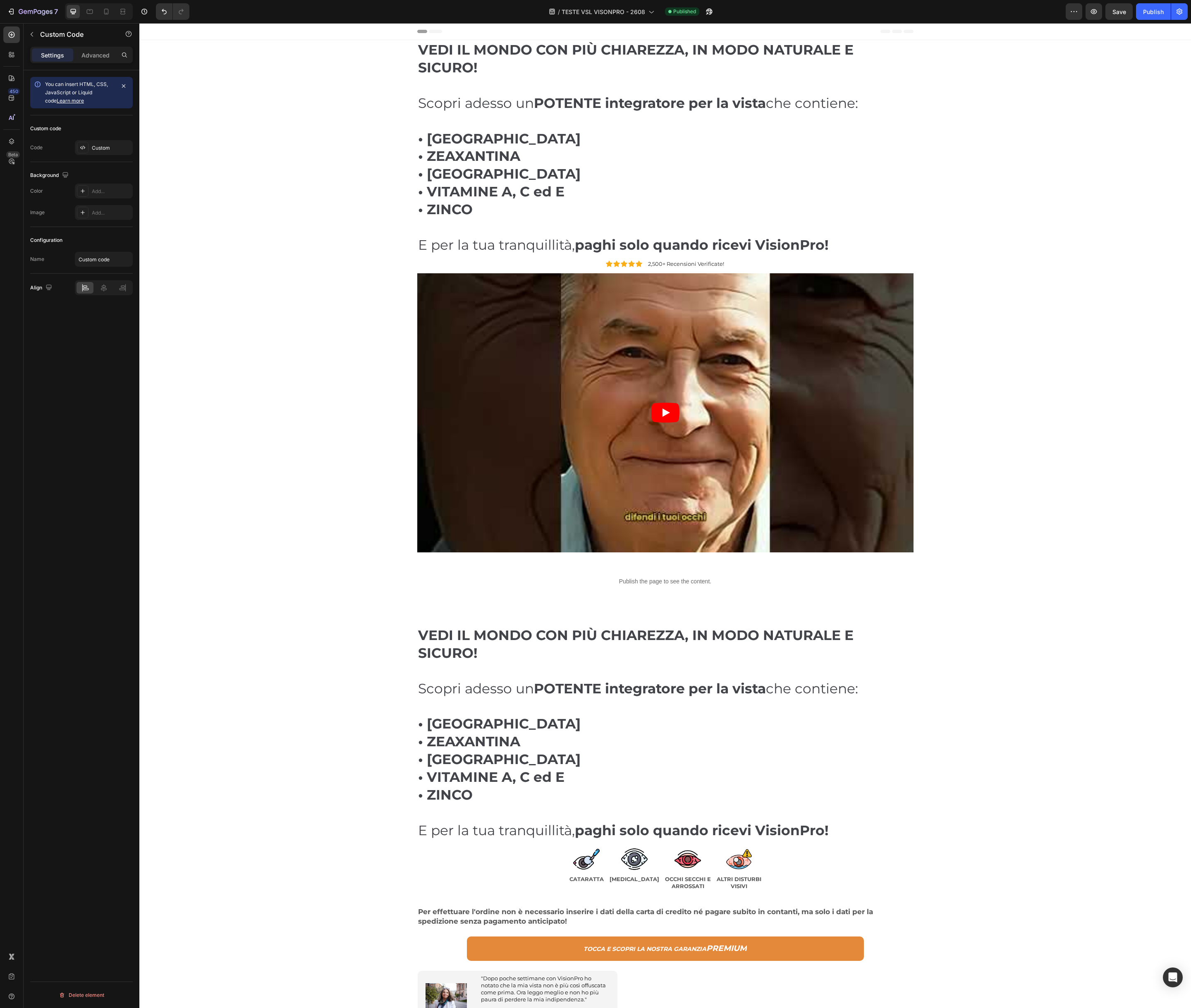
scroll to position [4, 0]
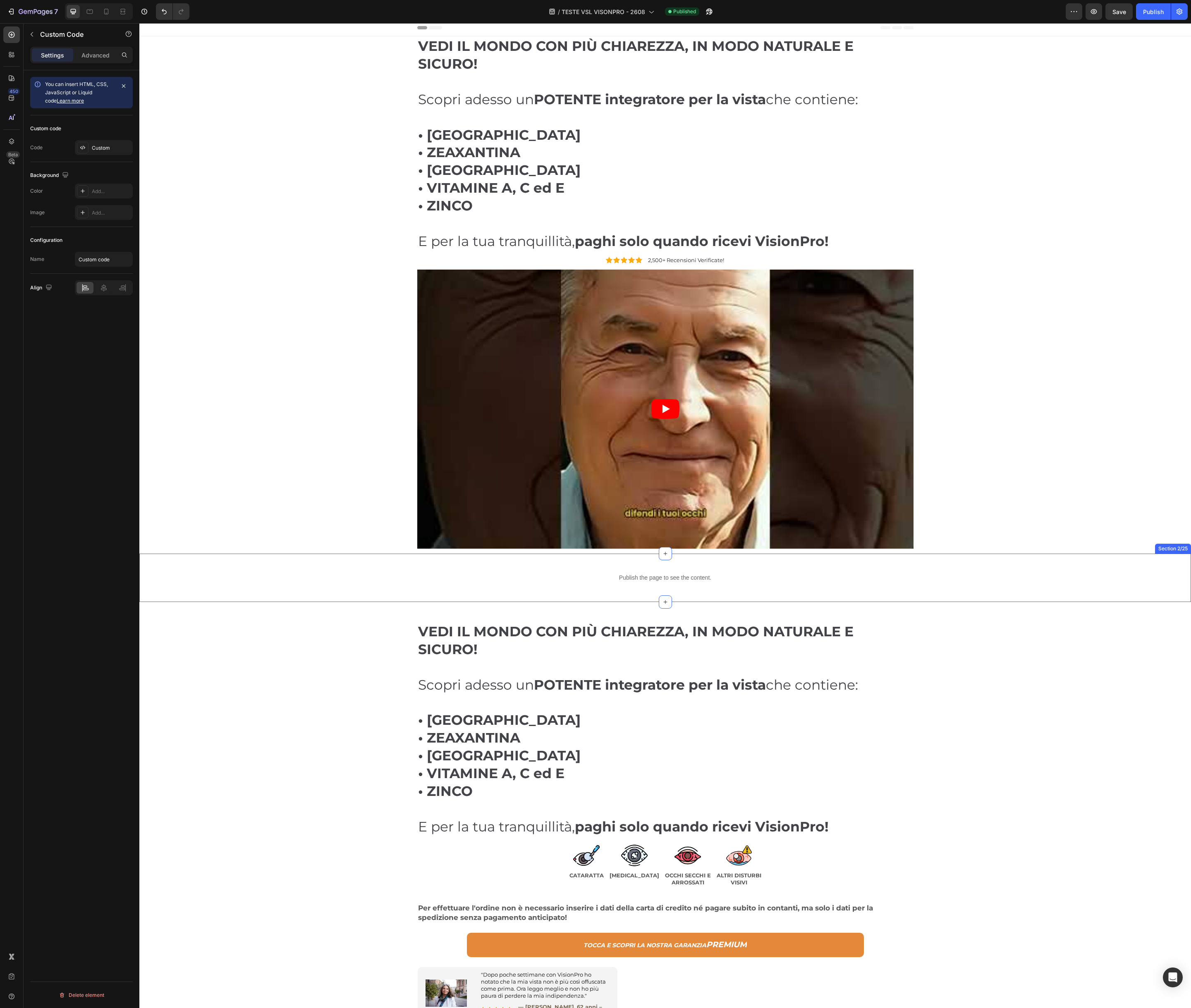
click at [374, 562] on div "Publish the page to see the content. Custom Code Section 2/25" at bounding box center [665, 578] width 1052 height 49
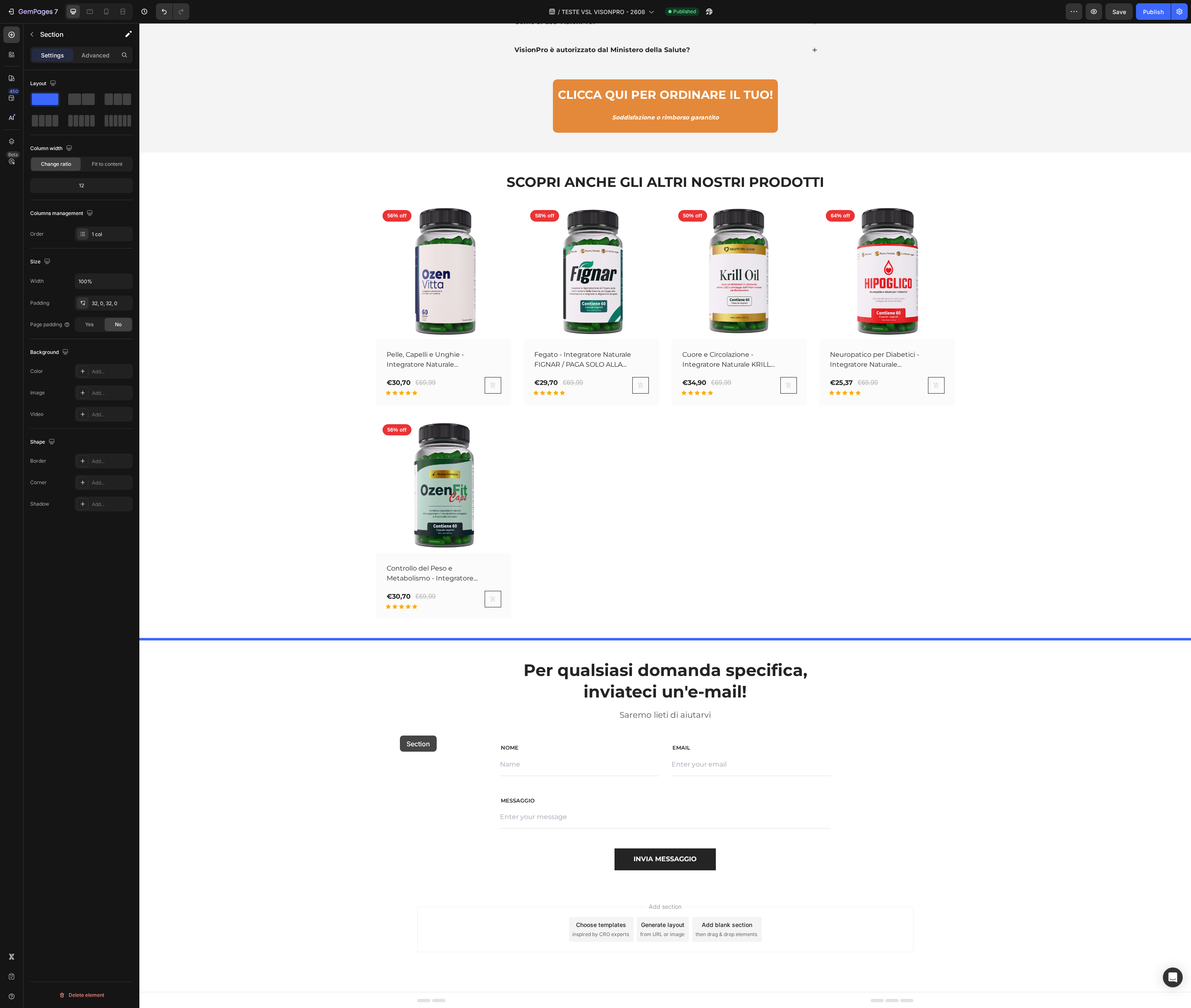
scroll to position [7556, 0]
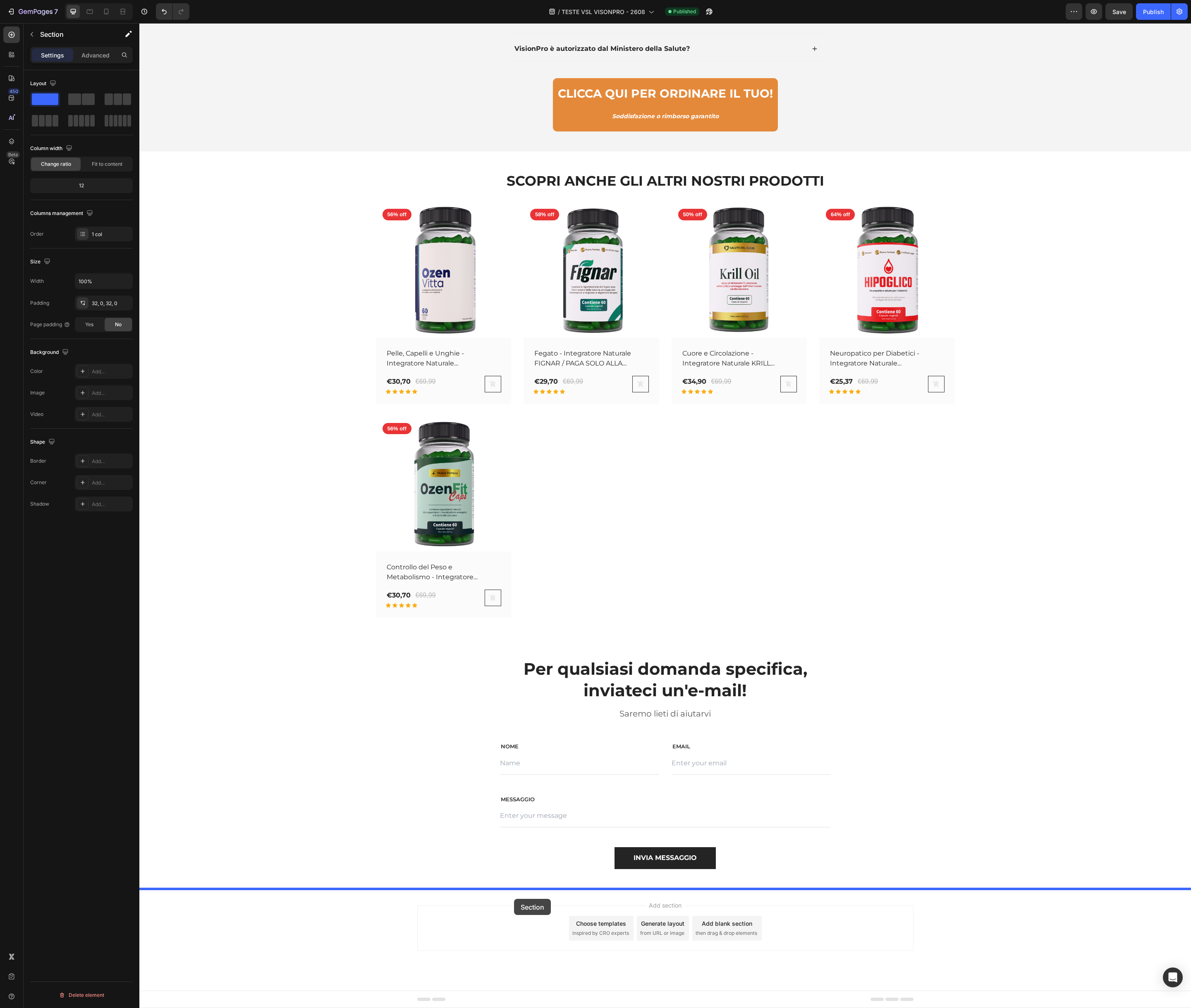
drag, startPoint x: 373, startPoint y: 558, endPoint x: 514, endPoint y: 899, distance: 369.0
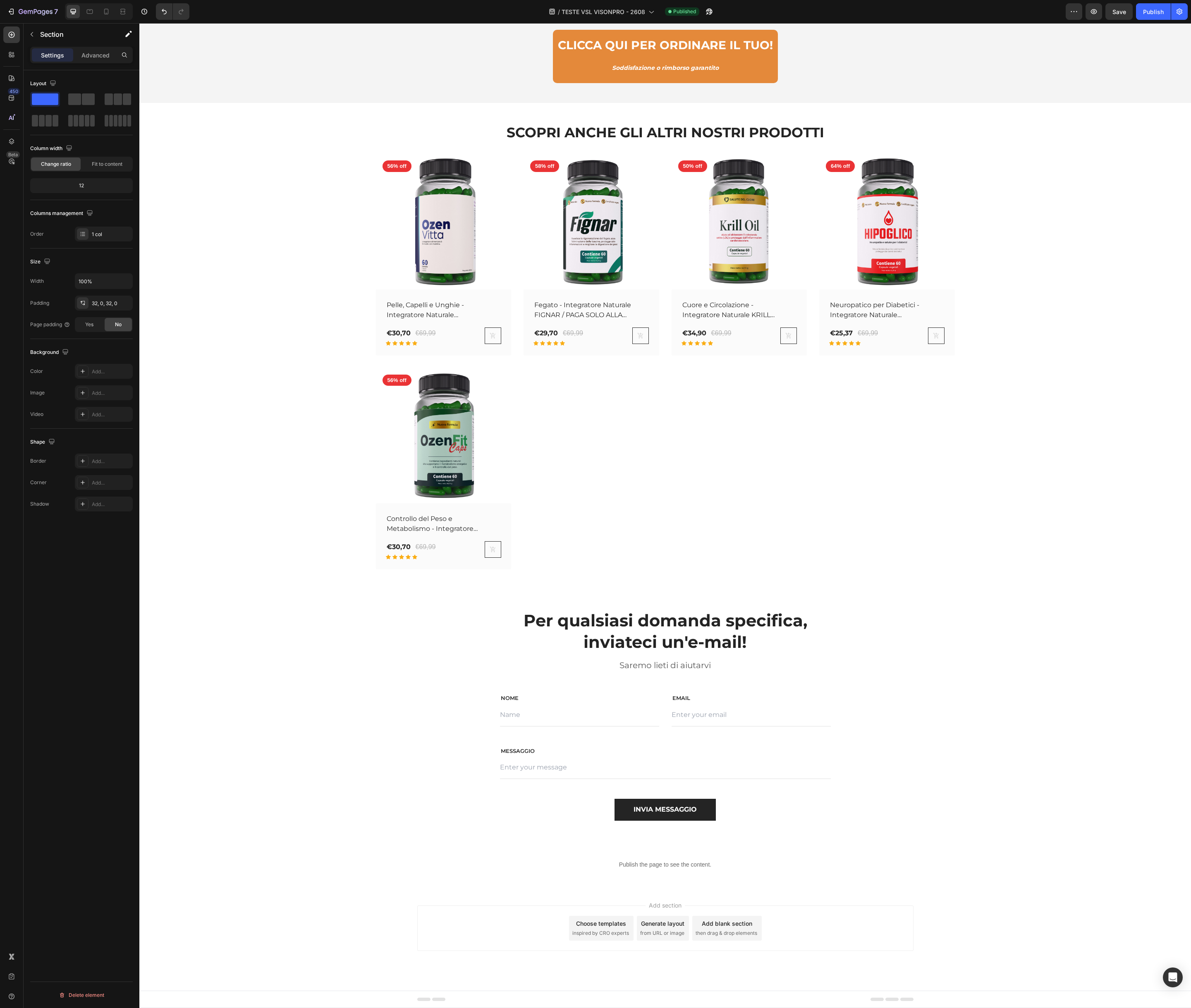
scroll to position [7507, 0]
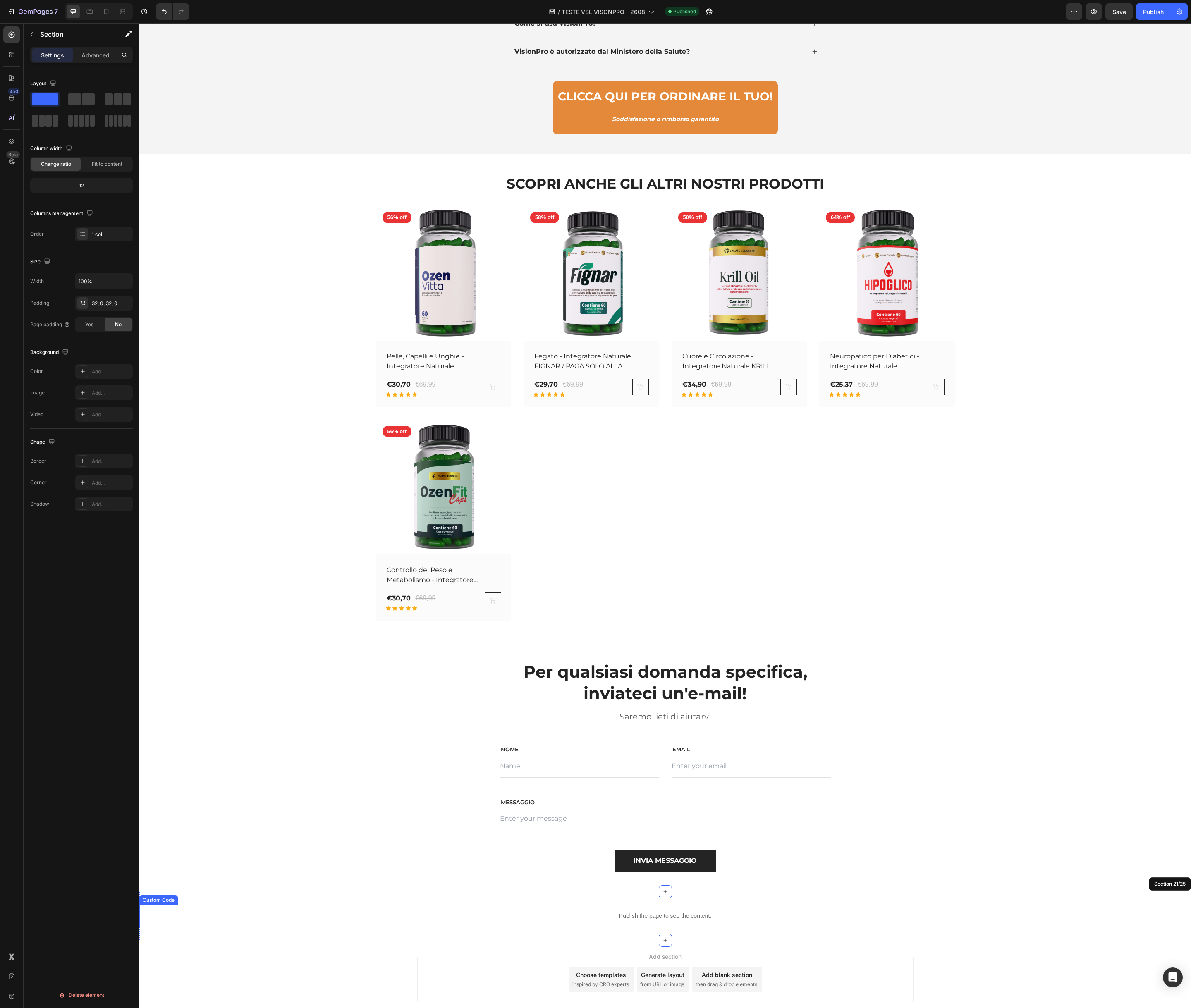
click at [699, 915] on p "Publish the page to see the content." at bounding box center [665, 916] width 1052 height 9
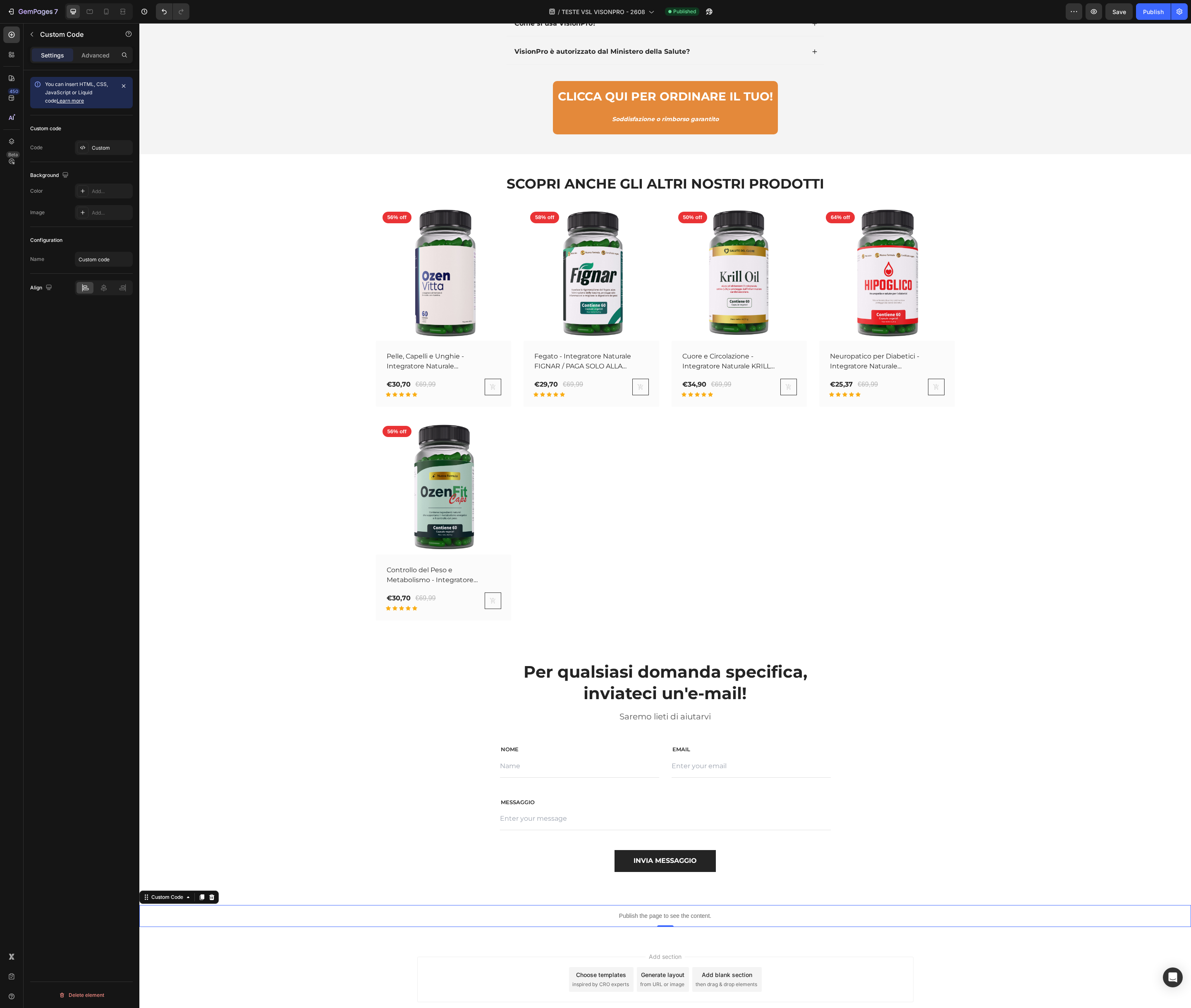
scroll to position [7502, 0]
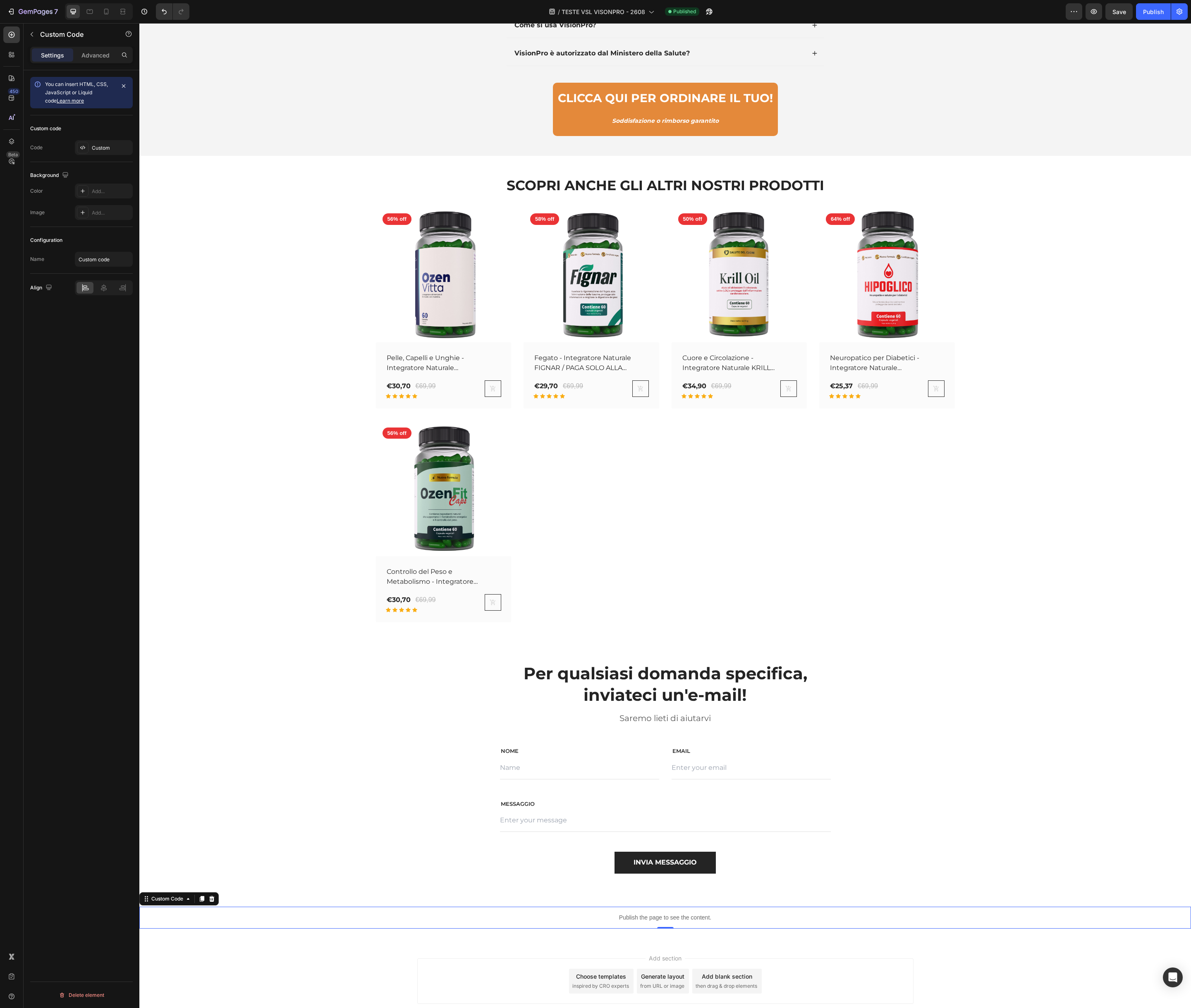
click at [699, 915] on p "Publish the page to see the content." at bounding box center [665, 918] width 1052 height 9
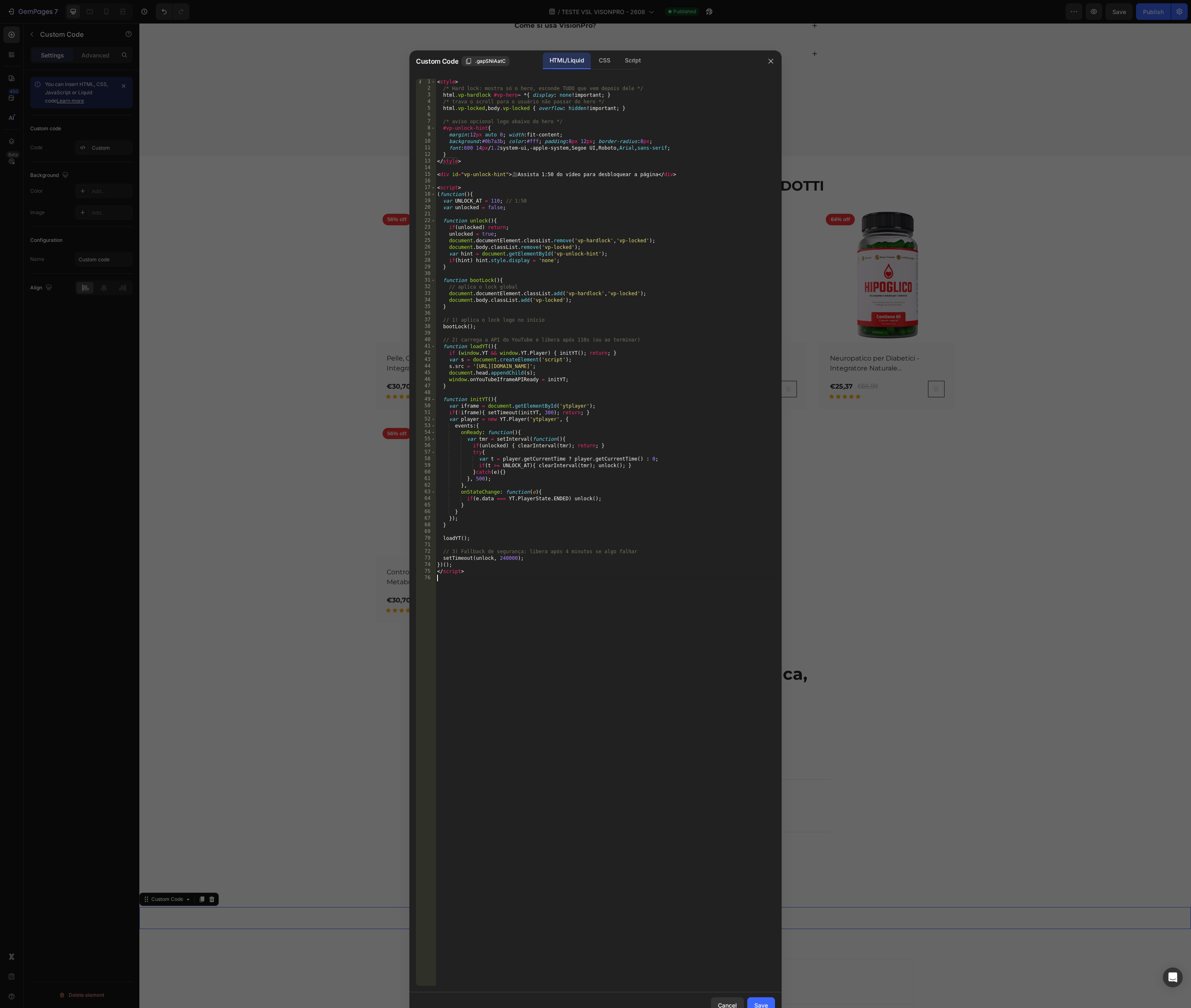
click at [537, 607] on div "< style > /* Hard lock: mostra só o hero, esconde TUDO que vem depois dele */ h…" at bounding box center [605, 538] width 339 height 921
type textarea "</script>"
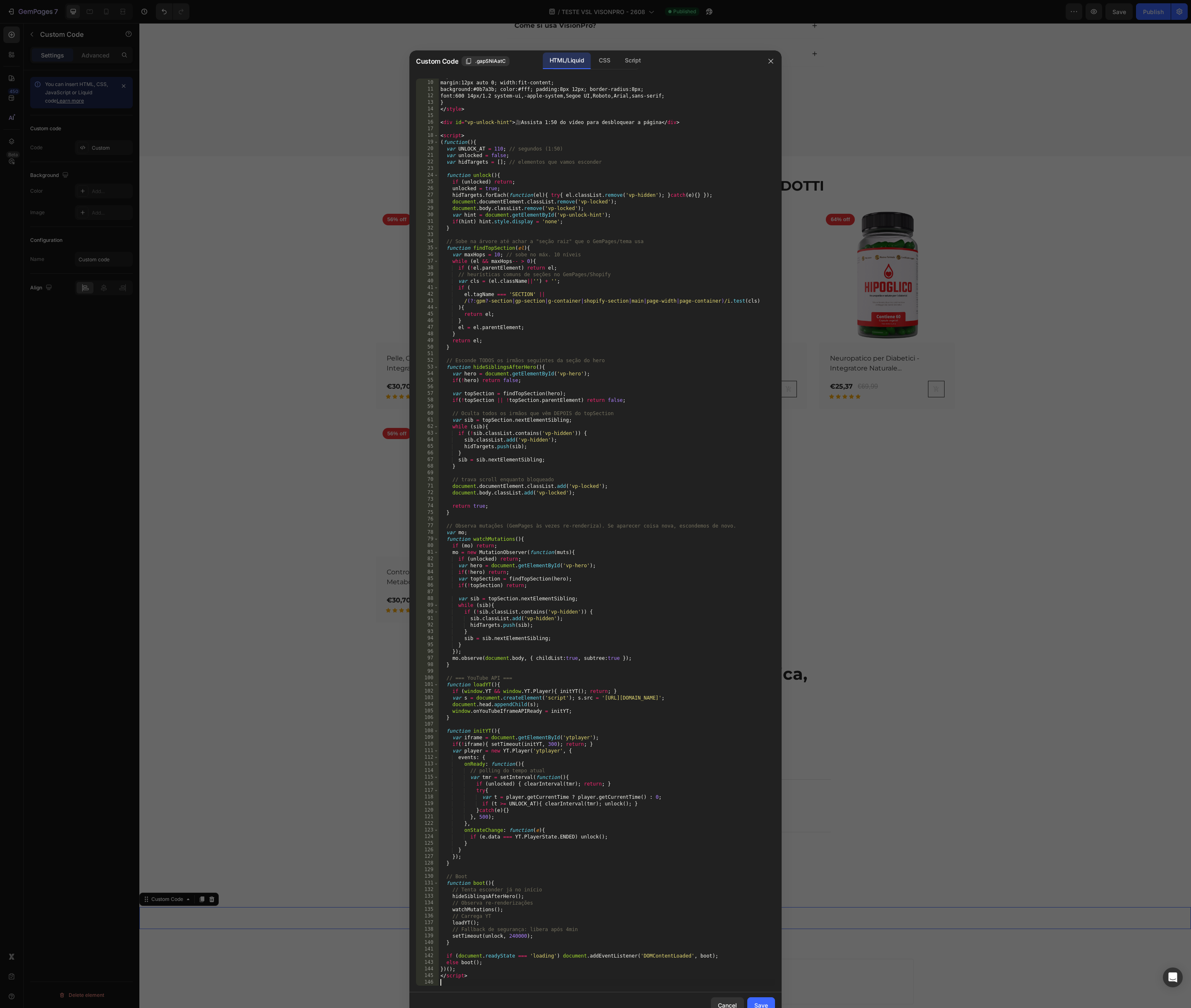
scroll to position [58, 0]
drag, startPoint x: 760, startPoint y: 1002, endPoint x: 734, endPoint y: 933, distance: 73.7
click at [759, 1002] on div "Save" at bounding box center [761, 1006] width 14 height 9
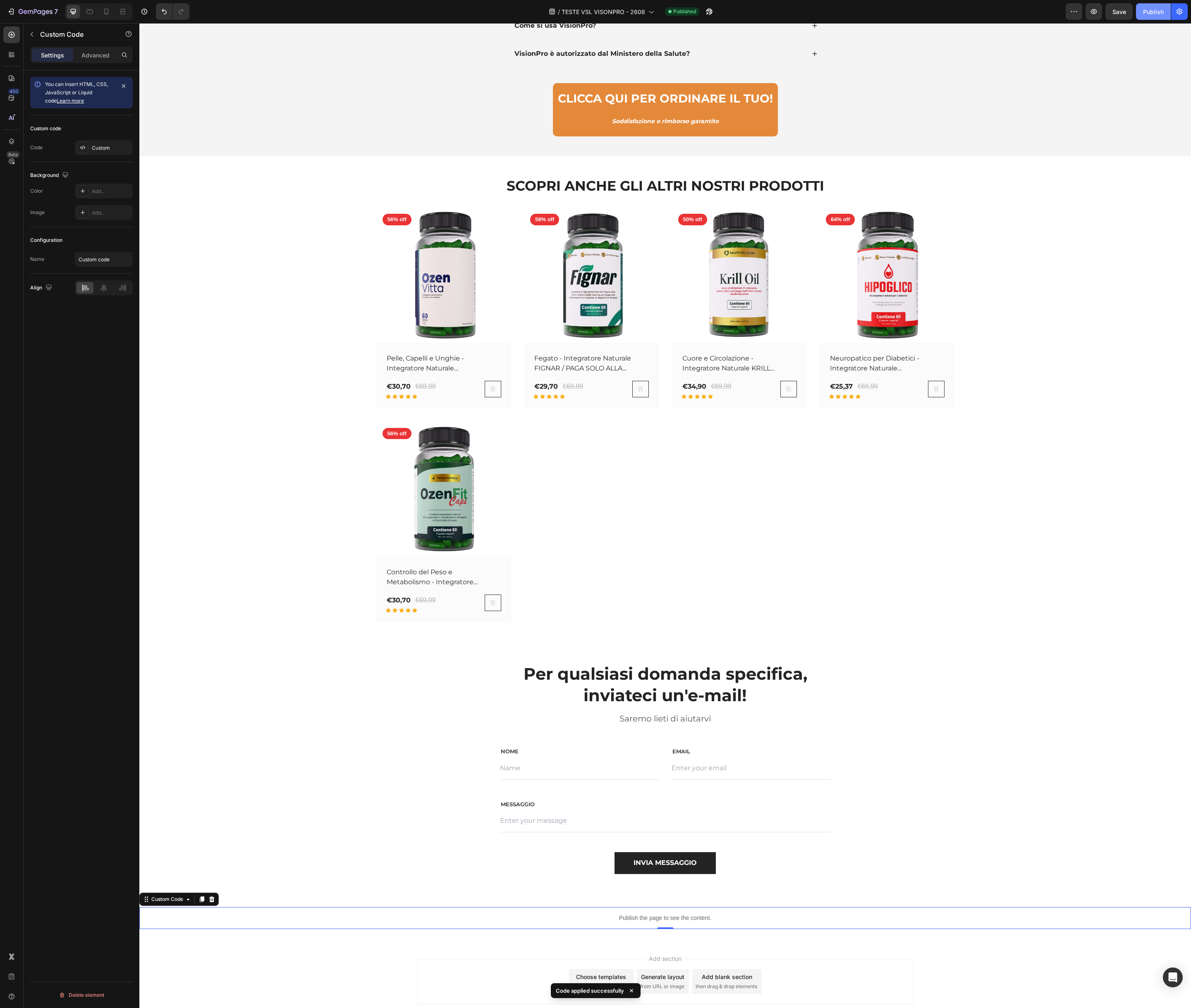
click at [1151, 15] on div "Publish" at bounding box center [1153, 12] width 21 height 9
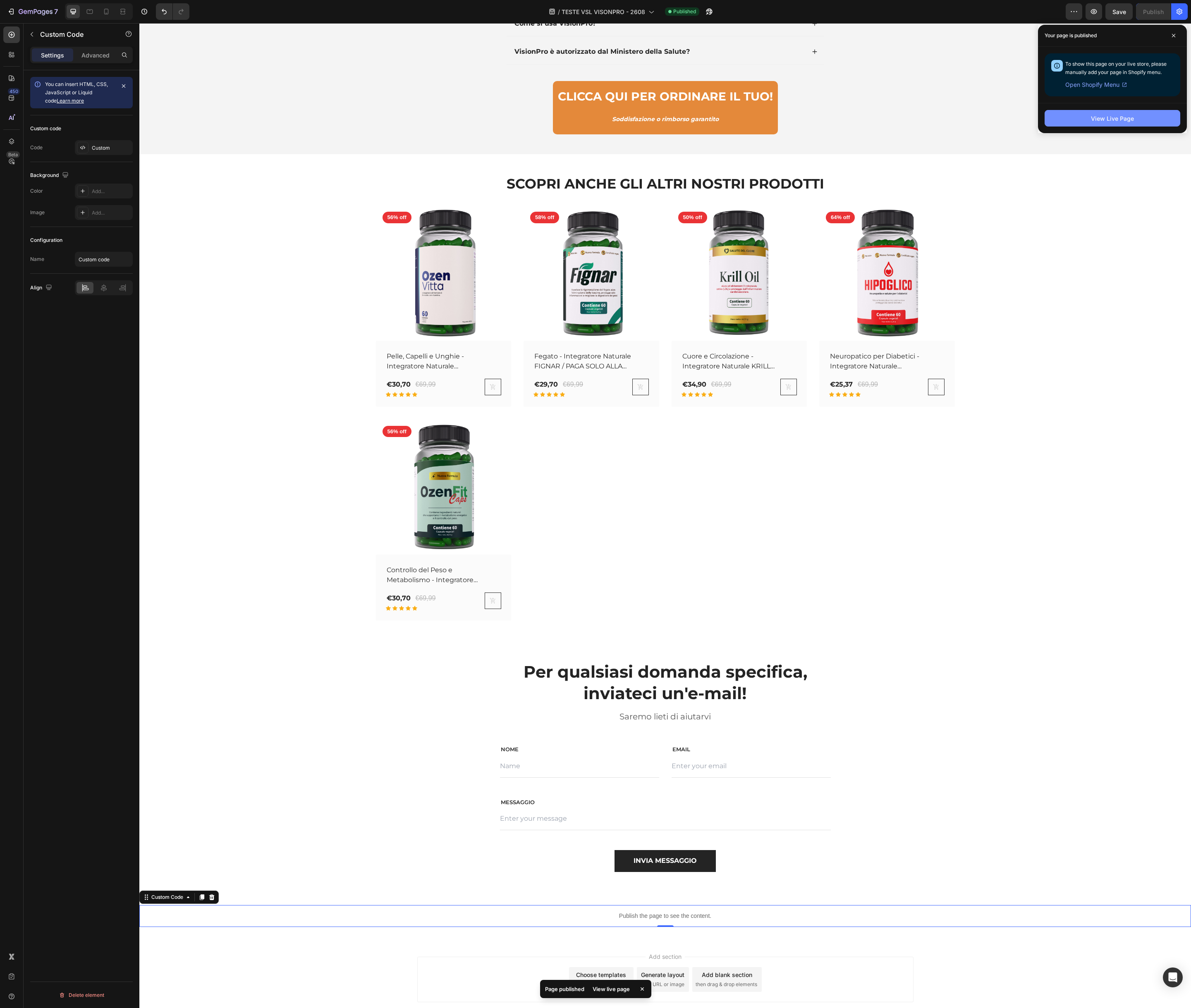
click at [1096, 117] on div "View Live Page" at bounding box center [1113, 119] width 43 height 9
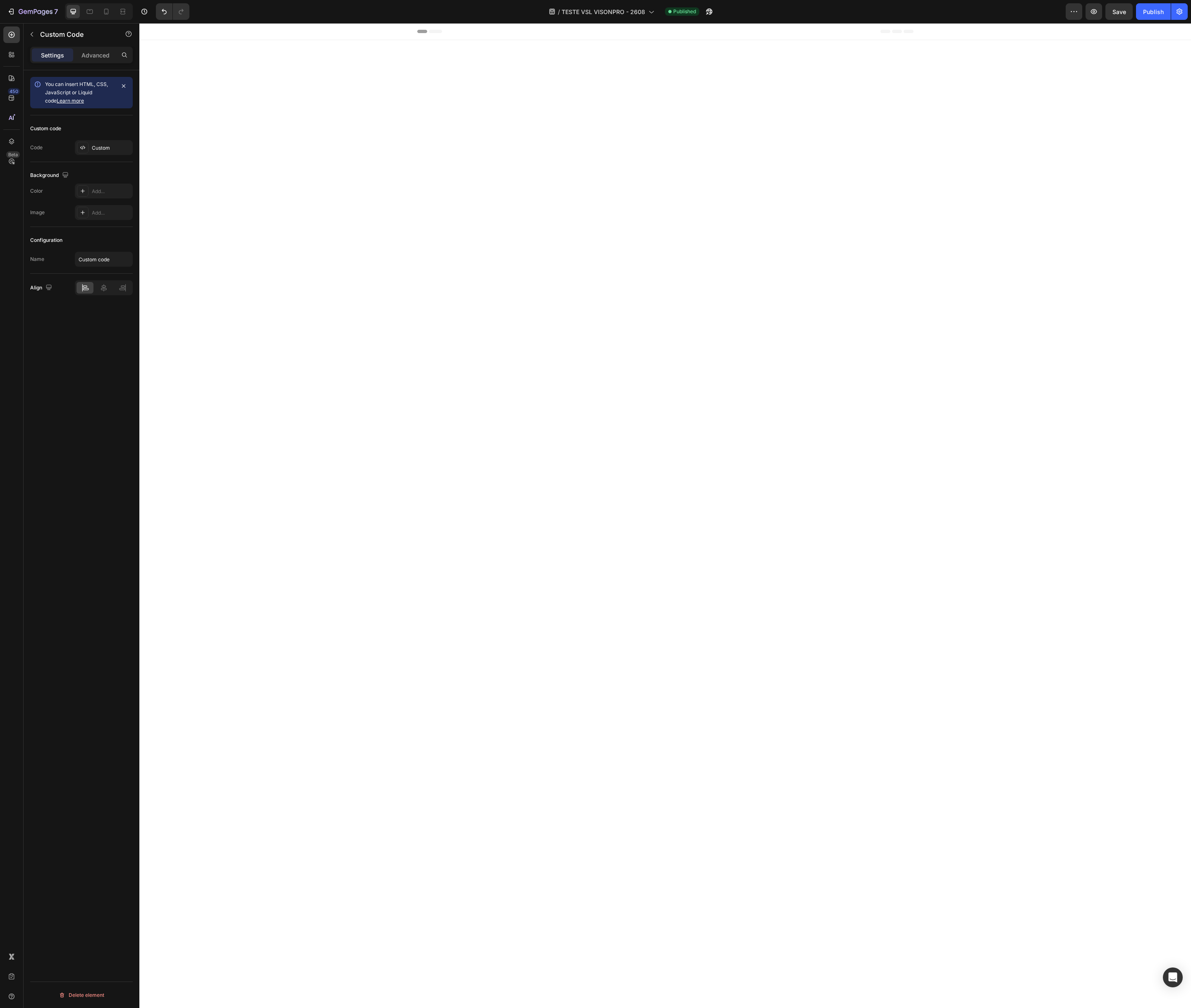
scroll to position [7504, 0]
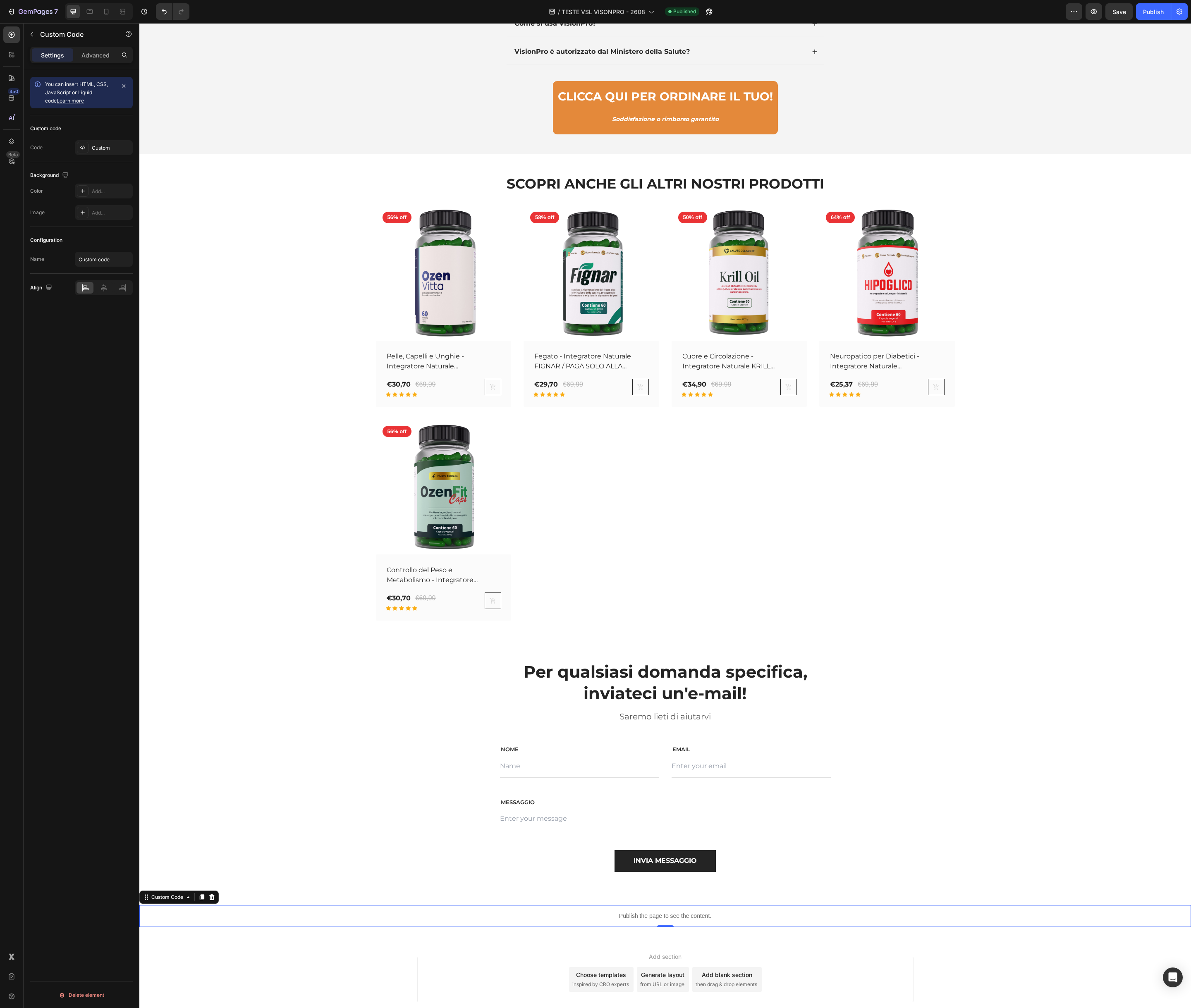
click at [407, 913] on p "Publish the page to see the content." at bounding box center [665, 916] width 1052 height 9
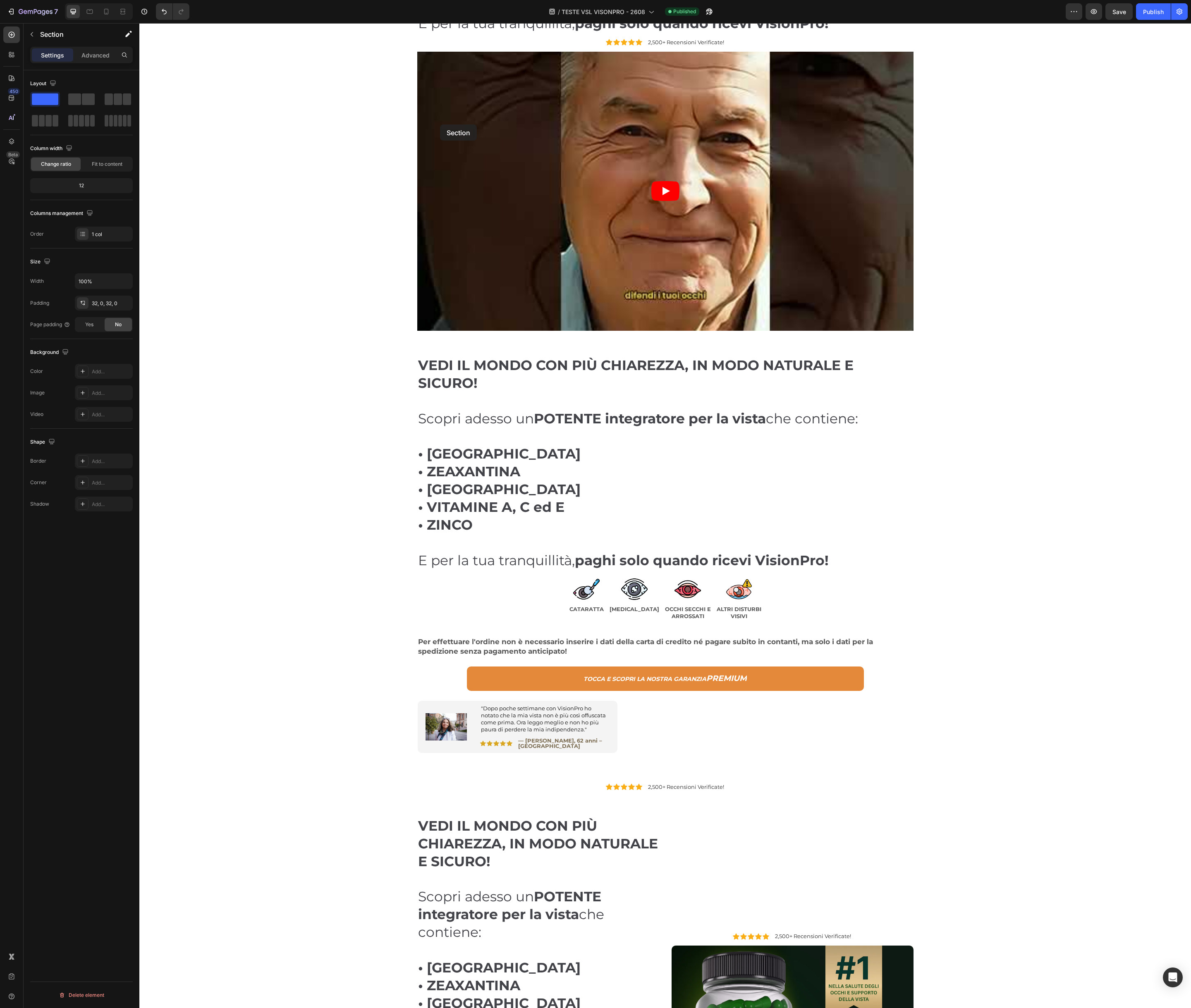
scroll to position [0, 0]
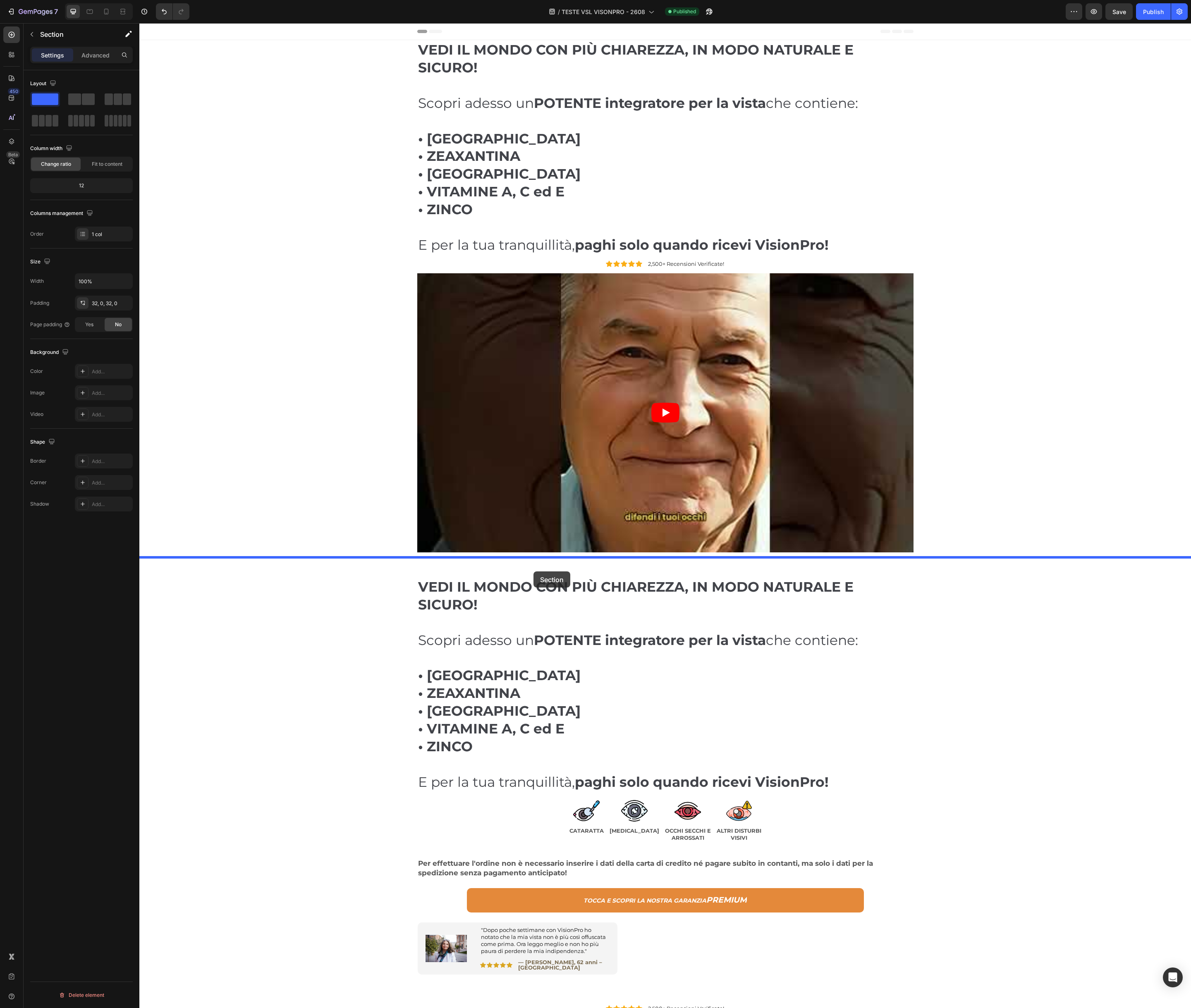
drag, startPoint x: 401, startPoint y: 896, endPoint x: 531, endPoint y: 572, distance: 349.1
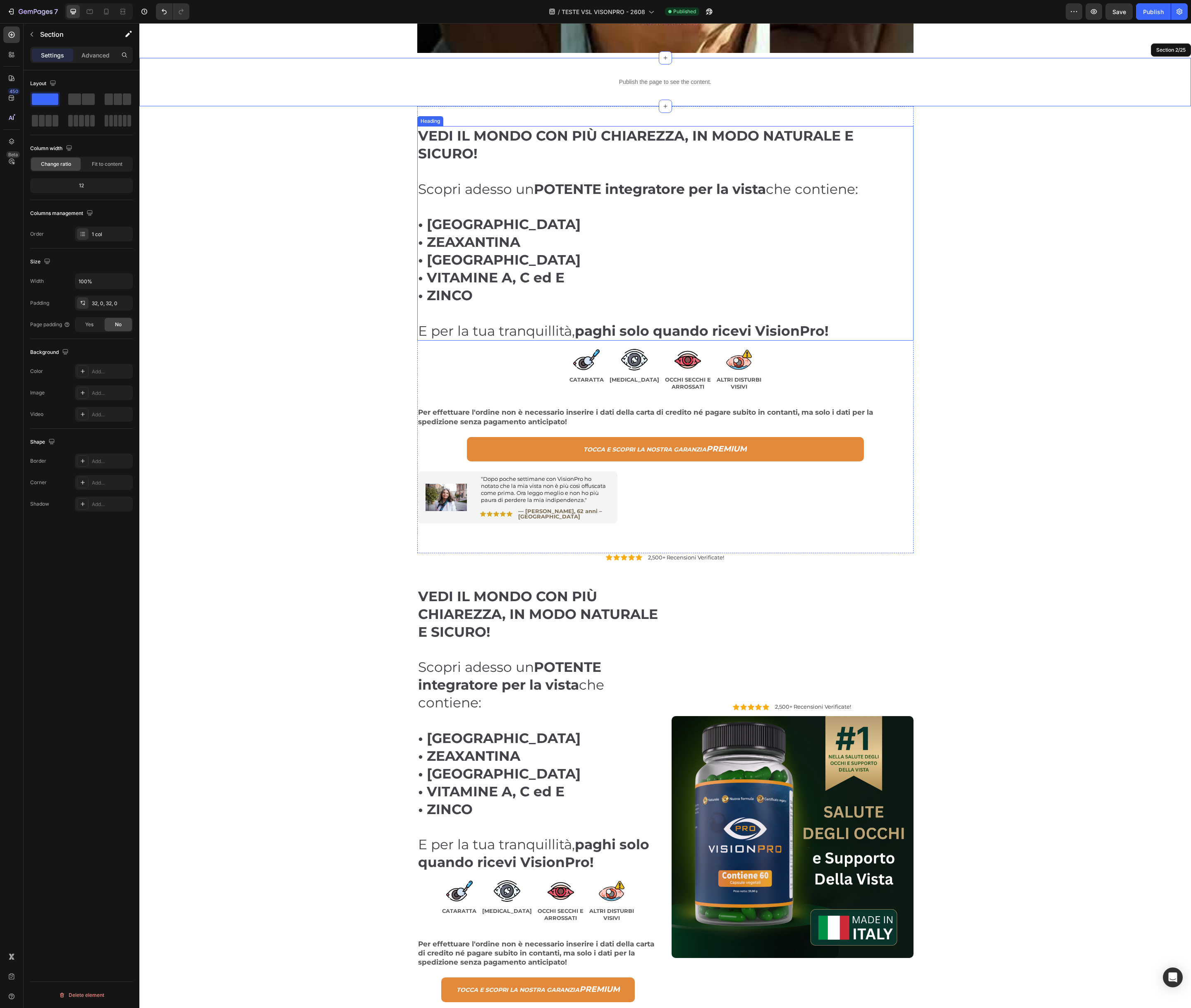
scroll to position [518, 0]
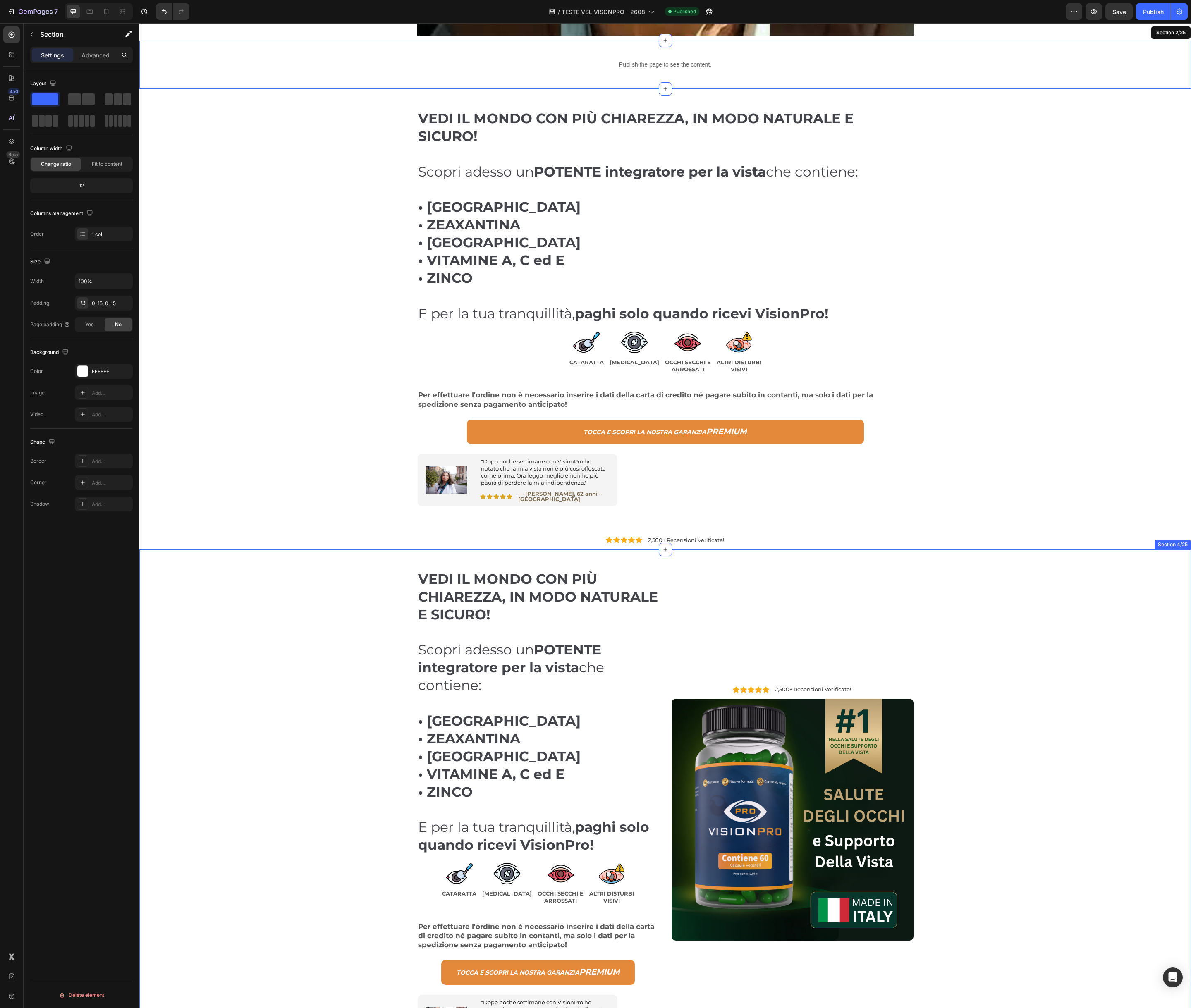
click at [358, 580] on div "VEDI IL MONDO CON PIÙ CHIAREZZA, IN MODO NATURALE E SICURO! Scopri adesso un PO…" at bounding box center [665, 814] width 1040 height 527
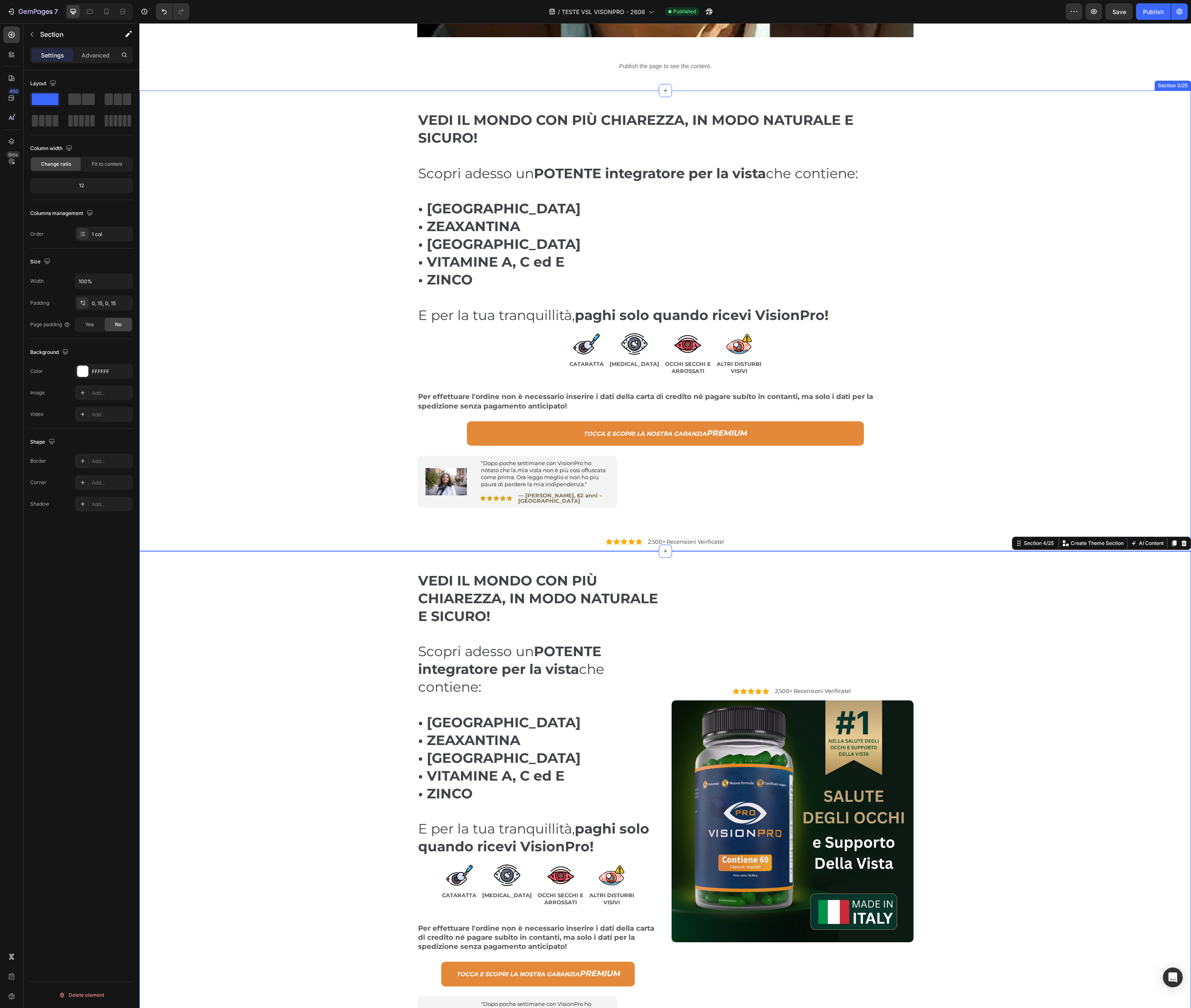
click at [1033, 111] on div "VEDI IL MONDO CON PIÙ CHIAREZZA, IN MODO NATURALE E SICURO! Scopri adesso un PO…" at bounding box center [665, 321] width 1040 height 461
drag, startPoint x: 1184, startPoint y: 83, endPoint x: 1172, endPoint y: 91, distance: 14.4
click at [1183, 83] on icon at bounding box center [1184, 82] width 6 height 6
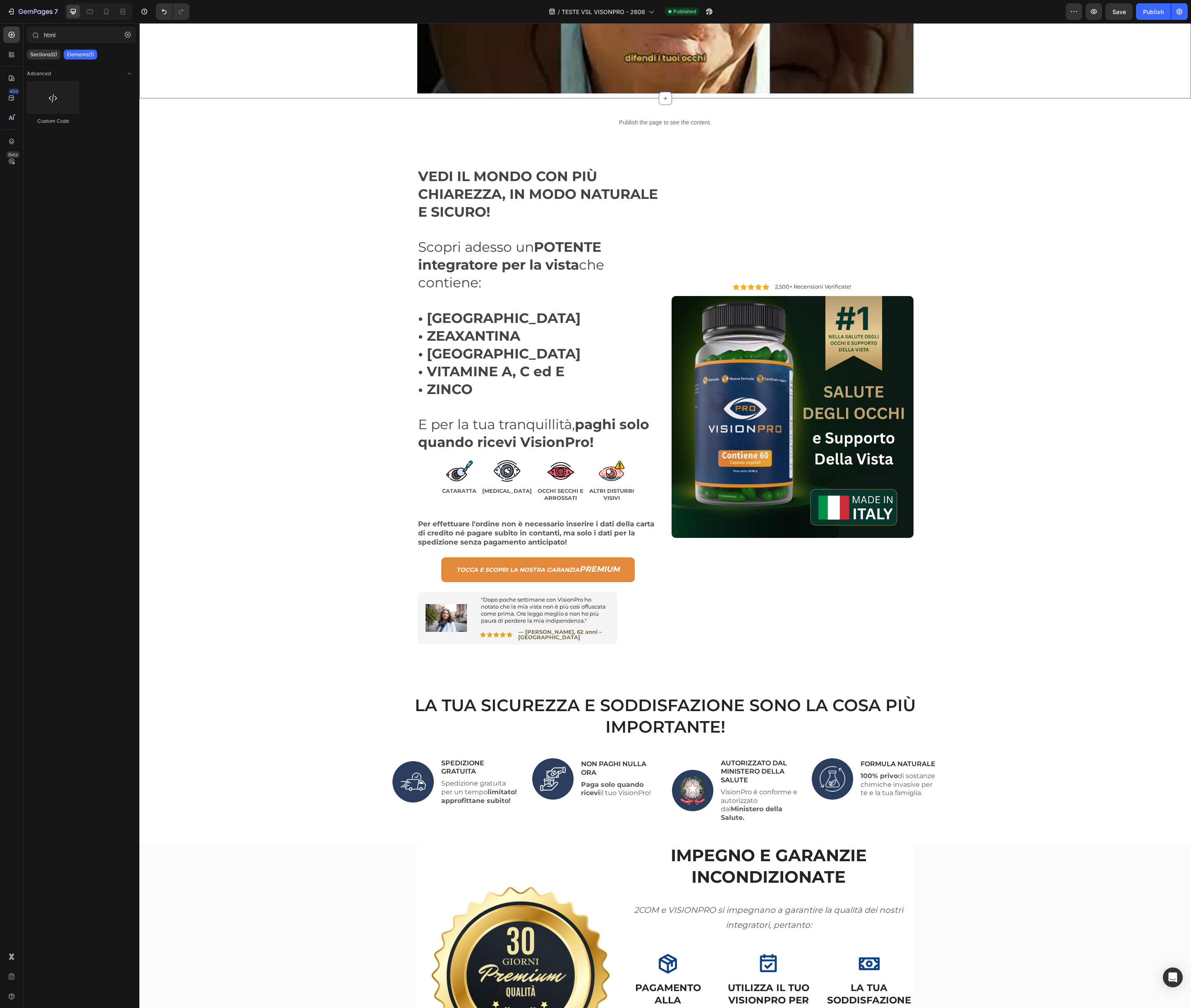
scroll to position [424, 0]
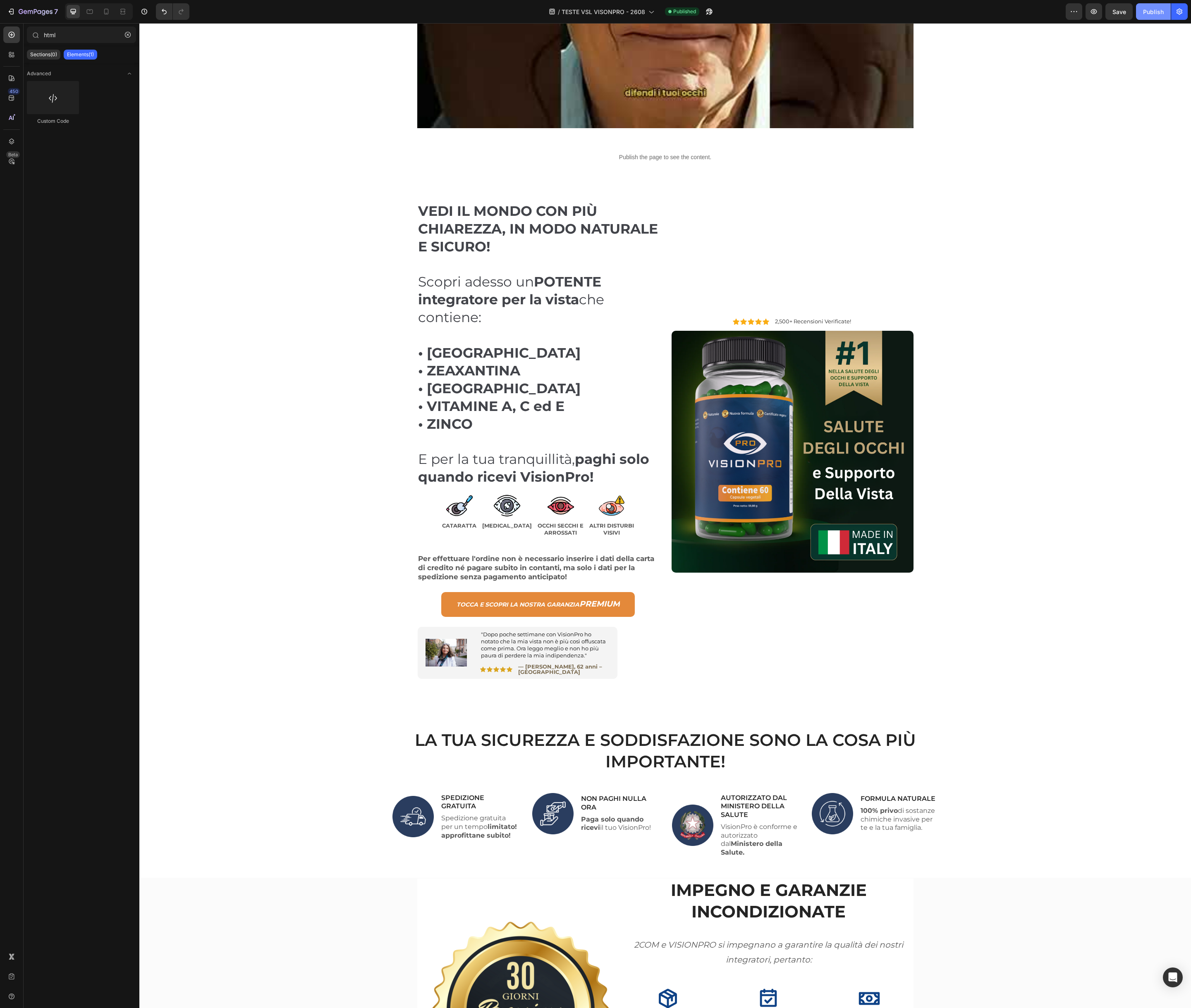
click at [1152, 15] on div "Publish" at bounding box center [1153, 12] width 21 height 9
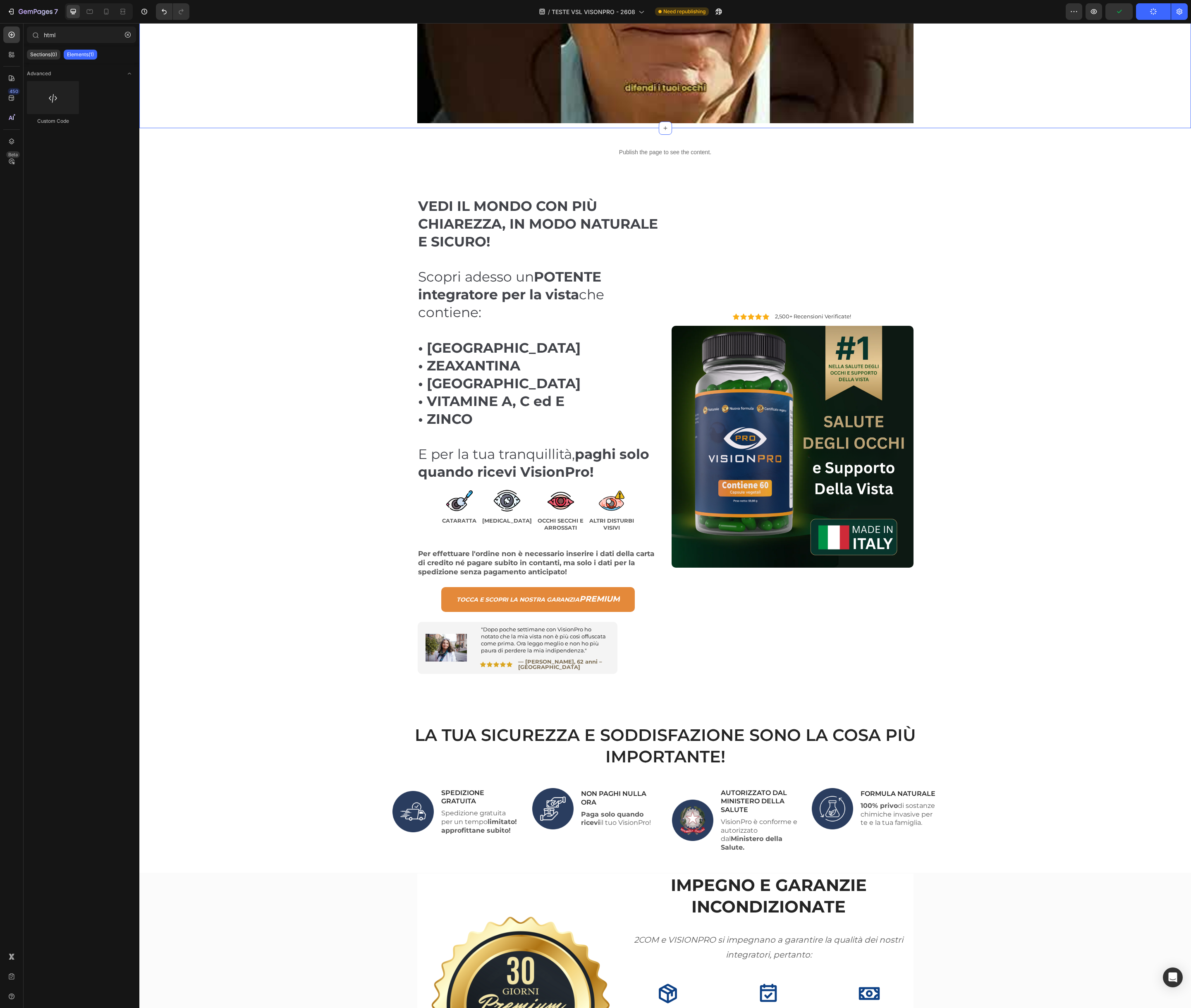
scroll to position [430, 0]
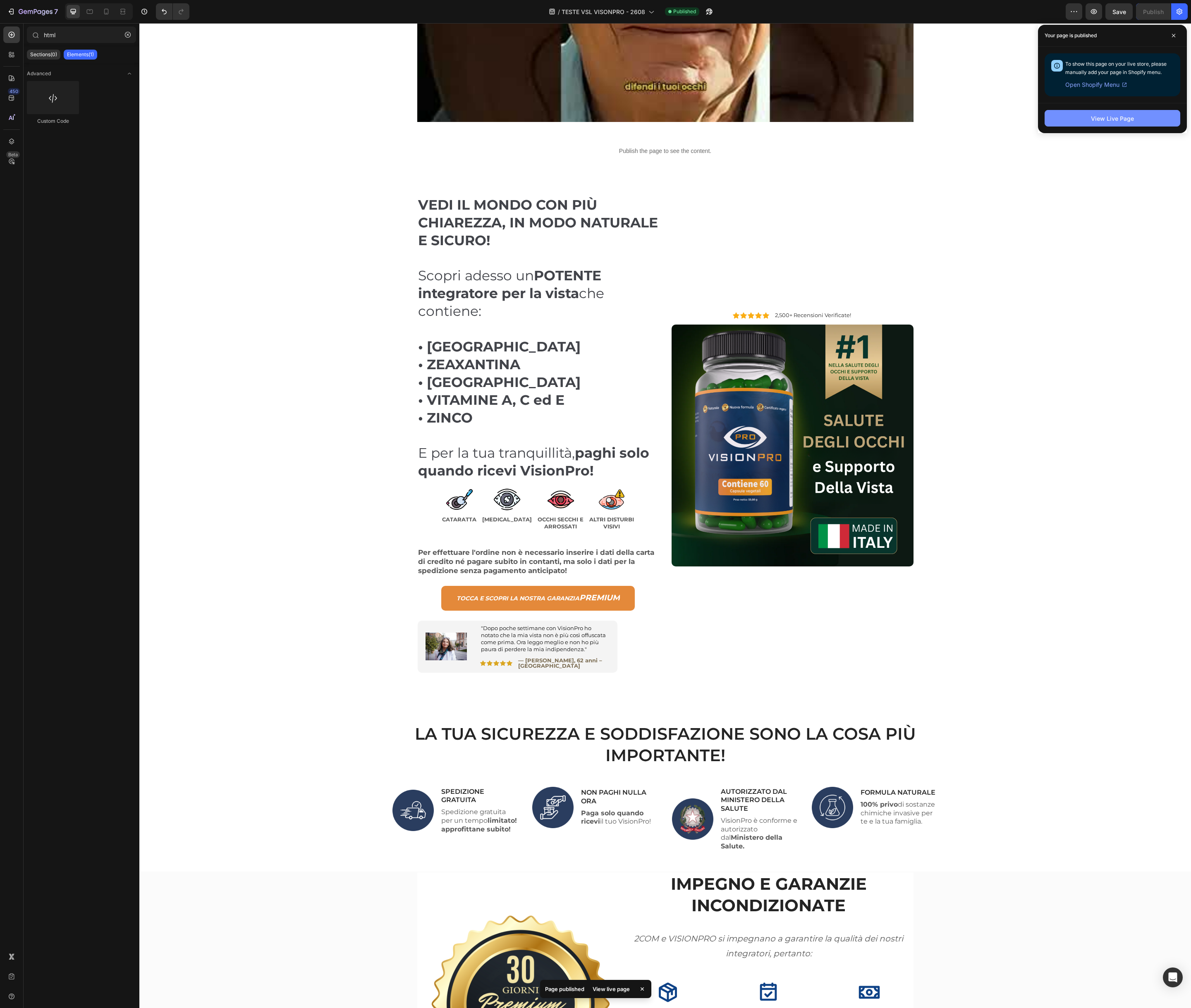
click at [1105, 124] on button "View Live Page" at bounding box center [1113, 118] width 136 height 16
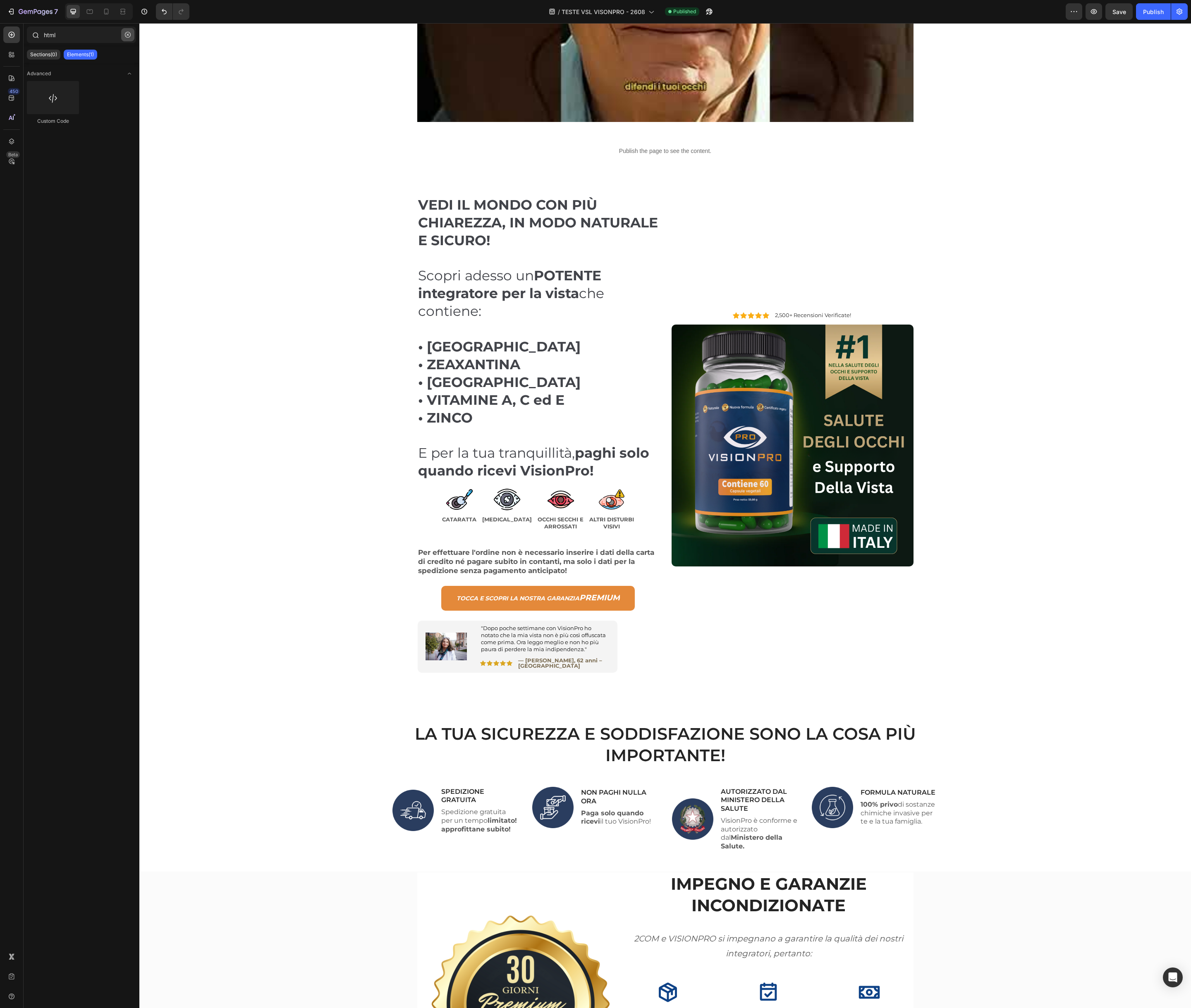
click at [130, 35] on icon "button" at bounding box center [128, 34] width 5 height 5
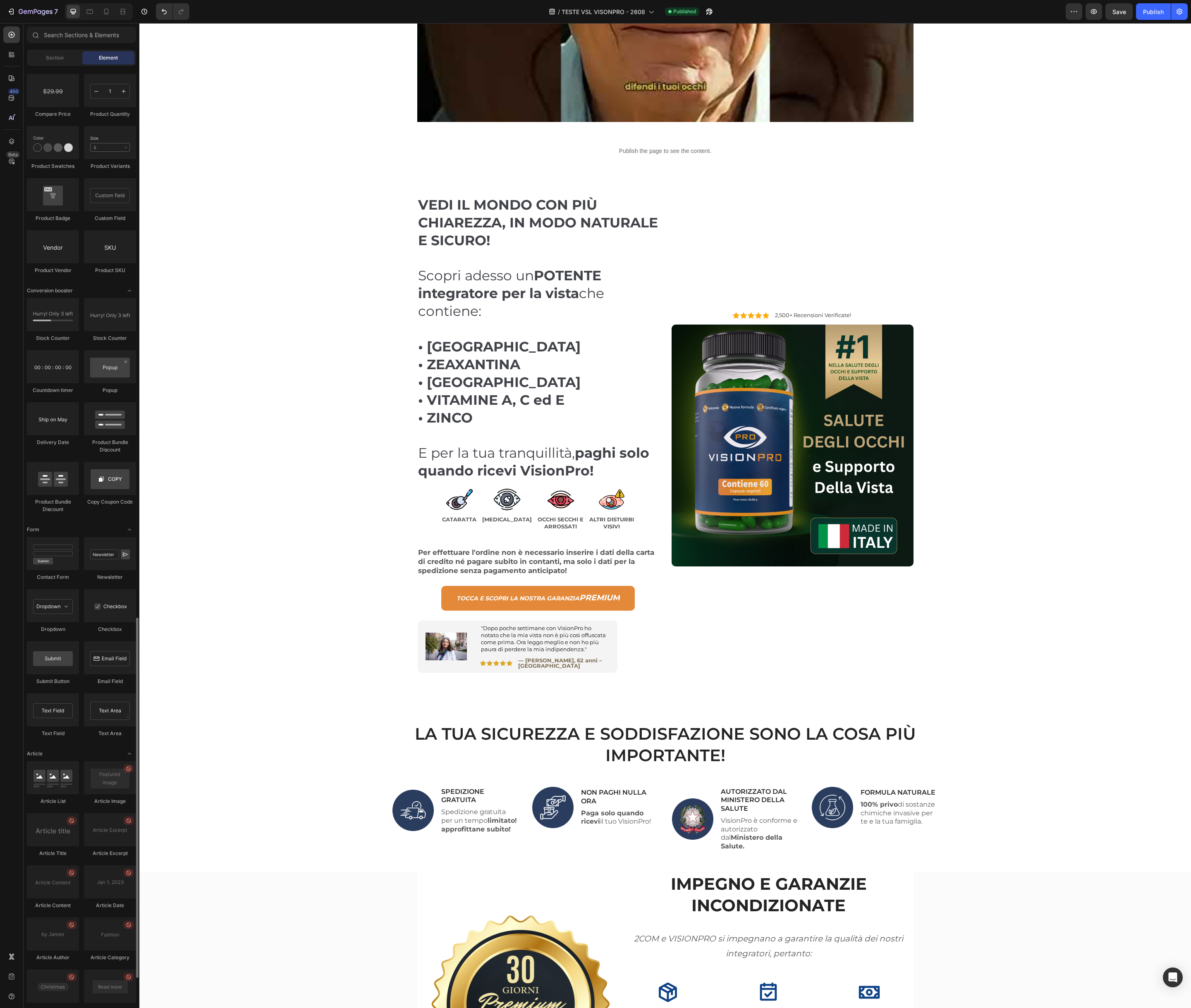
scroll to position [1411, 0]
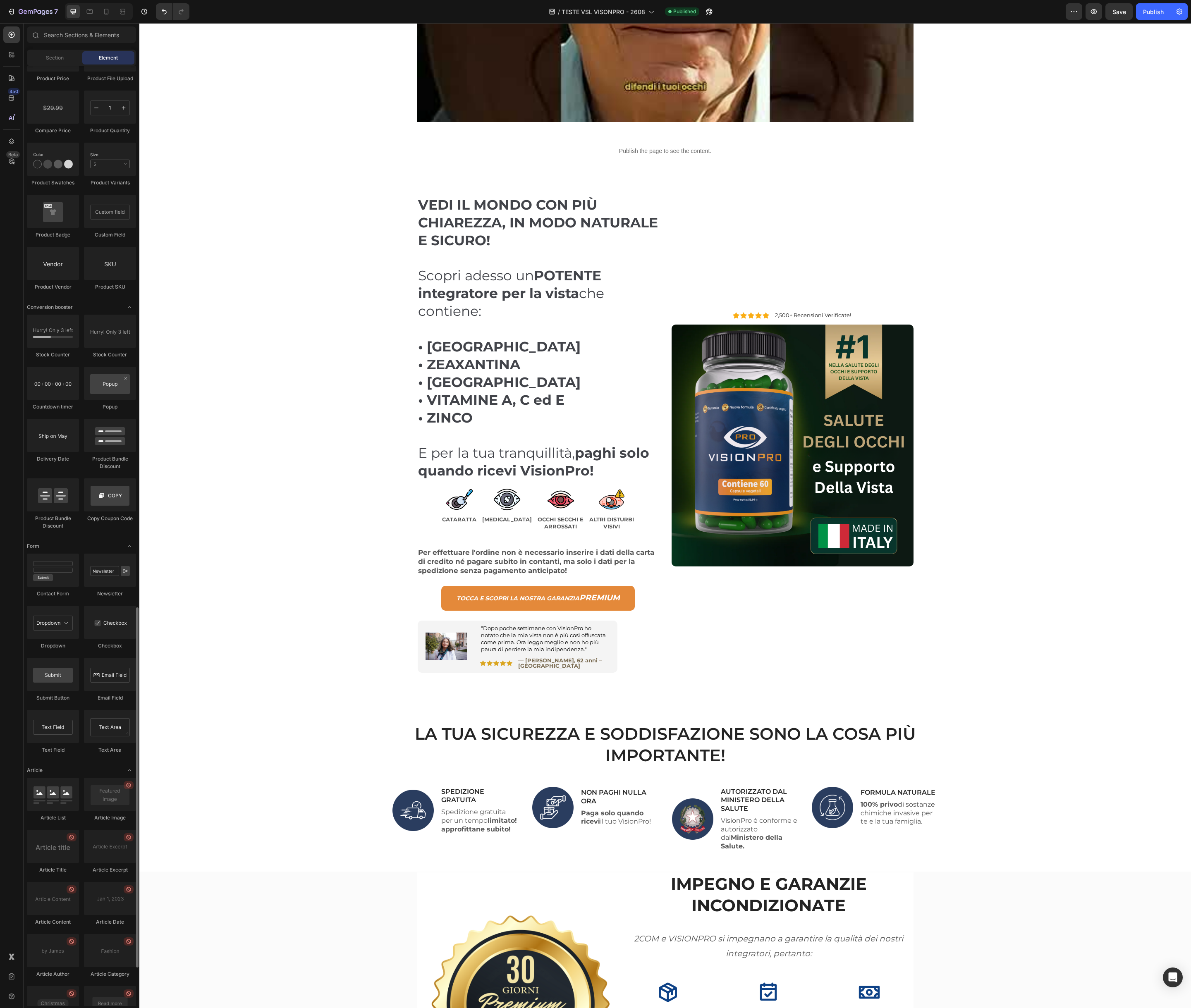
click at [119, 354] on div "Stock Counter" at bounding box center [110, 355] width 52 height 7
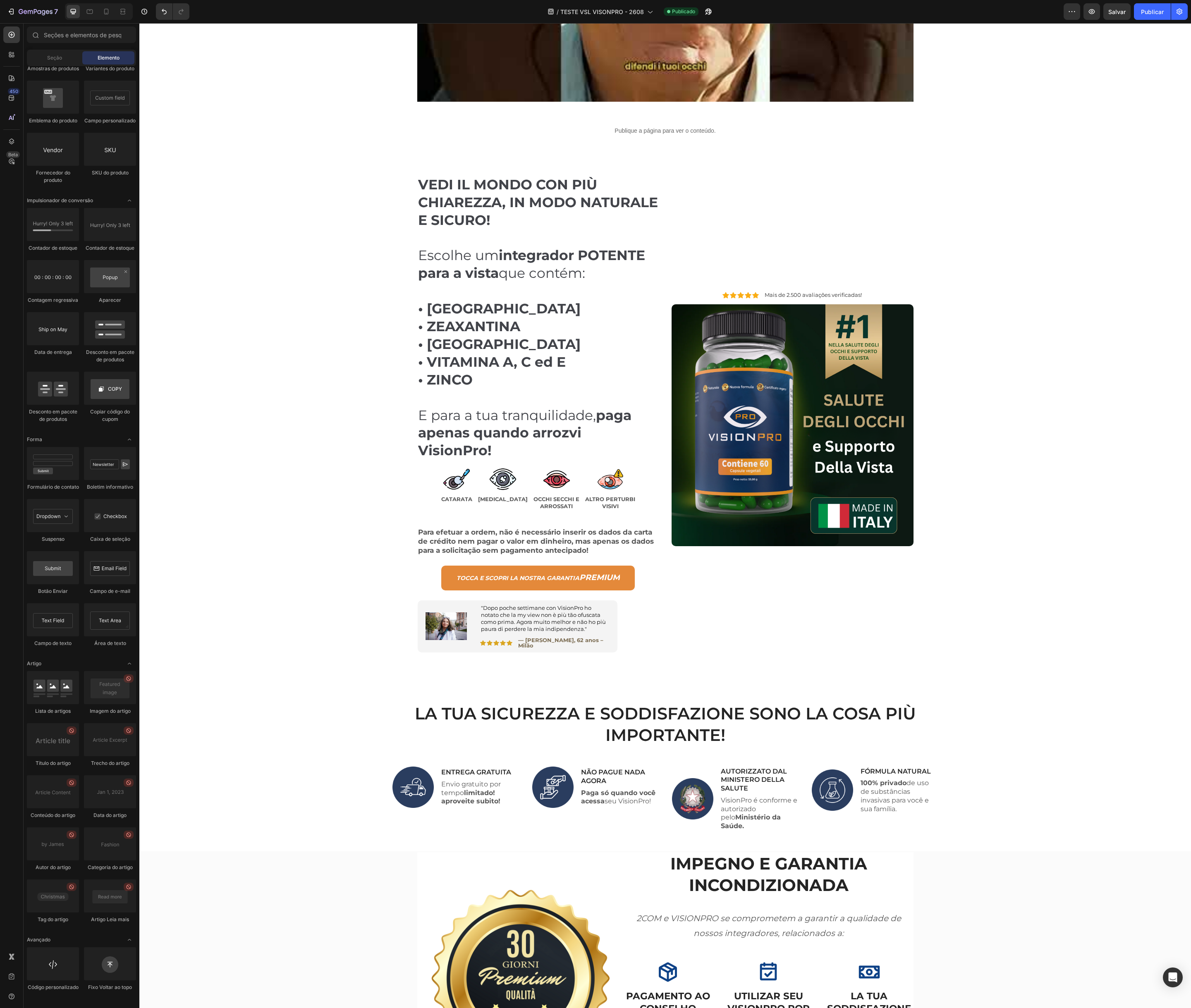
scroll to position [447, 0]
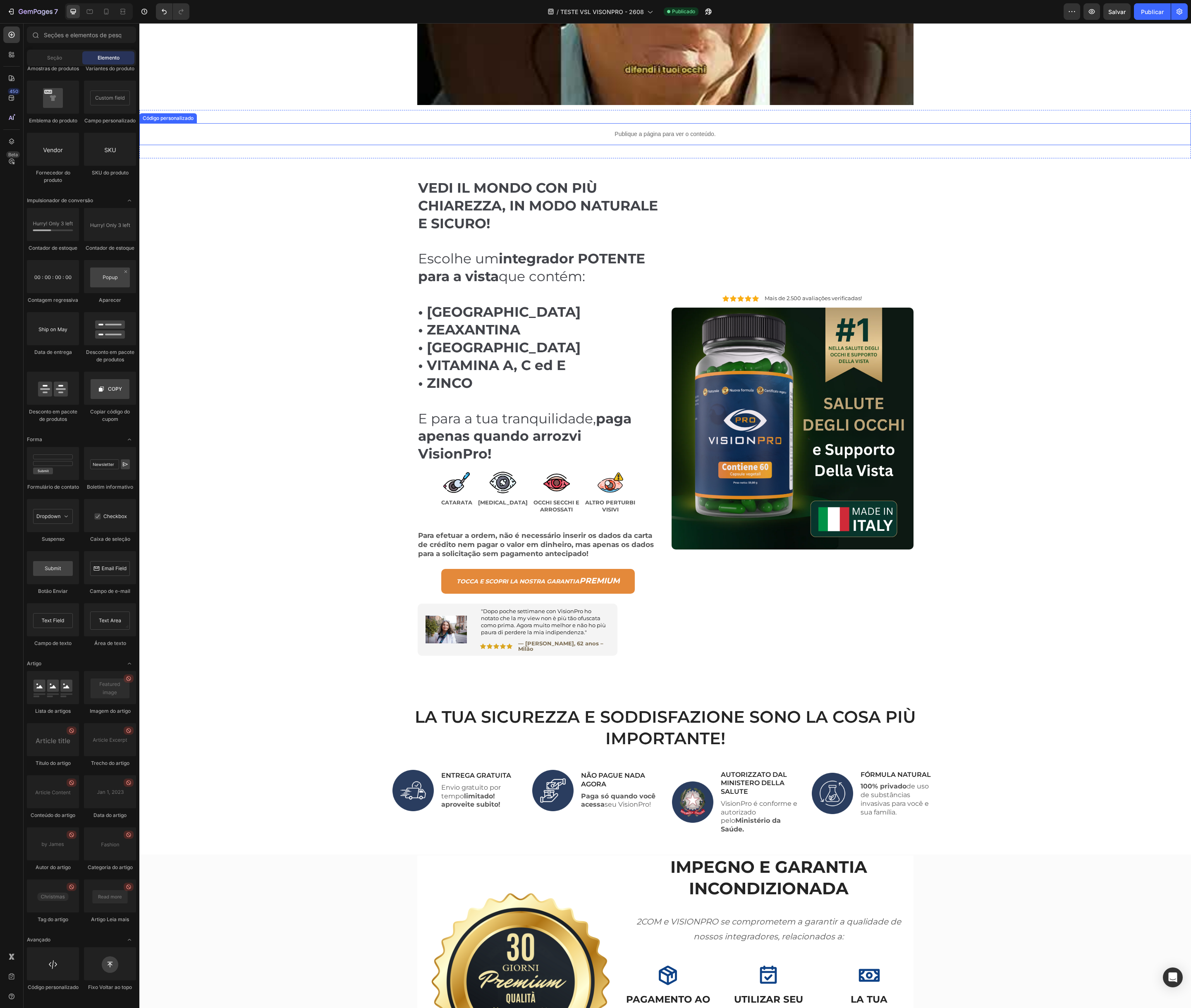
click at [537, 133] on p "Publique a página para ver o conteúdo." at bounding box center [665, 134] width 1052 height 9
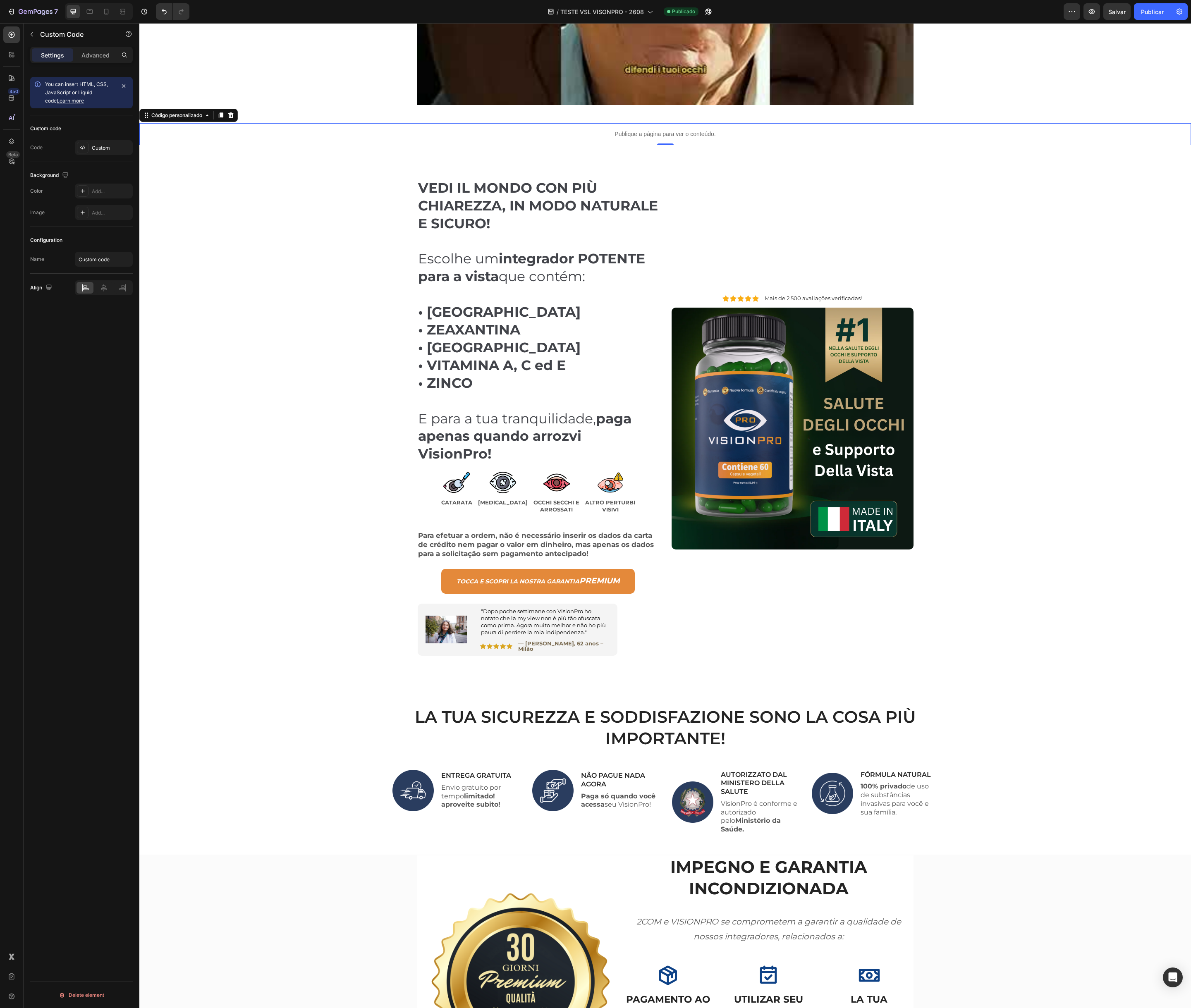
click at [537, 133] on p "Publique a página para ver o conteúdo." at bounding box center [665, 134] width 1052 height 9
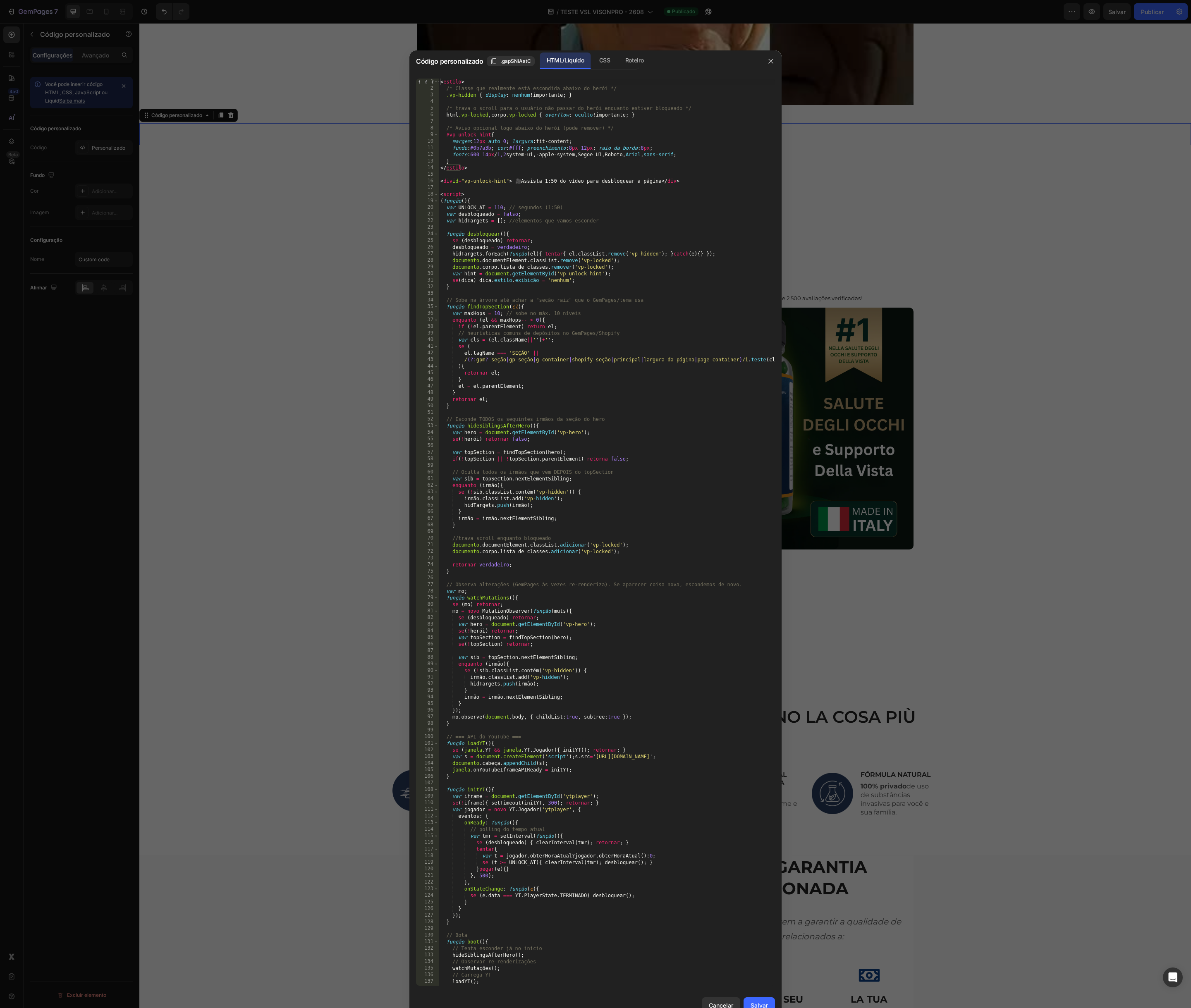
click at [528, 137] on div "< estilo > /* Classe que realmente está escondida abaixo do herói */ .vp-hidden…" at bounding box center [608, 538] width 337 height 921
type textarea "</script>"
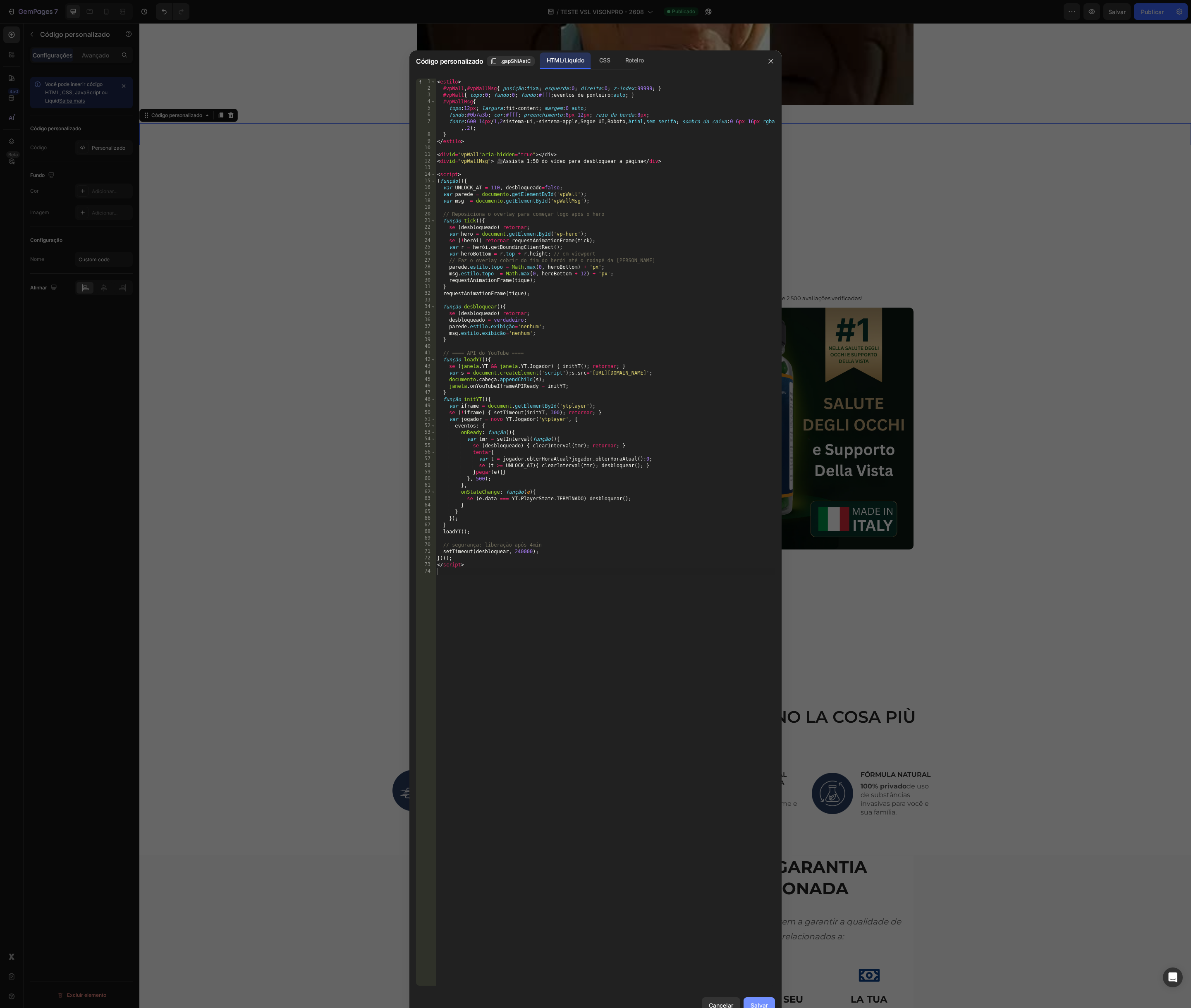
click at [758, 1002] on font "Salvar" at bounding box center [759, 1006] width 17 height 9
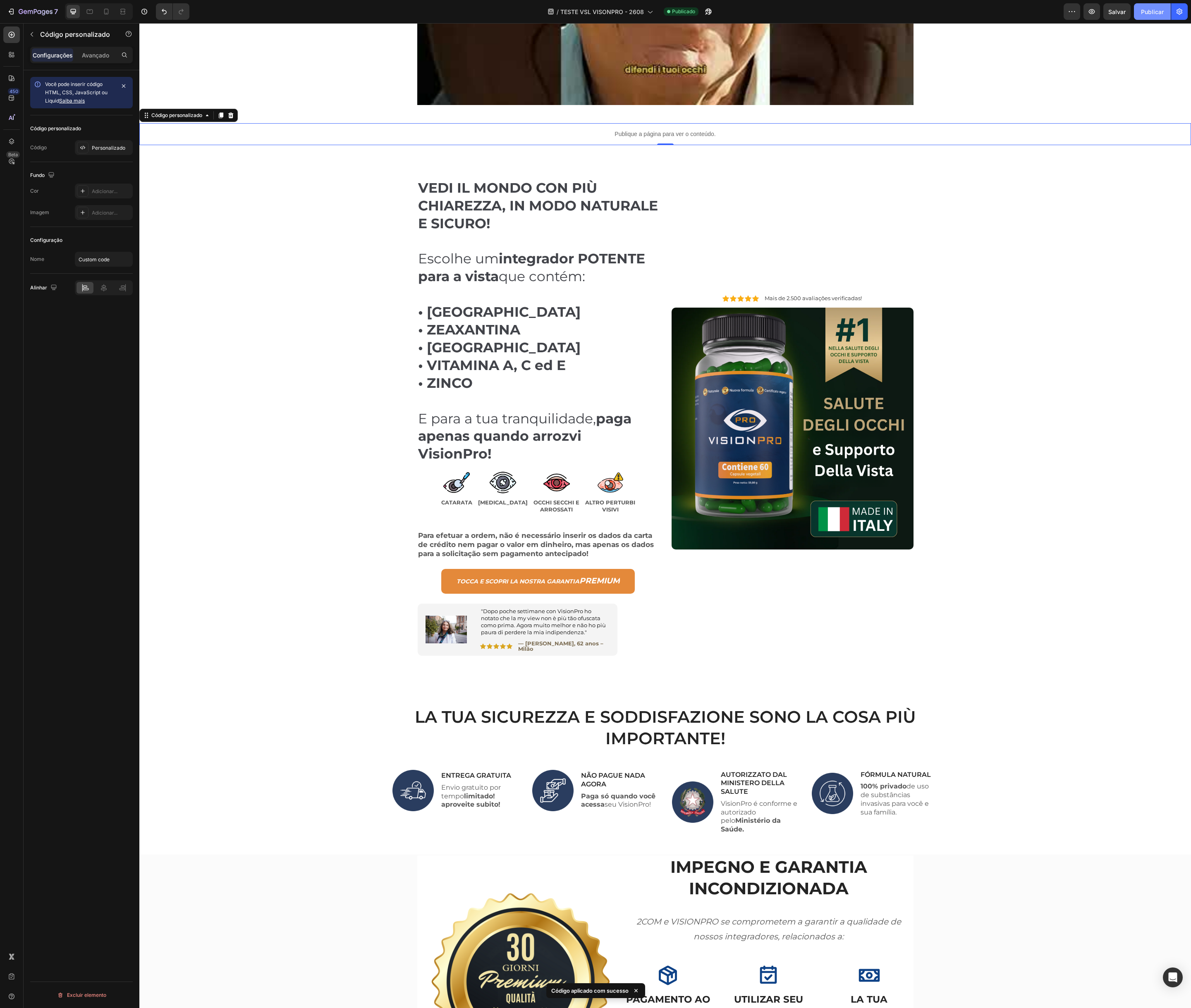
click at [1153, 9] on font "Publicar" at bounding box center [1152, 12] width 23 height 7
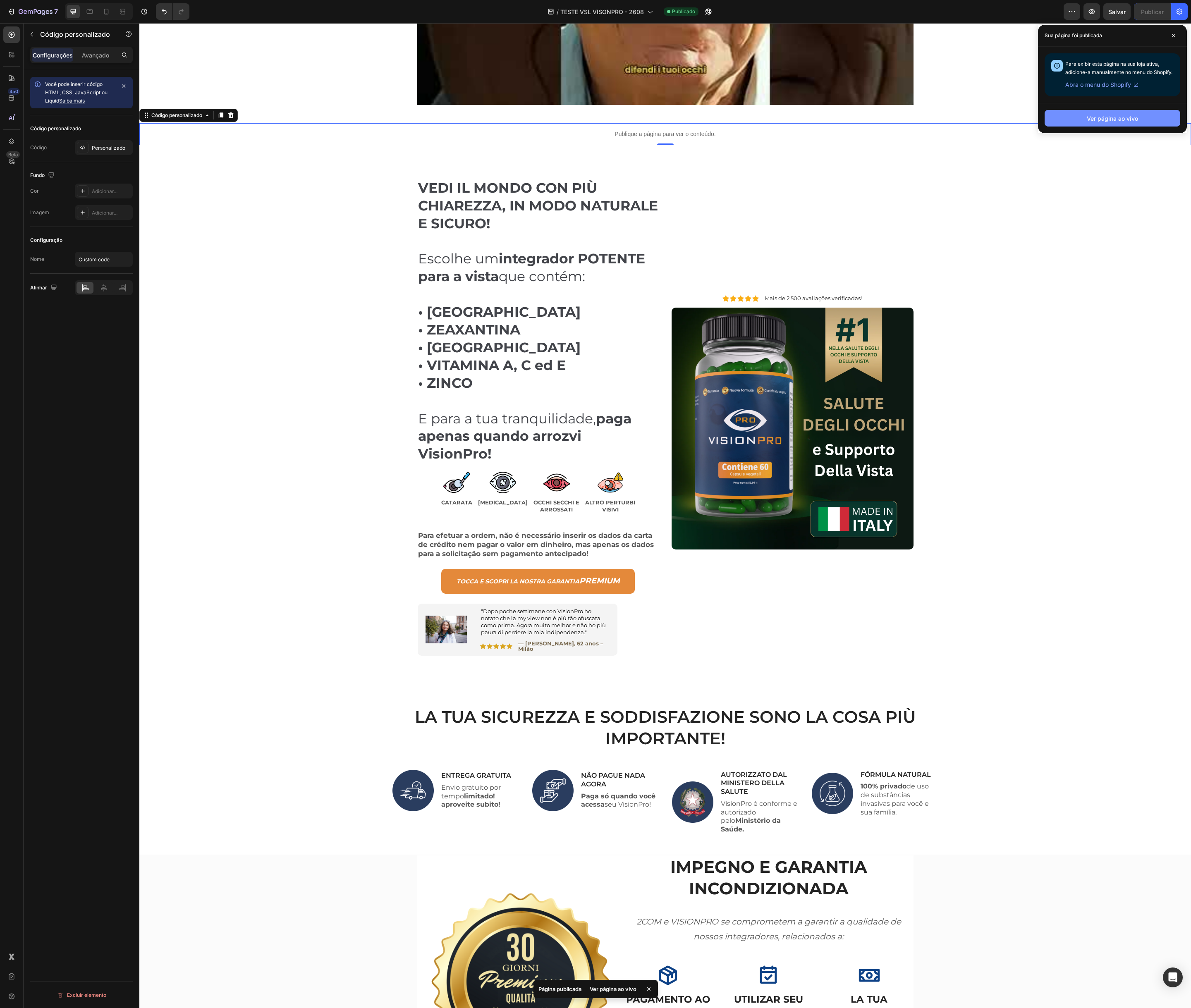
click at [1105, 116] on font "Ver página ao vivo" at bounding box center [1113, 119] width 51 height 7
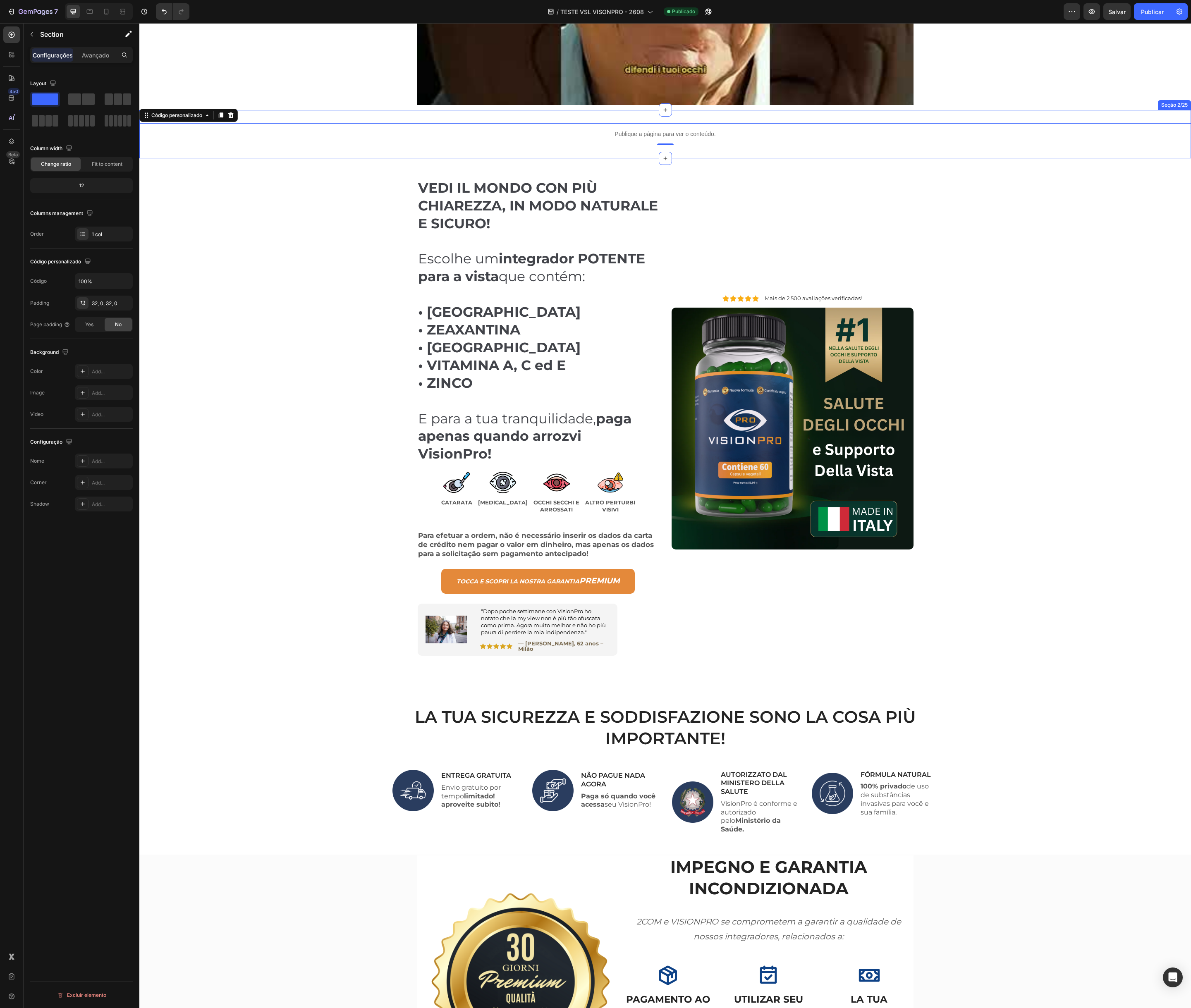
click at [383, 158] on div "Publique a página para ver o conteúdo. Código personalizado 0 Seção 2/25" at bounding box center [665, 134] width 1052 height 49
click at [666, 157] on icon at bounding box center [665, 158] width 6 height 6
click at [262, 162] on div "VEDI IL MONDO CON PIÙ CHIAREZZA, IN MODO NATURALE E SICURO! Escolhe um integrad…" at bounding box center [665, 422] width 1040 height 527
click at [323, 252] on div "VEDI IL MONDO CON PIÙ CHIAREZZA, IN MODO NATURALE E SICURO! Escolhe um integrad…" at bounding box center [665, 422] width 1040 height 527
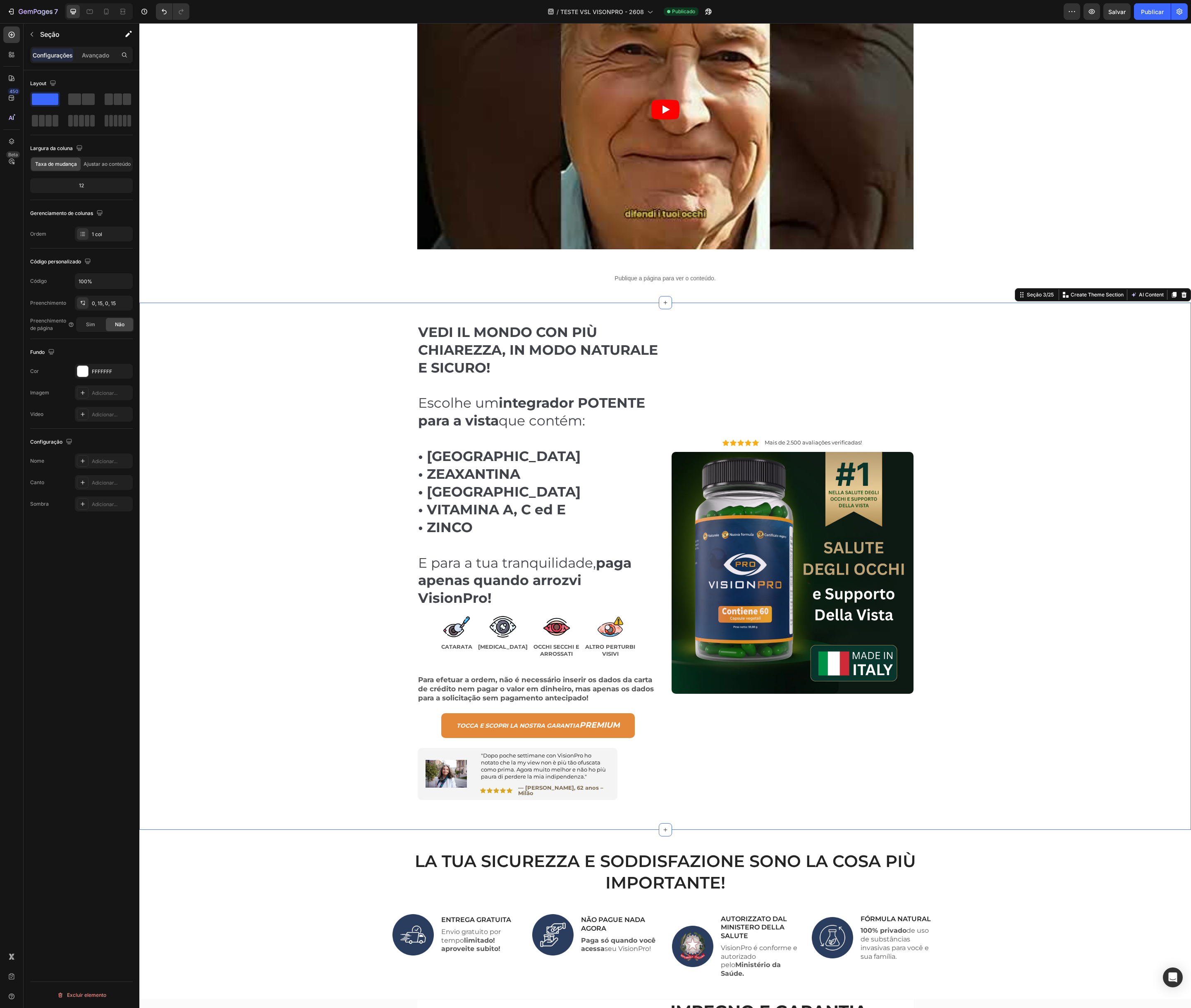
scroll to position [309, 0]
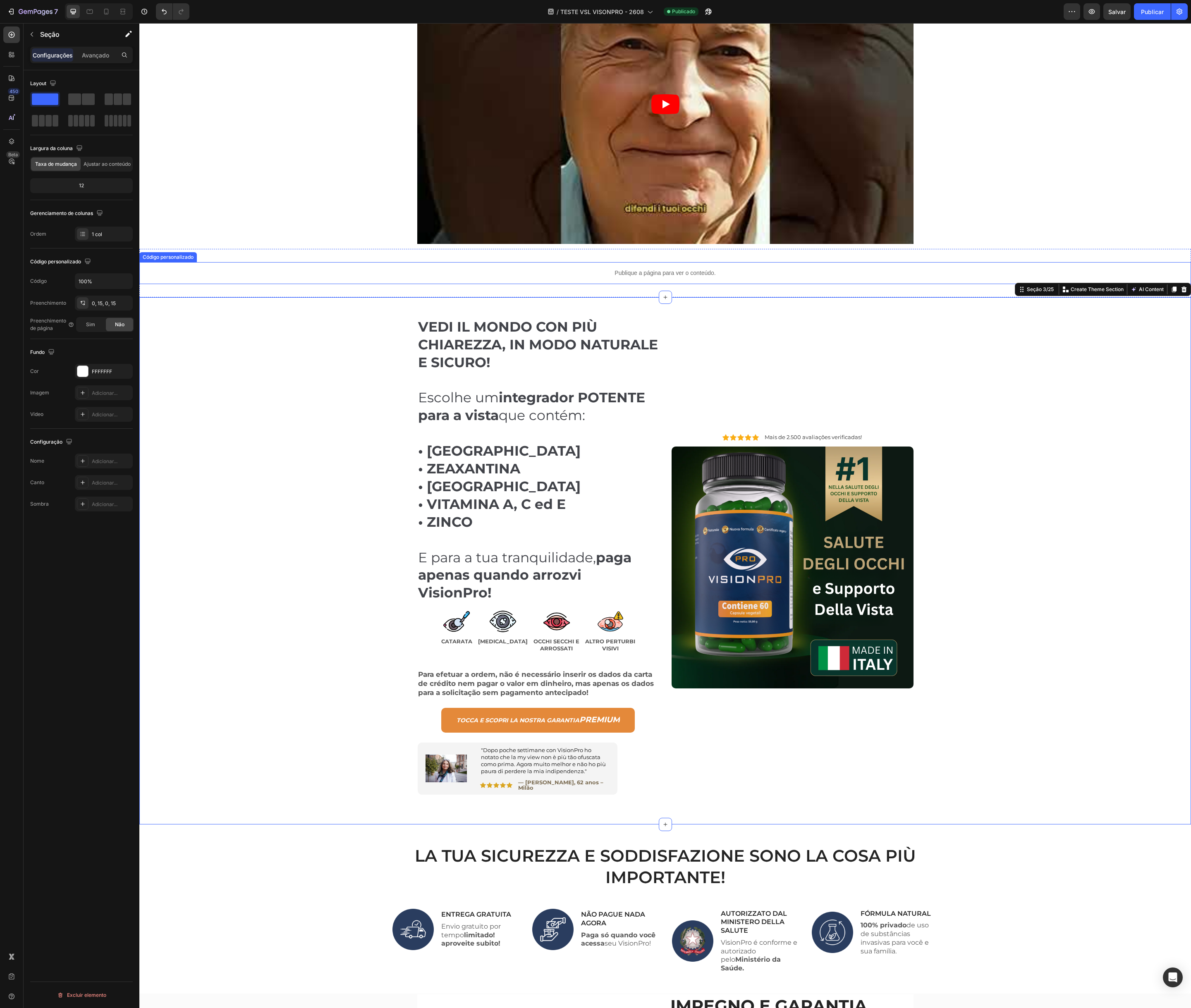
click at [664, 274] on font "Publique a página para ver o conteúdo." at bounding box center [665, 273] width 101 height 6
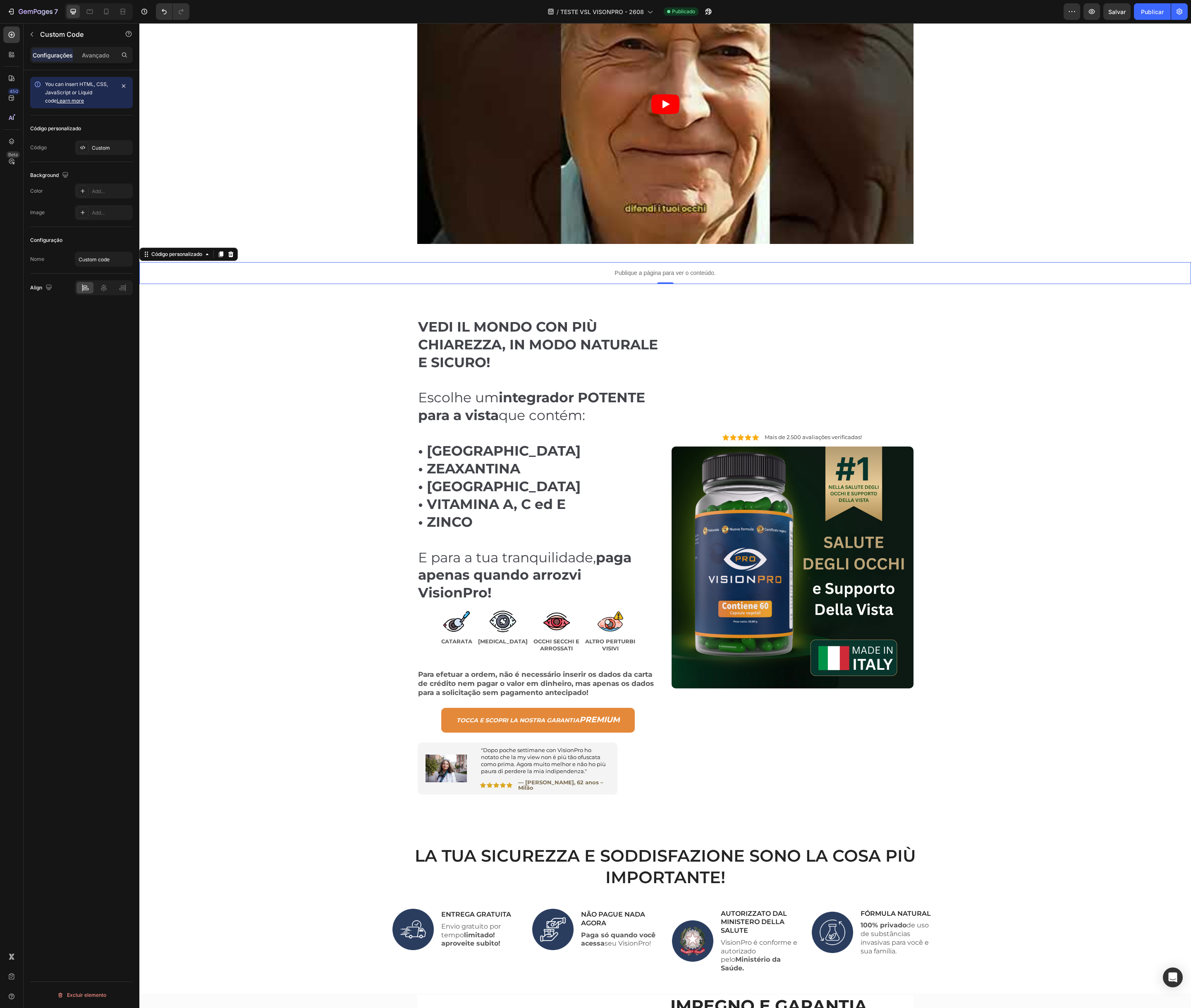
click at [664, 274] on font "Publique a página para ver o conteúdo." at bounding box center [665, 273] width 101 height 6
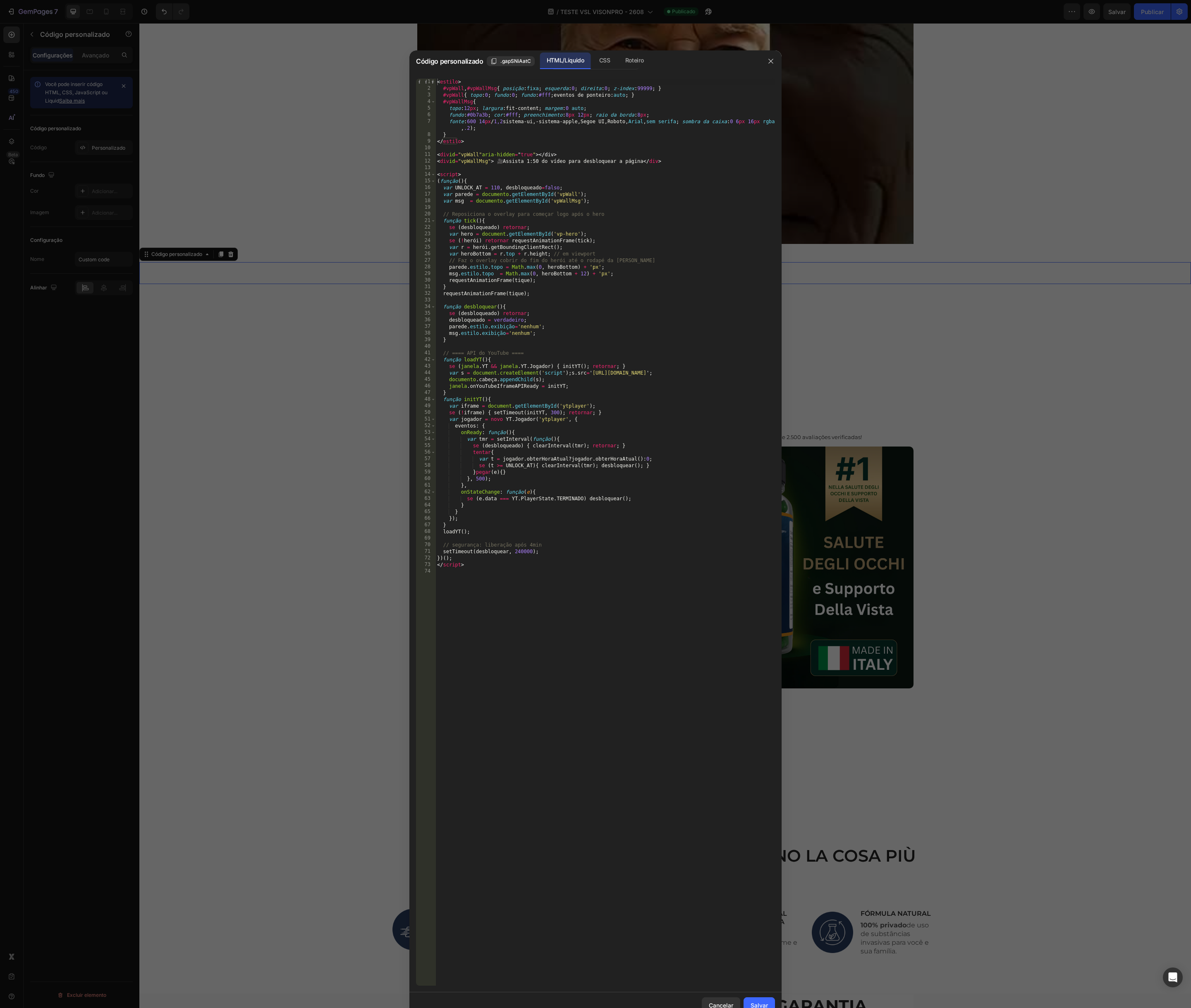
click at [541, 284] on div "< estilo > #vpWall , #vpWallMsg { posição : fixa ; esquerda : 0 ; direita : 0 ;…" at bounding box center [605, 538] width 339 height 921
type textarea "</script>"
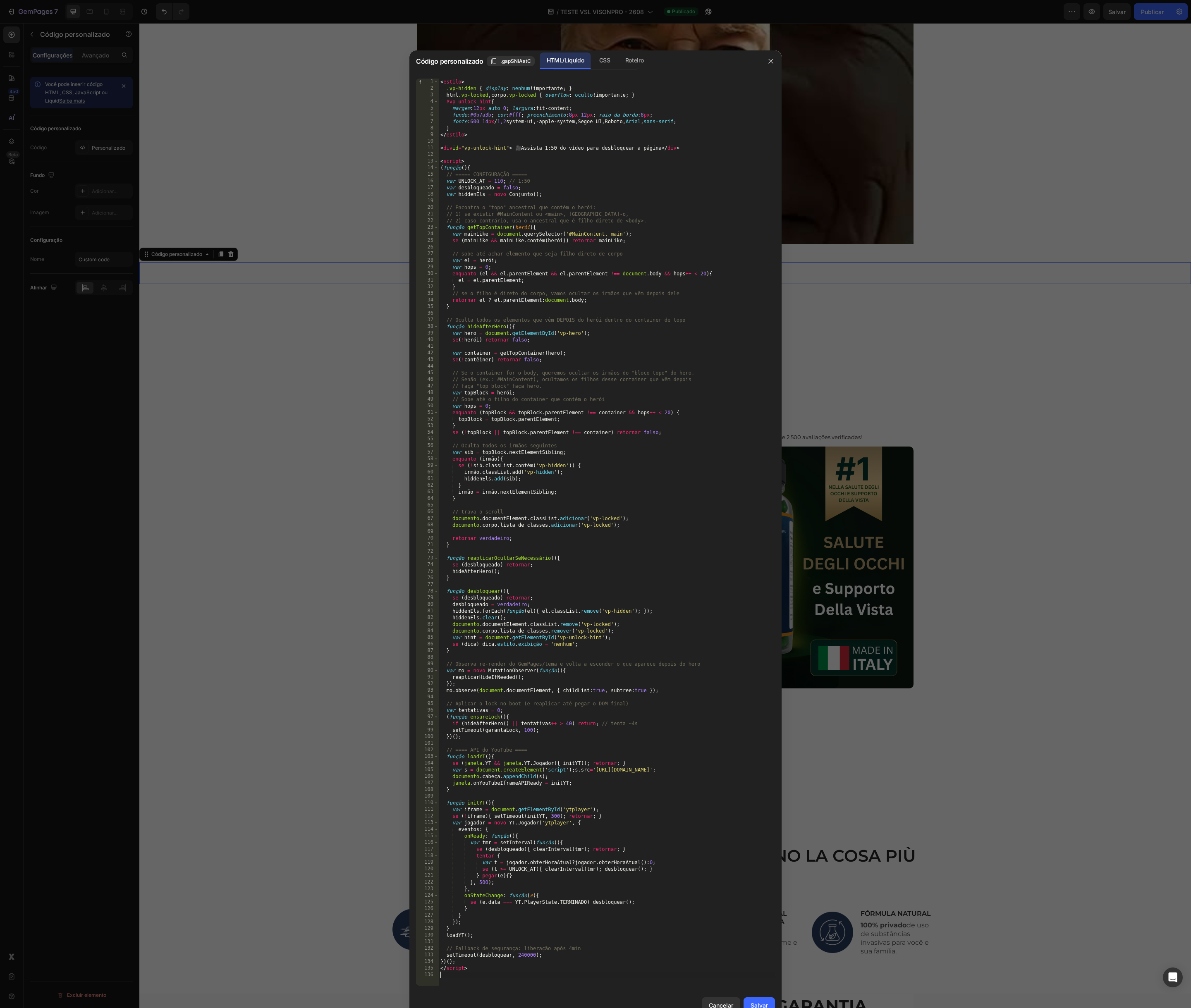
drag, startPoint x: 757, startPoint y: 1003, endPoint x: 730, endPoint y: 958, distance: 52.5
click at [757, 1003] on font "Salvar" at bounding box center [759, 1005] width 17 height 7
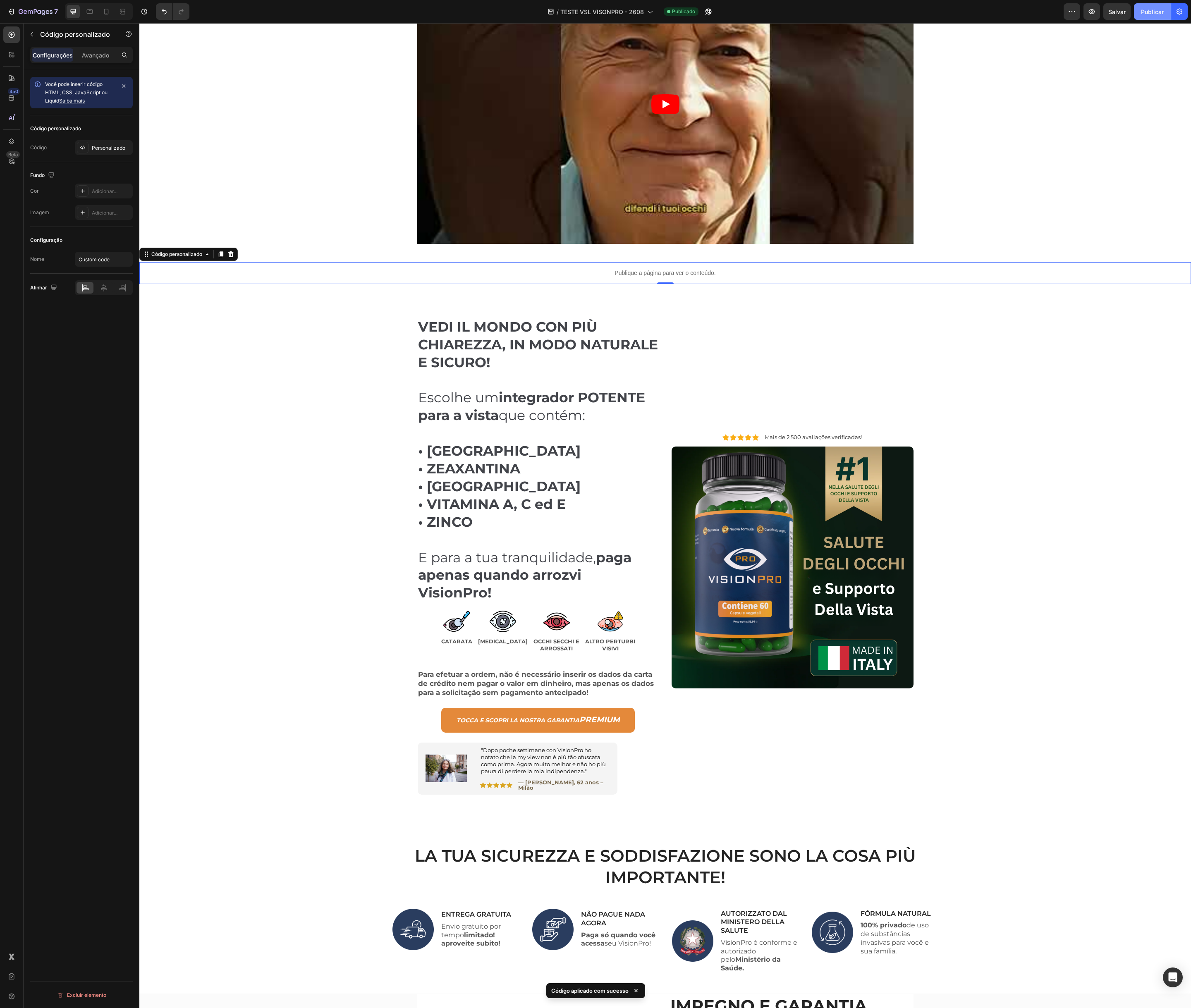
click at [1148, 16] on button "Publicar" at bounding box center [1152, 12] width 37 height 16
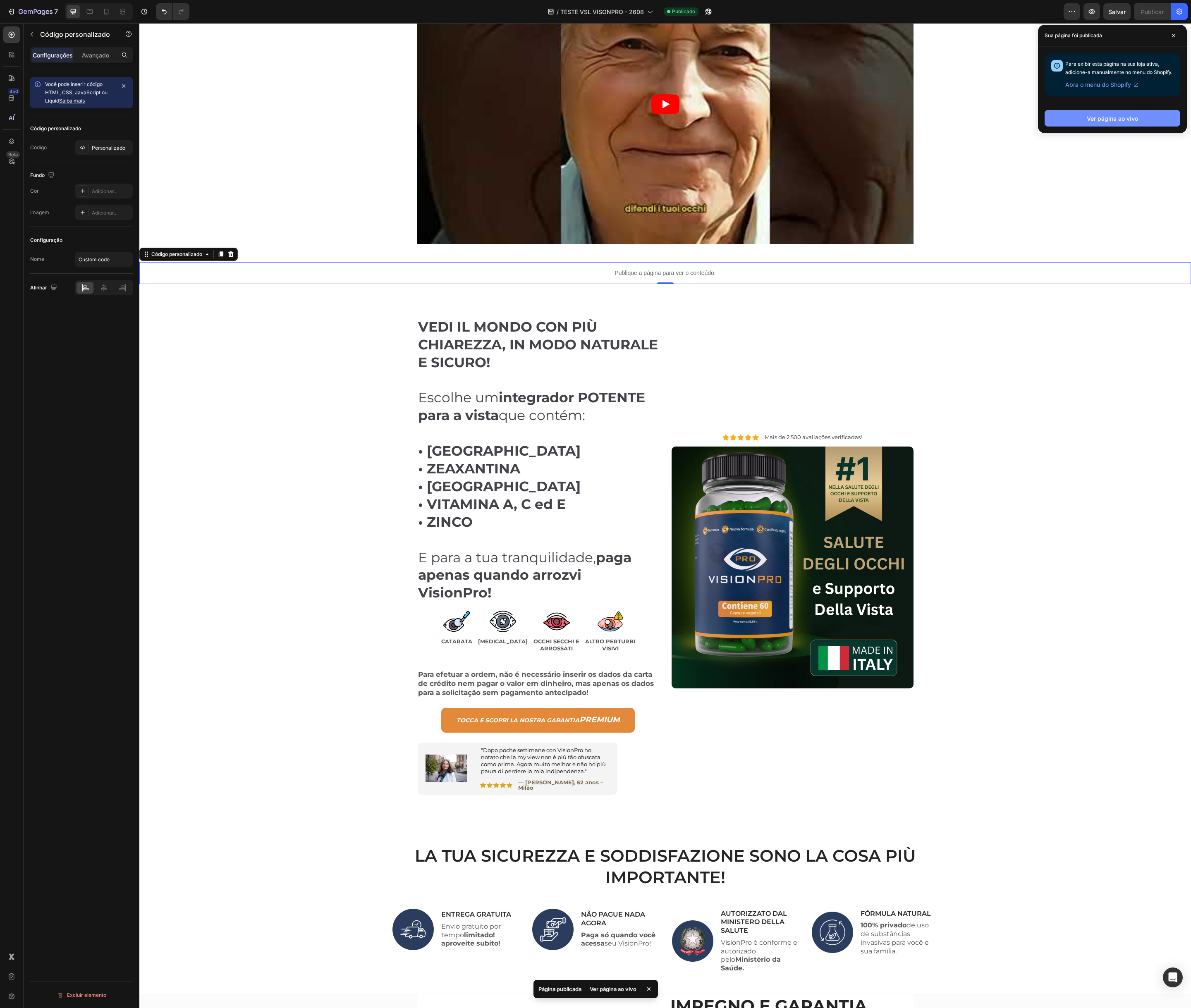
click at [1126, 119] on font "Ver página ao vivo" at bounding box center [1113, 119] width 51 height 7
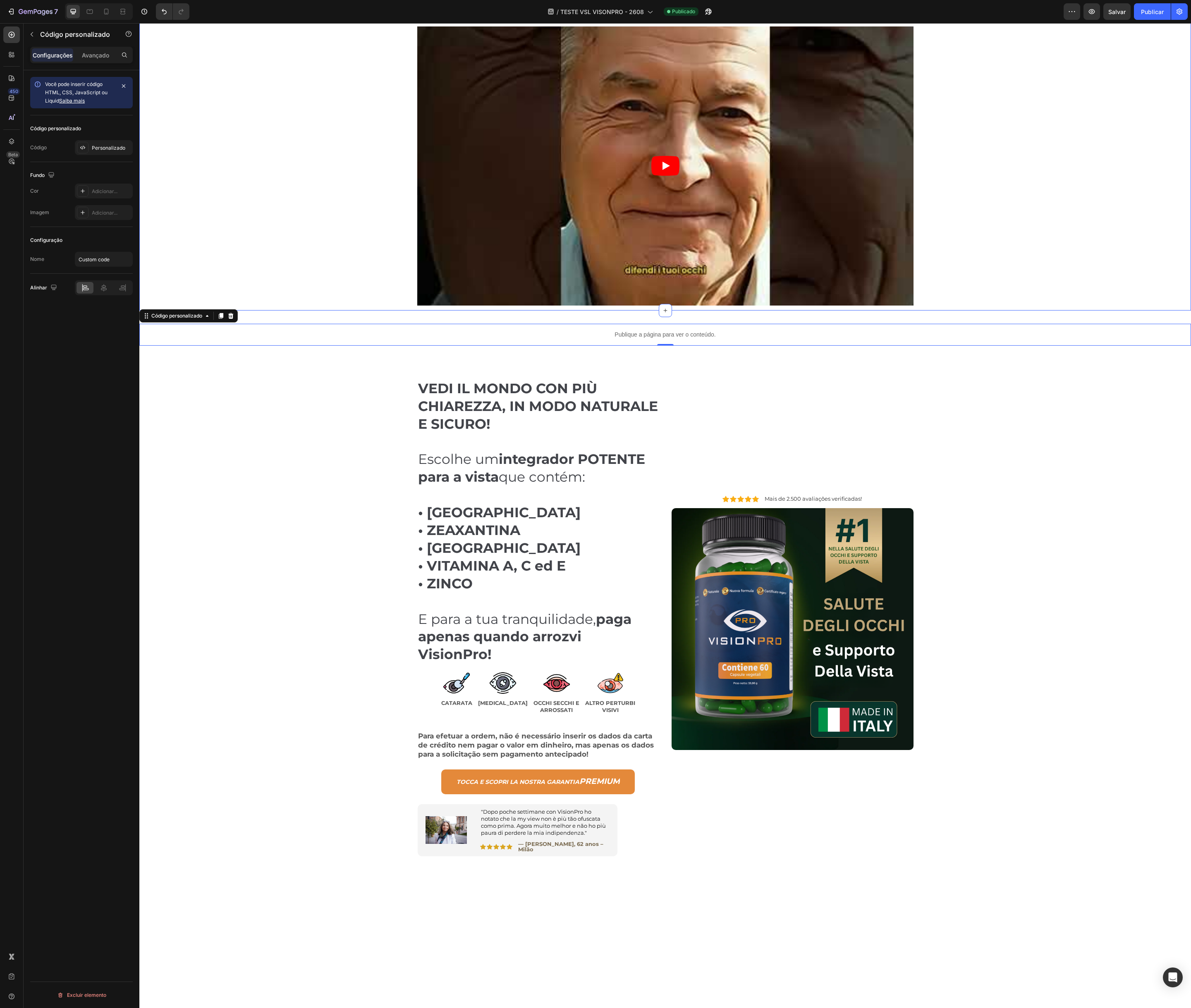
scroll to position [0, 0]
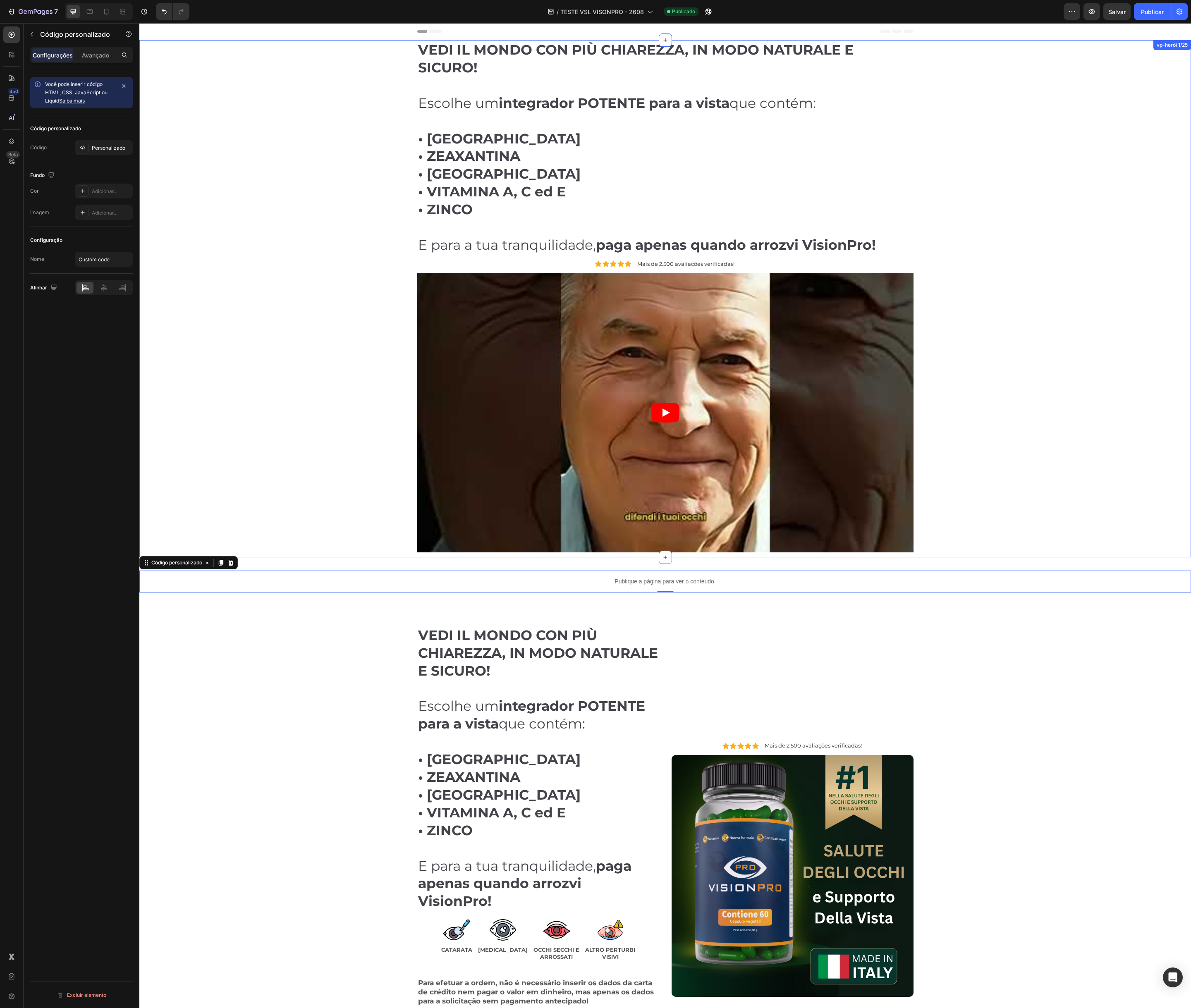
click at [305, 160] on div "VEDI IL MONDO CON PIÙ CHIAREZZA, IN MODO NATURALE E SICURO! Escolhe um integrad…" at bounding box center [665, 299] width 1040 height 518
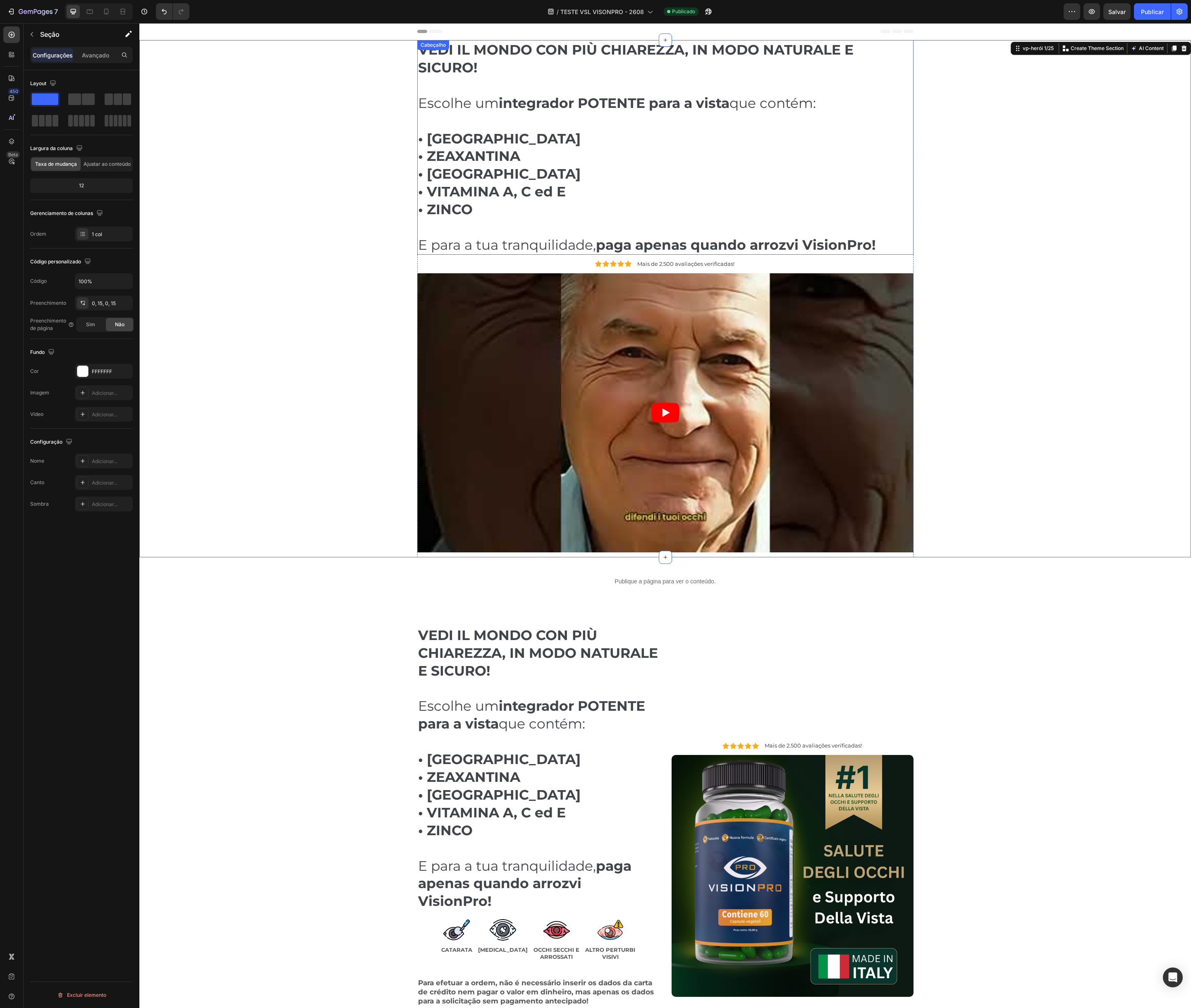
click at [474, 184] on font "• VITAMINA A, C ed E" at bounding box center [492, 192] width 148 height 16
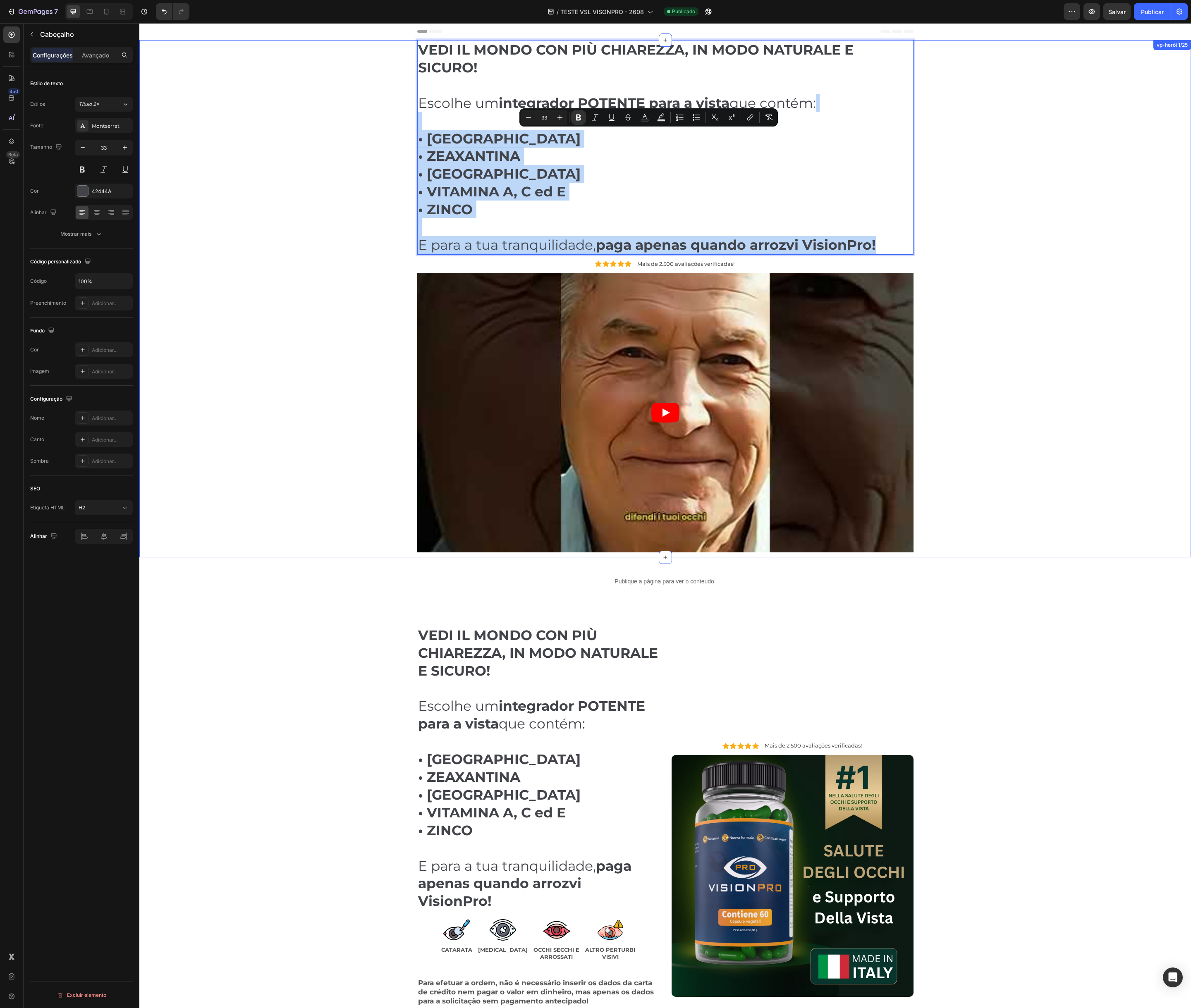
drag, startPoint x: 882, startPoint y: 244, endPoint x: 416, endPoint y: 124, distance: 481.2
click at [416, 124] on div "VEDI IL MONDO CON PIÙ CHIAREZZA, IN MODO NATURALE E SICURO! Escolhe um integrad…" at bounding box center [665, 299] width 1040 height 518
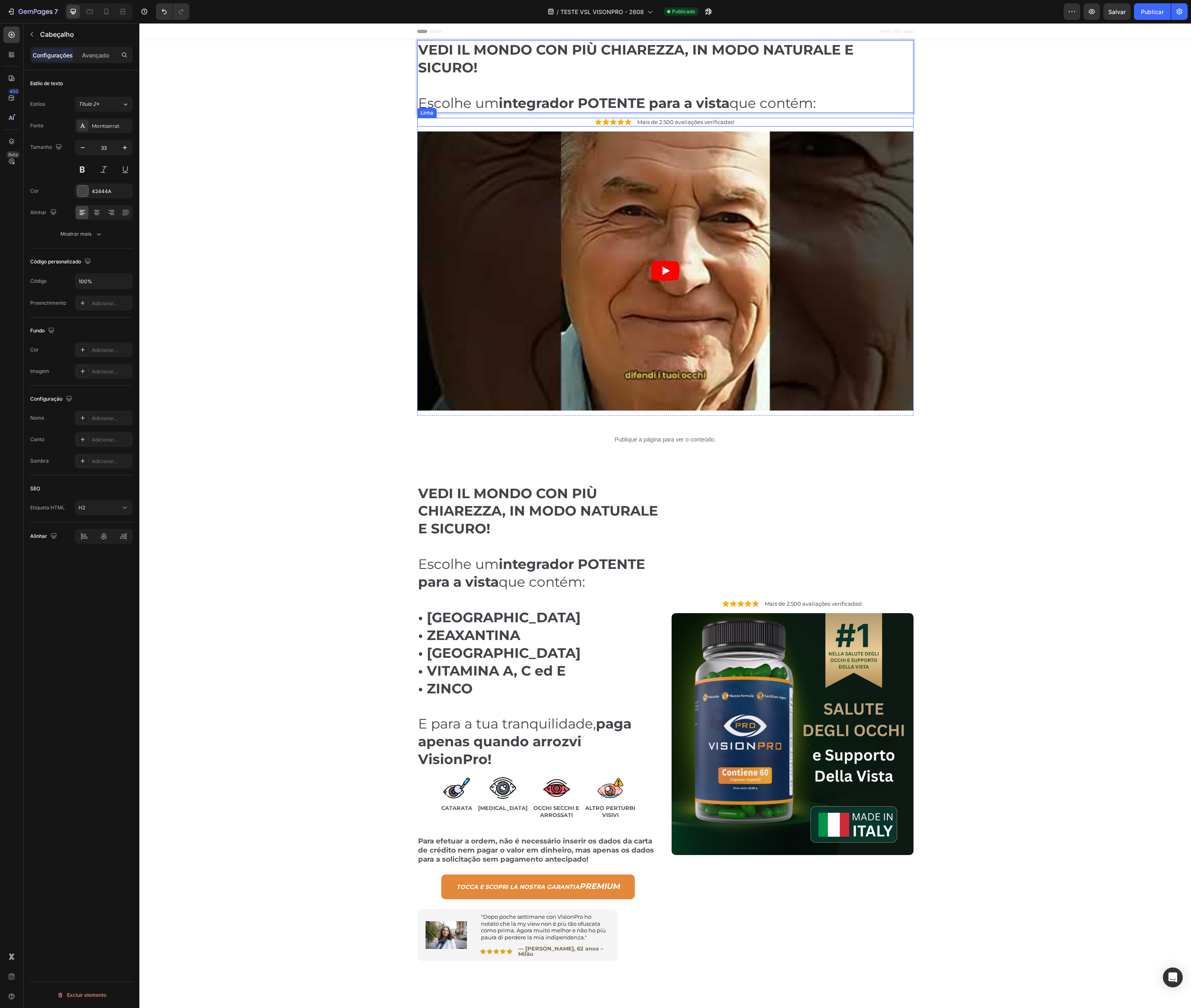
click at [357, 103] on div "VEDI IL MONDO CON PIÙ CHIAREZZA, IN MODO NATURALE E SICURO! Escolhe um integrad…" at bounding box center [665, 228] width 1040 height 375
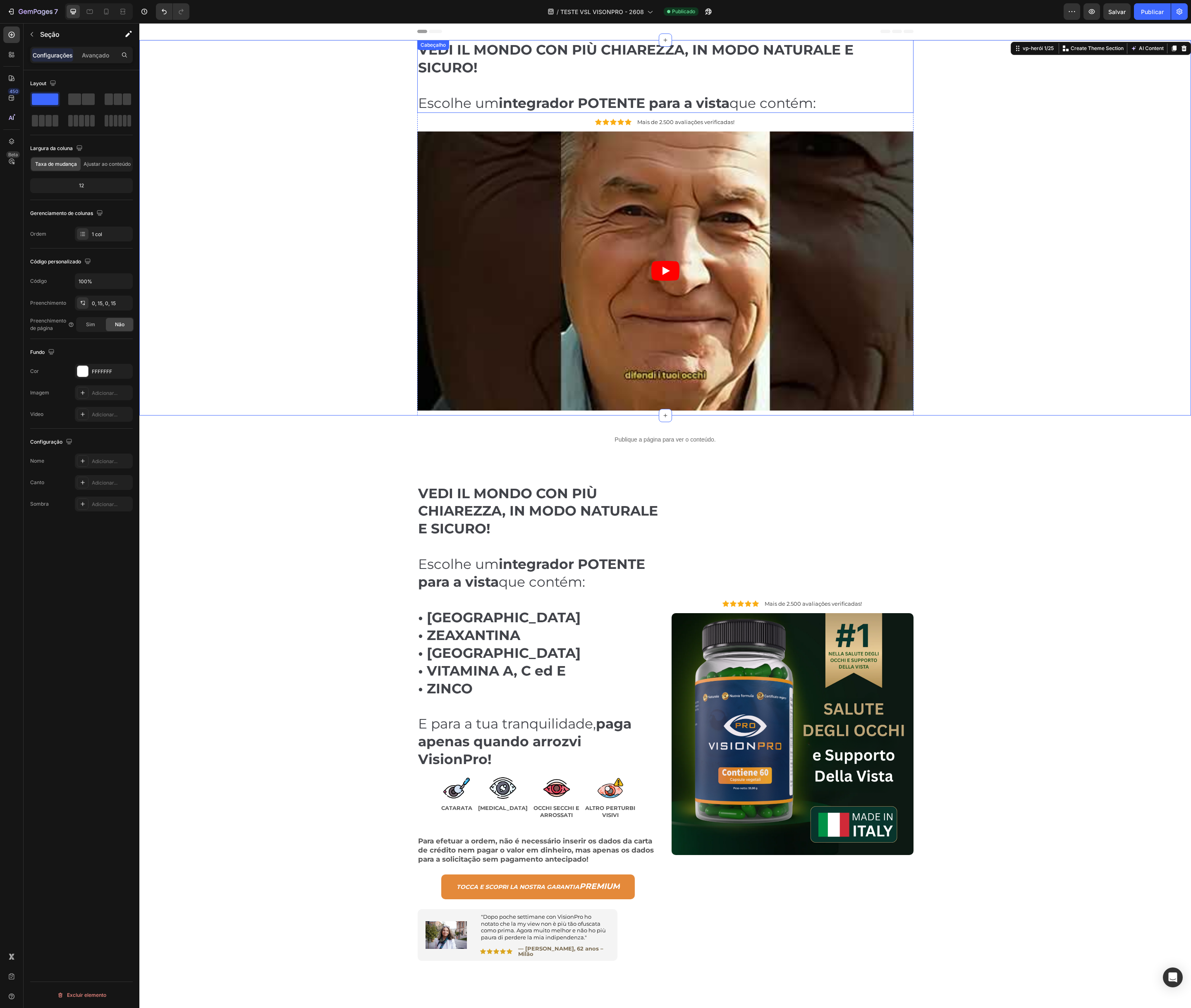
click at [445, 71] on strong "VEDI IL MONDO CON PIÙ CHIAREZZA, IN MODO NATURALE E SICURO!" at bounding box center [636, 58] width 436 height 34
drag, startPoint x: 380, startPoint y: 87, endPoint x: 391, endPoint y: 86, distance: 11.0
click at [380, 87] on div "⁠⁠⁠⁠⁠⁠⁠ VEDI IL MONDO CON PIÙ CHIAREZZA, IN MODO NATURALE E SICURO! Escolhe um …" at bounding box center [665, 228] width 1040 height 375
click at [437, 82] on p "⁠⁠⁠⁠⁠⁠⁠ VEDI IL MONDO CON PIÙ CHIAREZZA, IN MODO NATURALE E SICURO! Escolhe um …" at bounding box center [666, 76] width 495 height 71
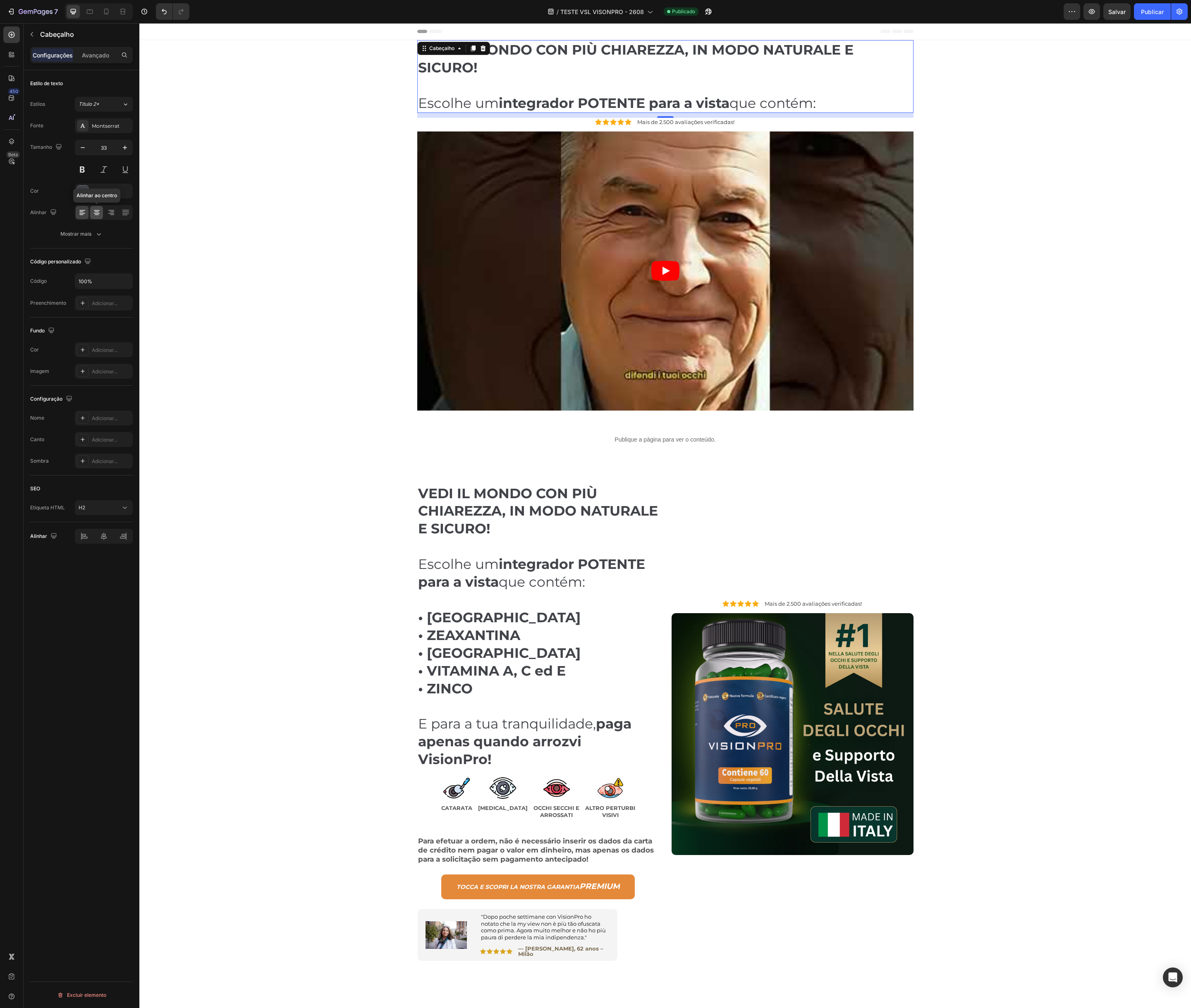
click at [95, 215] on icon at bounding box center [96, 212] width 8 height 8
click at [697, 72] on p "VEDI IL MONDO CON PIÙ CHIAREZZA, IN MODO NATURALE E SICURO! ⁠⁠⁠⁠⁠⁠⁠ Escolhe um …" at bounding box center [666, 76] width 495 height 71
click at [593, 46] on strong "VEDI IL MONDO CON PIÙ CHIAREZZA, IN MODO NATURALE E SICURO!" at bounding box center [665, 58] width 436 height 34
click at [543, 49] on strong "VEDI IL MONDO CON PIÙ CHIAREZZA, IN MODO NATURALE E SICURO!" at bounding box center [665, 58] width 436 height 34
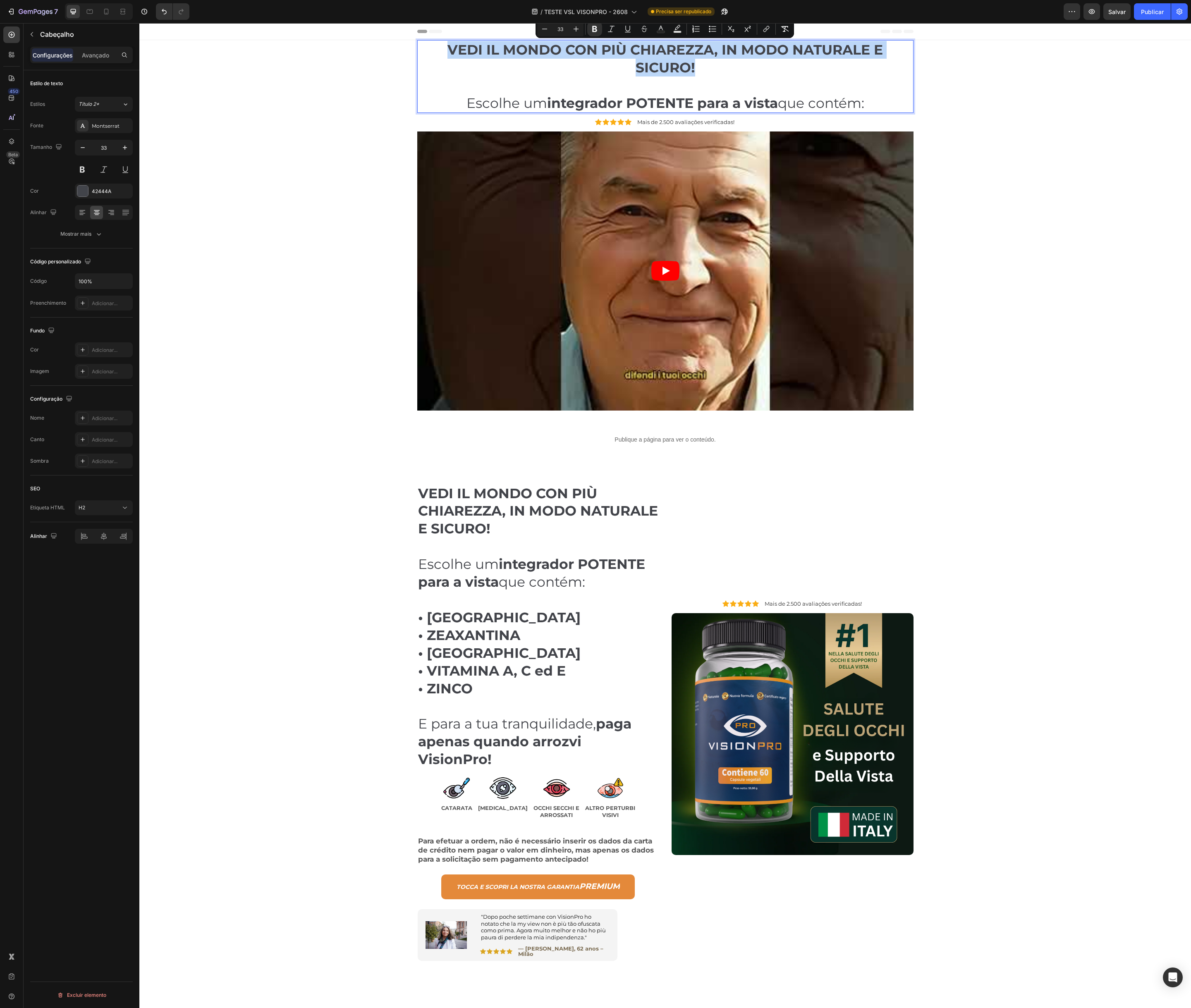
drag, startPoint x: 451, startPoint y: 50, endPoint x: 695, endPoint y: 69, distance: 244.7
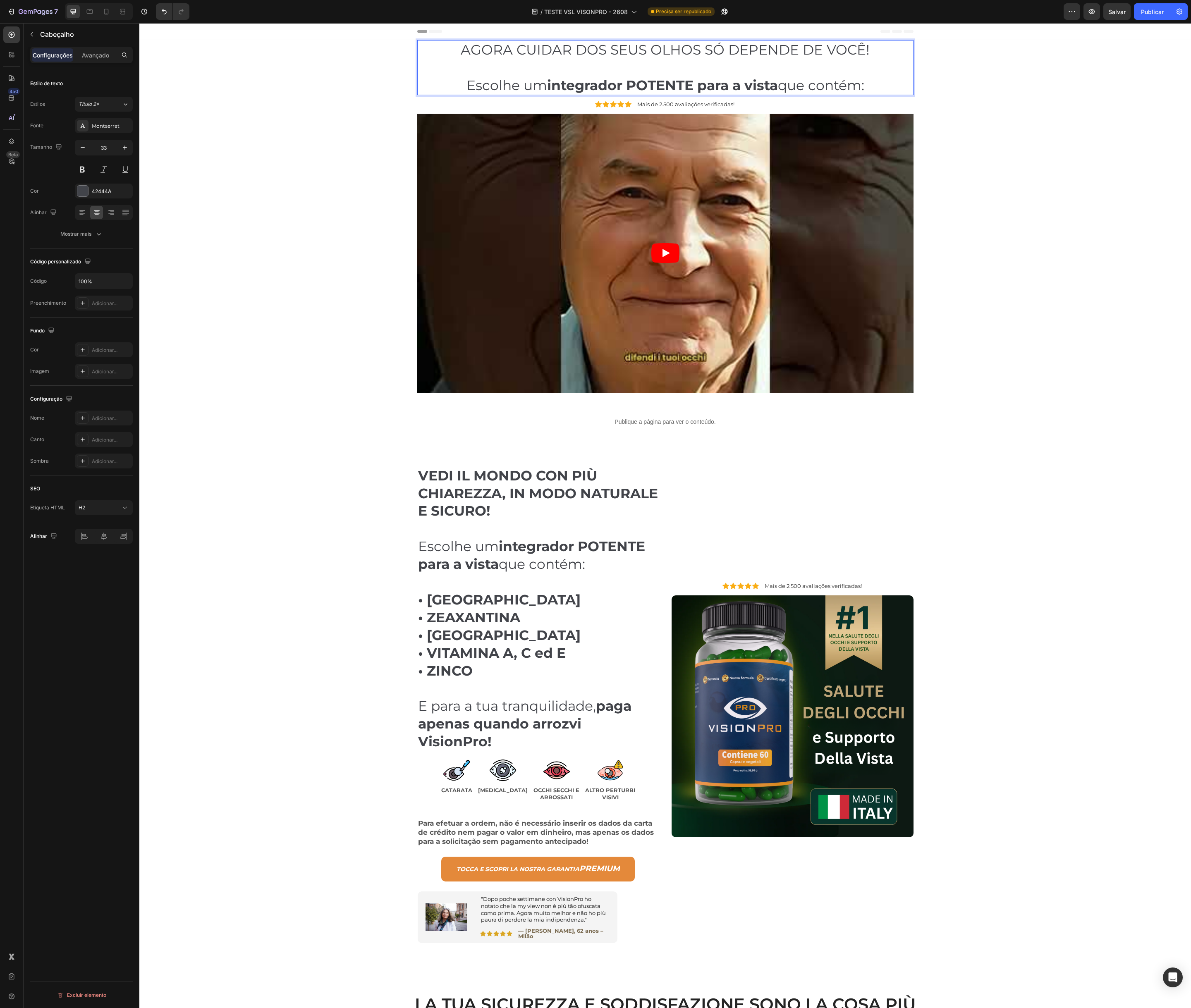
click at [620, 87] on strong "integrador POTENTE para a vista" at bounding box center [663, 85] width 230 height 16
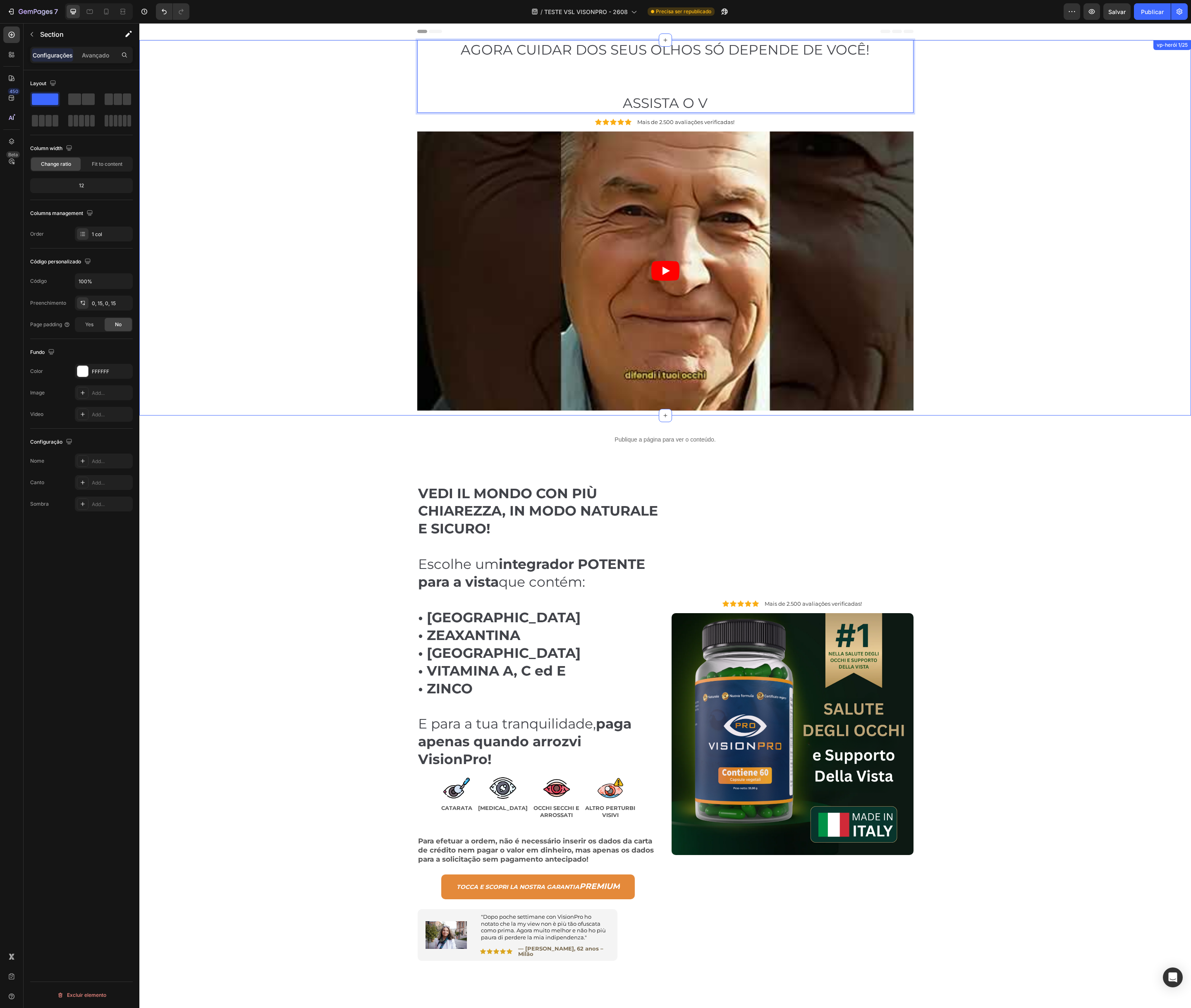
click at [383, 104] on div "AGORA CUIDAR DOS SEUS OLHOS SÓ DEPENDE DE VOCÊ! ASSISTA O V Cabeçalho 12 Ícone …" at bounding box center [665, 228] width 1040 height 375
click at [492, 79] on h2 "AGORA CUIDAR DOS SEUS OLHOS SÓ DEPENDE DE VOCÊ! ASSISTA O V" at bounding box center [665, 76] width 496 height 73
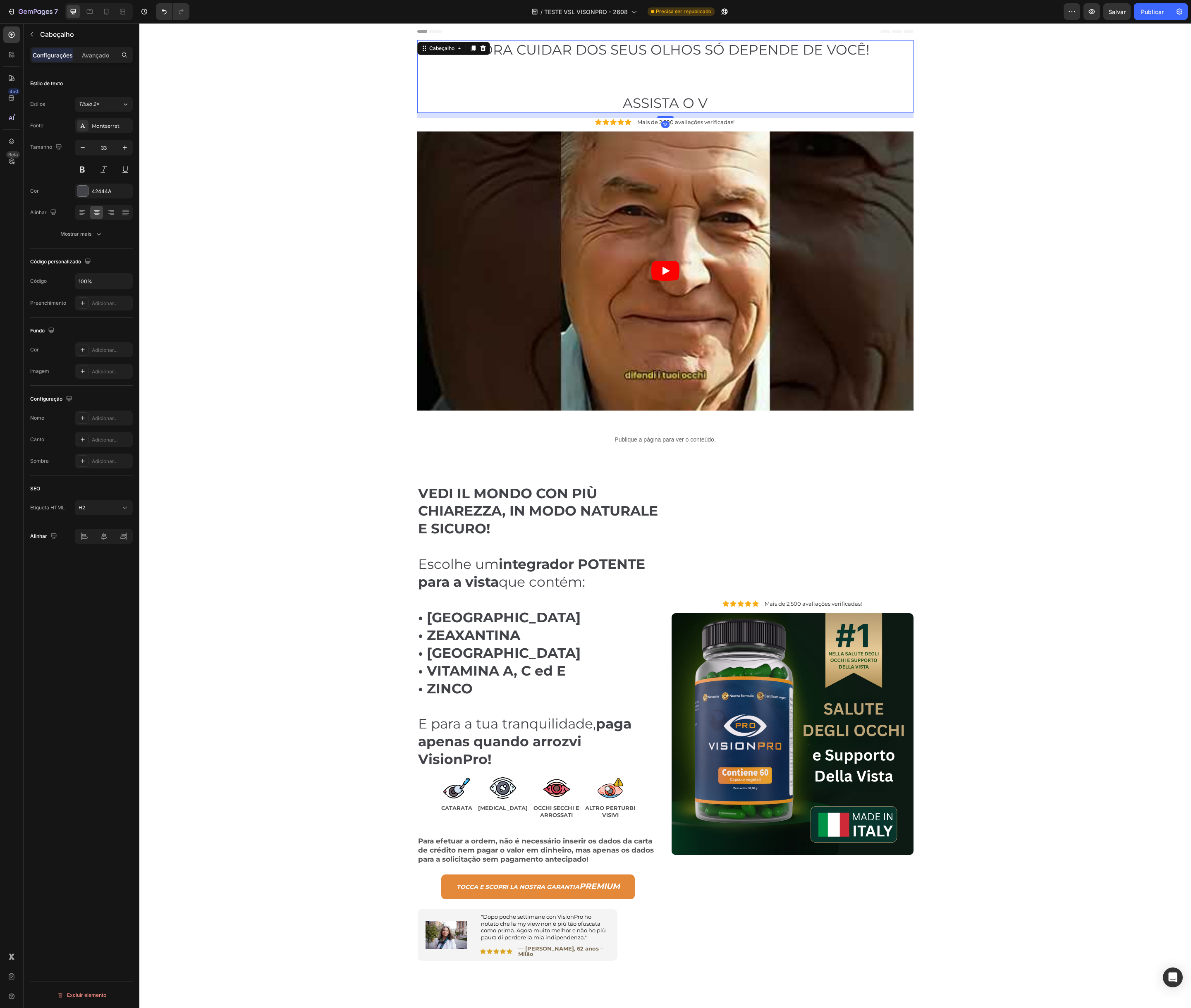
click at [491, 82] on h2 "AGORA CUIDAR DOS SEUS OLHOS SÓ DEPENDE DE VOCÊ! ASSISTA O V" at bounding box center [665, 76] width 496 height 73
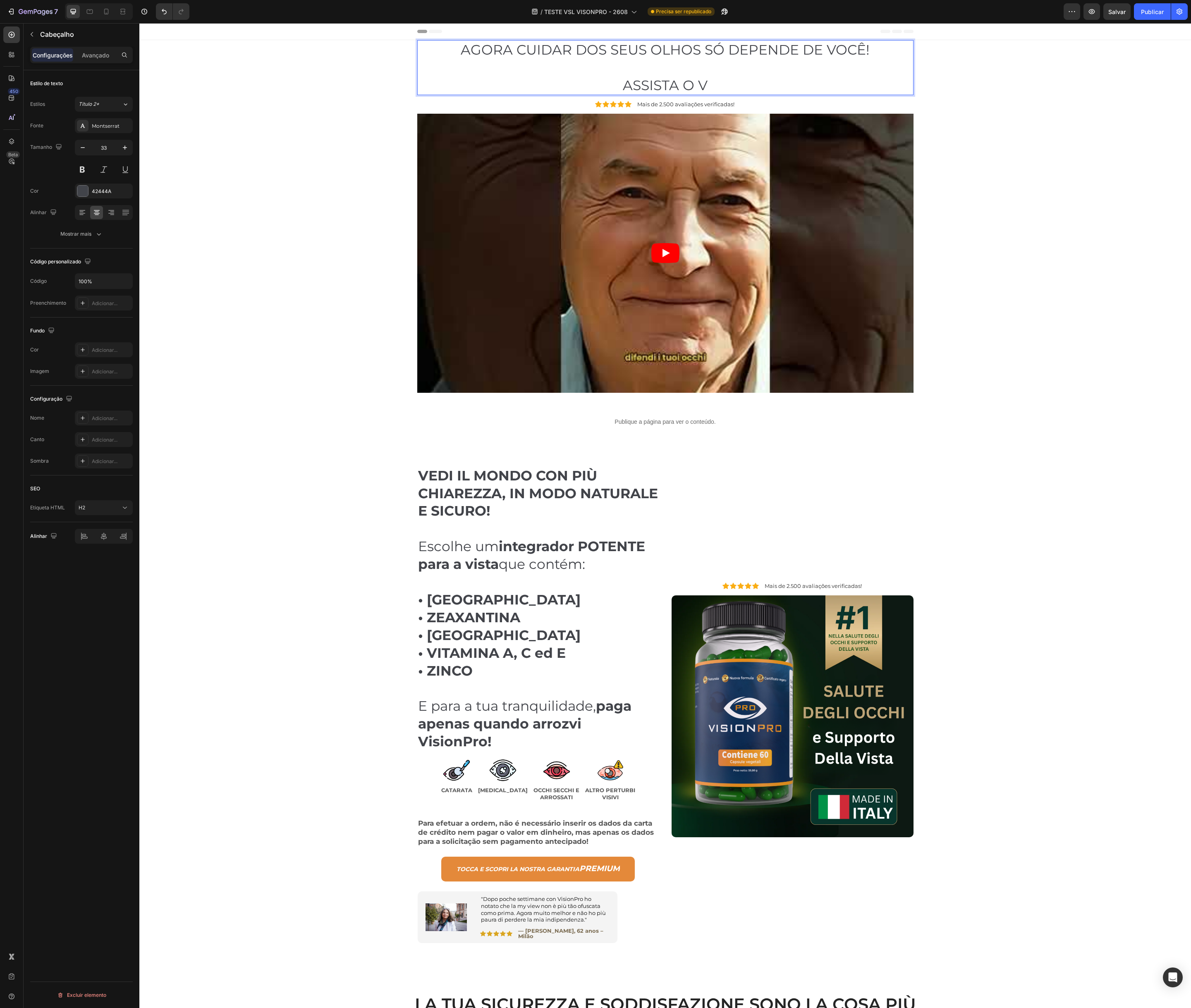
drag, startPoint x: 720, startPoint y: 82, endPoint x: 719, endPoint y: 86, distance: 4.1
click at [720, 82] on p "AGORA CUIDAR DOS SEUS OLHOS SÓ DEPENDE DE VOCÊ! ⁠⁠⁠⁠⁠⁠⁠ ASSISTA O V" at bounding box center [666, 67] width 495 height 53
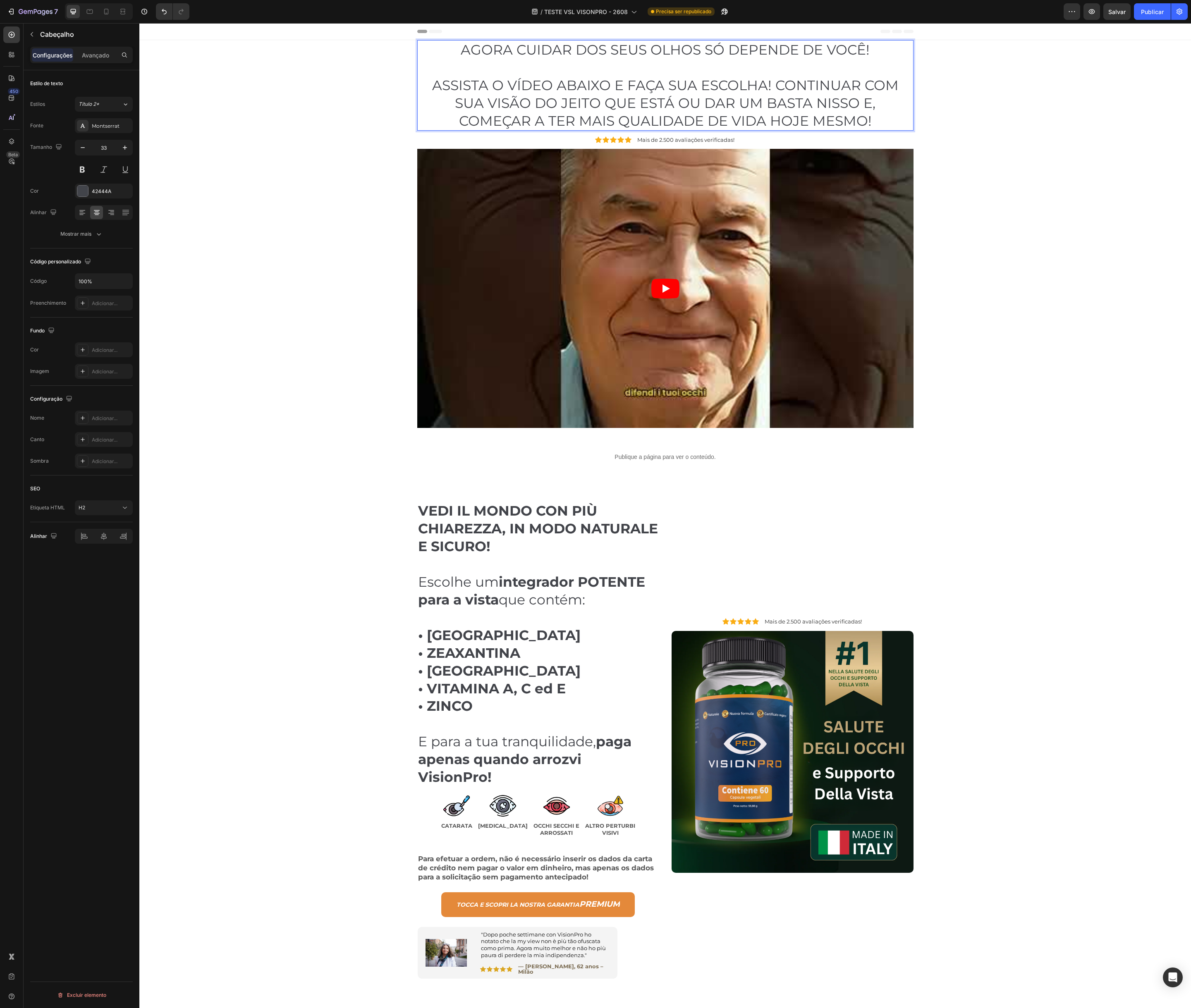
scroll to position [2, 0]
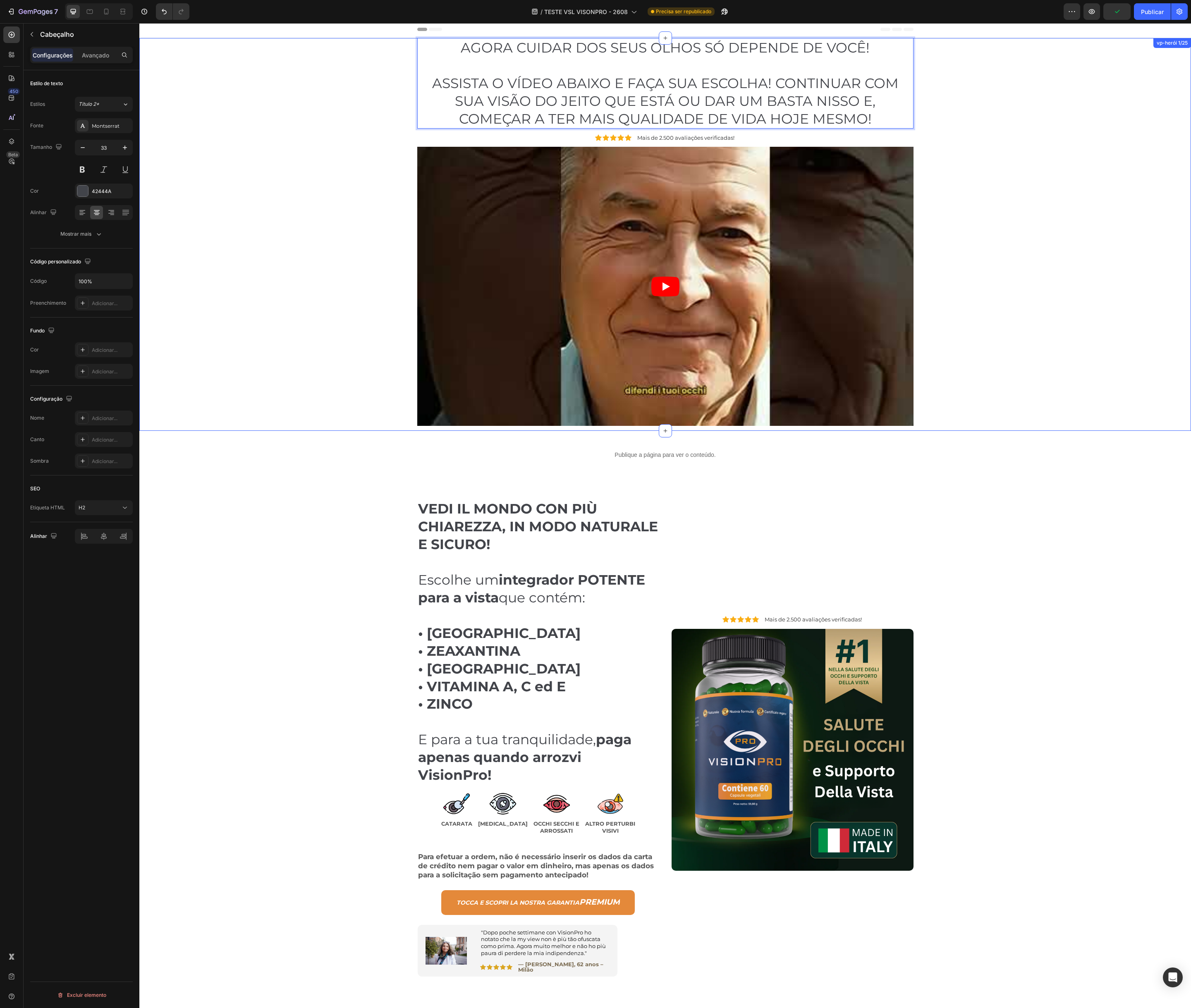
click at [254, 78] on div "AGORA CUIDAR DOS SEUS OLHOS SÓ DEPENDE DE VOCÊ! ASSISTA O VÍDEO ABAIXO E FAÇA S…" at bounding box center [665, 234] width 1040 height 393
click at [429, 62] on p "AGORA CUIDAR DOS SEUS OLHOS SÓ DEPENDE DE VOCÊ! ASSISTA O VÍDEO ABAIXO E FAÇA S…" at bounding box center [666, 83] width 495 height 89
click at [80, 149] on icon "button" at bounding box center [82, 147] width 8 height 8
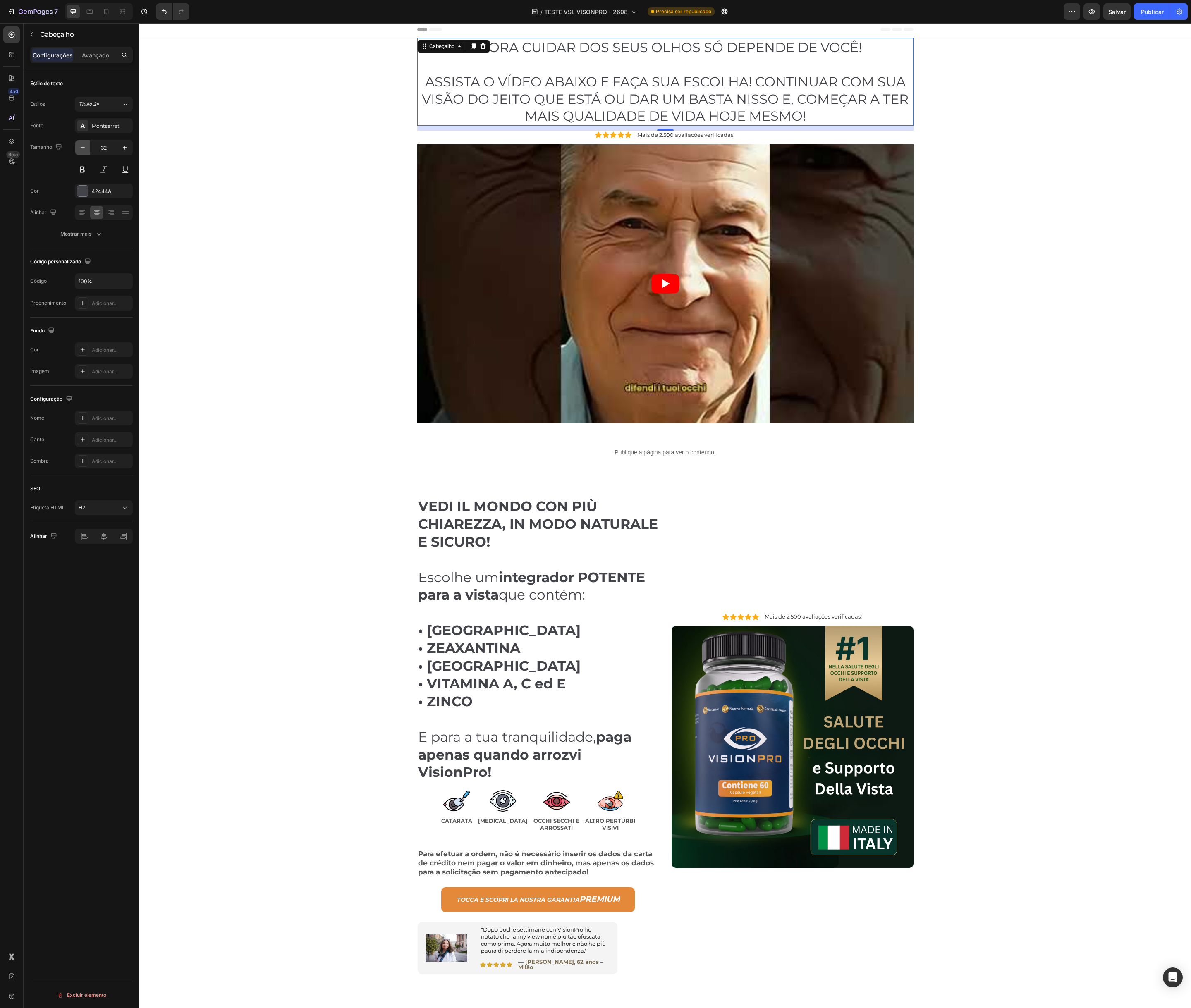
click at [80, 149] on icon "button" at bounding box center [82, 147] width 8 height 8
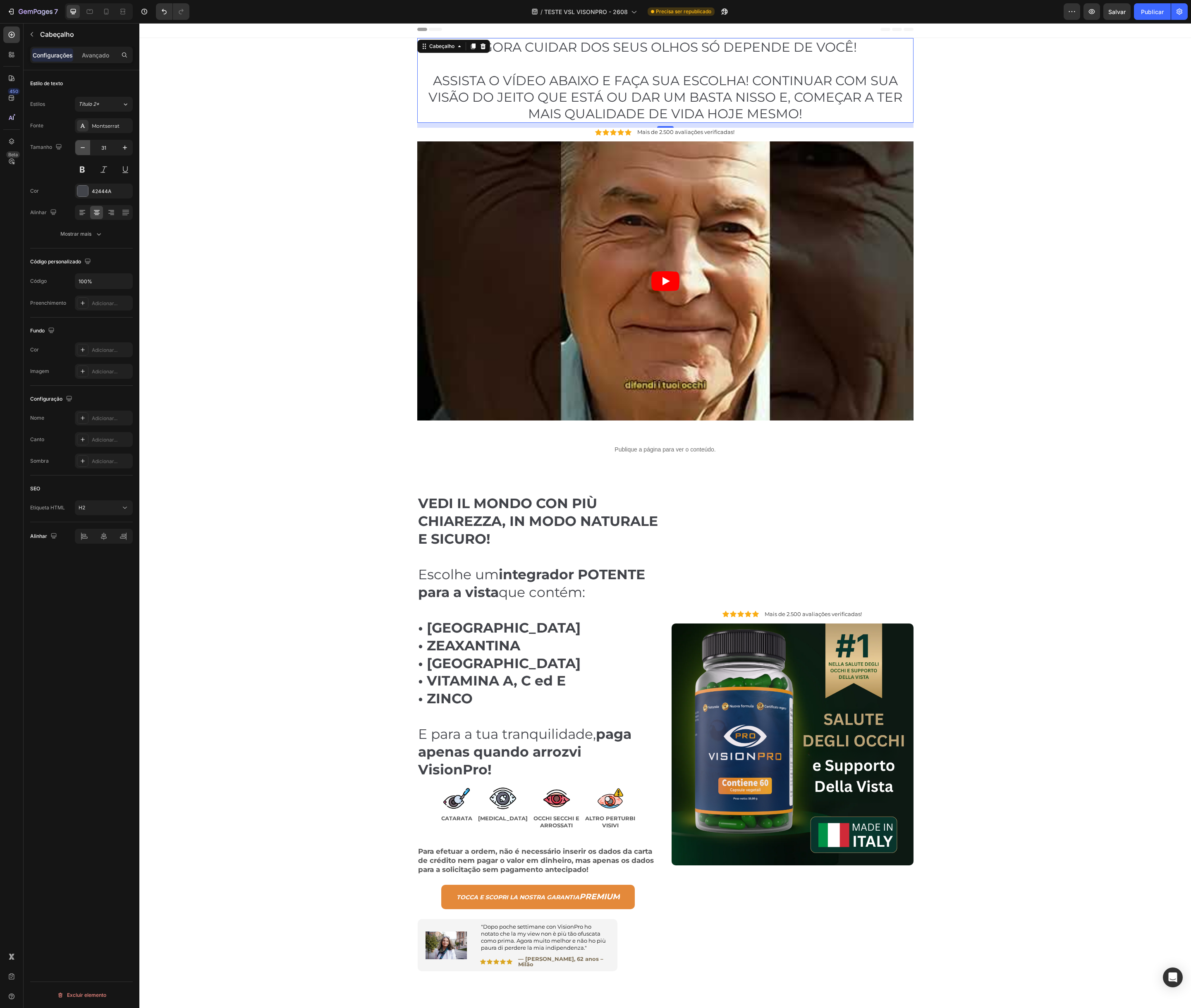
type input "30"
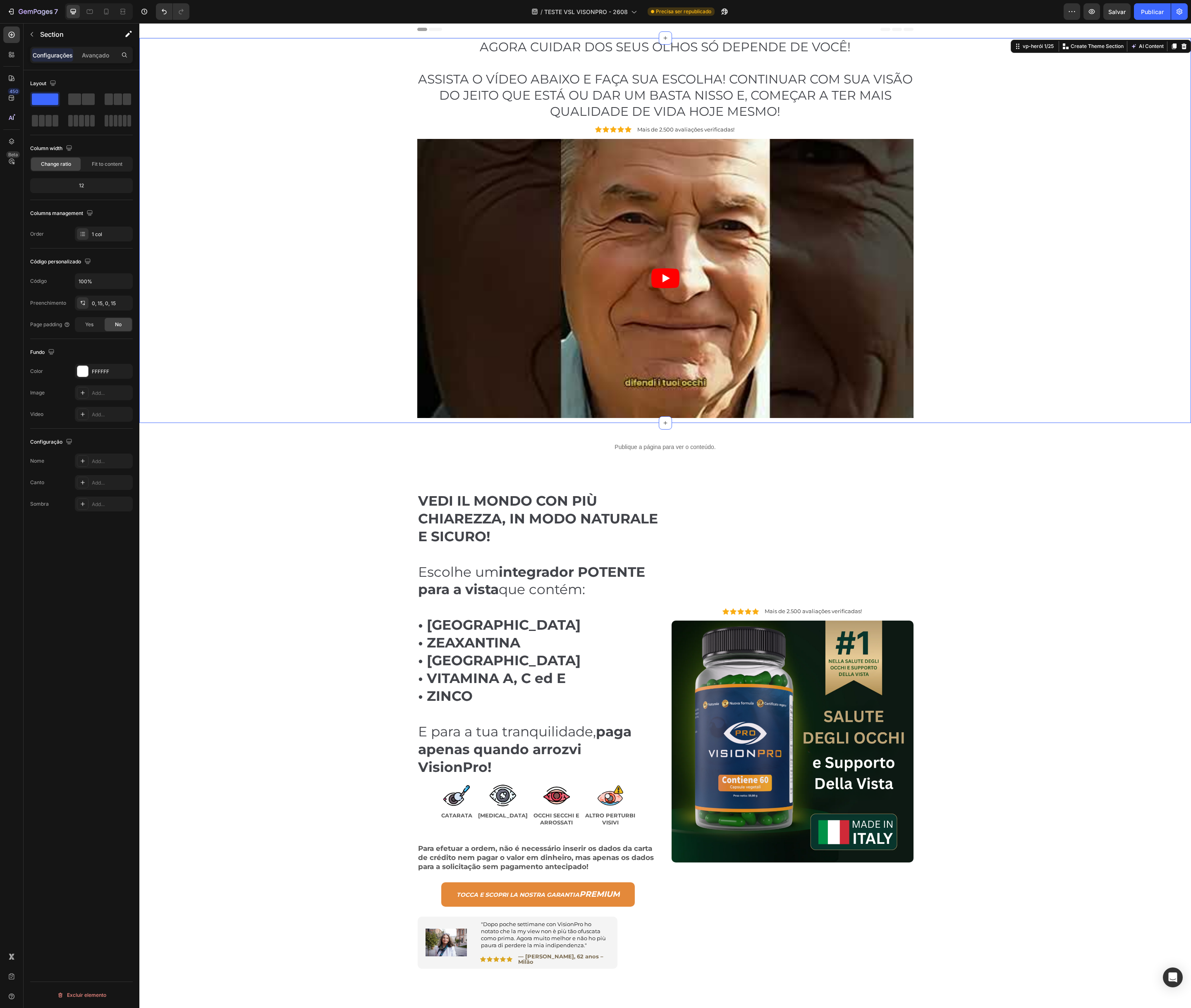
drag, startPoint x: 366, startPoint y: 101, endPoint x: 359, endPoint y: 99, distance: 7.3
click at [366, 101] on div "AGORA CUIDAR DOS SEUS OLHOS SÓ DEPENDE DE VOCÊ! ASSISTA O VÍDEO ABAIXO E FAÇA S…" at bounding box center [665, 230] width 1040 height 385
drag, startPoint x: 466, startPoint y: 77, endPoint x: 460, endPoint y: 78, distance: 6.1
click at [466, 77] on p "AGORA CUIDAR DOS SEUS OLHOS SÓ DEPENDE DE VOCÊ! ASSISTA O VÍDEO ABAIXO E FAÇA S…" at bounding box center [666, 79] width 495 height 81
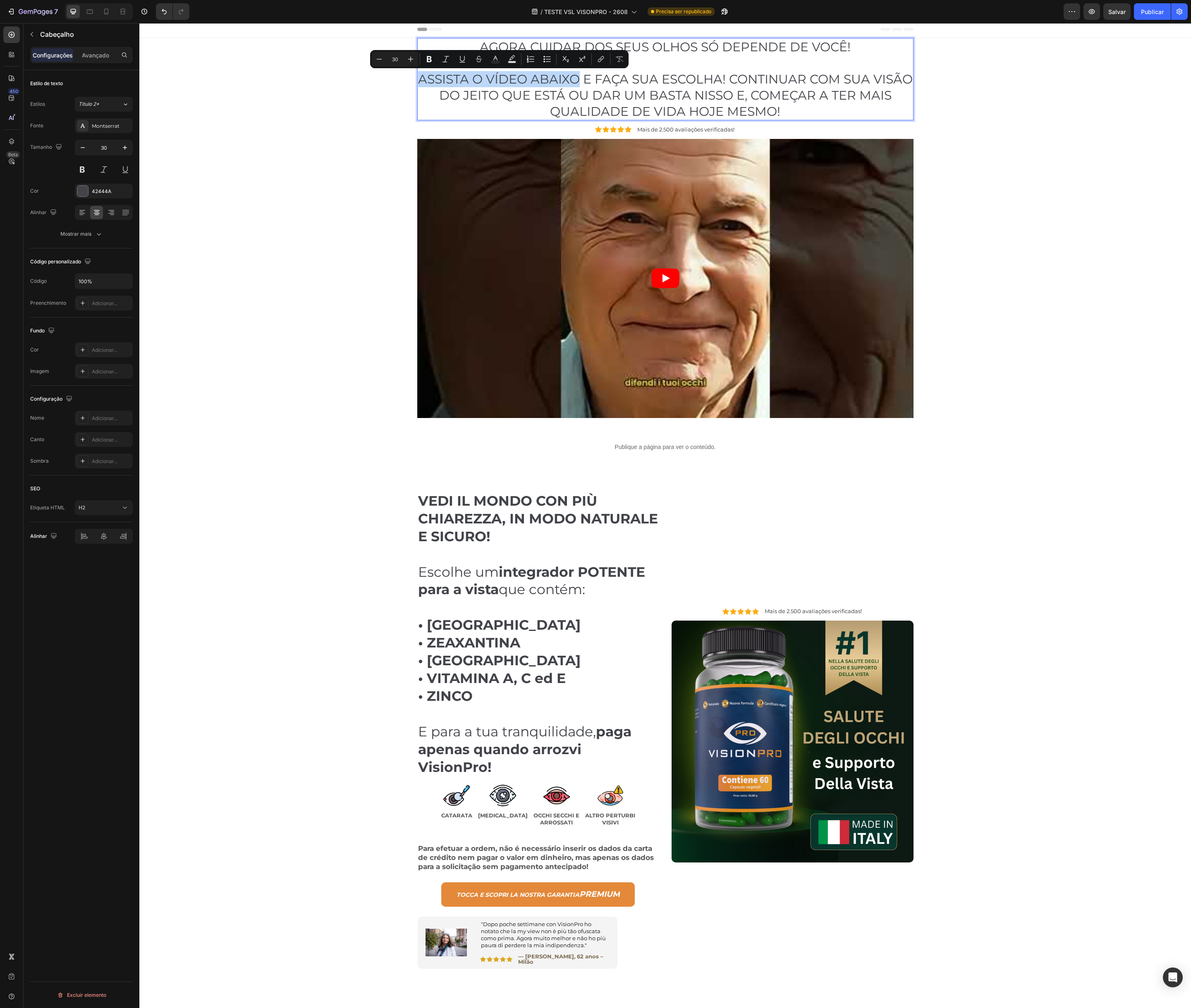
drag, startPoint x: 420, startPoint y: 79, endPoint x: 537, endPoint y: 76, distance: 117.0
click at [429, 58] on icon "Editor contextual toolbar" at bounding box center [429, 58] width 5 height 6
click at [654, 82] on p "AGORA CUIDAR DOS SEUS OLHOS SÓ DEPENDE DE VOCÊ! ASSISTA O VÍDEO ABAIXO E FAÇA S…" at bounding box center [666, 79] width 495 height 81
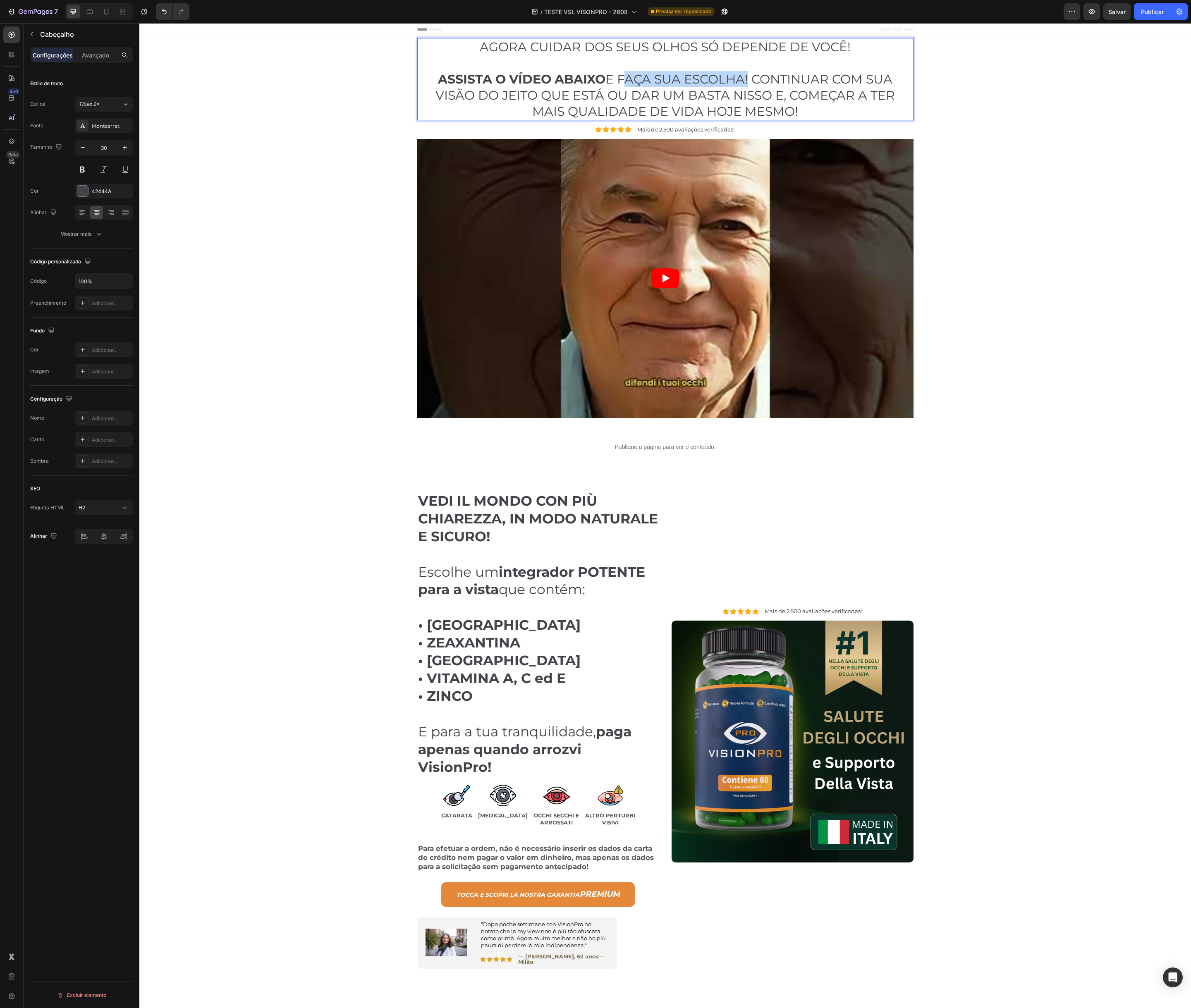
drag, startPoint x: 652, startPoint y: 79, endPoint x: 735, endPoint y: 80, distance: 83.0
click at [744, 79] on p "AGORA CUIDAR DOS SEUS OLHOS SÓ DEPENDE DE VOCÊ! ASSISTA O VÍDEO ABAIXO E FAÇA S…" at bounding box center [666, 79] width 495 height 81
click at [77, 170] on button at bounding box center [82, 169] width 15 height 15
click at [752, 76] on p "AGORA CUIDAR DOS SEUS OLHOS SÓ DEPENDE DE VOCÊ! ASSISTA O VÍDEO ABAIXO E FAÇA S…" at bounding box center [666, 79] width 495 height 81
drag, startPoint x: 371, startPoint y: 111, endPoint x: 376, endPoint y: 110, distance: 5.1
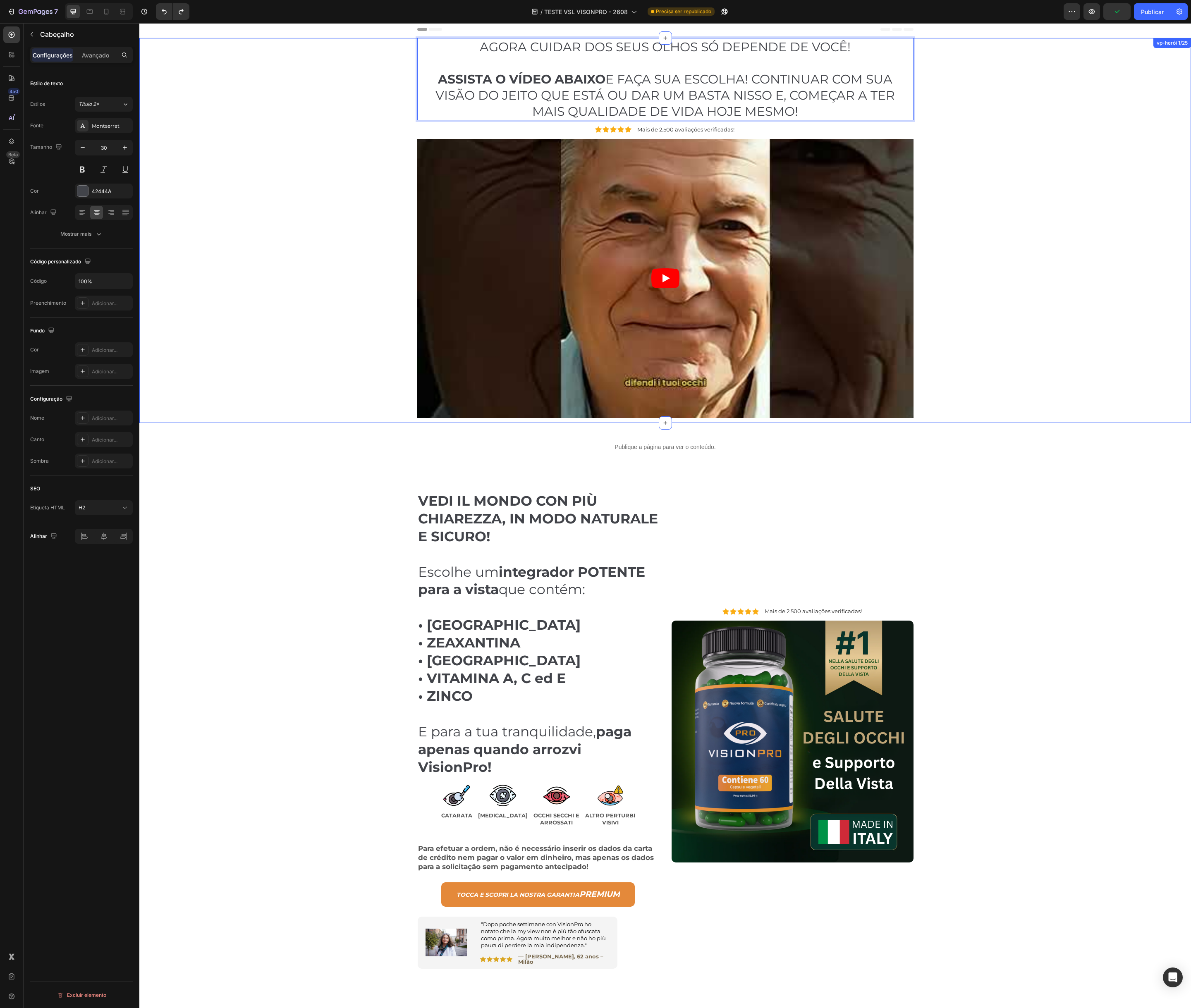
click at [371, 111] on div "AGORA CUIDAR DOS SEUS OLHOS SÓ DEPENDE DE VOCÊ! ASSISTA O VÍDEO ABAIXO E FAÇA S…" at bounding box center [665, 230] width 1040 height 385
click at [663, 92] on p "AGORA CUIDAR DOS SEUS OLHOS SÓ DEPENDE DE VOCÊ! ASSISTA O VÍDEO ABAIXO E FAÇA S…" at bounding box center [666, 79] width 495 height 81
drag, startPoint x: 620, startPoint y: 79, endPoint x: 721, endPoint y: 76, distance: 101.0
click at [611, 61] on icon "Editor contextual toolbar" at bounding box center [613, 58] width 5 height 6
click at [761, 76] on p "AGORA CUIDAR DOS SEUS OLHOS SÓ DEPENDE DE VOCÊ! ASSISTA O VÍDEO ABAIXO E FAÇA S…" at bounding box center [666, 79] width 495 height 81
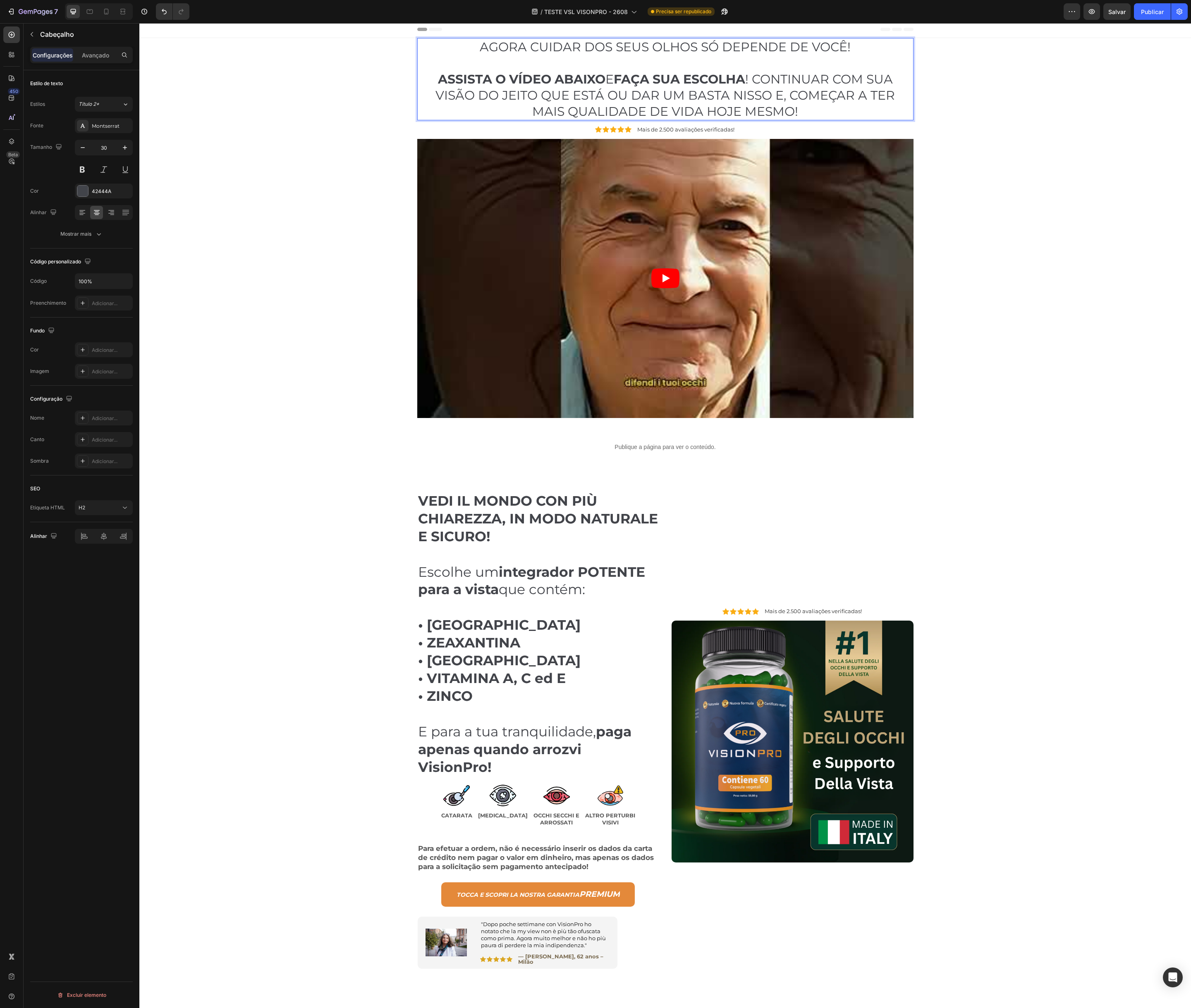
drag, startPoint x: 756, startPoint y: 77, endPoint x: 771, endPoint y: 87, distance: 18.0
click at [756, 77] on p "AGORA CUIDAR DOS SEUS OLHOS SÓ DEPENDE DE VOCÊ! ASSISTA O VÍDEO ABAIXO E FAÇA S…" at bounding box center [666, 79] width 495 height 81
drag, startPoint x: 435, startPoint y: 96, endPoint x: 729, endPoint y: 99, distance: 294.0
click at [729, 99] on p "AGORA CUIDAR DOS SEUS OLHOS SÓ DEPENDE DE VOCÊ! ASSISTA O VÍDEO ABAIXO E FAÇA S…" at bounding box center [666, 79] width 495 height 81
click at [363, 107] on div "AGORA CUIDAR DOS SEUS OLHOS SÓ DEPENDE DE VOCÊ! ASSISTA O VÍDEO ABAIXO E FAÇA S…" at bounding box center [665, 230] width 1040 height 385
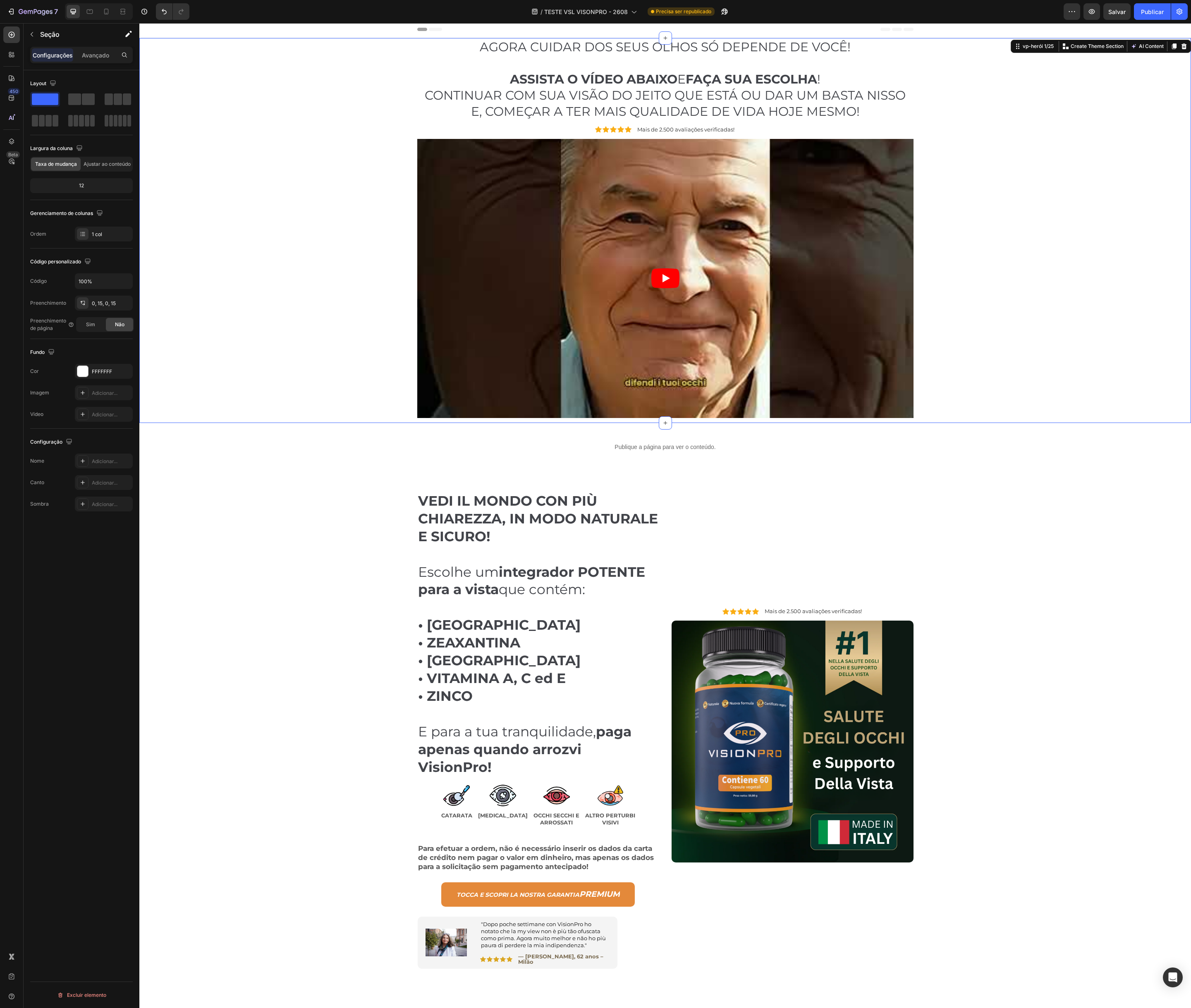
click at [363, 107] on div "AGORA CUIDAR DOS SEUS OLHOS SÓ DEPENDE DE VOCÊ! ASSISTA O VÍDEO ABAIXO E FAÇA S…" at bounding box center [665, 230] width 1040 height 385
click at [423, 98] on p "AGORA CUIDAR DOS SEUS OLHOS SÓ DEPENDE DE VOCÊ! ASSISTA O VÍDEO ABAIXO E FAÇA S…" at bounding box center [666, 79] width 495 height 81
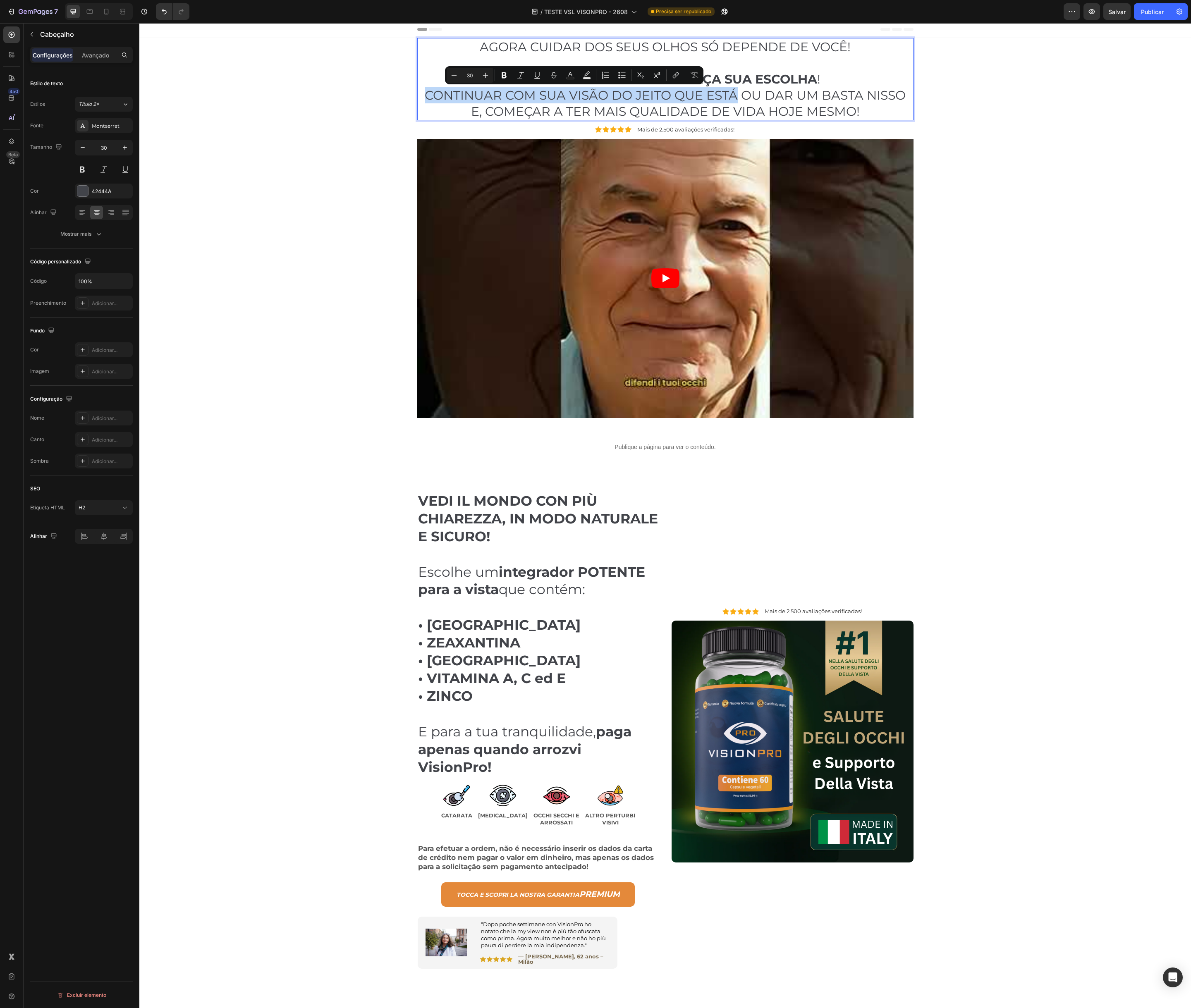
drag, startPoint x: 420, startPoint y: 97, endPoint x: 708, endPoint y: 97, distance: 288.0
click at [501, 75] on icon "Editor contextual toolbar" at bounding box center [504, 75] width 8 height 8
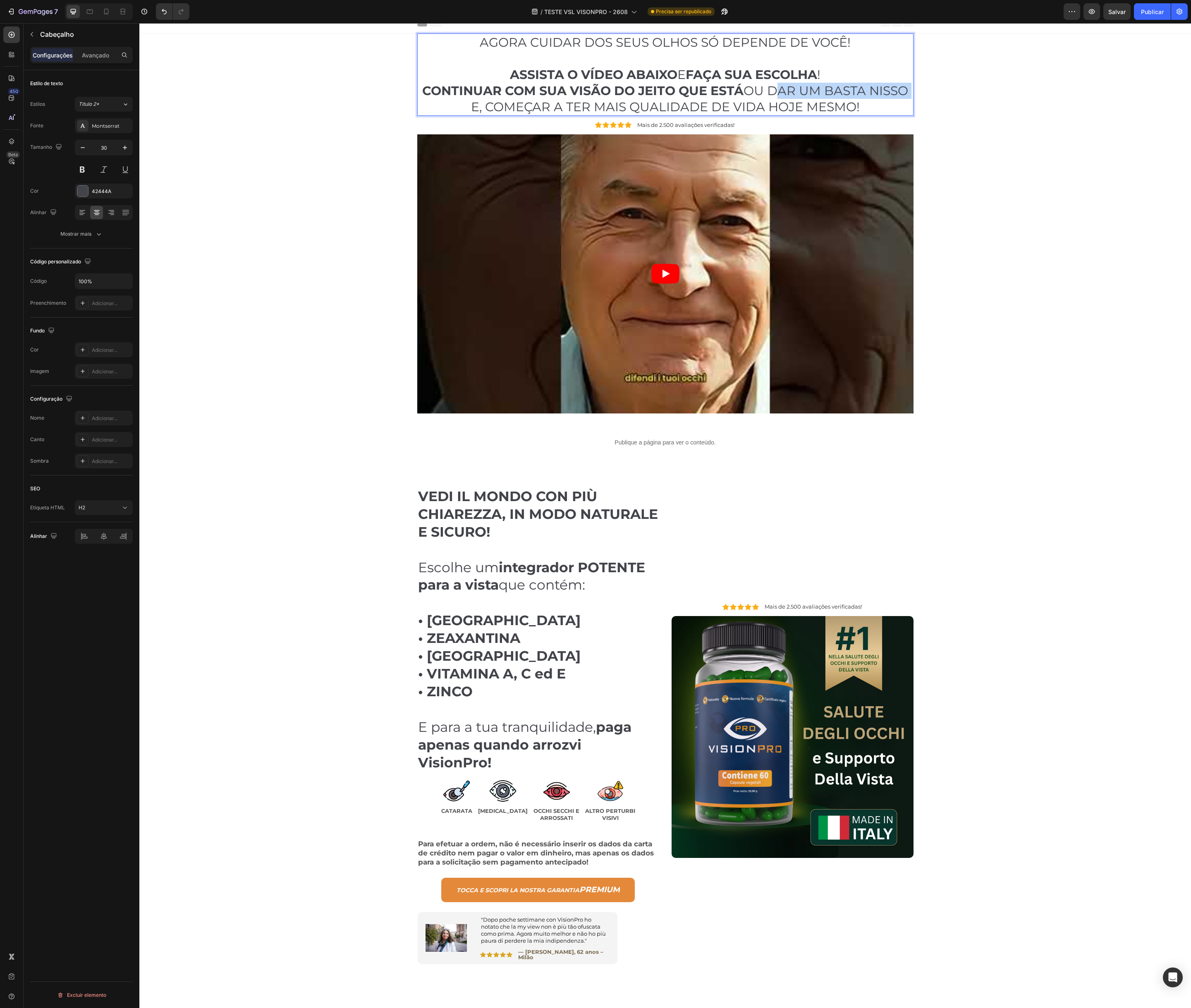
scroll to position [7, 0]
drag, startPoint x: 804, startPoint y: 93, endPoint x: 907, endPoint y: 93, distance: 103.0
click at [907, 93] on p "AGORA CUIDAR DOS SEUS OLHOS SÓ DEPENDE DE VOCÊ! ASSISTA O VÍDEO ABAIXO E FAÇA S…" at bounding box center [666, 75] width 495 height 81
click at [767, 68] on icon "Editor contextual toolbar" at bounding box center [770, 70] width 5 height 6
click at [509, 100] on p "AGORA CUIDAR DOS SEUS OLHOS SÓ DEPENDE DE VOCÊ! ASSISTA O VÍDEO ABAIXO E FAÇA S…" at bounding box center [666, 75] width 495 height 81
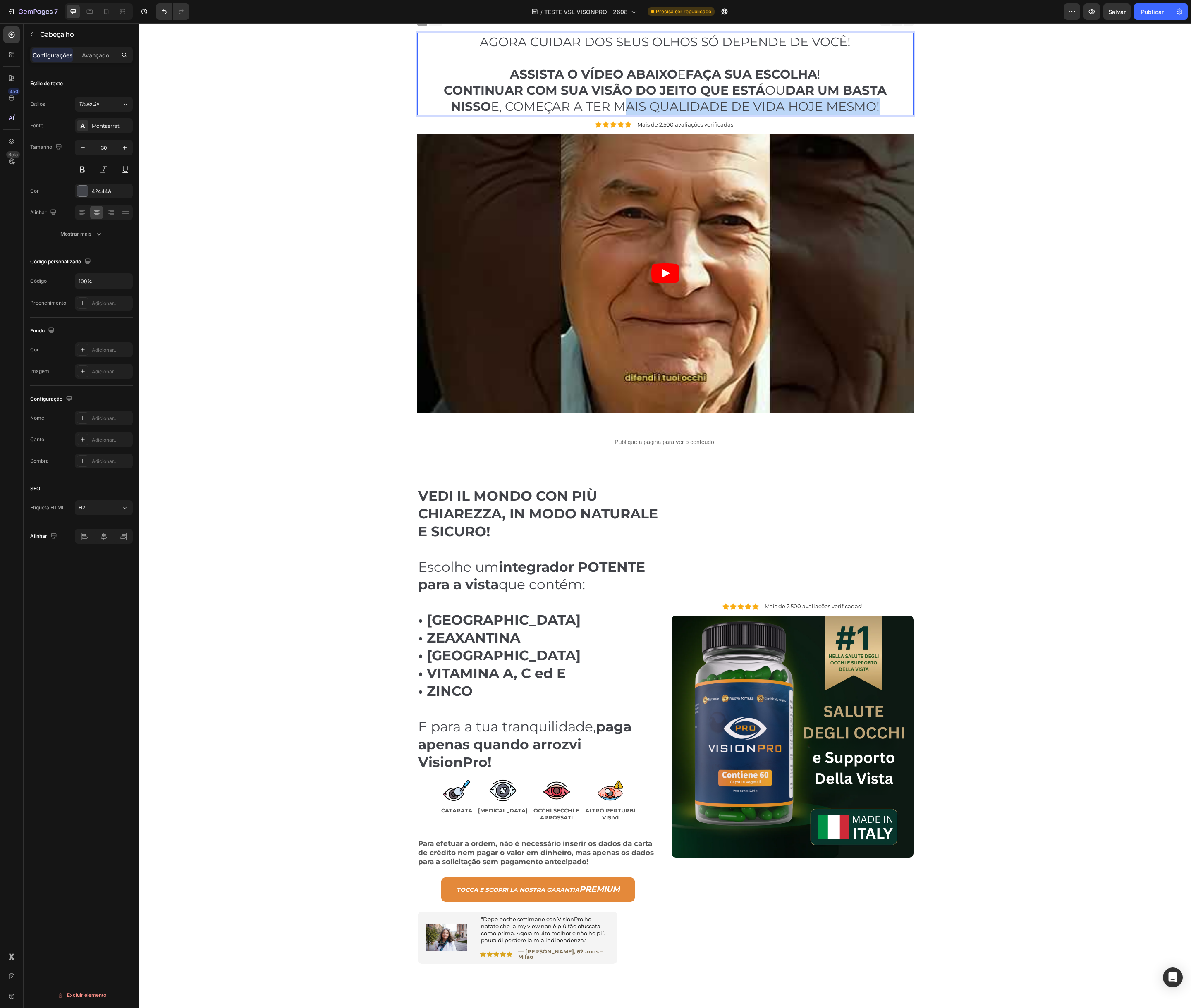
drag, startPoint x: 595, startPoint y: 106, endPoint x: 854, endPoint y: 106, distance: 259.0
click at [854, 106] on p "AGORA CUIDAR DOS SEUS OLHOS SÓ DEPENDE DE VOCÊ! ASSISTA O VÍDEO ABAIXO E FAÇA S…" at bounding box center [666, 75] width 495 height 81
click at [374, 76] on div "AGORA CUIDAR DOS SEUS OLHOS SÓ DEPENDE DE VOCÊ! ASSISTA O VÍDEO ABAIXO E FAÇA S…" at bounding box center [665, 226] width 1040 height 385
drag, startPoint x: 567, startPoint y: 91, endPoint x: 584, endPoint y: 94, distance: 17.3
click at [567, 91] on strong "CONTINUAR COM SUA VISÃO DO JEITO QUE ESTÁ" at bounding box center [604, 90] width 321 height 15
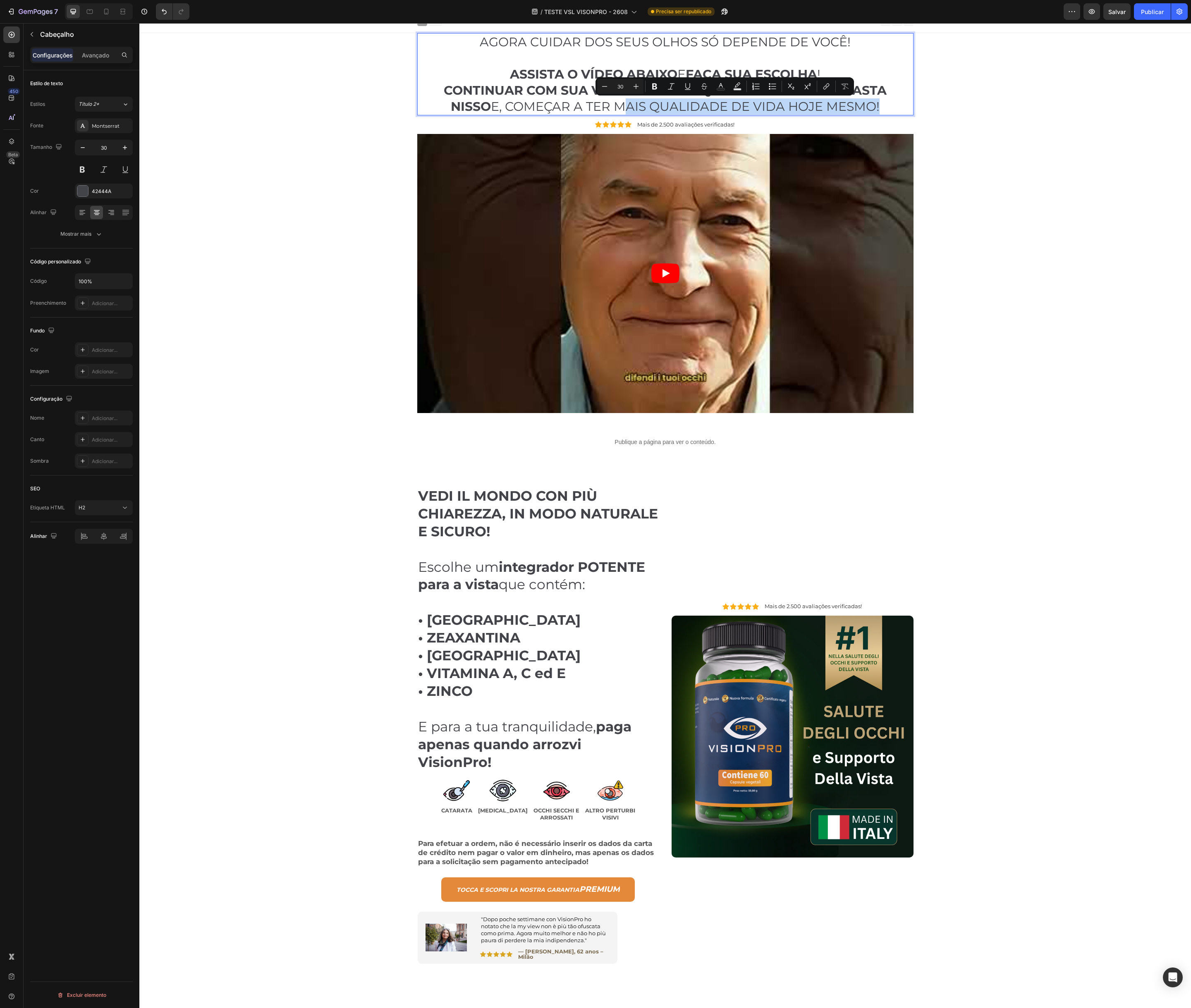
drag, startPoint x: 595, startPoint y: 106, endPoint x: 853, endPoint y: 109, distance: 258.0
drag, startPoint x: 658, startPoint y: 86, endPoint x: 649, endPoint y: 90, distance: 9.8
click at [657, 86] on icon "Editor contextual toolbar" at bounding box center [654, 86] width 8 height 8
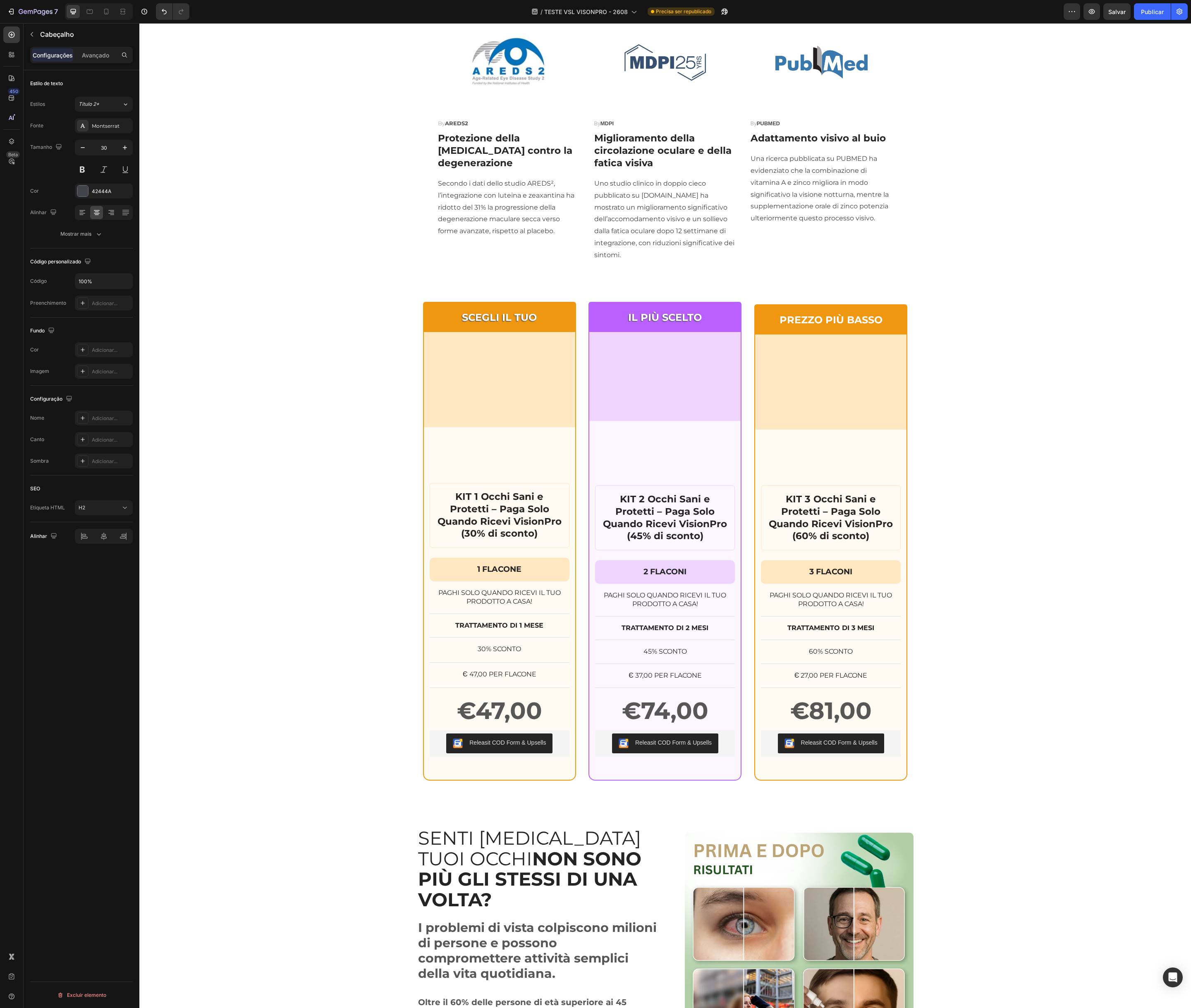
scroll to position [1508, 0]
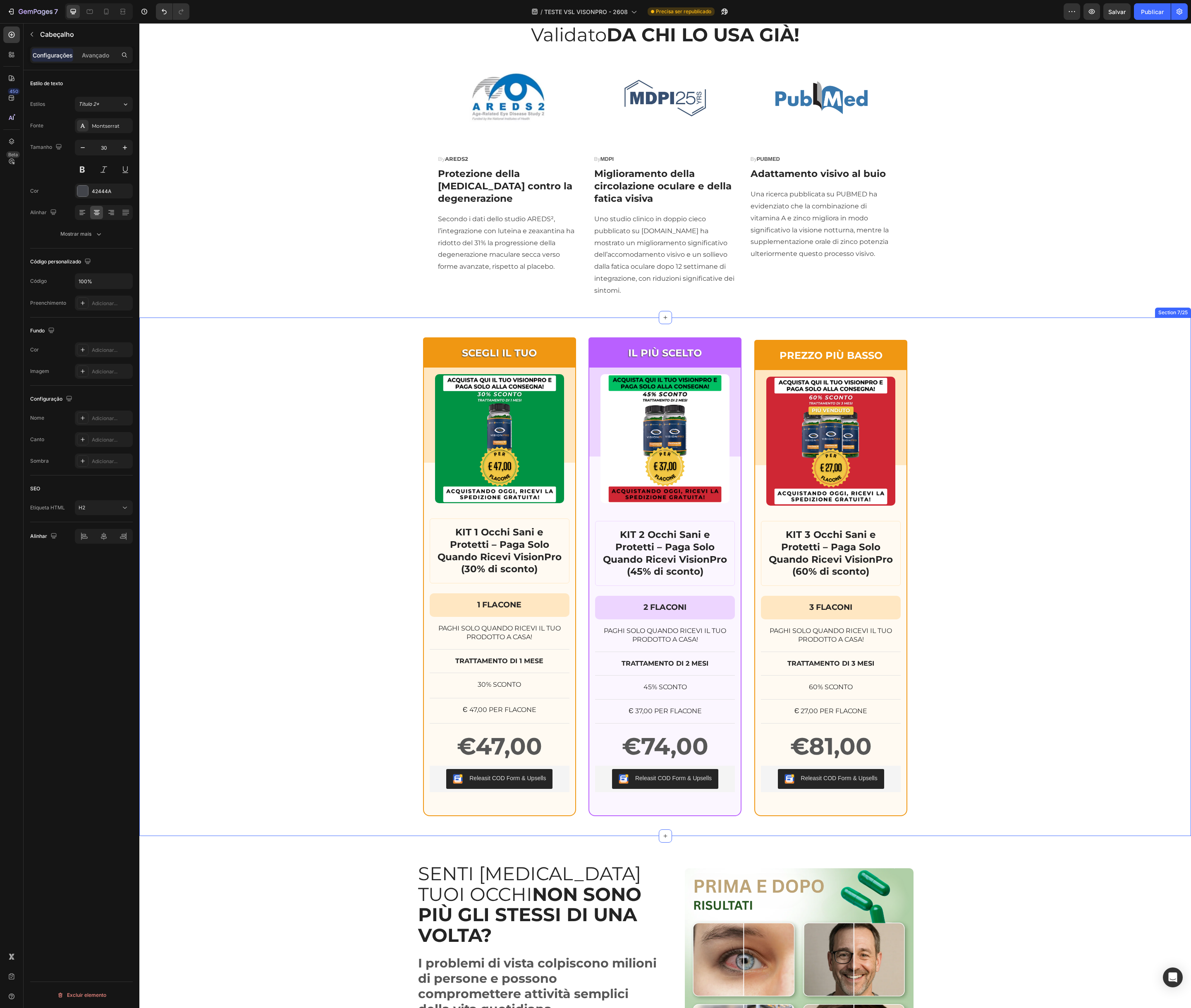
click at [347, 470] on div "SCEGLI IL TUO Text Block Row Product Images Row KIT 1 Occhi Sani e Protetti – P…" at bounding box center [665, 577] width 1052 height 480
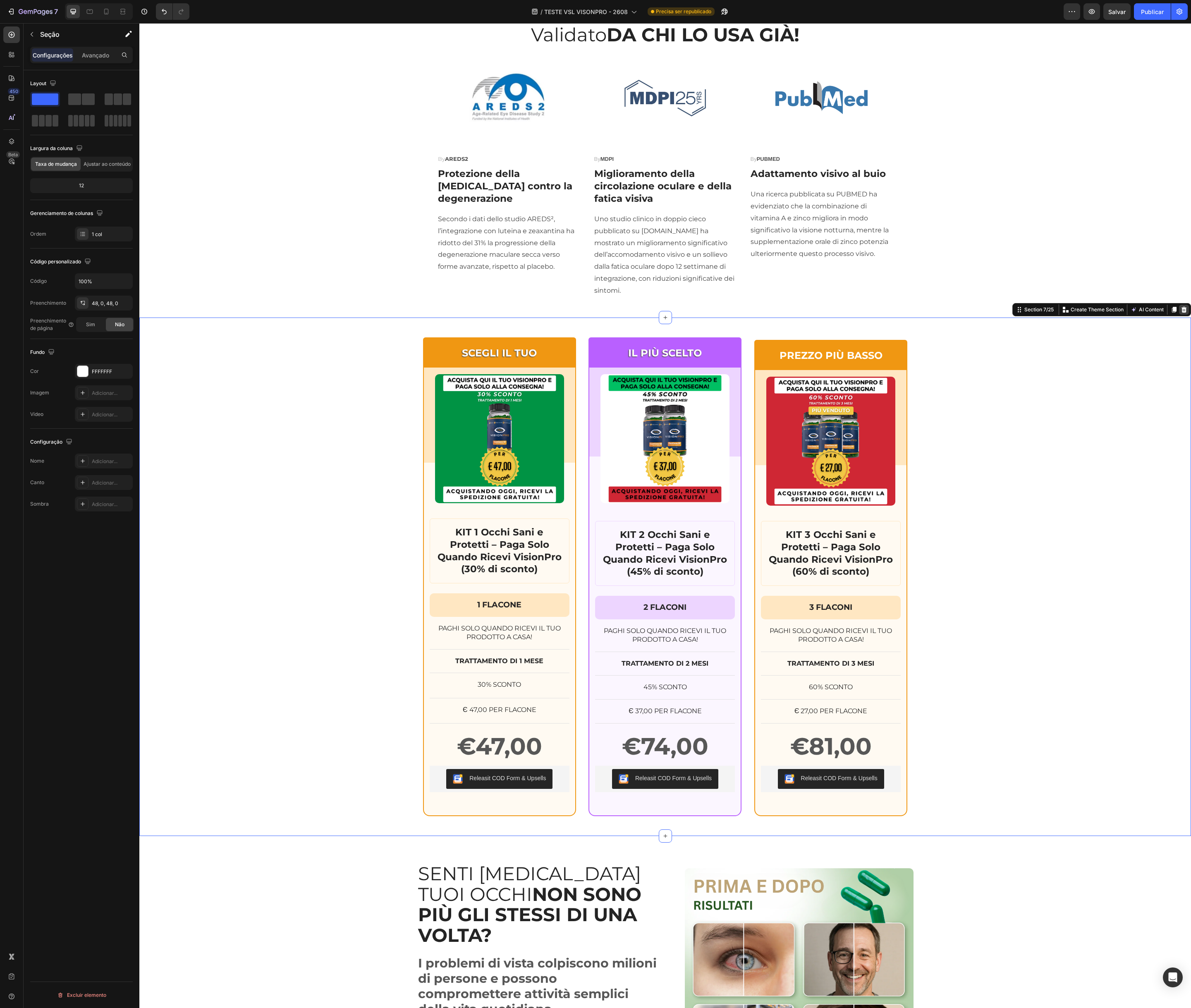
click at [1189, 307] on div at bounding box center [1184, 310] width 10 height 10
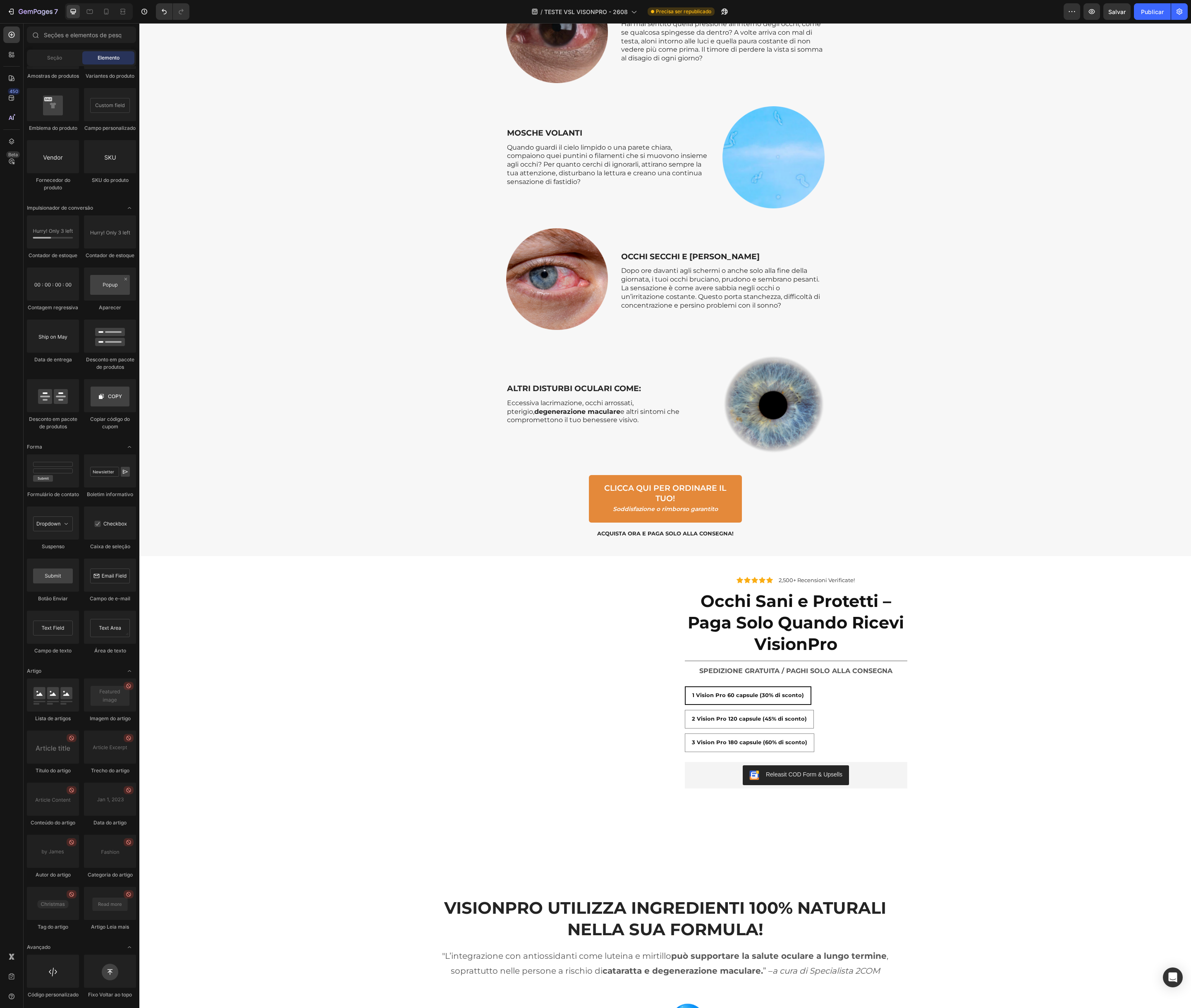
scroll to position [2857, 0]
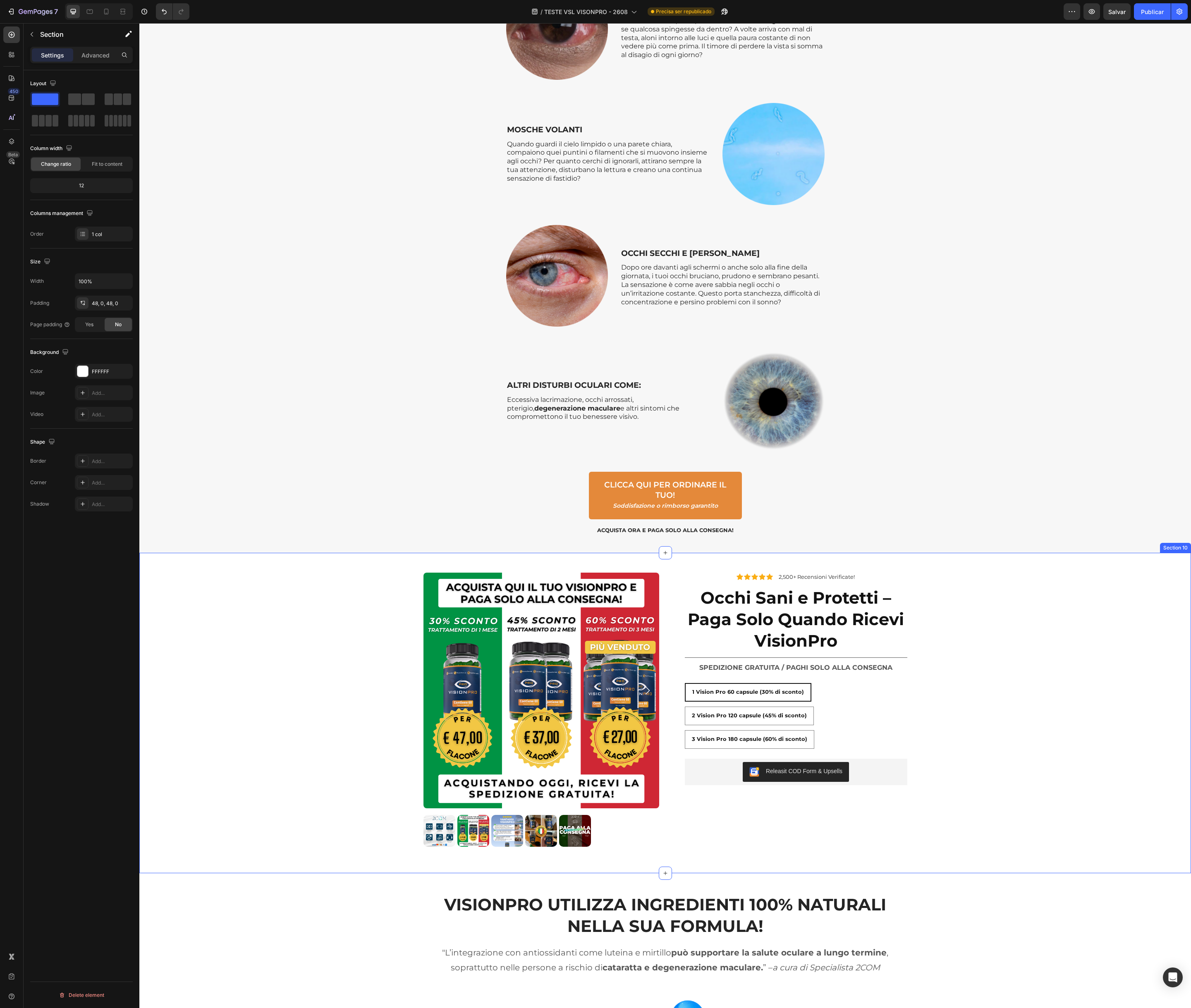
click at [334, 564] on div "Product Images Icon Icon Icon Icon Icon Icon List 2,500+ Recensioni Verificate!…" at bounding box center [665, 713] width 1052 height 320
click at [1174, 544] on icon at bounding box center [1174, 544] width 5 height 5
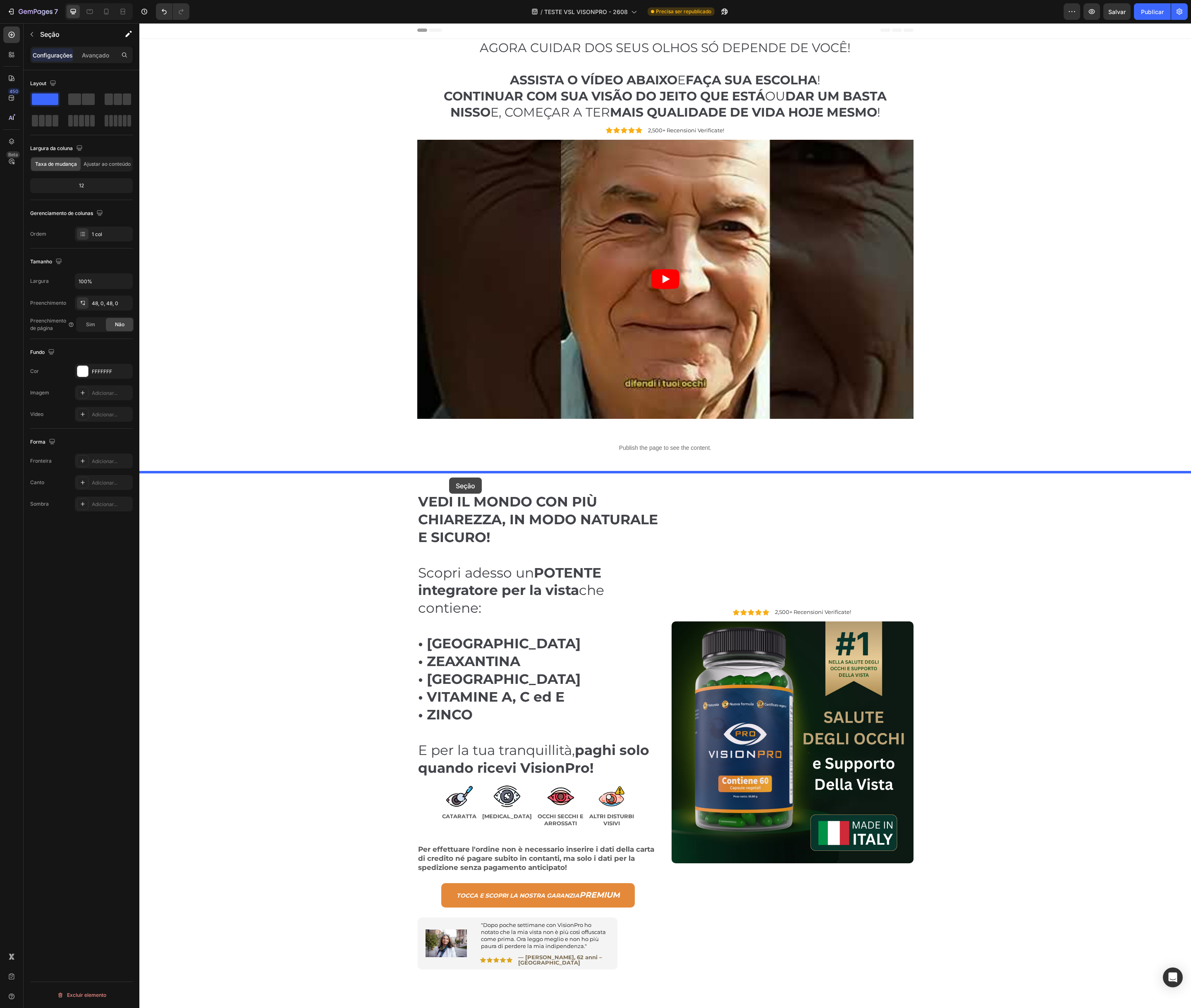
scroll to position [2, 0]
drag, startPoint x: 356, startPoint y: 486, endPoint x: 449, endPoint y: 478, distance: 93.3
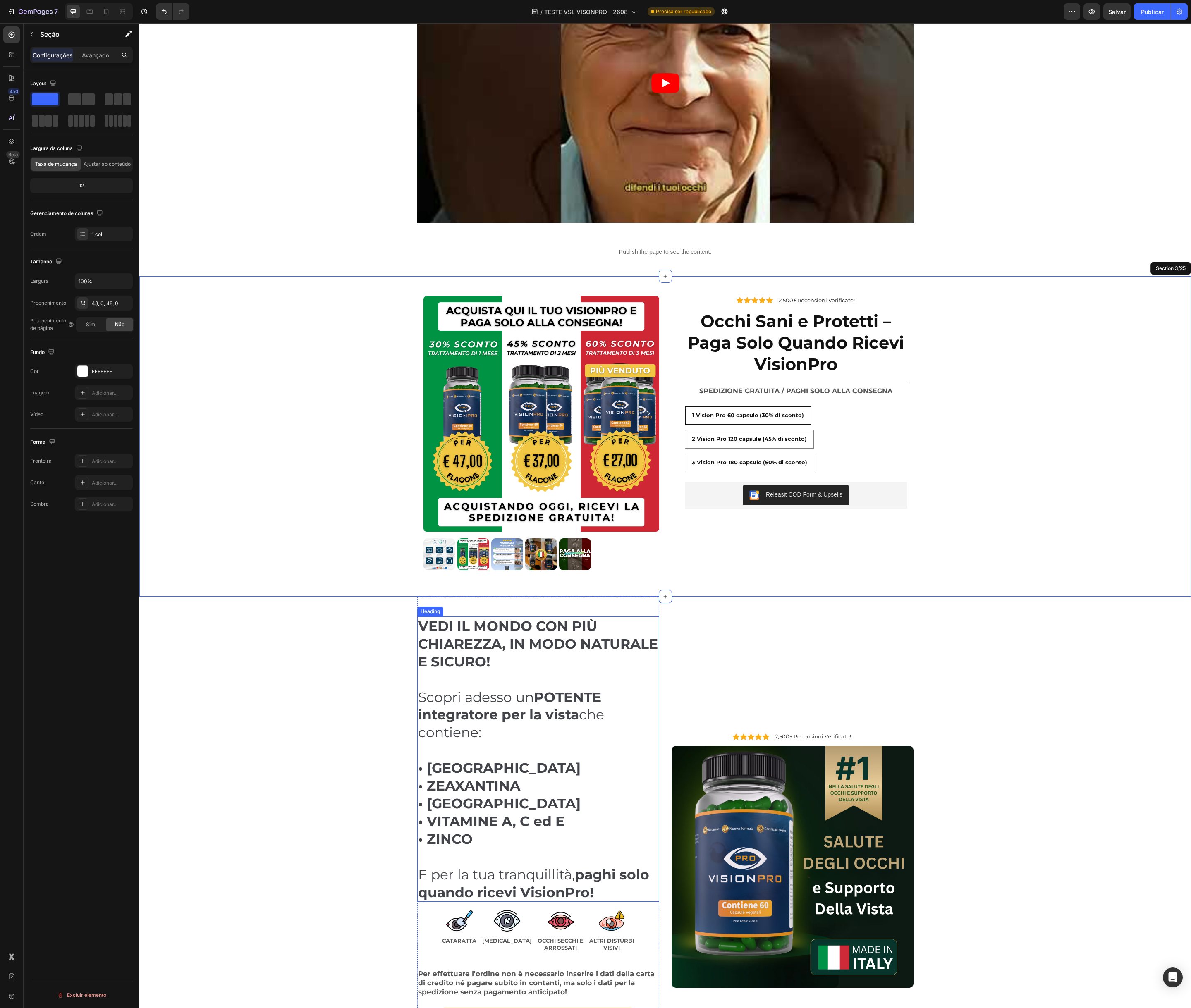
scroll to position [0, 0]
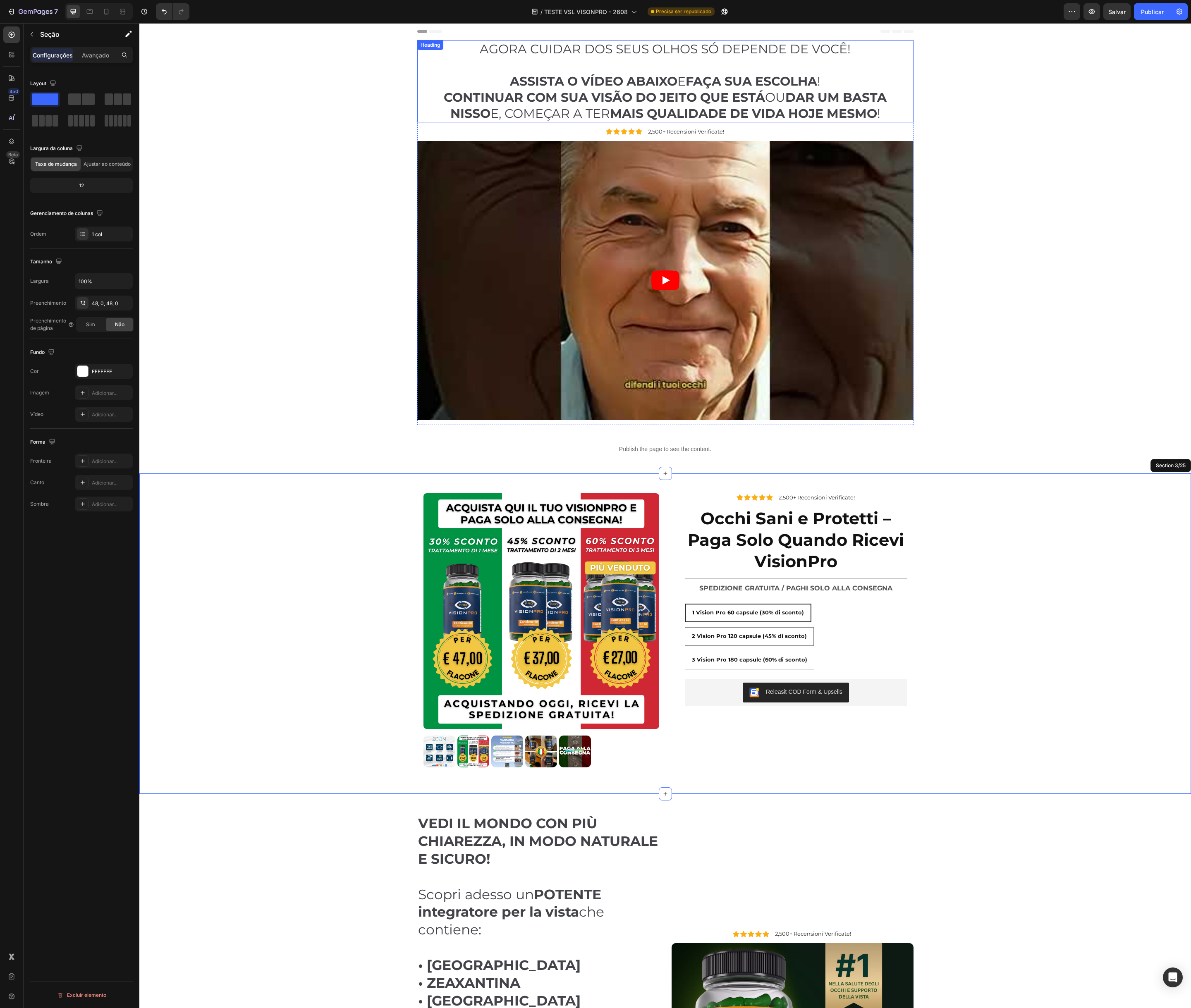
click at [476, 82] on h2 "AGORA CUIDAR DOS SEUS OLHOS SÓ DEPENDE DE VOCÊ! ASSISTA O VÍDEO ABAIXO E FAÇA S…" at bounding box center [665, 81] width 496 height 82
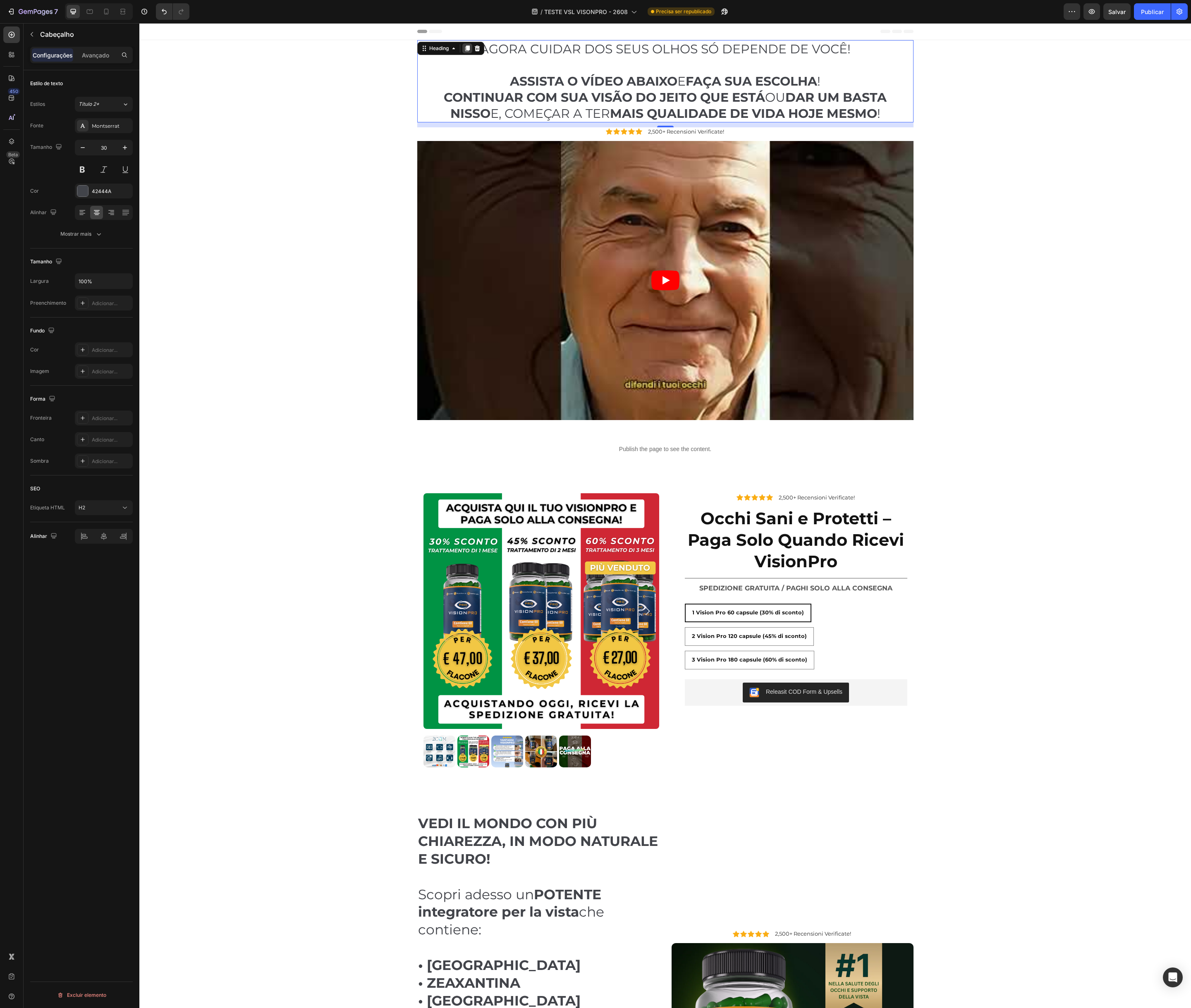
click at [465, 44] on div at bounding box center [467, 48] width 10 height 10
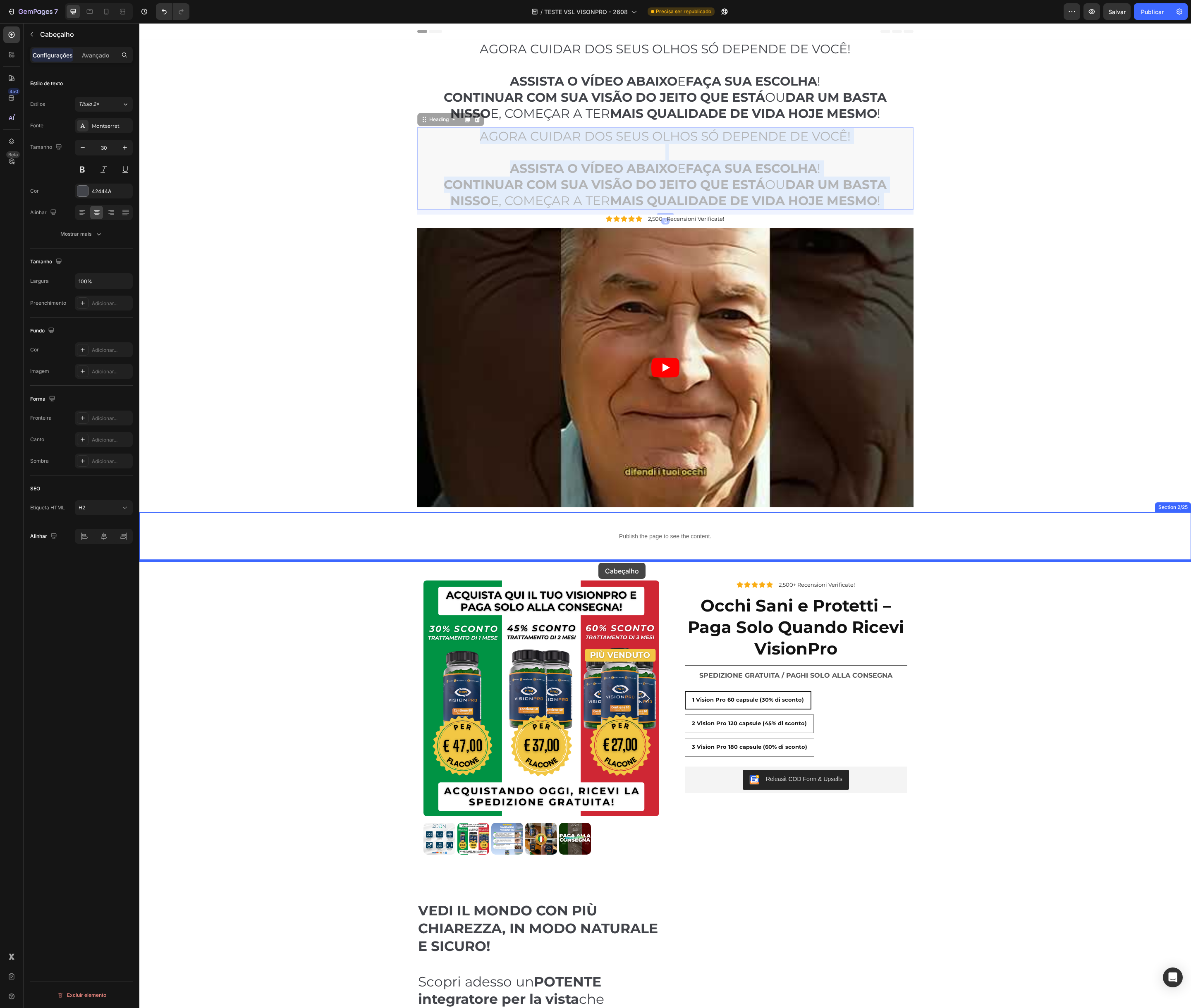
drag, startPoint x: 573, startPoint y: 154, endPoint x: 599, endPoint y: 562, distance: 408.8
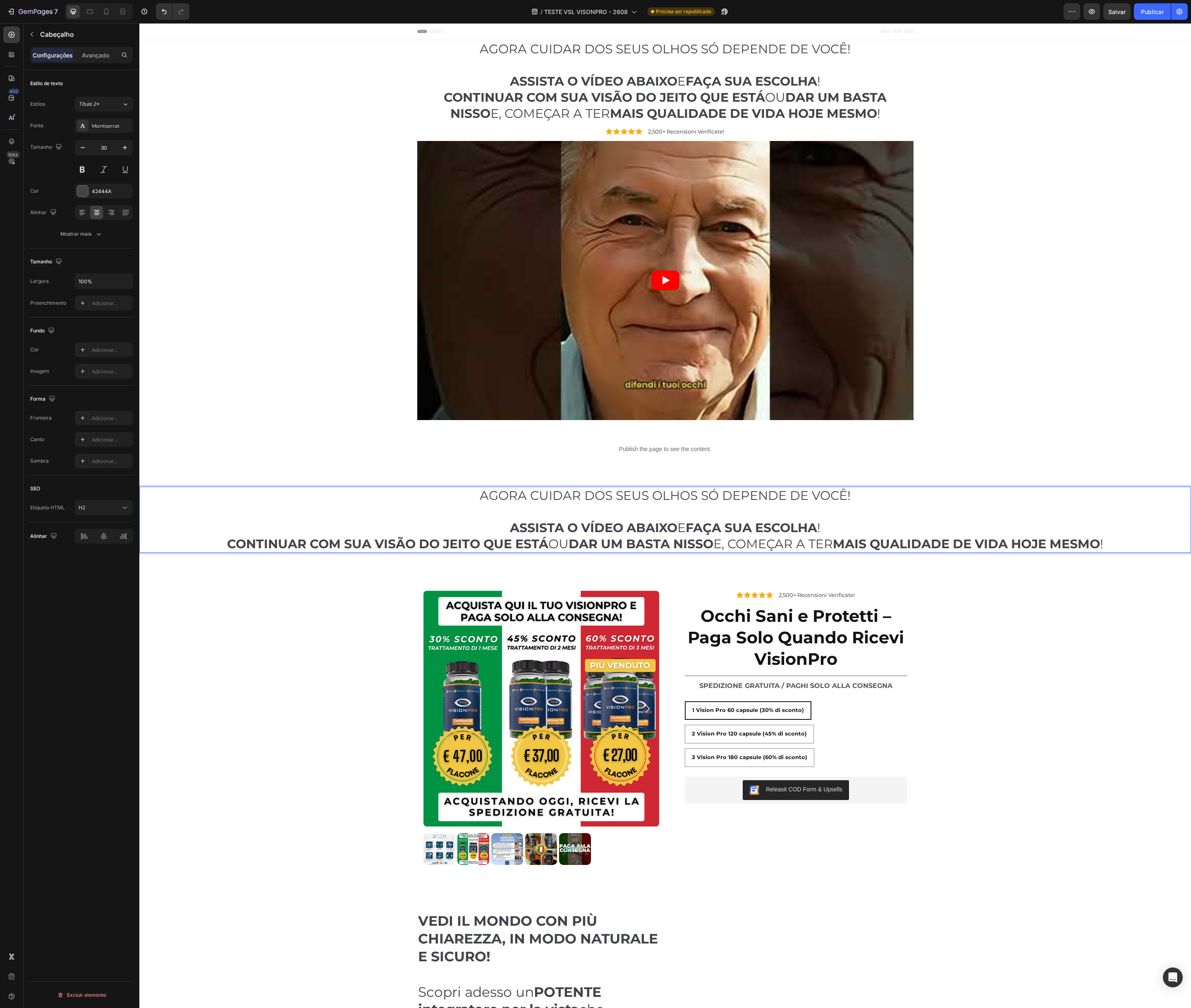
drag, startPoint x: 451, startPoint y: 507, endPoint x: 430, endPoint y: 508, distance: 21.0
click at [451, 507] on h2 "AGORA CUIDAR DOS SEUS OLHOS SÓ DEPENDE DE VOCÊ! ASSISTA O VÍDEO ABAIXO E FAÇA S…" at bounding box center [665, 520] width 1052 height 67
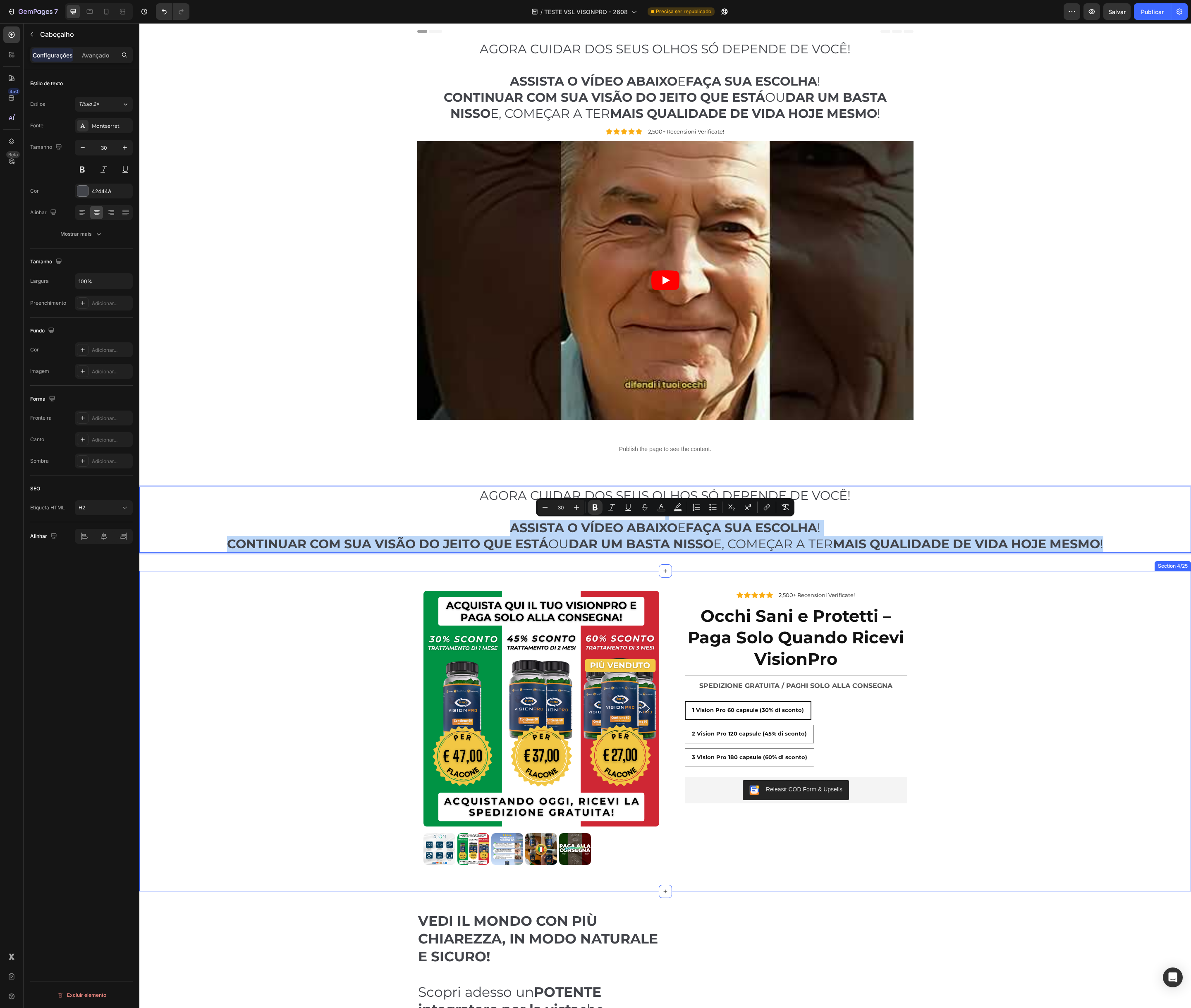
drag, startPoint x: 403, startPoint y: 522, endPoint x: 476, endPoint y: 569, distance: 86.8
click at [404, 518] on p "AGORA CUIDAR DOS SEUS OLHOS SÓ DEPENDE DE VOCÊ! ASSISTA O VÍDEO ABAIXO E FAÇA S…" at bounding box center [665, 520] width 1051 height 65
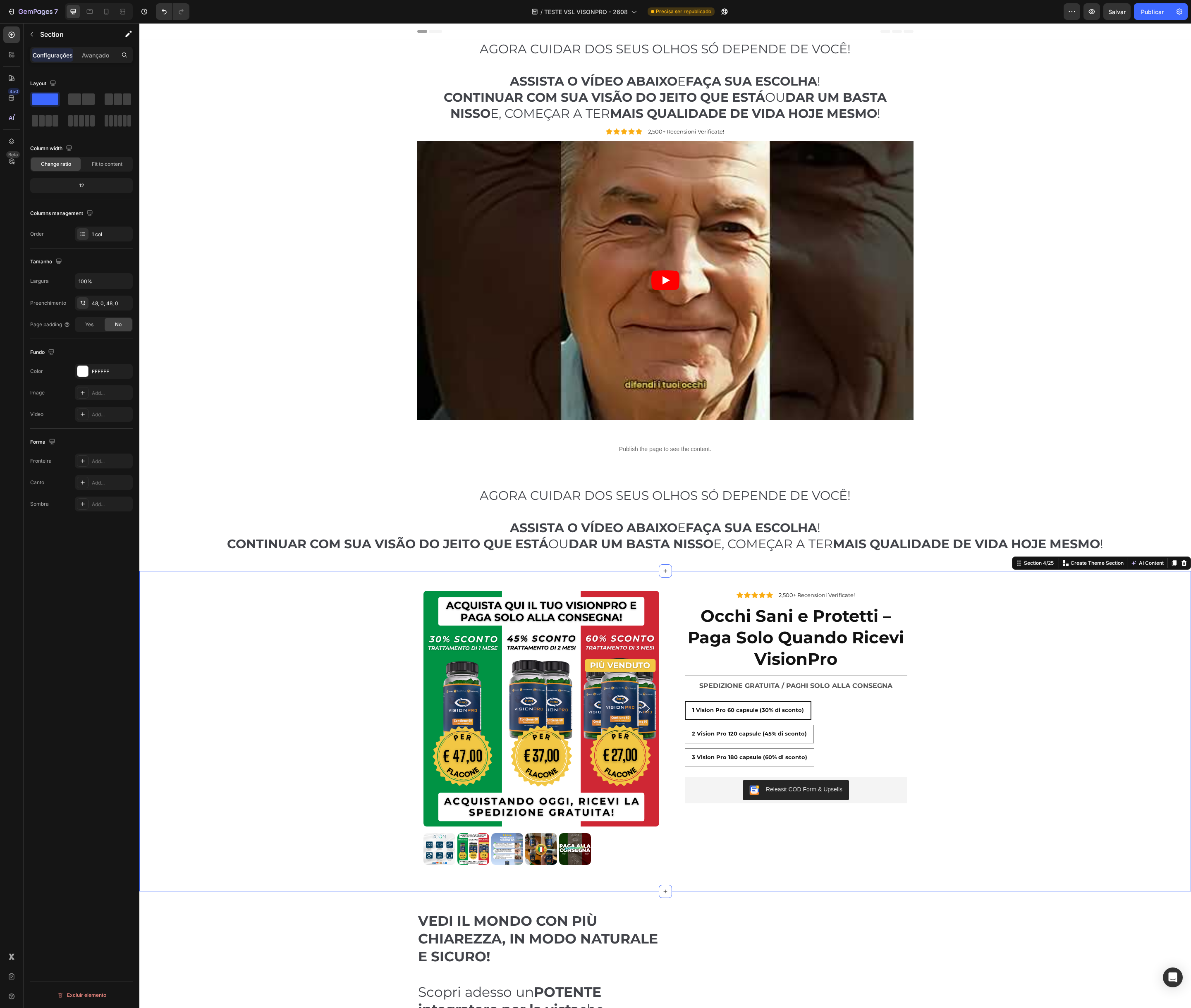
click at [347, 588] on div "Product Images Icon Icon Icon Icon Icon Icon List 2,500+ Recensioni Verificate!…" at bounding box center [665, 732] width 1052 height 320
click at [353, 524] on p "AGORA CUIDAR DOS SEUS OLHOS SÓ DEPENDE DE VOCÊ! ASSISTA O VÍDEO ABAIXO E FAÇA S…" at bounding box center [665, 520] width 1051 height 65
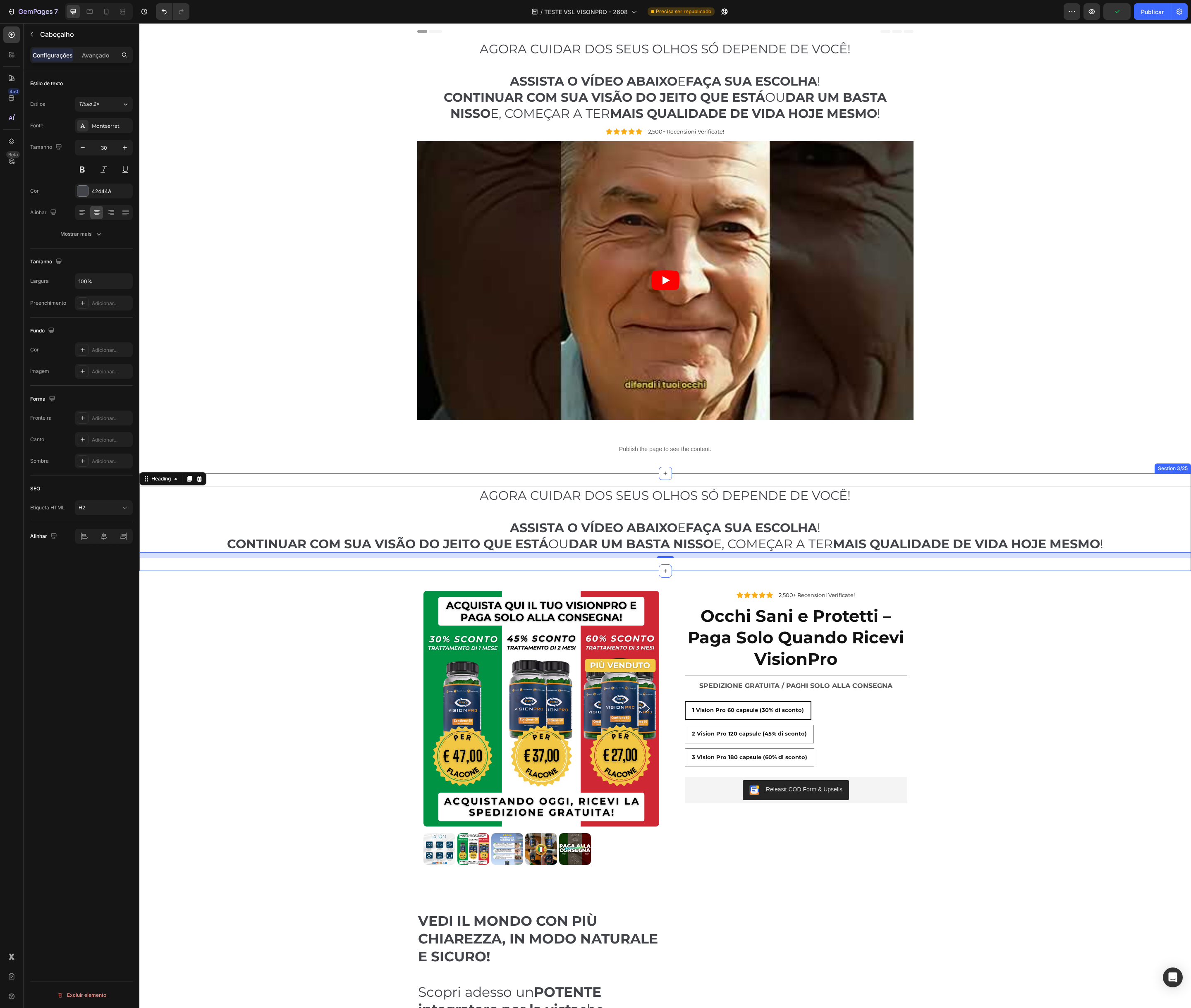
click at [237, 482] on div "AGORA CUIDAR DOS SEUS OLHOS SÓ DEPENDE DE VOCÊ! ASSISTA O VÍDEO ABAIXO E FAÇA S…" at bounding box center [665, 522] width 1052 height 97
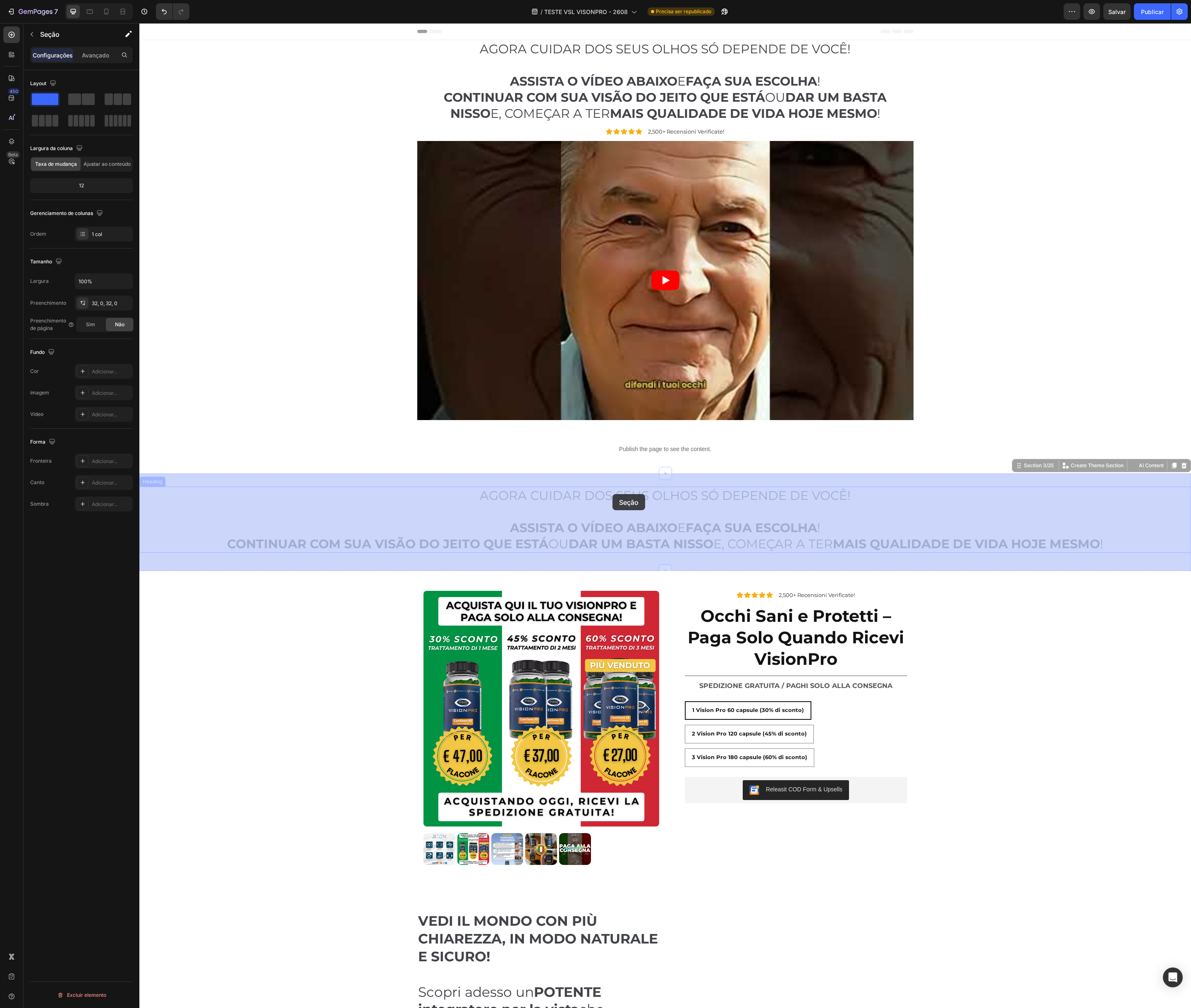
drag, startPoint x: 381, startPoint y: 475, endPoint x: 613, endPoint y: 494, distance: 232.8
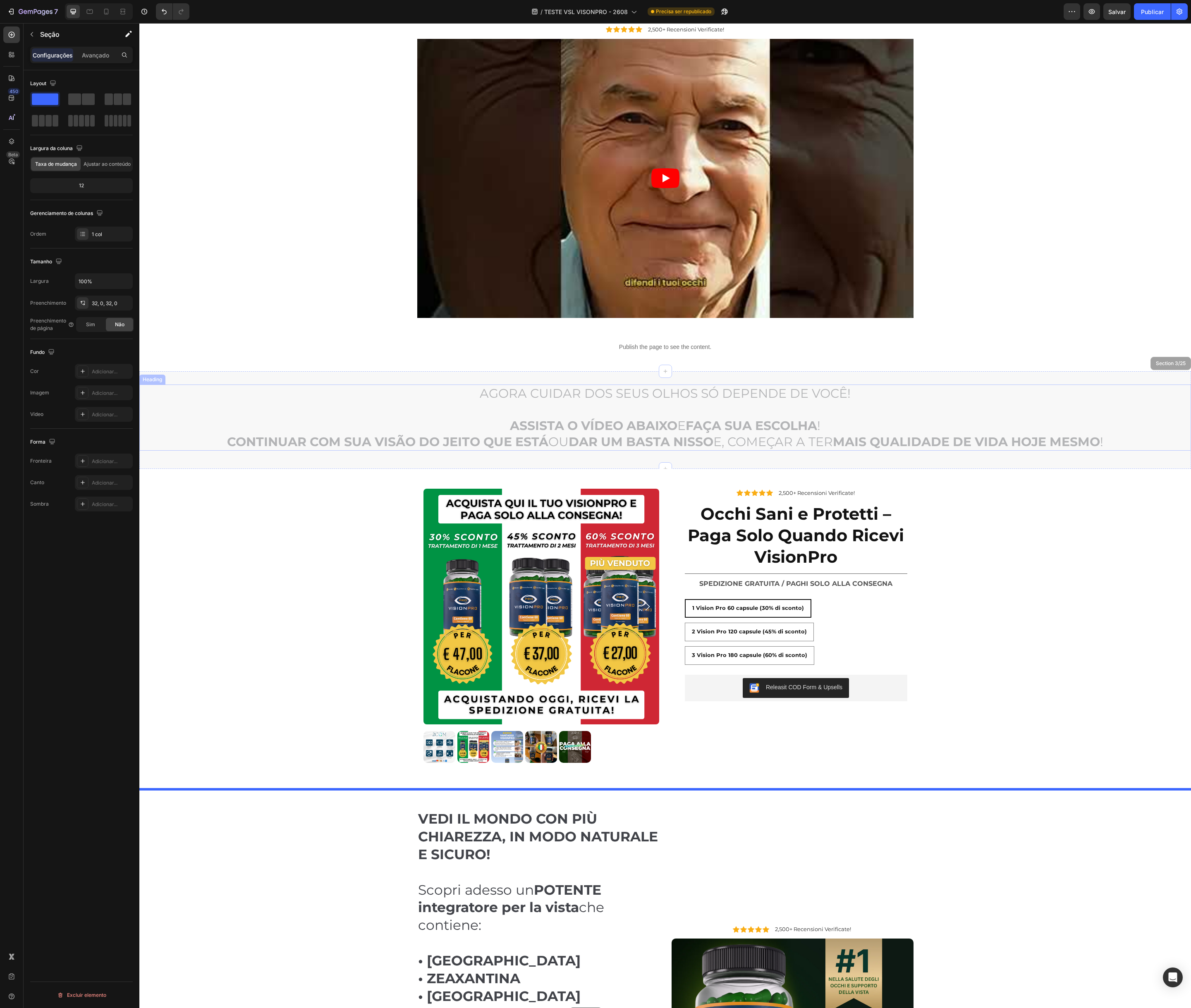
scroll to position [131, 0]
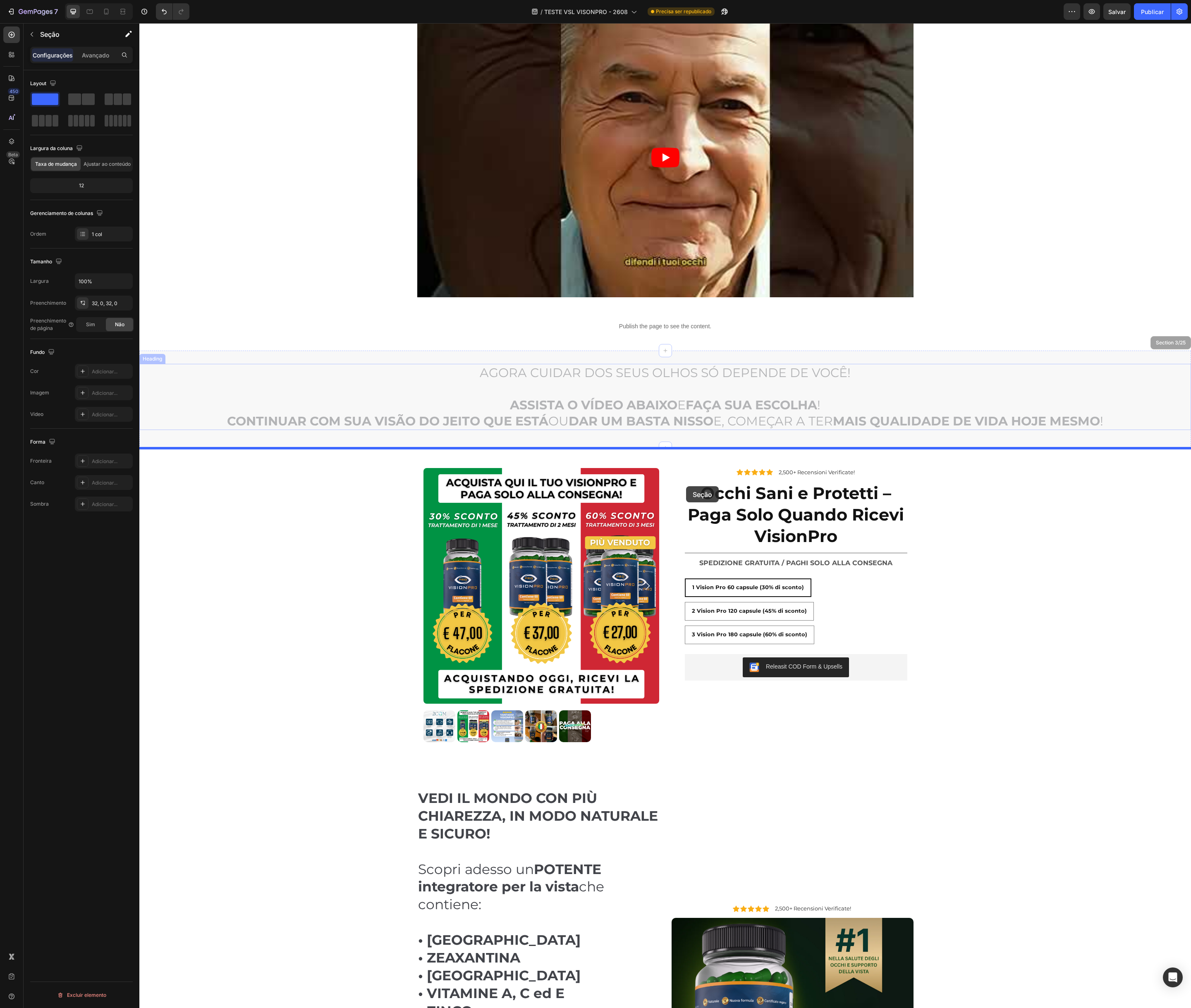
drag, startPoint x: 799, startPoint y: 482, endPoint x: 686, endPoint y: 486, distance: 113.1
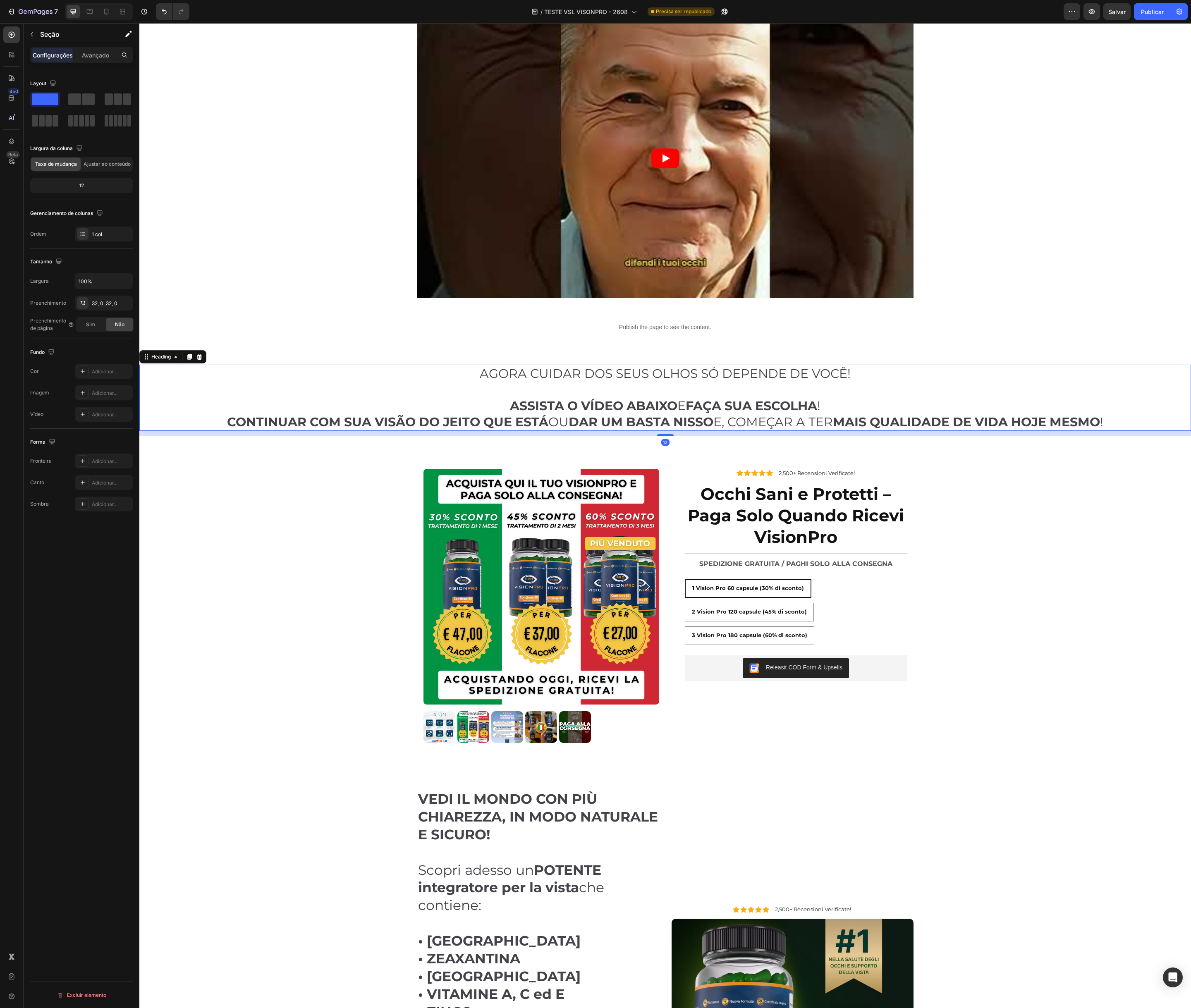
click at [438, 390] on h2 "AGORA CUIDAR DOS SEUS OLHOS SÓ DEPENDE DE VOCÊ! ASSISTA O VÍDEO ABAIXO E FAÇA S…" at bounding box center [665, 398] width 1052 height 67
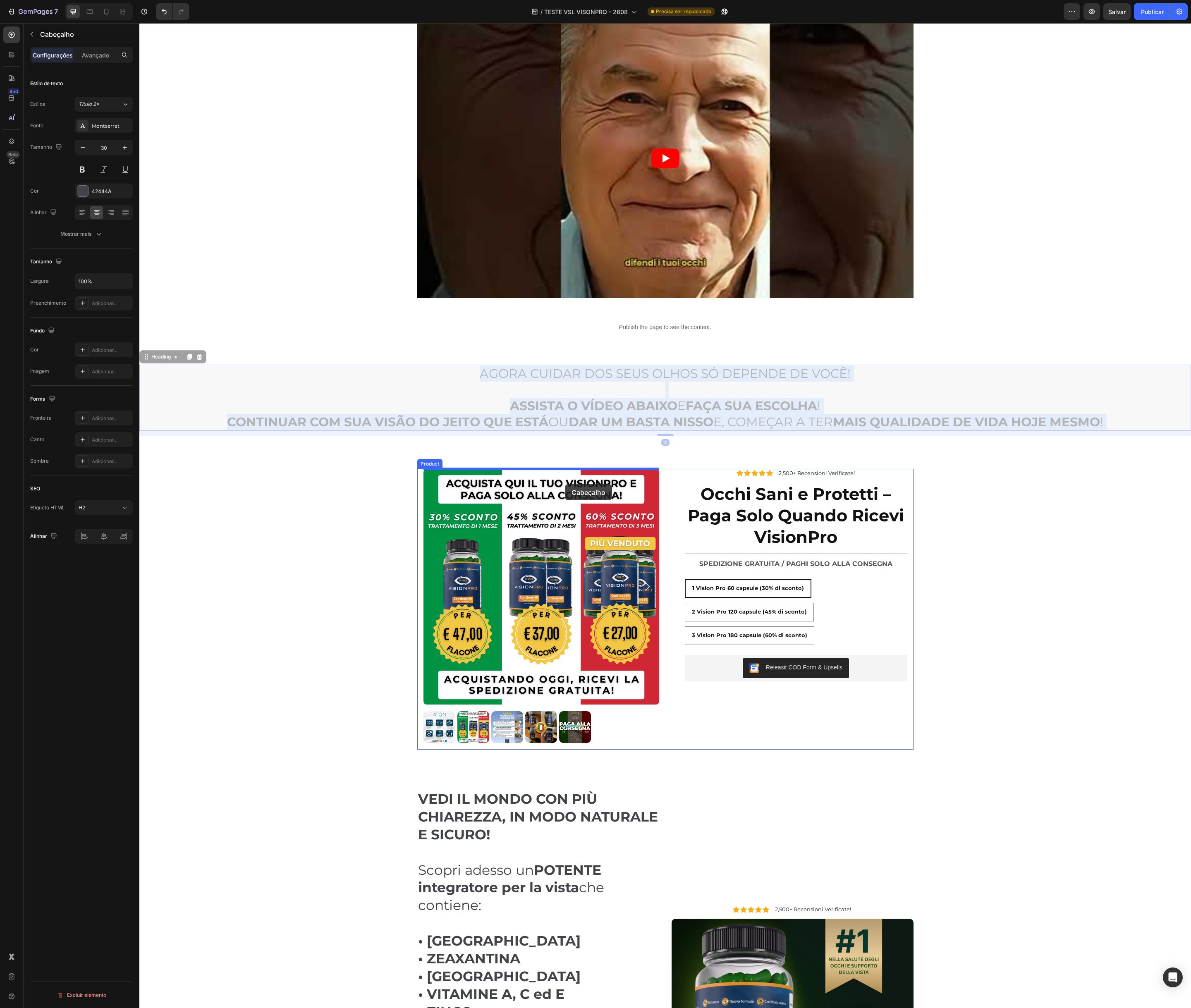
drag, startPoint x: 435, startPoint y: 374, endPoint x: 337, endPoint y: 427, distance: 111.4
drag, startPoint x: 338, startPoint y: 387, endPoint x: 659, endPoint y: 467, distance: 330.8
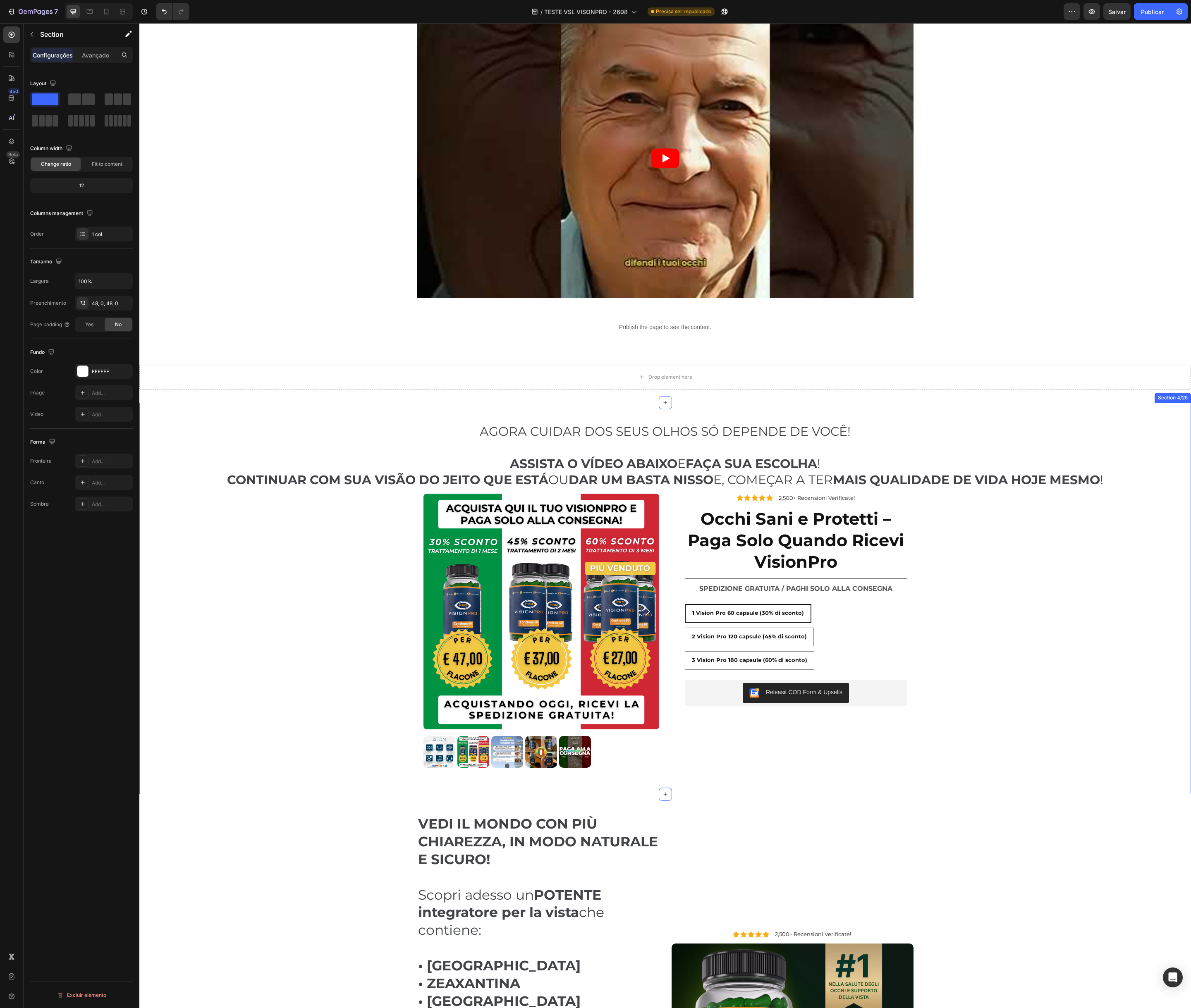
click at [370, 509] on div "AGORA CUIDAR DOS SEUS OLHOS SÓ DEPENDE DE VOCÊ! ASSISTA O VÍDEO ABAIXO E FAÇA S…" at bounding box center [665, 598] width 1052 height 352
click at [538, 399] on div "Drop element here Section 3/25" at bounding box center [665, 377] width 1052 height 51
drag, startPoint x: 1184, startPoint y: 344, endPoint x: 1079, endPoint y: 392, distance: 115.5
click at [1184, 344] on icon at bounding box center [1184, 344] width 6 height 6
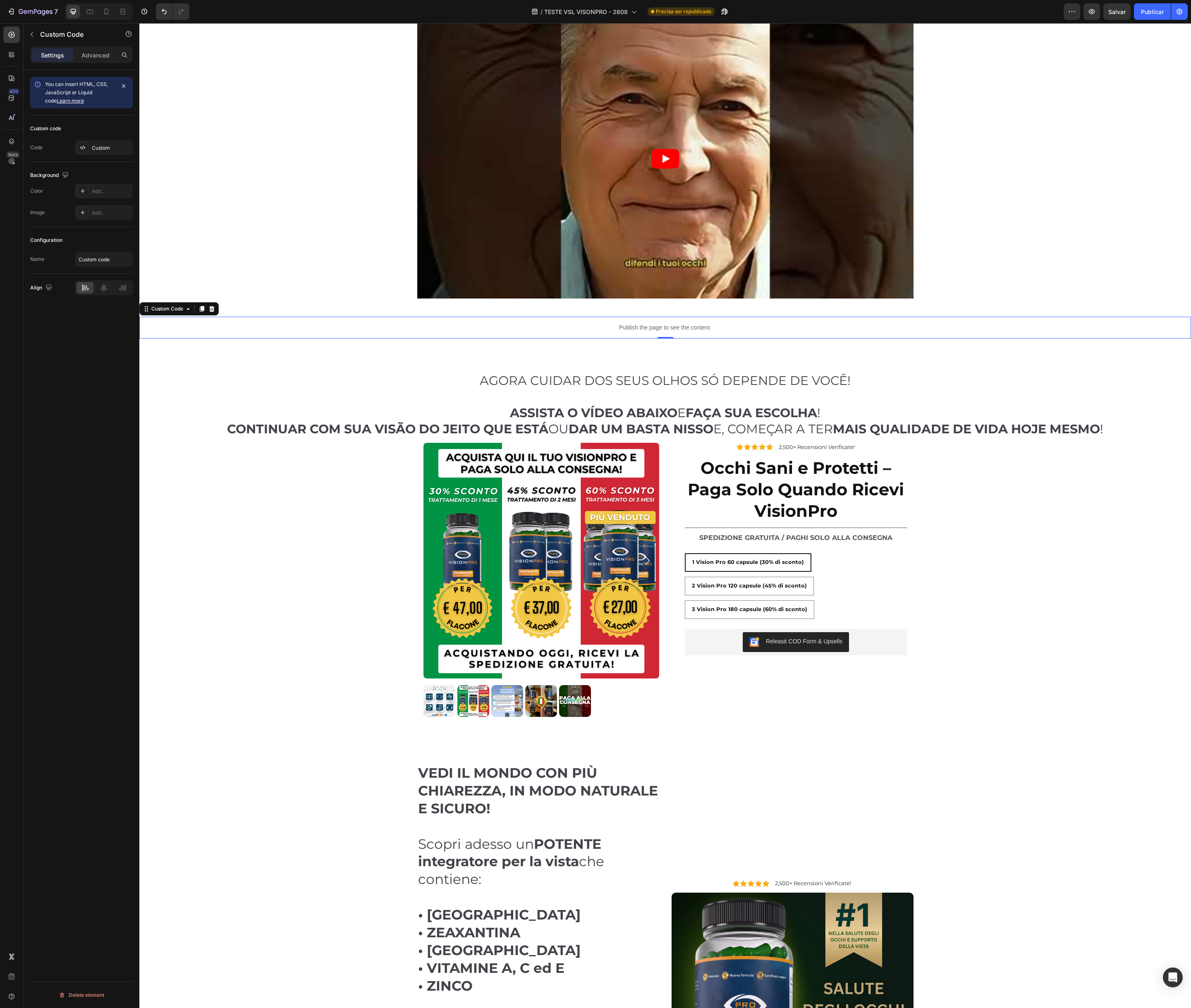
click at [570, 327] on p "Publish the page to see the content." at bounding box center [665, 328] width 1052 height 9
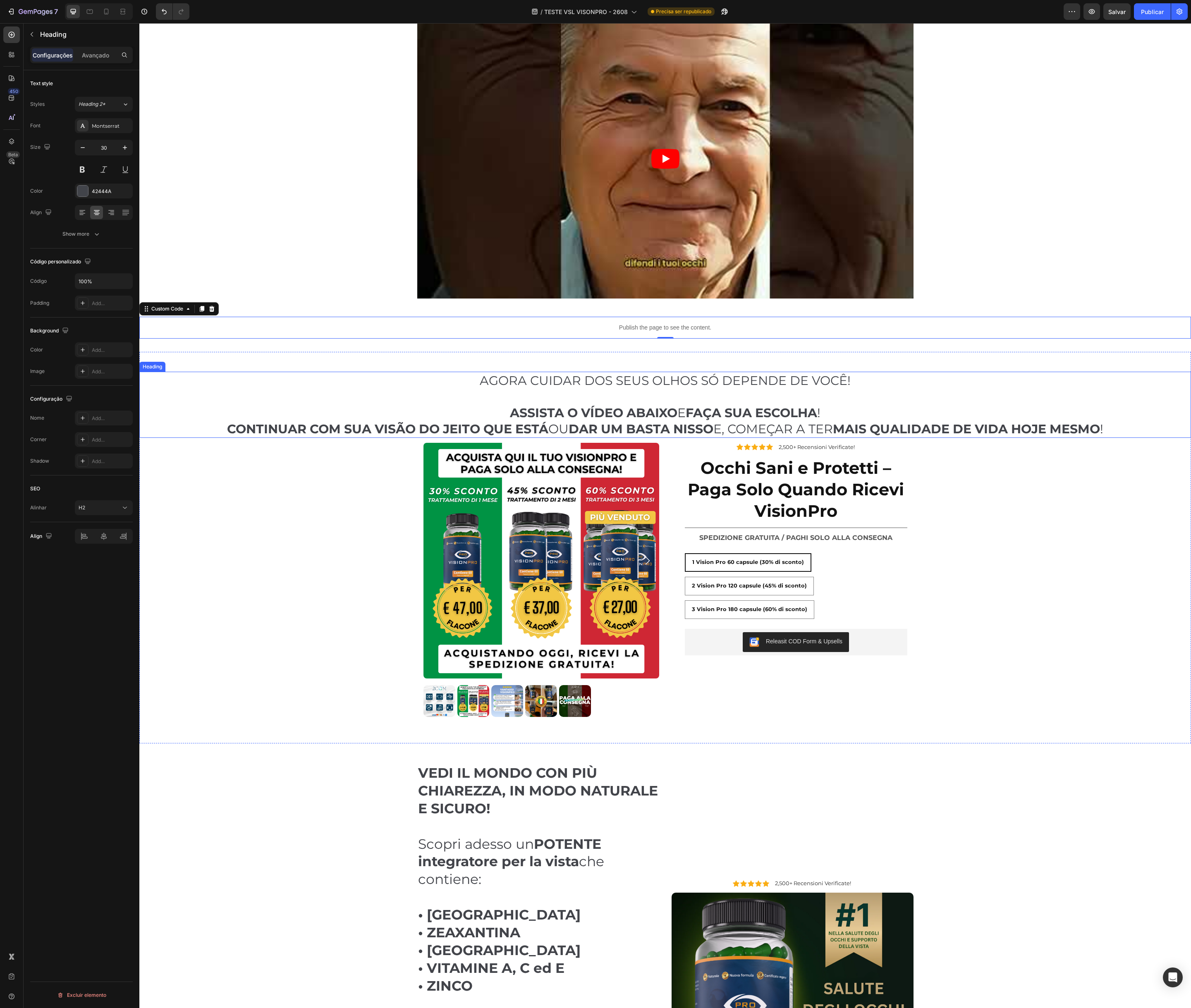
click at [493, 419] on h2 "AGORA CUIDAR DOS SEUS OLHOS SÓ DEPENDE DE VOCÊ! ASSISTA O VÍDEO ABAIXO E FAÇA S…" at bounding box center [665, 405] width 1052 height 67
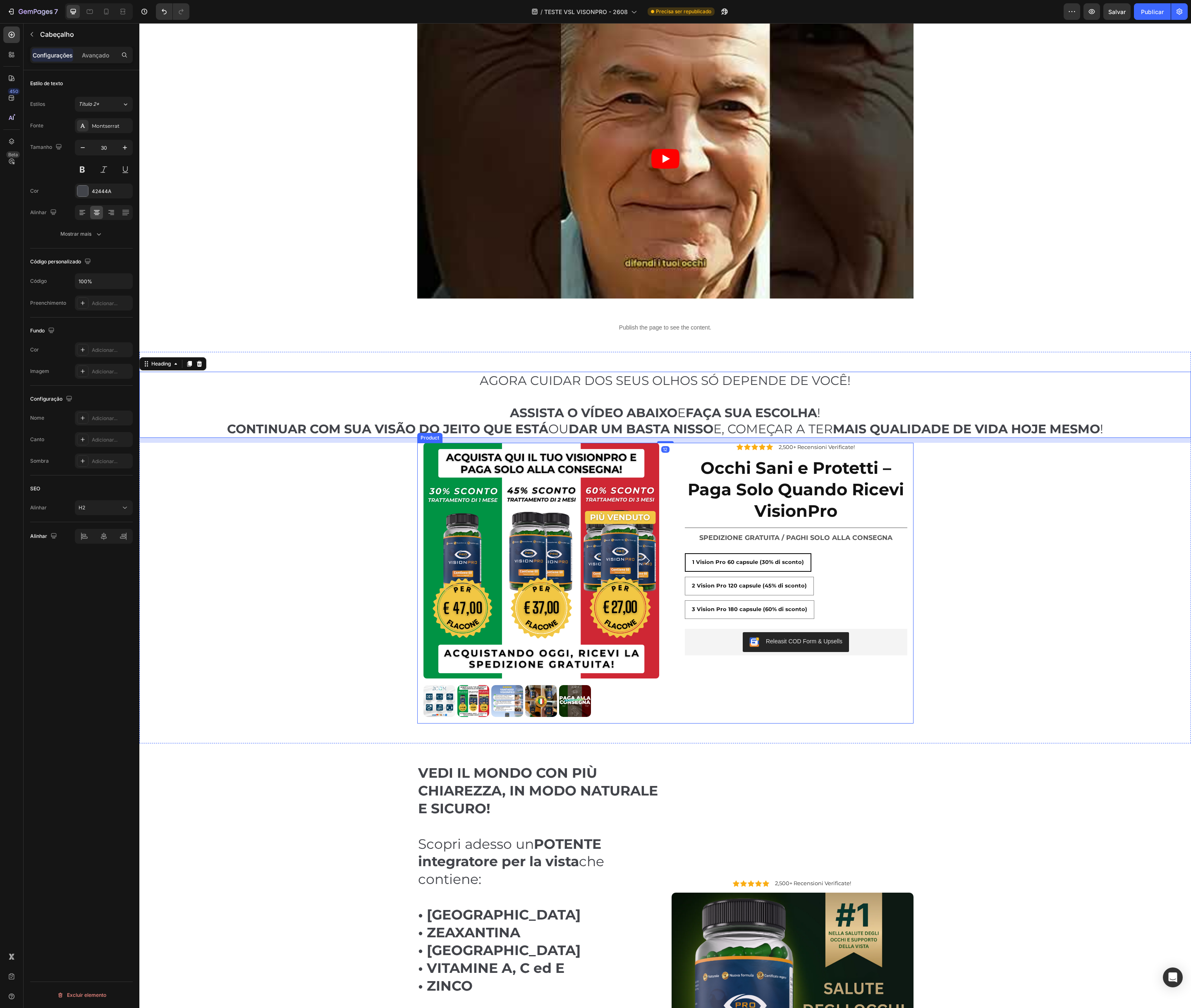
click at [418, 462] on div "Product Images Icon Icon Icon Icon Icon Icon List 2,500+ Recensioni Verificate!…" at bounding box center [665, 583] width 496 height 281
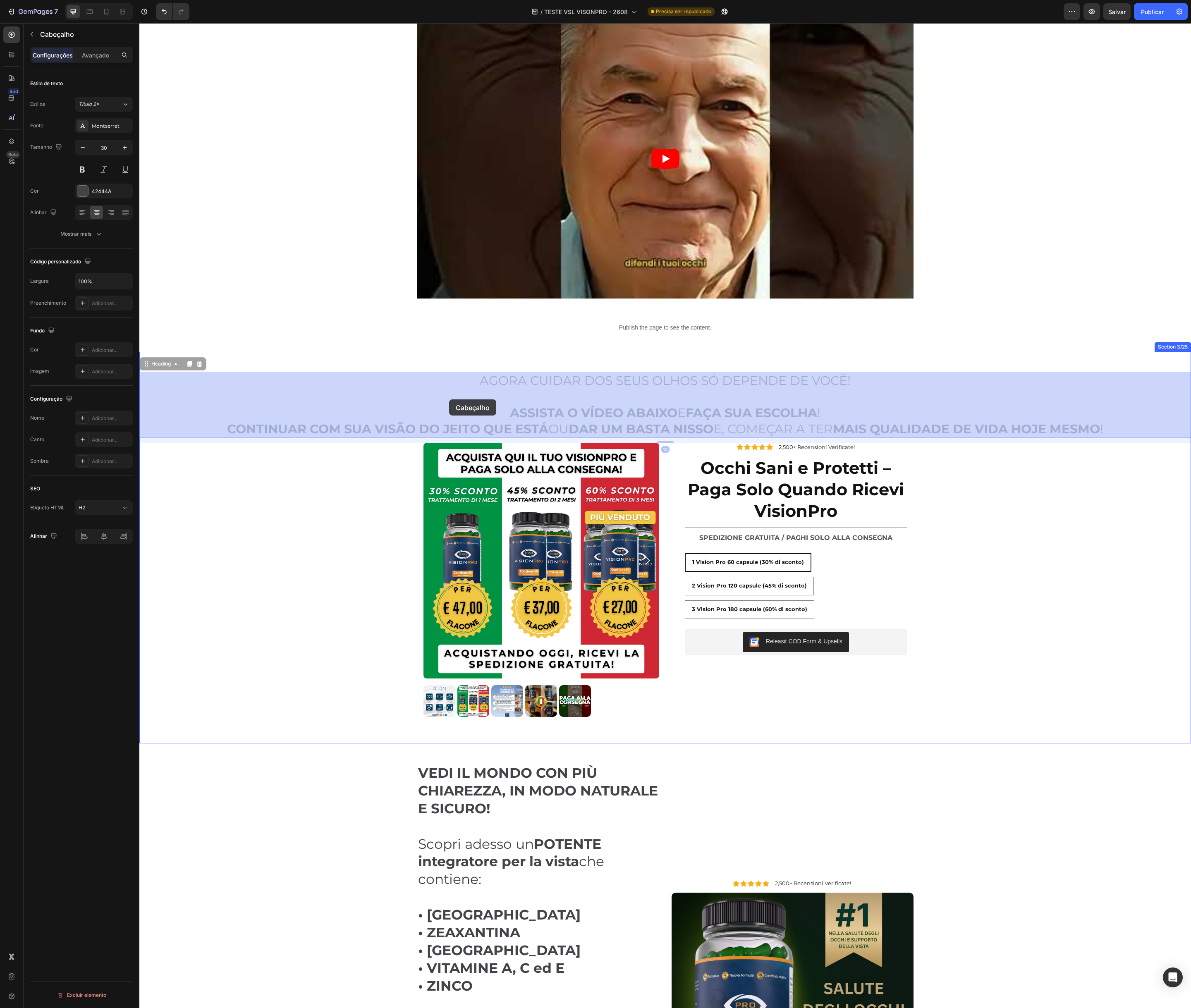
drag, startPoint x: 341, startPoint y: 409, endPoint x: 449, endPoint y: 400, distance: 108.4
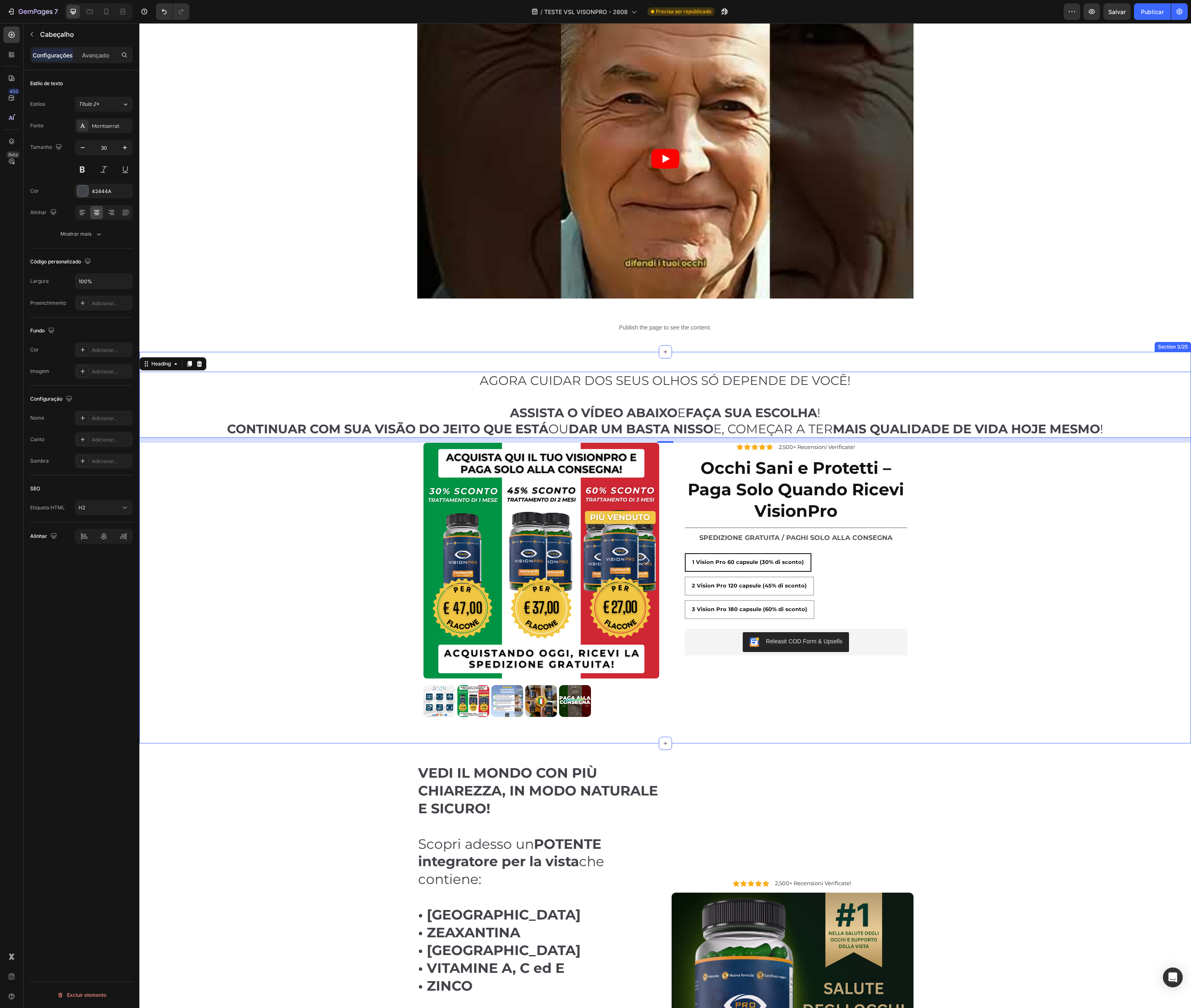
click at [393, 476] on div "AGORA CUIDAR DOS SEUS OLHOS SÓ DEPENDE DE VOCÊ! ASSISTA O VÍDEO ABAIXO E FAÇA S…" at bounding box center [665, 547] width 1052 height 352
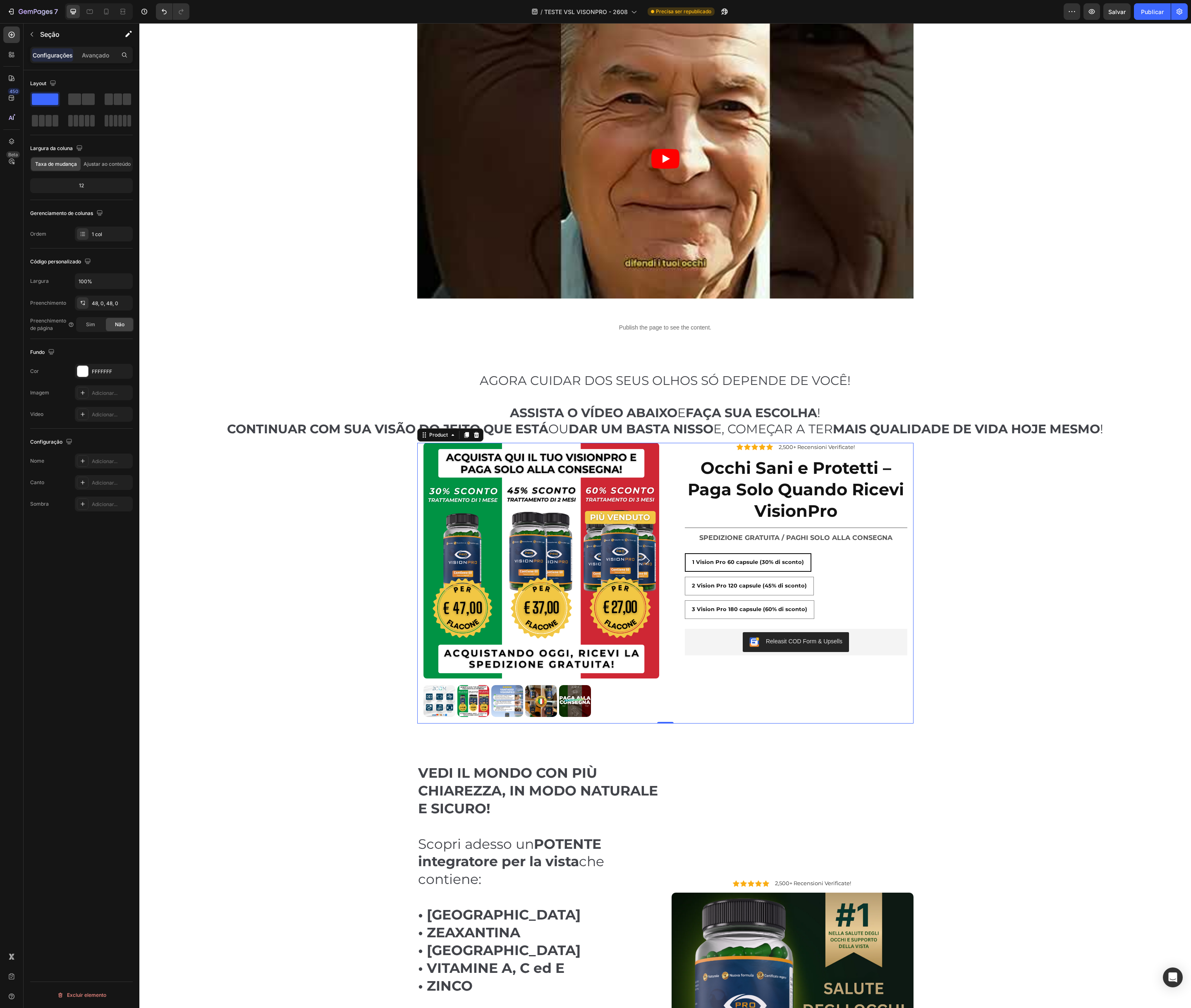
click at [420, 453] on div "Product Images Icon Icon Icon Icon Icon Icon List 2,500+ Recensioni Verificate!…" at bounding box center [665, 583] width 496 height 281
click at [95, 56] on font "Avançado" at bounding box center [95, 55] width 27 height 7
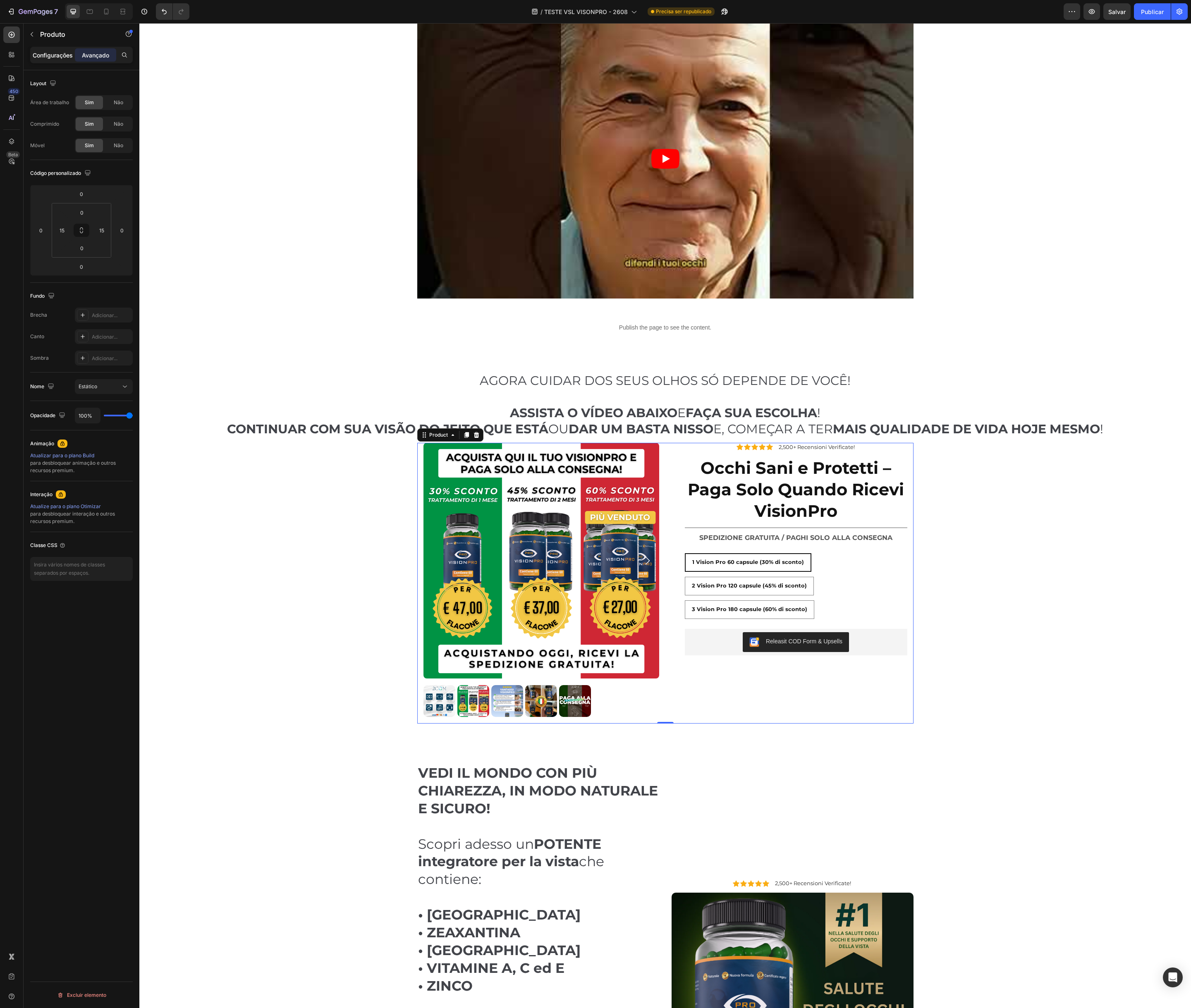
click at [50, 57] on font "Configurações" at bounding box center [52, 55] width 41 height 7
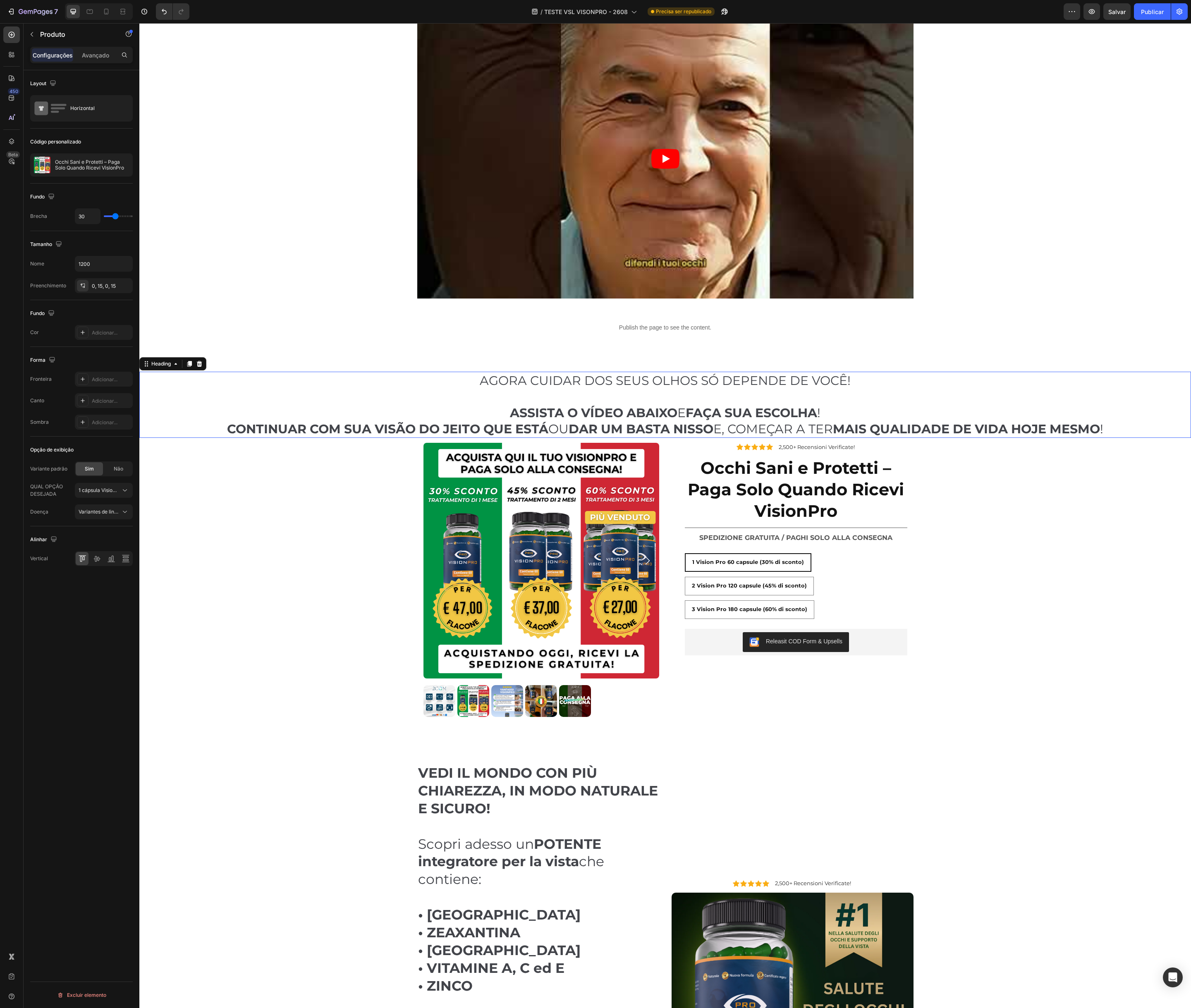
click at [320, 396] on h2 "AGORA CUIDAR DOS SEUS OLHOS SÓ DEPENDE DE VOCÊ! ASSISTA O VÍDEO ABAIXO E FAÇA S…" at bounding box center [665, 405] width 1052 height 67
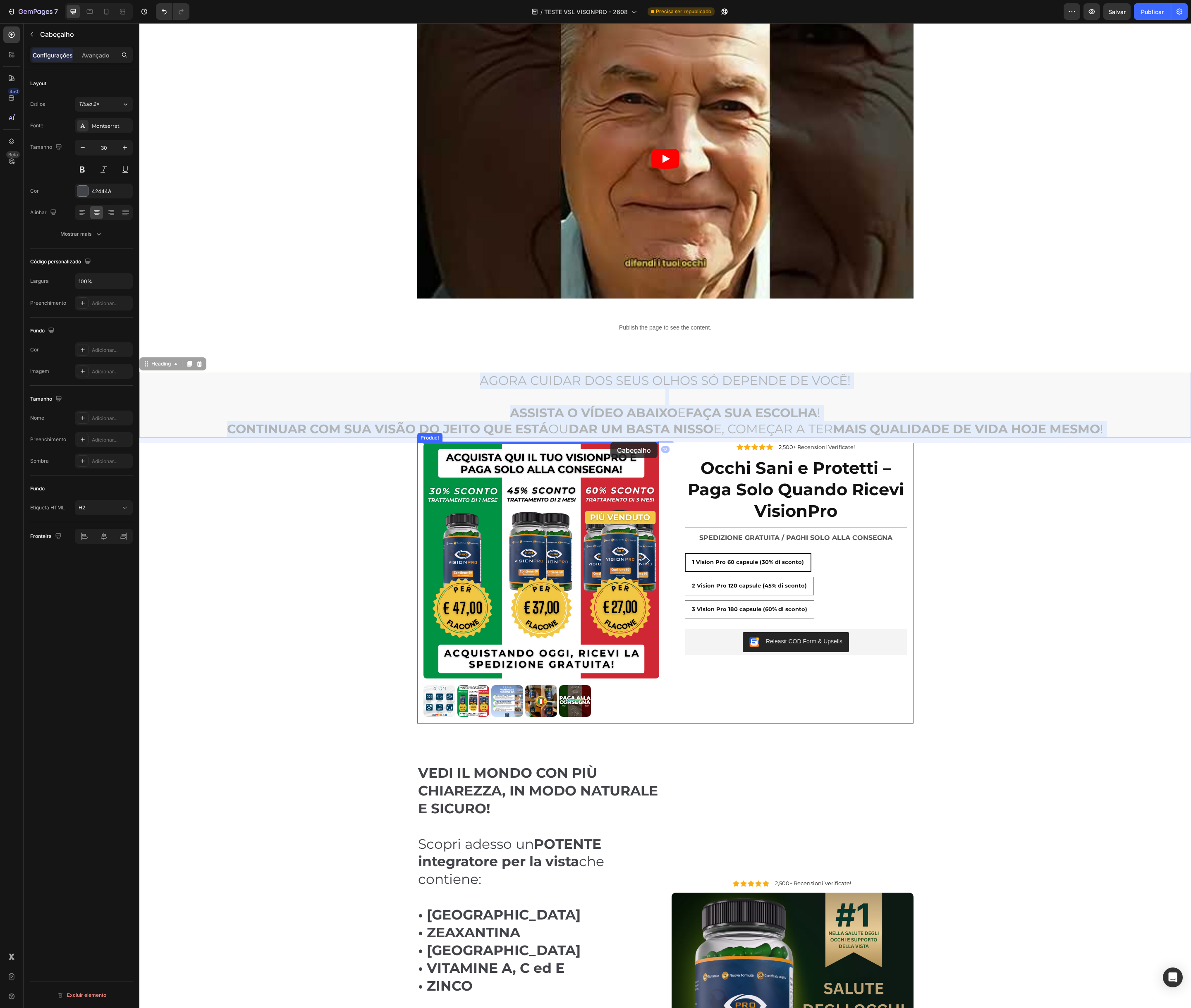
drag, startPoint x: 319, startPoint y: 390, endPoint x: 610, endPoint y: 442, distance: 295.6
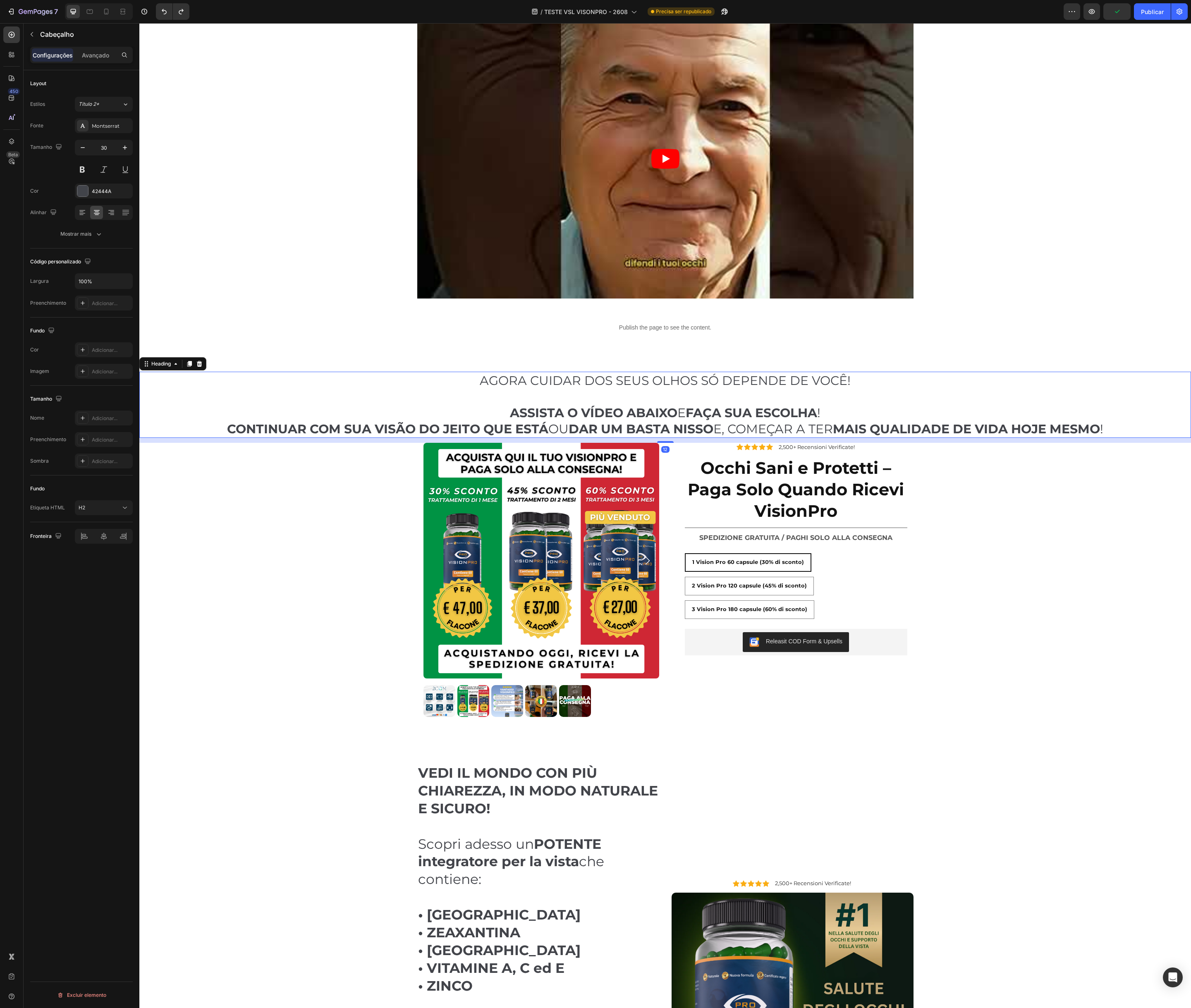
click at [537, 379] on h2 "AGORA CUIDAR DOS SEUS OLHOS SÓ DEPENDE DE VOCÊ! ASSISTA O VÍDEO ABAIXO E FAÇA S…" at bounding box center [665, 405] width 1052 height 67
click at [572, 415] on strong "ASSISTA O VÍDEO ABAIXO" at bounding box center [594, 412] width 167 height 15
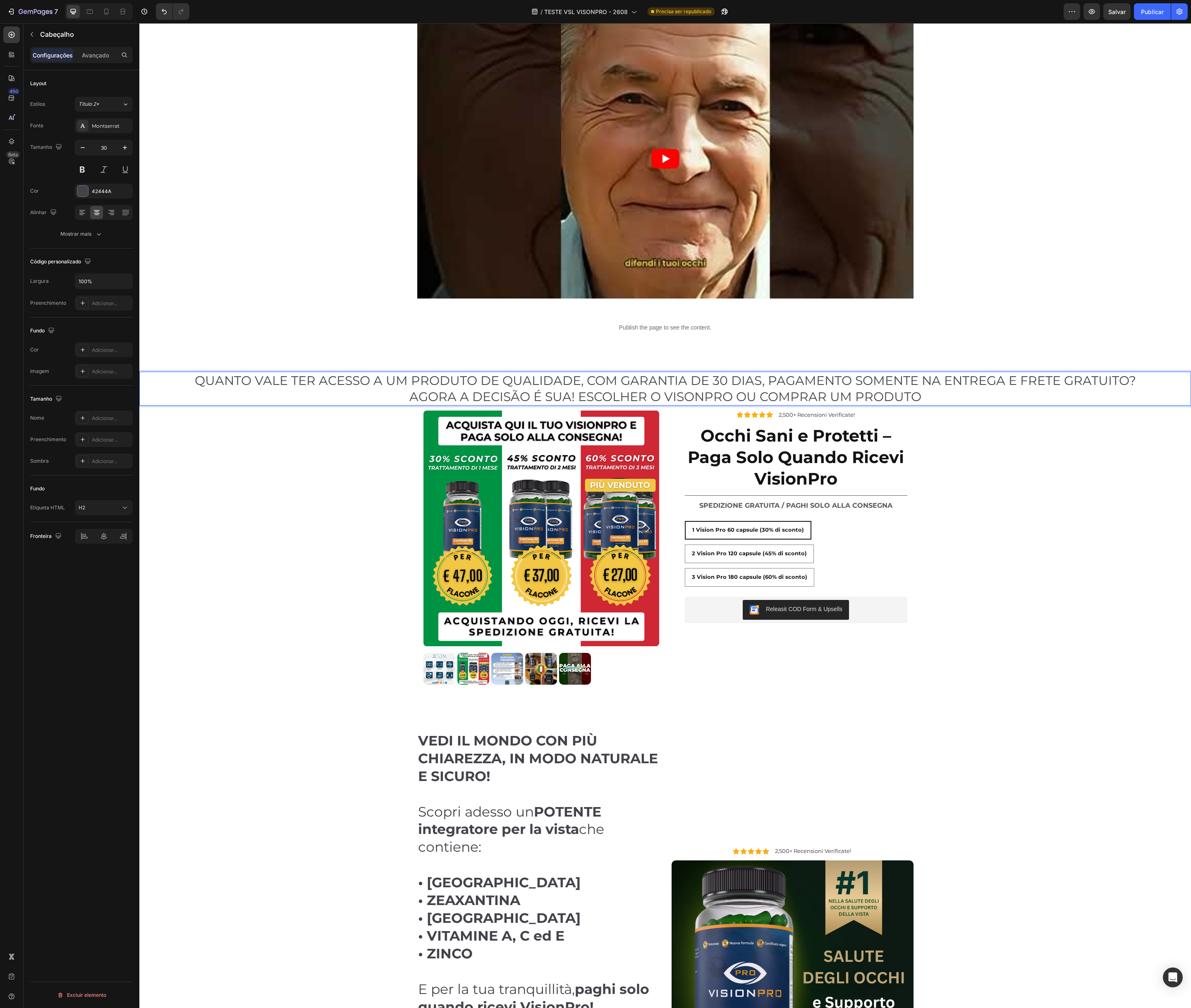
click at [733, 394] on p "QUANTO VALE TER ACESSO A UM PRODUTO DE QUALIDADE, COM GARANTIA DE 30 DIAS, PAGA…" at bounding box center [665, 389] width 1051 height 32
click at [734, 396] on p "QUANTO VALE TER ACESSO A UM PRODUTO DE QUALIDADE, COM GARANTIA DE 30 DIAS, PAGA…" at bounding box center [665, 389] width 1051 height 32
click at [286, 478] on div "QUANTO VALE TER ACESSO A UM PRODUTO DE QUALIDADE, COM GARANTIA DE 30 DIAS, PAGA…" at bounding box center [665, 531] width 1052 height 320
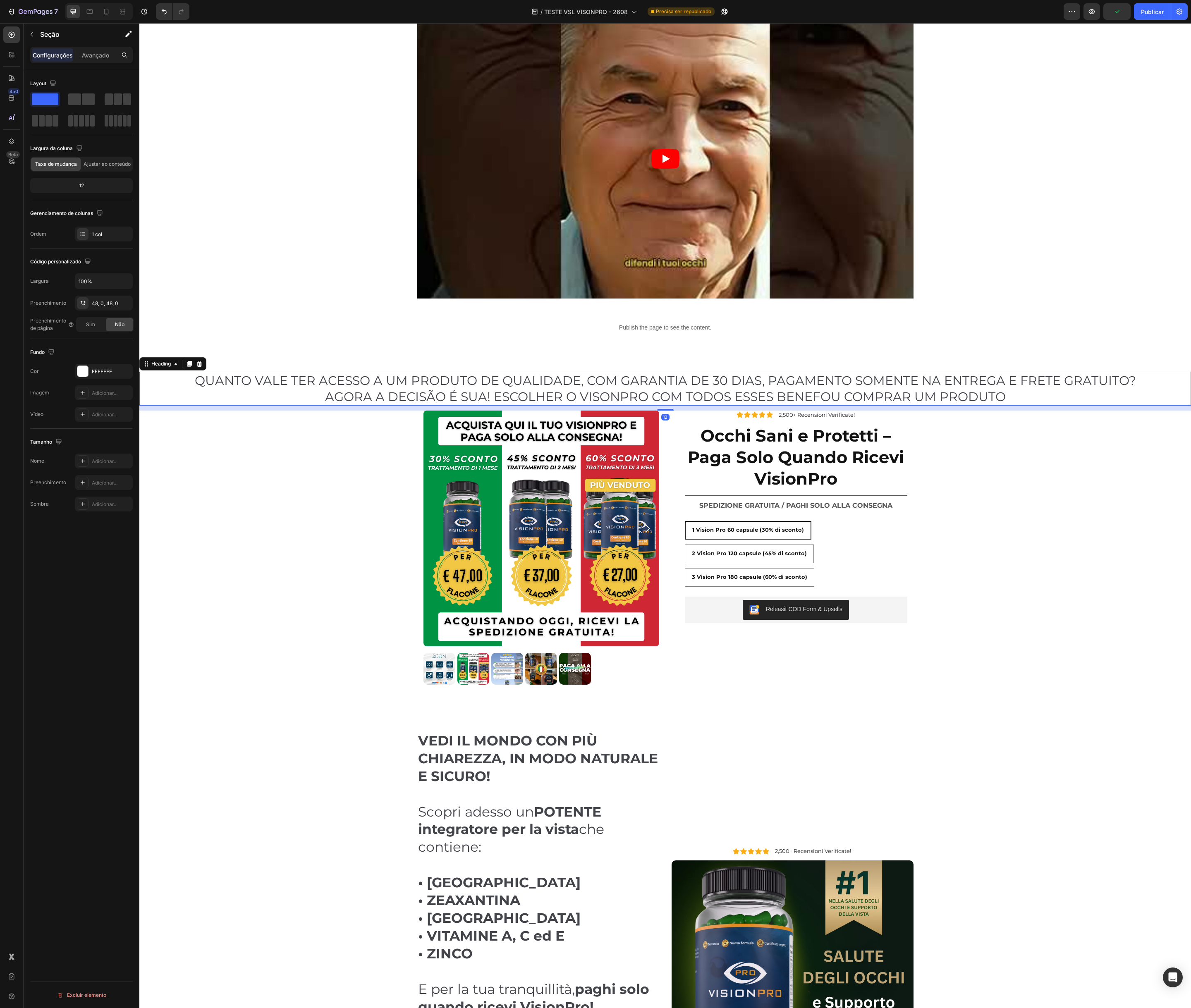
click at [935, 395] on h2 "QUANTO VALE TER ACESSO A UM PRODUTO DE QUALIDADE, COM GARANTIA DE 30 DIAS, PAGA…" at bounding box center [665, 389] width 1052 height 34
click at [810, 400] on h2 "QUANTO VALE TER ACESSO A UM PRODUTO DE QUALIDADE, COM GARANTIA DE 30 DIAS, PAGA…" at bounding box center [665, 389] width 1052 height 34
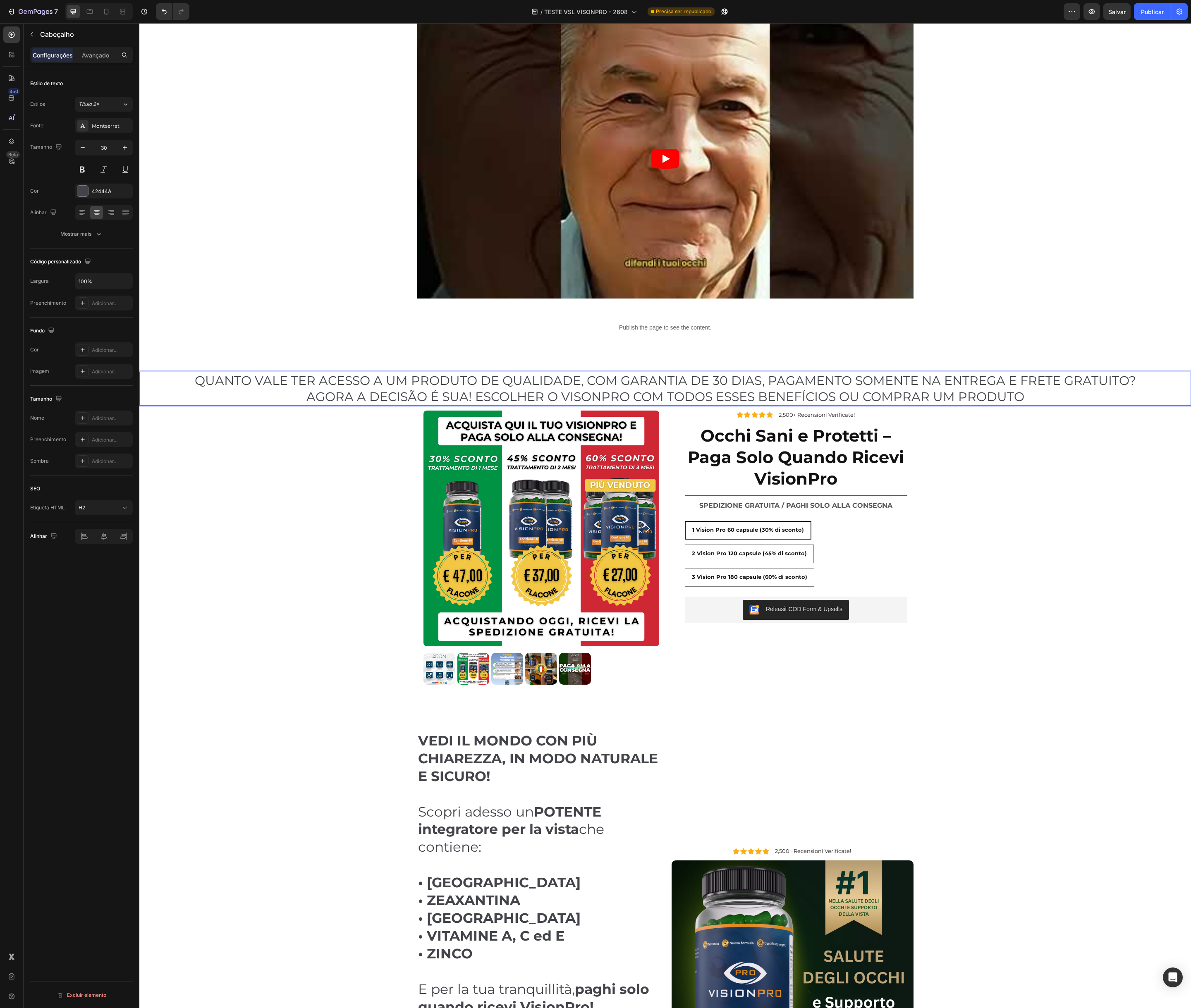
click at [1027, 393] on p "QUANTO VALE TER ACESSO A UM PRODUTO DE QUALIDADE, COM GARANTIA DE 30 DIAS, PAGA…" at bounding box center [665, 389] width 1051 height 32
click at [443, 383] on p "QUANTO VALE TER ACESSO A UM PRODUTO DE QUALIDADE, COM GARANTIA DE 30 DIAS, PAGA…" at bounding box center [665, 389] width 1051 height 32
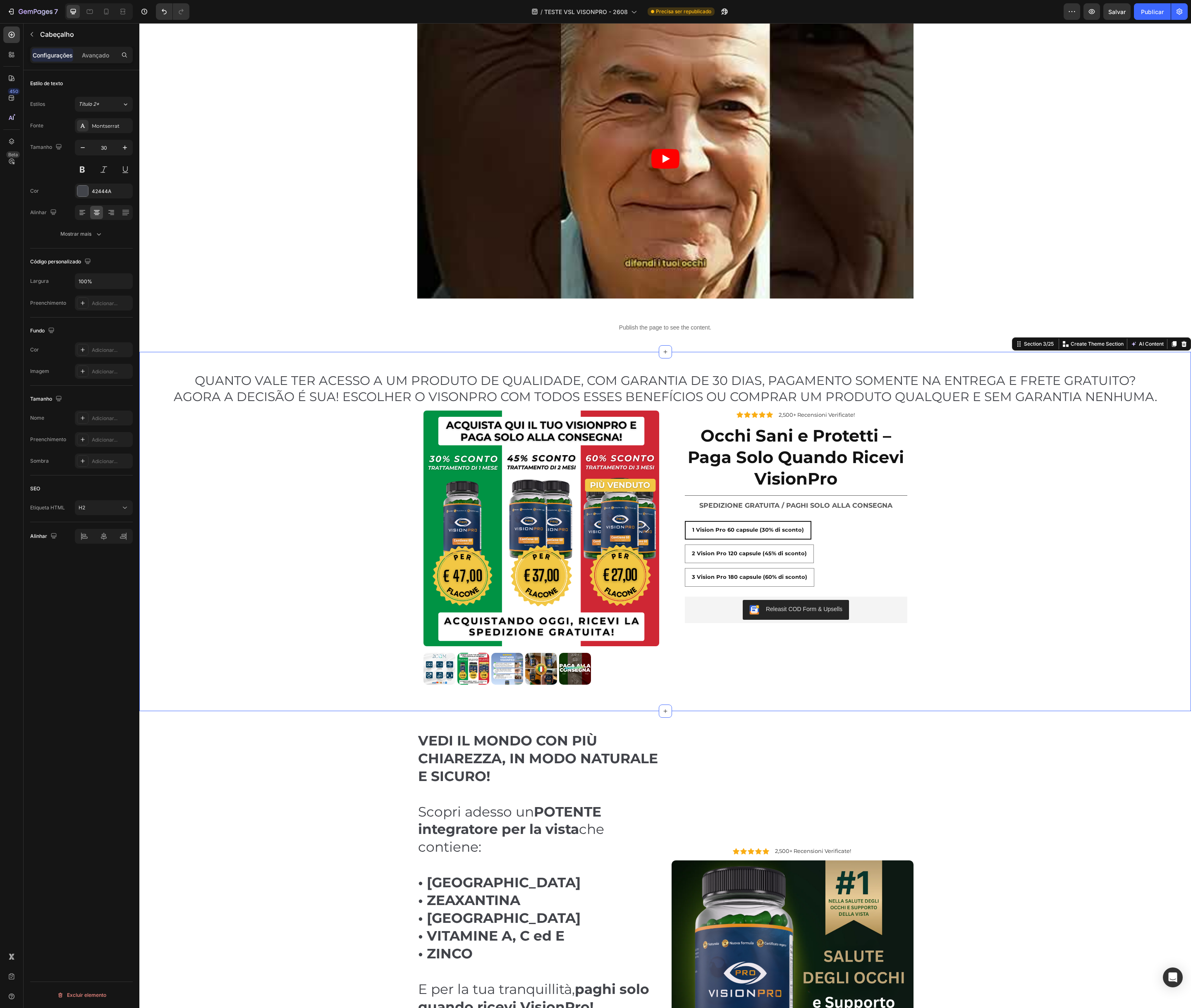
click at [311, 462] on div "QUANTO VALE TER ACESSO A UM PRODUTO DE QUALIDADE, COM GARANTIA DE 30 DIAS, PAGA…" at bounding box center [665, 531] width 1052 height 320
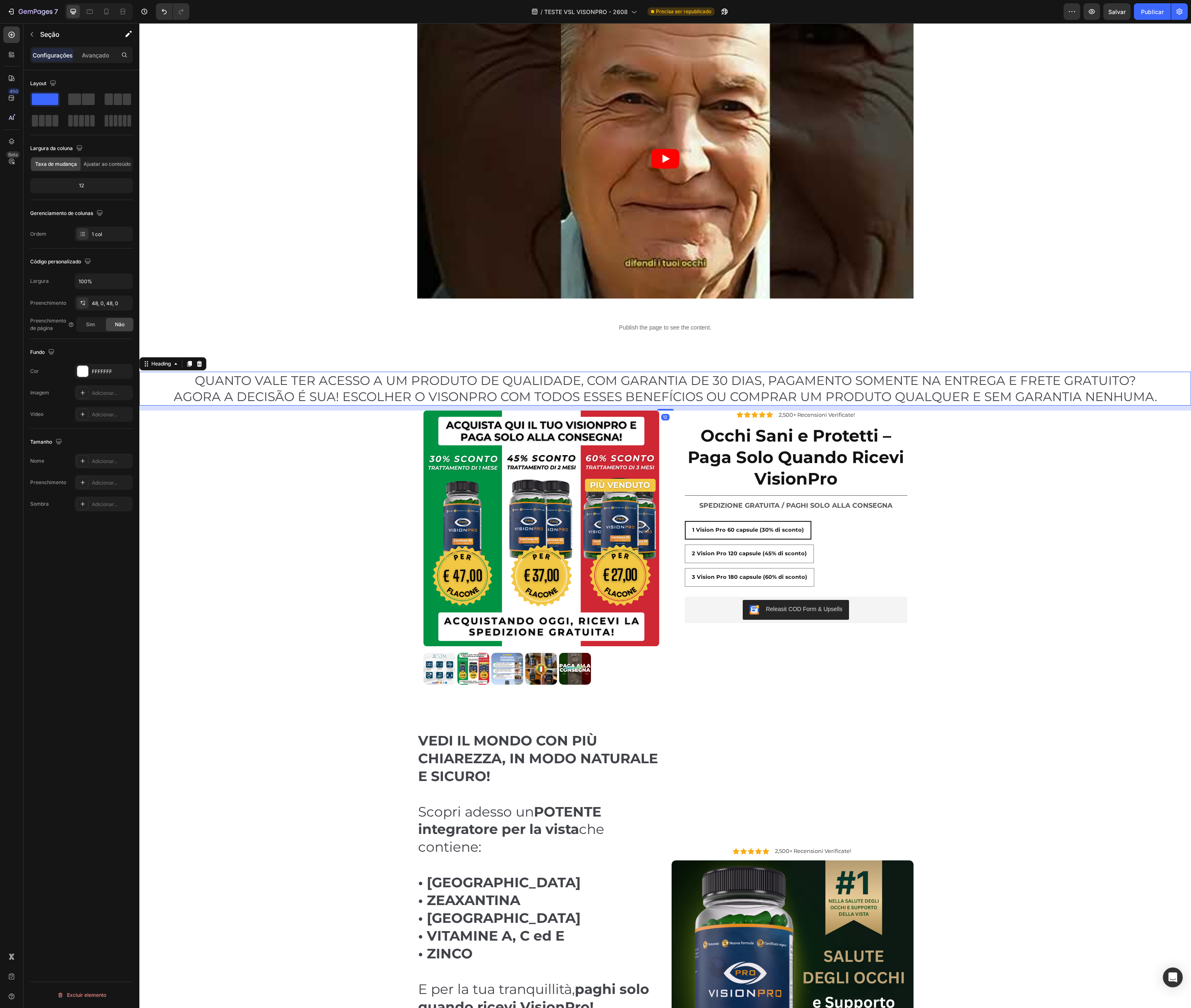
click at [176, 382] on p "QUANTO VALE TER ACESSO A UM PRODUTO DE QUALIDADE, COM GARANTIA DE 30 DIAS, PAGA…" at bounding box center [665, 389] width 1051 height 32
click at [82, 148] on icon "button" at bounding box center [82, 147] width 8 height 8
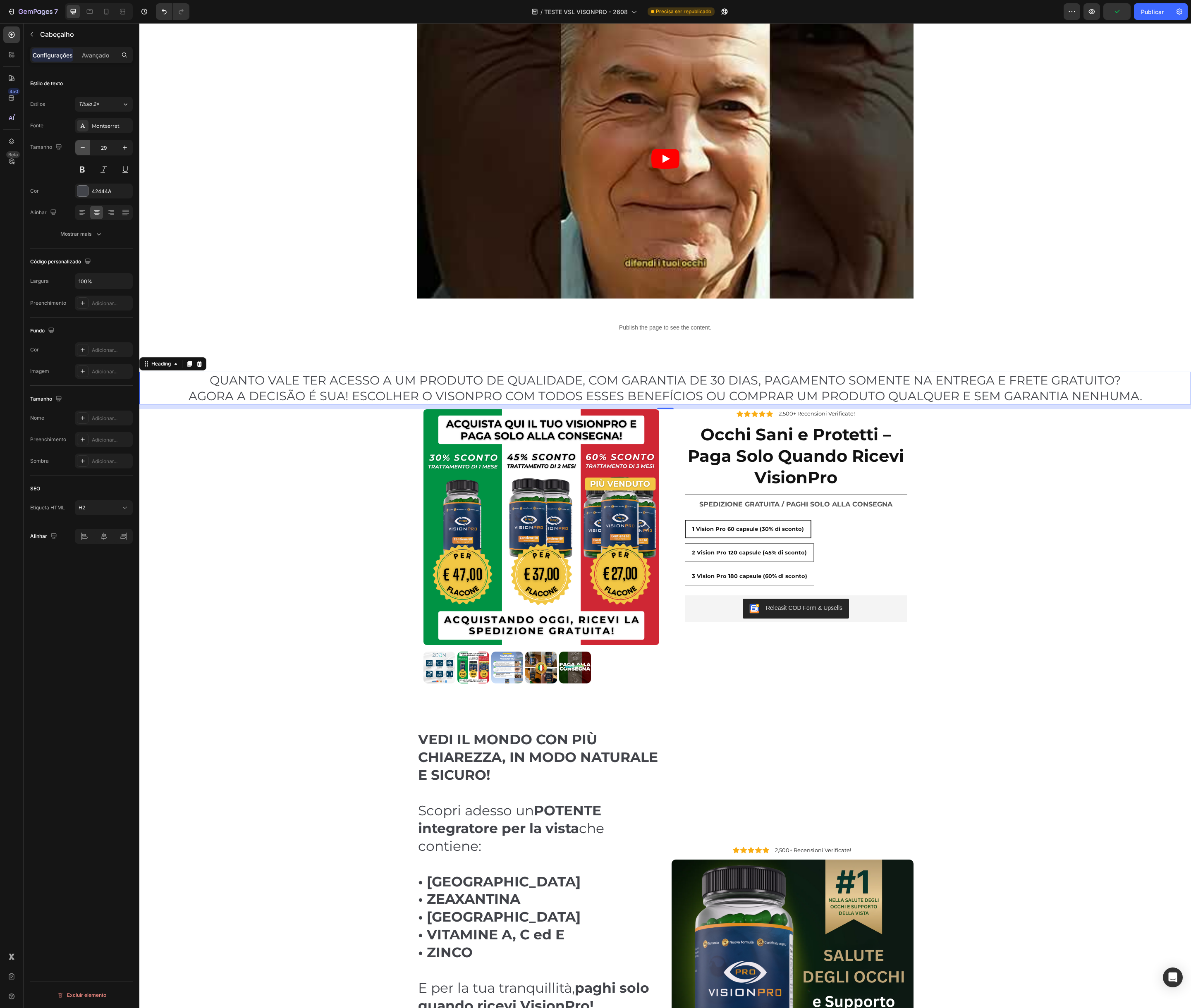
click at [82, 148] on icon "button" at bounding box center [82, 147] width 8 height 8
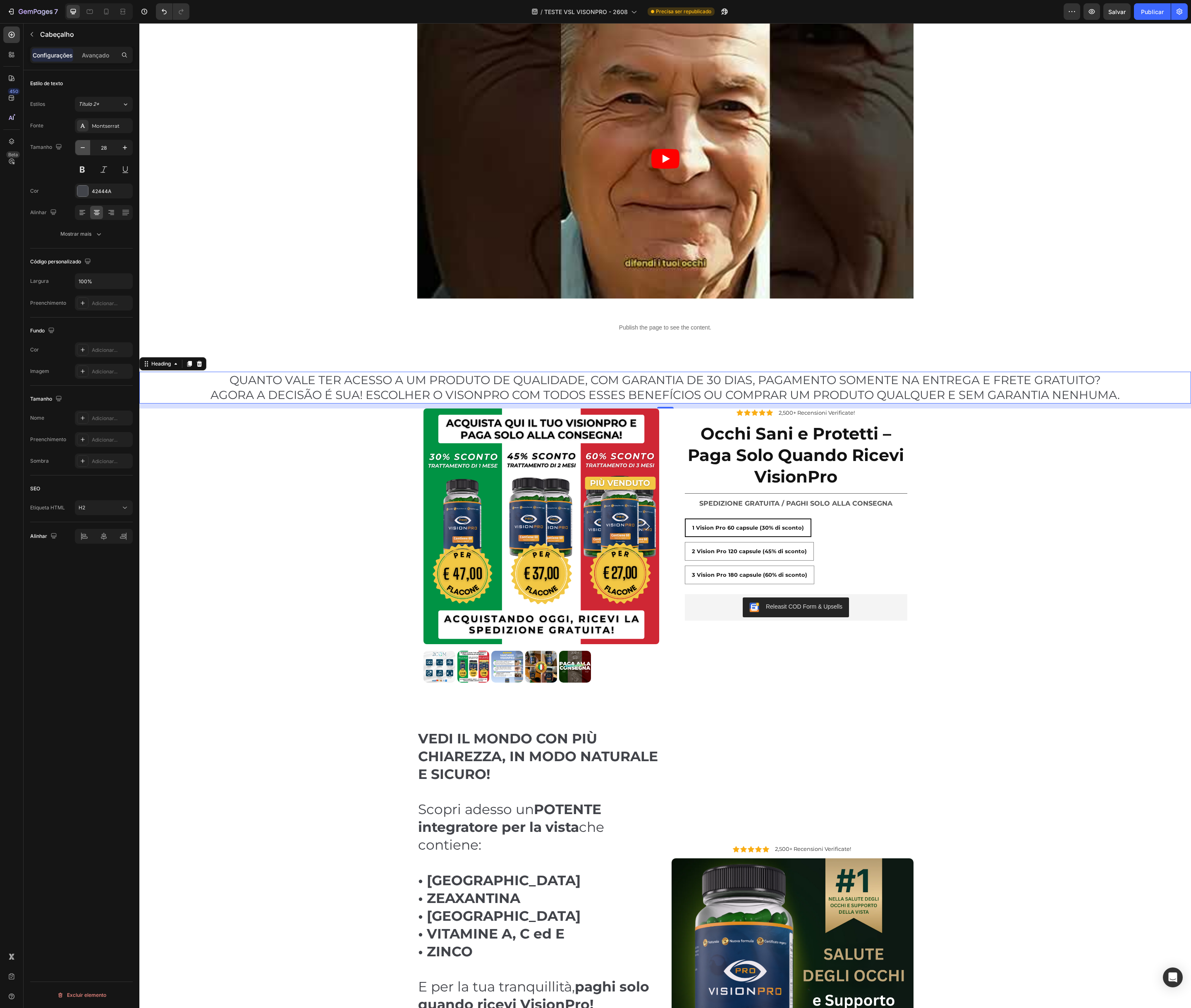
click at [82, 148] on icon "button" at bounding box center [82, 147] width 8 height 8
type input "27"
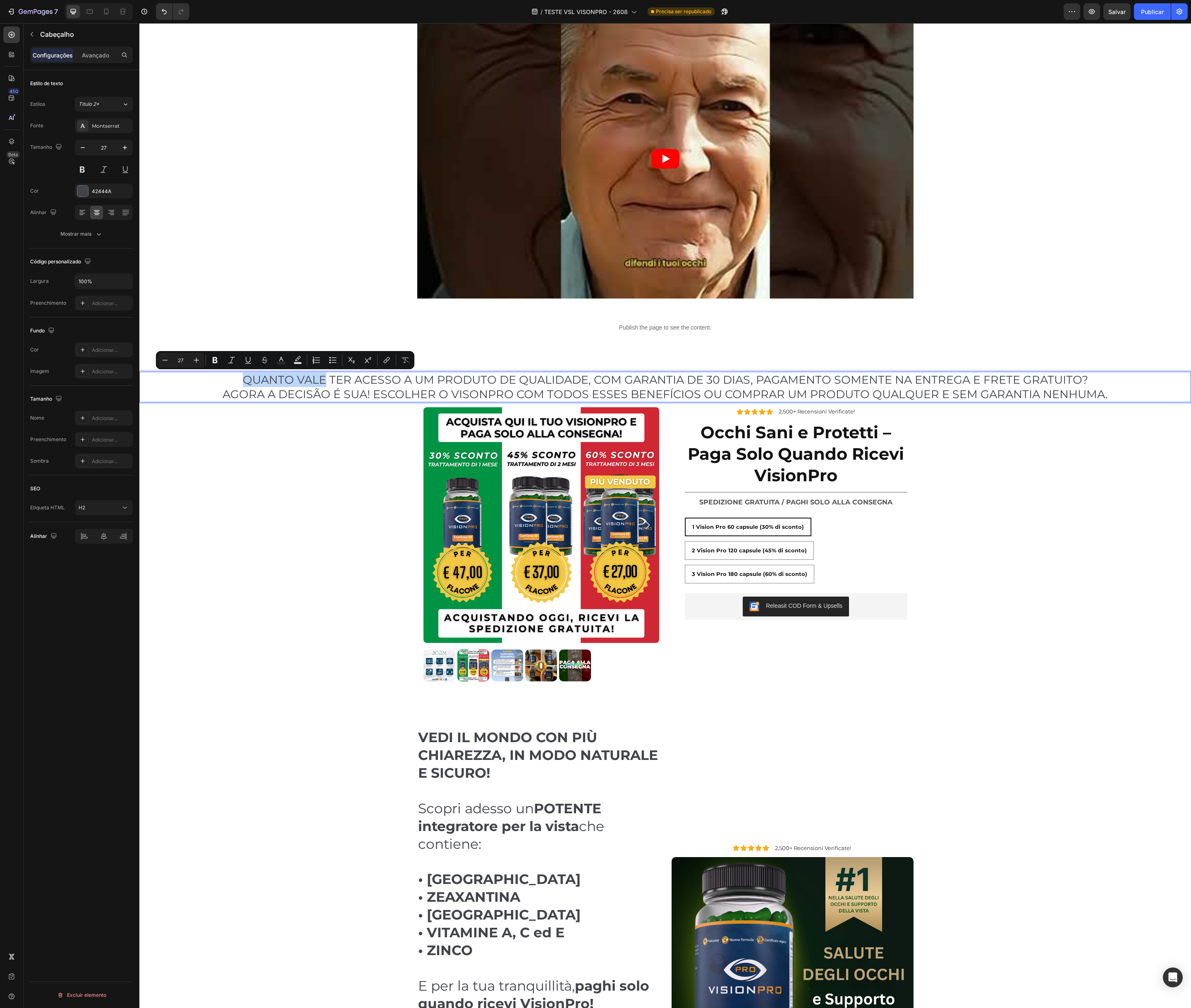
drag, startPoint x: 243, startPoint y: 378, endPoint x: 326, endPoint y: 382, distance: 83.1
click at [326, 382] on p "QUANTO VALE TER ACESSO A UM PRODUTO DE QUALIDADE, COM GARANTIA DE 30 DIAS, PAGA…" at bounding box center [665, 387] width 1051 height 29
click at [221, 361] on button "Bold" at bounding box center [215, 360] width 15 height 15
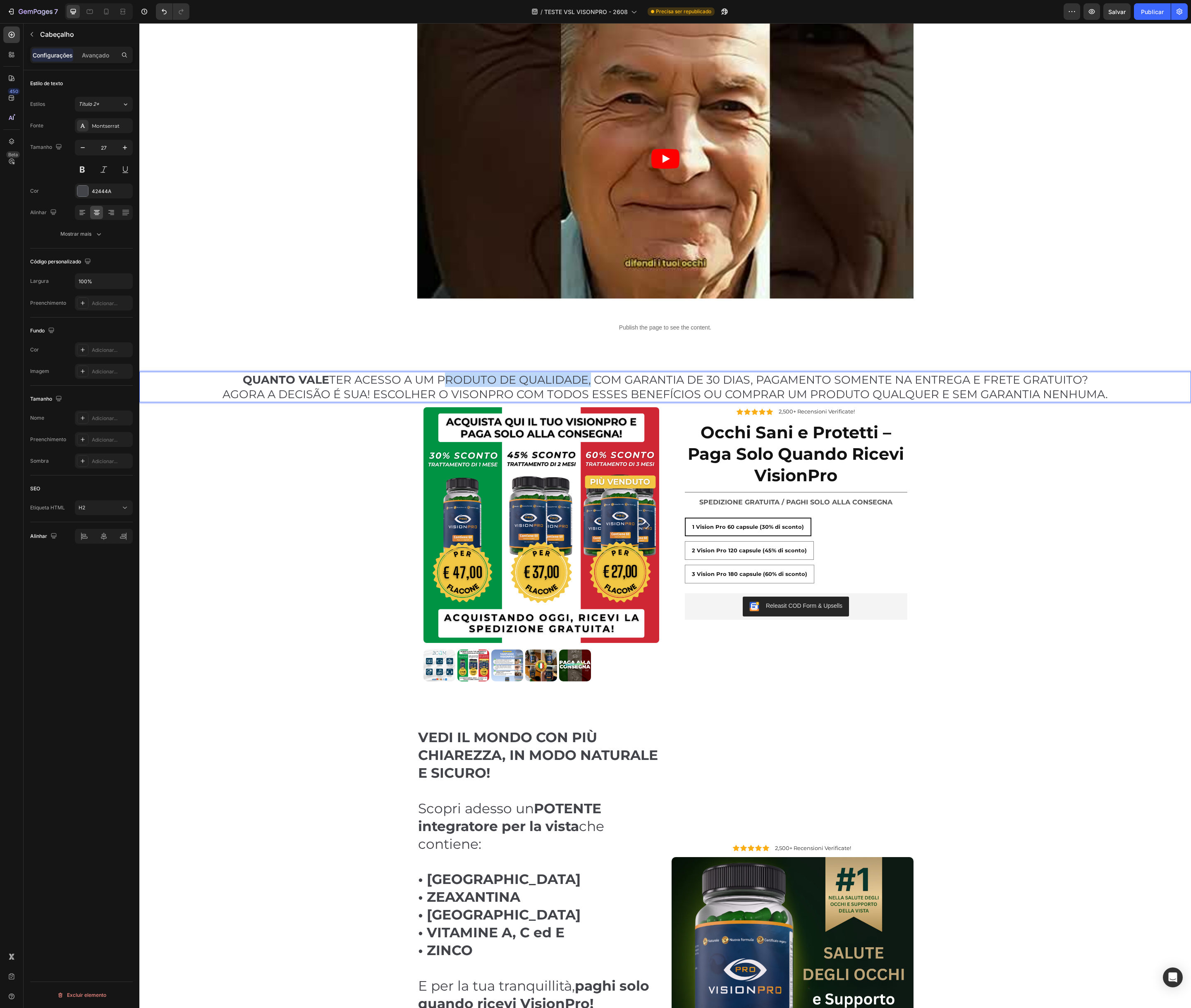
drag, startPoint x: 440, startPoint y: 381, endPoint x: 588, endPoint y: 383, distance: 148.0
click at [588, 383] on p "QUANTO VALE TER ACESSO A UM PRODUTO DE QUALIDADE, COM GARANTIA DE 30 DIAS, PAGA…" at bounding box center [665, 387] width 1051 height 29
click at [447, 361] on icon "Editor contextual toolbar" at bounding box center [444, 360] width 8 height 8
drag, startPoint x: 627, startPoint y: 380, endPoint x: 752, endPoint y: 378, distance: 125.0
click at [752, 378] on p "QUANTO VALE TER ACESSO A UM PRODUTO DE QUALIDADE , COM GARANTIA DE 30 DIAS, PAG…" at bounding box center [665, 387] width 1051 height 29
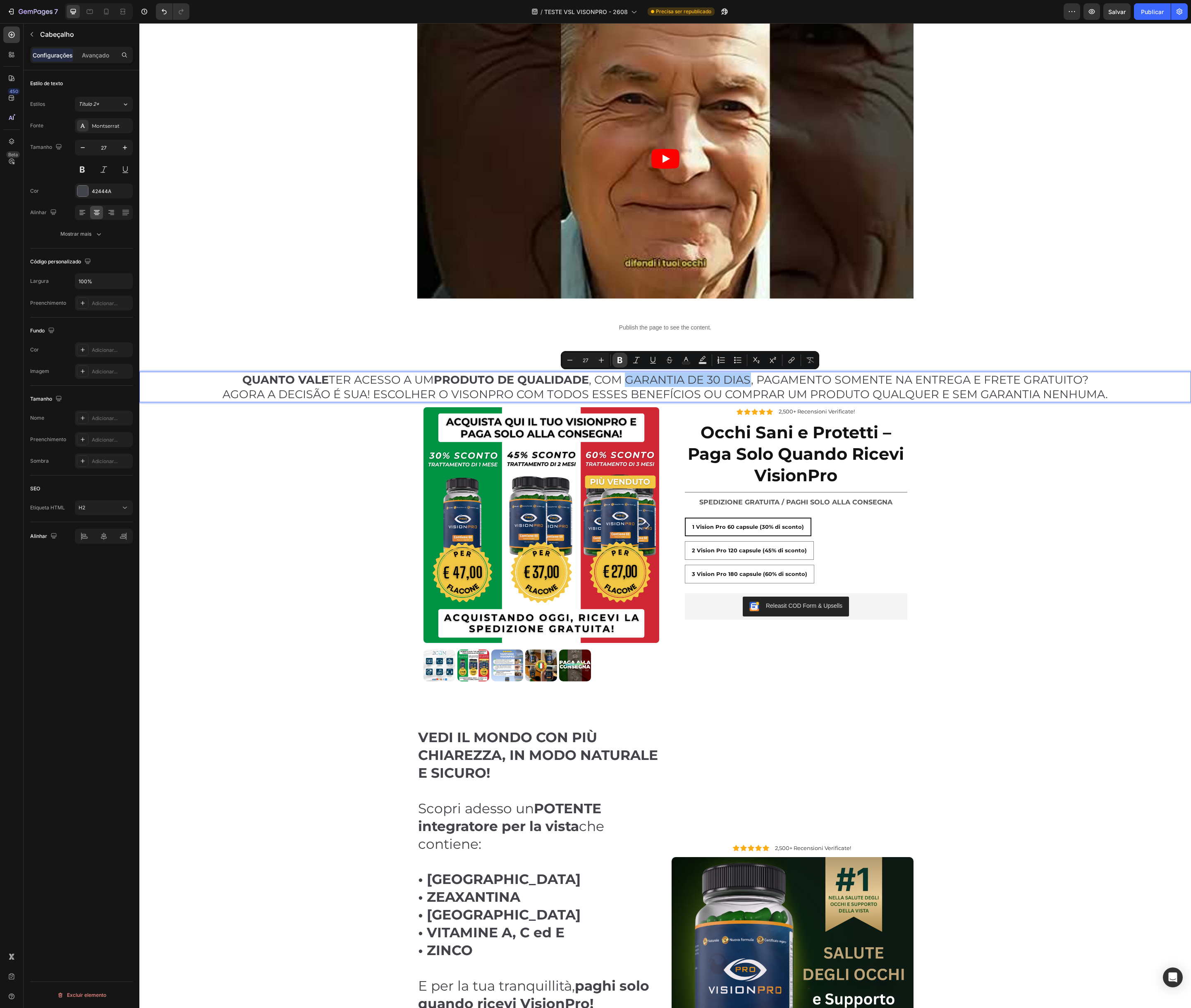
click at [624, 361] on button "Bold" at bounding box center [620, 360] width 15 height 15
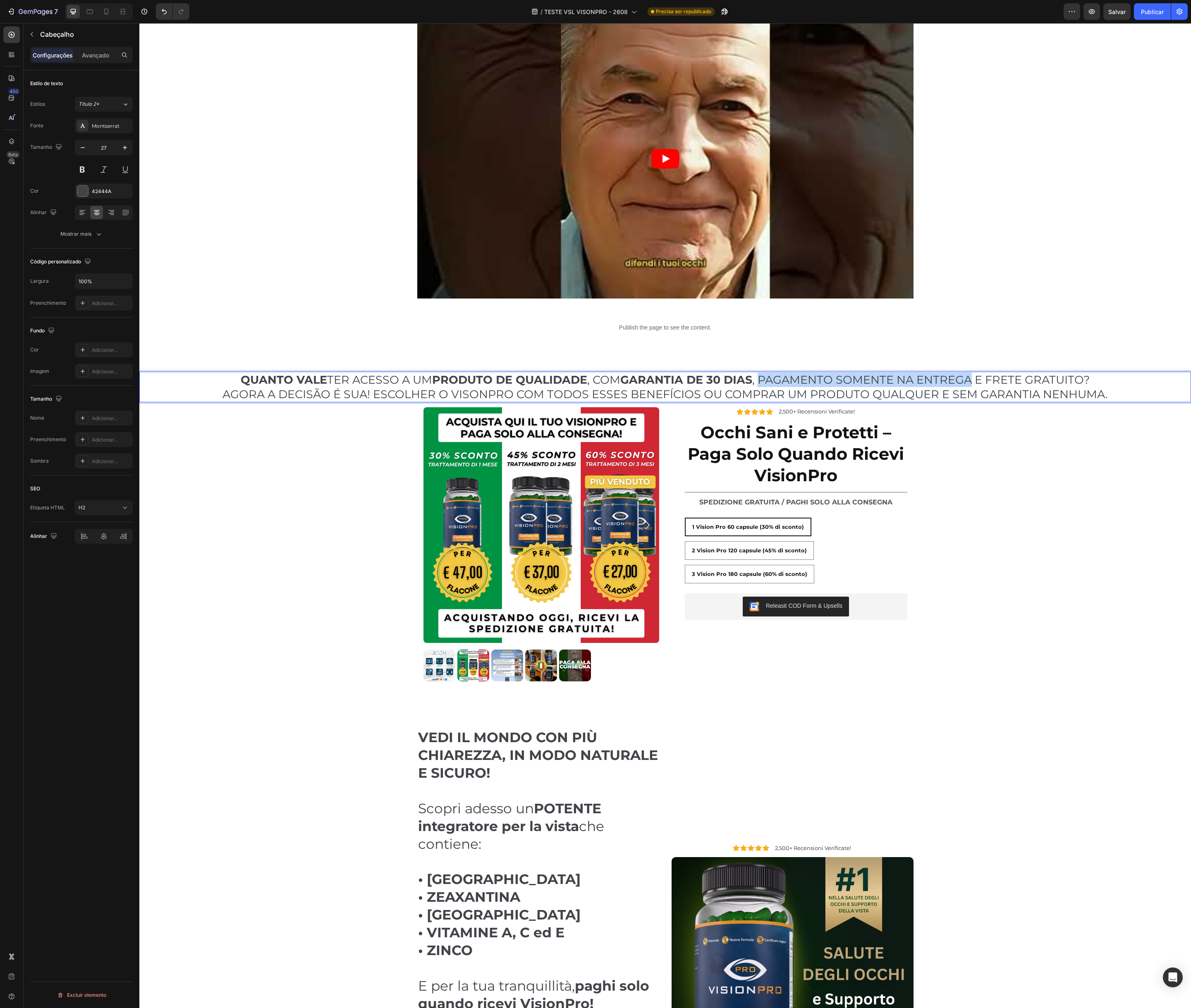
drag, startPoint x: 763, startPoint y: 379, endPoint x: 973, endPoint y: 385, distance: 210.1
click at [973, 384] on p "QUANTO VALE TER ACESSO A UM PRODUTO DE QUALIDADE , COM GARANTIA DE 30 DIAS , PA…" at bounding box center [665, 387] width 1051 height 29
click at [798, 358] on icon "Editor contextual toolbar" at bounding box center [797, 360] width 8 height 8
drag, startPoint x: 993, startPoint y: 381, endPoint x: 1089, endPoint y: 382, distance: 96.0
click at [1089, 382] on p "QUANTO VALE TER ACESSO A UM PRODUTO DE QUALIDADE , COM GARANTIA DE 30 DIAS , PA…" at bounding box center [665, 387] width 1051 height 29
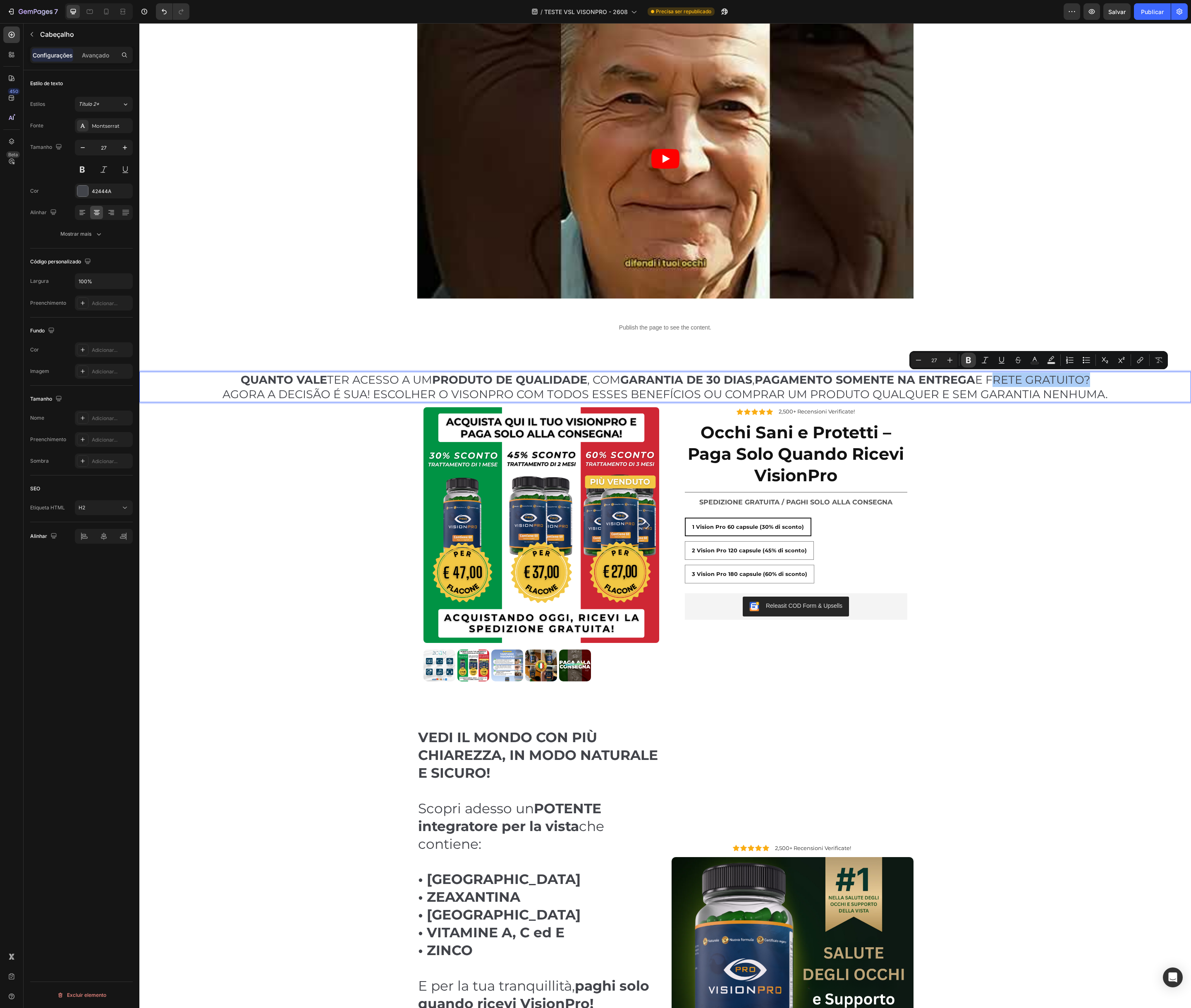
click at [970, 357] on icon "Editor contextual toolbar" at bounding box center [969, 360] width 5 height 6
drag, startPoint x: 223, startPoint y: 396, endPoint x: 366, endPoint y: 398, distance: 143.0
click at [366, 398] on p "QUANTO VALE TER ACESSO A UM PRODUTO DE QUALIDADE , COM GARANTIA DE 30 DIAS , PA…" at bounding box center [665, 387] width 1051 height 29
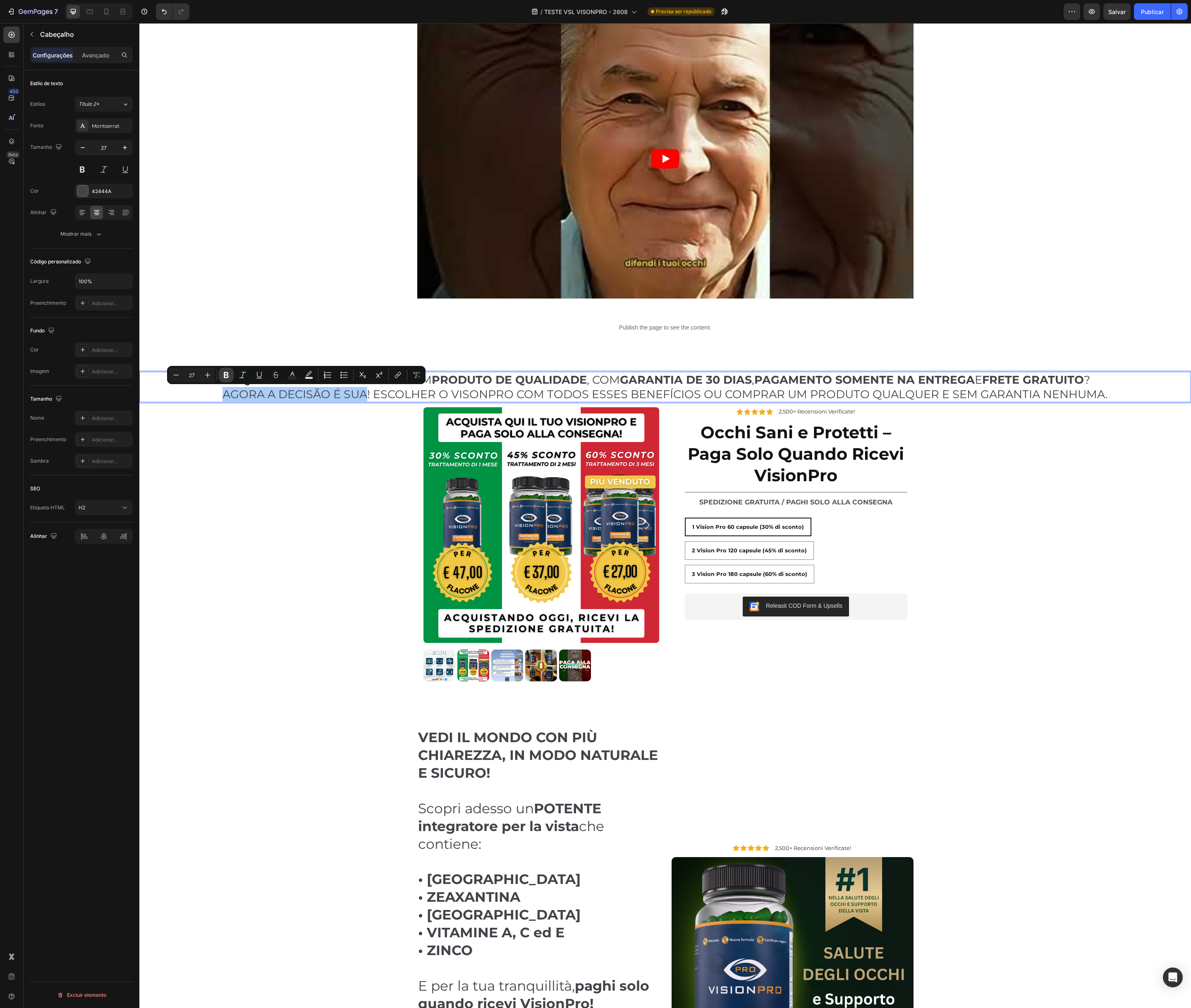
click at [229, 375] on icon "Editor contextual toolbar" at bounding box center [226, 374] width 8 height 8
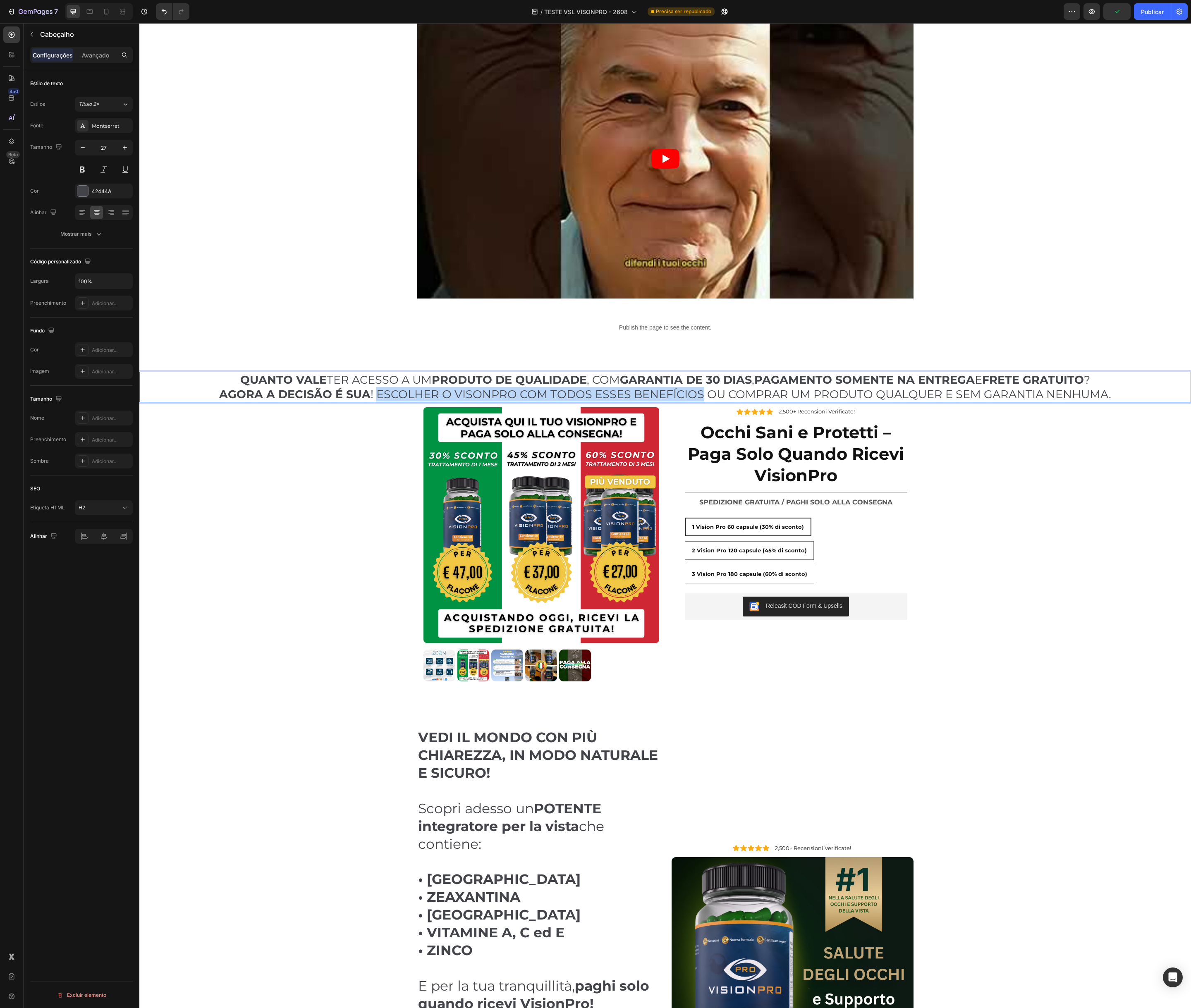
drag, startPoint x: 378, startPoint y: 393, endPoint x: 700, endPoint y: 393, distance: 322.0
click at [700, 393] on p "QUANTO VALE TER ACESSO A UM PRODUTO DE QUALIDADE , COM GARANTIA DE 30 DIAS , PA…" at bounding box center [665, 387] width 1051 height 29
drag, startPoint x: 470, startPoint y: 373, endPoint x: 475, endPoint y: 375, distance: 5.4
click at [470, 373] on icon "Barra de ferramentas contextual do editor" at bounding box center [470, 375] width 5 height 6
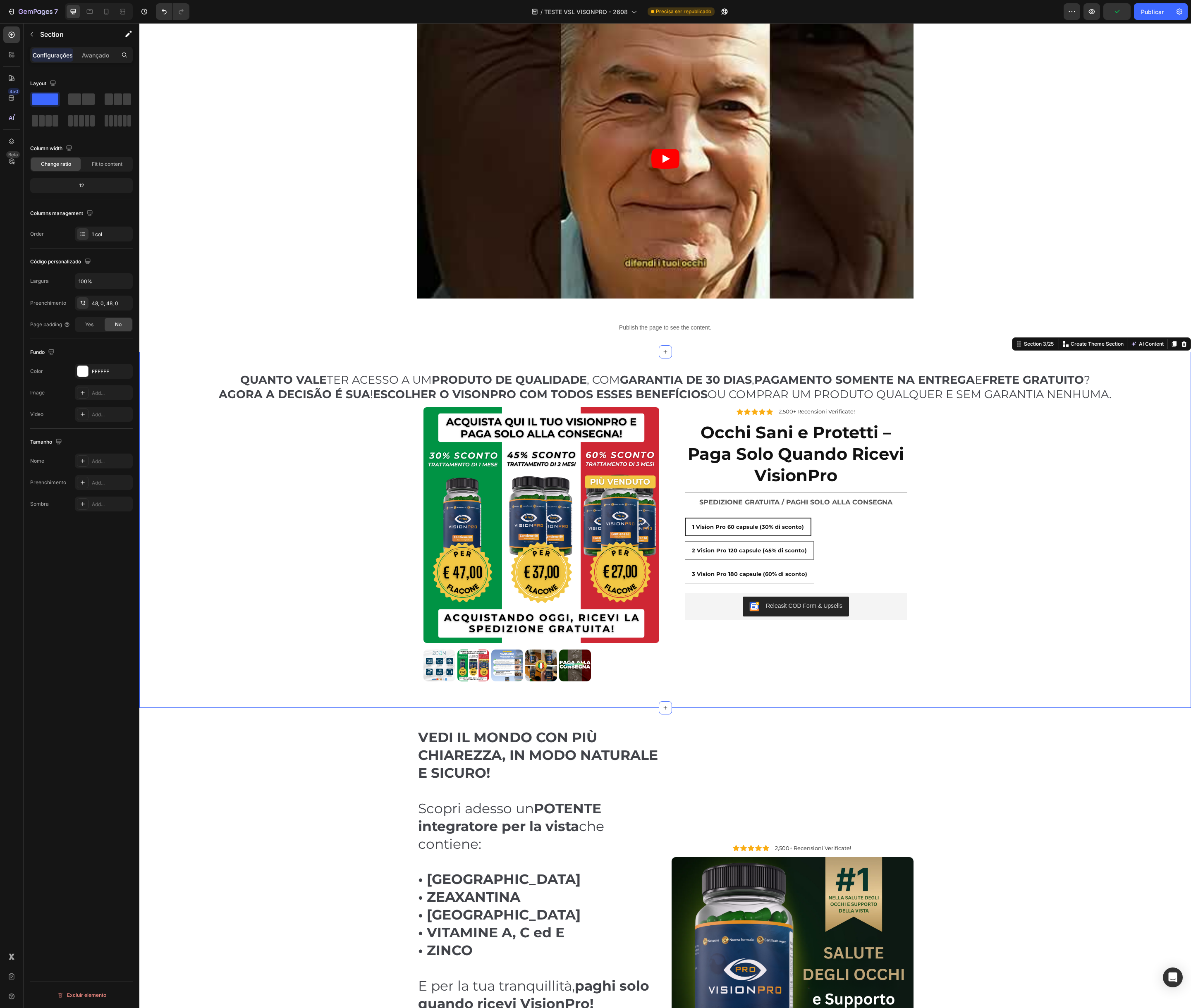
click at [302, 436] on div "⁠⁠⁠⁠⁠⁠⁠ QUANTO VALE TER ACESSO A UM PRODUTO DE QUALIDADE , COM GARANTIA DE 30 D…" at bounding box center [665, 530] width 1052 height 317
click at [104, 9] on icon at bounding box center [106, 12] width 5 height 5
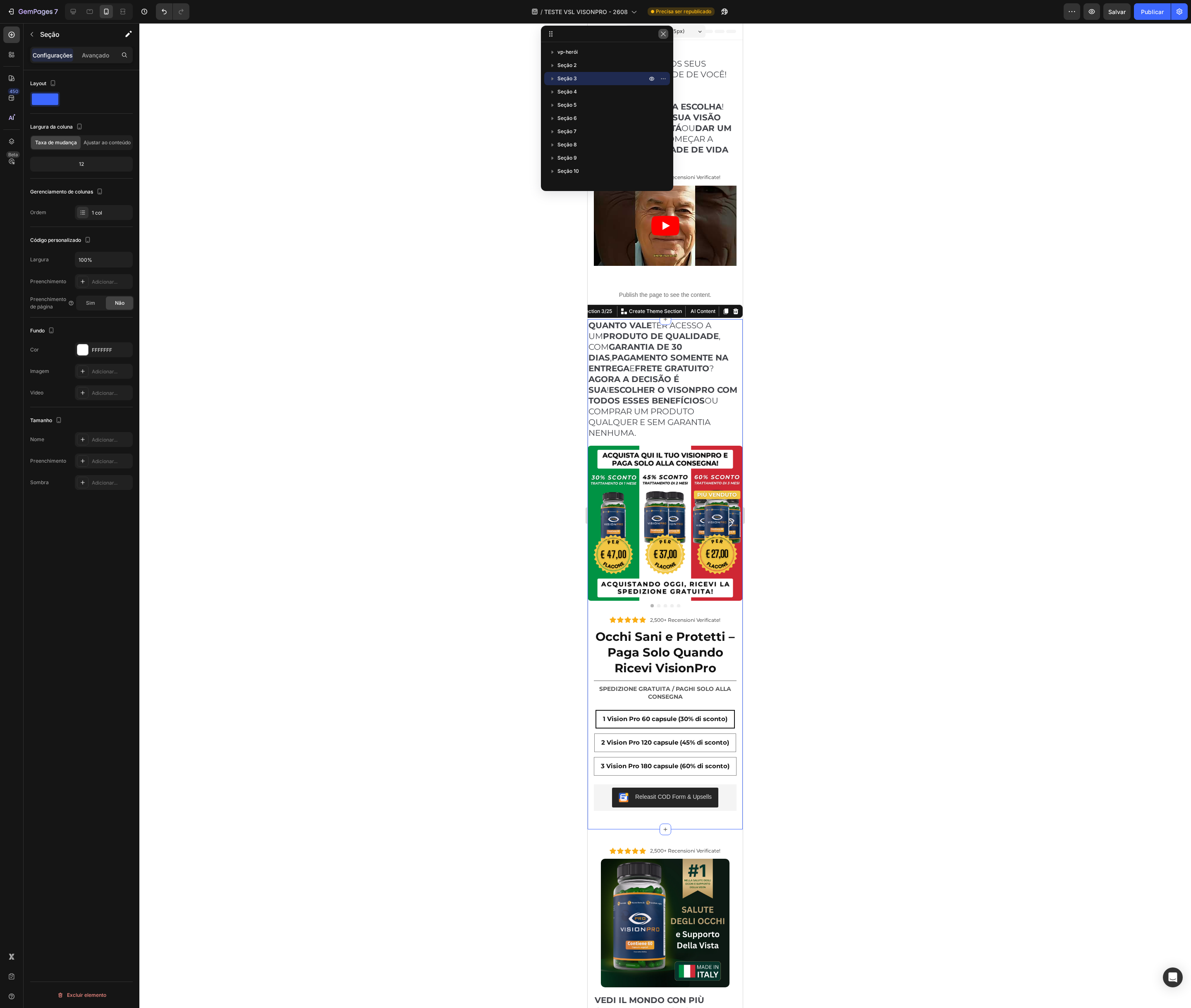
click at [668, 32] on button "button" at bounding box center [663, 33] width 10 height 10
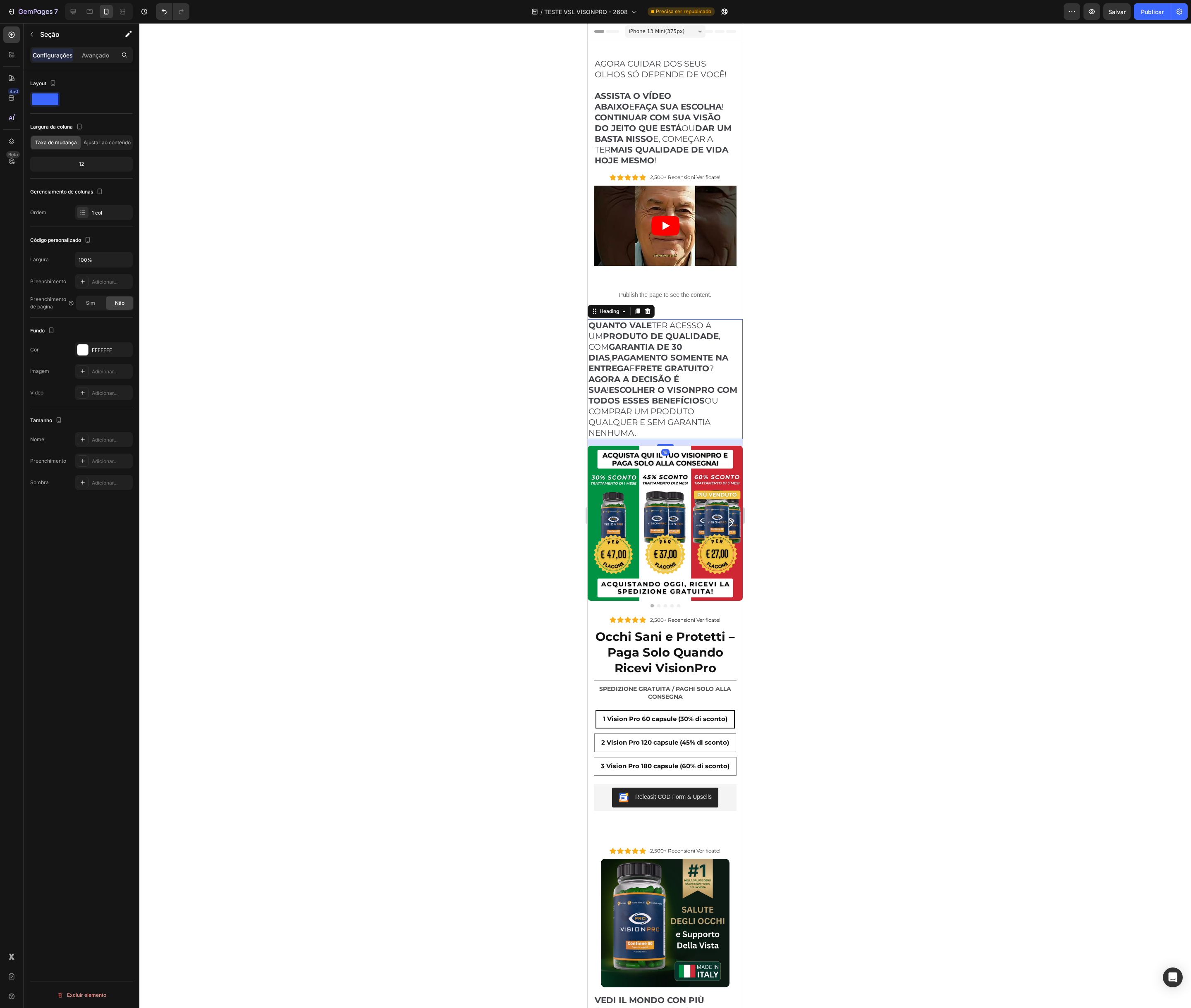
click at [711, 353] on p "⁠⁠⁠⁠⁠⁠⁠ QUANTO VALE TER ACESSO A UM PRODUTO DE QUALIDADE , COM GARANTIA DE 30 D…" at bounding box center [665, 379] width 153 height 118
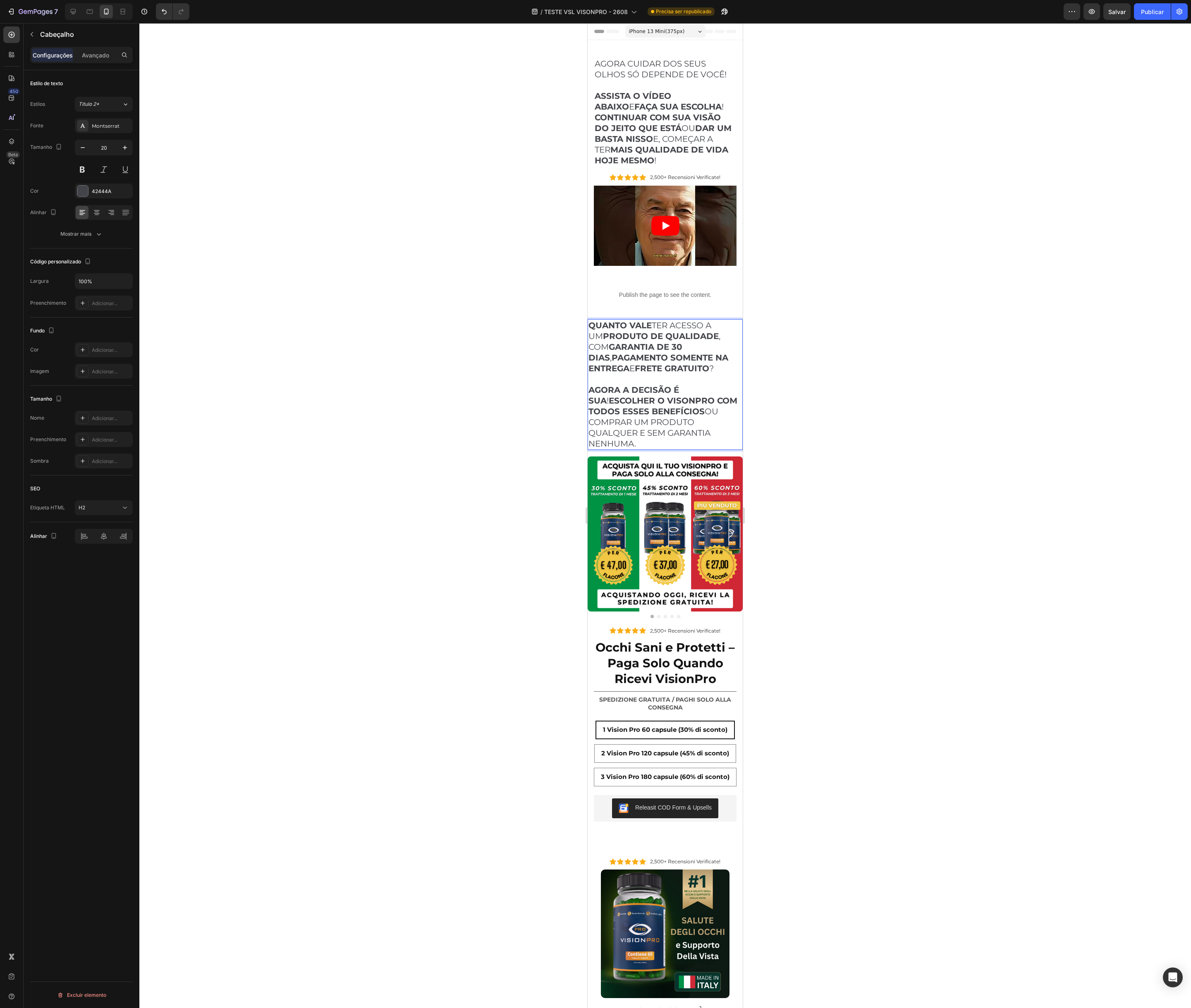
click at [831, 370] on div at bounding box center [665, 516] width 1052 height 986
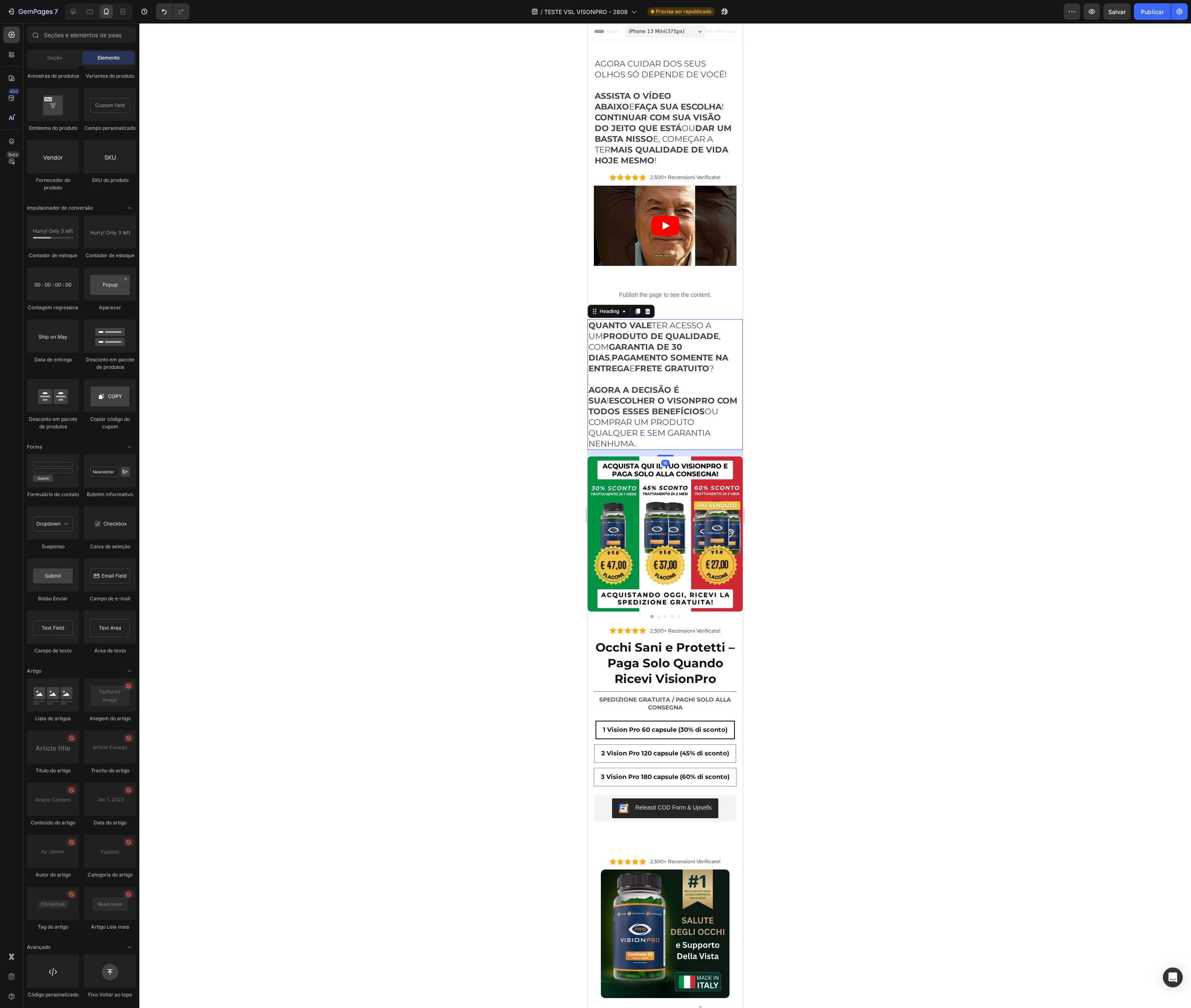
click at [742, 365] on p "⁠⁠⁠⁠⁠⁠⁠ QUANTO VALE TER ACESSO A UM PRODUTO DE QUALIDADE , COM GARANTIA DE 30 D…" at bounding box center [665, 384] width 153 height 129
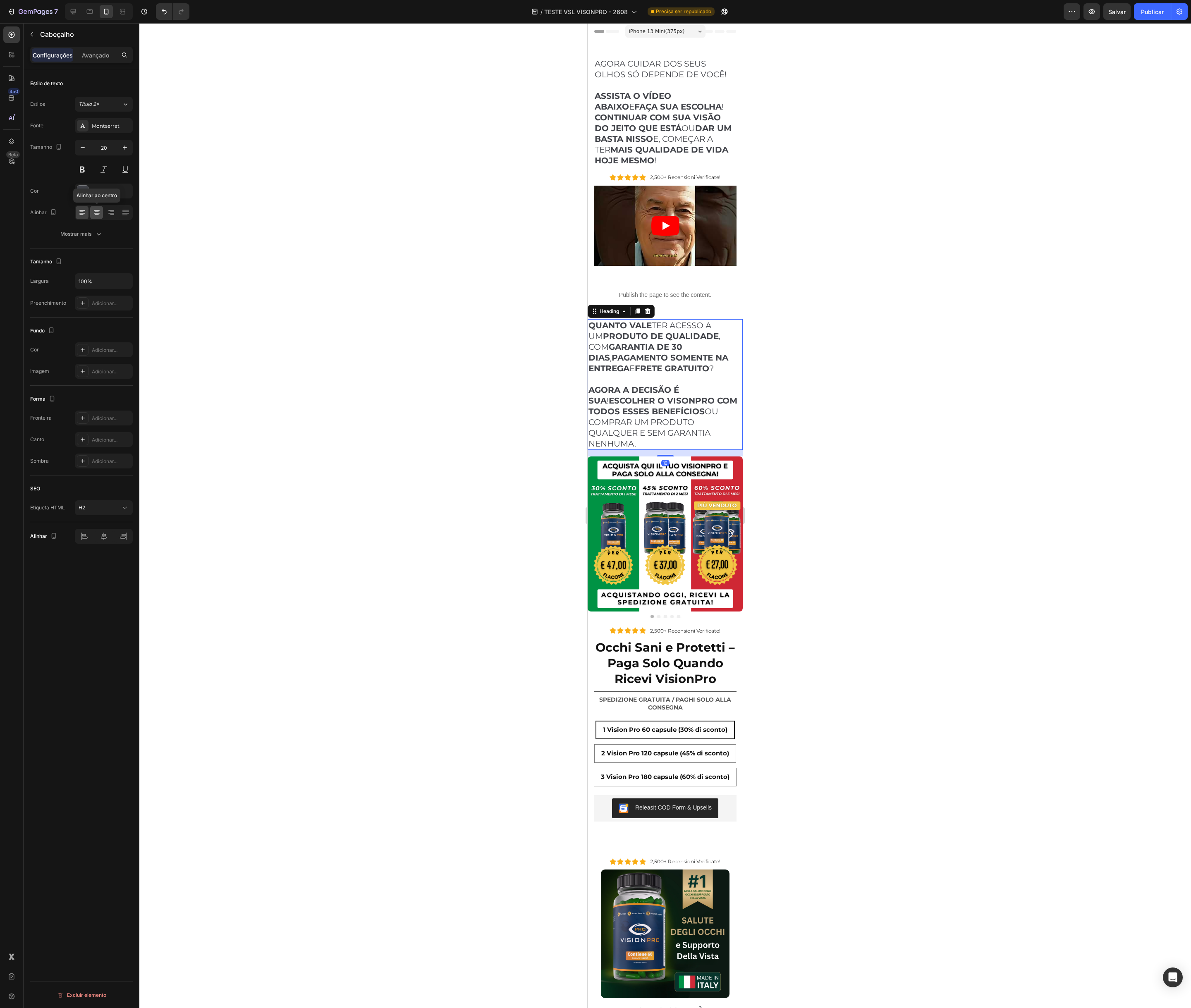
click at [95, 215] on icon at bounding box center [96, 212] width 8 height 8
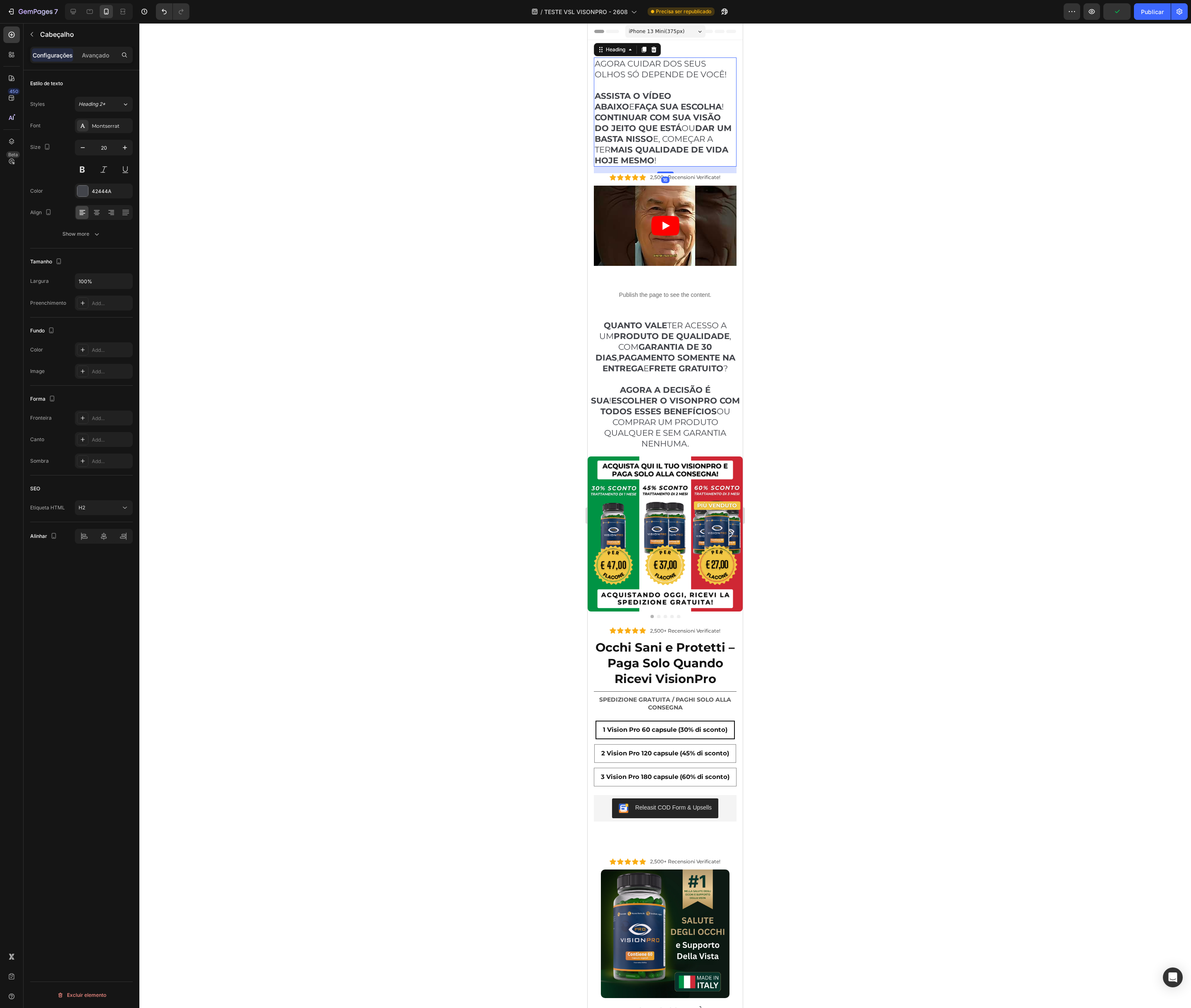
click at [719, 153] on h2 "AGORA CUIDAR DOS SEUS OLHOS SÓ DEPENDE DE VOCÊ! ASSISTA O VÍDEO ABAIXO E FAÇA S…" at bounding box center [665, 112] width 143 height 109
click at [650, 382] on p "⁠⁠⁠⁠⁠⁠⁠ QUANTO VALE TER ACESSO A UM PRODUTO DE QUALIDADE , COM GARANTIA DE 30 D…" at bounding box center [665, 384] width 153 height 129
click at [85, 213] on icon at bounding box center [82, 212] width 8 height 8
click at [796, 405] on div at bounding box center [665, 516] width 1052 height 986
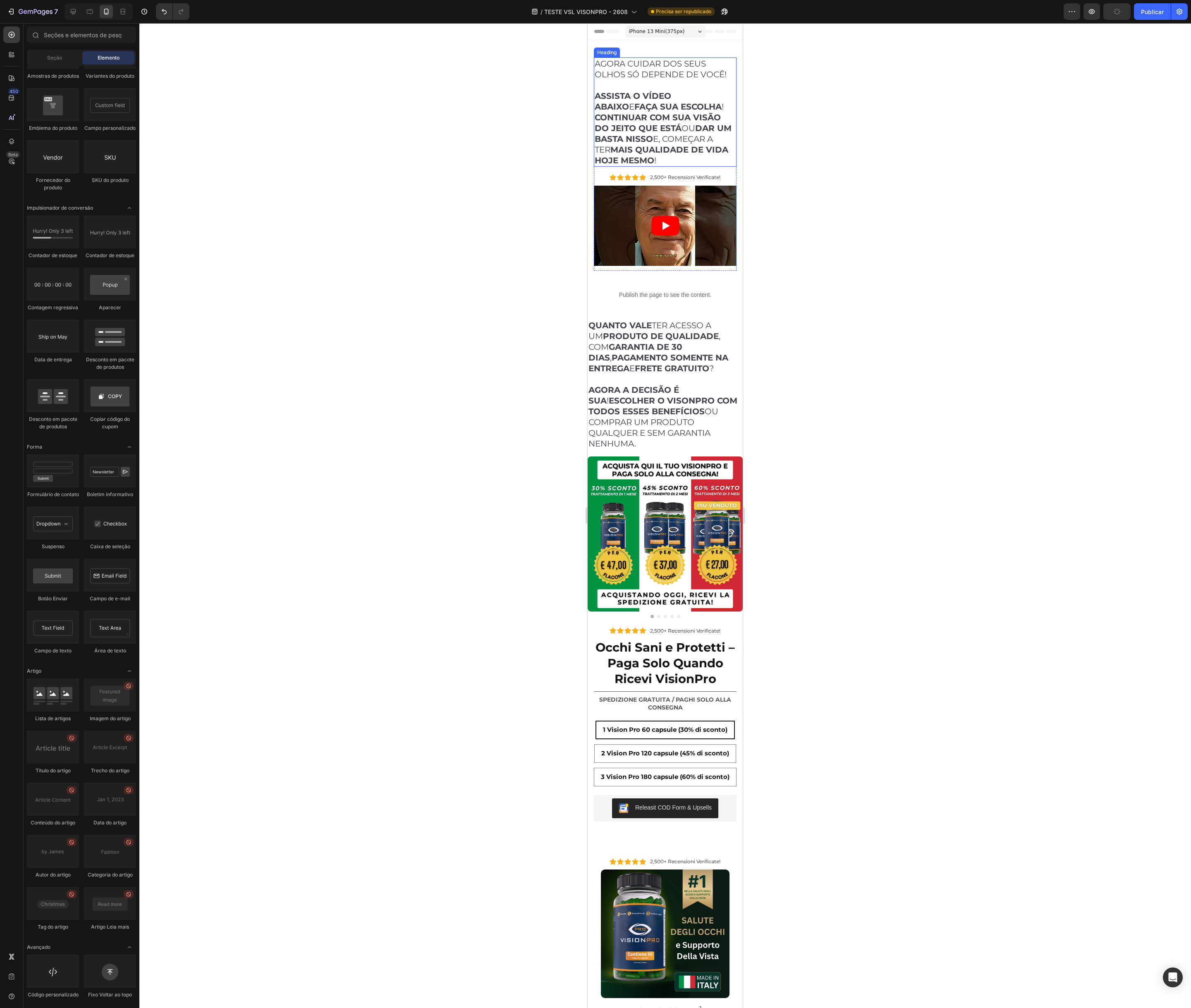
scroll to position [4, 0]
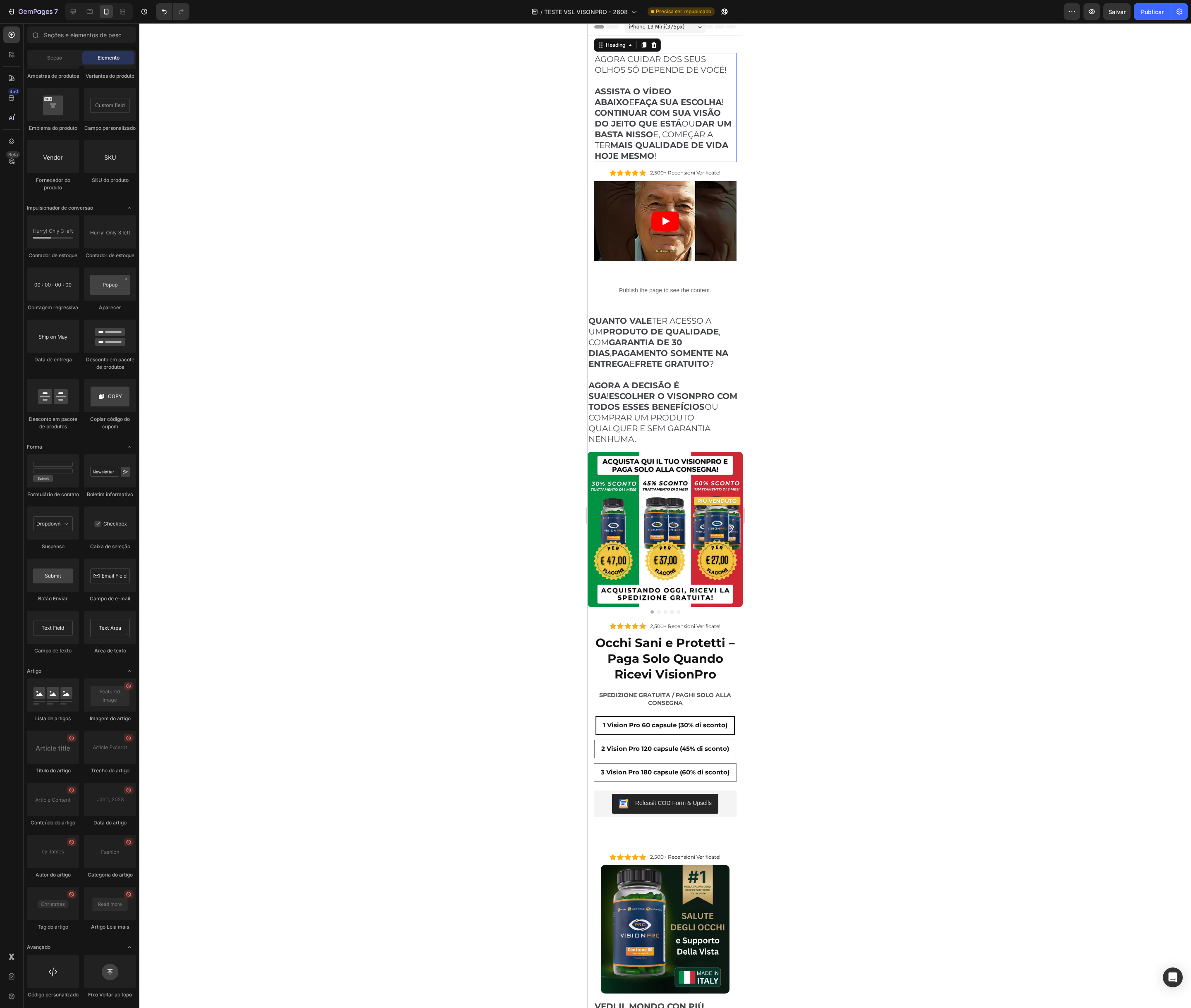
click at [660, 67] on h2 "AGORA CUIDAR DOS SEUS OLHOS SÓ DEPENDE DE VOCÊ! ASSISTA O VÍDEO ABAIXO E FAÇA S…" at bounding box center [665, 107] width 143 height 109
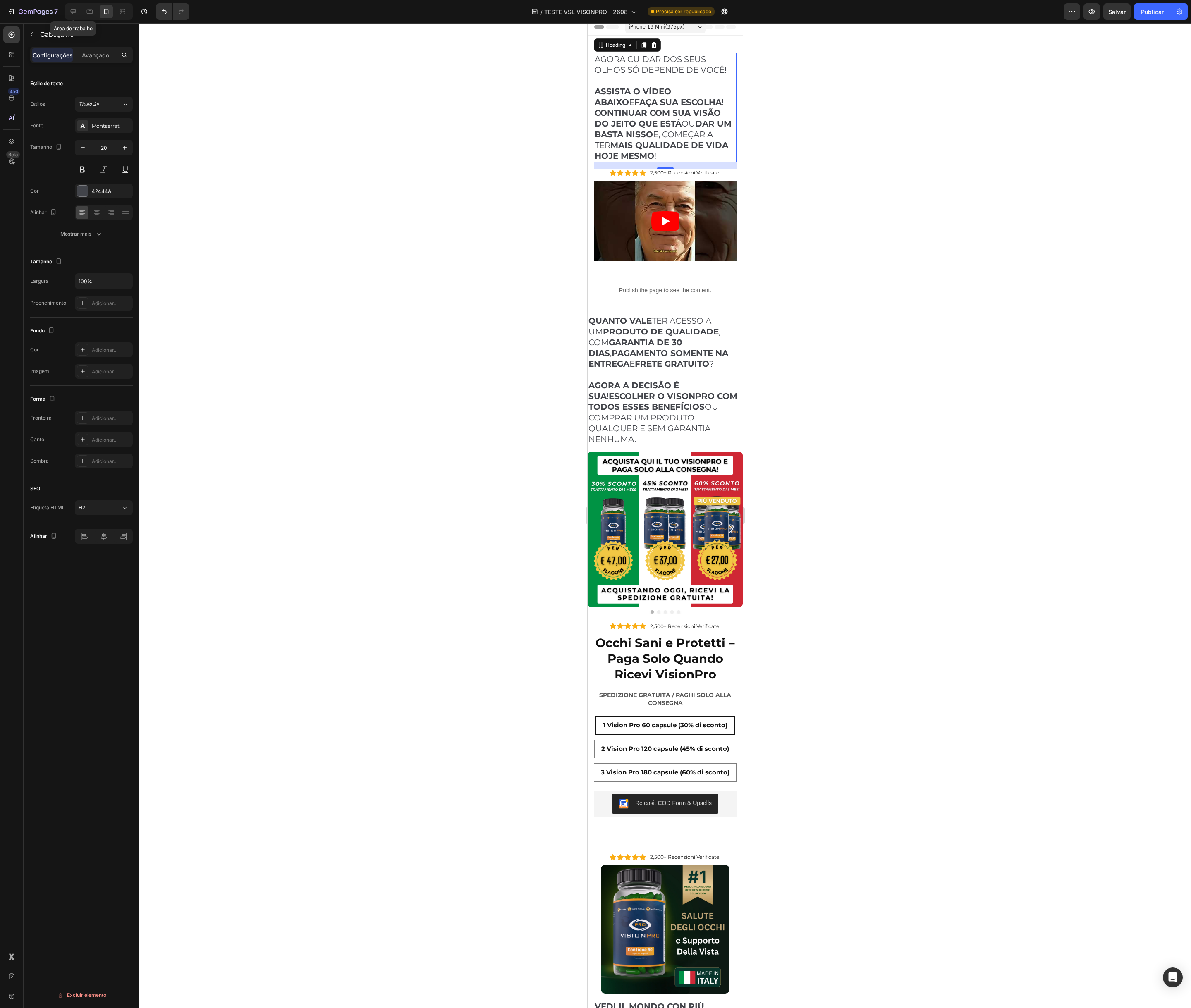
drag, startPoint x: 76, startPoint y: 9, endPoint x: 178, endPoint y: 57, distance: 112.7
click at [76, 9] on icon at bounding box center [73, 11] width 8 height 8
type input "30"
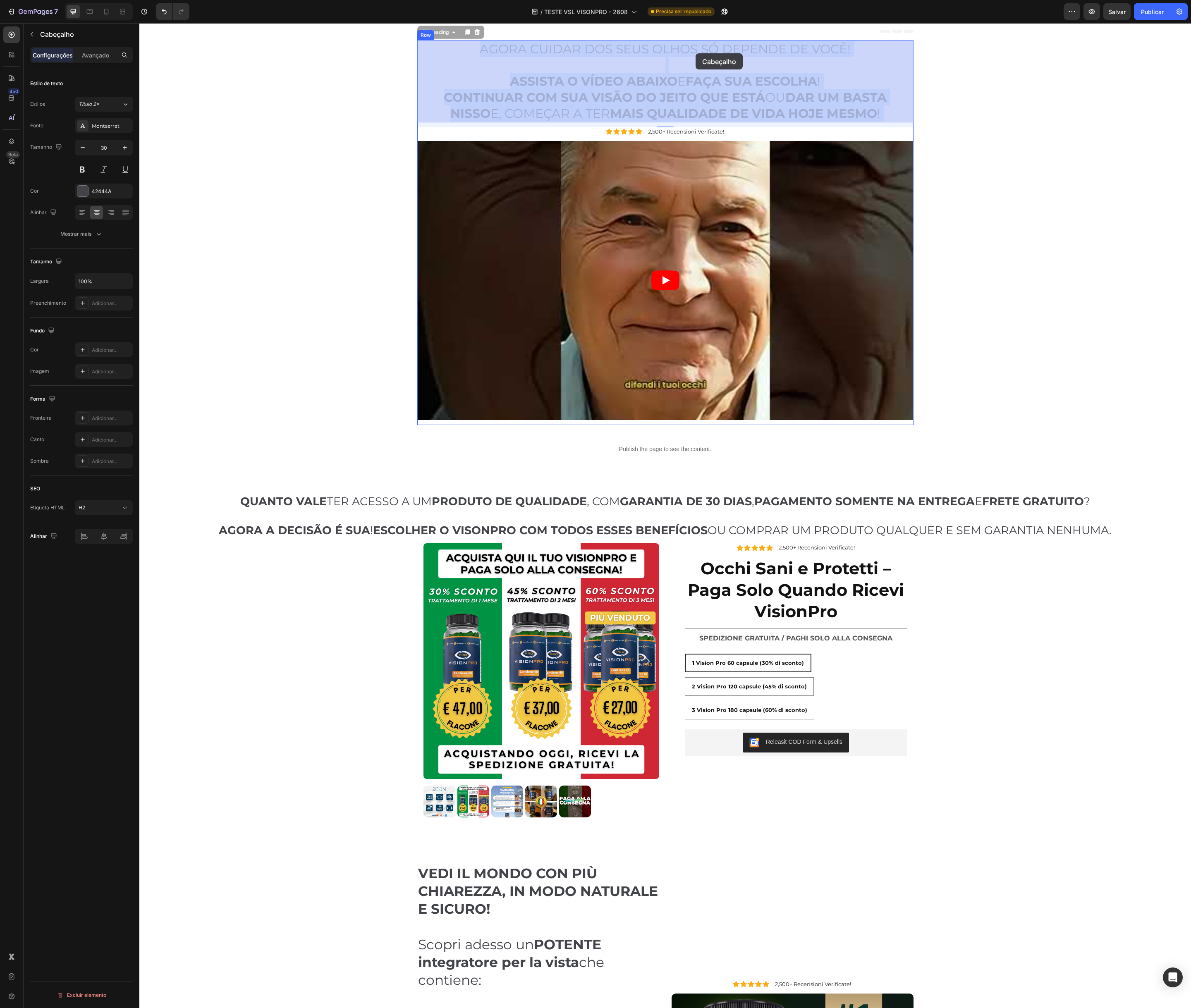
drag, startPoint x: 532, startPoint y: 50, endPoint x: 696, endPoint y: 53, distance: 164.0
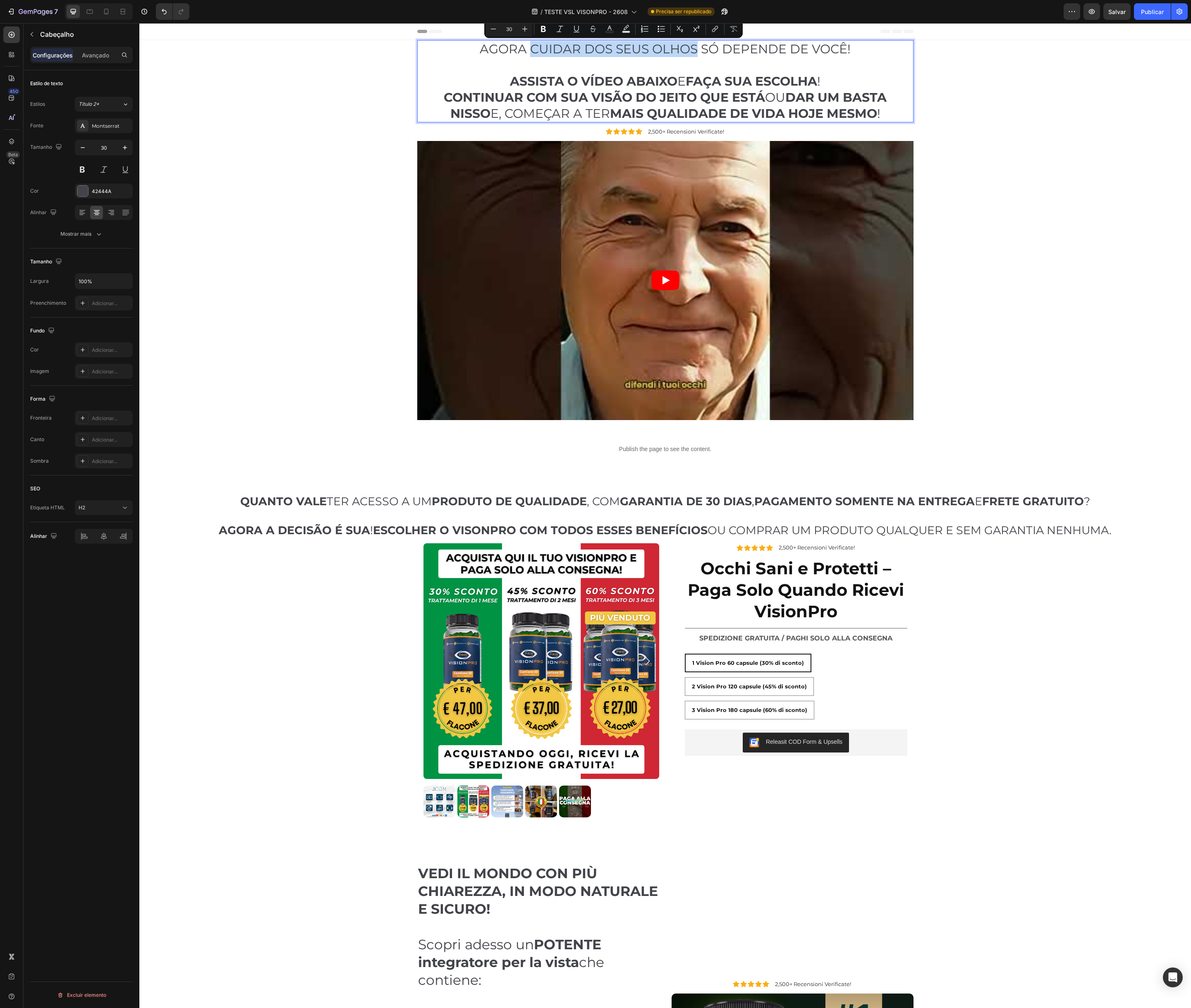
drag, startPoint x: 532, startPoint y: 49, endPoint x: 695, endPoint y: 52, distance: 163.0
click at [695, 52] on p "AGORA CUIDAR DOS SEUS OLHOS SÓ DEPENDE DE VOCÊ! ⁠⁠⁠⁠⁠⁠⁠ ASSISTA O VÍDEO ABAIXO …" at bounding box center [666, 81] width 495 height 81
click at [541, 31] on icon "Editor contextual toolbar" at bounding box center [544, 29] width 5 height 6
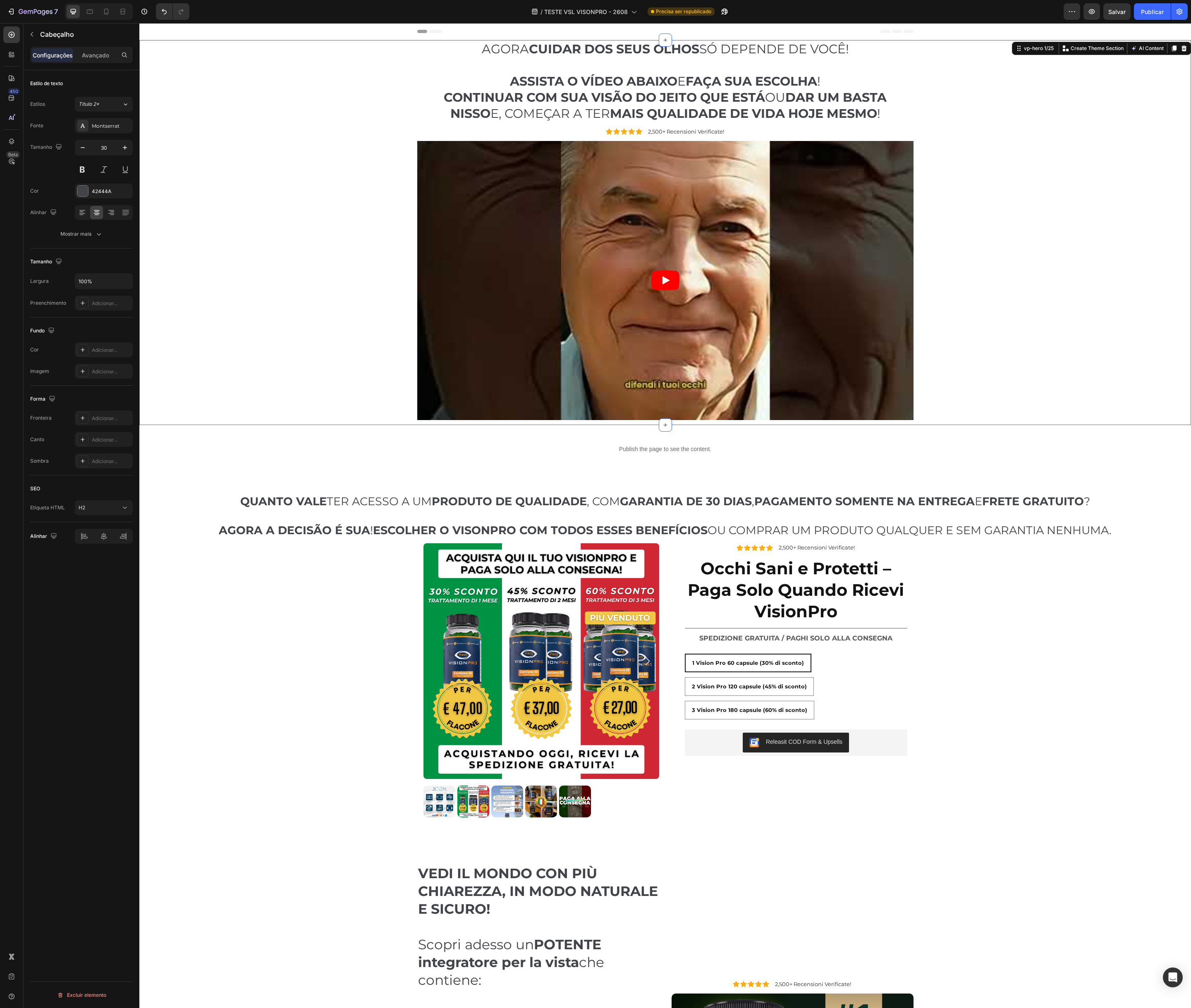
click at [327, 135] on div "AGORA CUIDAR DOS SEUS OLHOS SÓ DEPENDE DE VOCÊ! ASSISTA O VÍDEO ABAIXO E FAÇA S…" at bounding box center [665, 233] width 1040 height 385
click at [766, 513] on p "⁠⁠⁠⁠⁠⁠⁠ QUANTO VALE TER ACESSO A UM PRODUTO DE QUALIDADE , COM GARANTIA DE 30 D…" at bounding box center [665, 516] width 1051 height 43
click at [287, 347] on div "AGORA CUIDAR DOS SEUS OLHOS SÓ DEPENDE DE VOCÊ! ASSISTA O VÍDEO ABAIXO E FAÇA S…" at bounding box center [665, 233] width 1040 height 385
click at [1152, 14] on font "Publicar" at bounding box center [1152, 12] width 23 height 7
click at [486, 261] on article at bounding box center [665, 281] width 496 height 279
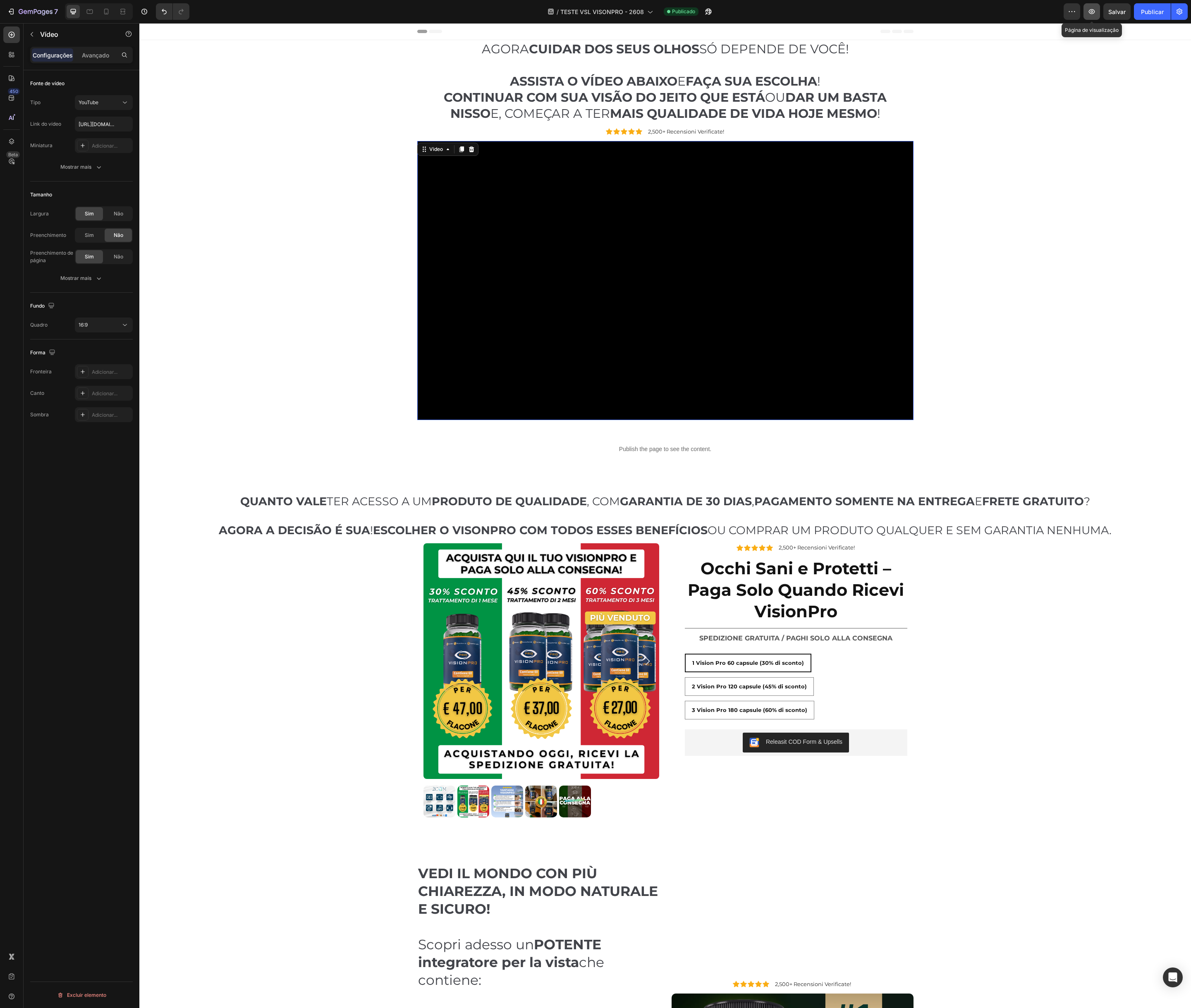
click at [1094, 14] on icon "button" at bounding box center [1092, 11] width 8 height 8
click at [1092, 12] on icon "button" at bounding box center [1092, 12] width 6 height 5
click at [712, 13] on icon "button" at bounding box center [708, 11] width 8 height 8
click at [794, 603] on h1 "Occhi Sani e Protetti – Paga Solo Quando Ricevi VisionPro" at bounding box center [796, 590] width 222 height 67
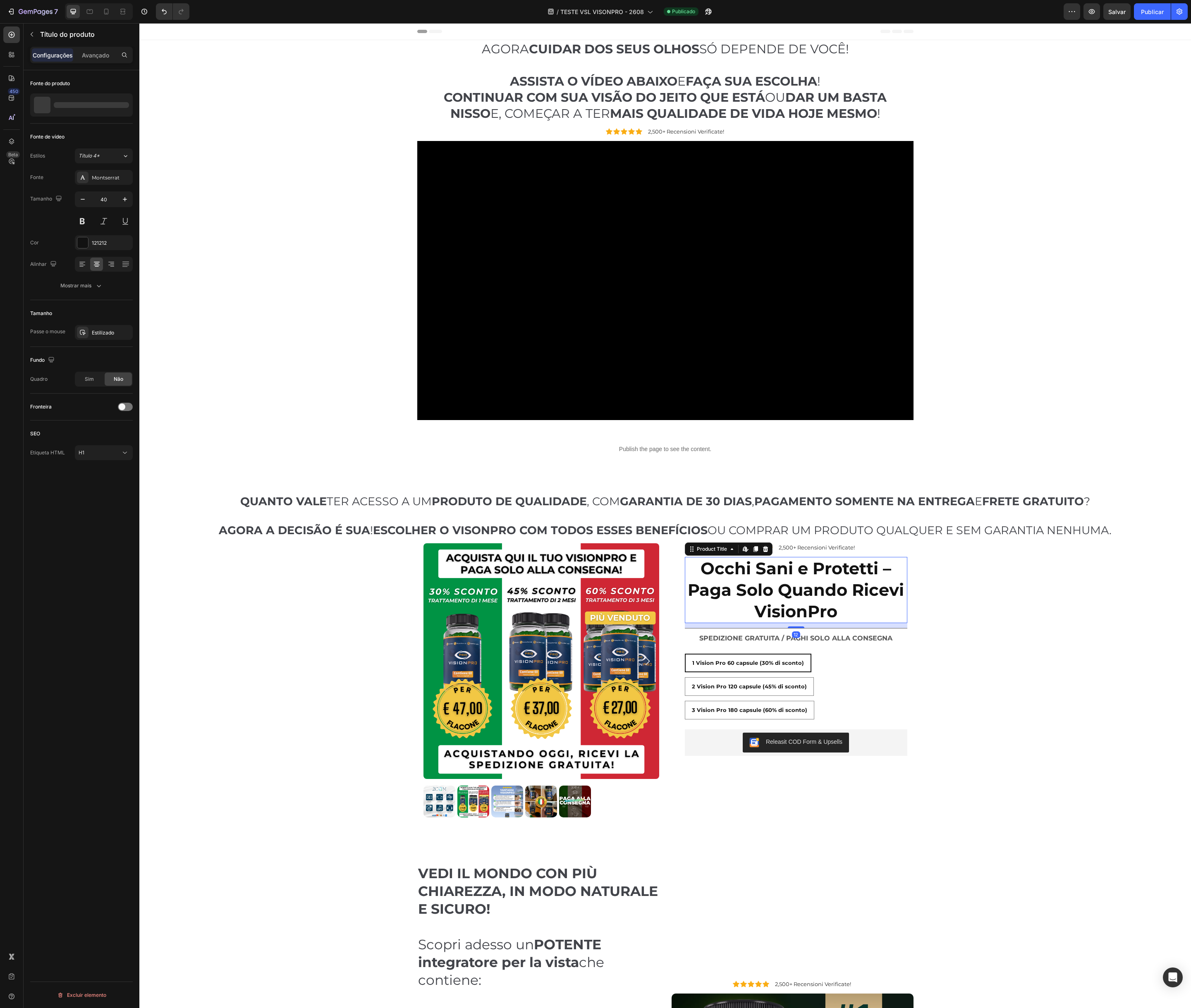
click at [792, 594] on h1 "Occhi Sani e Protetti – Paga Solo Quando Ricevi VisionPro" at bounding box center [796, 590] width 222 height 67
click at [828, 664] on div "1 Vision Pro 60 capsule (30% di sconto) 1 Vision Pro 60 capsule (30% di sconto)…" at bounding box center [796, 687] width 222 height 66
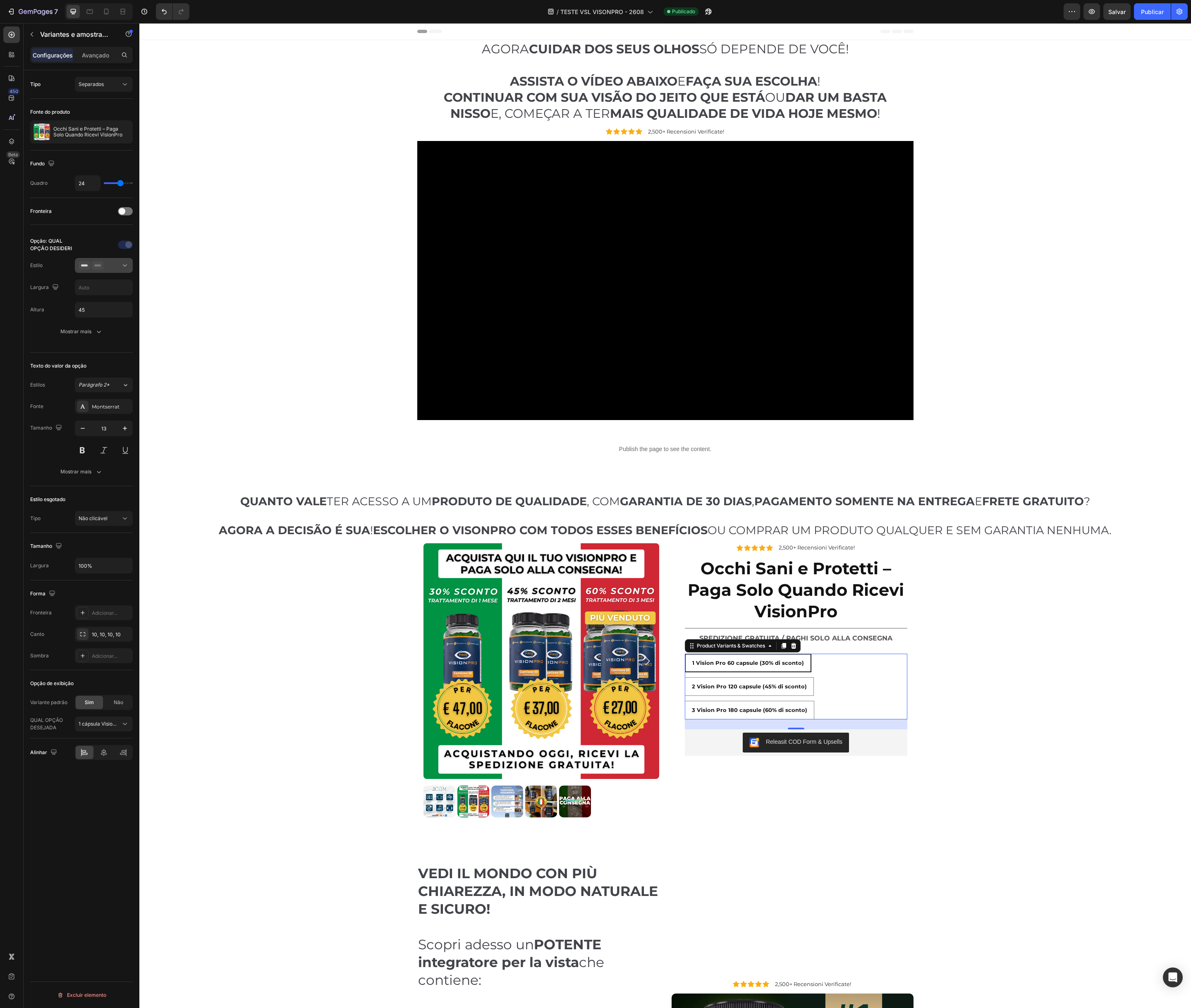
click at [125, 266] on icon at bounding box center [124, 265] width 8 height 8
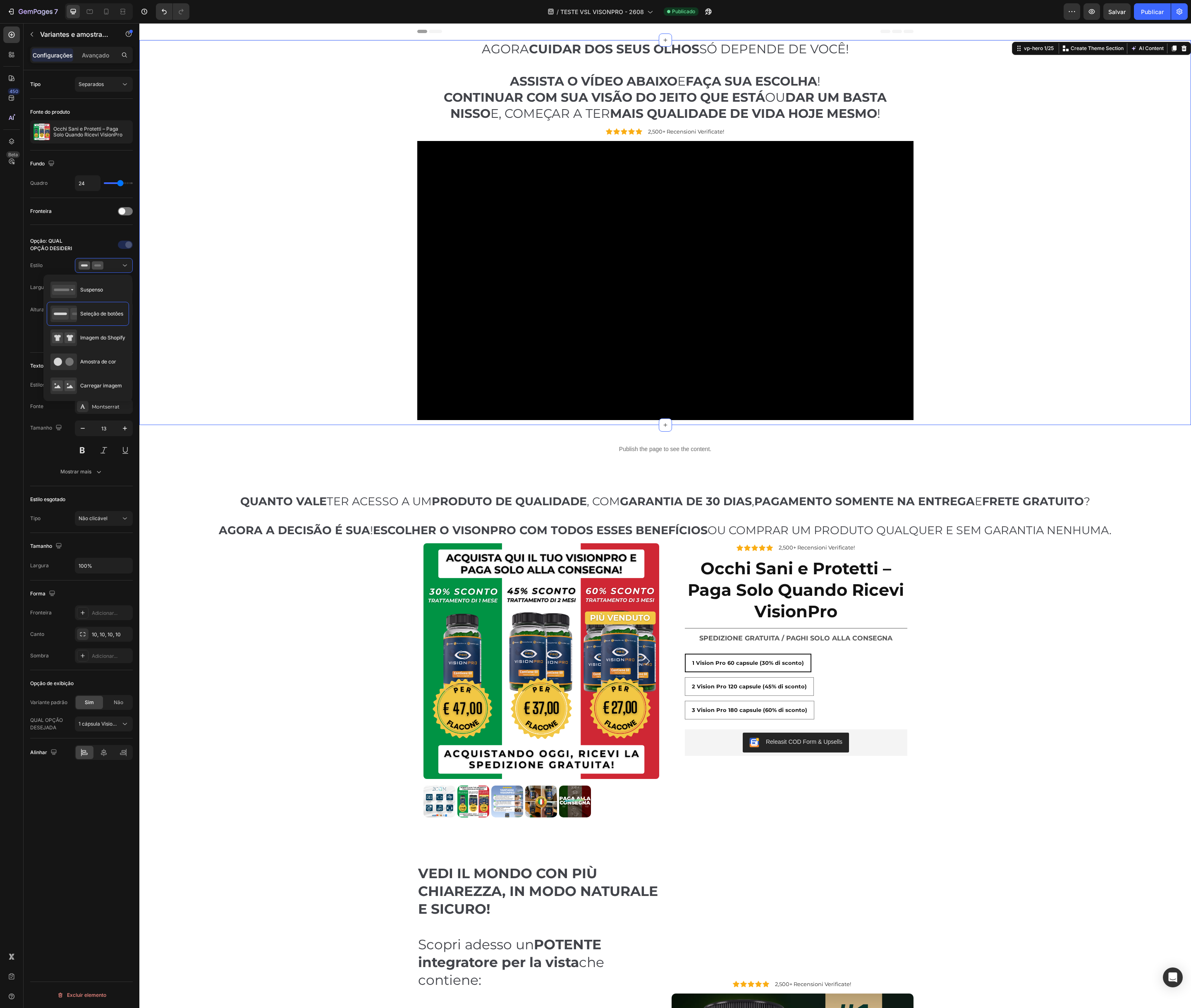
click at [158, 282] on div "AGORA CUIDAR DOS SEUS OLHOS SÓ DEPENDE DE VOCÊ! ASSISTA O VÍDEO ABAIXO E FAÇA S…" at bounding box center [665, 233] width 1040 height 385
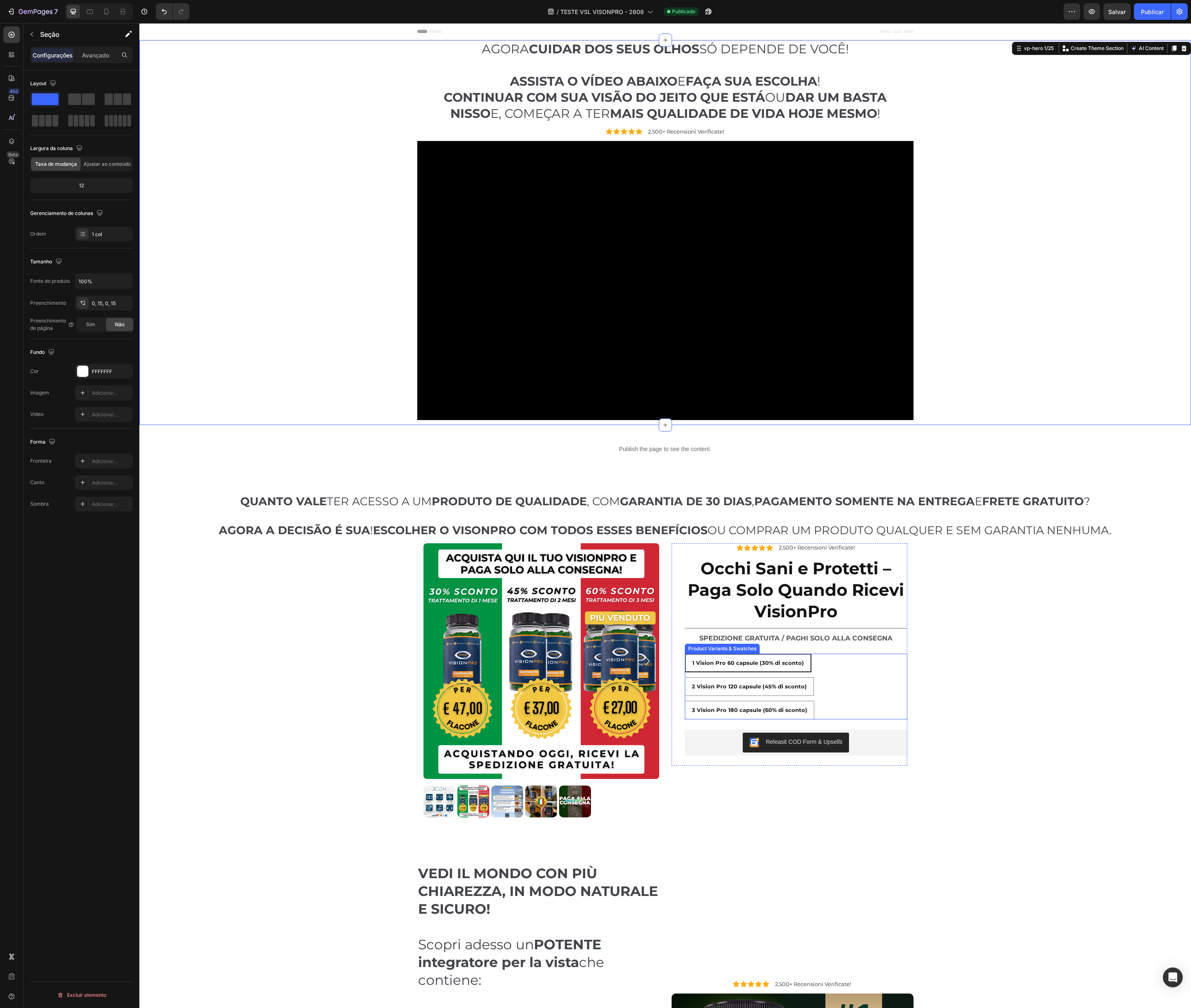
click at [844, 685] on div "1 Vision Pro 60 capsule (30% di sconto) 1 Vision Pro 60 capsule (30% di sconto)…" at bounding box center [796, 687] width 222 height 66
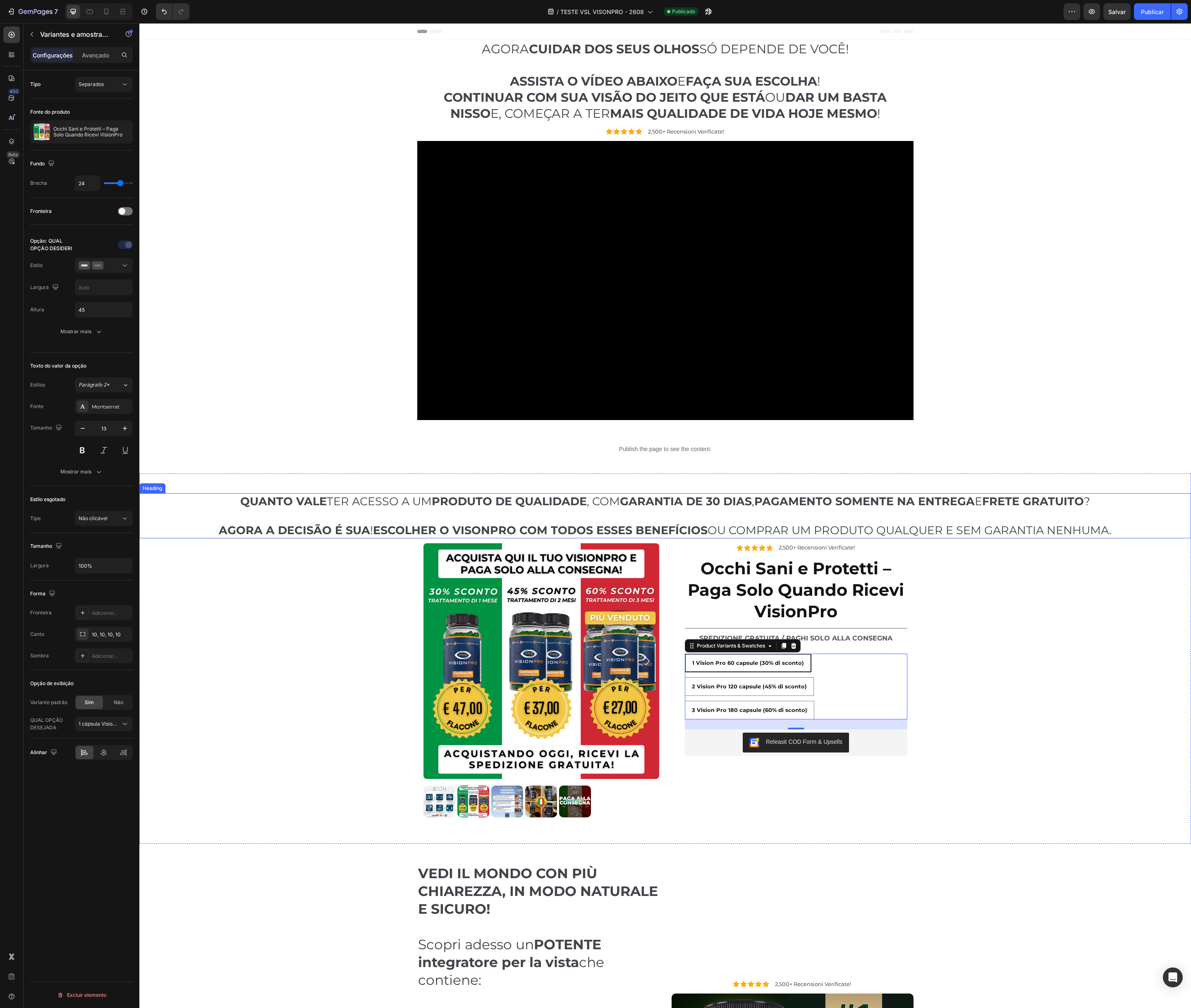
click at [488, 504] on strong "PRODUTO DE QUALIDADE" at bounding box center [510, 501] width 155 height 14
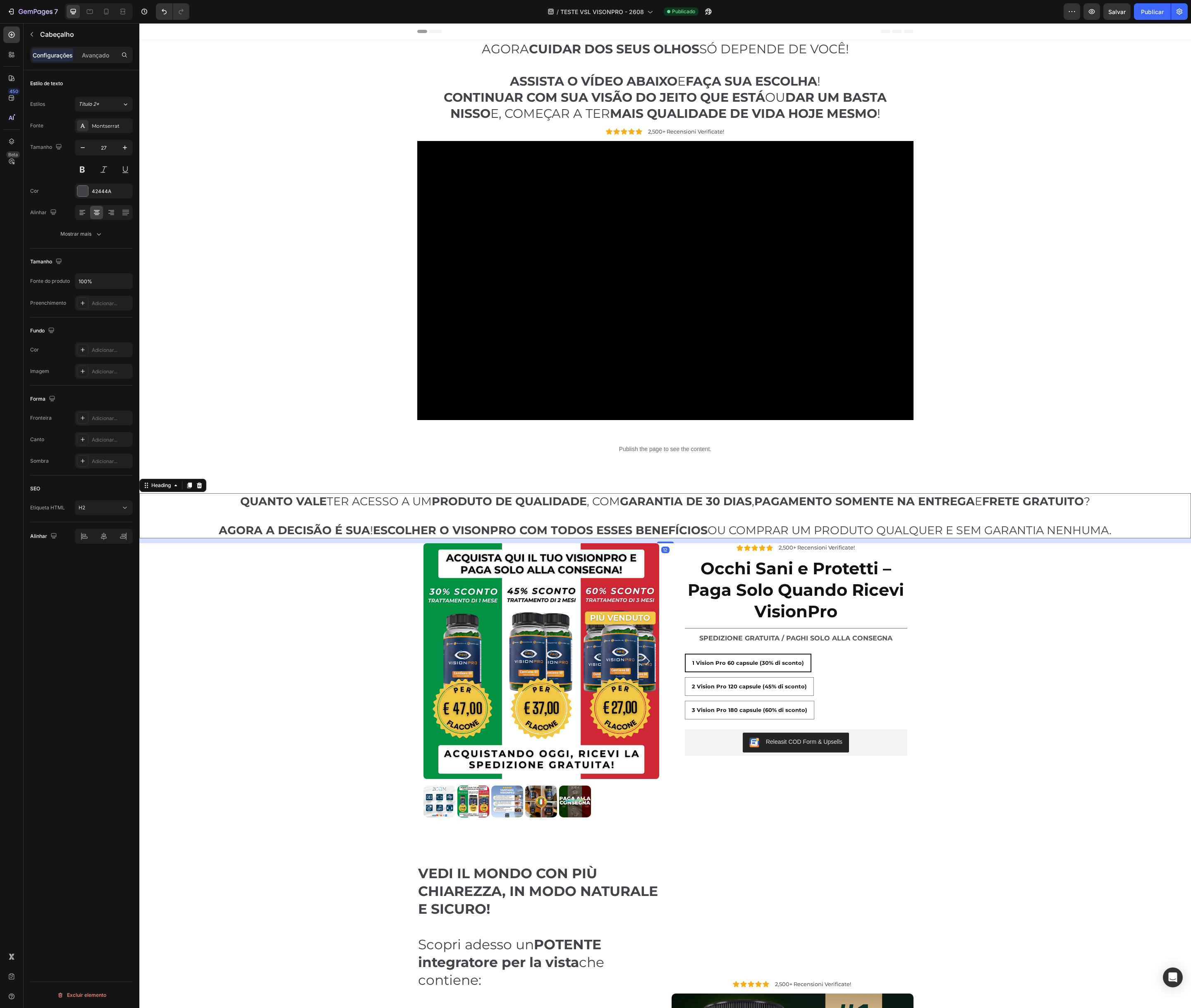
click at [178, 518] on h2 "QUANTO VALE TER ACESSO A UM PRODUTO DE QUALIDADE , COM GARANTIA DE 30 DIAS , PA…" at bounding box center [665, 516] width 1052 height 45
click at [95, 58] on font "Avançado" at bounding box center [95, 55] width 27 height 7
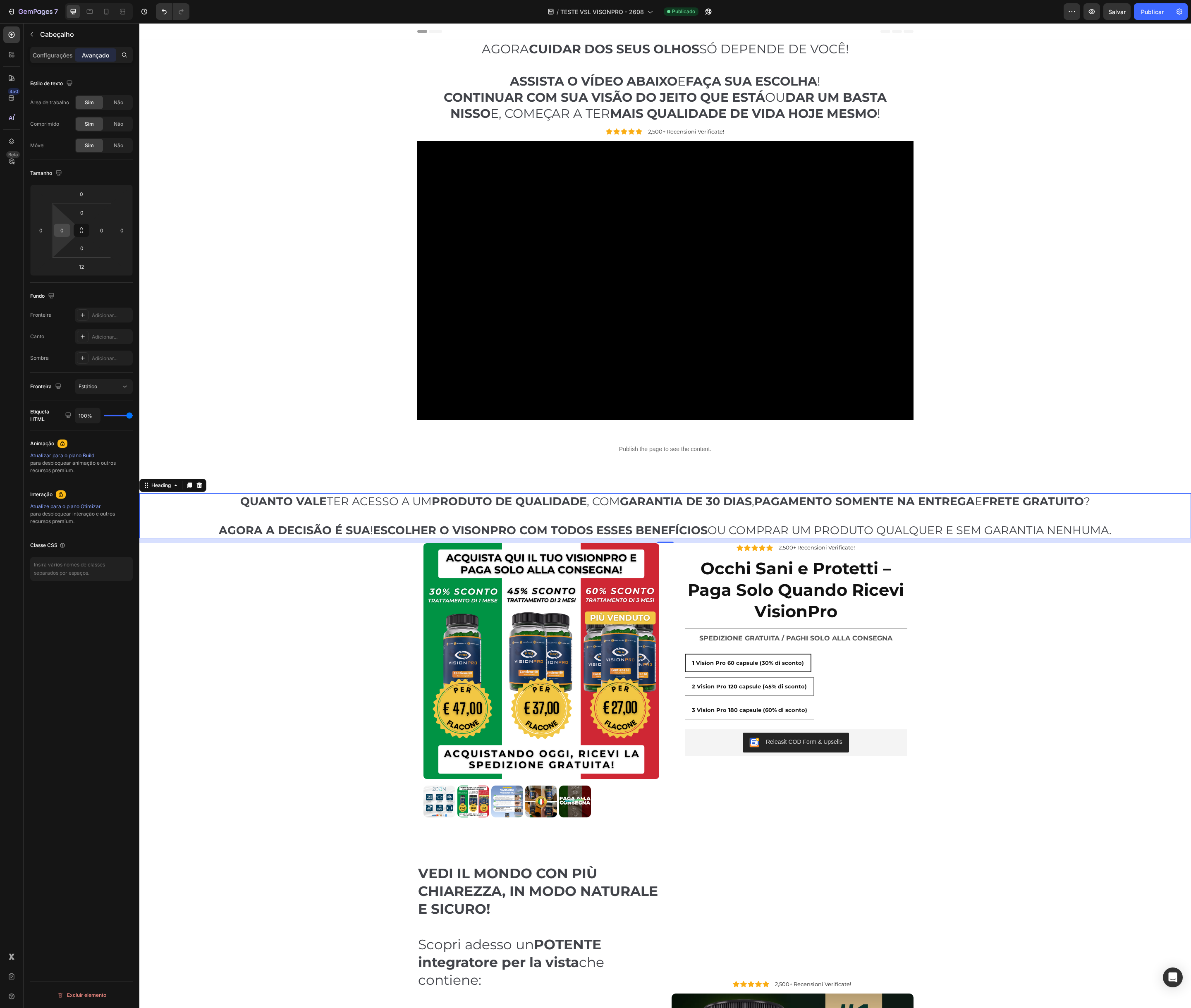
click at [61, 230] on input "0" at bounding box center [62, 230] width 13 height 13
click at [95, 311] on font "16 px" at bounding box center [95, 310] width 12 height 6
type input "16"
click at [103, 230] on input "0" at bounding box center [102, 230] width 13 height 13
click at [129, 310] on font "16 px" at bounding box center [134, 310] width 12 height 6
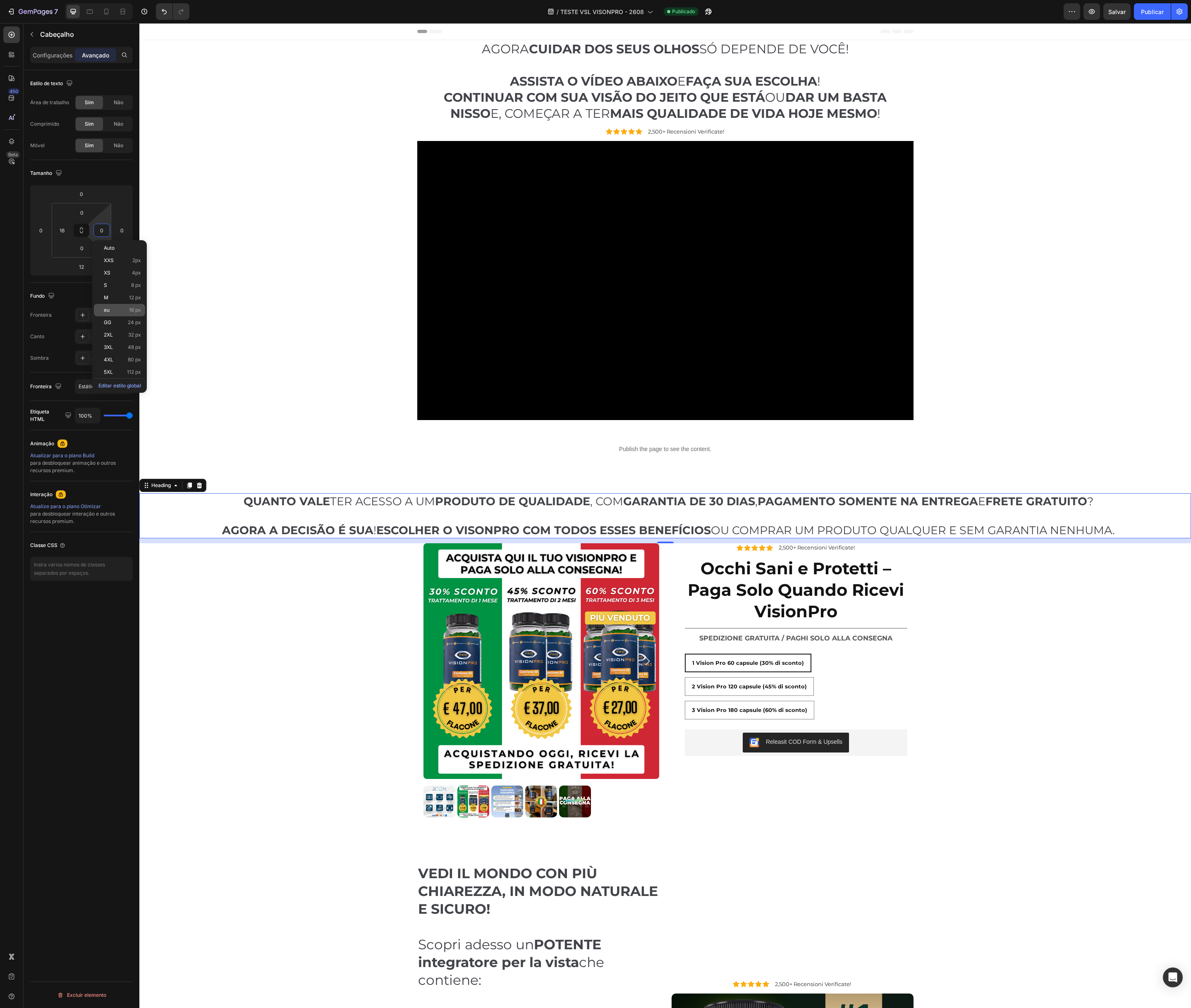
type input "16"
click at [59, 233] on input "16" at bounding box center [62, 230] width 13 height 13
click at [96, 338] on font "32 px" at bounding box center [95, 335] width 13 height 6
type input "32"
click at [104, 229] on input "16" at bounding box center [102, 230] width 13 height 13
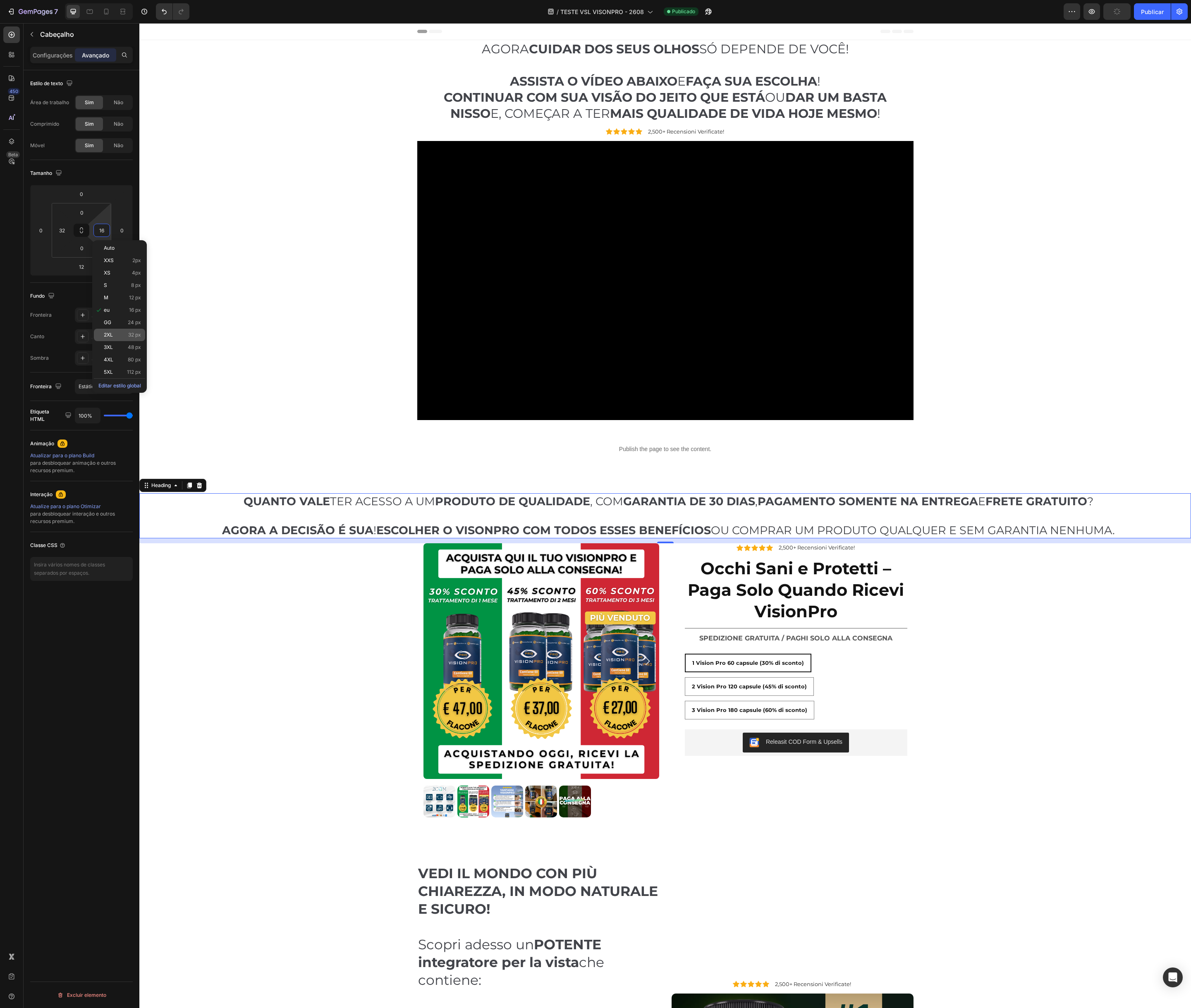
click at [137, 336] on font "32 px" at bounding box center [134, 335] width 13 height 6
type input "32"
click at [107, 12] on icon at bounding box center [106, 11] width 8 height 8
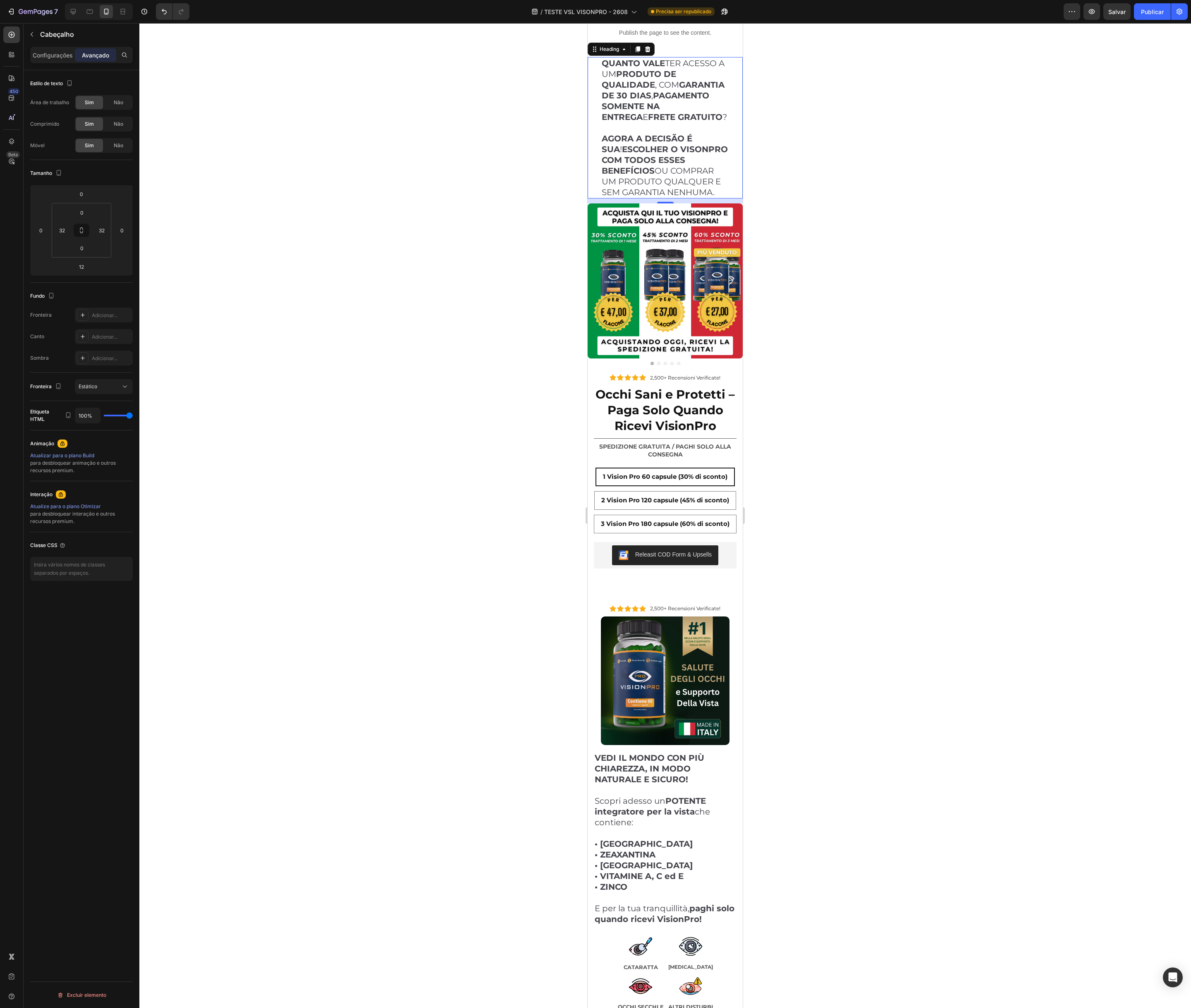
scroll to position [267, 0]
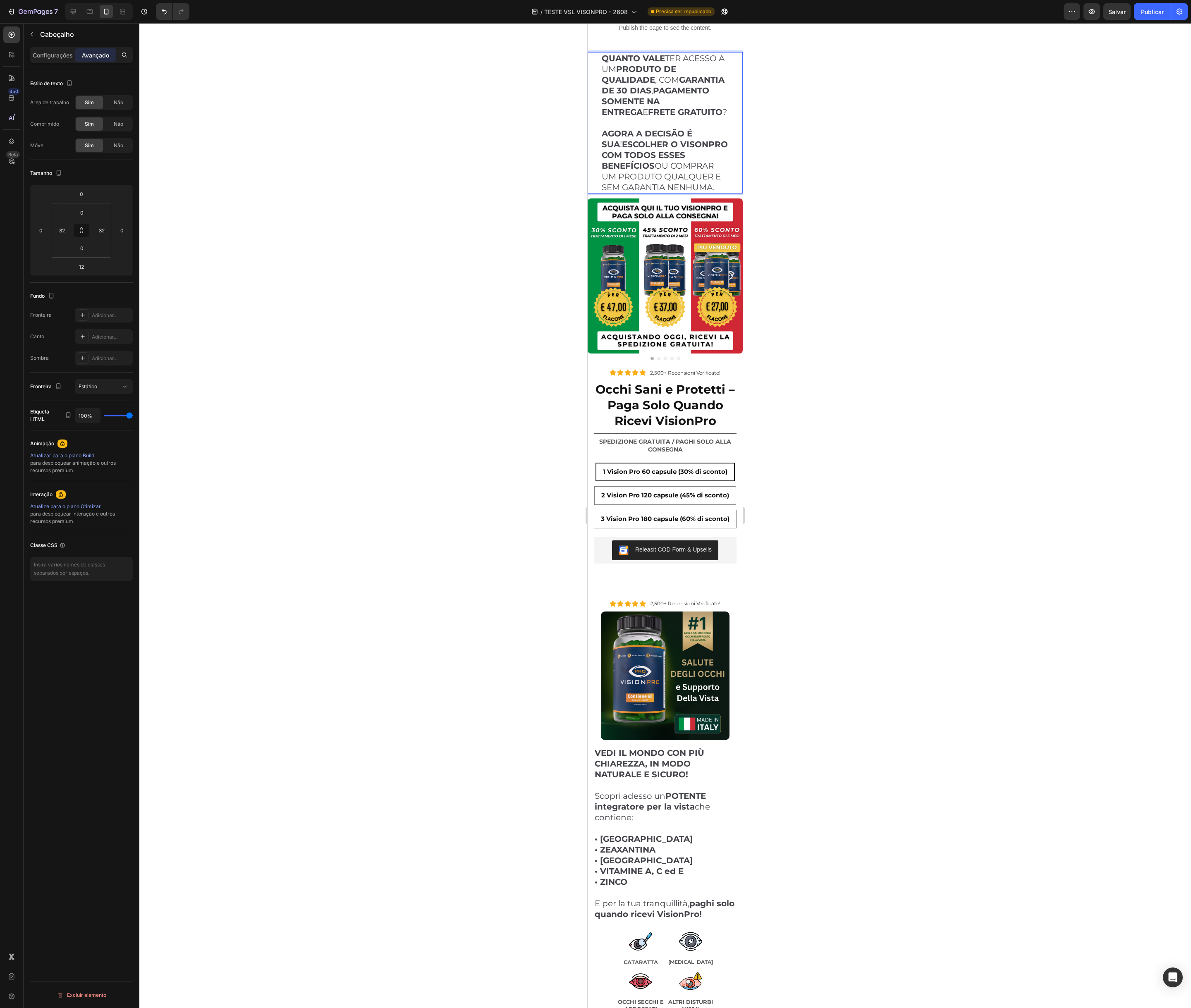
click at [591, 124] on div "QUANTO VALE TER ACESSO A UM PRODUTO DE QUALIDADE , COM GARANTIA DE 30 DIAS , PA…" at bounding box center [665, 122] width 155 height 141
click at [63, 229] on input "32" at bounding box center [62, 230] width 13 height 13
click at [59, 226] on input "32" at bounding box center [62, 230] width 13 height 13
click at [89, 320] on font "24 px" at bounding box center [95, 322] width 14 height 6
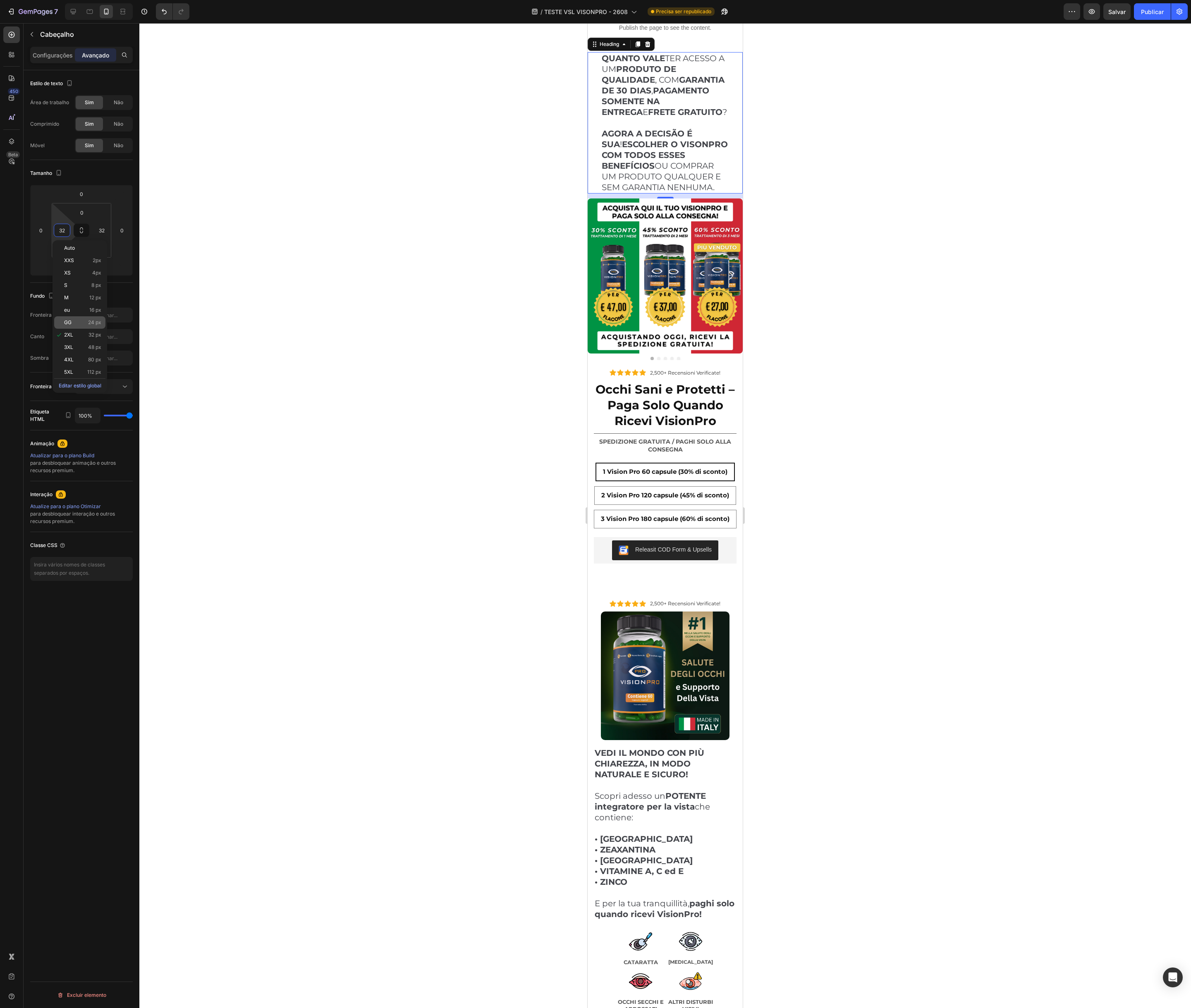
type input "24"
click at [101, 230] on input "32" at bounding box center [102, 230] width 13 height 13
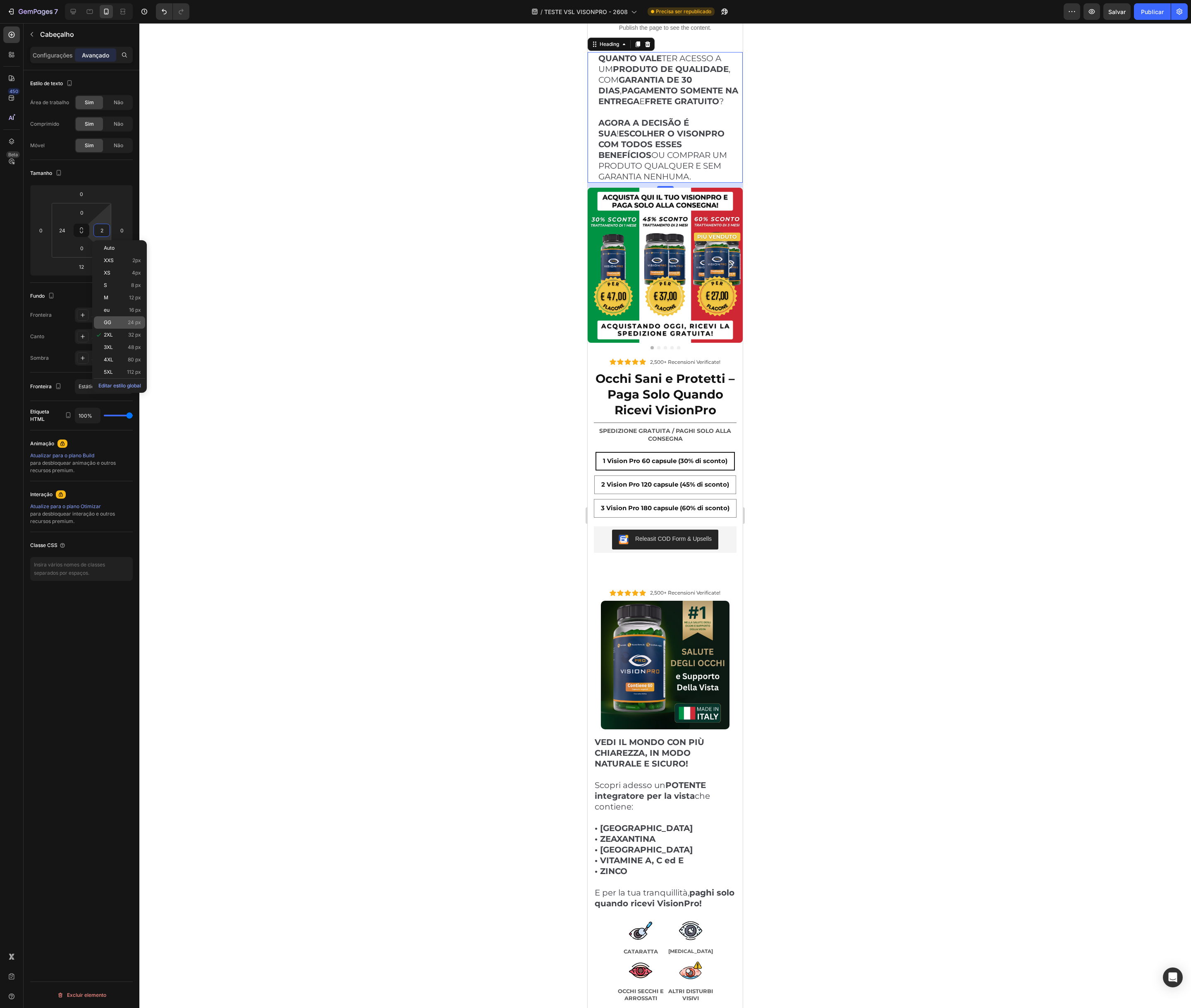
click at [134, 322] on font "24 px" at bounding box center [134, 322] width 14 height 6
type input "24"
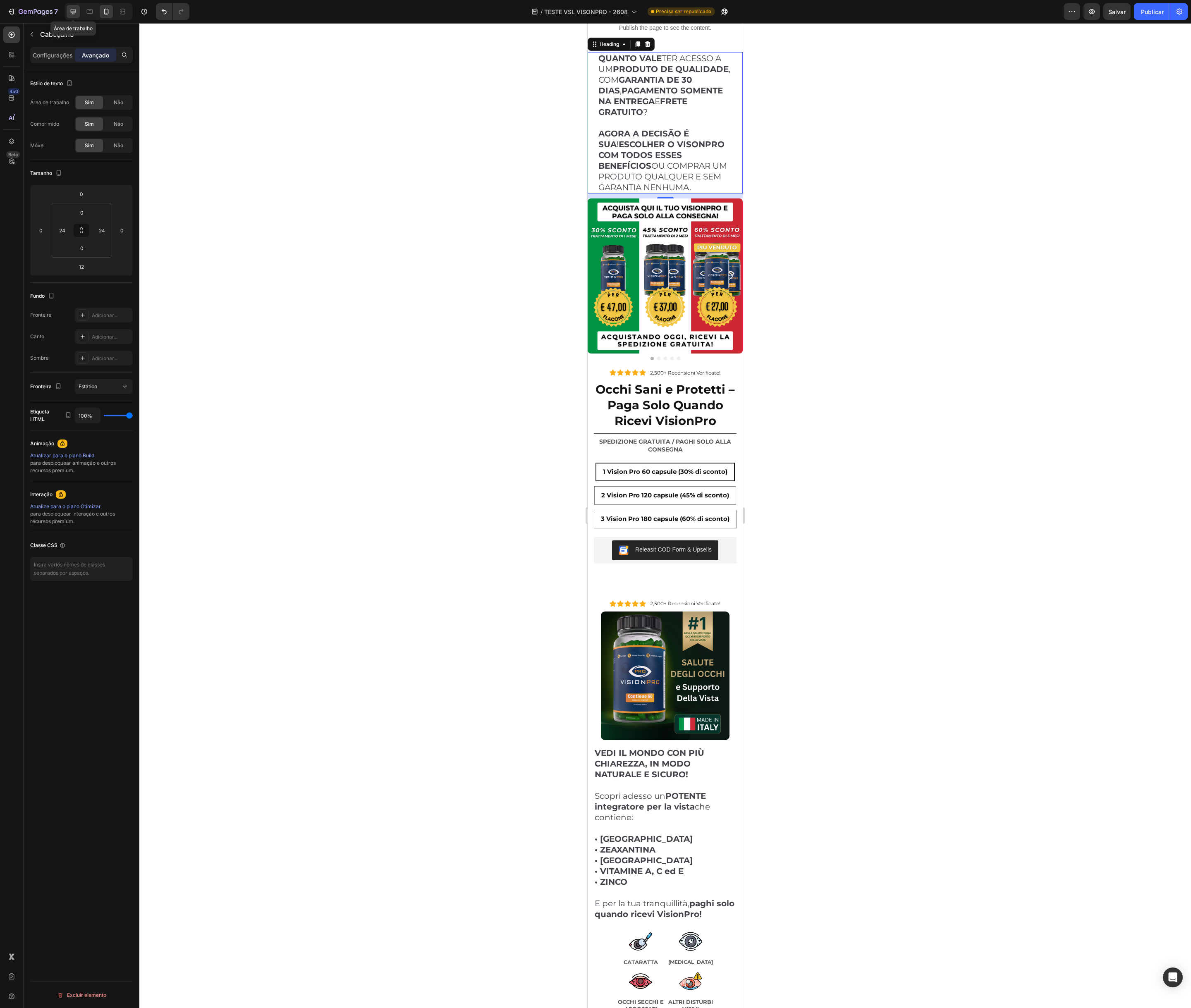
click at [73, 10] on icon at bounding box center [73, 11] width 8 height 8
type input "32"
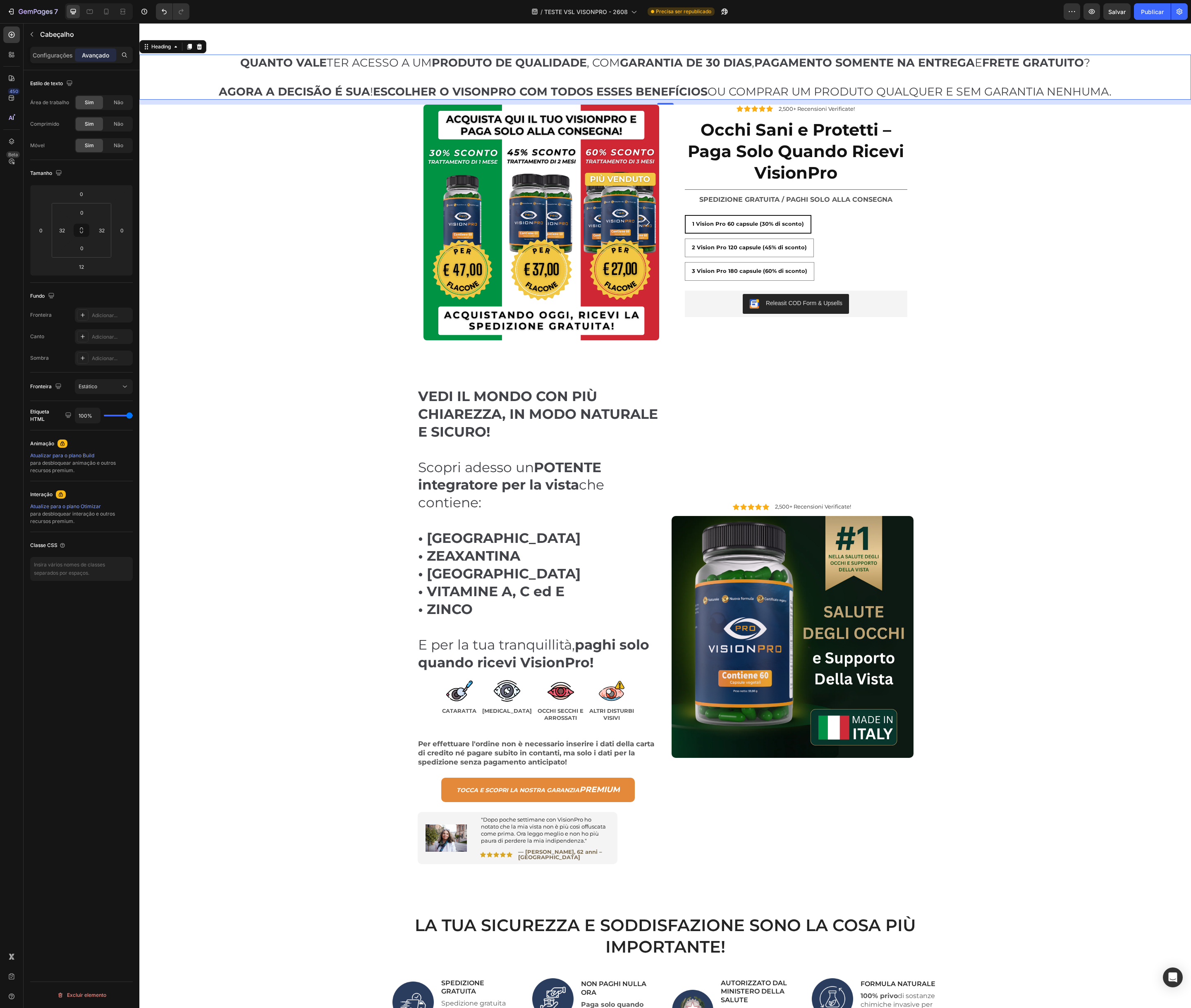
scroll to position [270, 0]
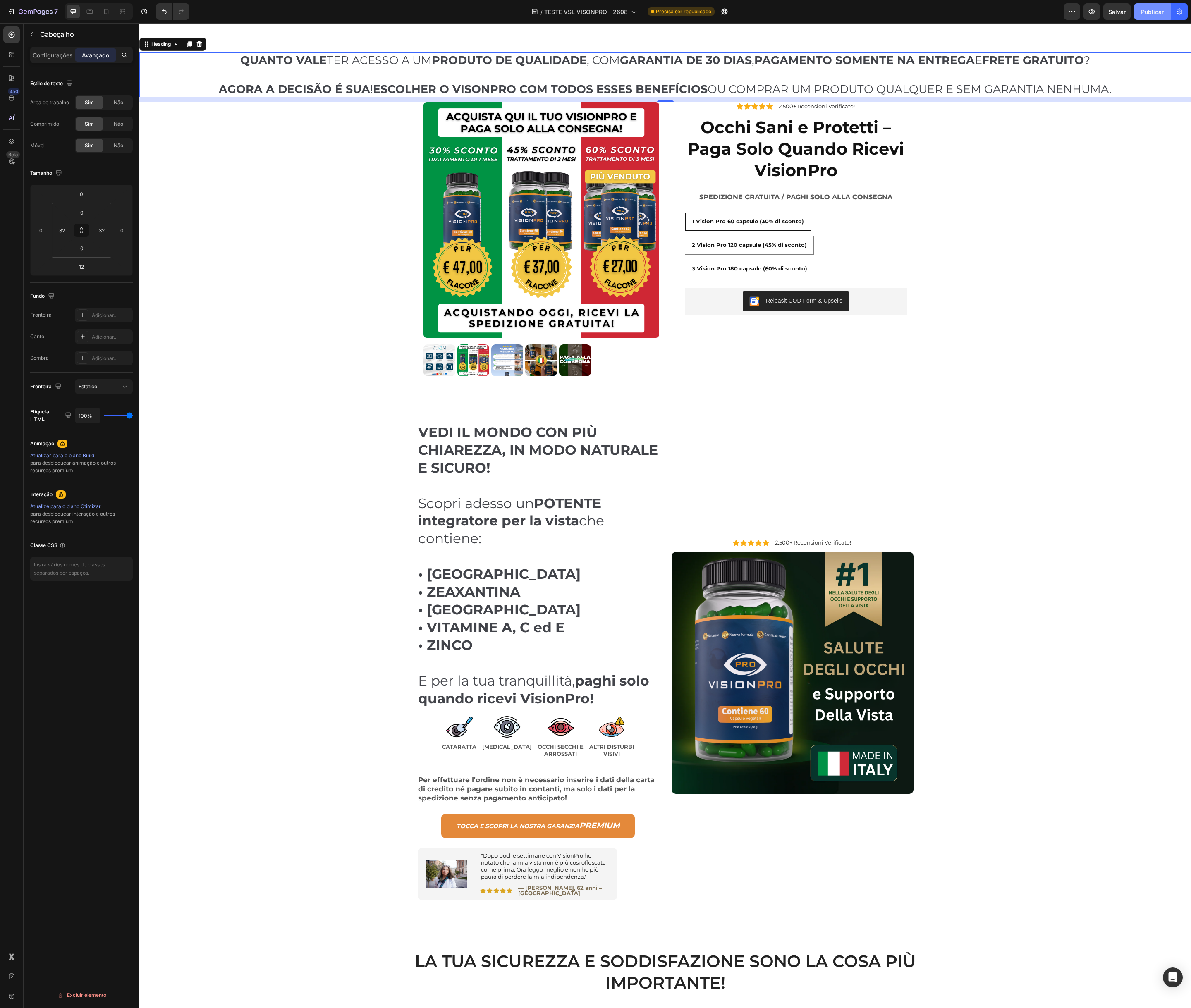
click at [1145, 12] on font "Publicar" at bounding box center [1152, 12] width 23 height 7
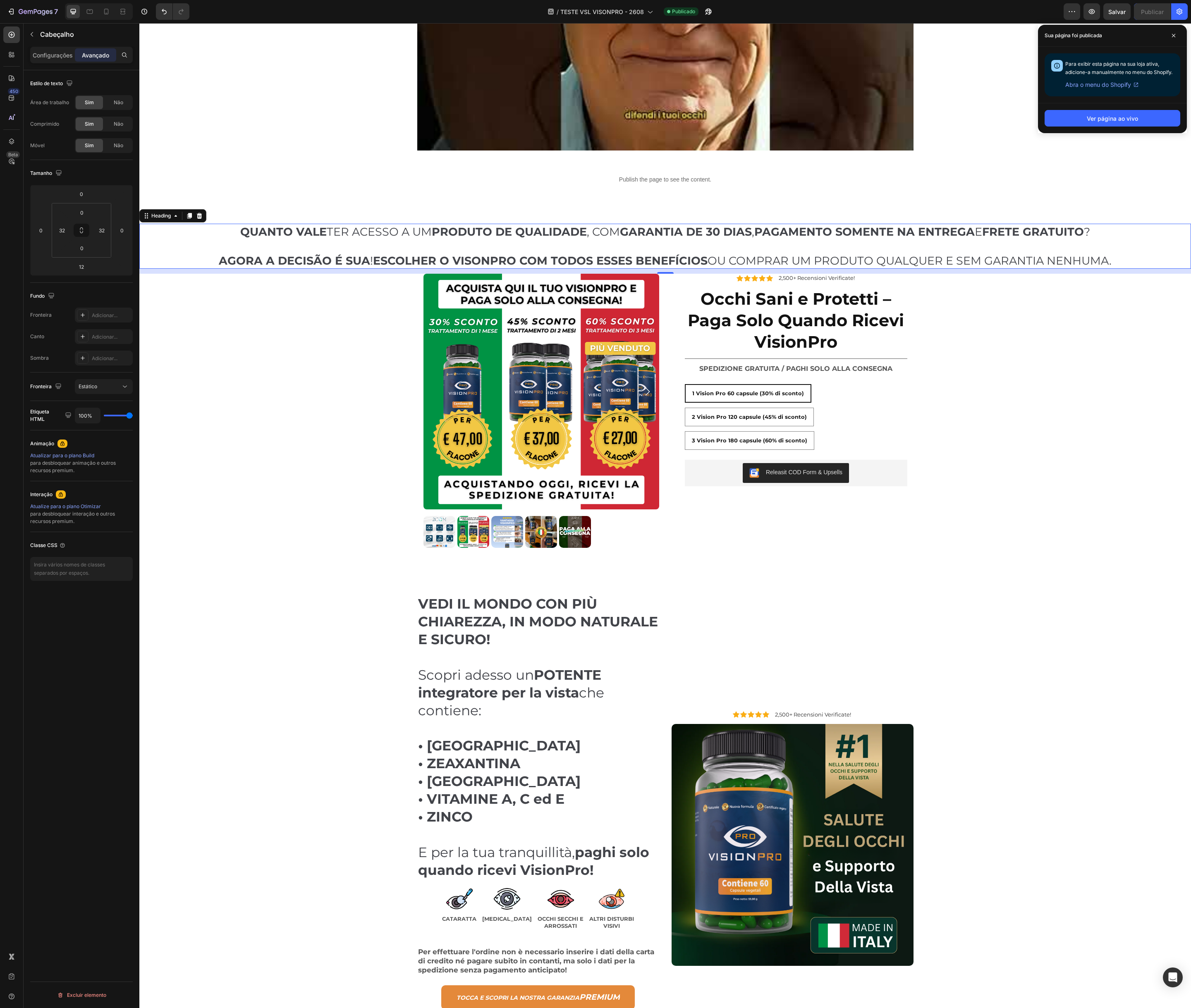
scroll to position [0, 0]
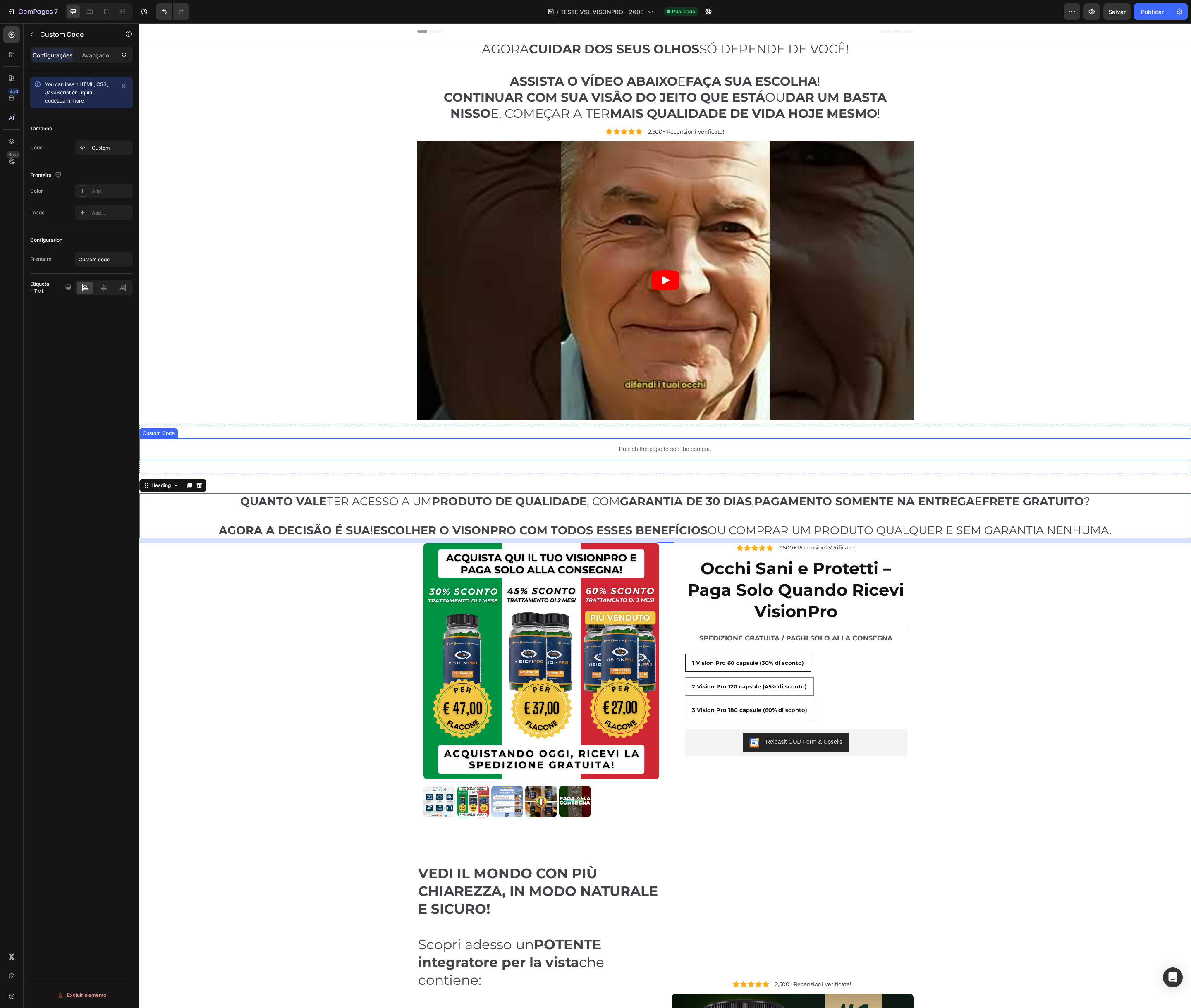
click at [586, 454] on div "Publish the page to see the content." at bounding box center [665, 449] width 1052 height 22
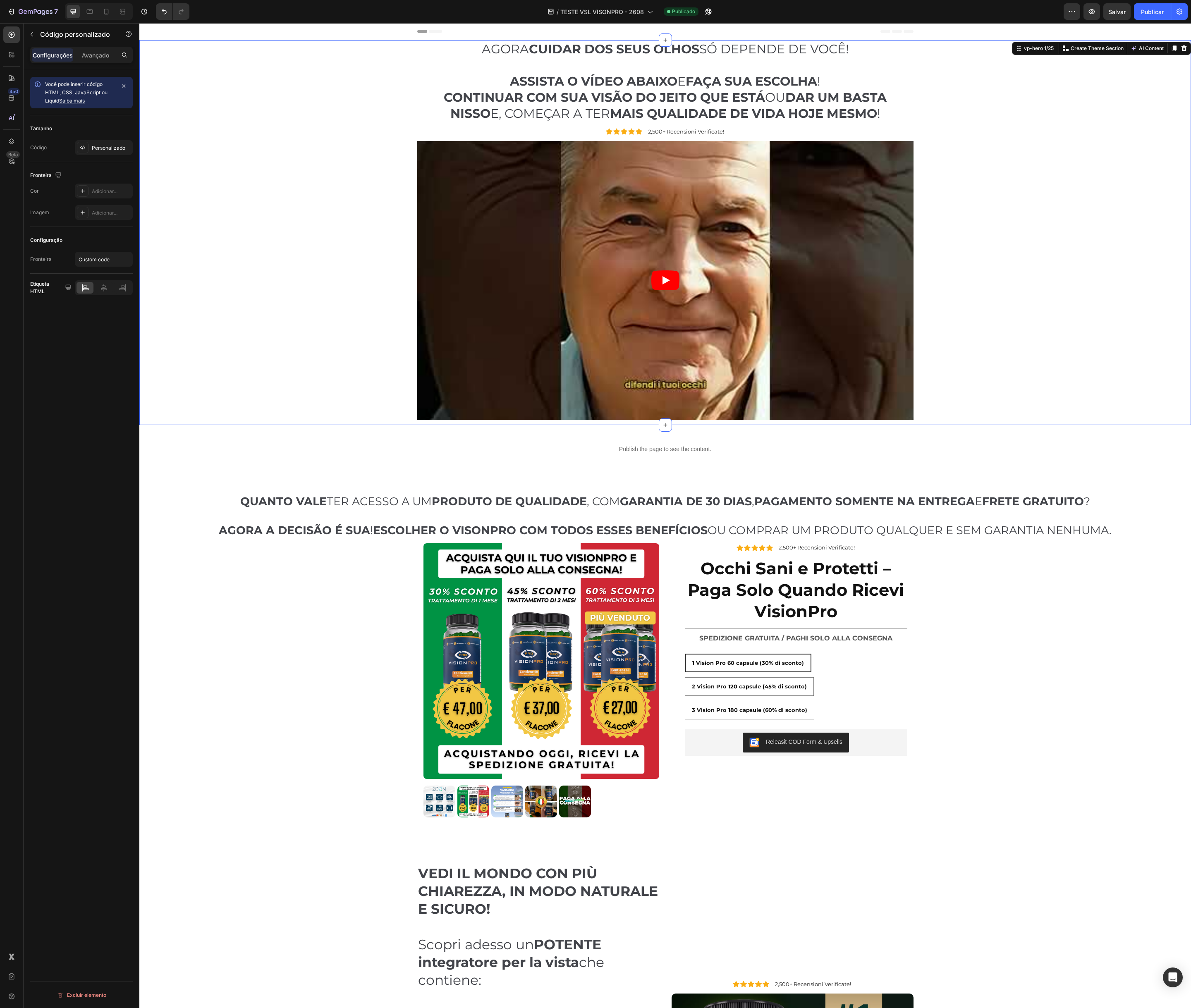
click at [318, 67] on div "AGORA CUIDAR DOS SEUS OLHOS SÓ DEPENDE DE VOCÊ! ASSISTA O VÍDEO ABAIXO E FAÇA S…" at bounding box center [665, 233] width 1040 height 385
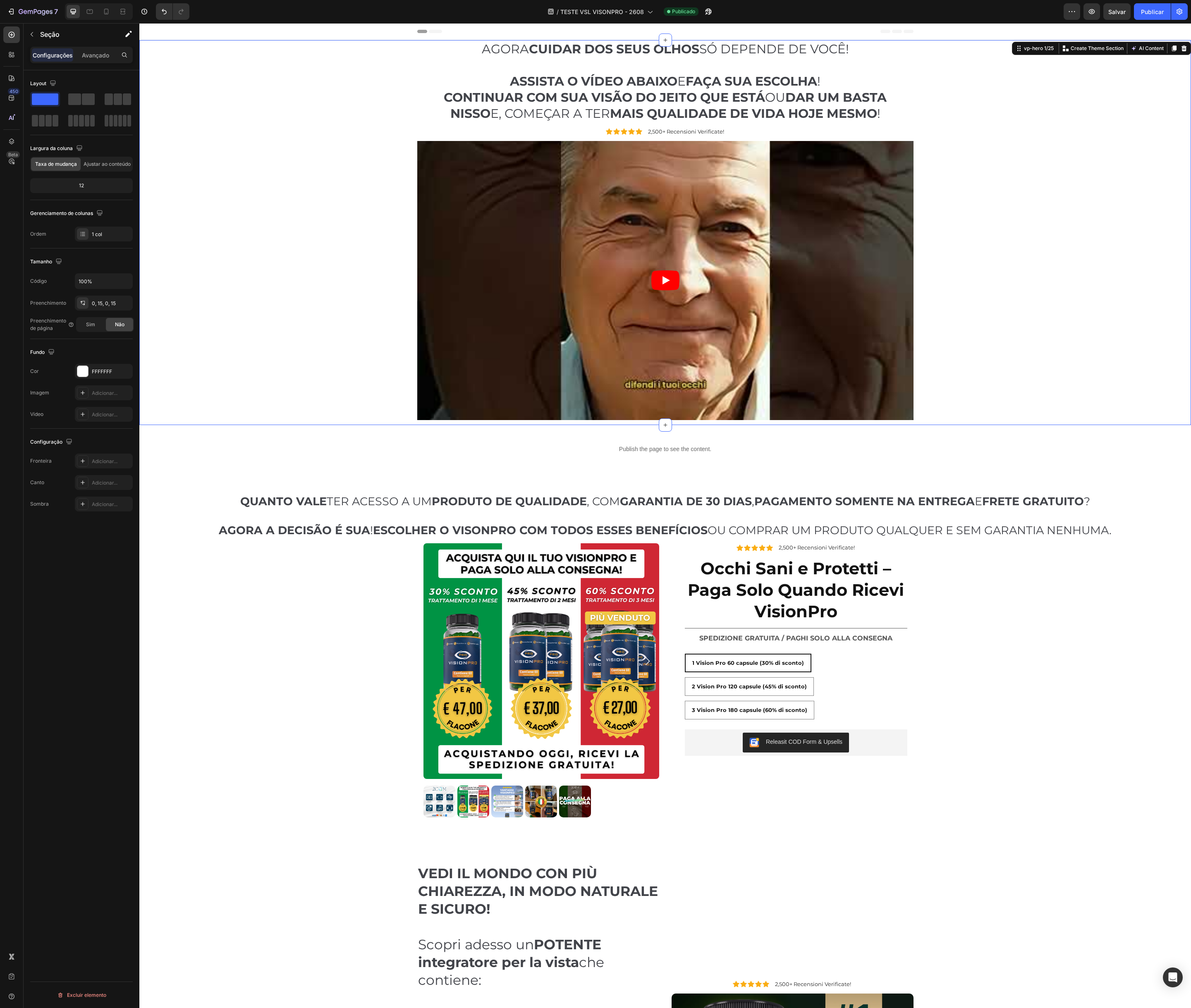
scroll to position [154, 0]
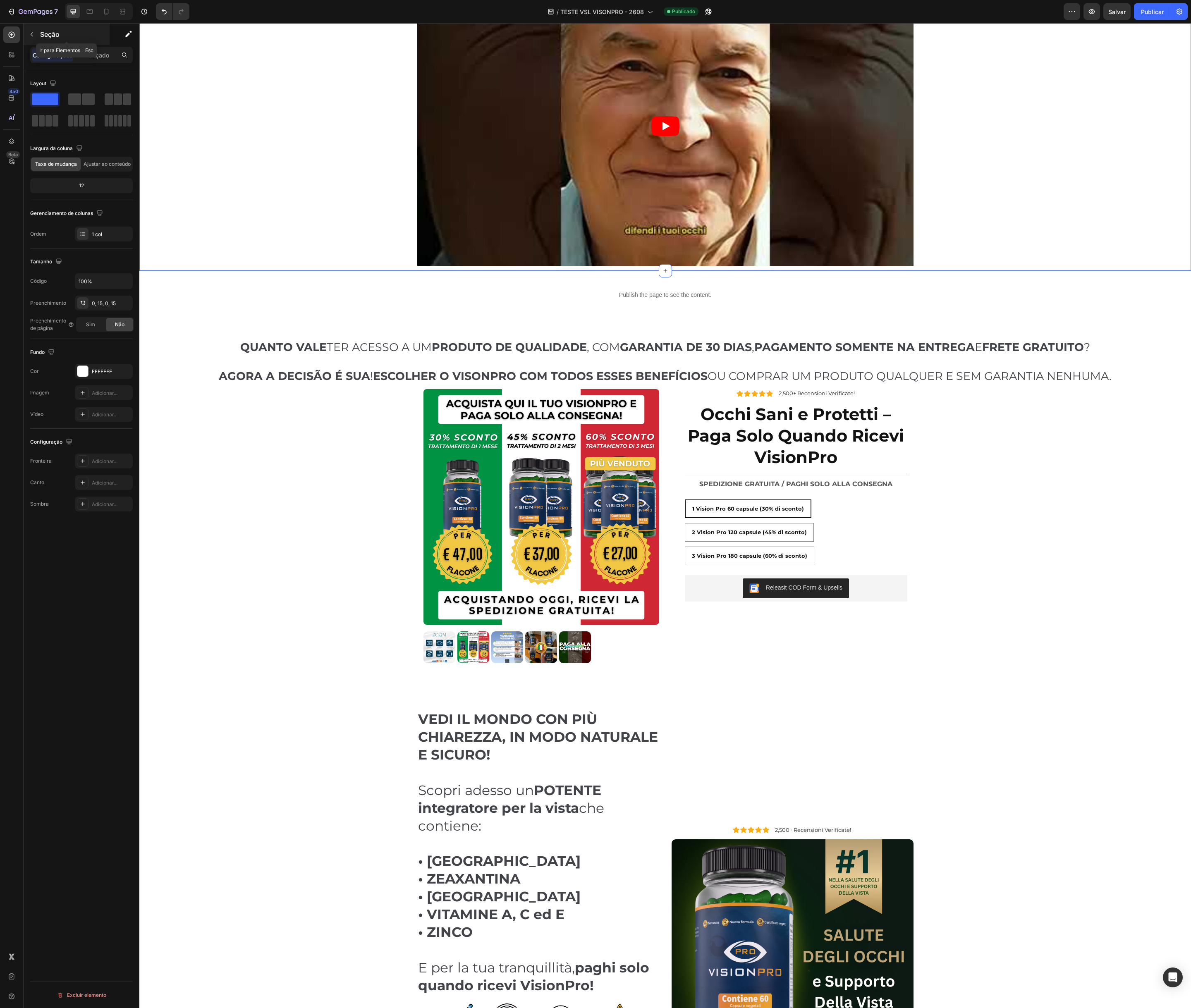
click at [34, 35] on icon "button" at bounding box center [32, 33] width 6 height 6
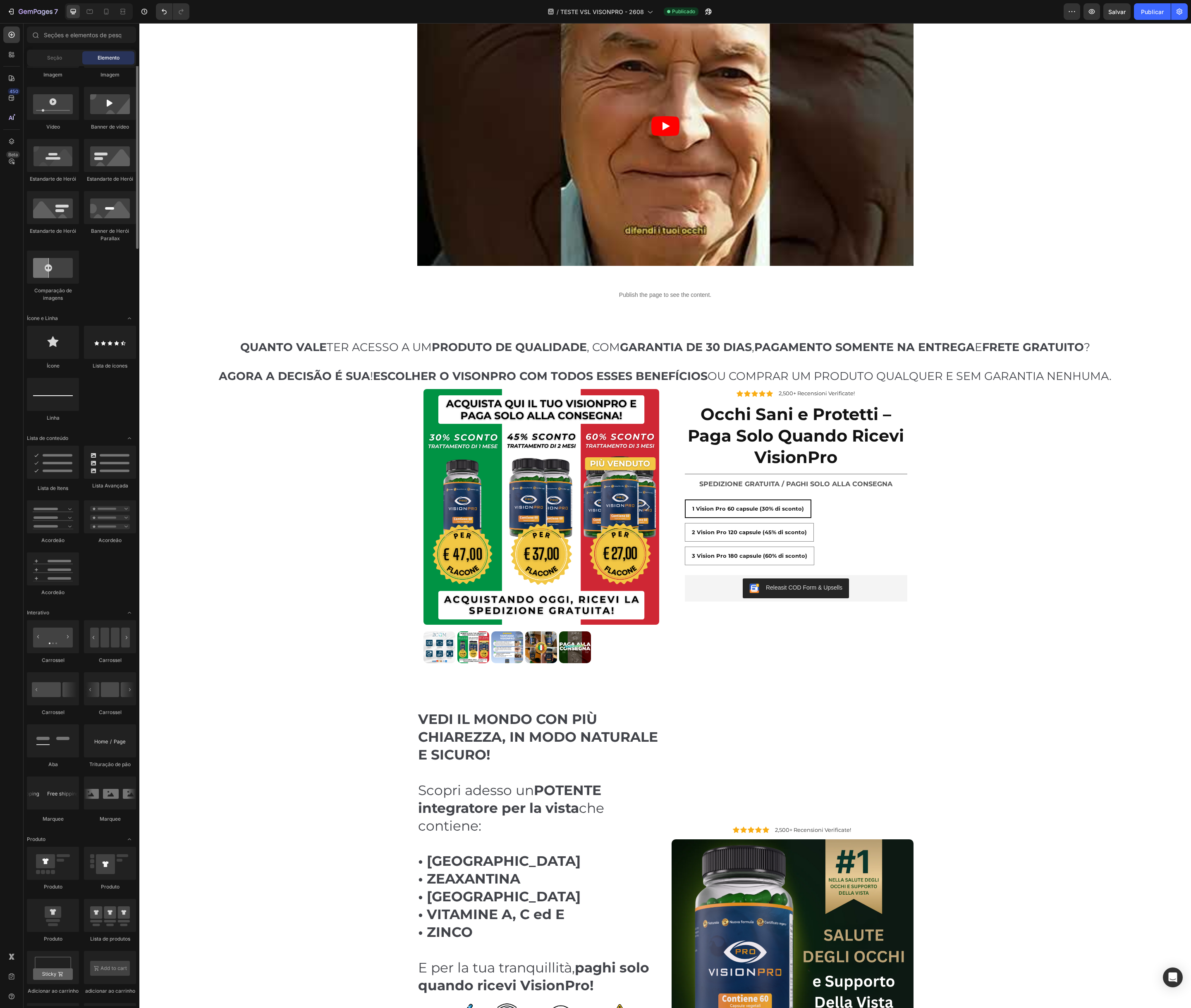
scroll to position [0, 0]
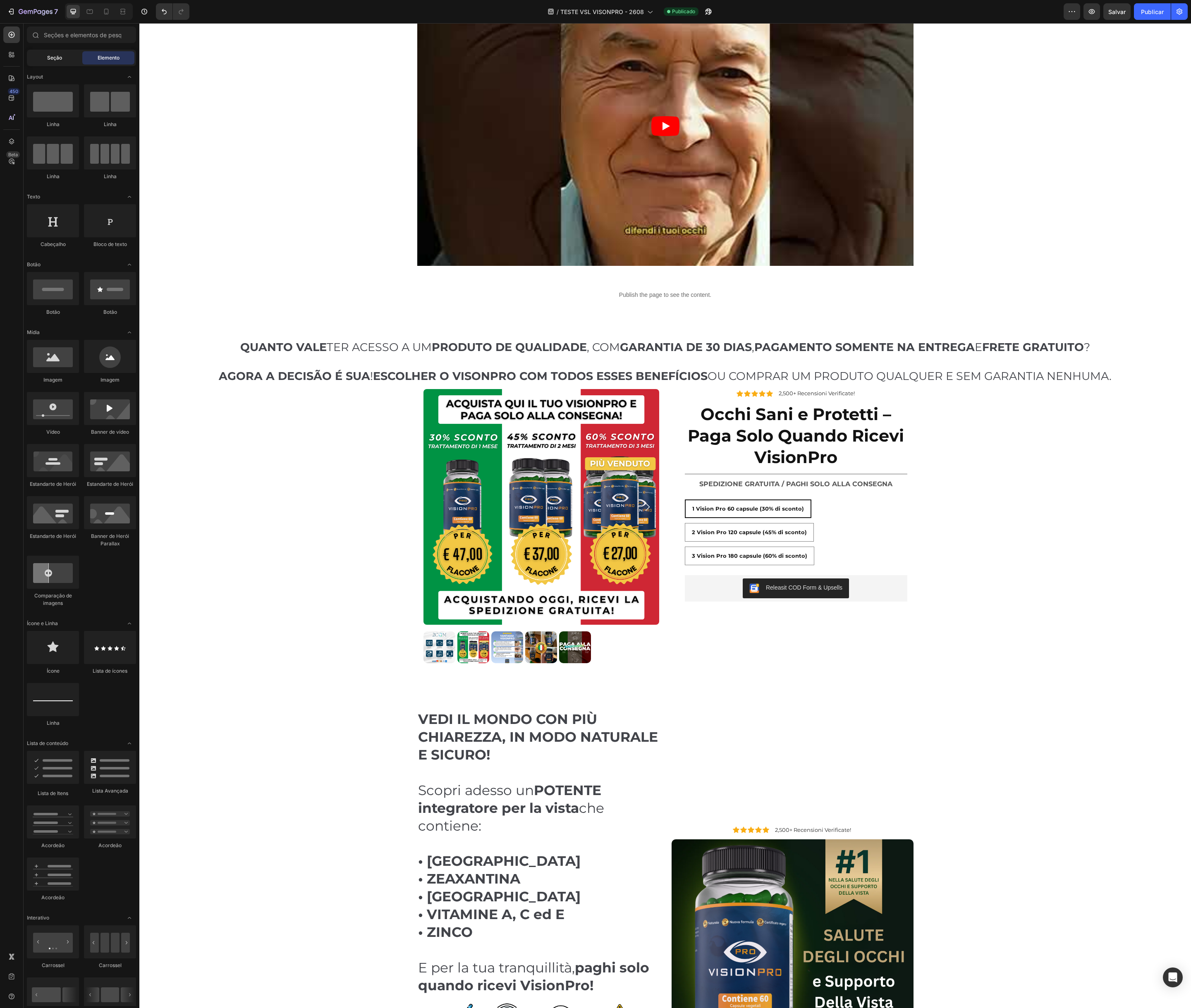
click at [50, 58] on font "Seção" at bounding box center [54, 58] width 15 height 6
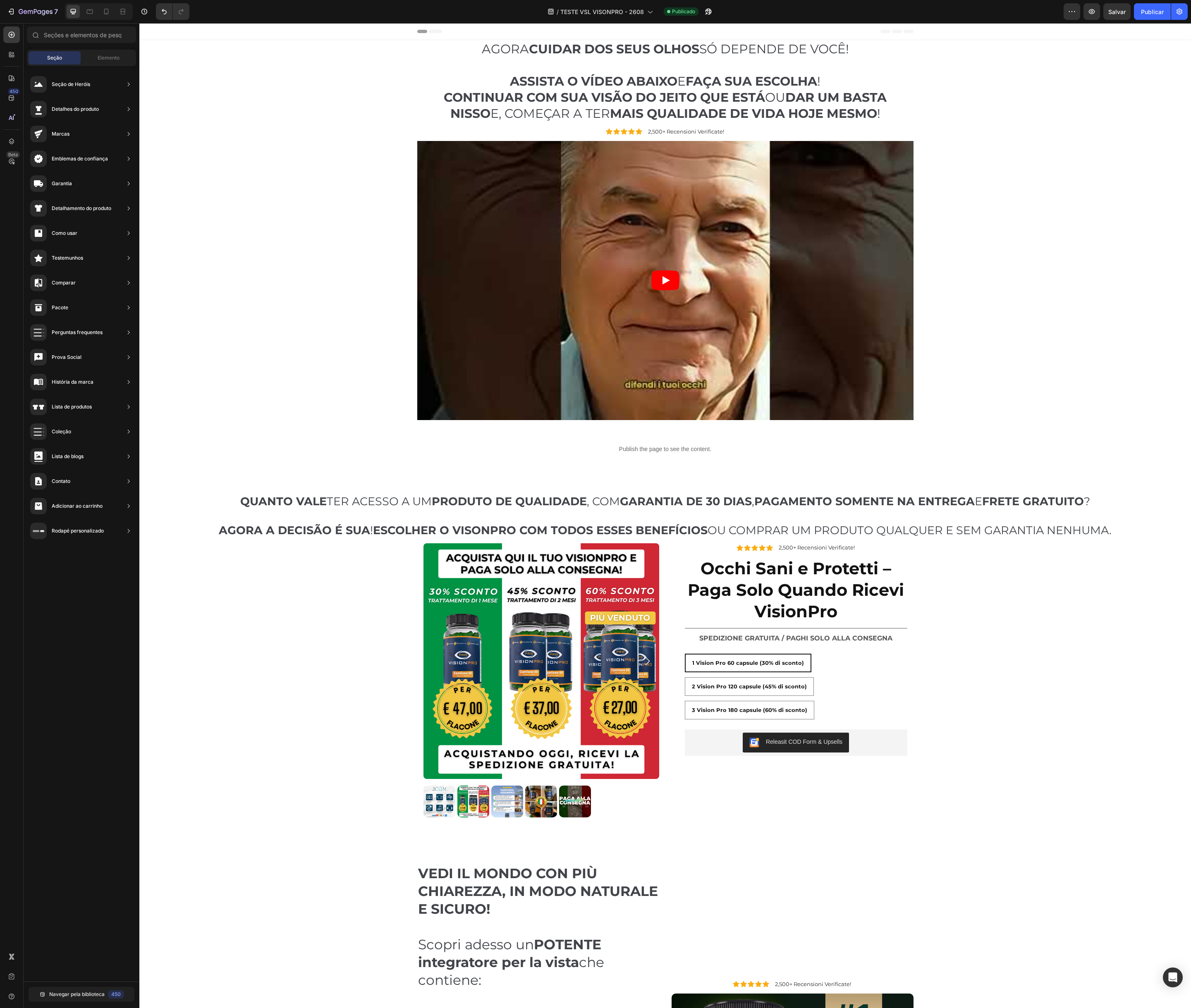
scroll to position [154, 0]
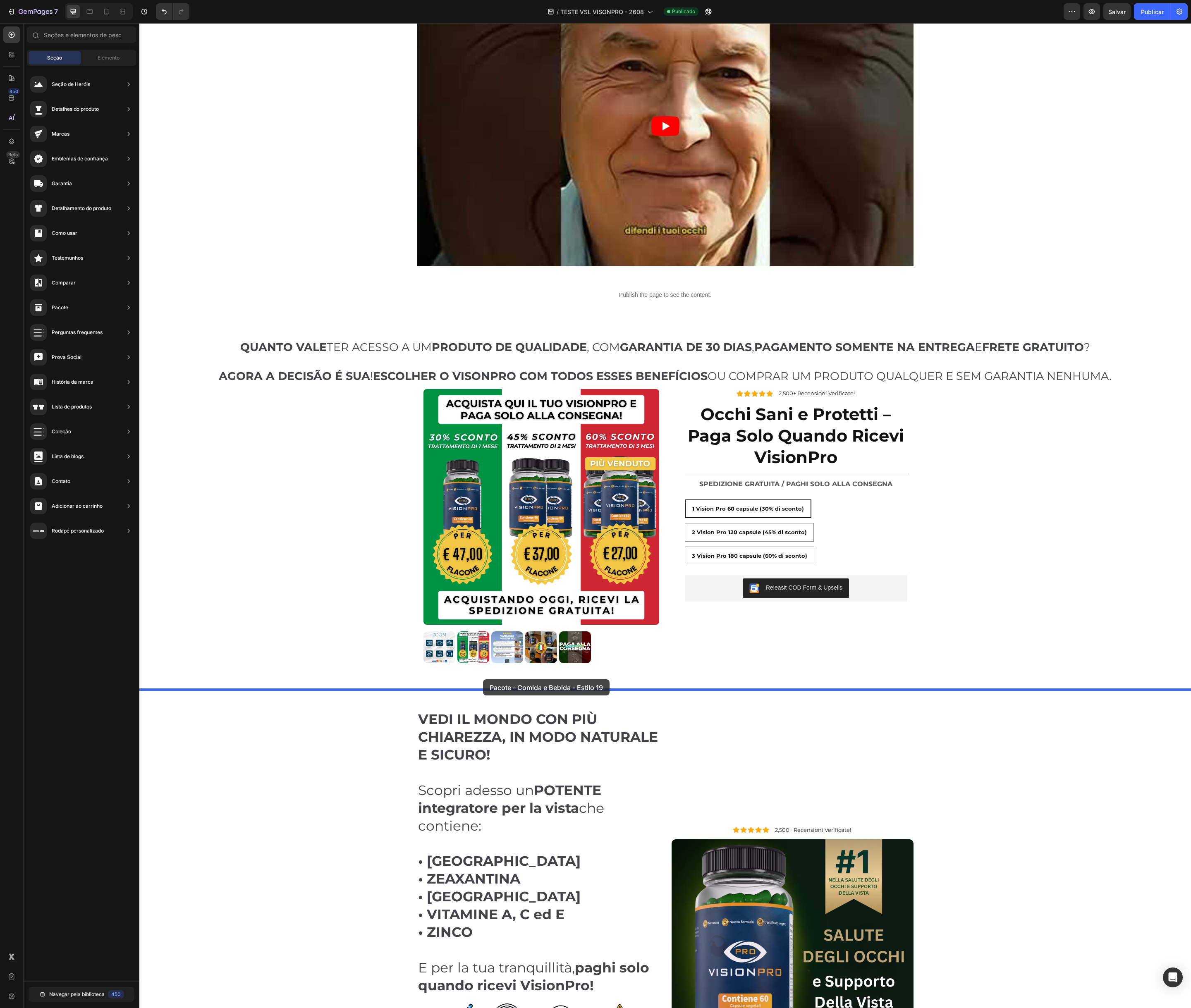
drag, startPoint x: 291, startPoint y: 345, endPoint x: 479, endPoint y: 680, distance: 384.1
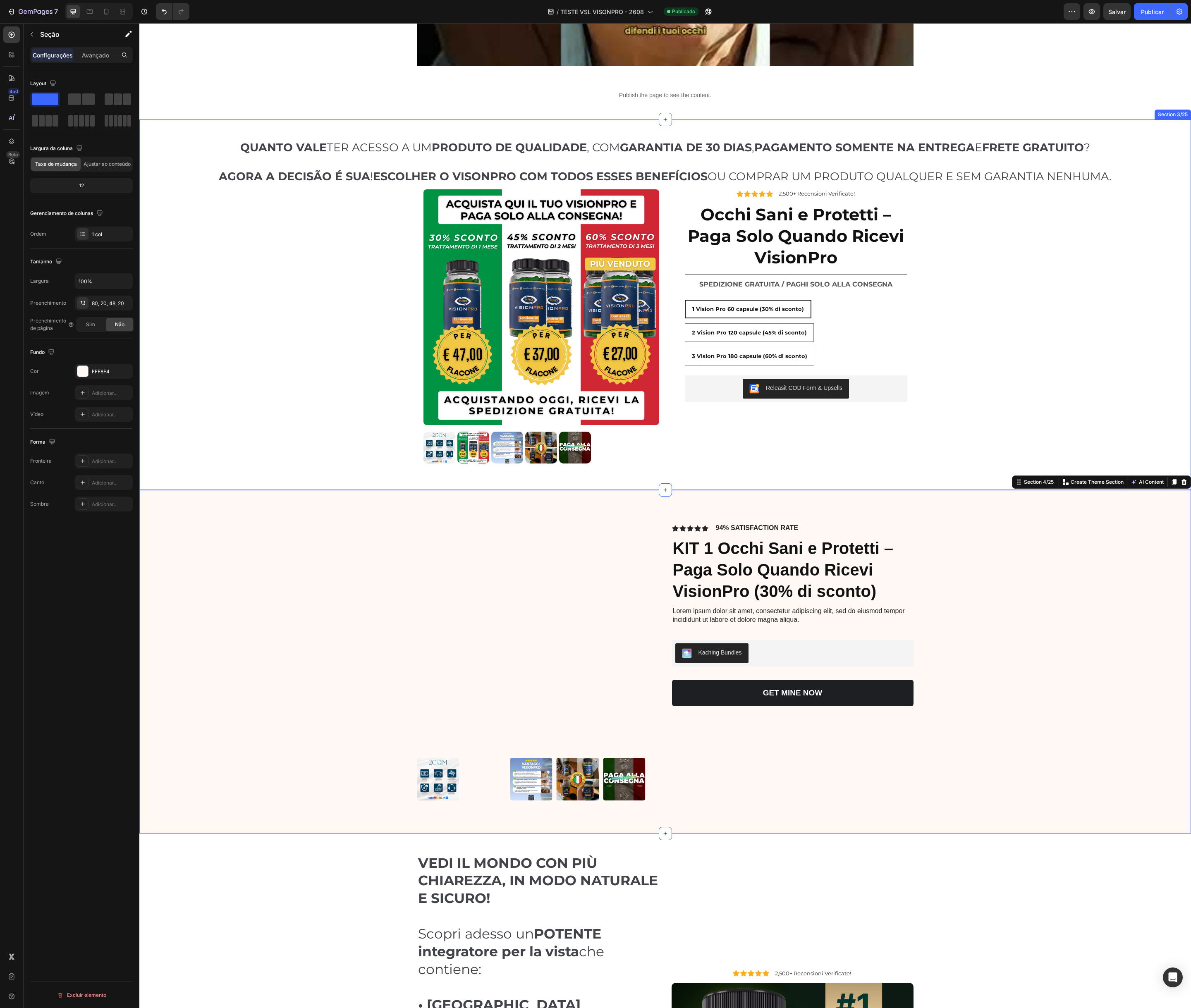
scroll to position [355, 0]
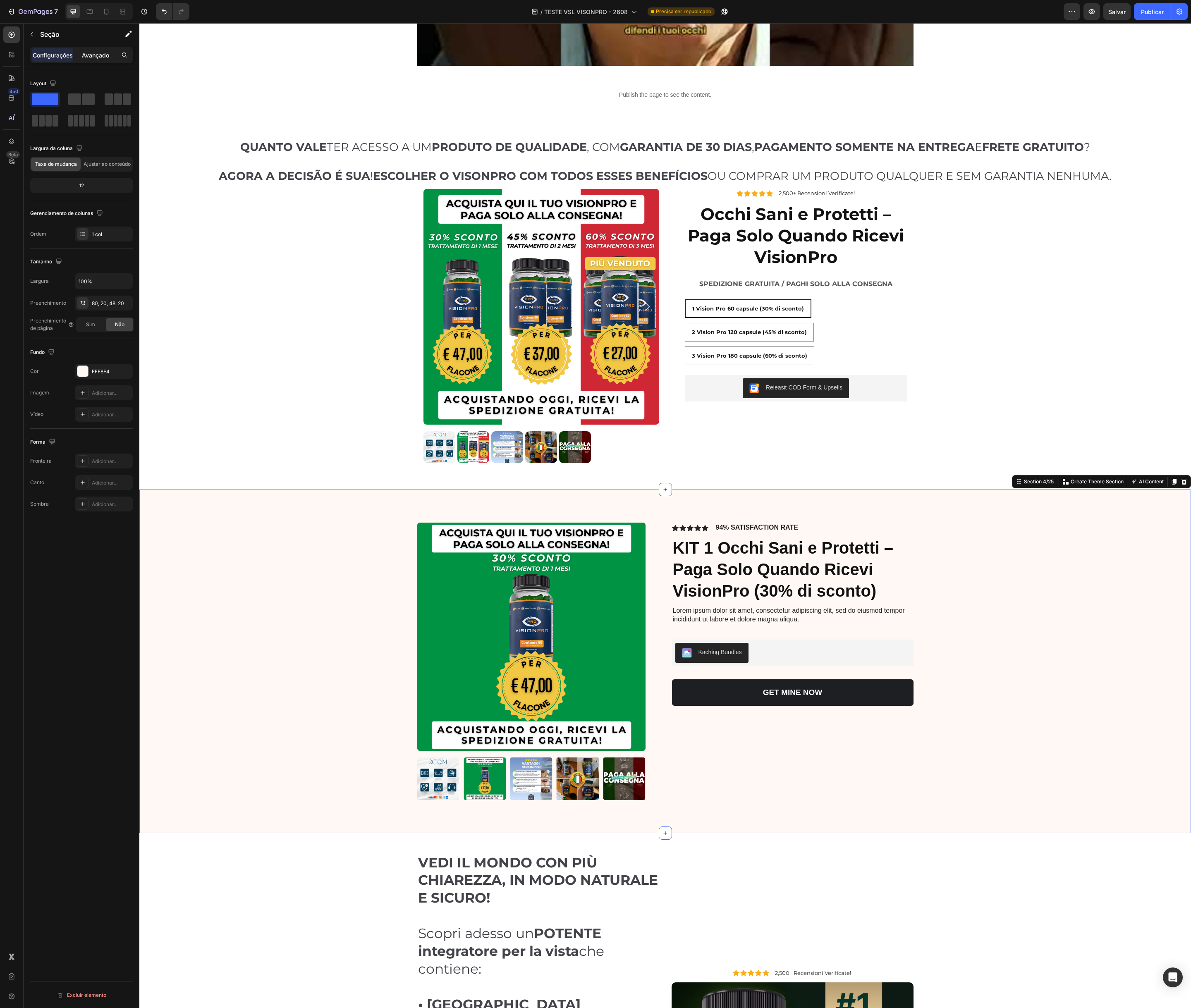
click at [95, 53] on font "Avançado" at bounding box center [95, 55] width 27 height 7
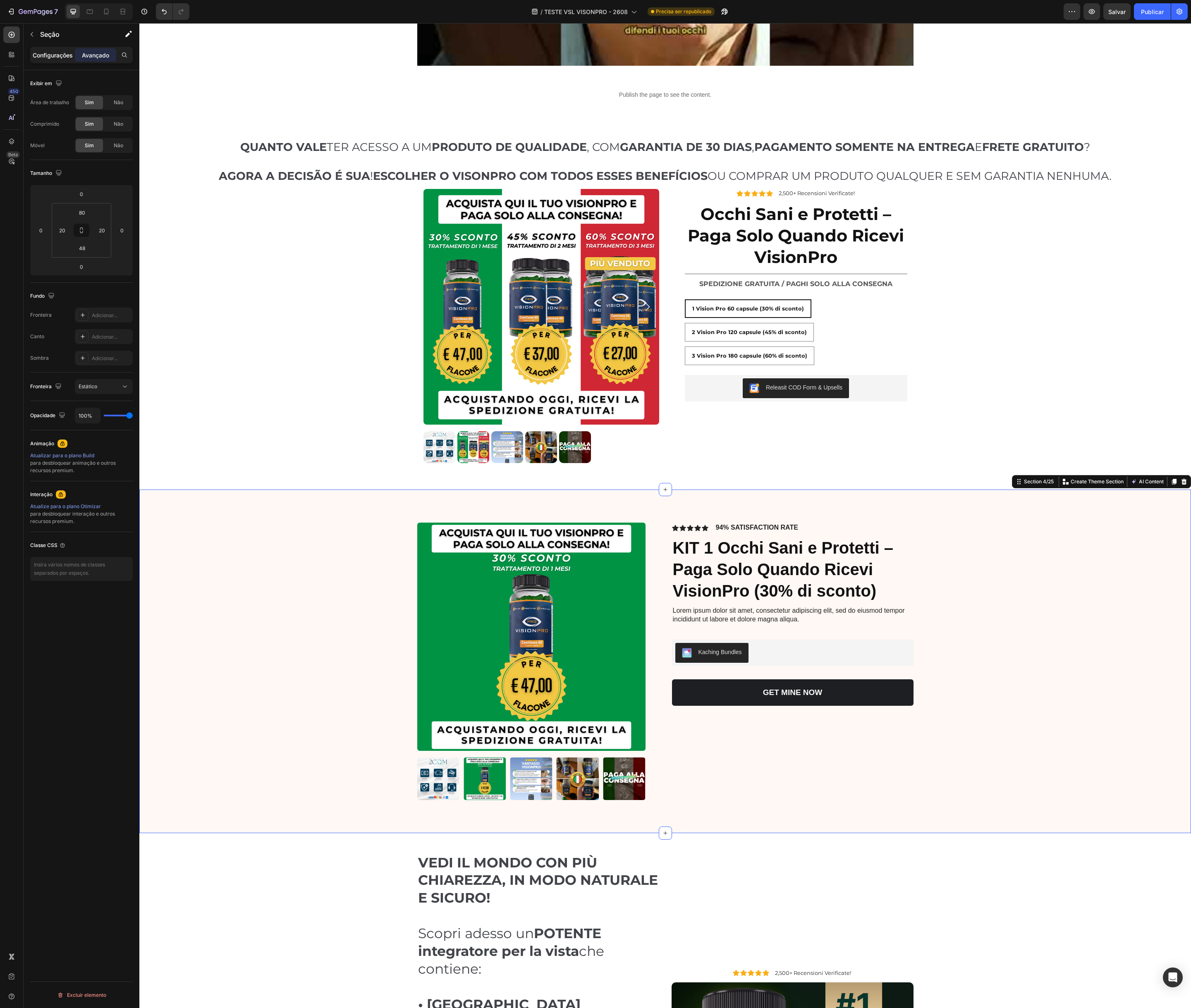
click at [54, 58] on font "Configurações" at bounding box center [52, 55] width 41 height 7
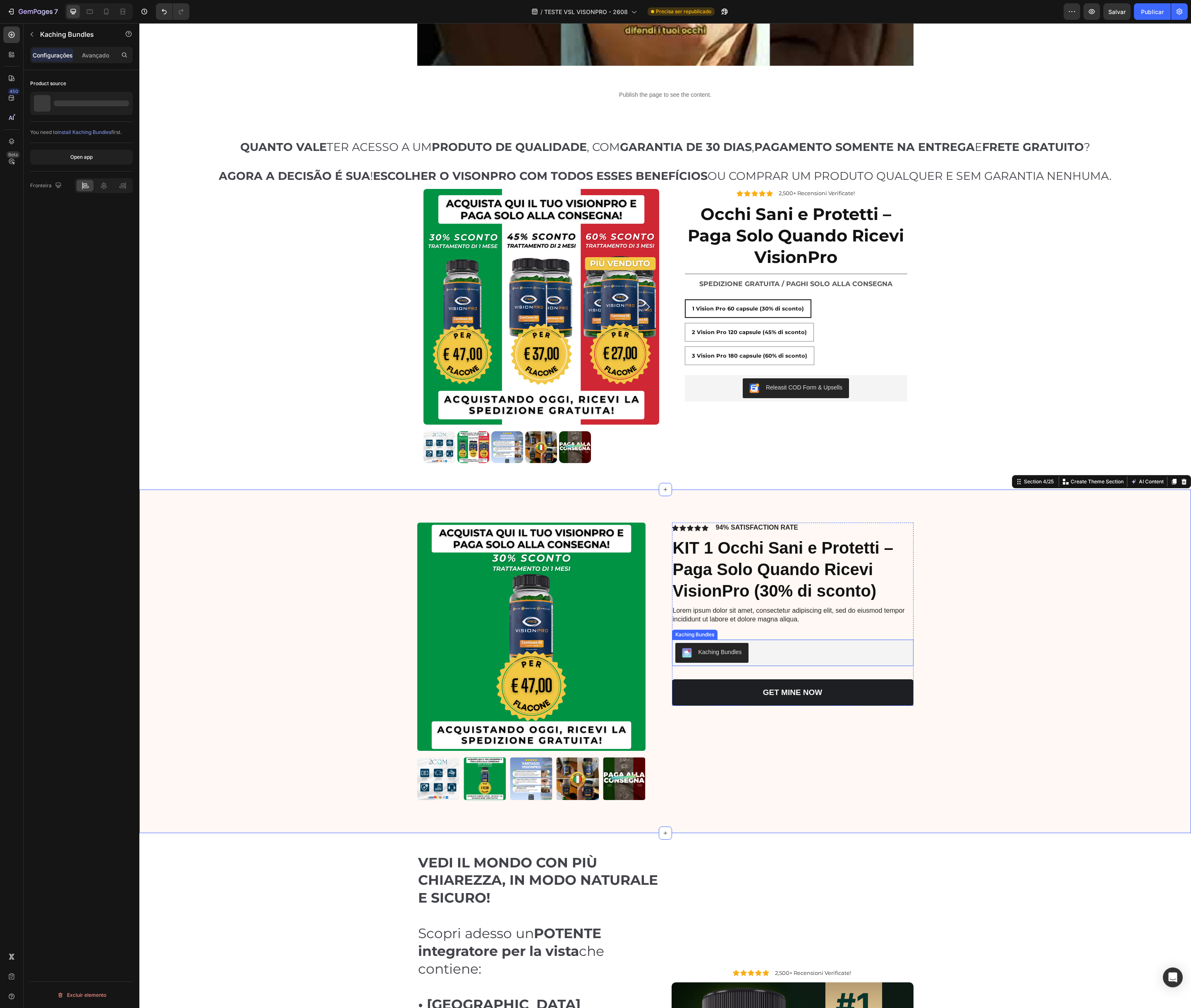
click at [821, 647] on div "Kaching Bundles" at bounding box center [792, 653] width 235 height 20
click at [845, 627] on div "Icon Icon Icon Icon Icon Icon List 94% SATISFACTION RATE Text Block Row KIT 1 O…" at bounding box center [793, 615] width 241 height 184
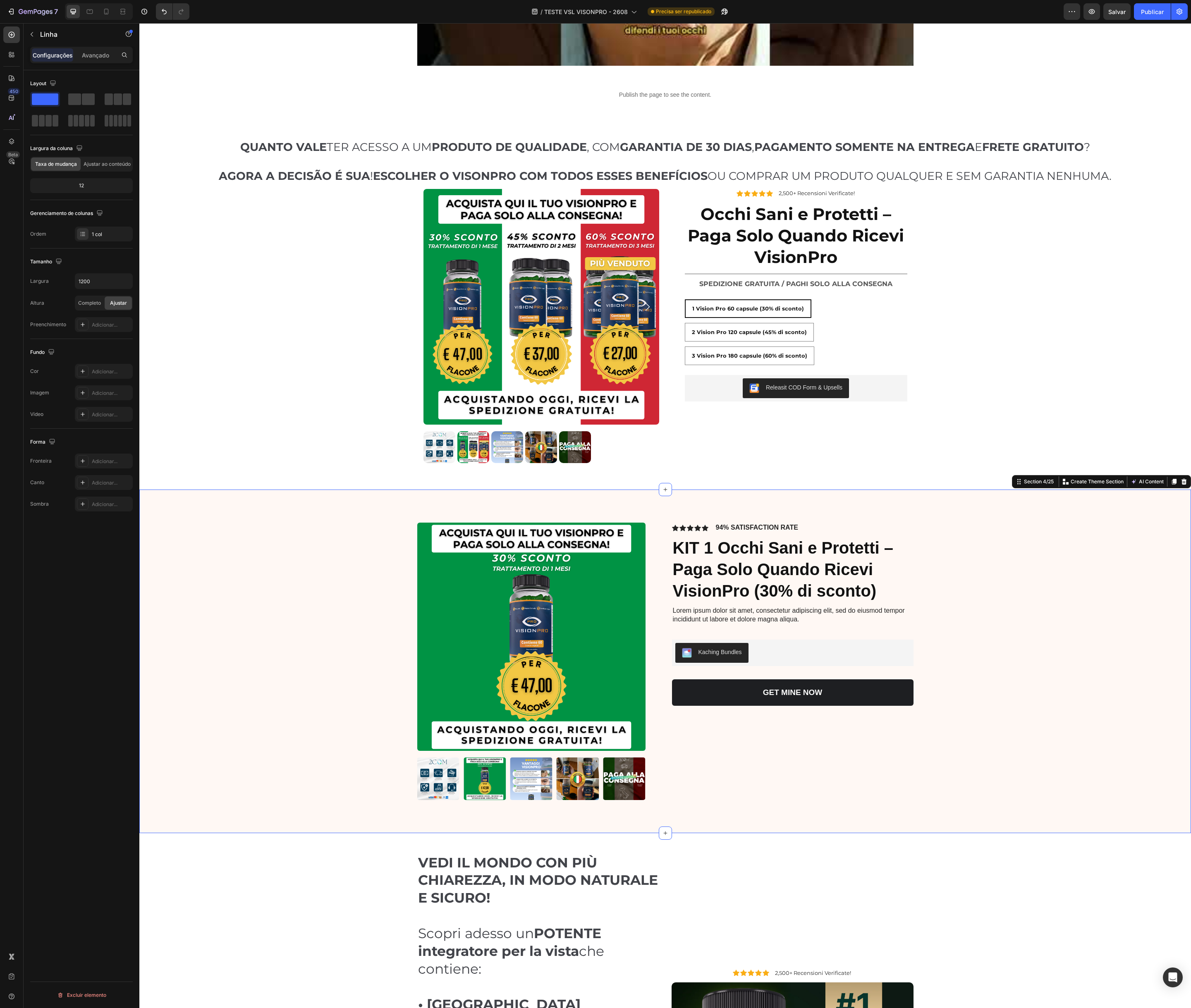
click at [319, 539] on div "Product Images Icon Icon Icon Icon Icon Icon List 94% SATISFACTION RATE Text Bl…" at bounding box center [665, 668] width 1035 height 291
drag, startPoint x: 1184, startPoint y: 481, endPoint x: 1123, endPoint y: 493, distance: 62.2
click at [1184, 481] on icon at bounding box center [1184, 482] width 6 height 6
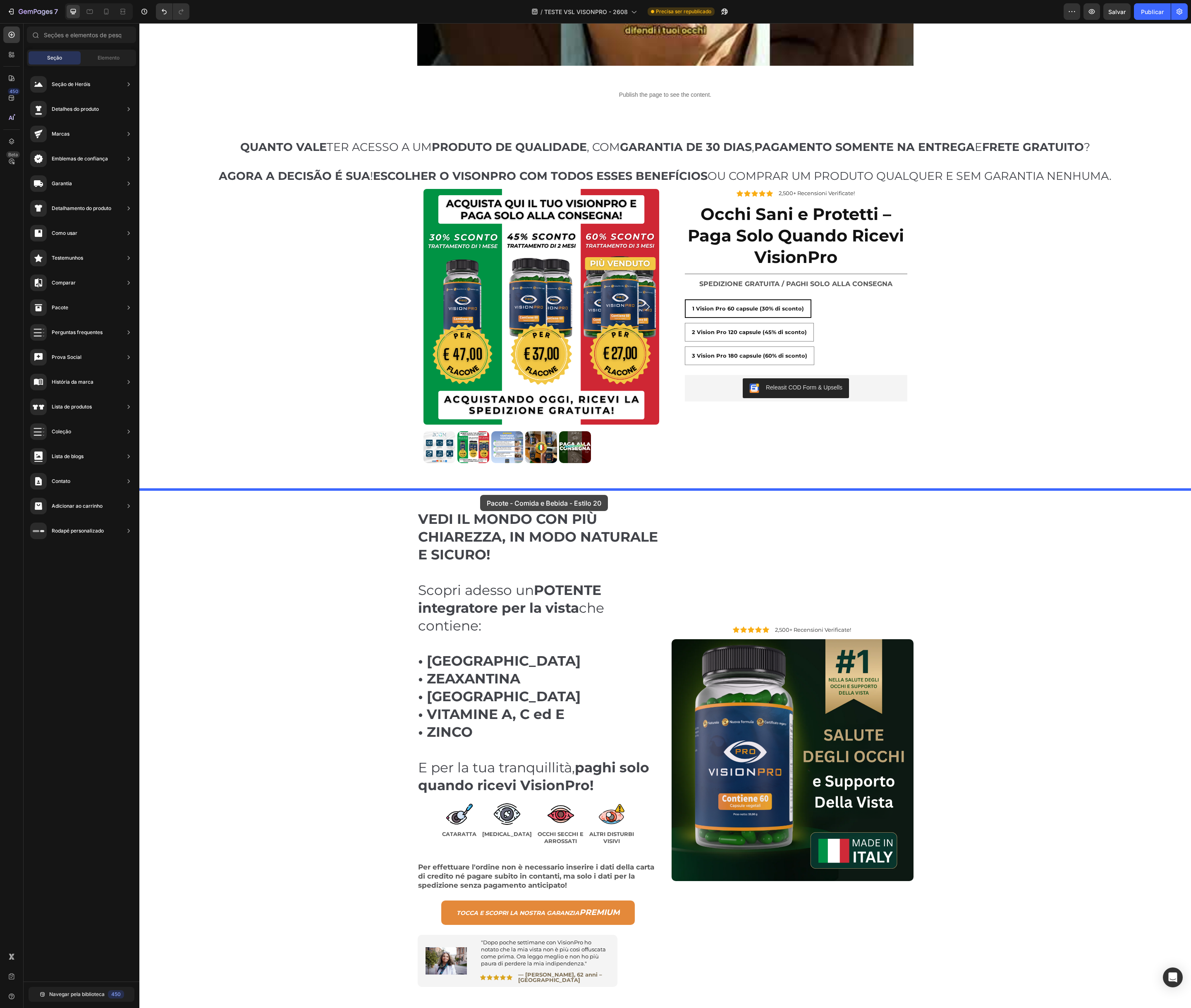
drag, startPoint x: 314, startPoint y: 419, endPoint x: 480, endPoint y: 495, distance: 182.6
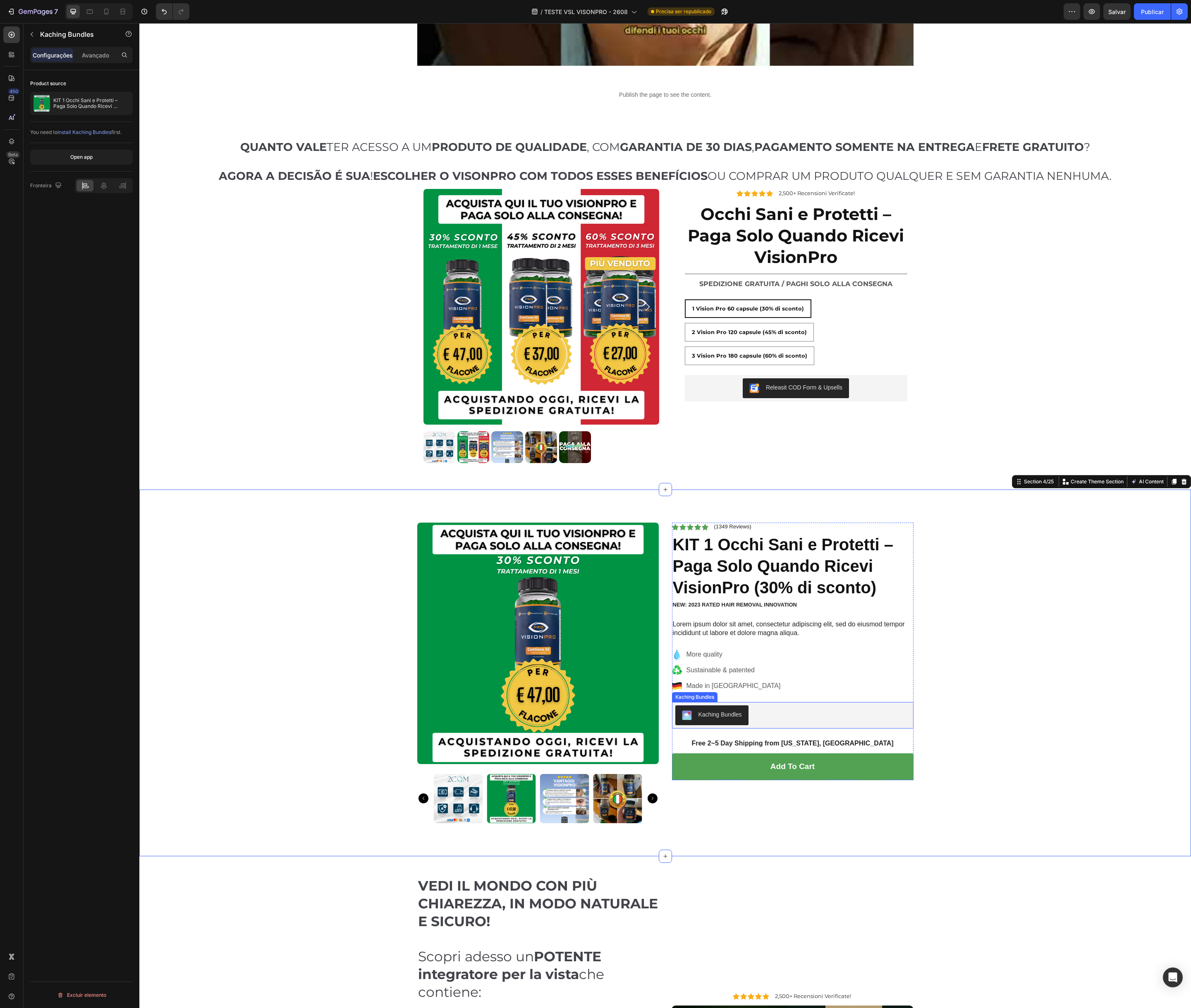
click at [833, 716] on div "Kaching Bundles" at bounding box center [792, 716] width 235 height 20
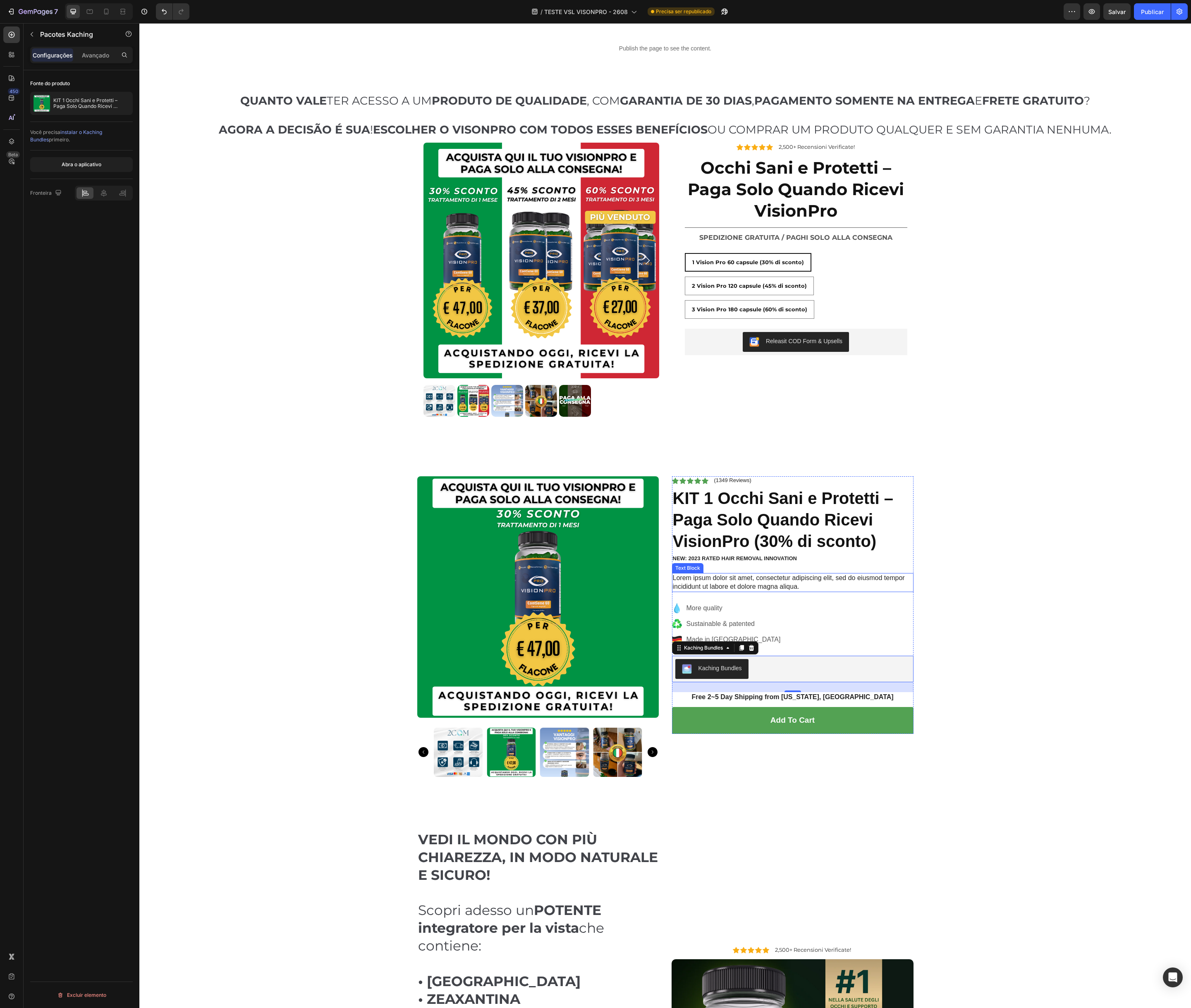
scroll to position [401, 0]
click at [956, 645] on div "Product Images Icon Icon Icon Icon Icon Icon List (1349 Reviews) Text Block Row…" at bounding box center [665, 633] width 1040 height 314
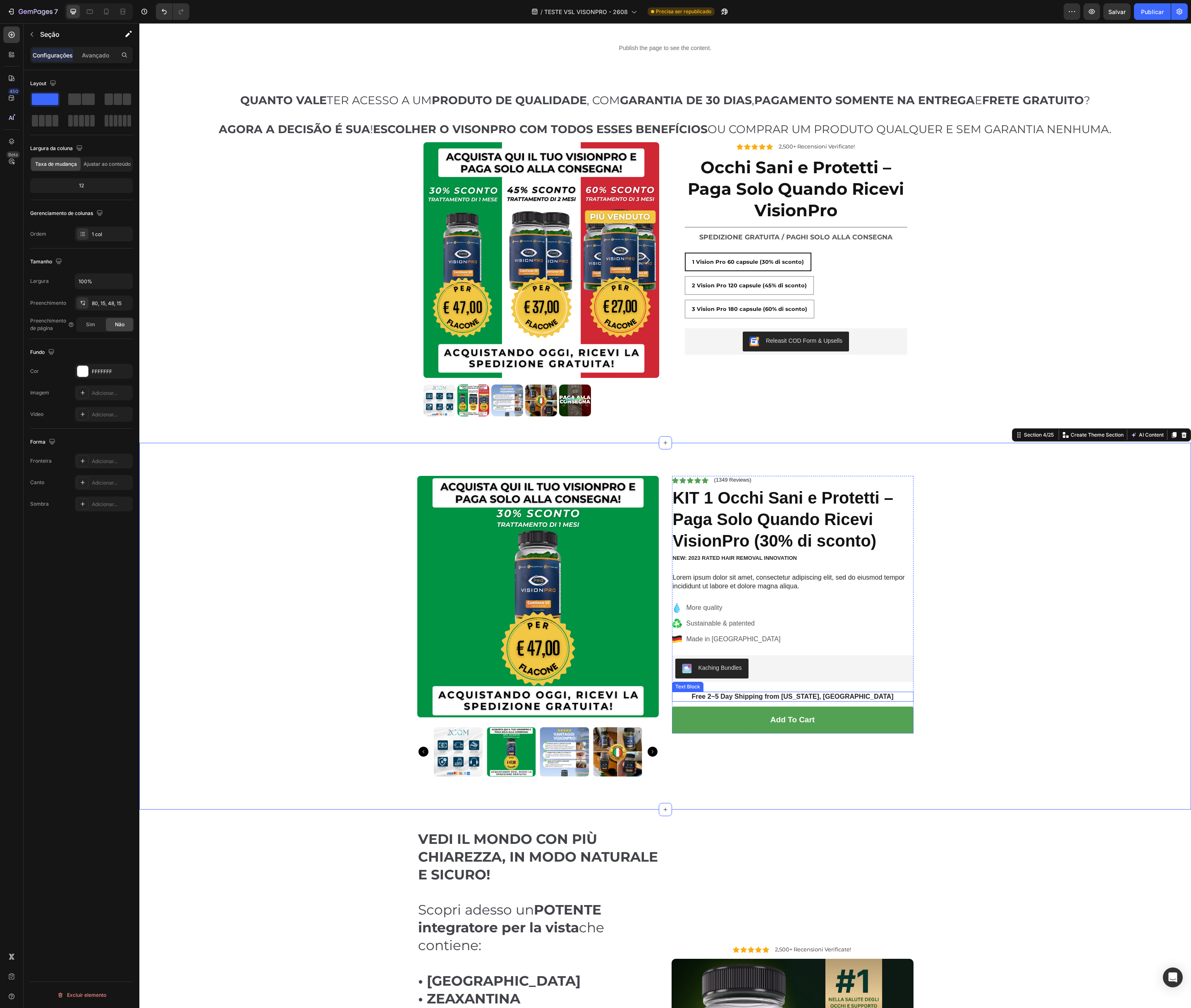
click at [825, 698] on p "Free 2~5 Day Shipping from [US_STATE], [GEOGRAPHIC_DATA]" at bounding box center [793, 698] width 240 height 9
click at [988, 697] on div "Product Images Icon Icon Icon Icon Icon Icon List (1349 Reviews) Text Block Row…" at bounding box center [665, 633] width 1040 height 314
click at [781, 655] on div "Kaching Bundles" at bounding box center [793, 668] width 241 height 26
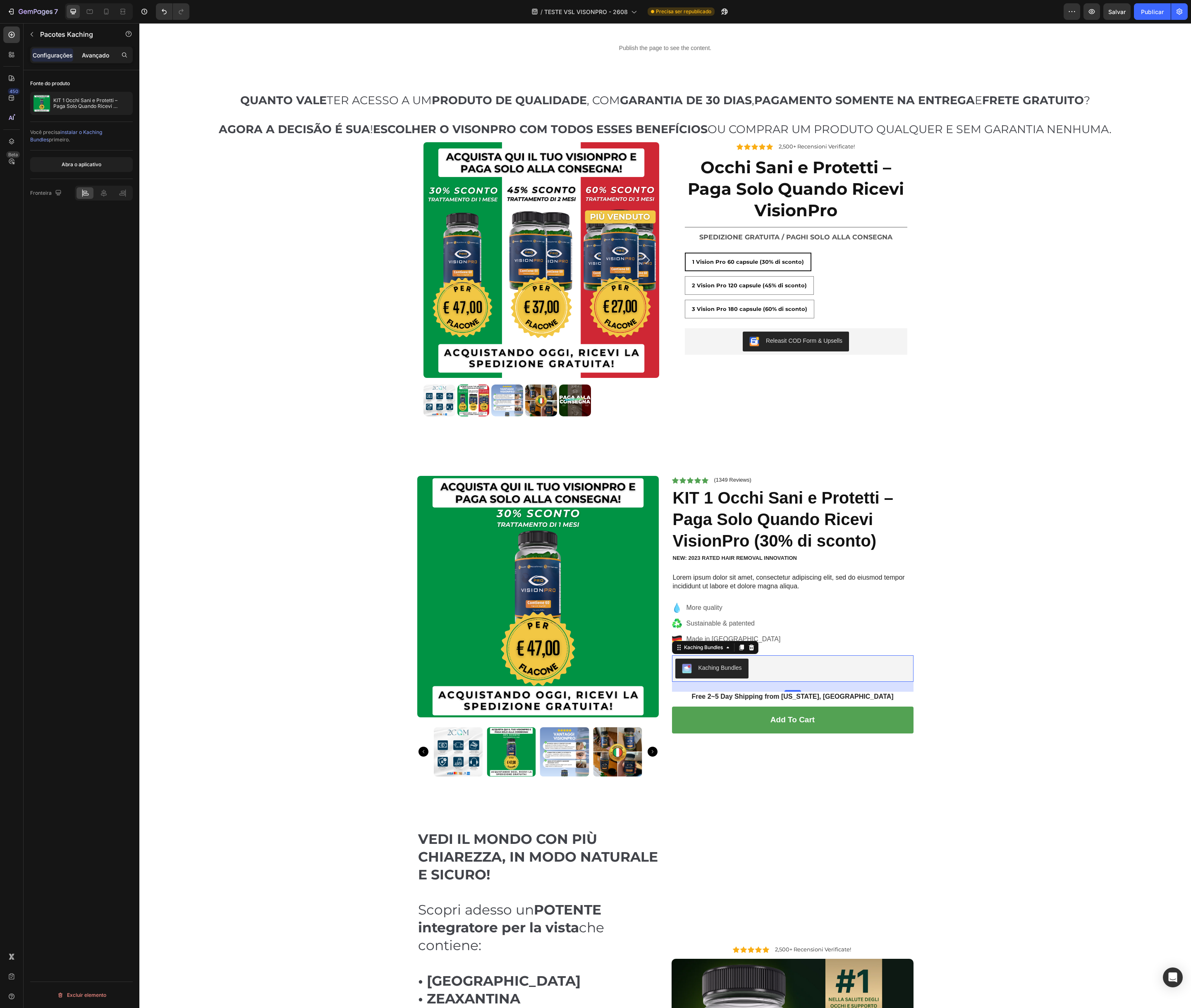
click at [85, 54] on font "Avançado" at bounding box center [95, 55] width 27 height 7
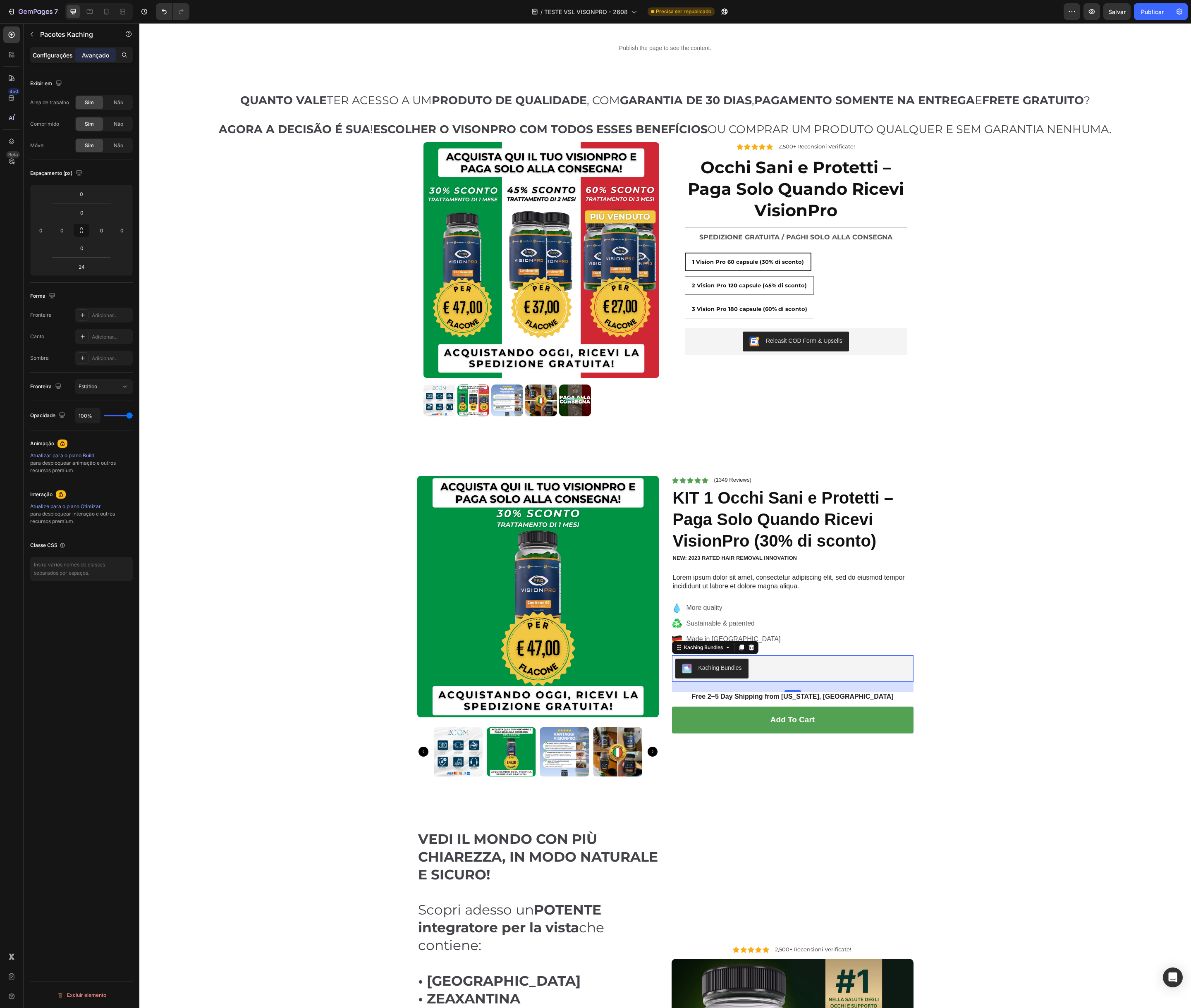
click at [53, 58] on font "Configurações" at bounding box center [52, 55] width 41 height 7
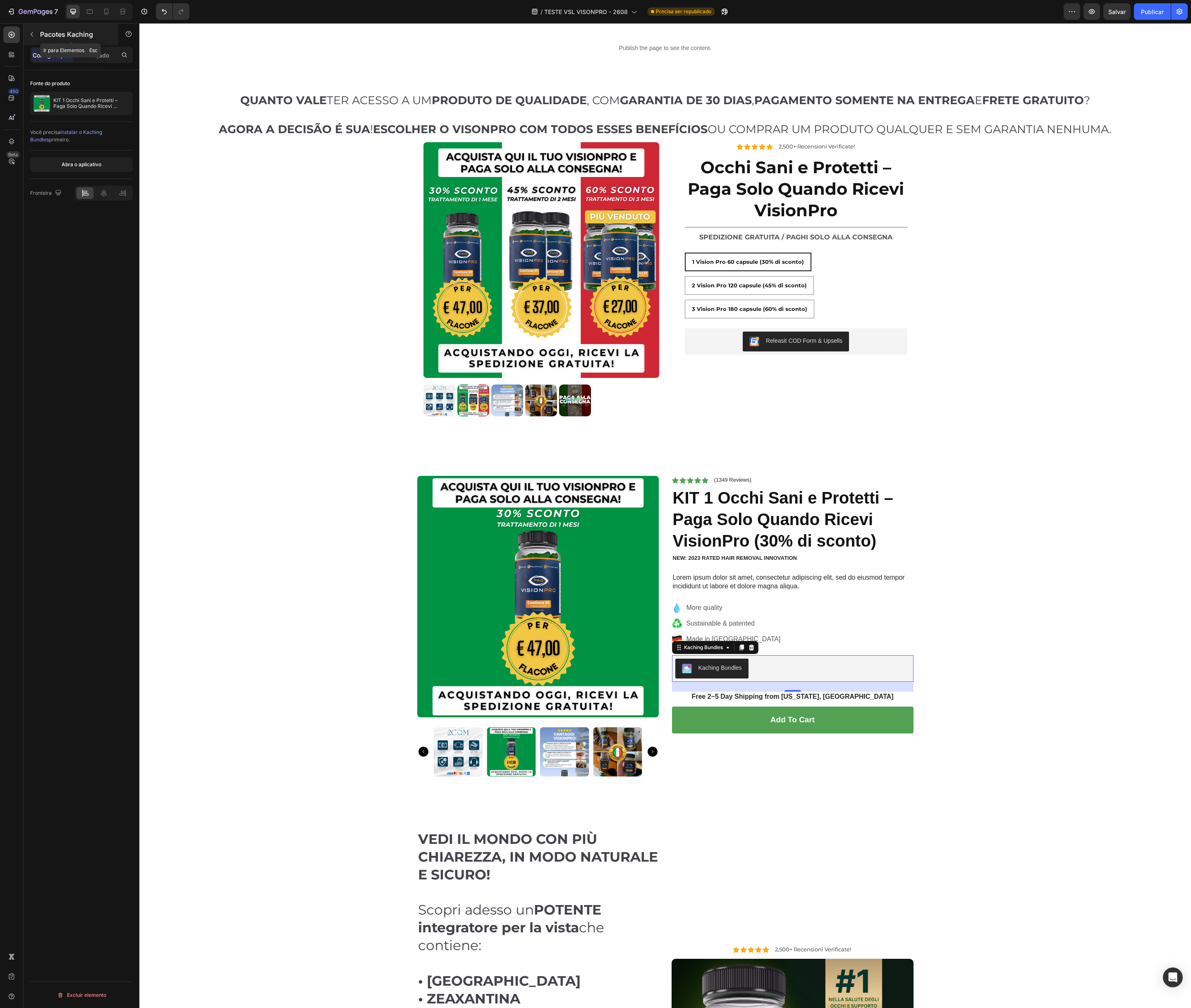
click at [32, 36] on icon "button" at bounding box center [32, 33] width 6 height 6
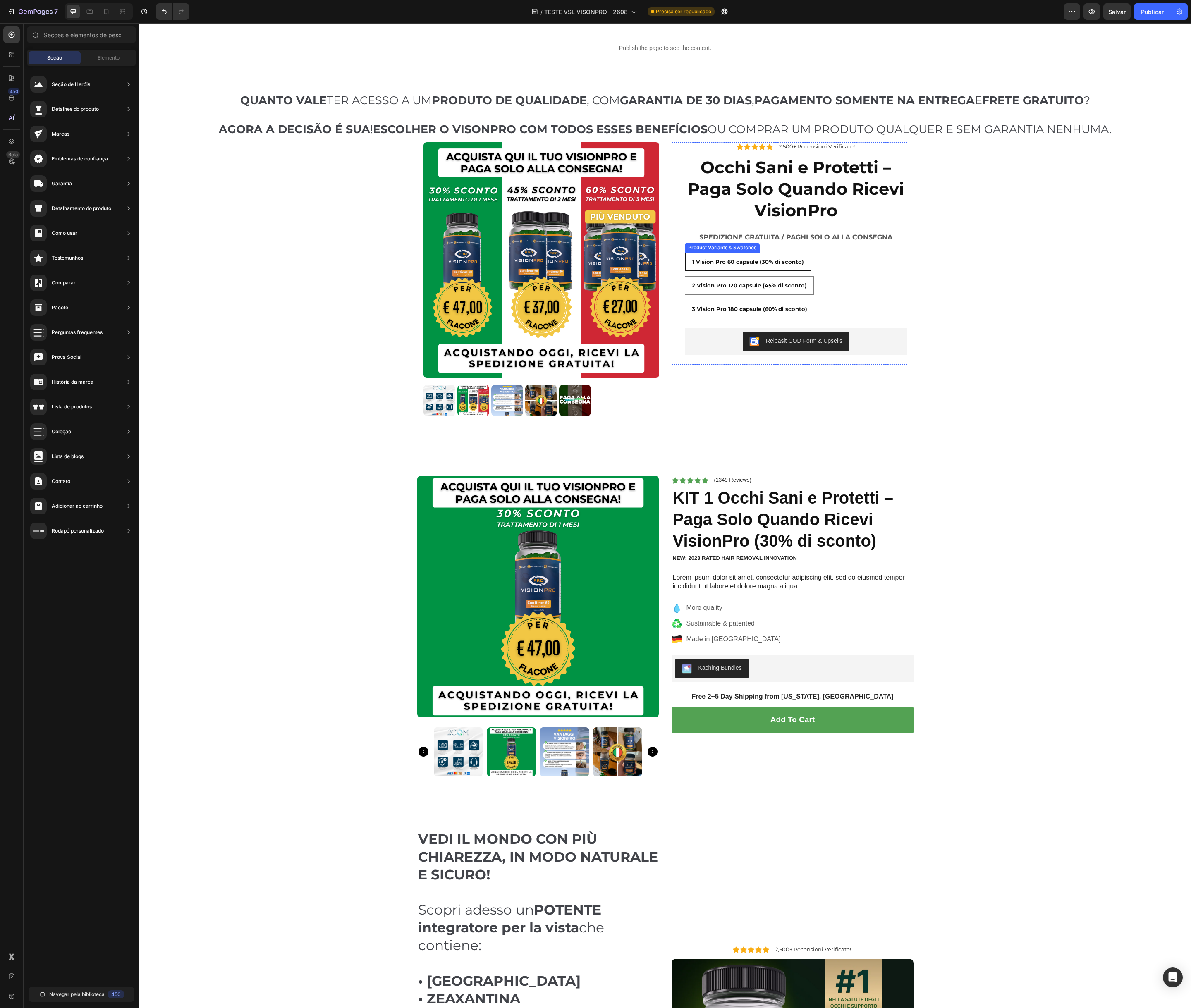
click at [870, 284] on div "1 Vision Pro 60 capsule (30% di sconto) 1 Vision Pro 60 capsule (30% di sconto)…" at bounding box center [796, 285] width 222 height 66
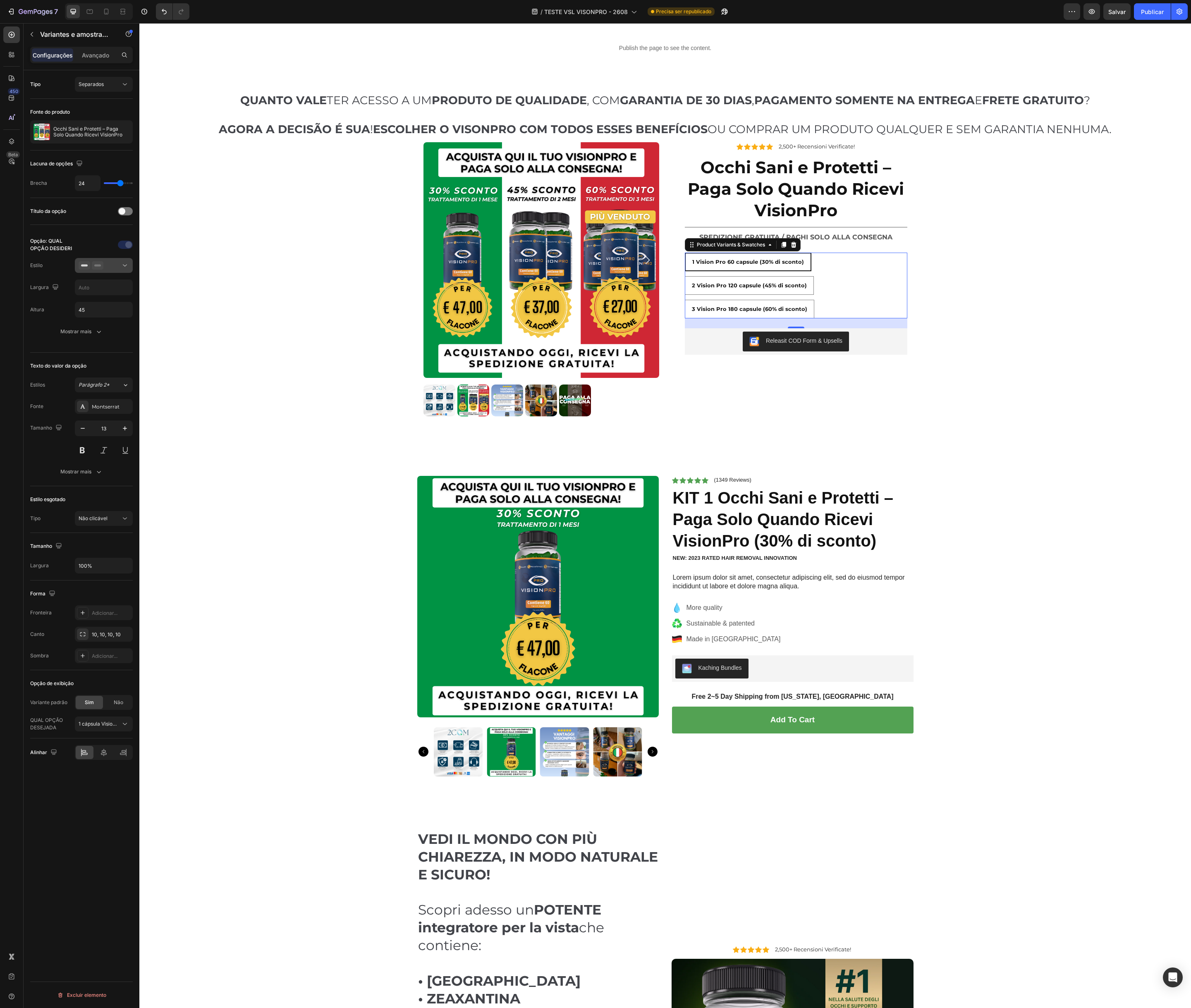
click at [127, 266] on icon at bounding box center [124, 265] width 8 height 8
click at [113, 292] on div "Suspenso" at bounding box center [87, 290] width 82 height 24
type input "100%"
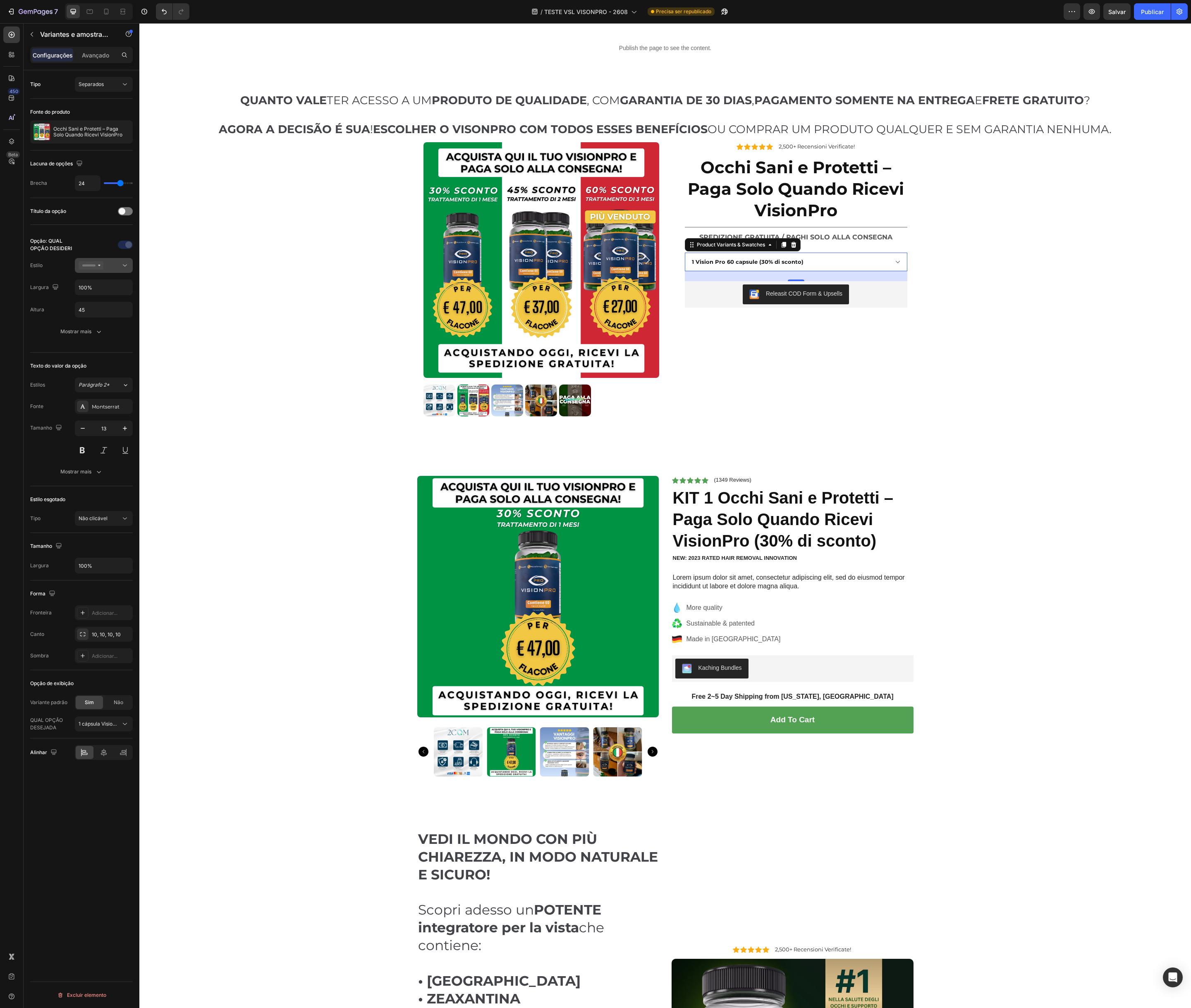
click at [124, 266] on icon at bounding box center [124, 266] width 5 height 2
click at [104, 316] on font "Seleção de botões" at bounding box center [102, 313] width 43 height 6
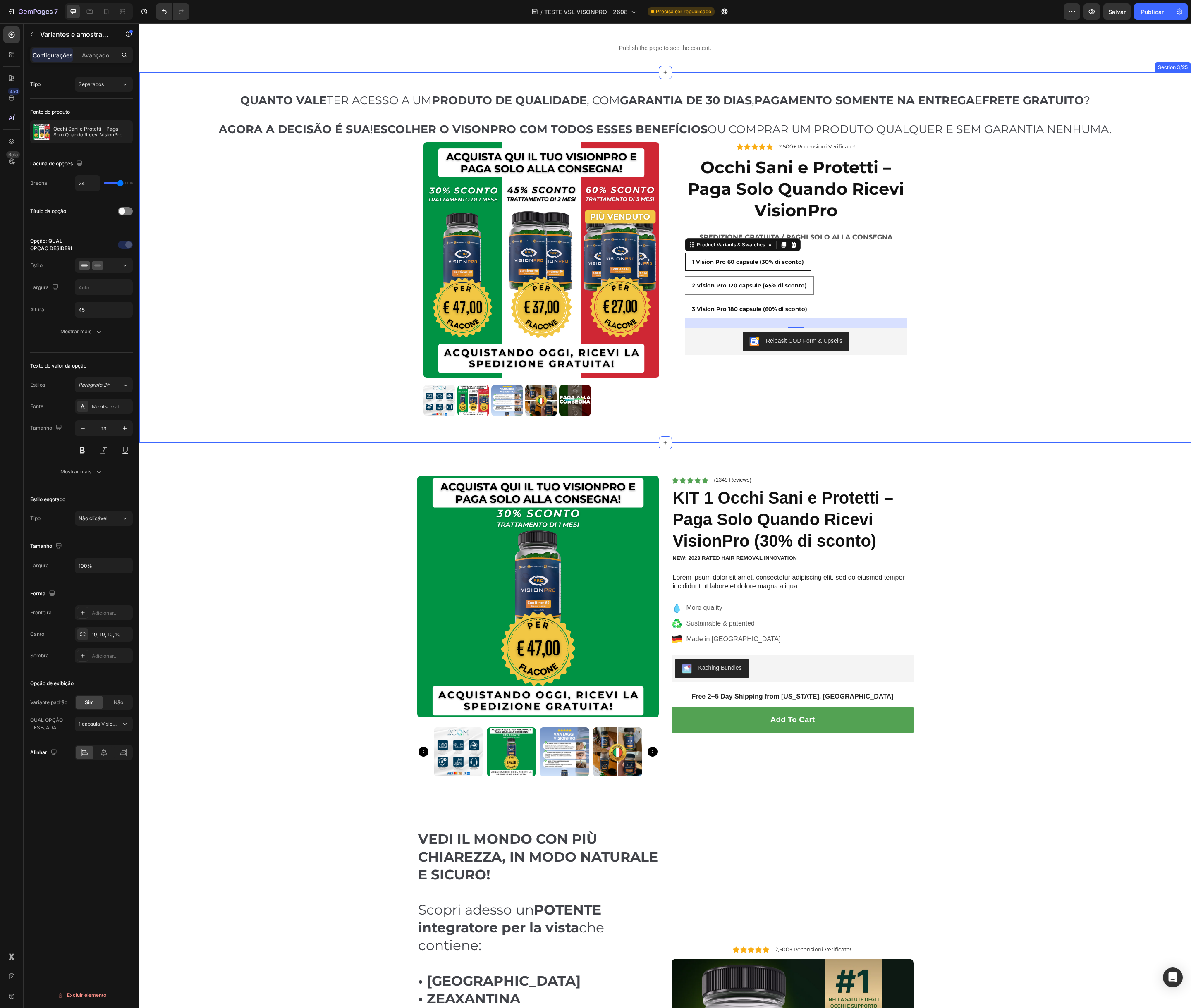
click at [234, 305] on div "⁠⁠⁠⁠⁠⁠⁠ QUANTO VALE TER ACESSO A UM PRODUTO DE QUALIDADE , COM GARANTIA DE 30 D…" at bounding box center [665, 257] width 1052 height 331
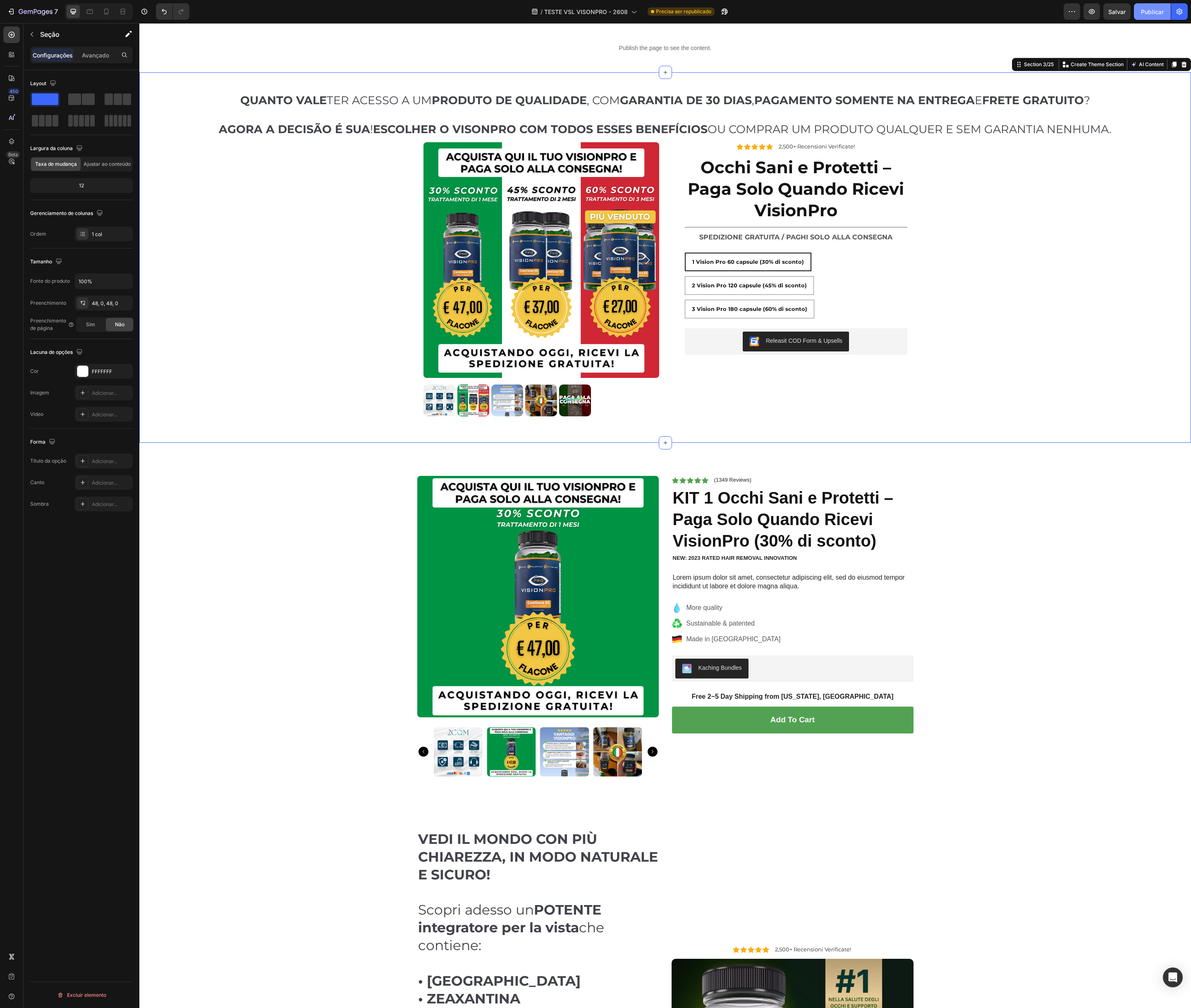
click at [1159, 10] on font "Publicar" at bounding box center [1152, 12] width 23 height 7
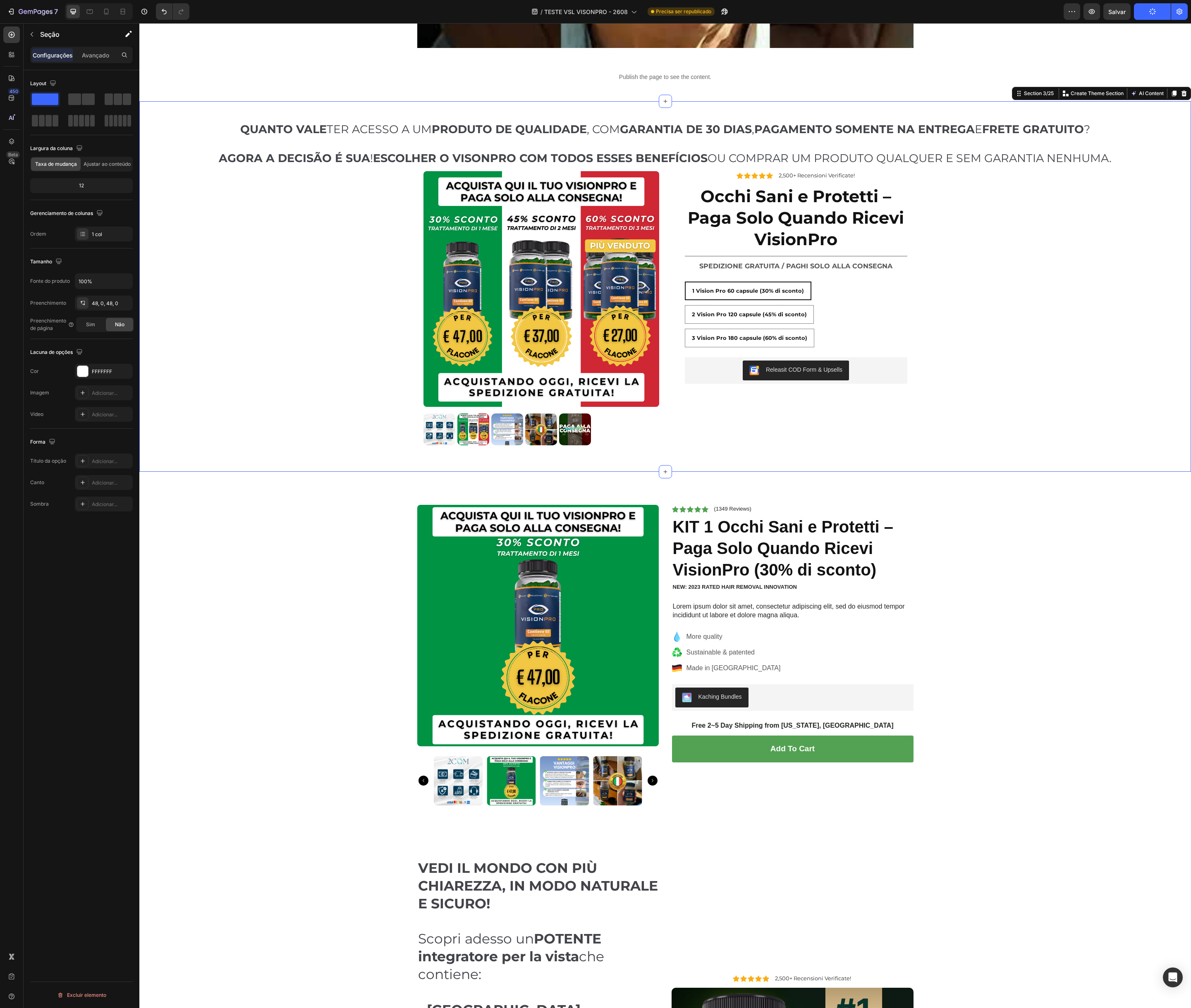
scroll to position [384, 0]
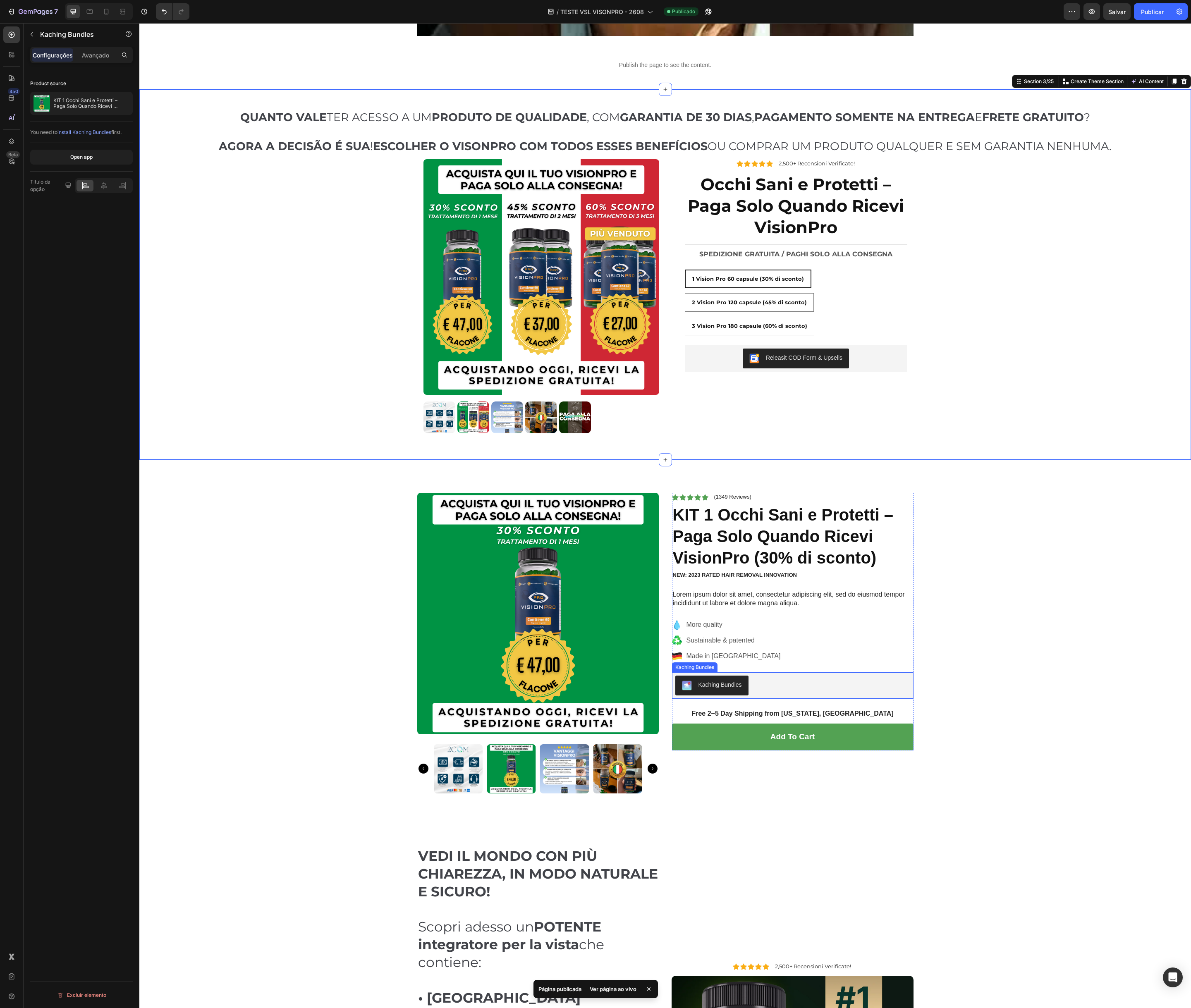
click at [789, 686] on div "Kaching Bundles" at bounding box center [792, 686] width 235 height 20
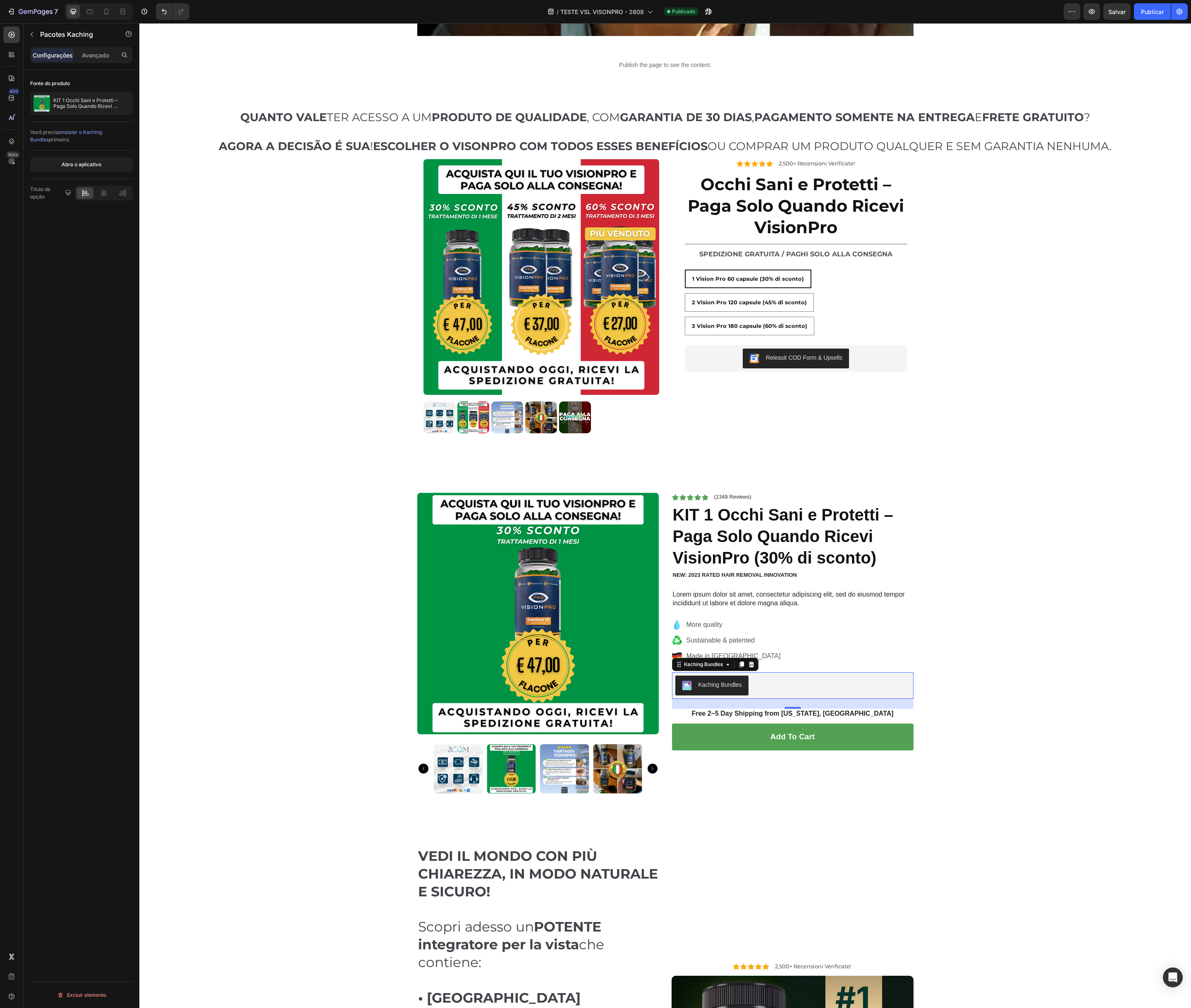
click at [734, 667] on div "Kaching Bundles" at bounding box center [716, 664] width 86 height 14
click at [730, 664] on icon at bounding box center [727, 664] width 6 height 6
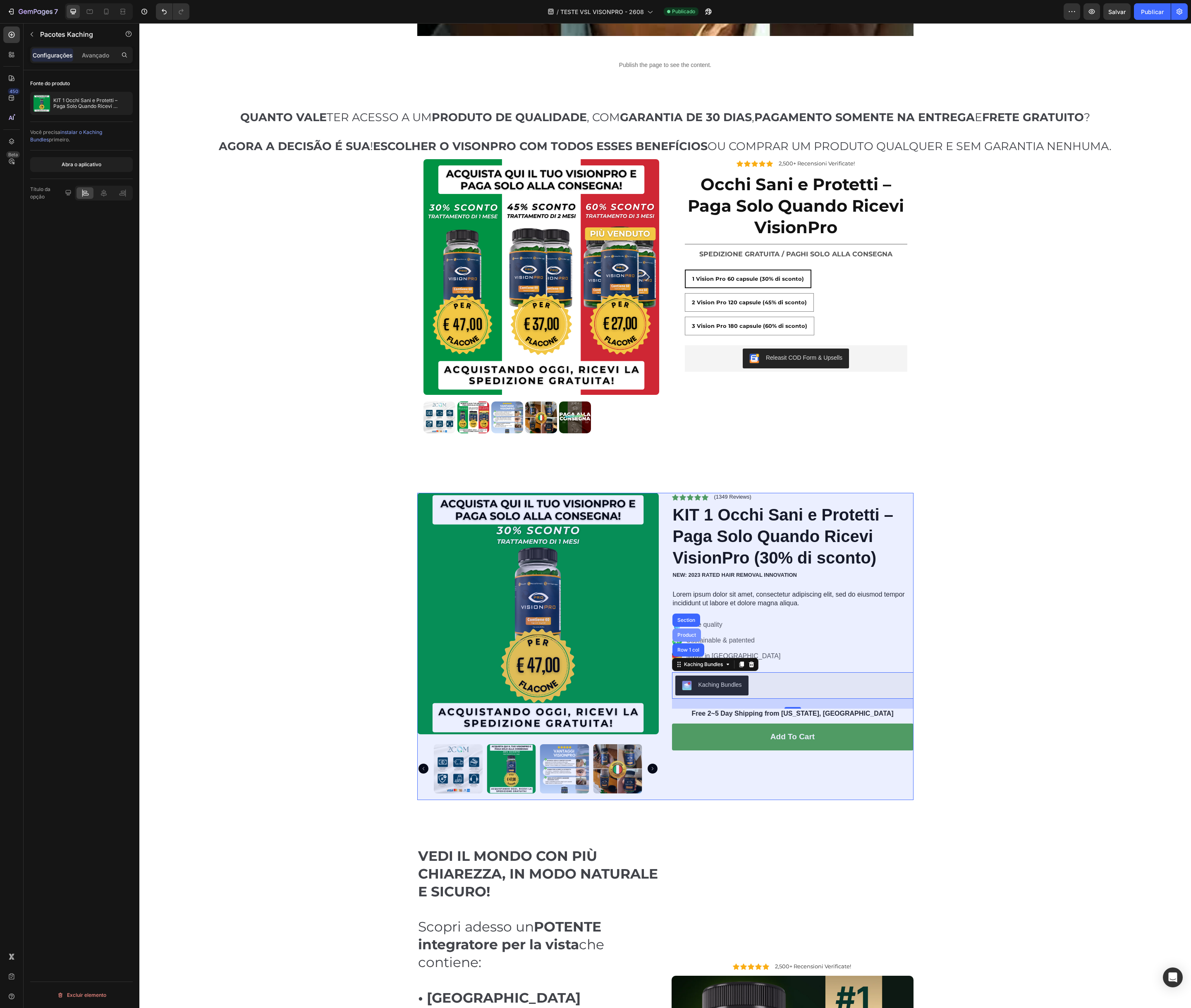
click at [684, 634] on div "Product" at bounding box center [687, 635] width 22 height 5
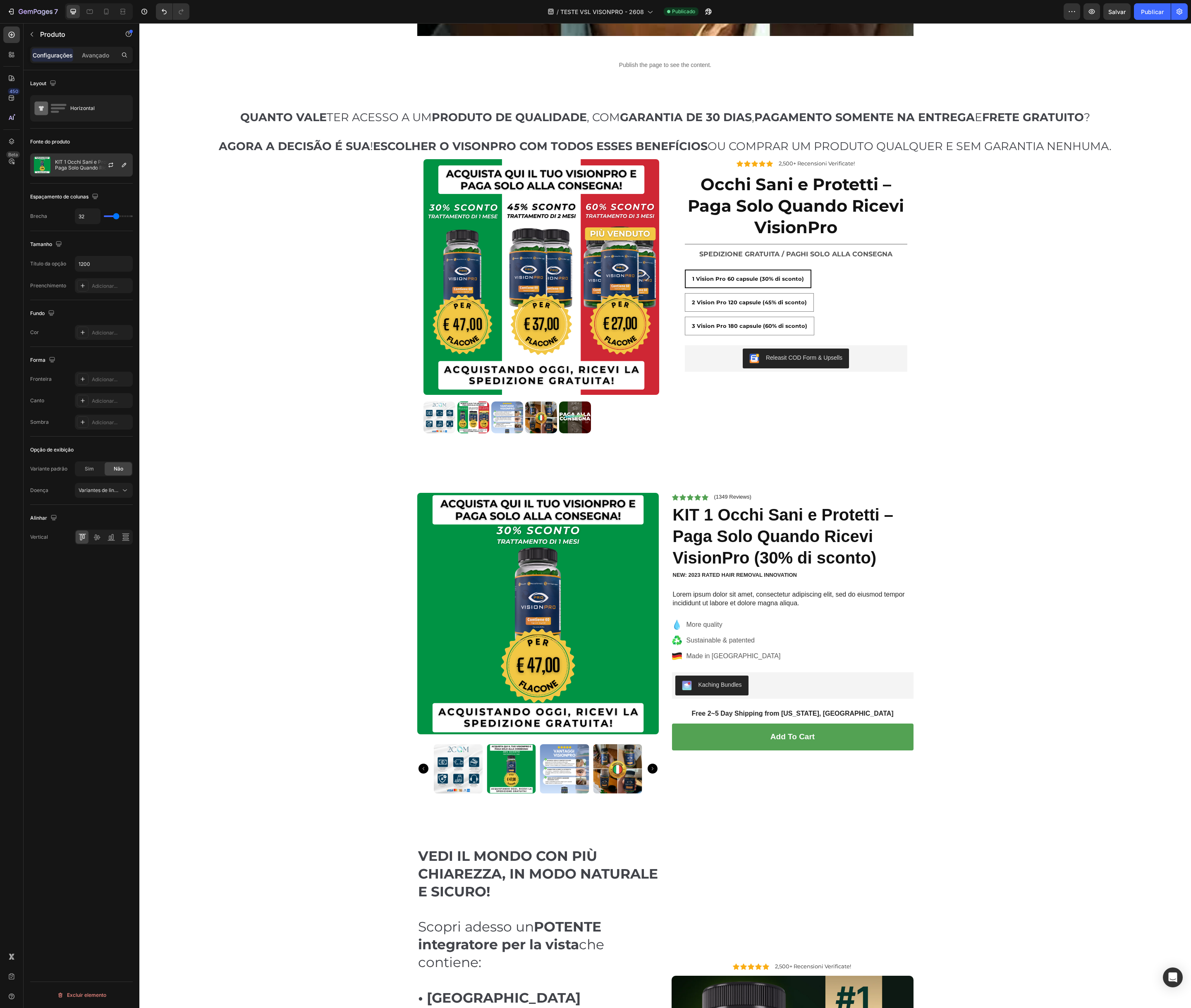
click at [87, 168] on font "KIT 1 Occhi Sani e Protetti – Paga Solo Quando Ricevi VisionPro (30% de descont…" at bounding box center [88, 167] width 68 height 18
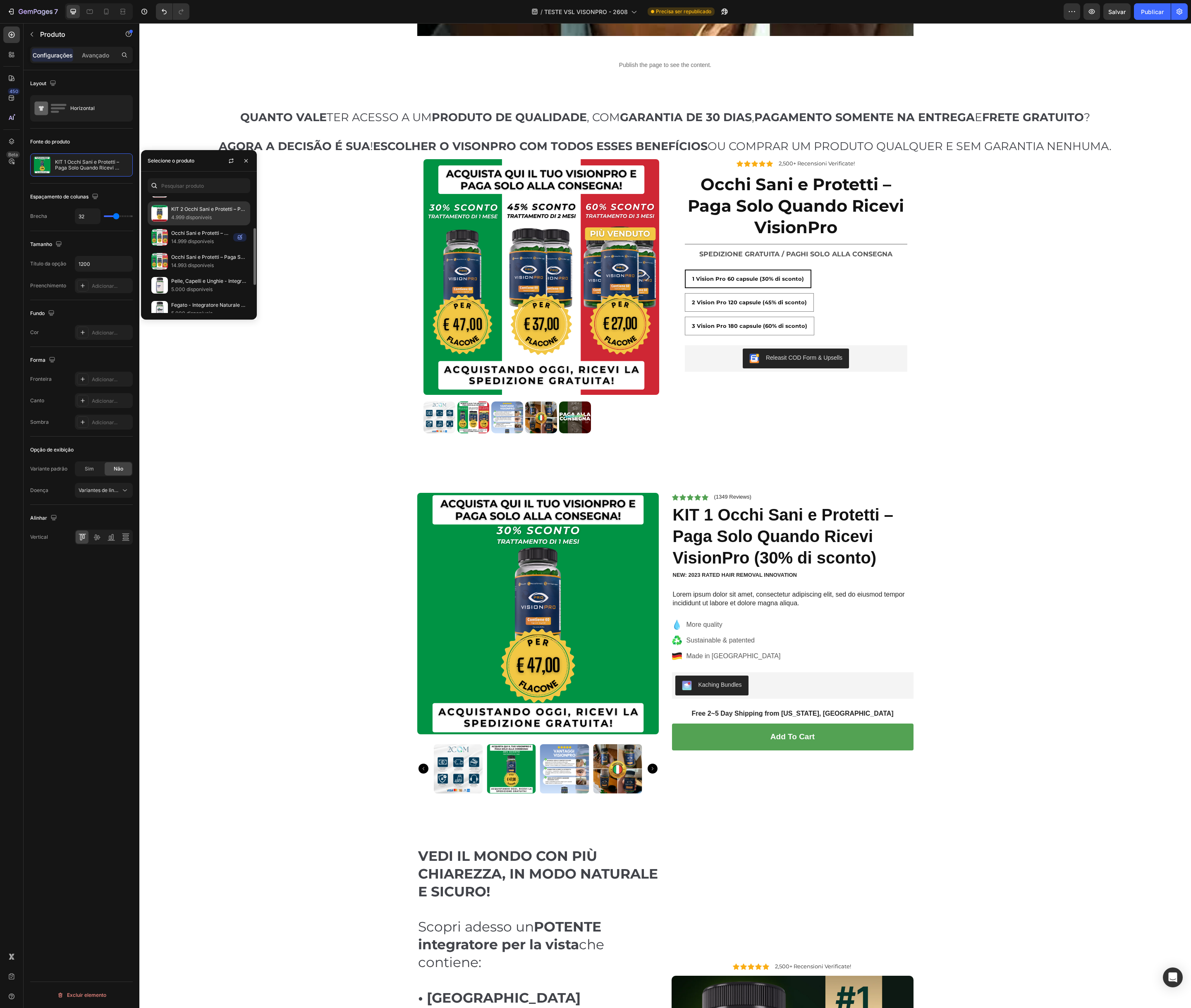
scroll to position [50, 0]
click at [201, 259] on font "14.993 disponíveis" at bounding box center [192, 257] width 42 height 6
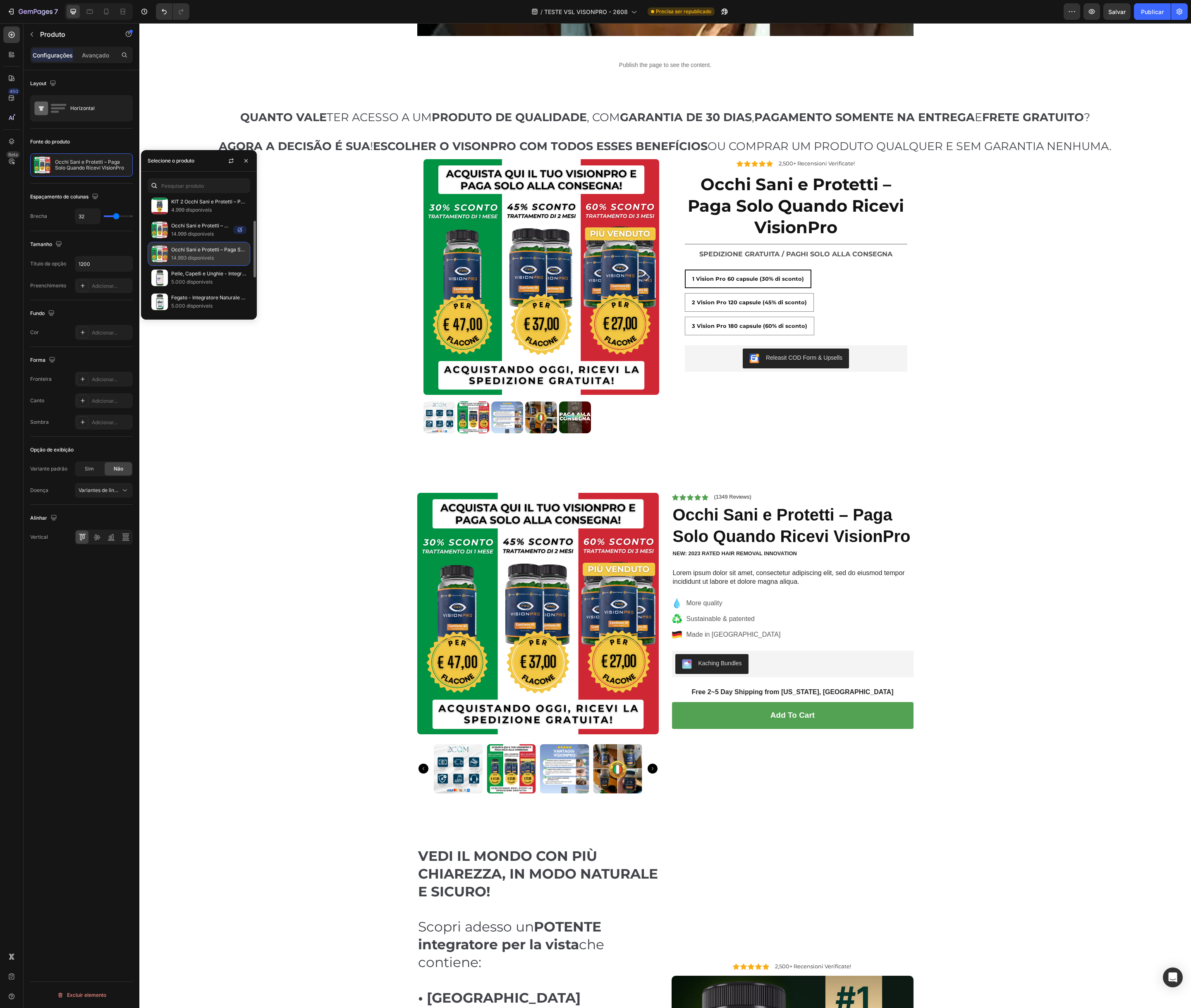
click at [197, 250] on font "Occhi Sani e Protetti – Paga Solo Quando Ricevi VisionPro" at bounding box center [239, 249] width 135 height 6
click at [284, 431] on div "⁠⁠⁠⁠⁠⁠⁠ QUANTO VALE TER ACESSO A UM PRODUTO DE QUALIDADE , COM GARANTIA DE 30 D…" at bounding box center [665, 274] width 1052 height 331
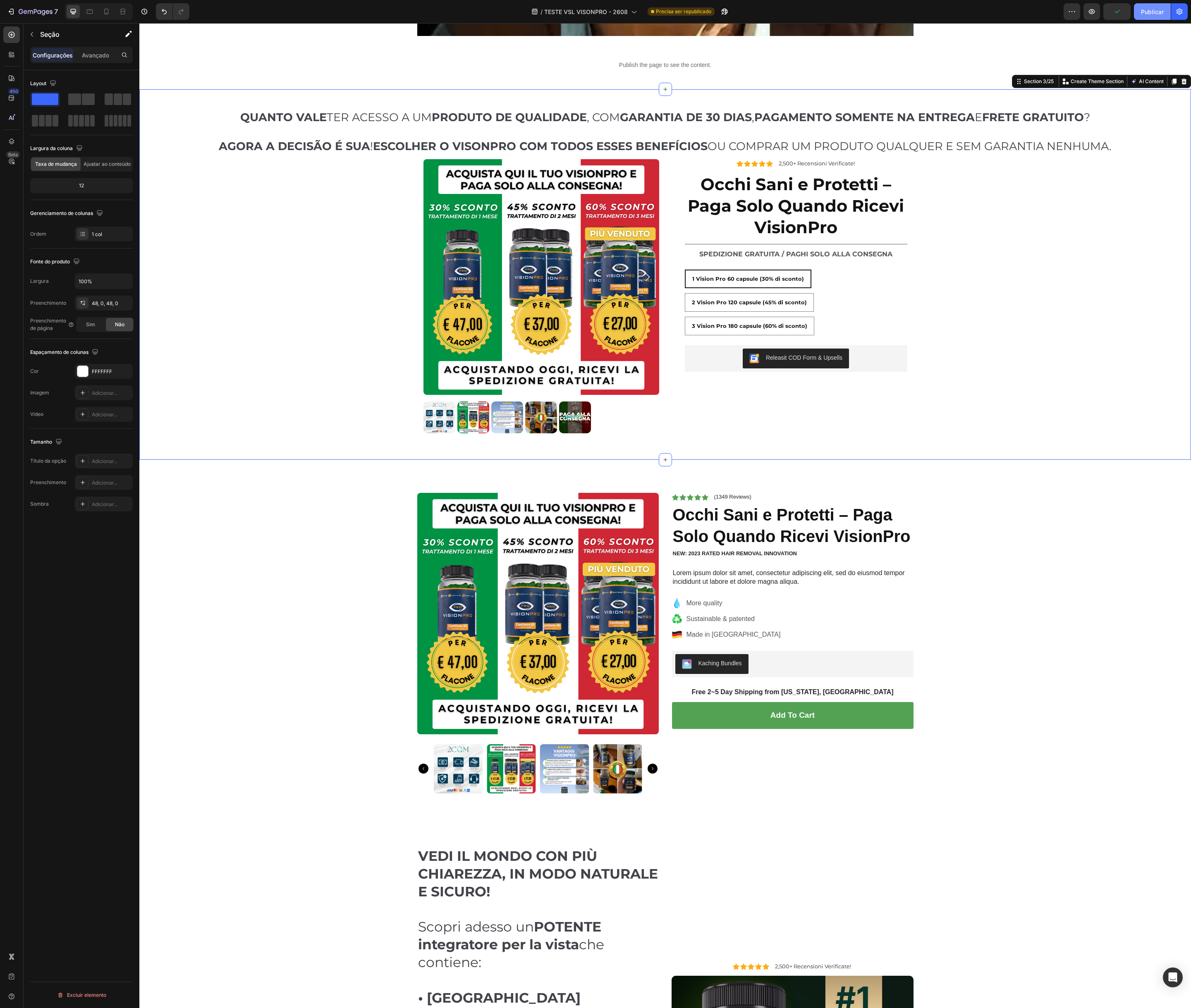
click at [1157, 7] on font "Publicar" at bounding box center [1152, 12] width 23 height 9
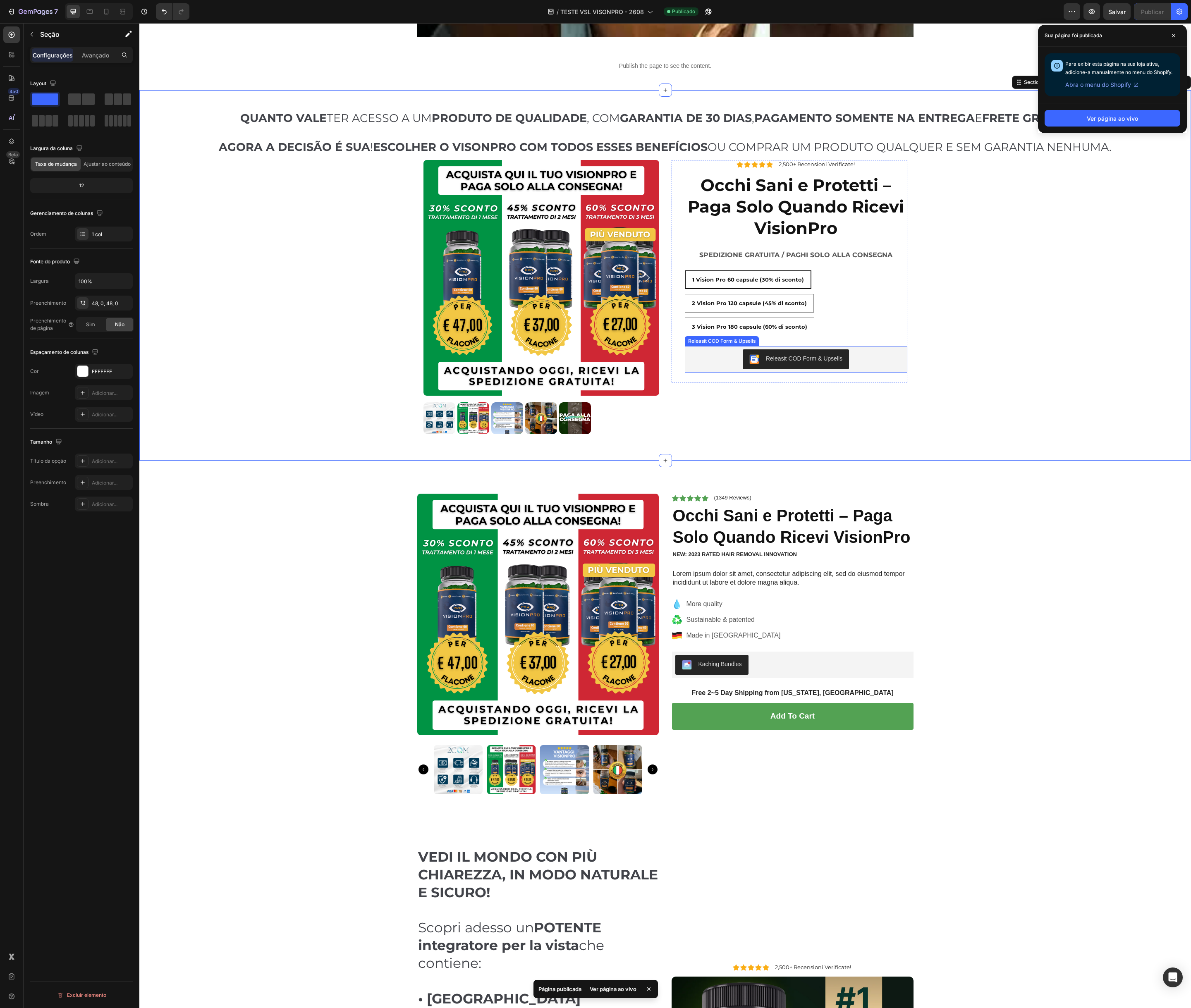
click at [880, 366] on div "Releasit COD Form & Upsells" at bounding box center [797, 359] width 216 height 20
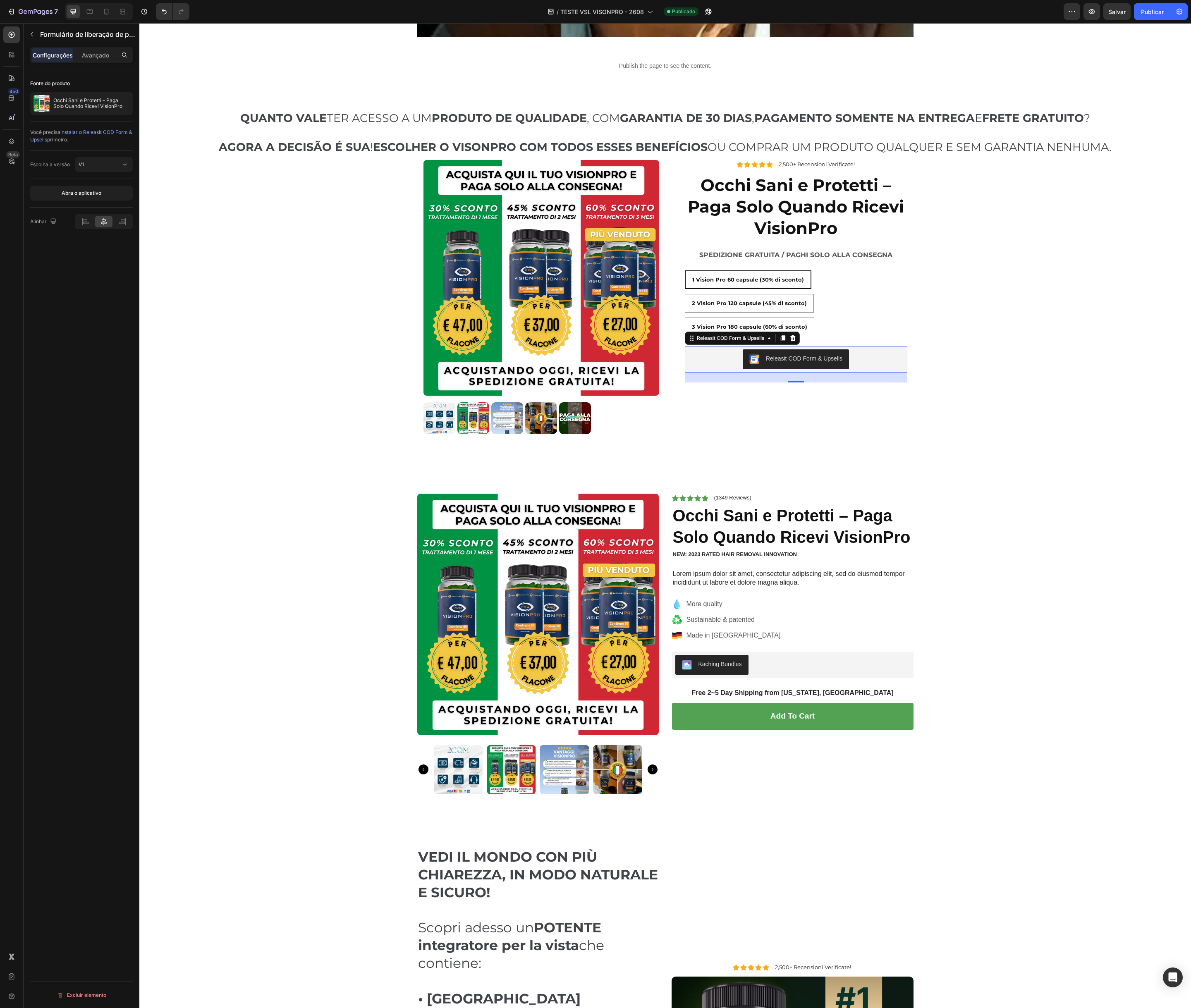
click at [783, 340] on icon at bounding box center [782, 338] width 6 height 6
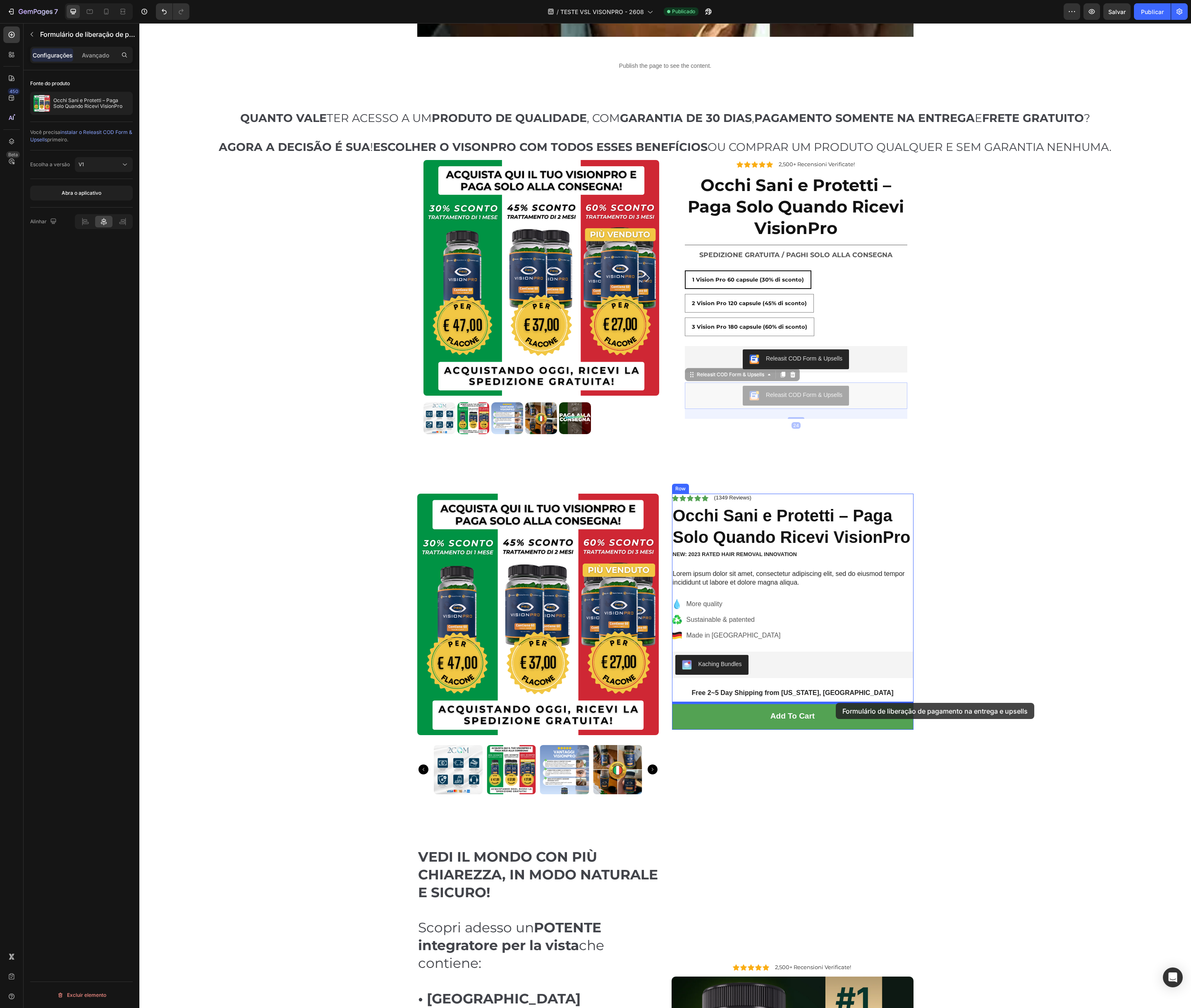
drag, startPoint x: 860, startPoint y: 388, endPoint x: 836, endPoint y: 703, distance: 315.9
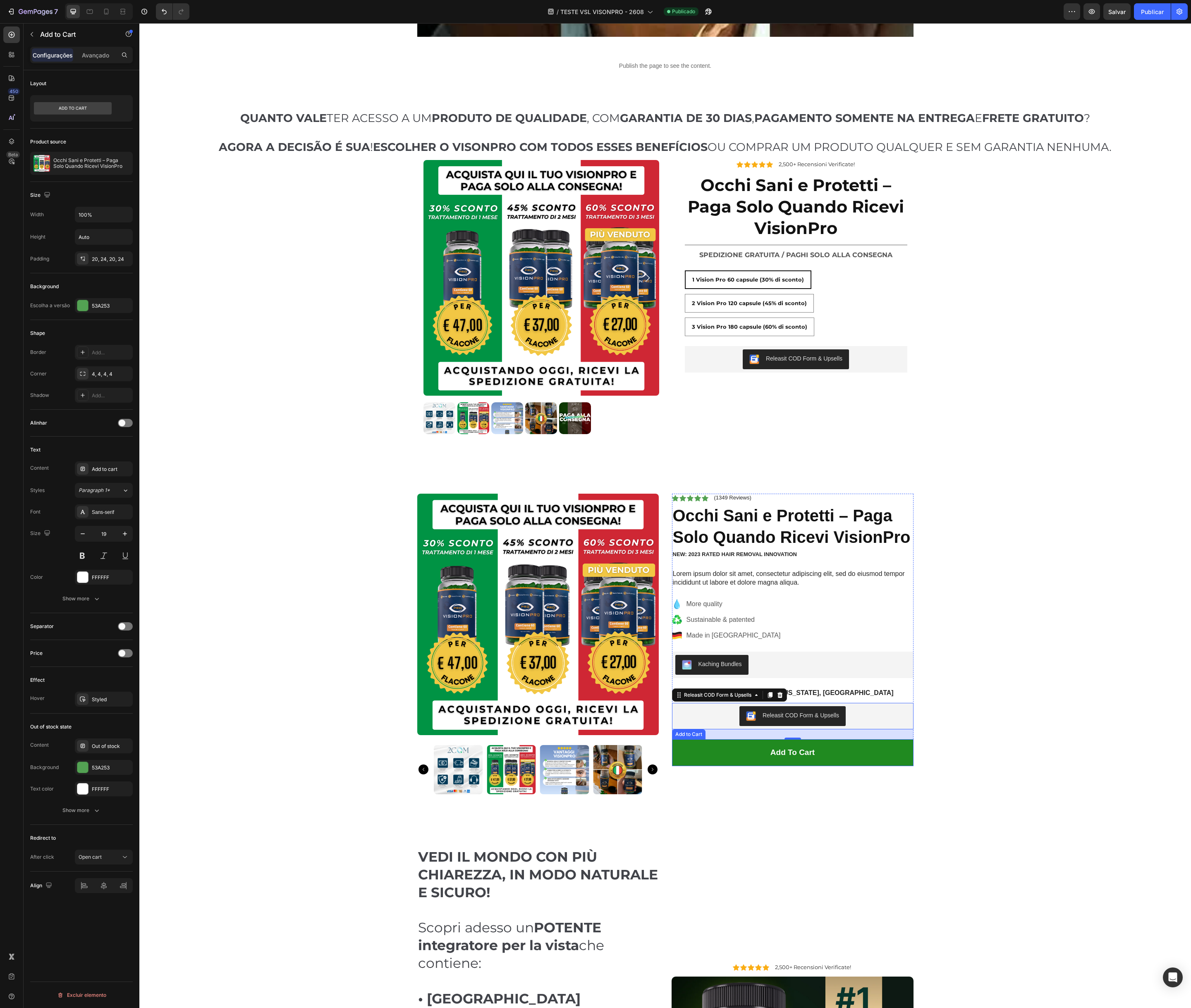
click at [862, 746] on button "Add to cart" at bounding box center [793, 753] width 241 height 27
click at [741, 733] on icon at bounding box center [739, 732] width 5 height 5
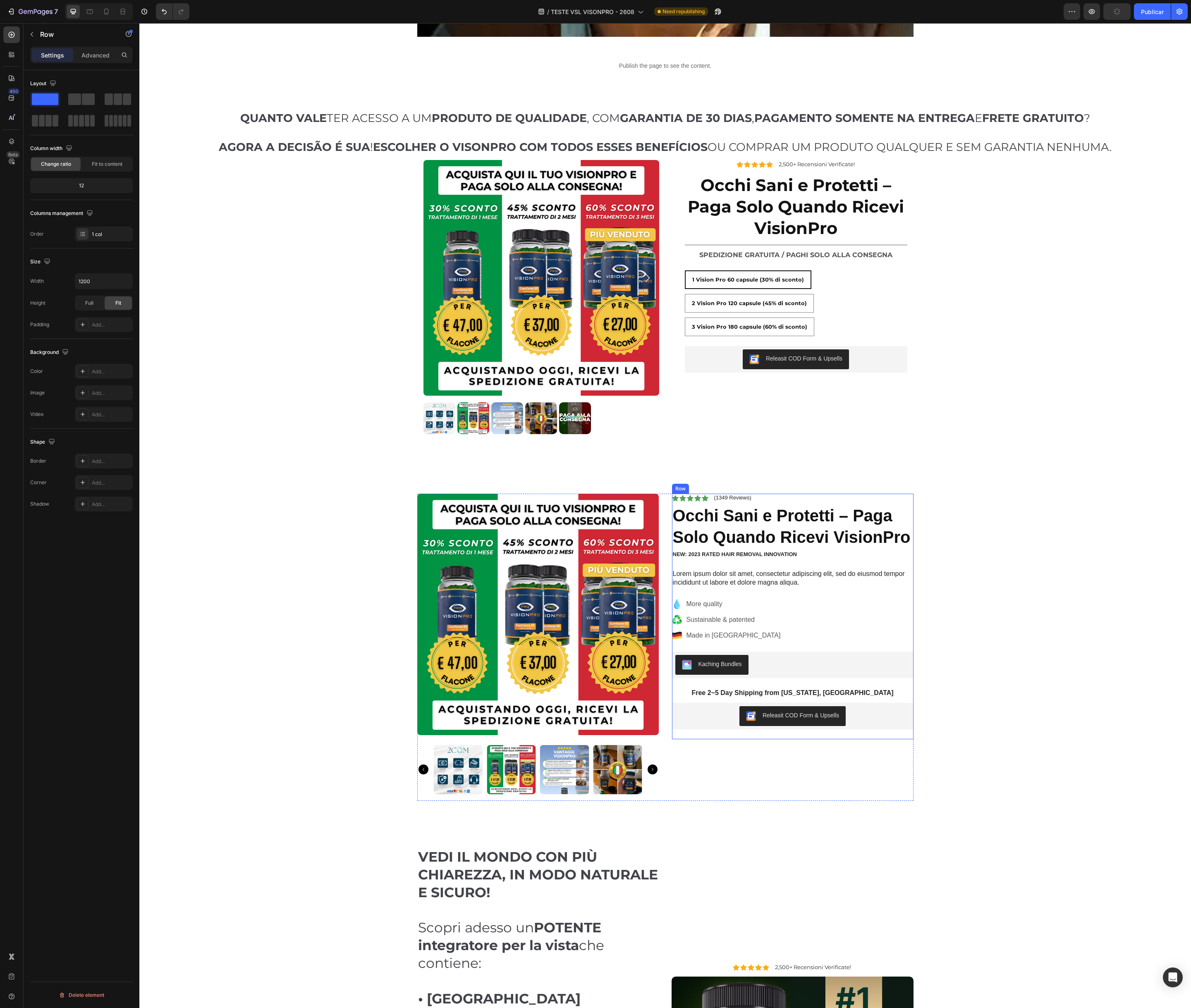
click at [786, 736] on div "Icon Icon Icon Icon Icon Icon List (1349 Reviews) Text Block Row Occhi Sani e P…" at bounding box center [793, 616] width 241 height 246
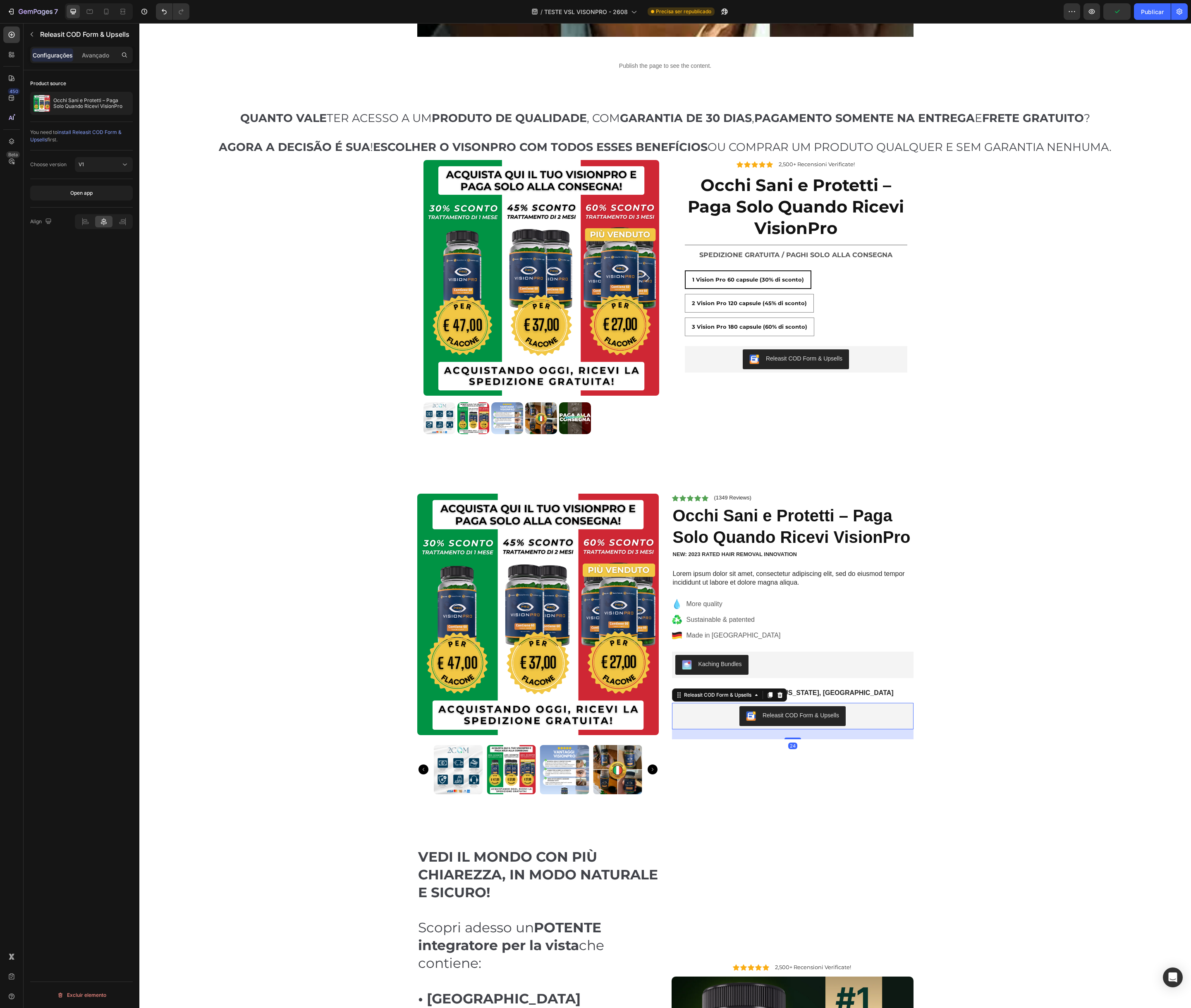
click at [717, 715] on div "Releasit COD Form & Upsells" at bounding box center [792, 716] width 235 height 20
click at [823, 692] on p "Free 2~5 Day Shipping from [US_STATE], [GEOGRAPHIC_DATA]" at bounding box center [793, 694] width 240 height 9
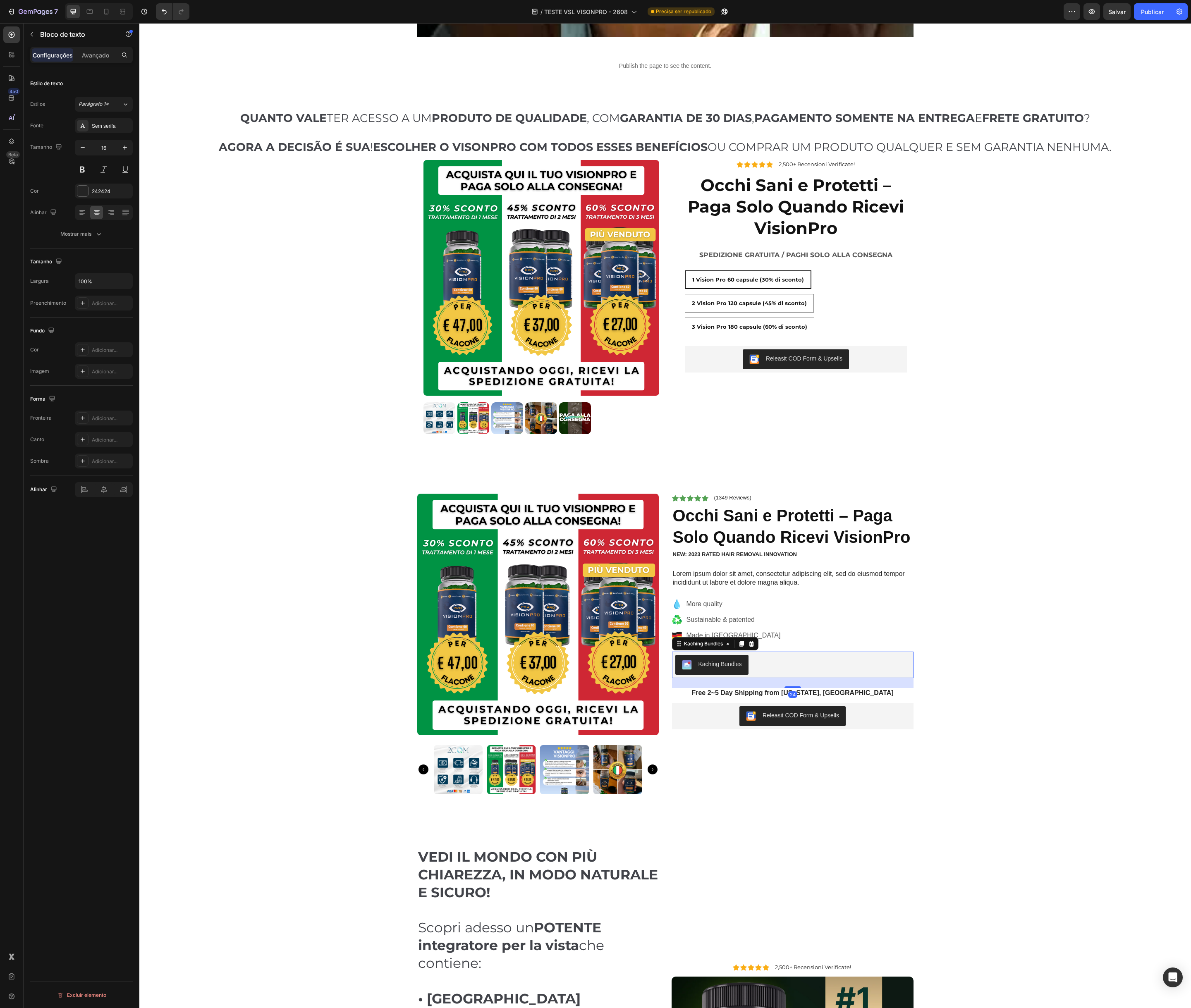
click at [767, 662] on div "Kaching Bundles" at bounding box center [792, 665] width 235 height 20
click at [1156, 15] on font "Publicar" at bounding box center [1152, 12] width 23 height 9
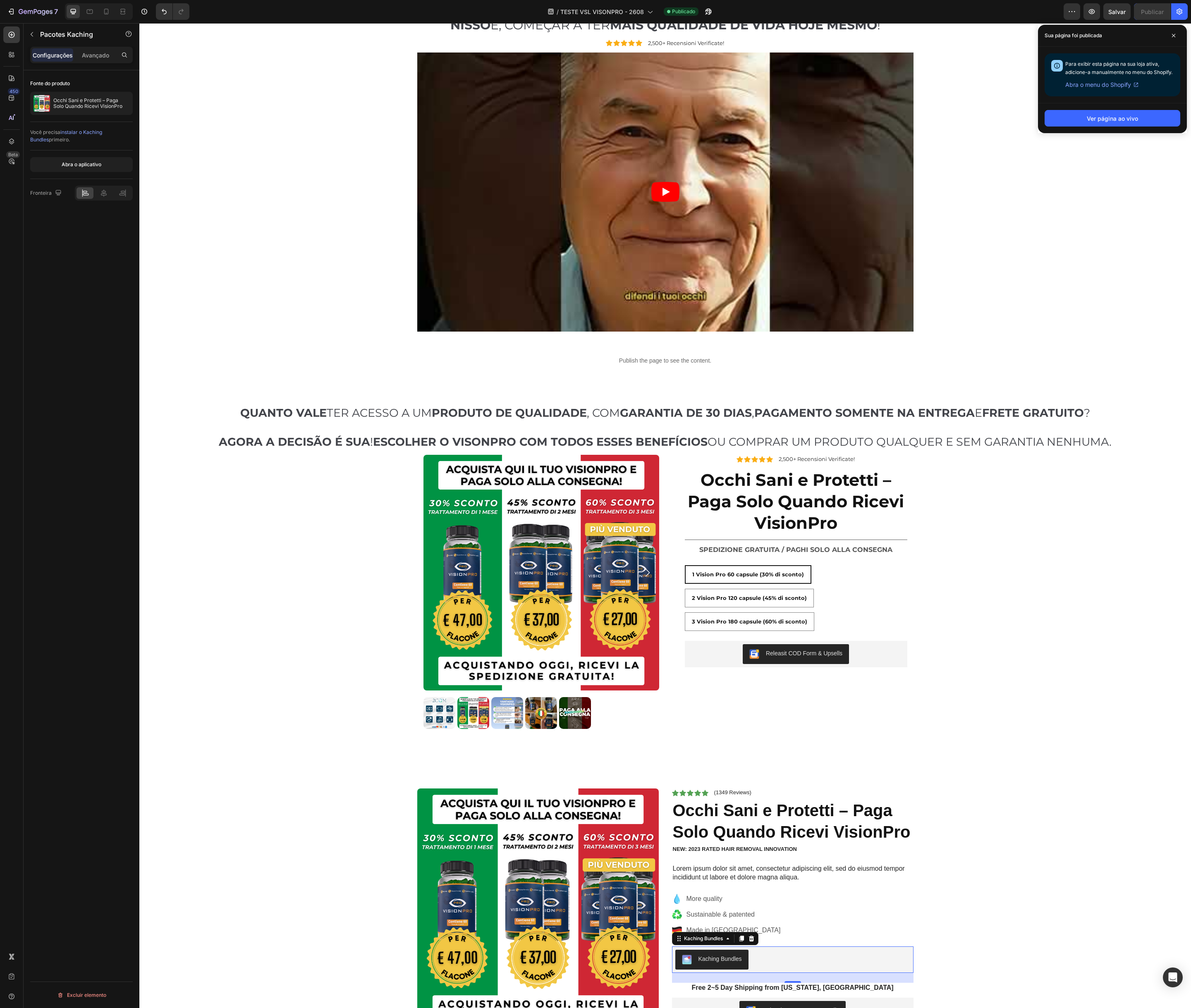
scroll to position [0, 0]
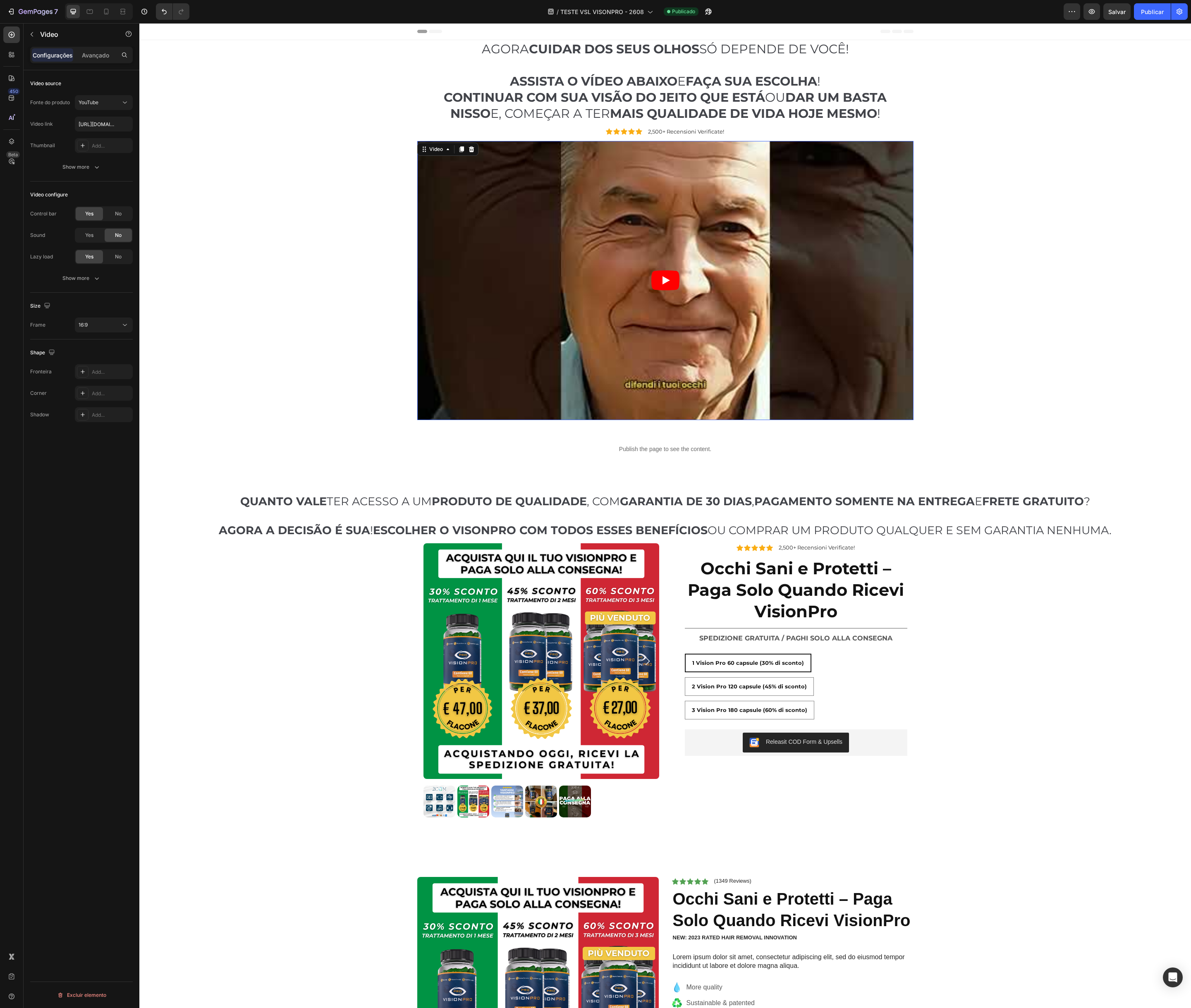
click at [536, 292] on article at bounding box center [665, 281] width 496 height 279
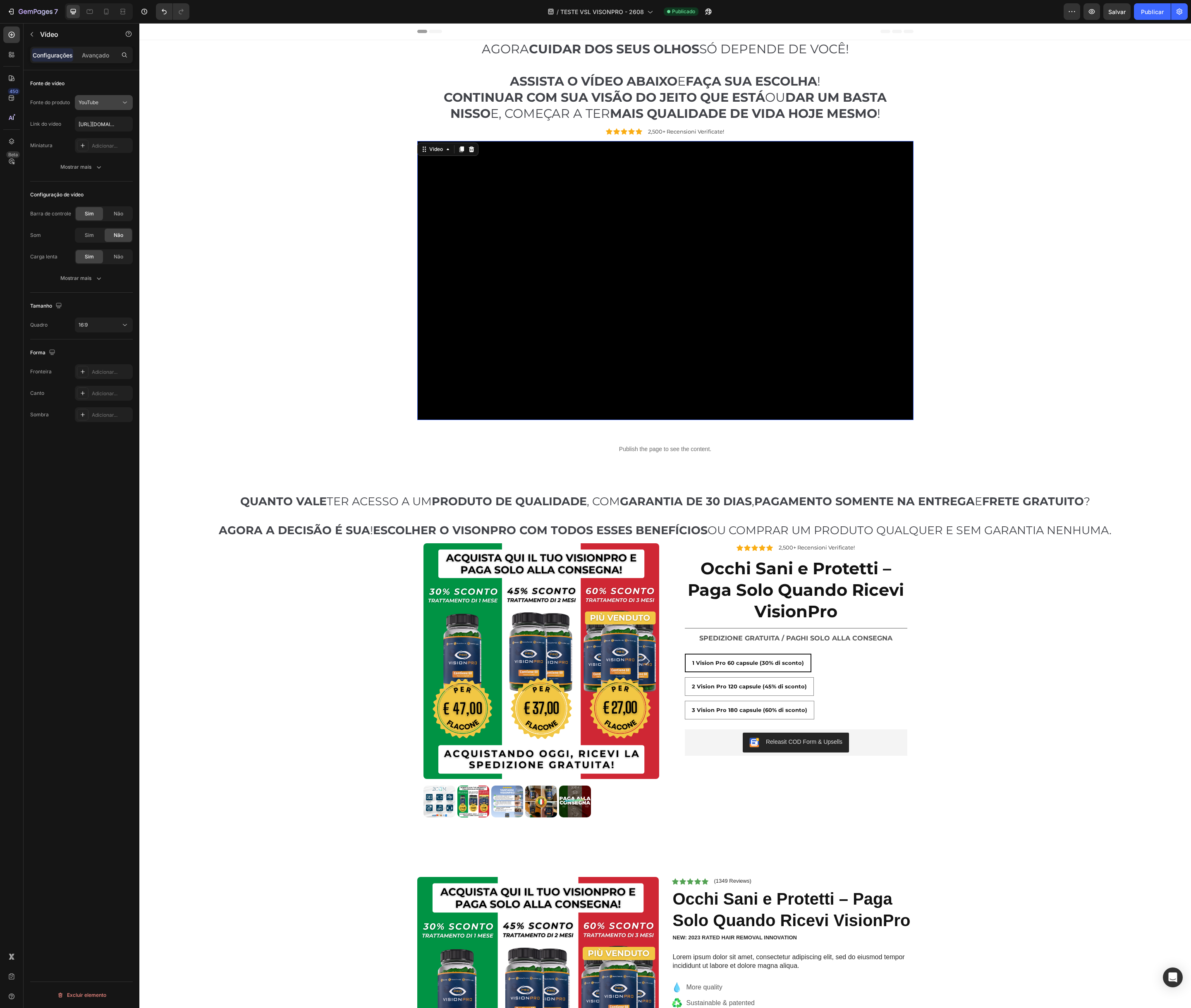
click at [122, 101] on icon at bounding box center [124, 102] width 8 height 8
click at [90, 155] on font "Hospedagem de vídeo" at bounding box center [99, 154] width 52 height 6
type input "[URL][DOMAIN_NAME]"
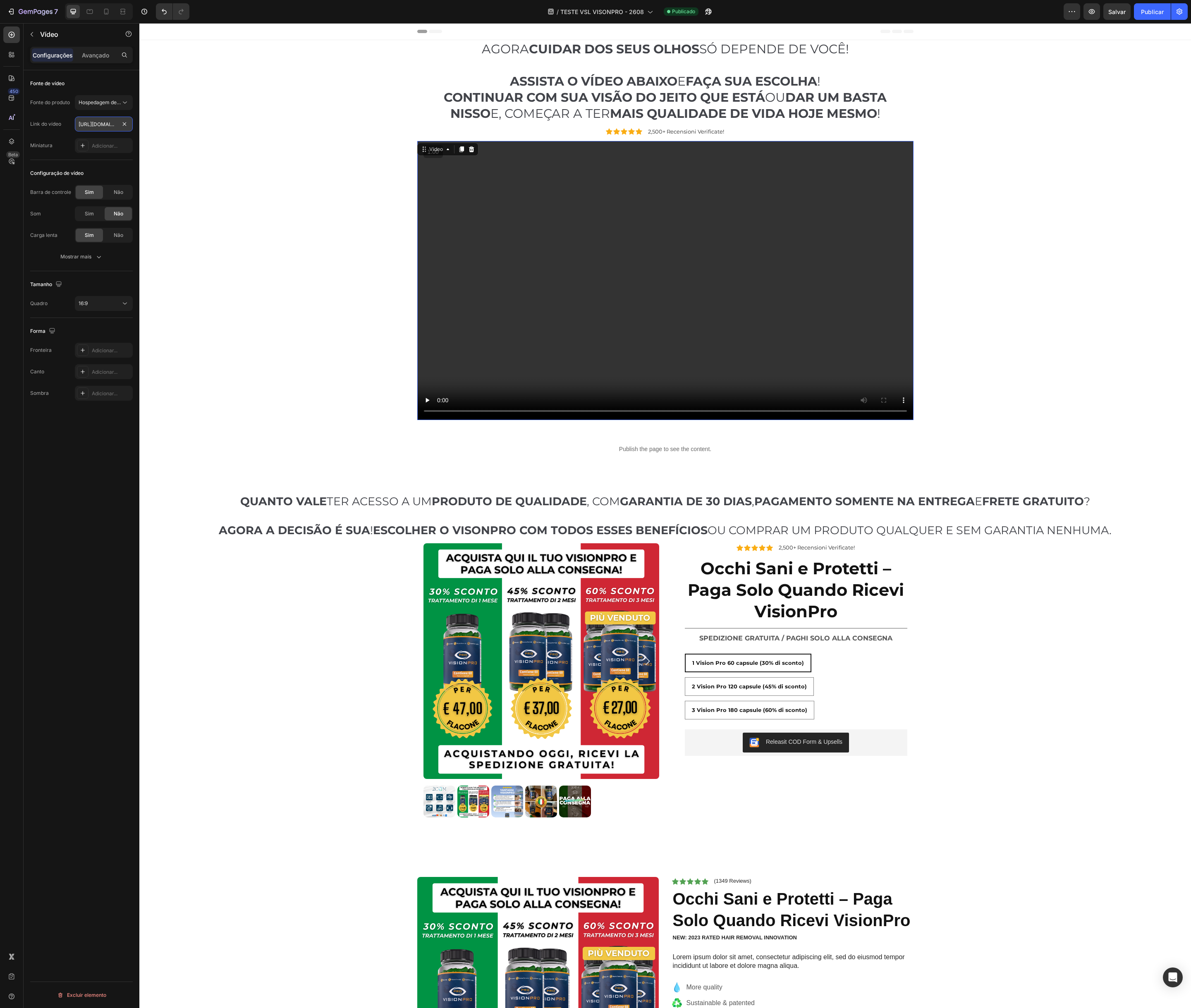
click at [112, 125] on input "[URL][DOMAIN_NAME]" at bounding box center [104, 124] width 58 height 15
click at [52, 114] on div "Fonte do produto Hospedagem de vídeo Link do vídeo Miniatura Adicionar..." at bounding box center [82, 124] width 103 height 58
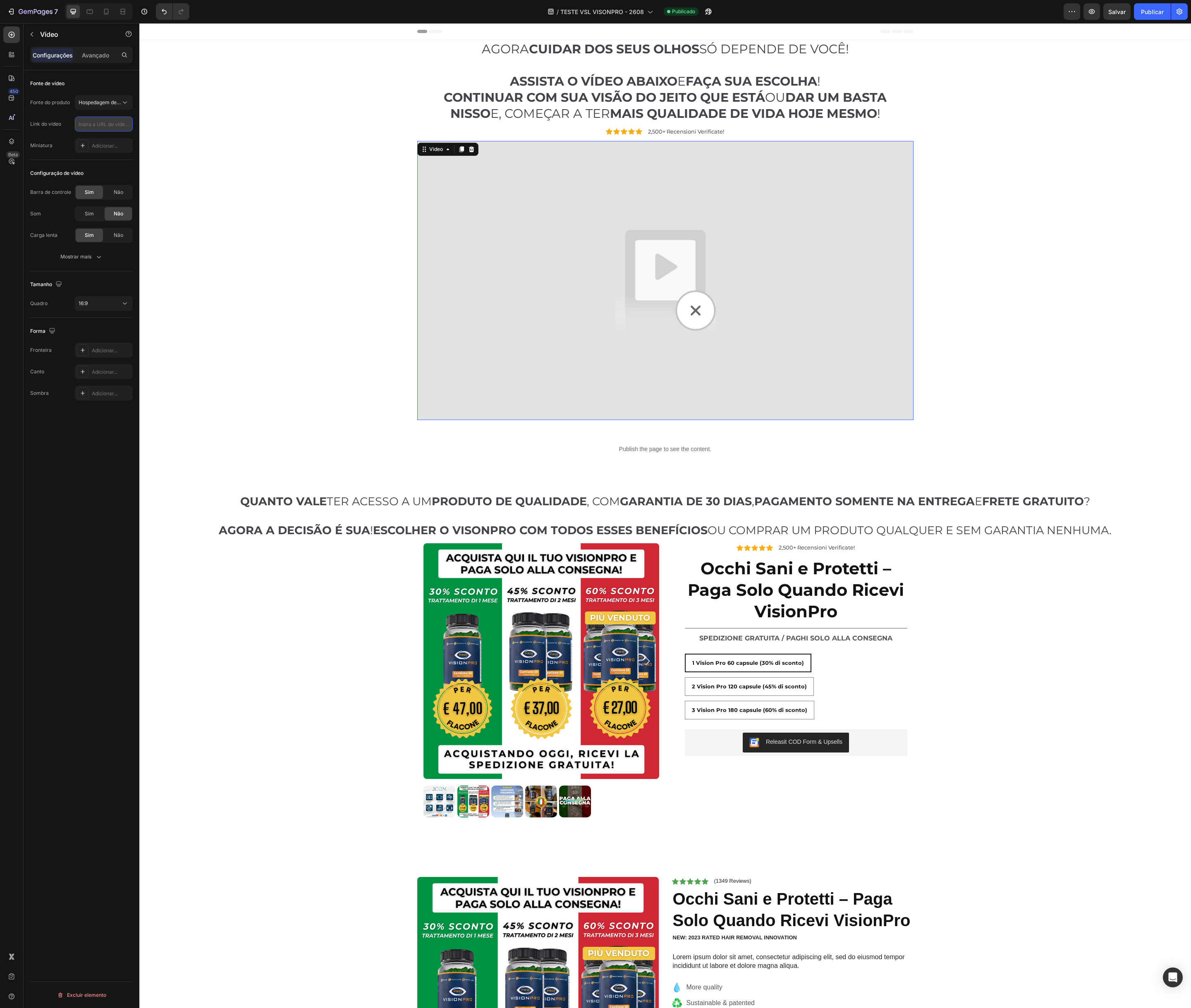
click at [85, 122] on input "text" at bounding box center [104, 124] width 58 height 15
click at [465, 235] on img at bounding box center [665, 281] width 496 height 279
click at [97, 122] on input "text" at bounding box center [104, 124] width 58 height 15
click at [127, 99] on icon at bounding box center [124, 102] width 8 height 8
click at [158, 101] on div "AGORA CUIDAR DOS SEUS OLHOS SÓ DEPENDE DE VOCÊ! ASSISTA O VÍDEO ABAIXO E FAÇA S…" at bounding box center [665, 233] width 1040 height 385
